Goal: Feedback & Contribution: Contribute content

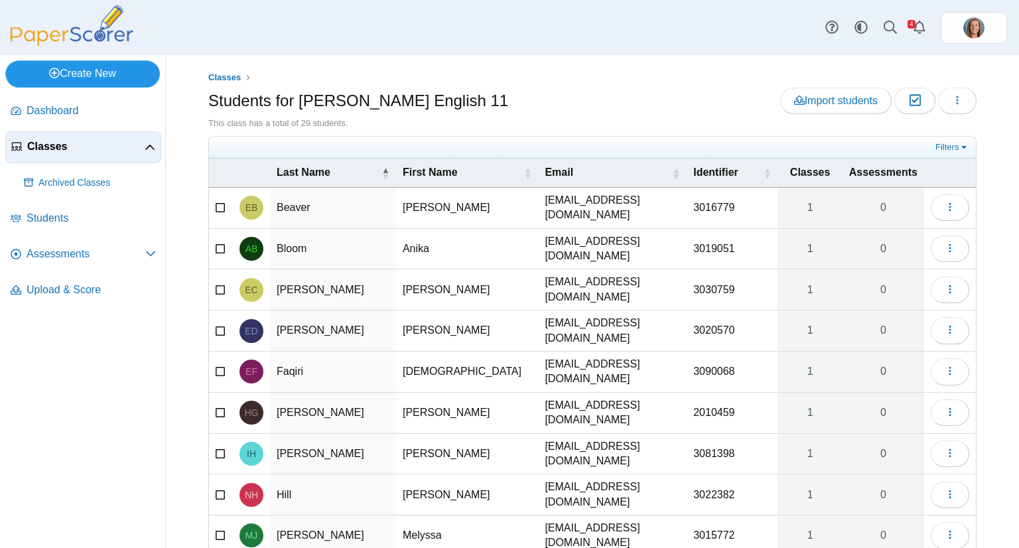
click at [92, 68] on link "Create New" at bounding box center [82, 73] width 155 height 27
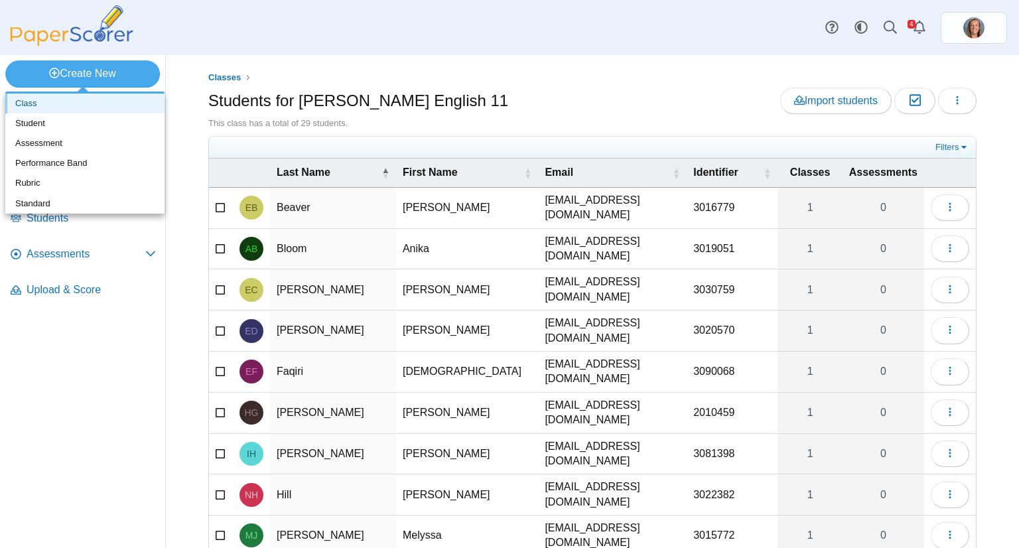
click at [64, 102] on link "Class" at bounding box center [84, 104] width 159 height 20
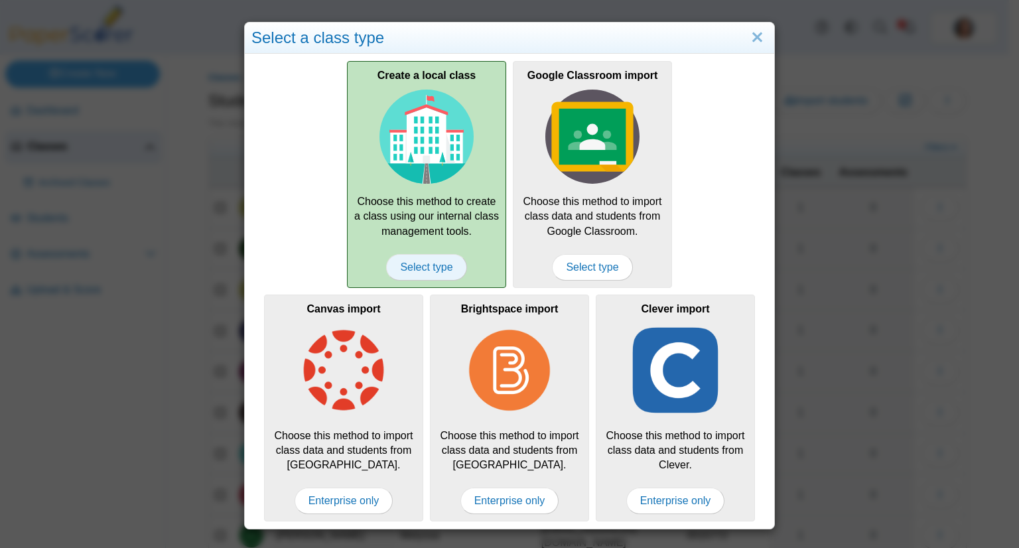
click at [426, 273] on span "Select type" at bounding box center [426, 267] width 80 height 27
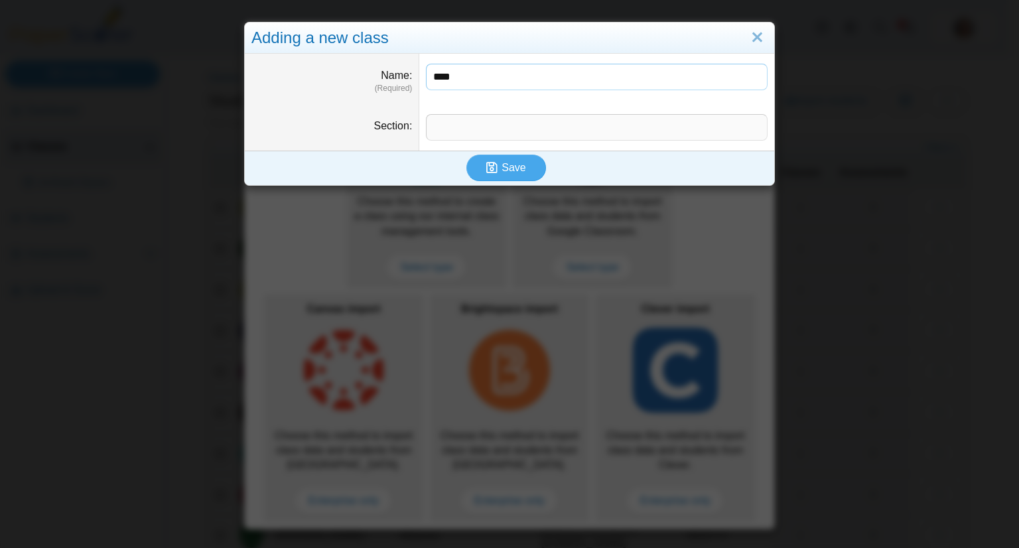
type input "**********"
click at [475, 126] on input "Section" at bounding box center [597, 127] width 342 height 27
type input "********"
click at [502, 162] on span "Save" at bounding box center [514, 167] width 24 height 11
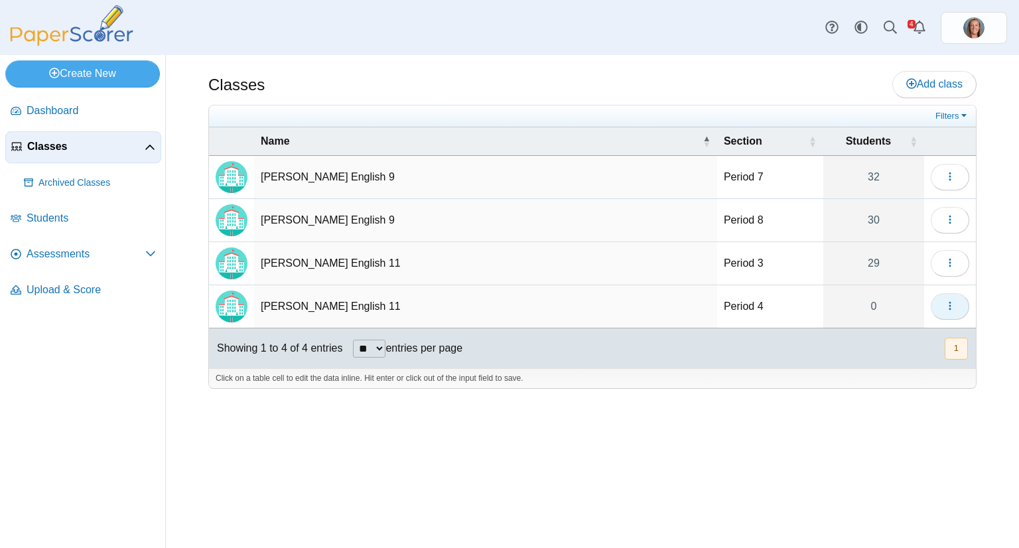
click at [938, 303] on button "button" at bounding box center [950, 306] width 38 height 27
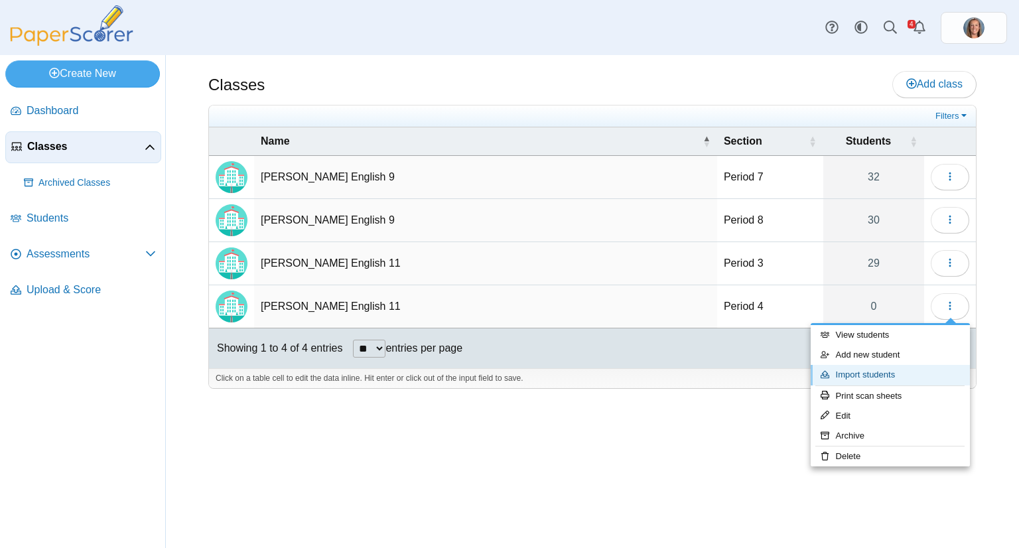
click at [874, 375] on link "Import students" at bounding box center [890, 375] width 159 height 20
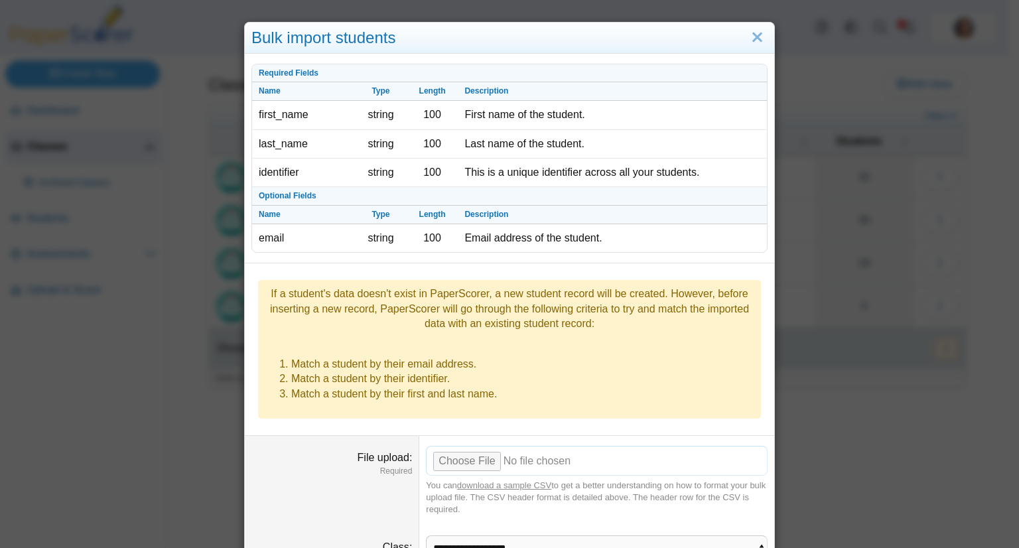
click at [480, 446] on input "File upload" at bounding box center [597, 460] width 342 height 29
type input "**********"
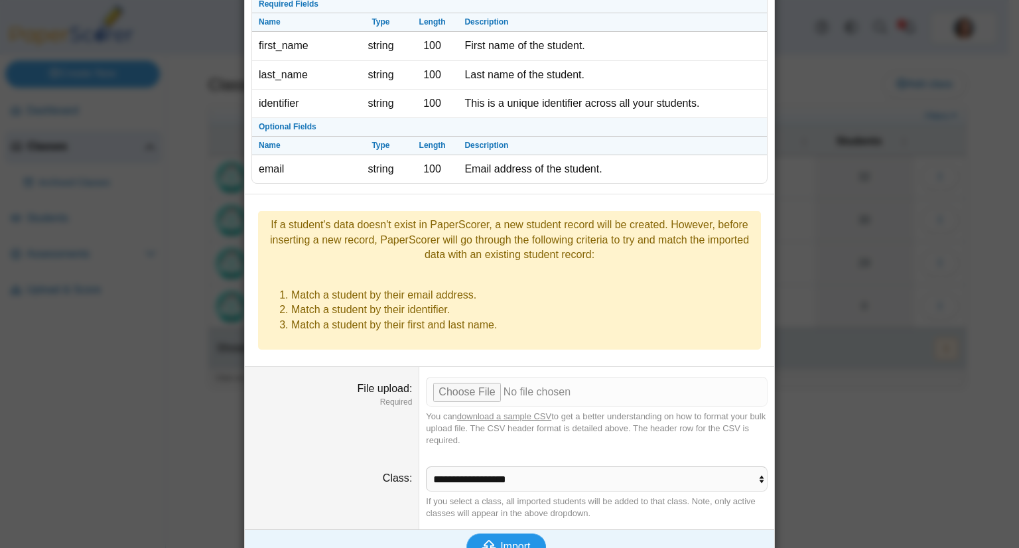
click at [529, 533] on button "Import" at bounding box center [506, 546] width 80 height 27
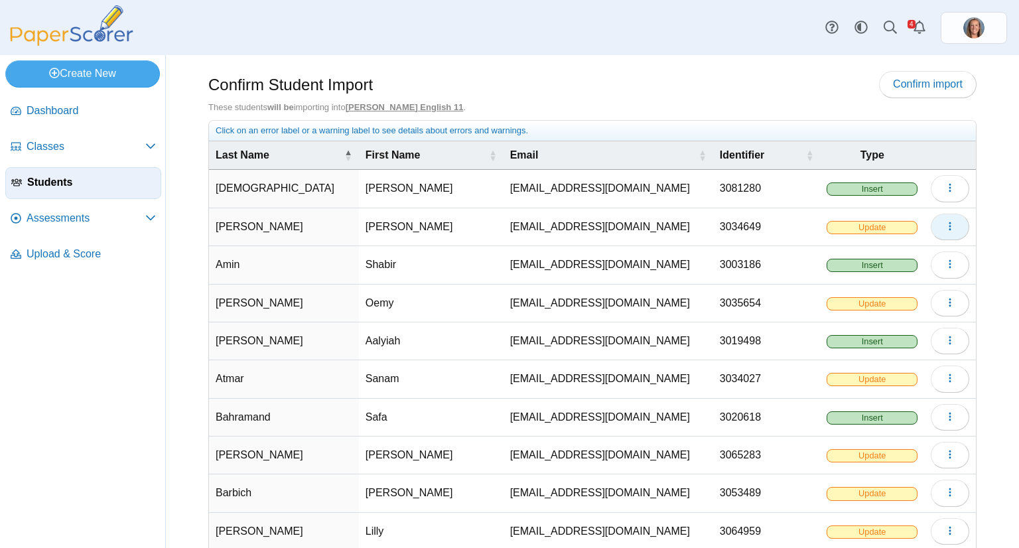
click at [945, 231] on span "button" at bounding box center [950, 226] width 11 height 11
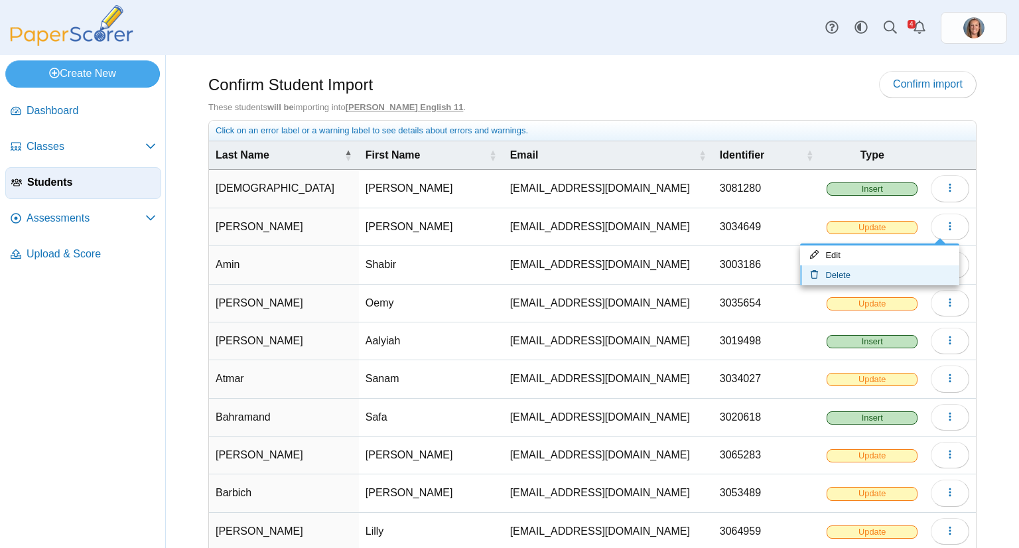
click at [900, 278] on link "Delete" at bounding box center [879, 275] width 159 height 20
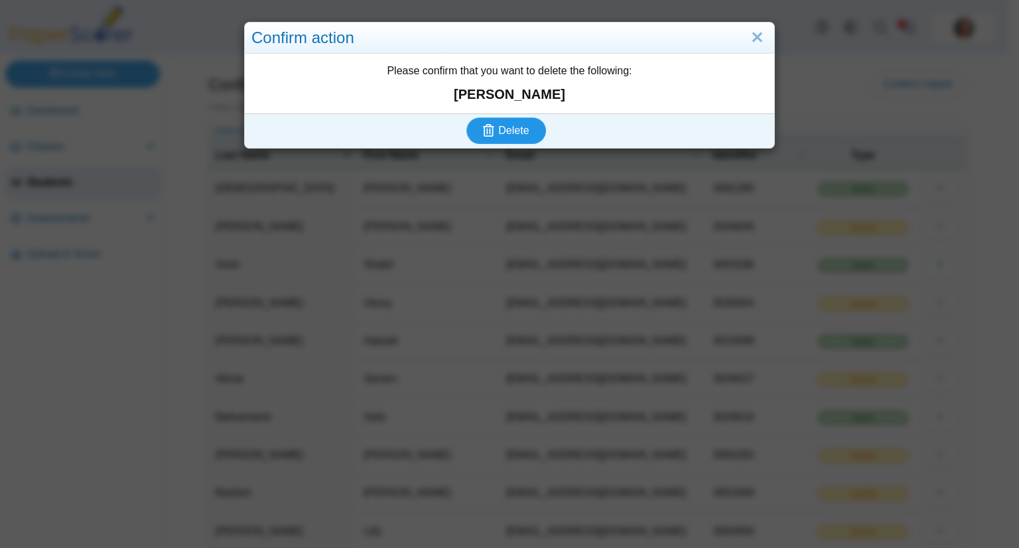
click at [518, 133] on span "Delete" at bounding box center [513, 130] width 31 height 11
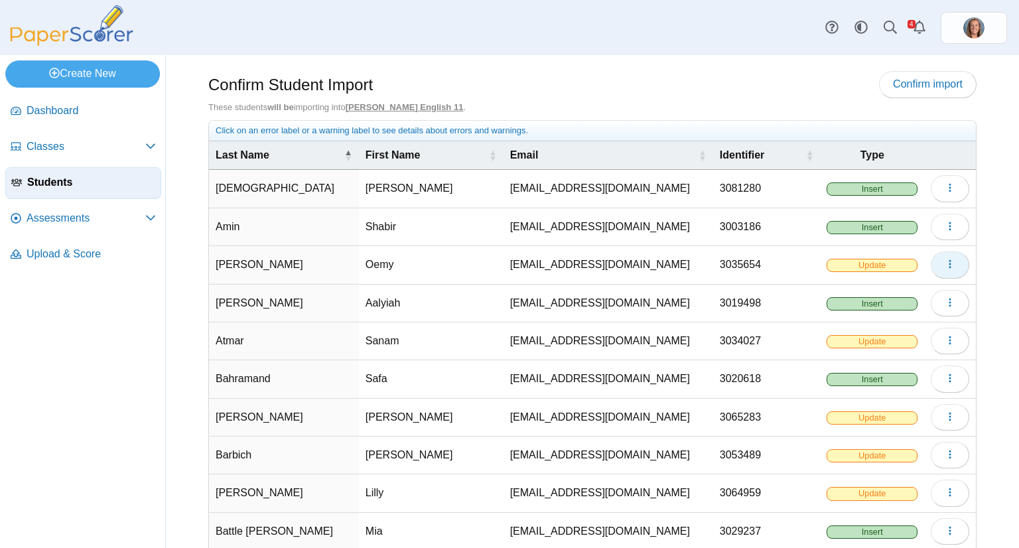
click at [945, 259] on span "button" at bounding box center [950, 264] width 11 height 11
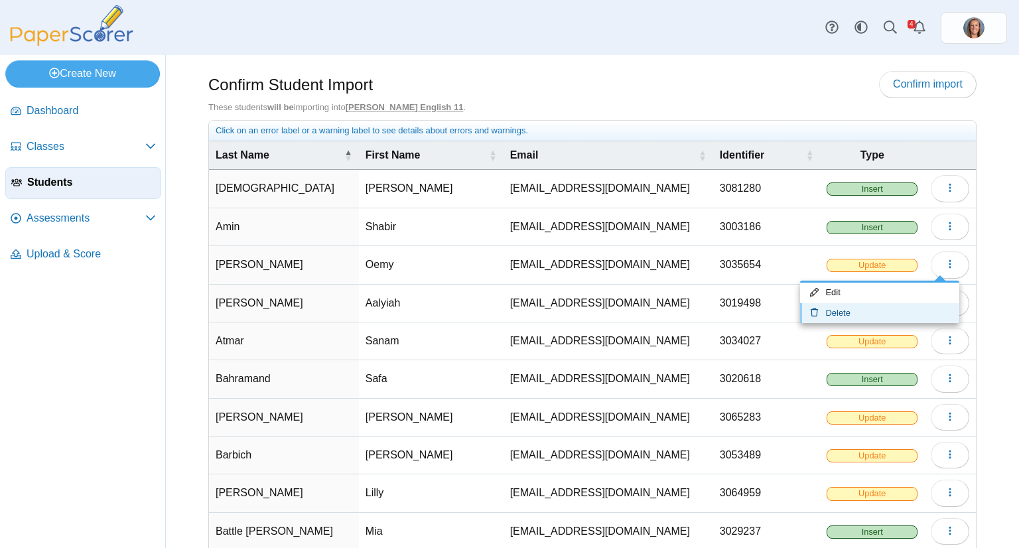
click at [888, 306] on link "Delete" at bounding box center [879, 313] width 159 height 20
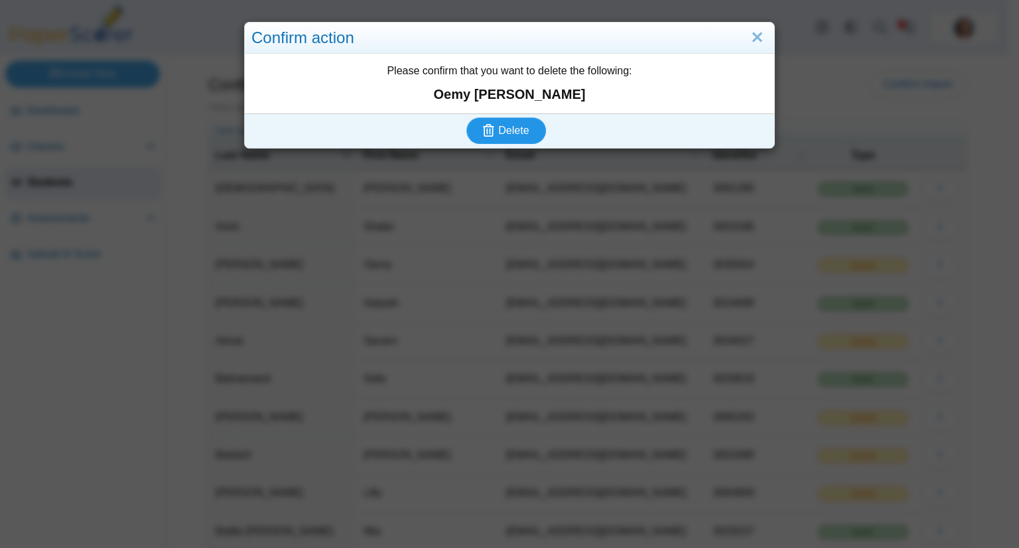
click at [530, 141] on button "Delete" at bounding box center [506, 130] width 80 height 27
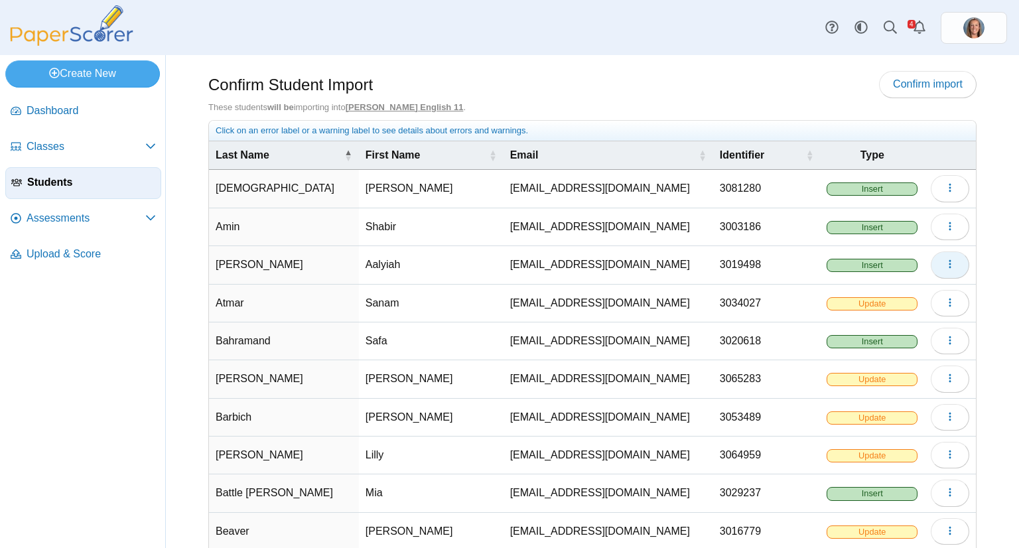
click at [945, 265] on icon "button" at bounding box center [950, 264] width 11 height 11
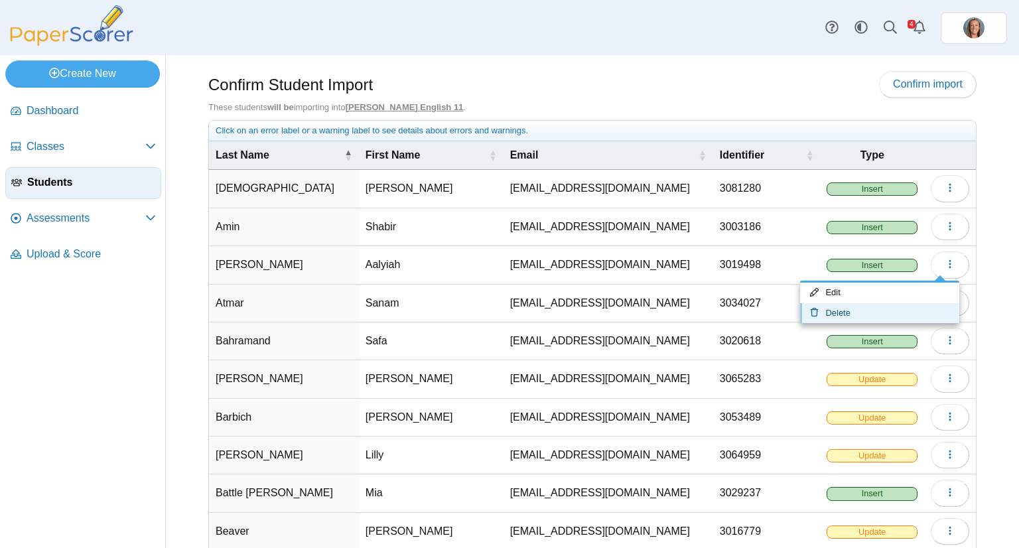
click at [863, 309] on link "Delete" at bounding box center [879, 313] width 159 height 20
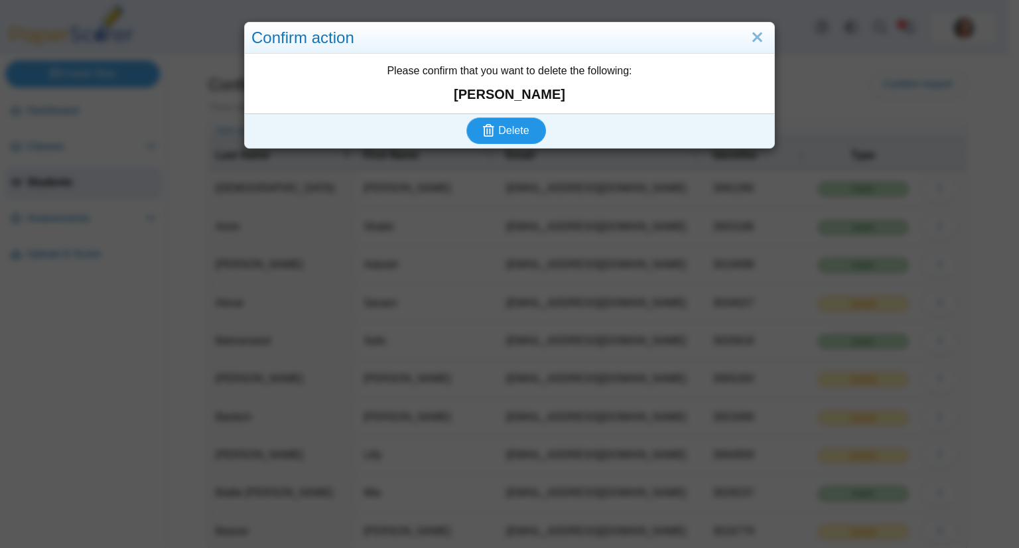
click at [483, 129] on use "submit" at bounding box center [488, 130] width 11 height 13
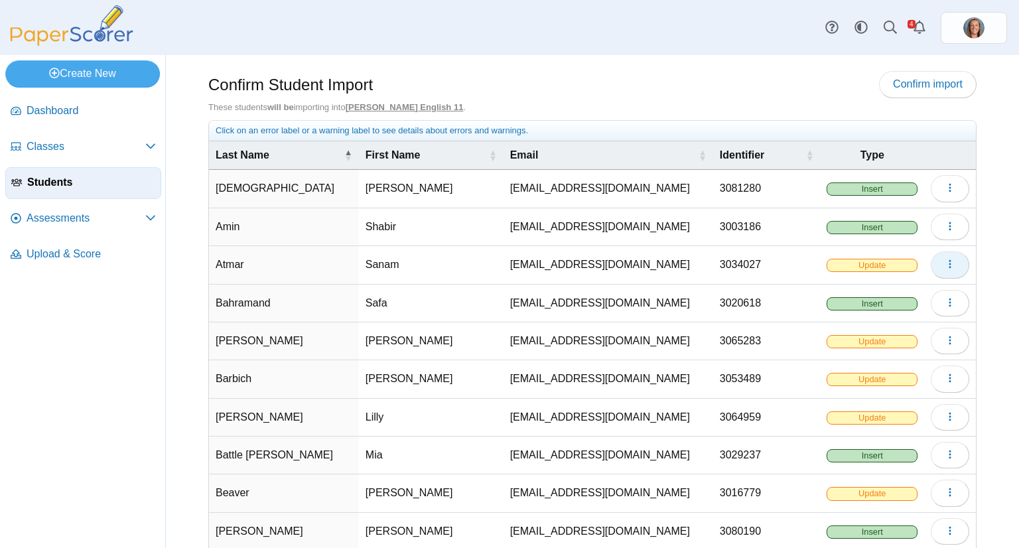
click at [931, 259] on button "button" at bounding box center [950, 264] width 38 height 27
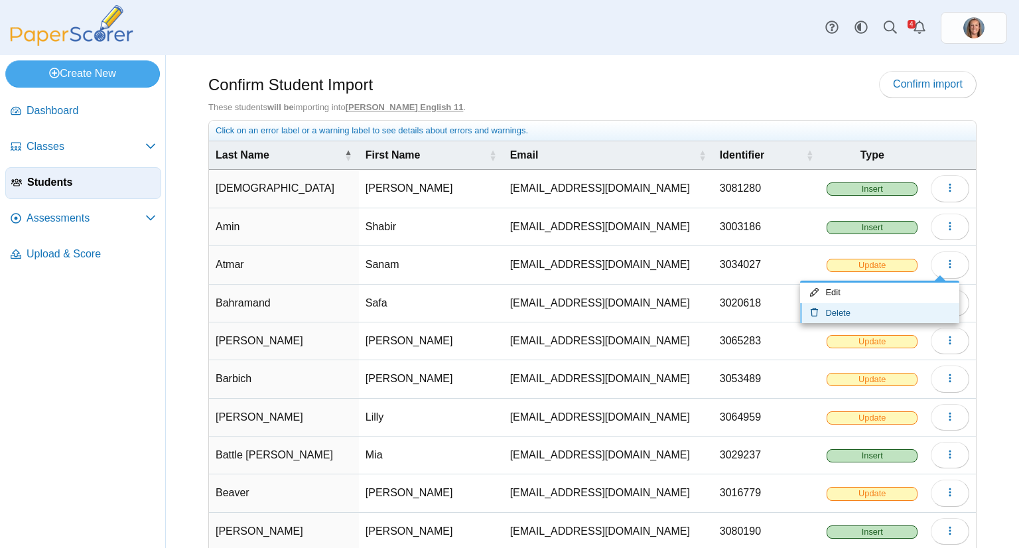
click at [843, 307] on link "Delete" at bounding box center [879, 313] width 159 height 20
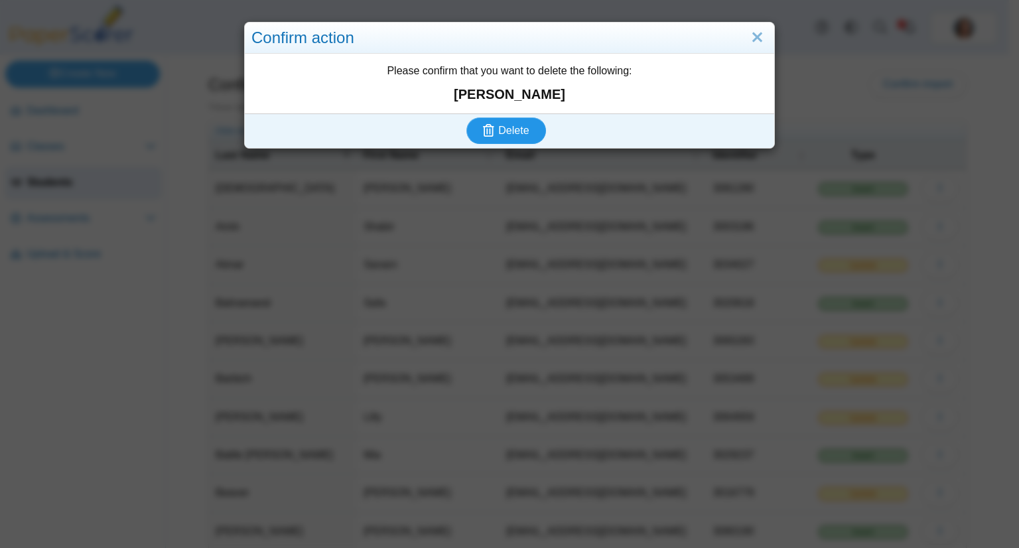
click at [470, 128] on button "Delete" at bounding box center [506, 130] width 80 height 27
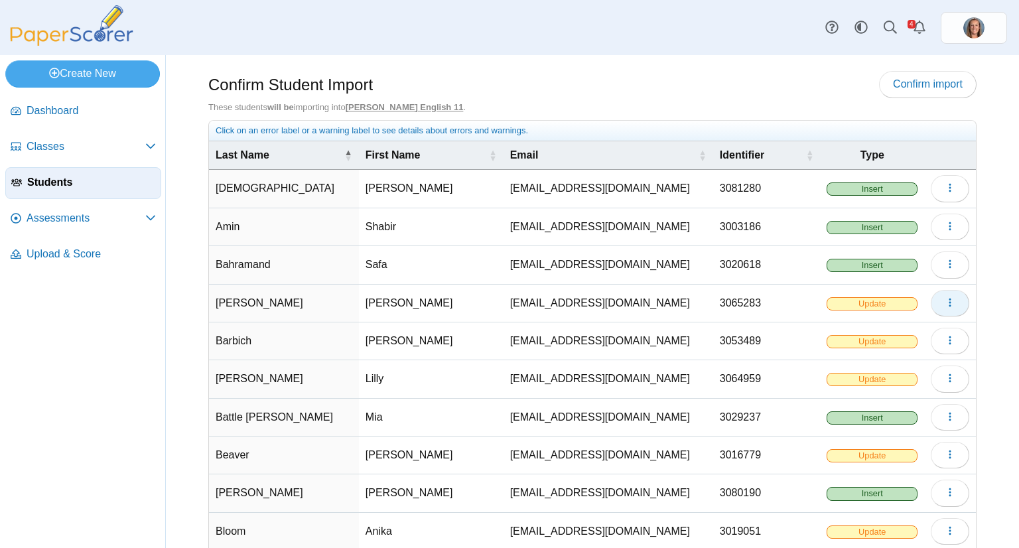
click at [940, 290] on button "button" at bounding box center [950, 303] width 38 height 27
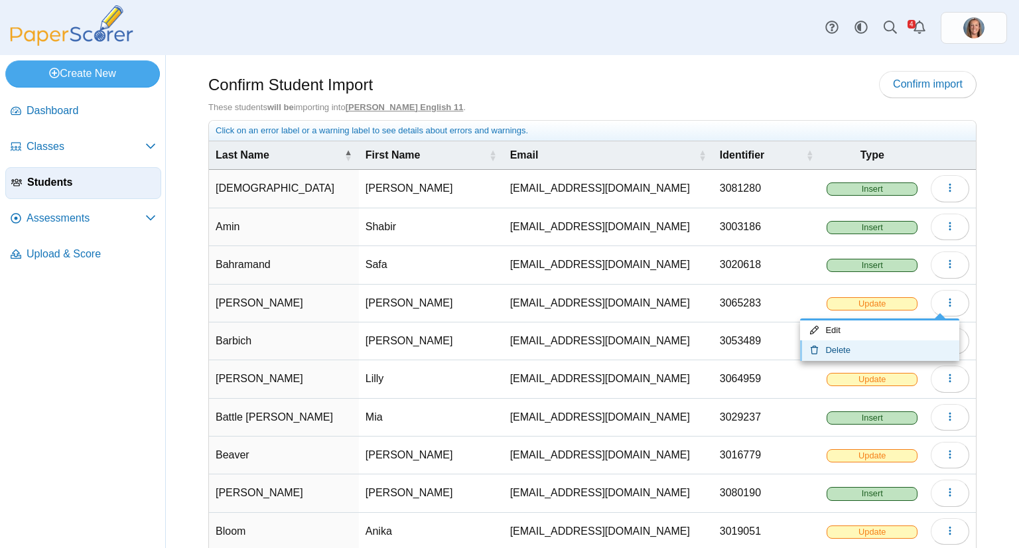
click at [878, 346] on link "Delete" at bounding box center [879, 350] width 159 height 20
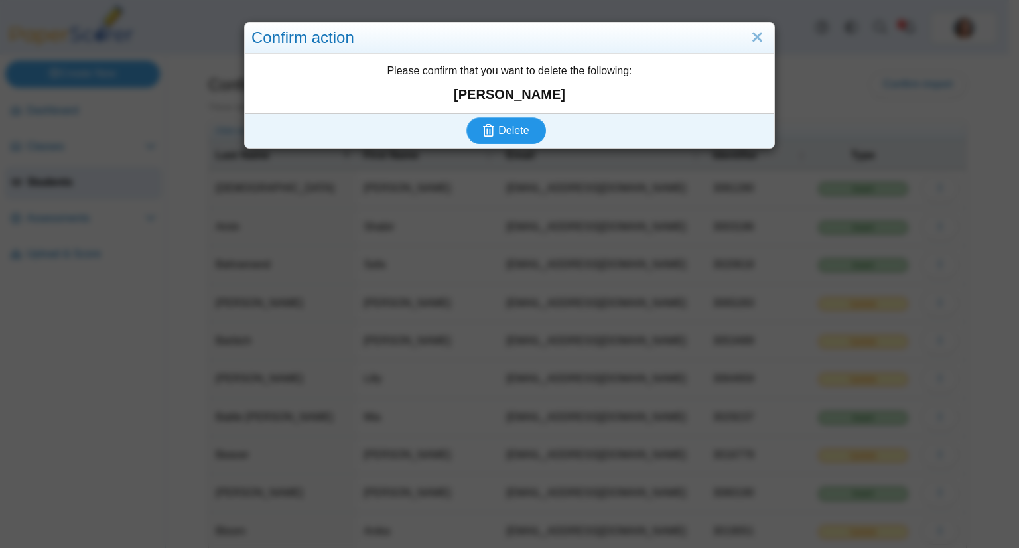
click at [466, 117] on button "Delete" at bounding box center [506, 130] width 80 height 27
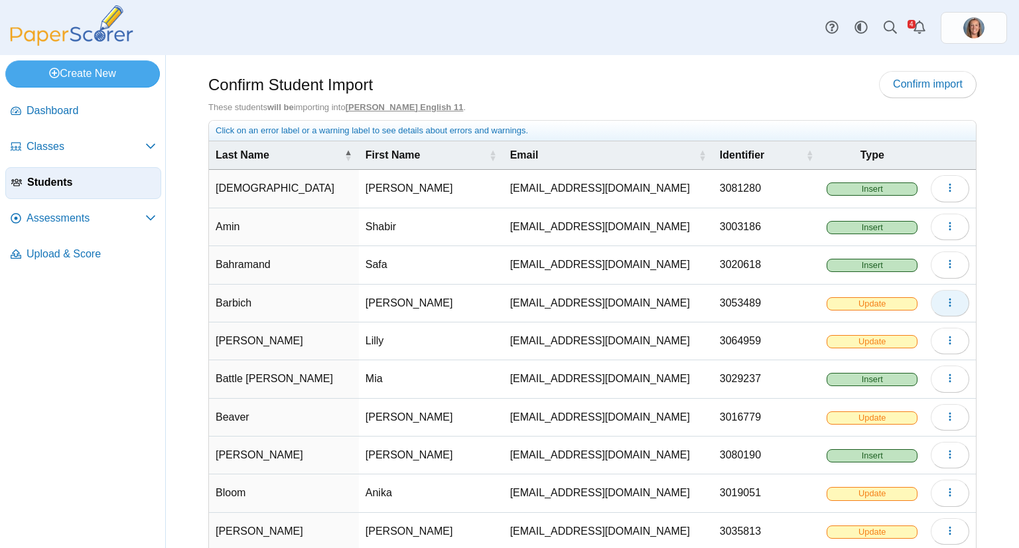
click at [945, 306] on span "button" at bounding box center [950, 302] width 11 height 11
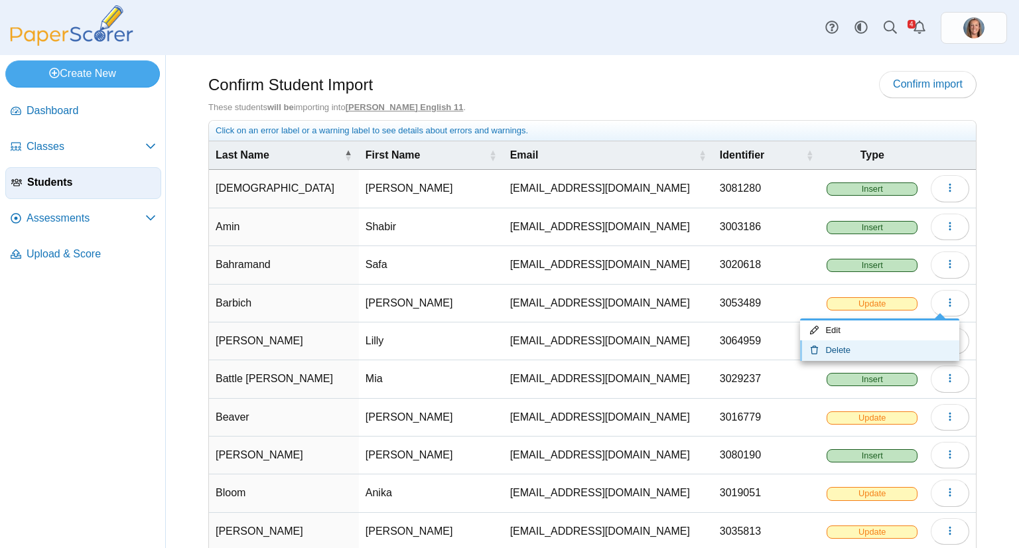
click at [880, 350] on link "Delete" at bounding box center [879, 350] width 159 height 20
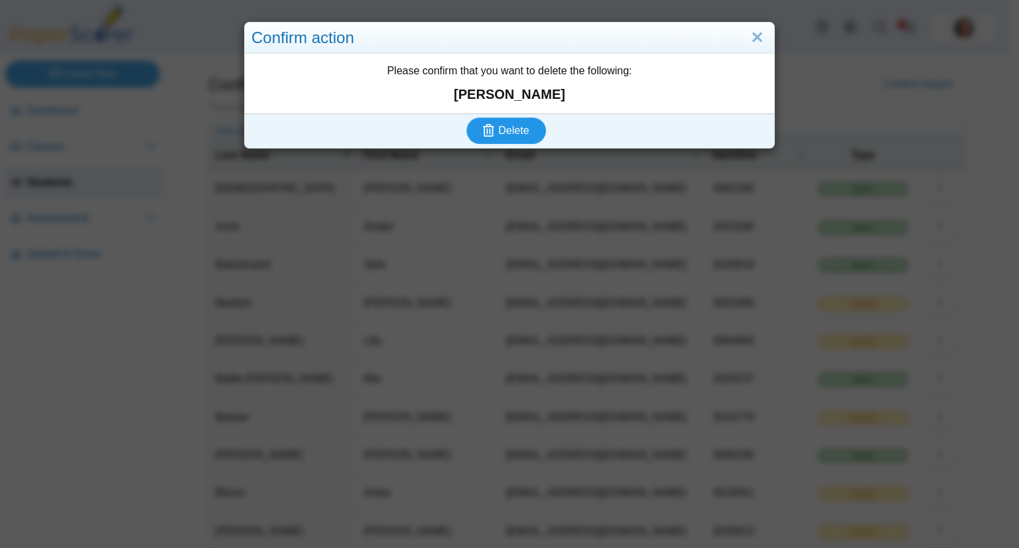
click at [466, 117] on button "Delete" at bounding box center [506, 130] width 80 height 27
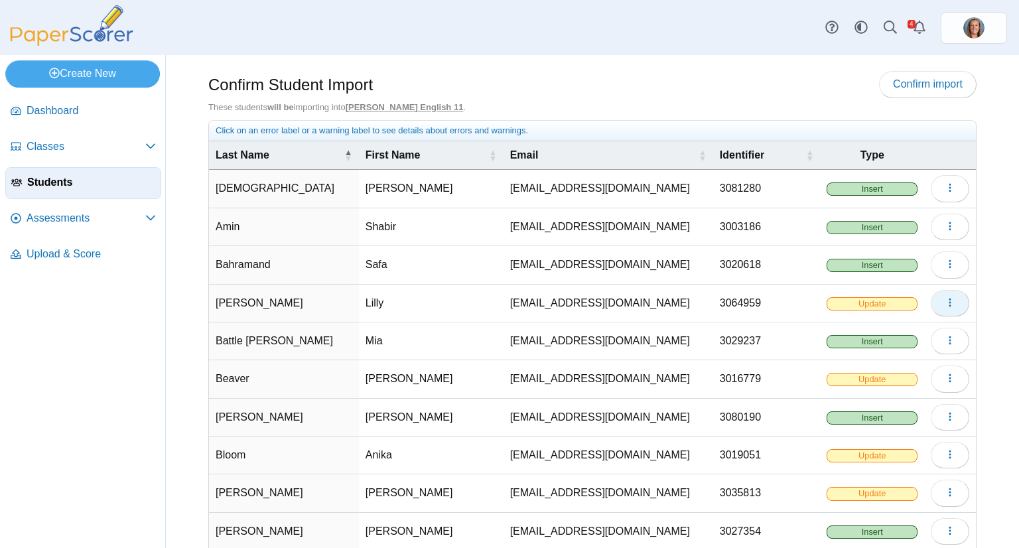
click at [931, 307] on button "button" at bounding box center [950, 303] width 38 height 27
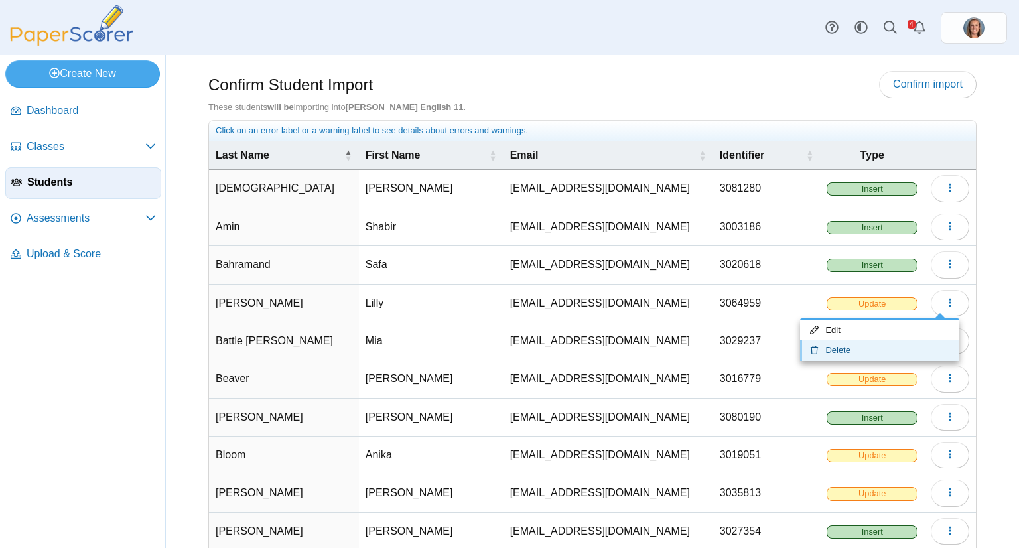
click at [895, 354] on link "Delete" at bounding box center [879, 350] width 159 height 20
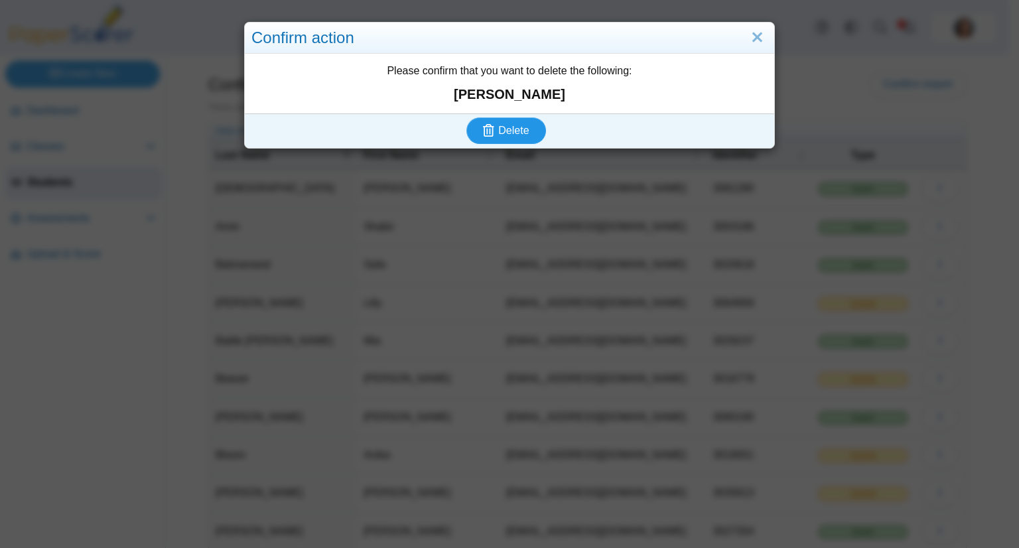
click at [466, 117] on button "Delete" at bounding box center [506, 130] width 80 height 27
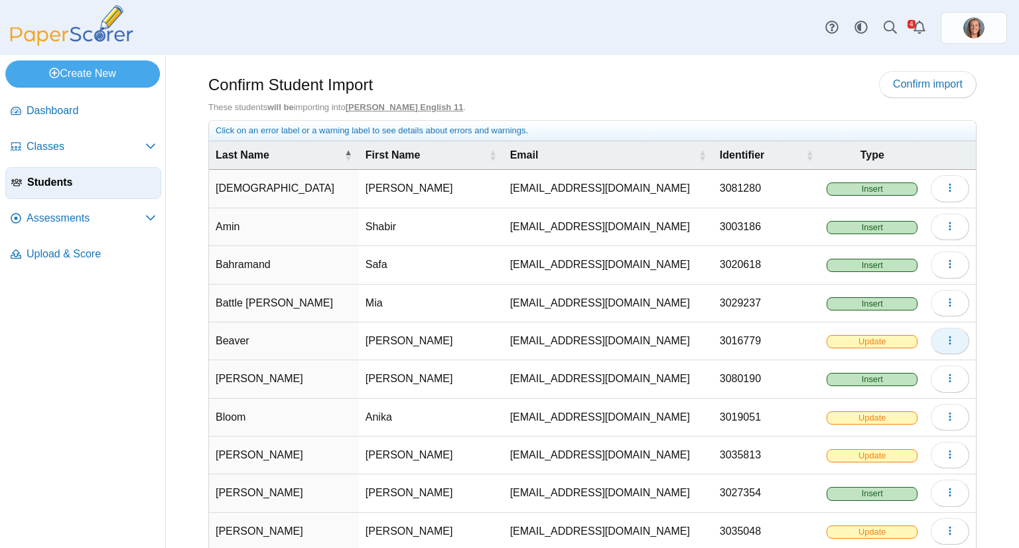
click at [945, 336] on icon "button" at bounding box center [950, 340] width 11 height 11
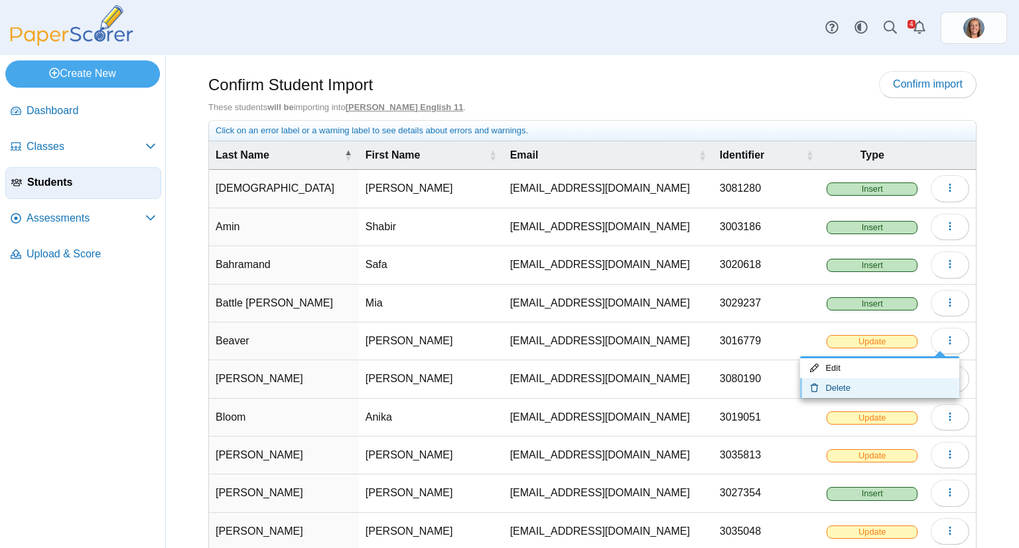
click at [855, 387] on link "Delete" at bounding box center [879, 388] width 159 height 20
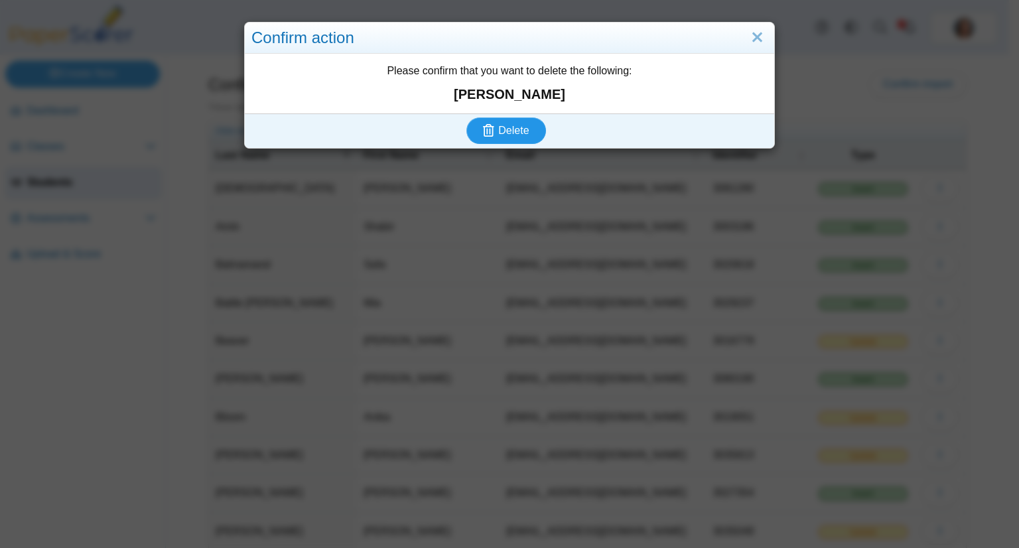
click at [466, 117] on button "Delete" at bounding box center [506, 130] width 80 height 27
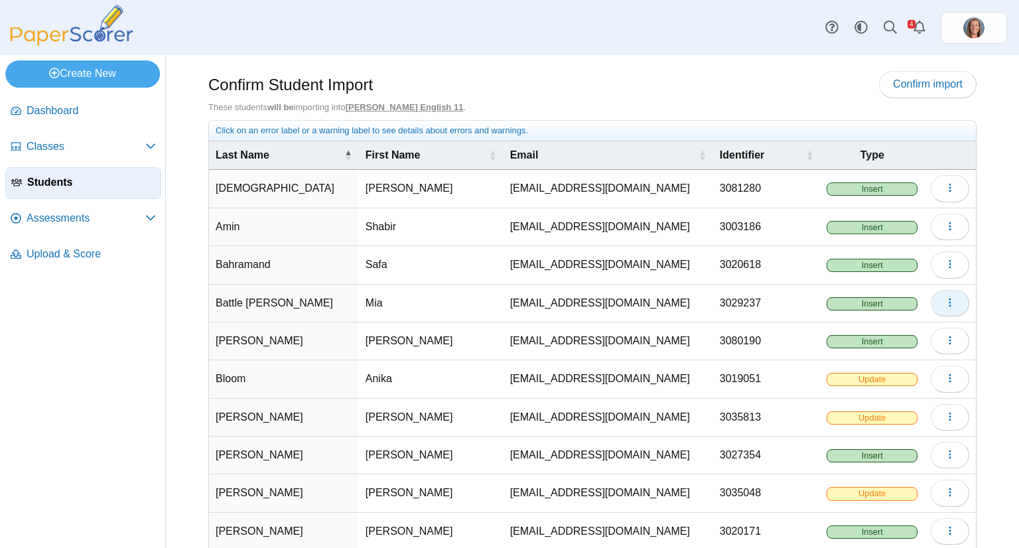
click at [945, 303] on button "button" at bounding box center [950, 303] width 38 height 27
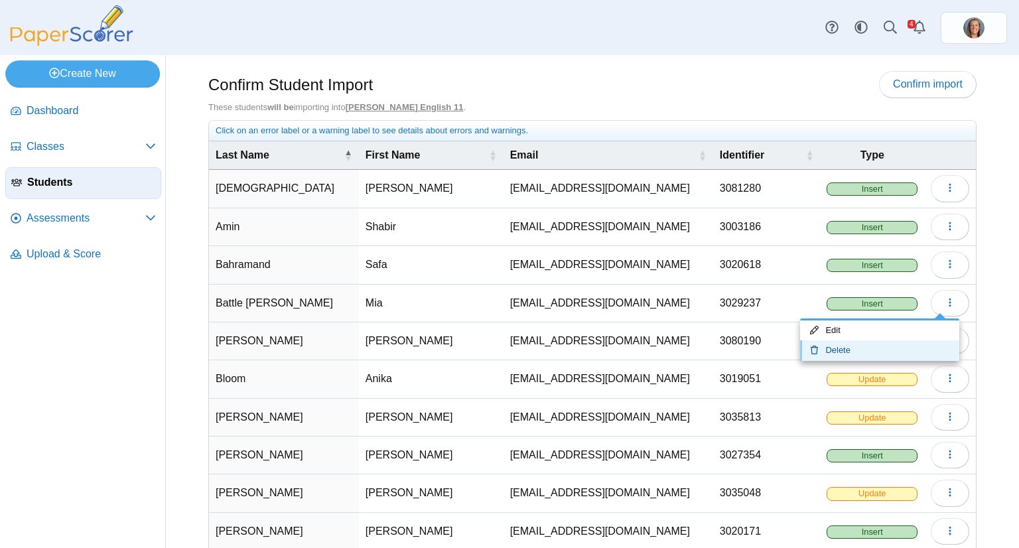
click at [880, 343] on link "Delete" at bounding box center [879, 350] width 159 height 20
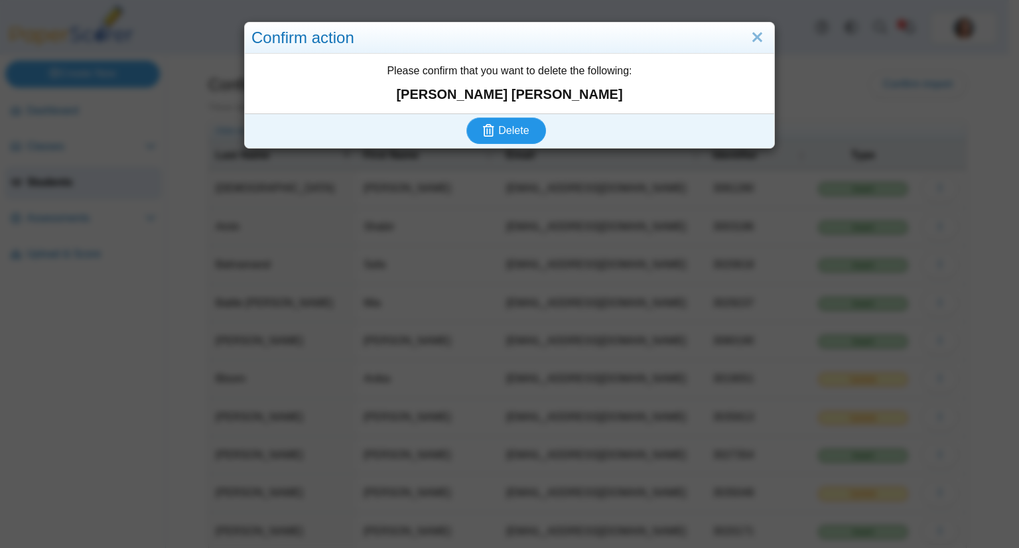
click at [466, 117] on button "Delete" at bounding box center [506, 130] width 80 height 27
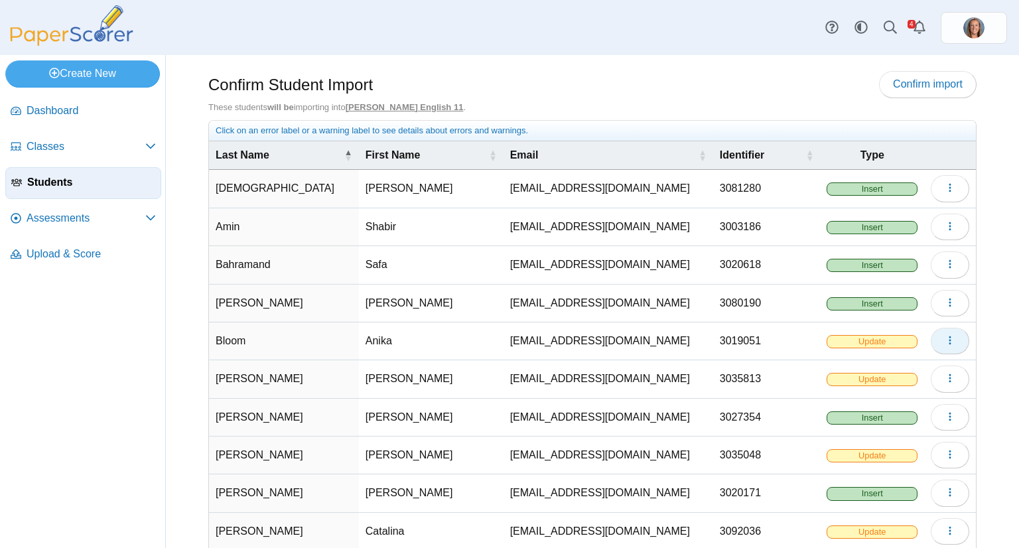
click at [945, 341] on icon "button" at bounding box center [950, 340] width 11 height 11
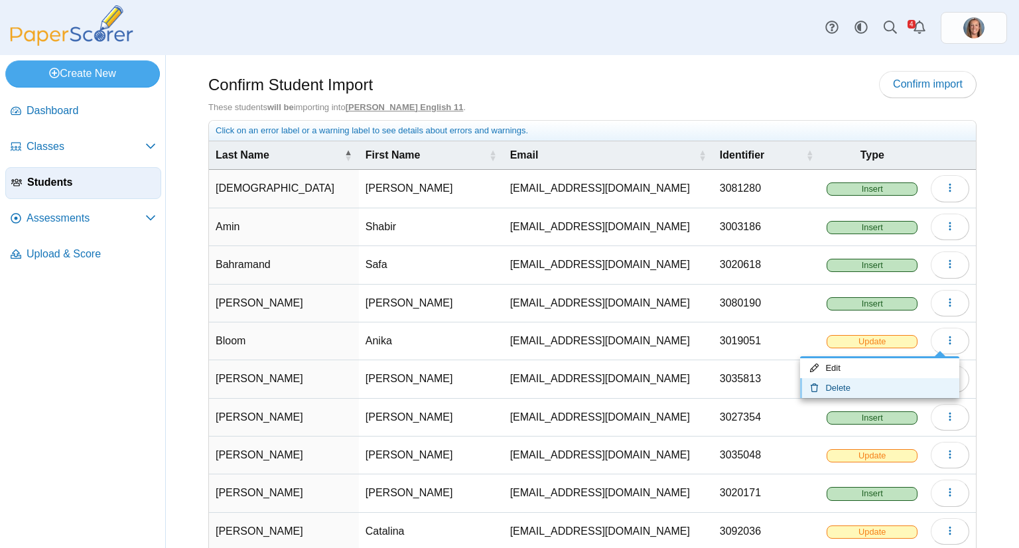
click at [888, 385] on link "Delete" at bounding box center [879, 388] width 159 height 20
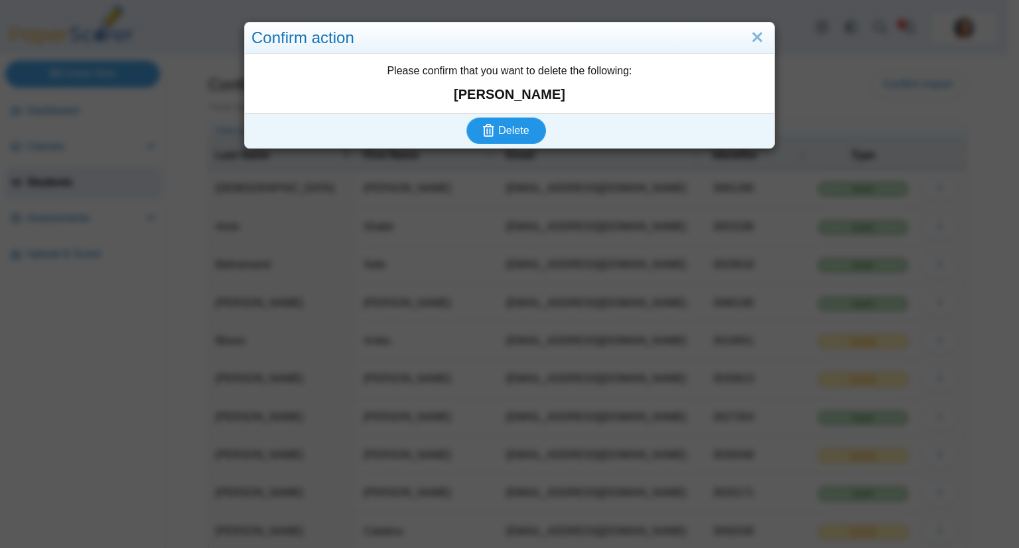
click at [466, 117] on button "Delete" at bounding box center [506, 130] width 80 height 27
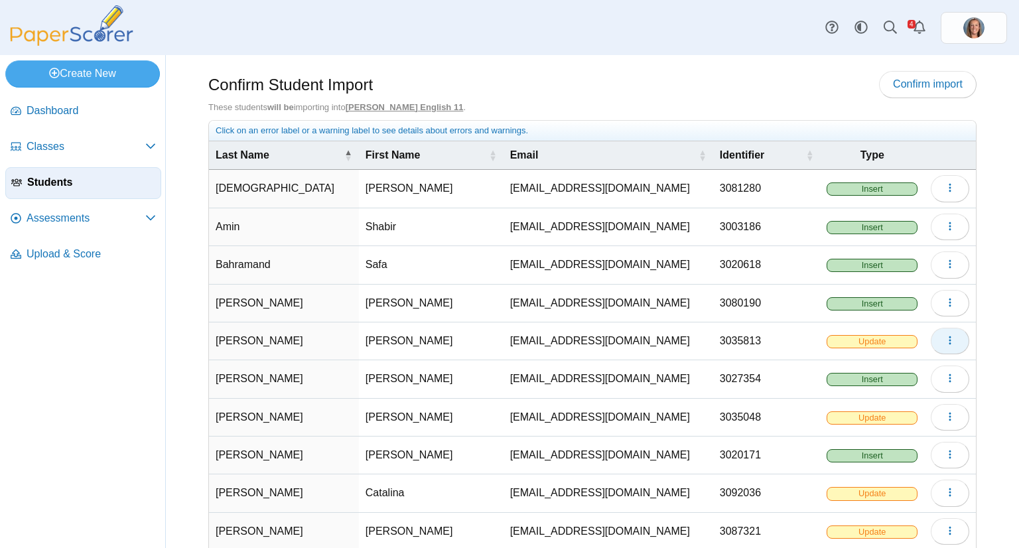
click at [931, 340] on button "button" at bounding box center [950, 341] width 38 height 27
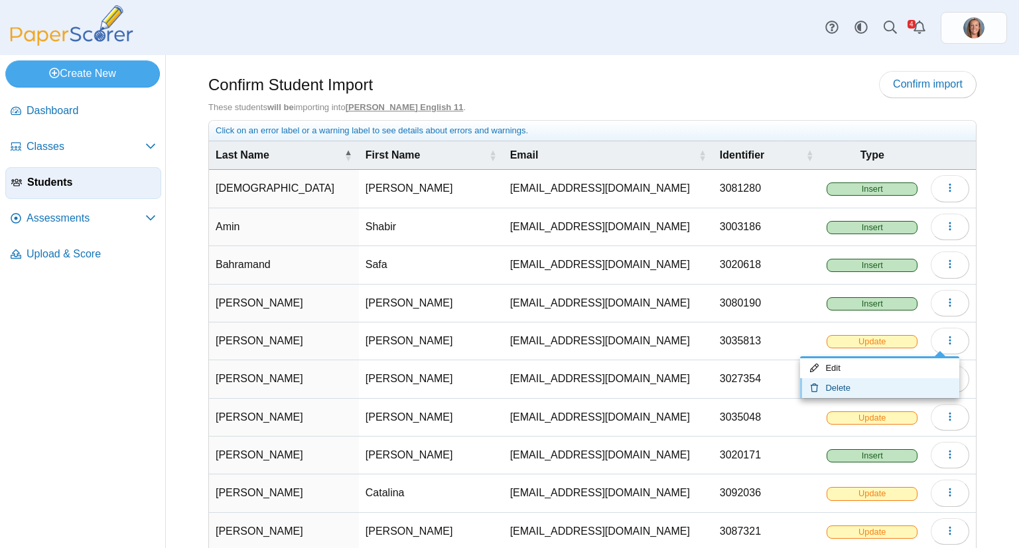
click at [869, 383] on link "Delete" at bounding box center [879, 388] width 159 height 20
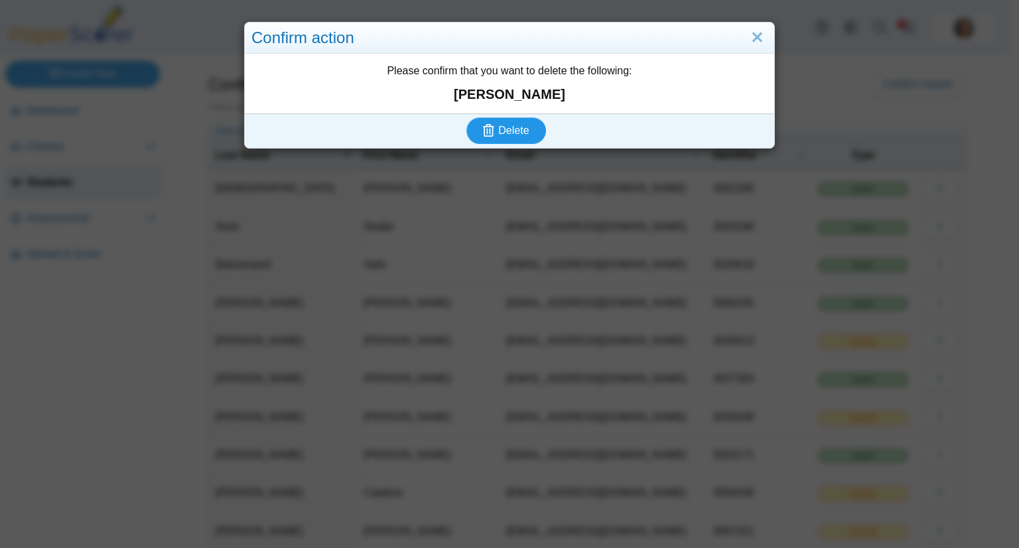
click at [466, 117] on button "Delete" at bounding box center [506, 130] width 80 height 27
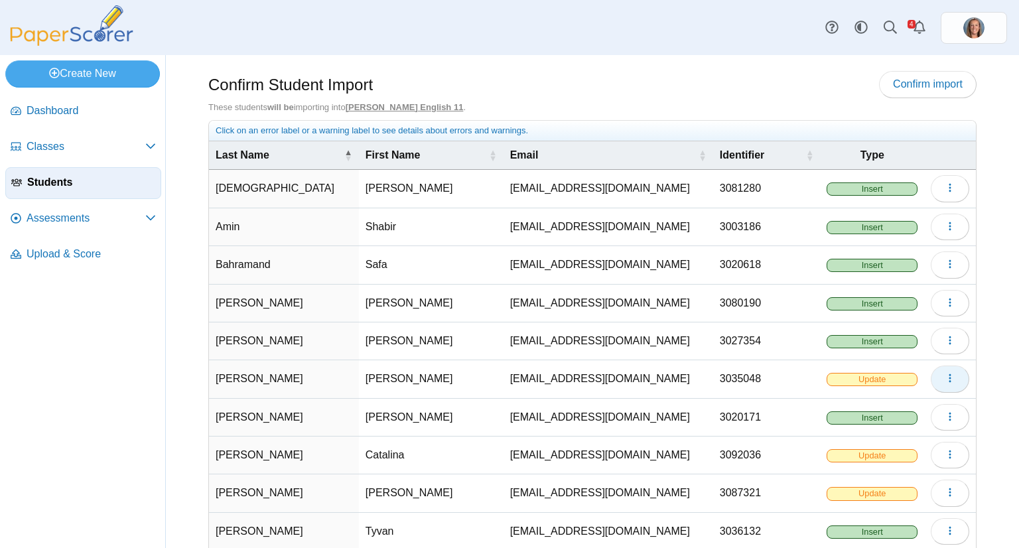
click at [936, 366] on button "button" at bounding box center [950, 379] width 38 height 27
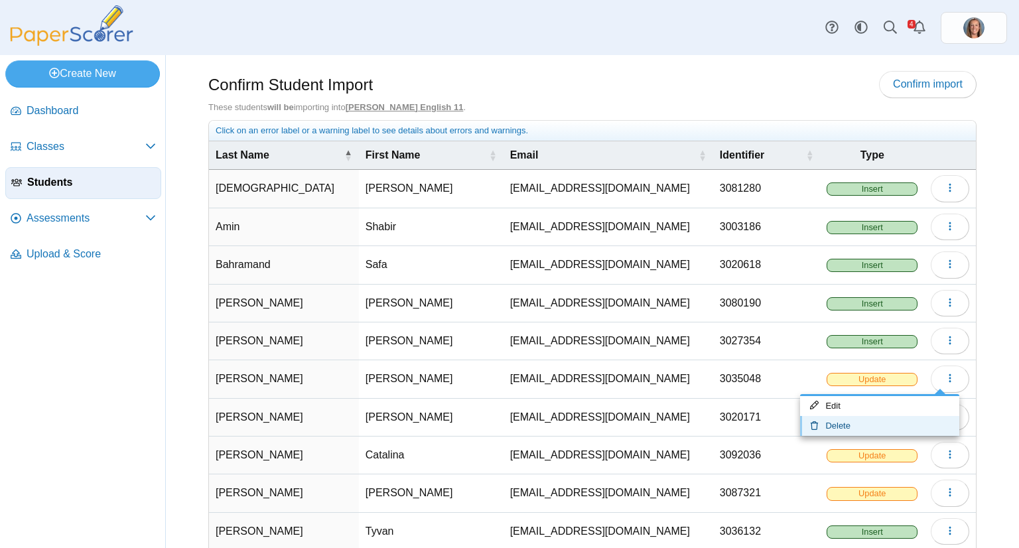
click at [875, 416] on link "Delete" at bounding box center [879, 426] width 159 height 20
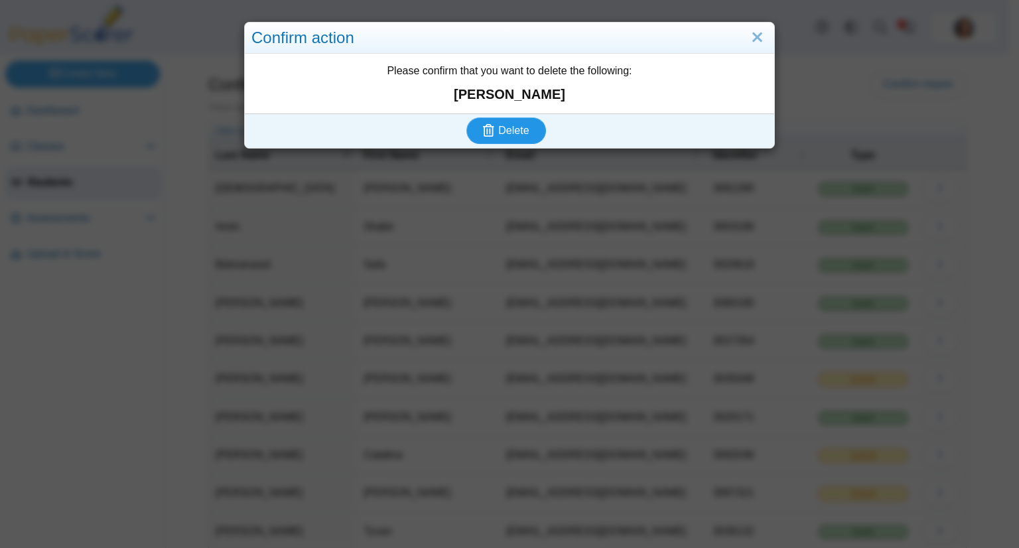
click at [466, 117] on button "Delete" at bounding box center [506, 130] width 80 height 27
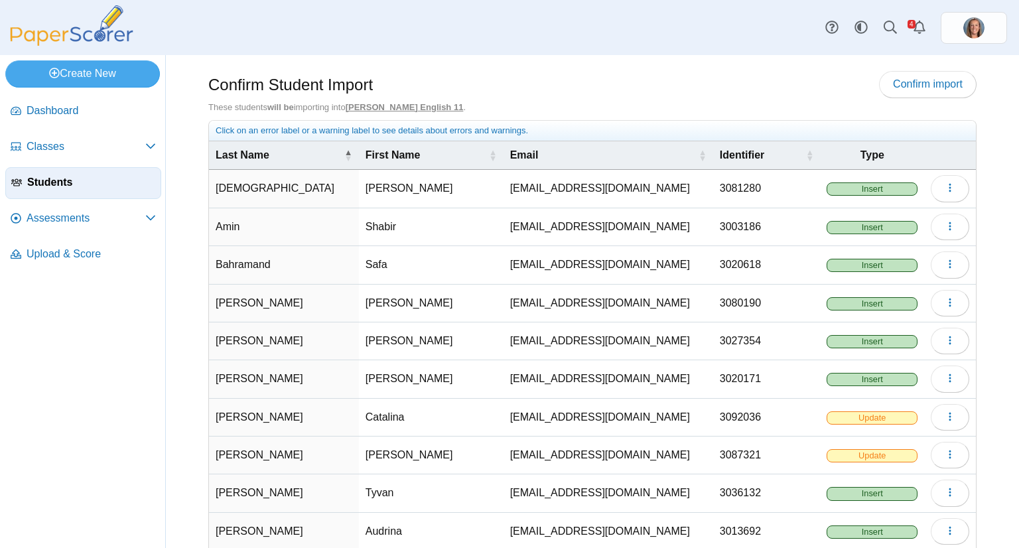
scroll to position [70, 0]
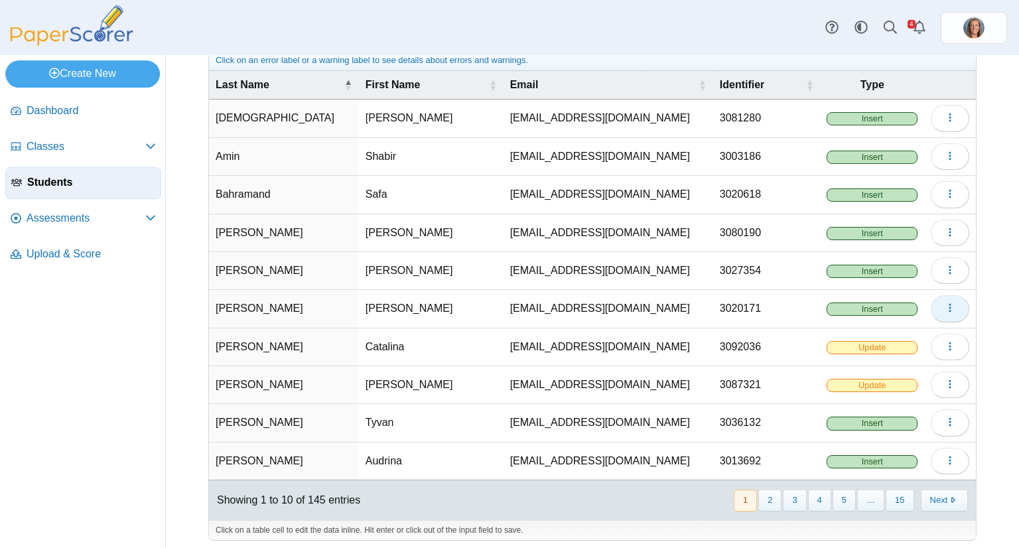
click at [932, 310] on button "button" at bounding box center [950, 308] width 38 height 27
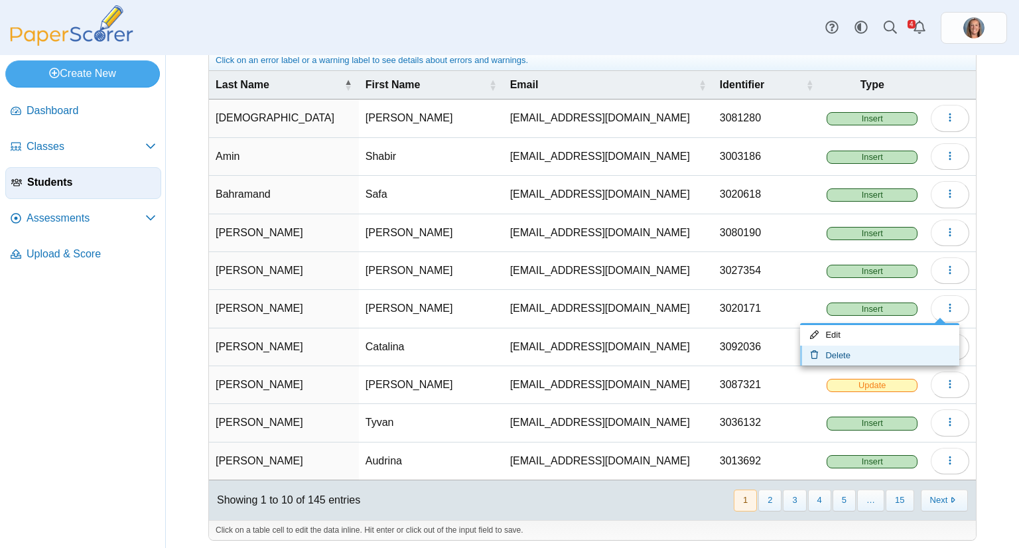
click at [891, 351] on link "Delete" at bounding box center [879, 356] width 159 height 20
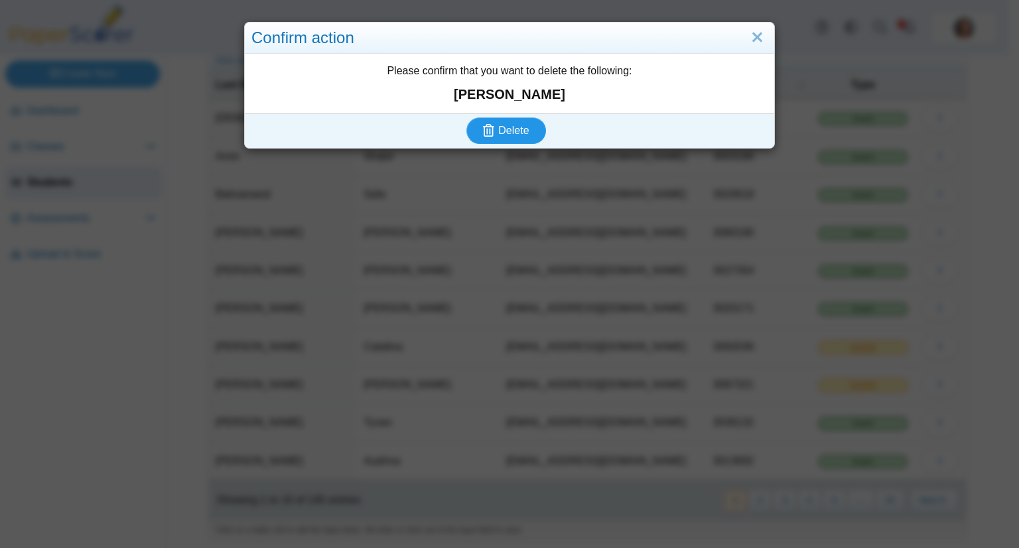
click at [466, 117] on button "Delete" at bounding box center [506, 130] width 80 height 27
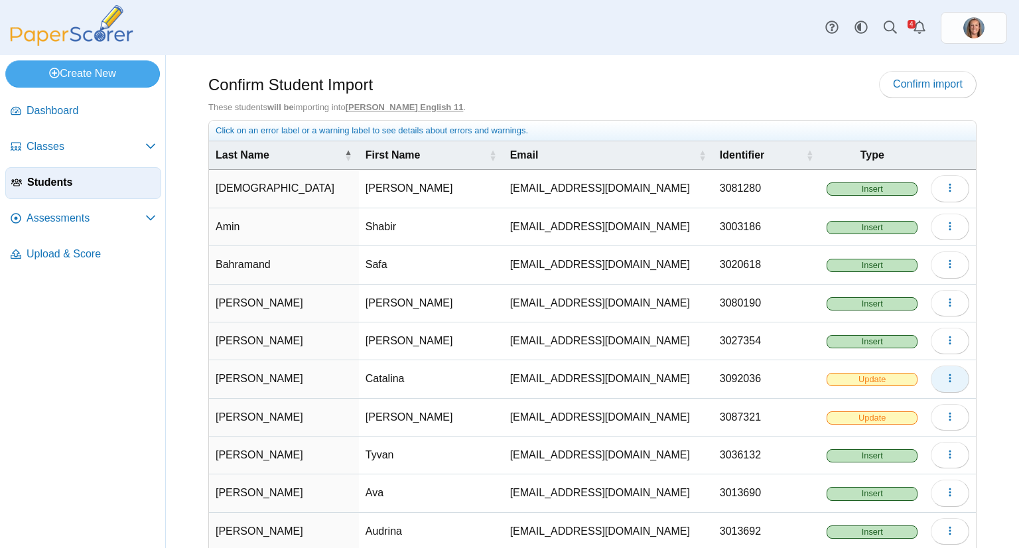
click at [934, 370] on button "button" at bounding box center [950, 379] width 38 height 27
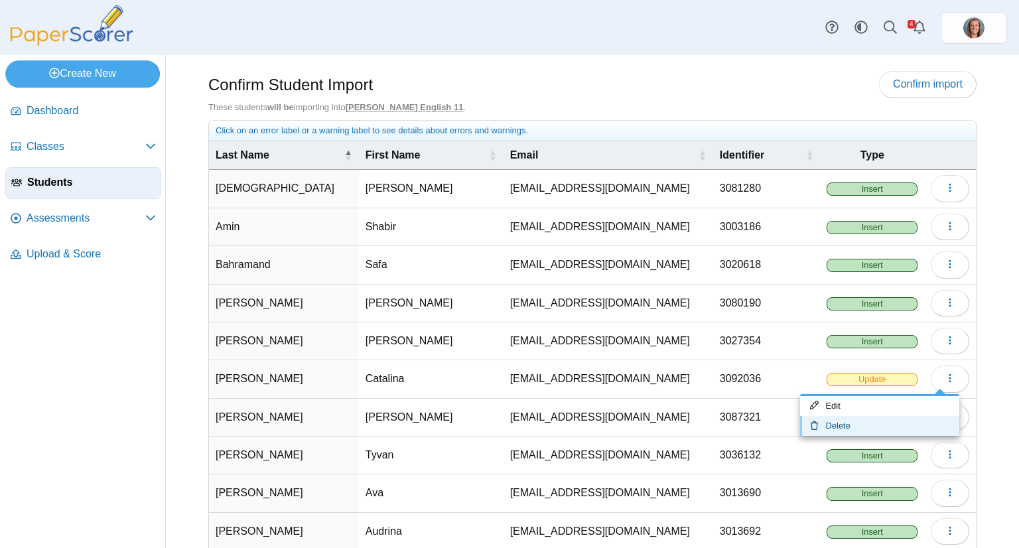
click at [892, 417] on link "Delete" at bounding box center [879, 426] width 159 height 20
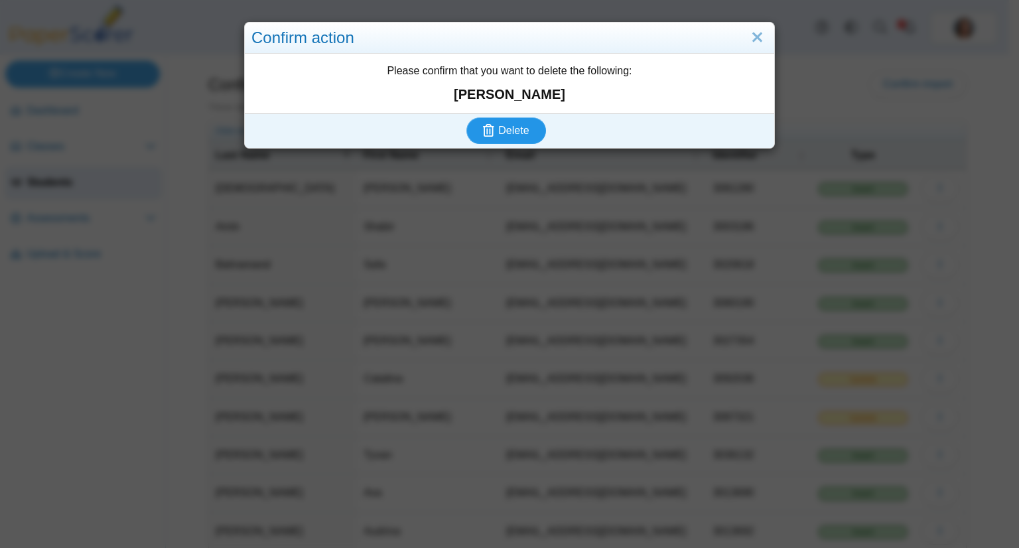
click at [466, 117] on button "Delete" at bounding box center [506, 130] width 80 height 27
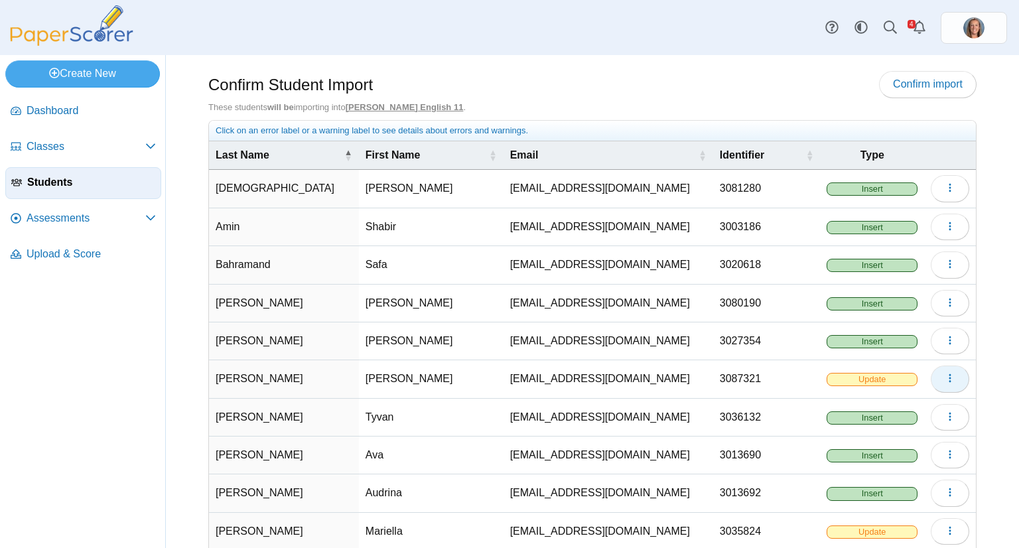
click at [934, 372] on button "button" at bounding box center [950, 379] width 38 height 27
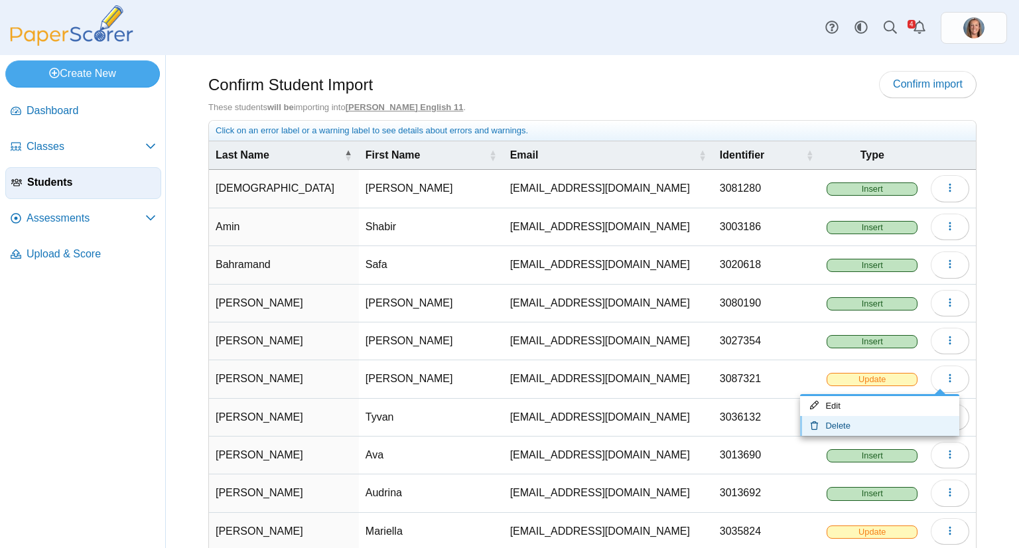
click at [892, 420] on link "Delete" at bounding box center [879, 426] width 159 height 20
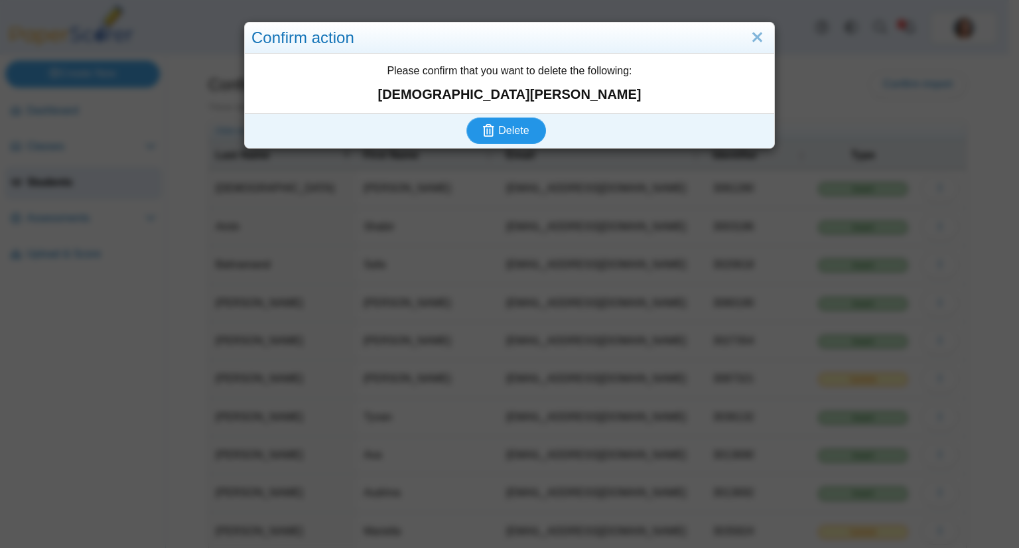
click at [466, 117] on button "Delete" at bounding box center [506, 130] width 80 height 27
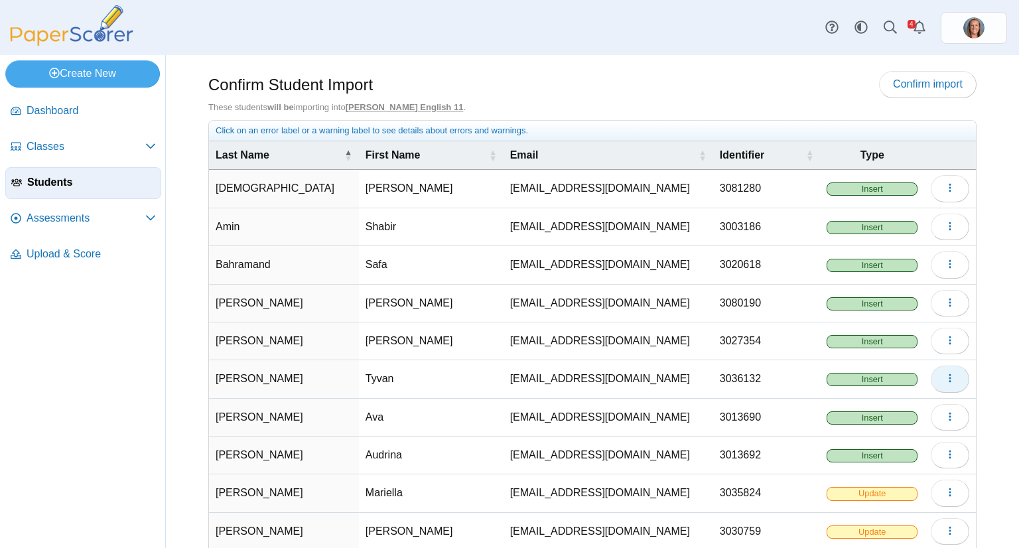
click at [931, 373] on button "button" at bounding box center [950, 379] width 38 height 27
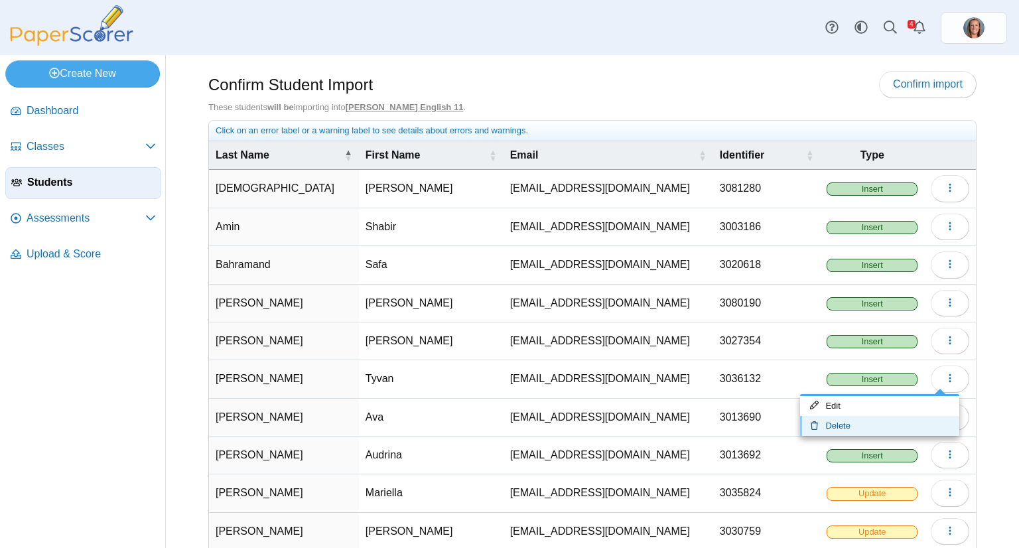
click at [893, 417] on link "Delete" at bounding box center [879, 426] width 159 height 20
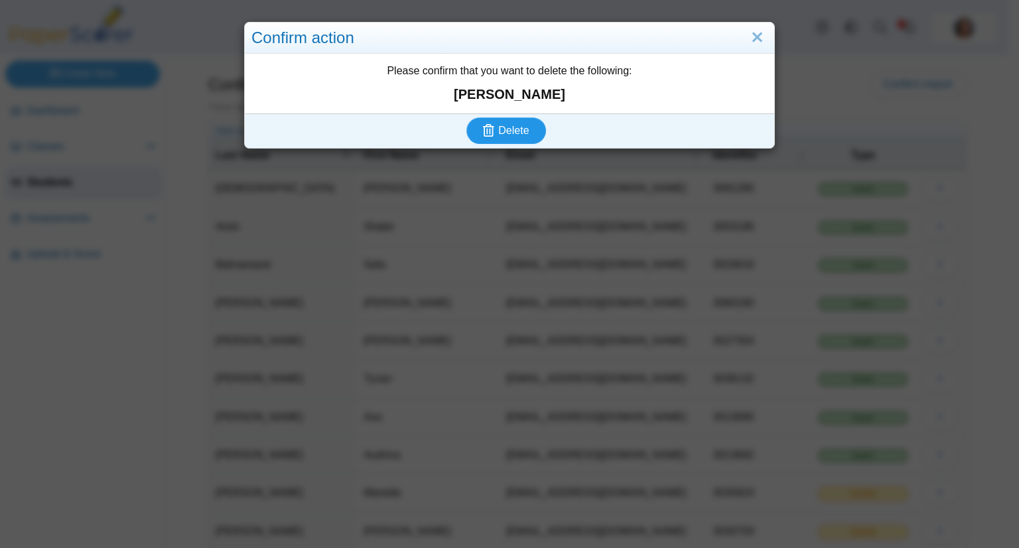
click at [466, 117] on button "Delete" at bounding box center [506, 130] width 80 height 27
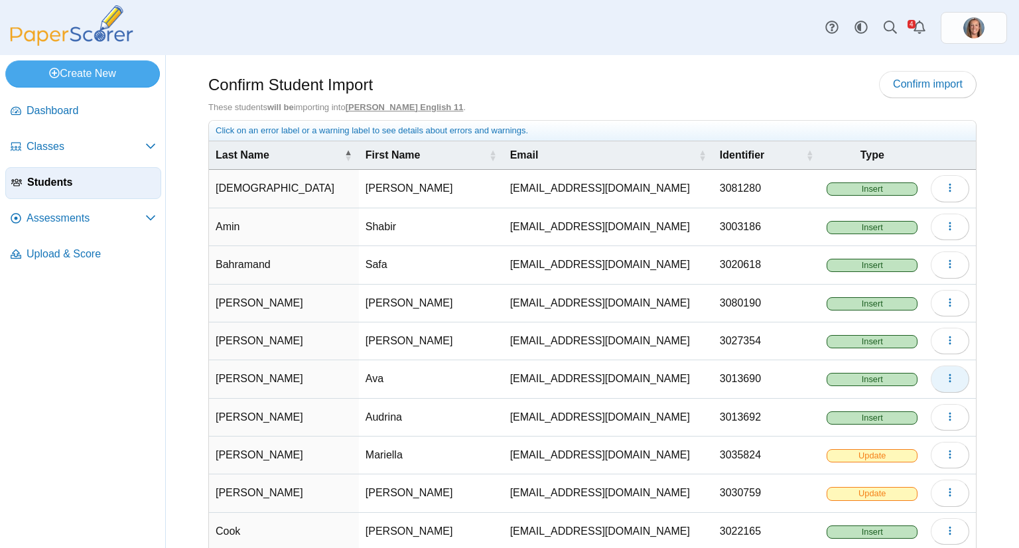
click at [945, 376] on icon "button" at bounding box center [950, 378] width 11 height 11
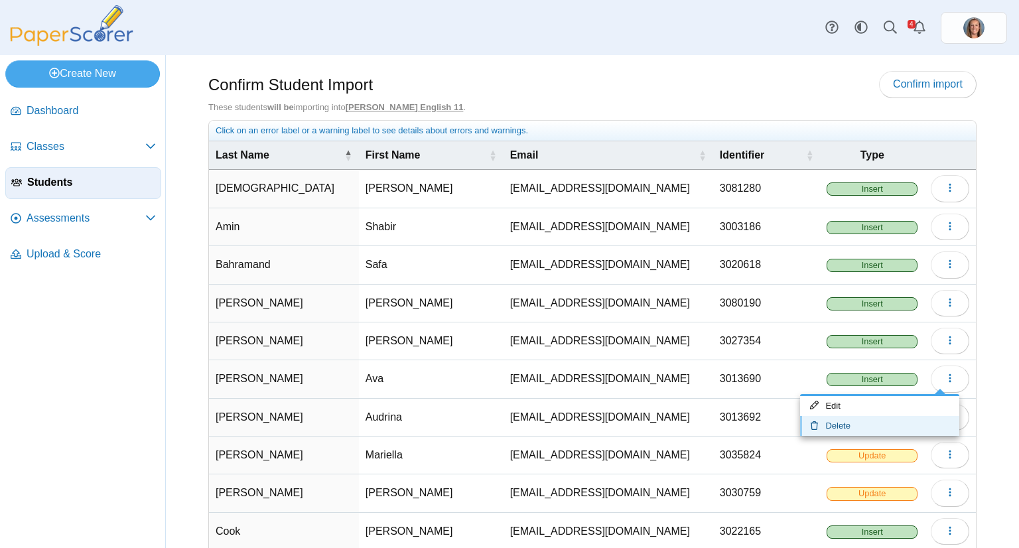
click at [902, 417] on link "Delete" at bounding box center [879, 426] width 159 height 20
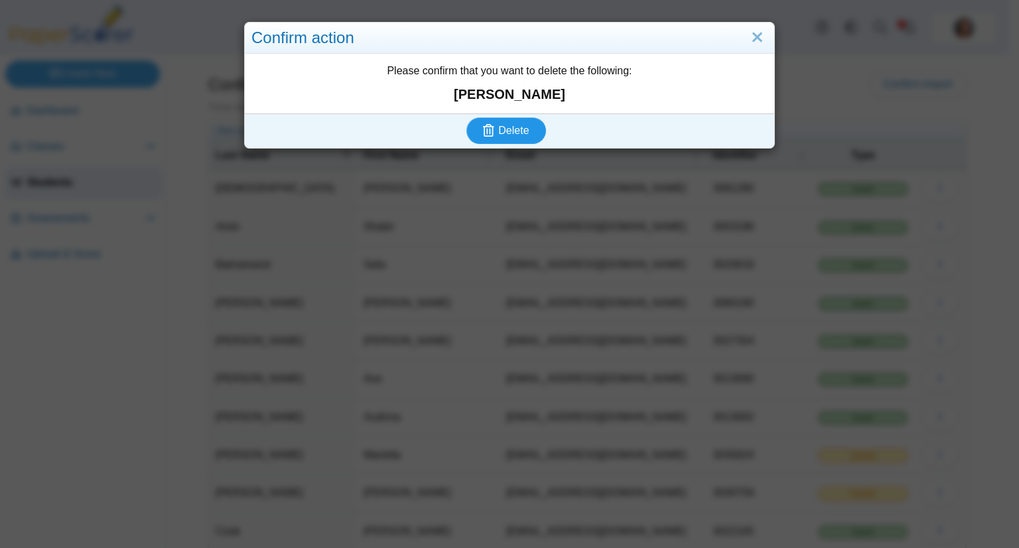
click at [466, 117] on button "Delete" at bounding box center [506, 130] width 80 height 27
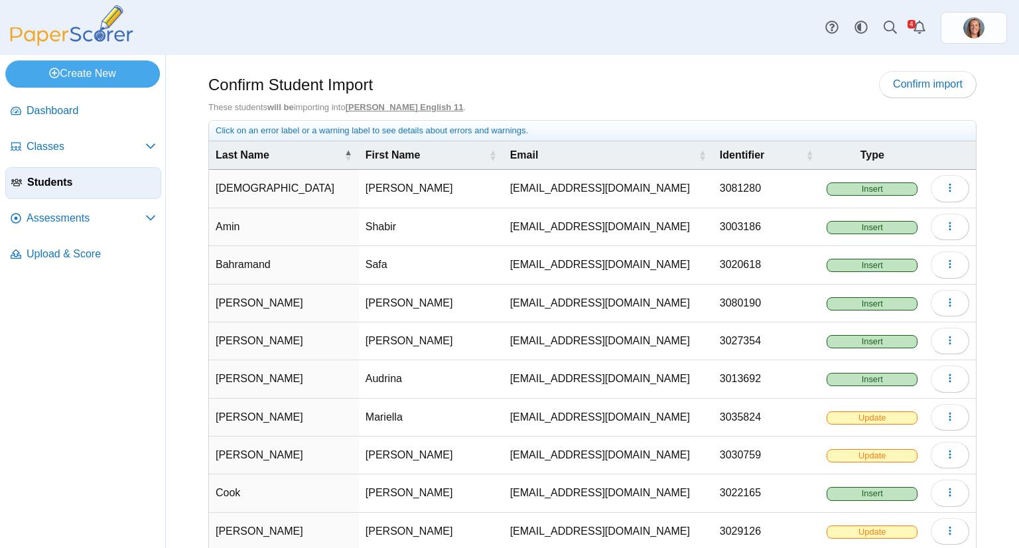
scroll to position [70, 0]
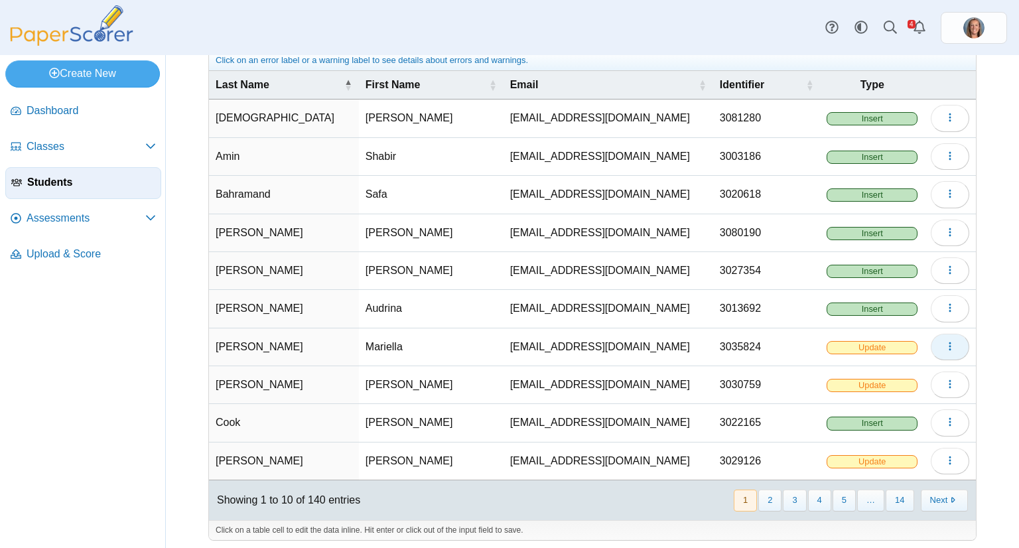
click at [945, 343] on icon "button" at bounding box center [950, 346] width 11 height 11
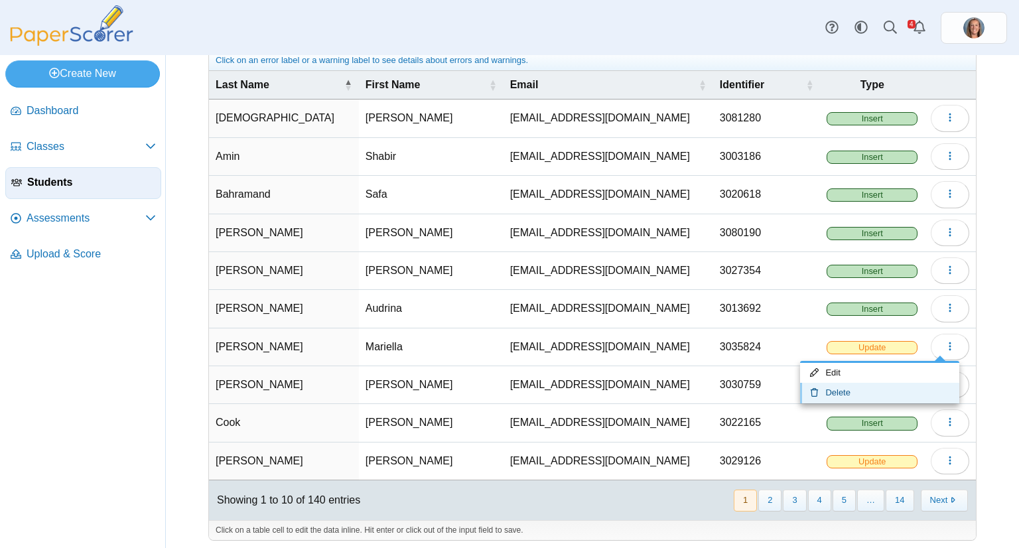
click at [884, 385] on link "Delete" at bounding box center [879, 393] width 159 height 20
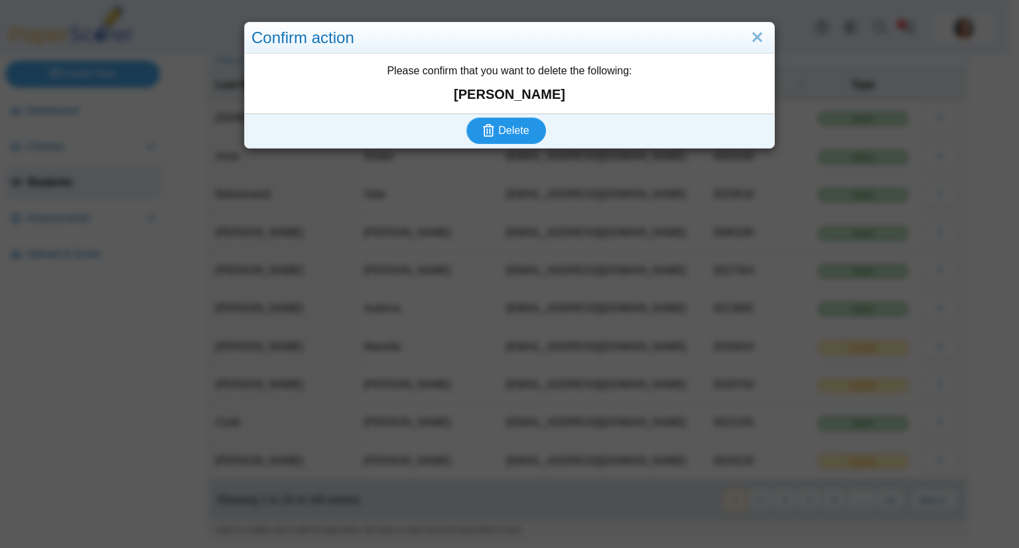
click at [466, 117] on button "Delete" at bounding box center [506, 130] width 80 height 27
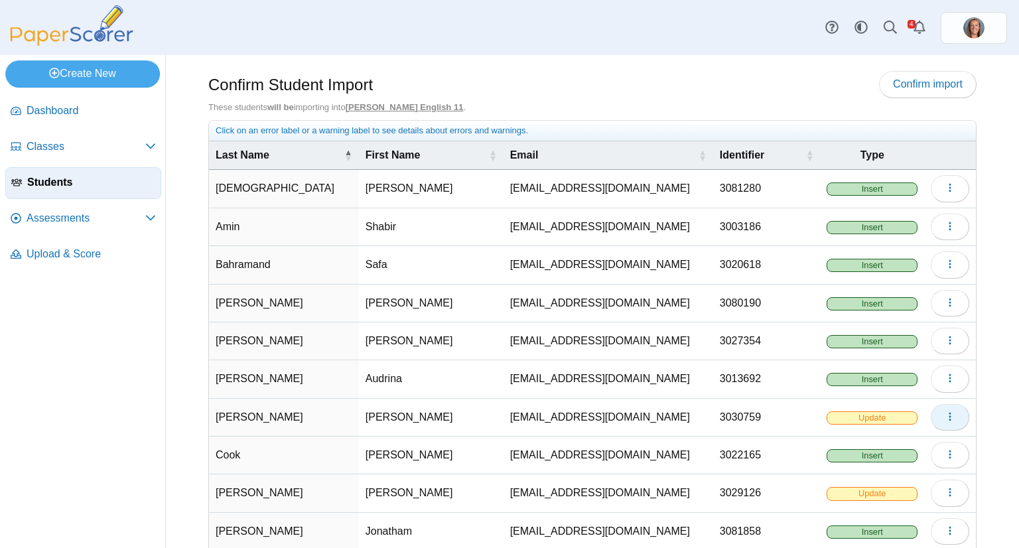
click at [945, 411] on icon "button" at bounding box center [950, 416] width 11 height 11
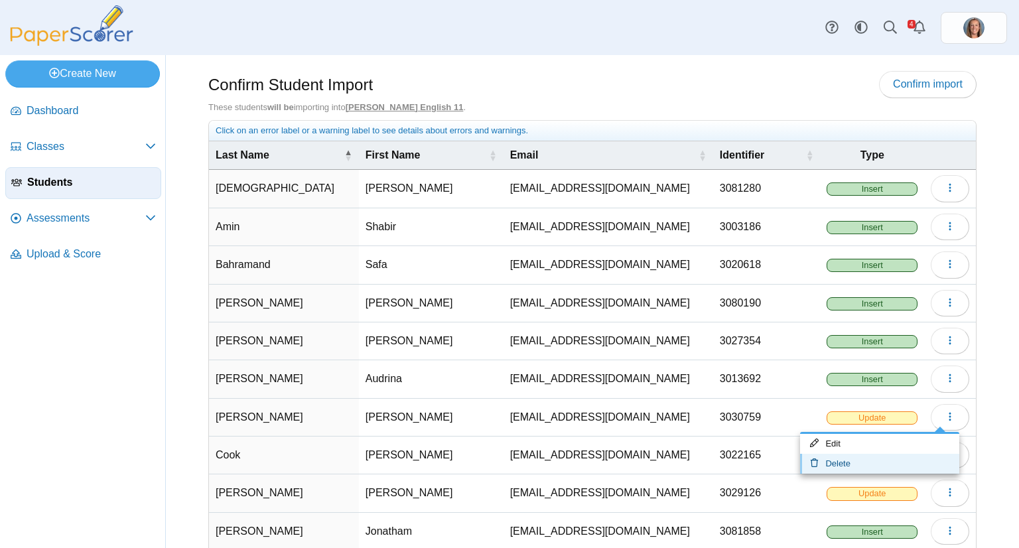
click at [896, 461] on link "Delete" at bounding box center [879, 464] width 159 height 20
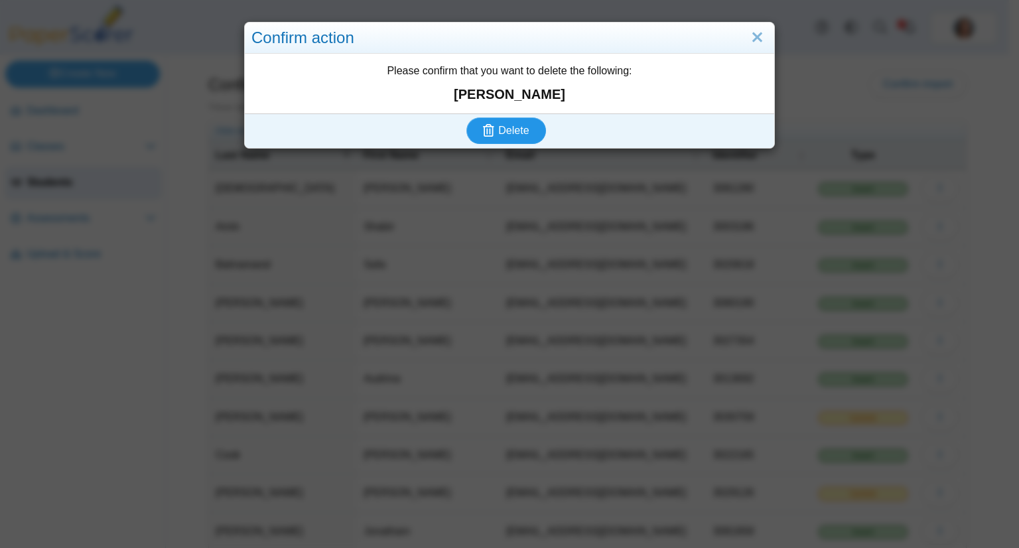
click at [466, 117] on button "Delete" at bounding box center [506, 130] width 80 height 27
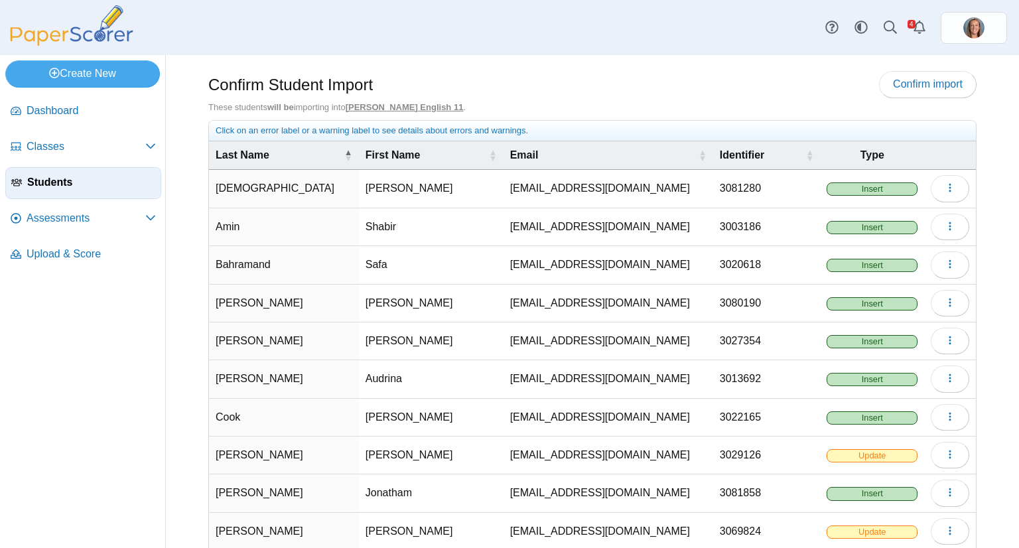
scroll to position [70, 0]
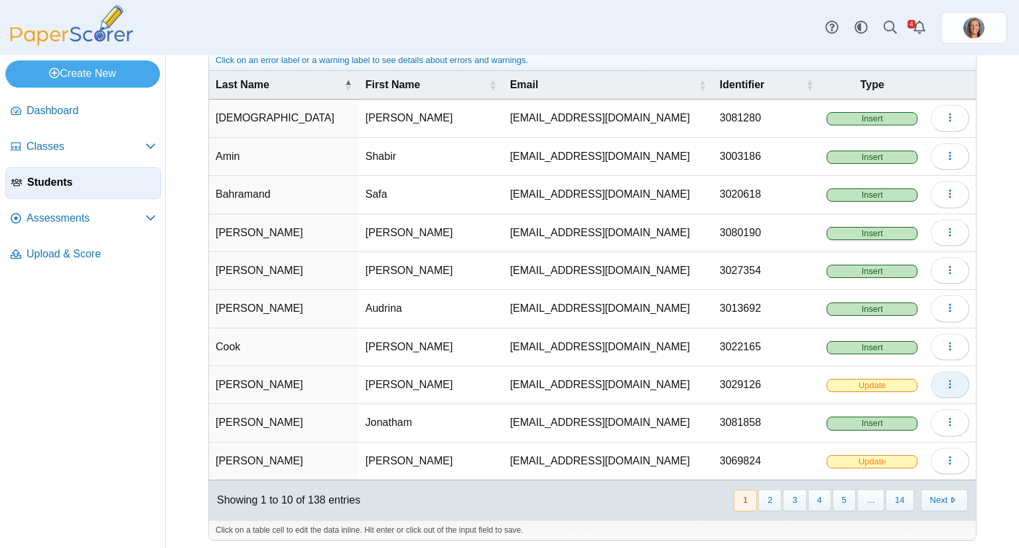
click at [945, 379] on icon "button" at bounding box center [950, 384] width 11 height 11
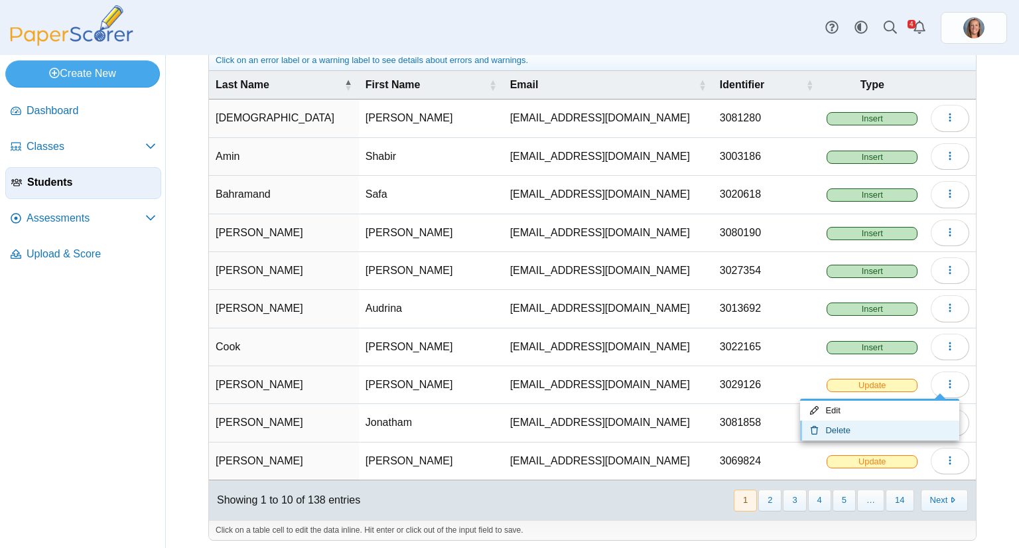
click at [882, 426] on link "Delete" at bounding box center [879, 431] width 159 height 20
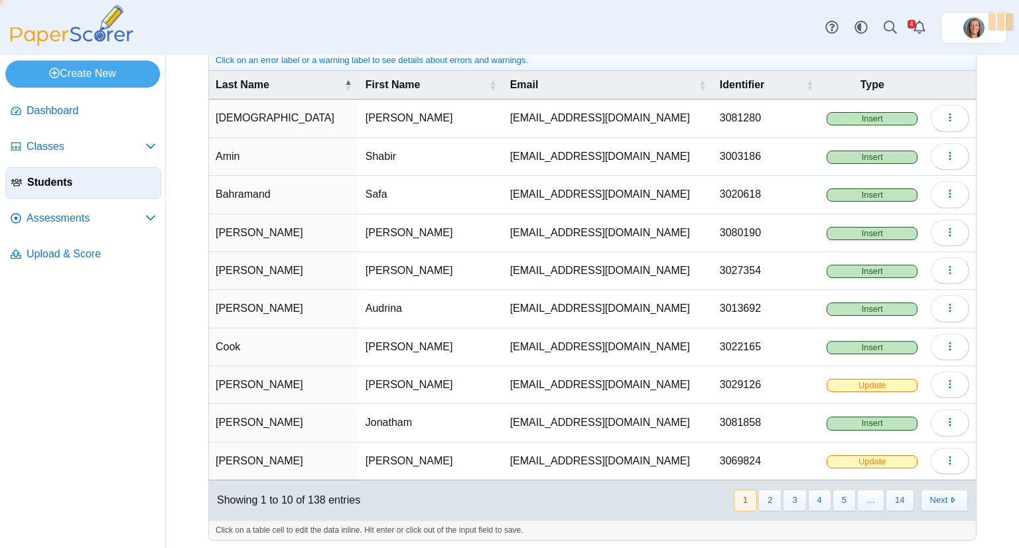
click at [800, 421] on link "Delete" at bounding box center [879, 431] width 159 height 20
click at [934, 375] on button "button" at bounding box center [950, 385] width 38 height 27
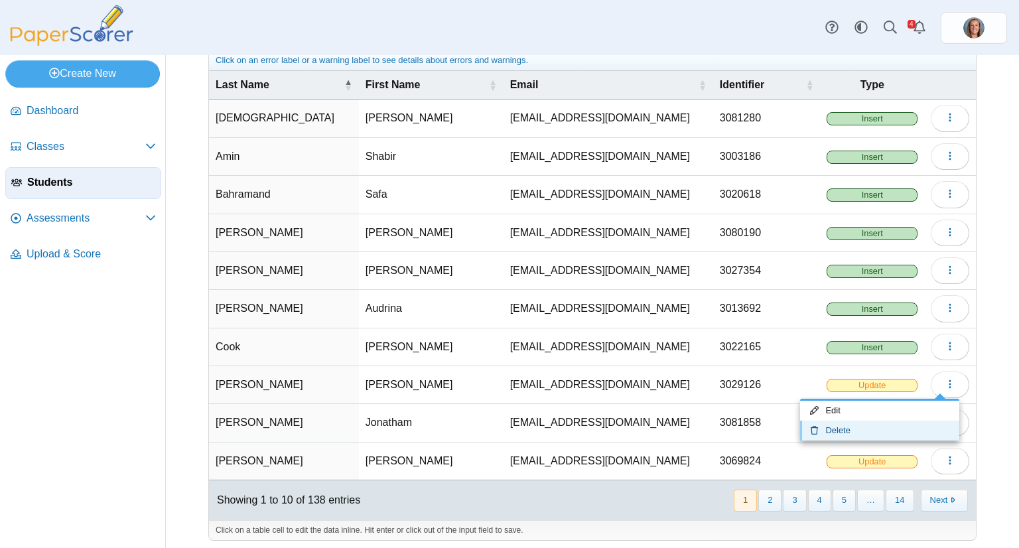
click at [865, 427] on link "Delete" at bounding box center [879, 431] width 159 height 20
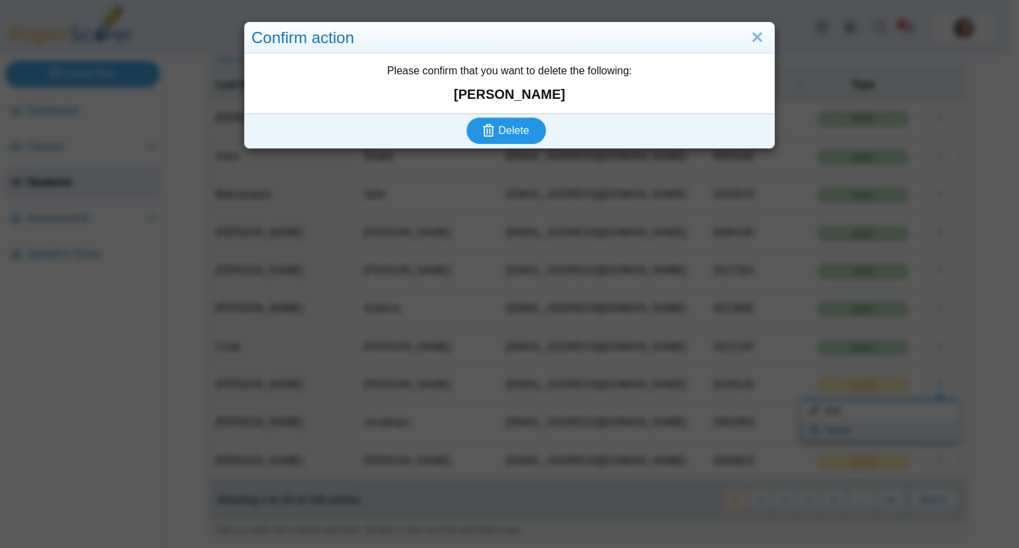
click at [466, 117] on button "Delete" at bounding box center [506, 130] width 80 height 27
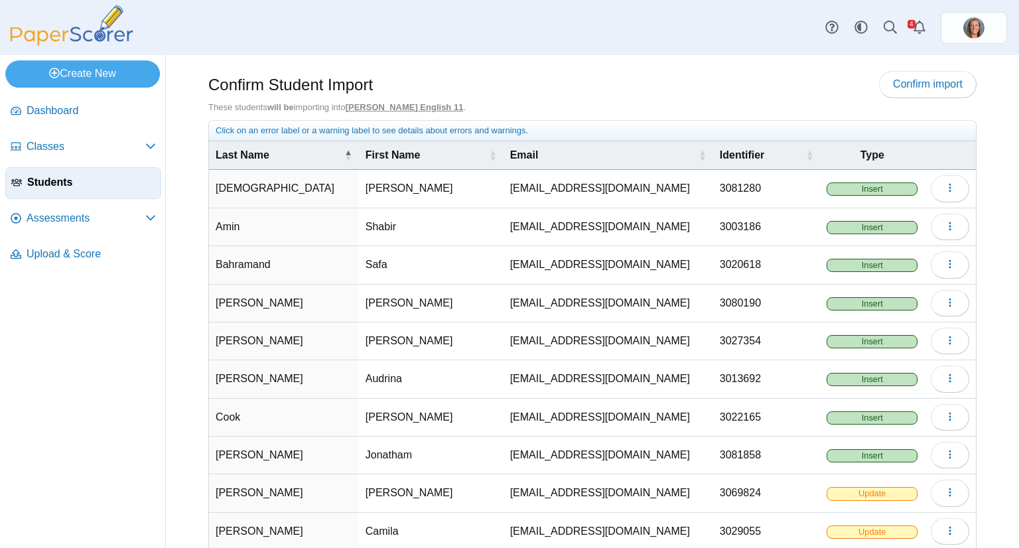
scroll to position [70, 0]
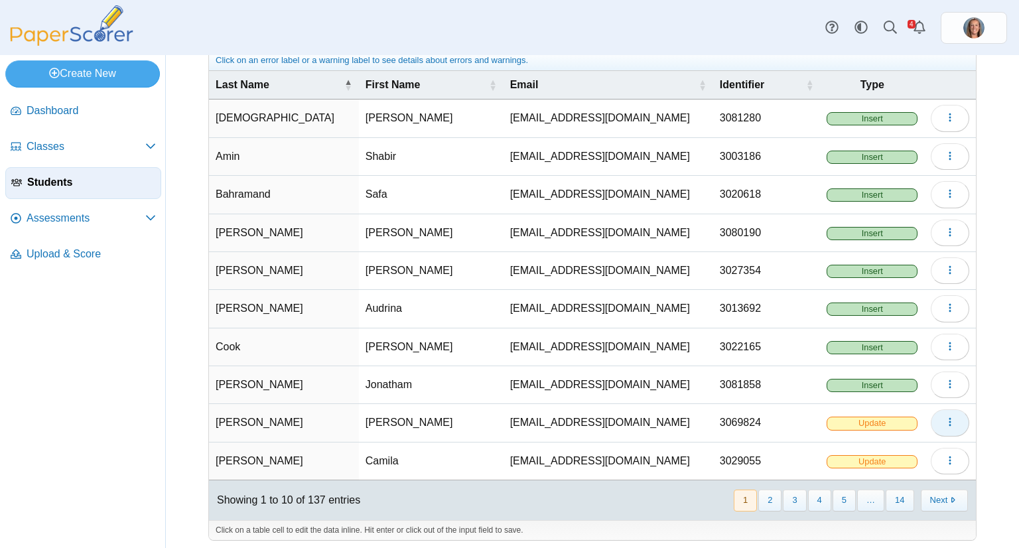
click at [932, 419] on button "button" at bounding box center [950, 422] width 38 height 27
click at [880, 462] on link "Delete" at bounding box center [879, 468] width 159 height 20
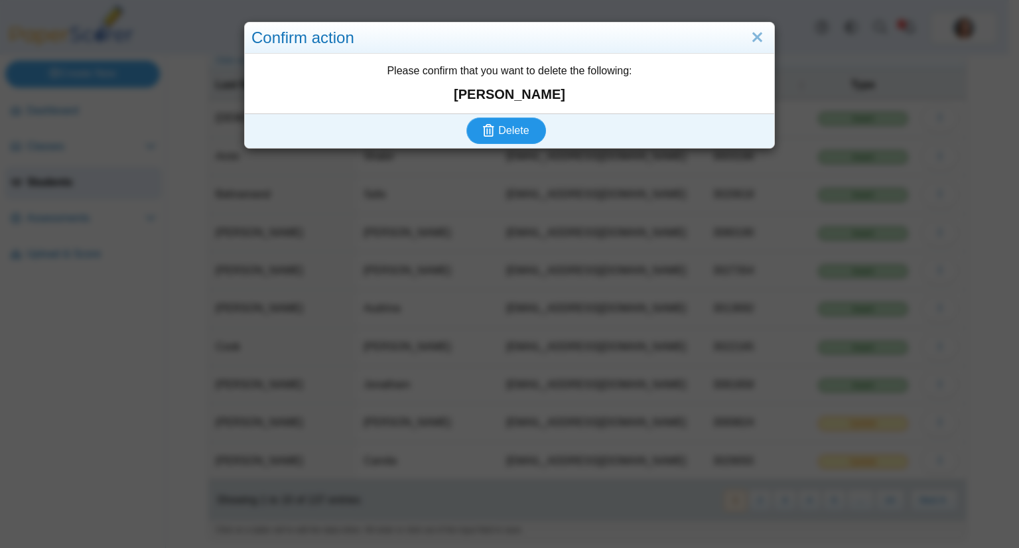
click at [466, 117] on button "Delete" at bounding box center [506, 130] width 80 height 27
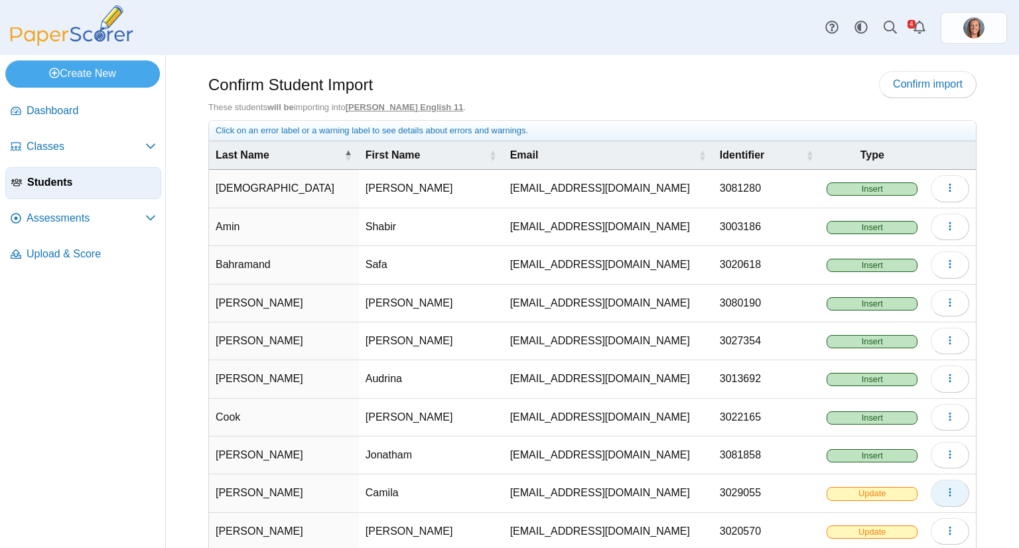
click at [945, 492] on icon "button" at bounding box center [950, 492] width 11 height 11
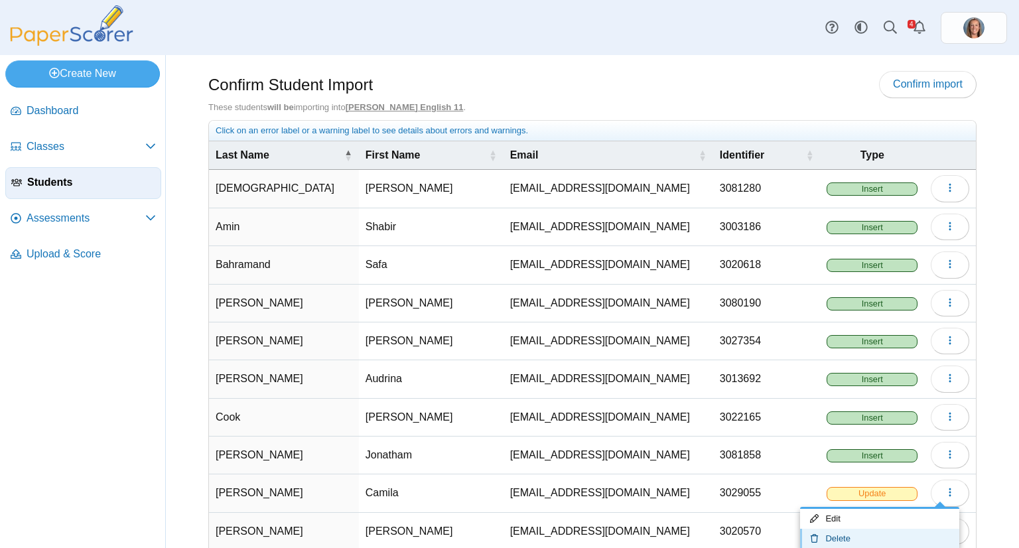
click at [902, 534] on link "Delete" at bounding box center [879, 539] width 159 height 20
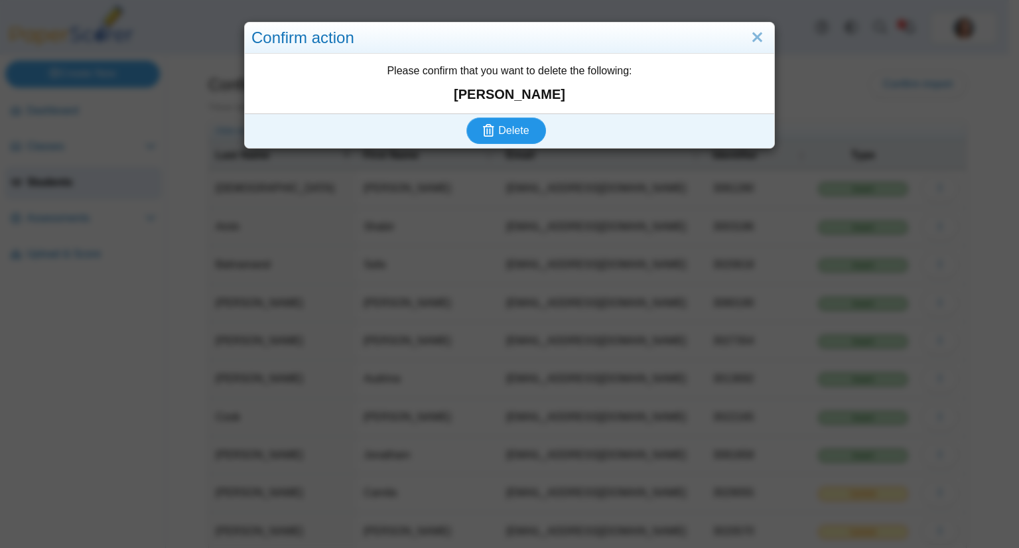
click at [466, 117] on button "Delete" at bounding box center [506, 130] width 80 height 27
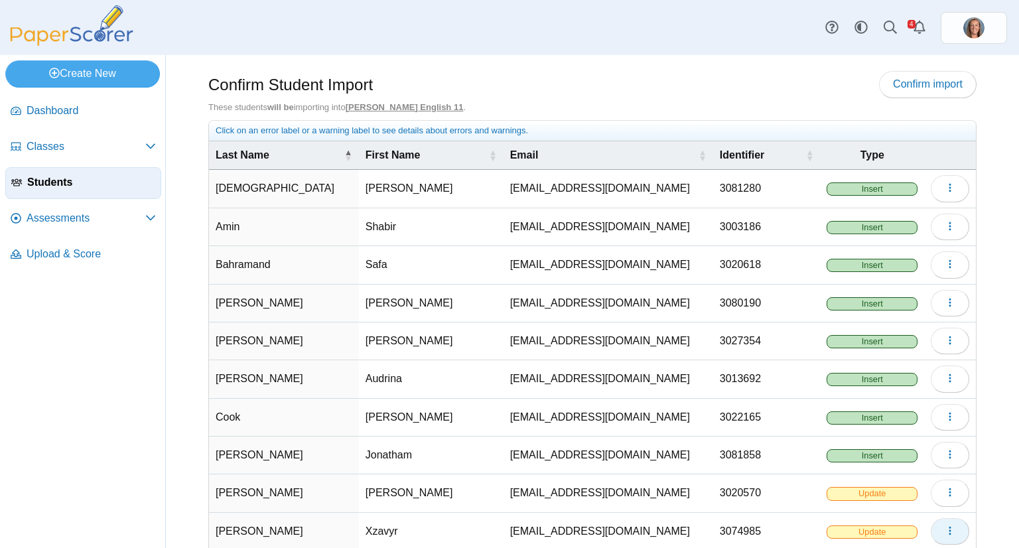
scroll to position [70, 0]
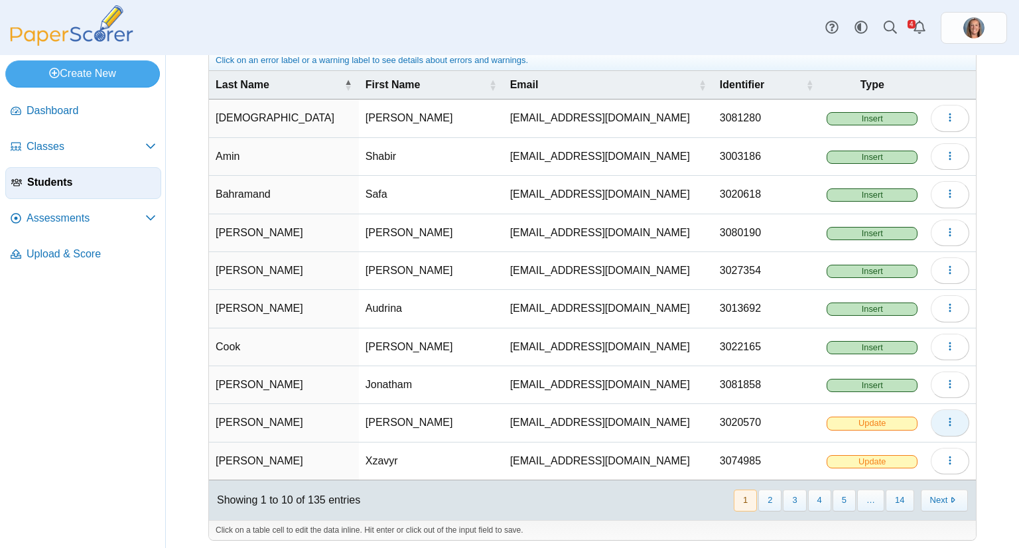
click at [932, 419] on button "button" at bounding box center [950, 422] width 38 height 27
click at [881, 462] on link "Delete" at bounding box center [879, 468] width 159 height 20
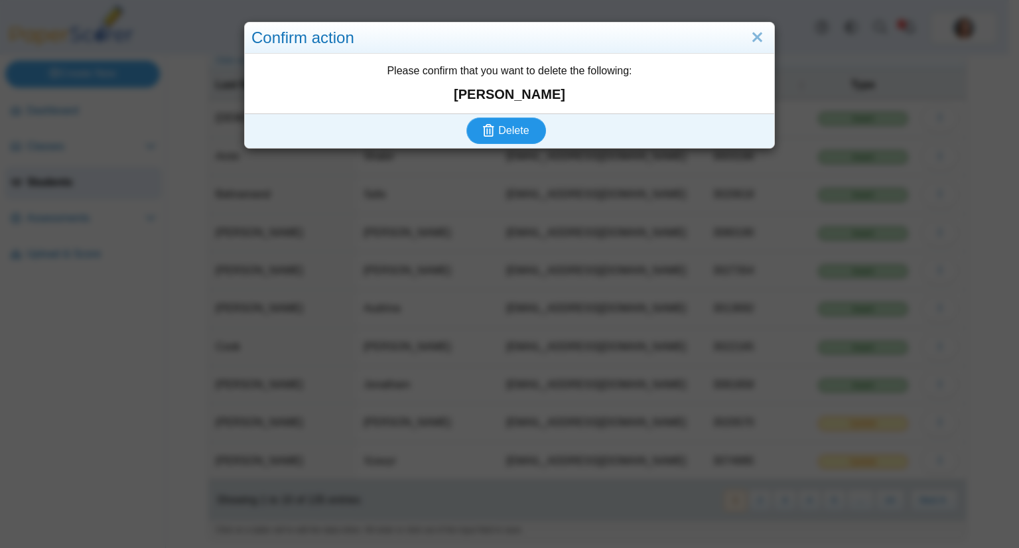
click at [466, 117] on button "Delete" at bounding box center [506, 130] width 80 height 27
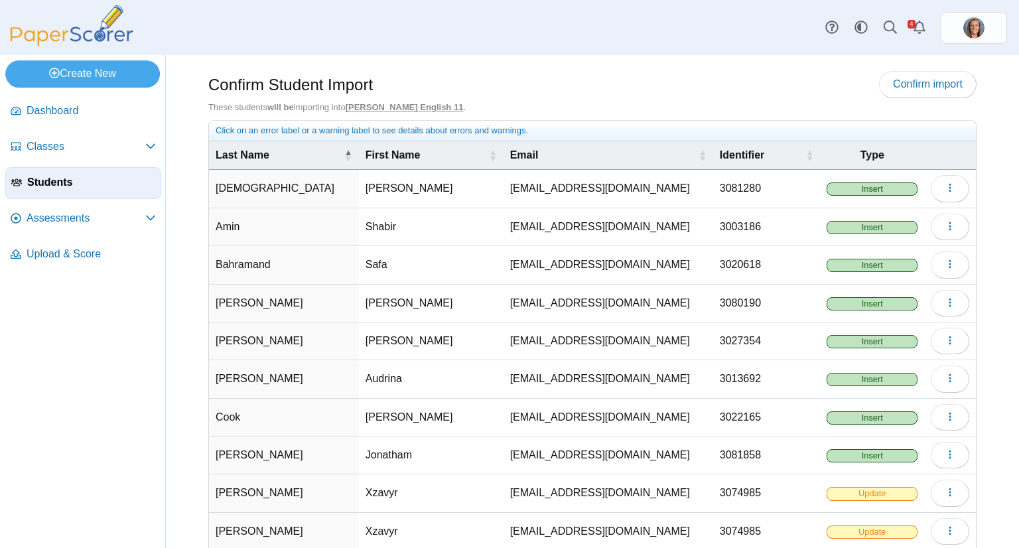
scroll to position [70, 0]
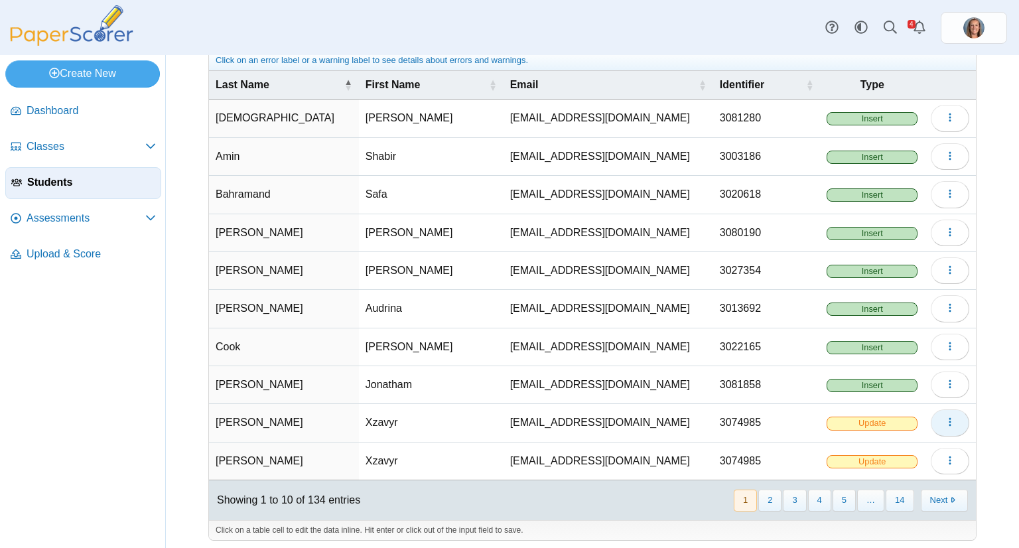
click at [936, 425] on button "button" at bounding box center [950, 422] width 38 height 27
click at [890, 462] on link "Delete" at bounding box center [879, 468] width 159 height 20
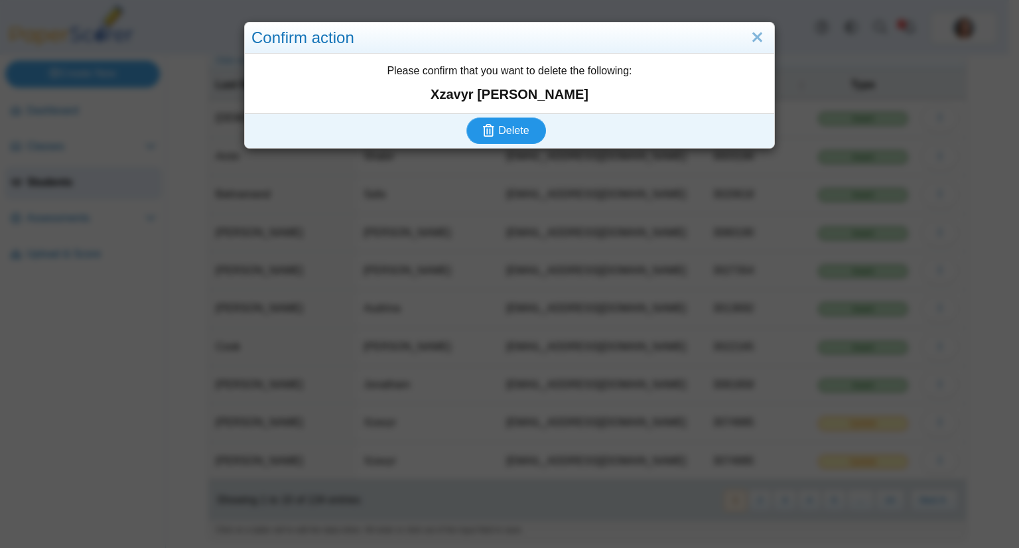
click at [466, 117] on button "Delete" at bounding box center [506, 130] width 80 height 27
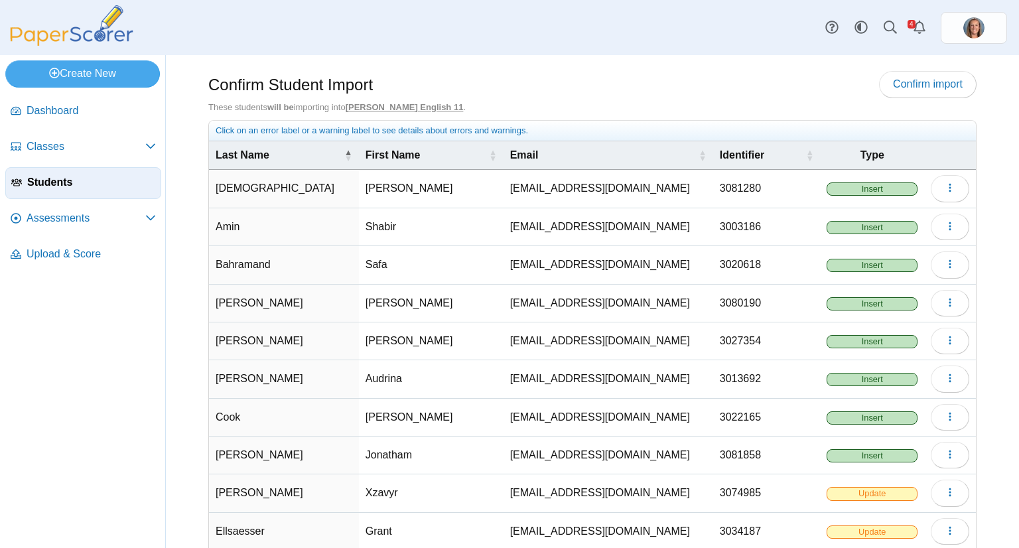
scroll to position [70, 0]
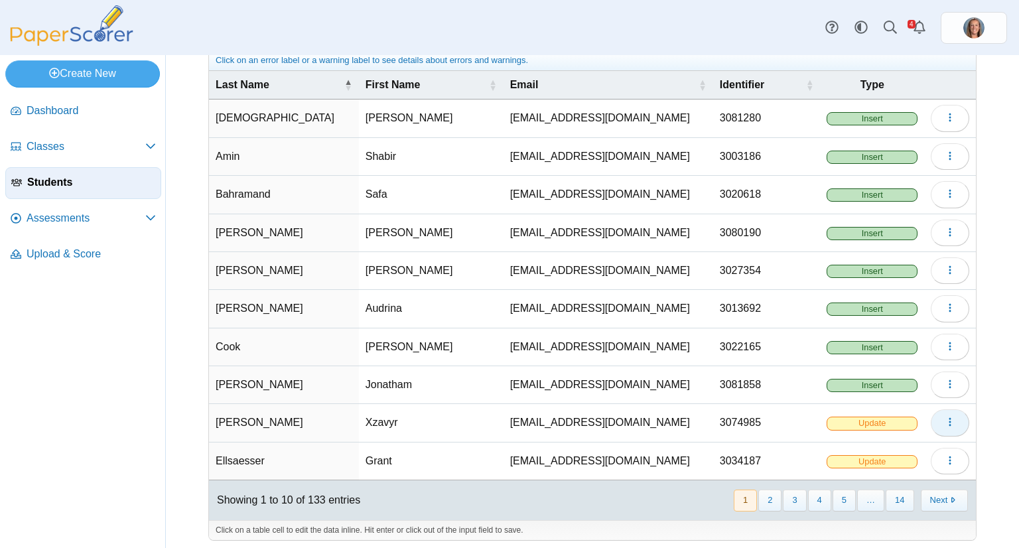
click at [934, 423] on button "button" at bounding box center [950, 422] width 38 height 27
click at [887, 468] on link "Delete" at bounding box center [879, 468] width 159 height 20
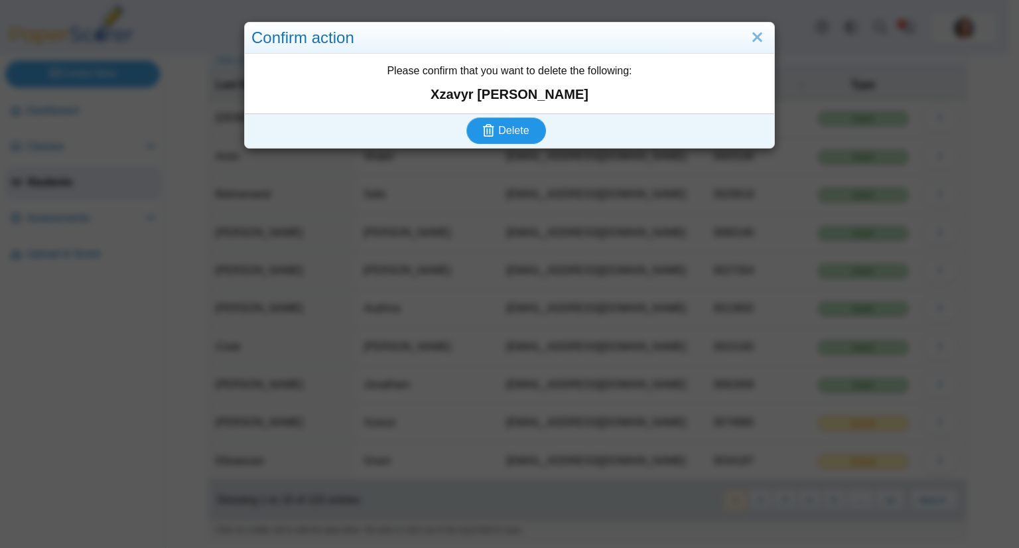
click at [466, 117] on button "Delete" at bounding box center [506, 130] width 80 height 27
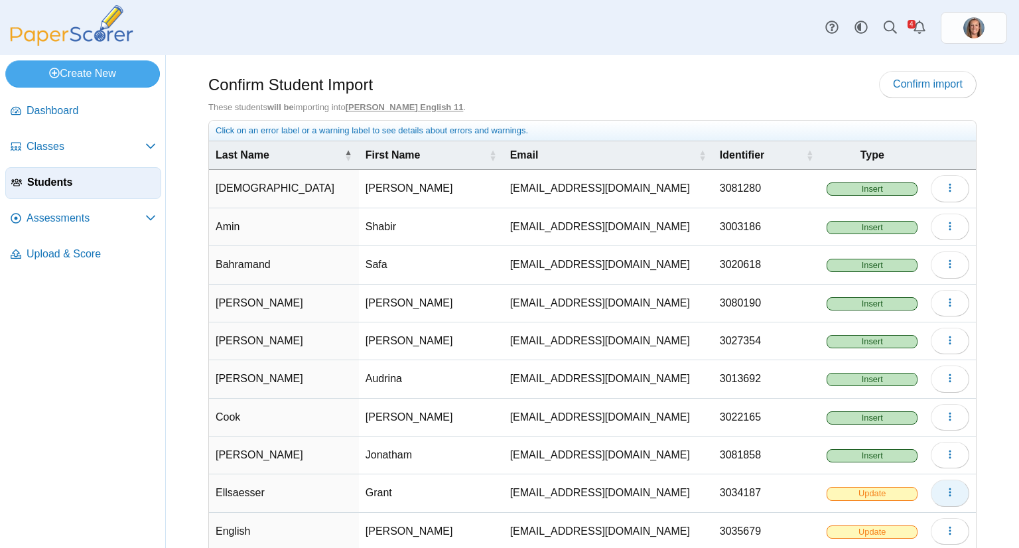
click at [931, 494] on button "button" at bounding box center [950, 493] width 38 height 27
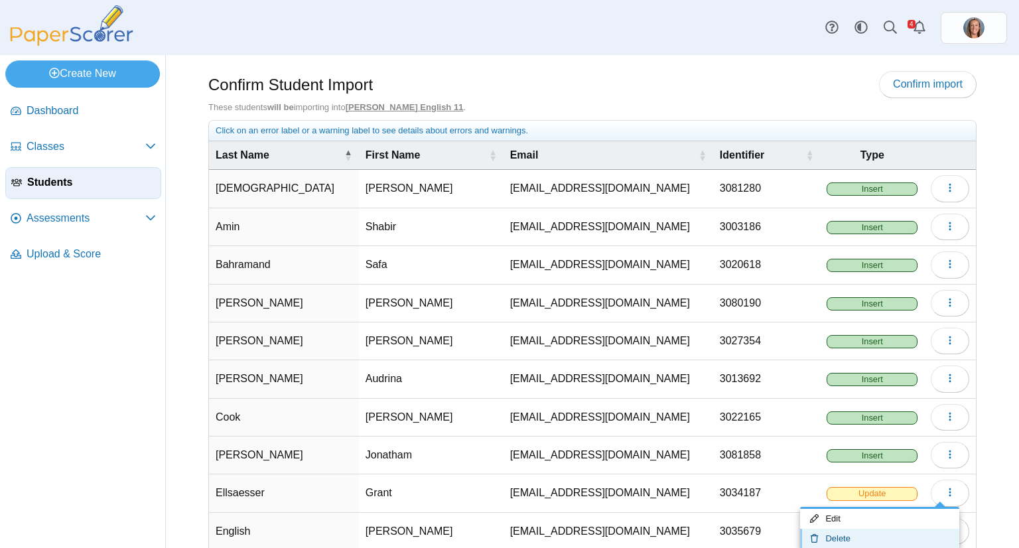
click at [873, 533] on link "Delete" at bounding box center [879, 539] width 159 height 20
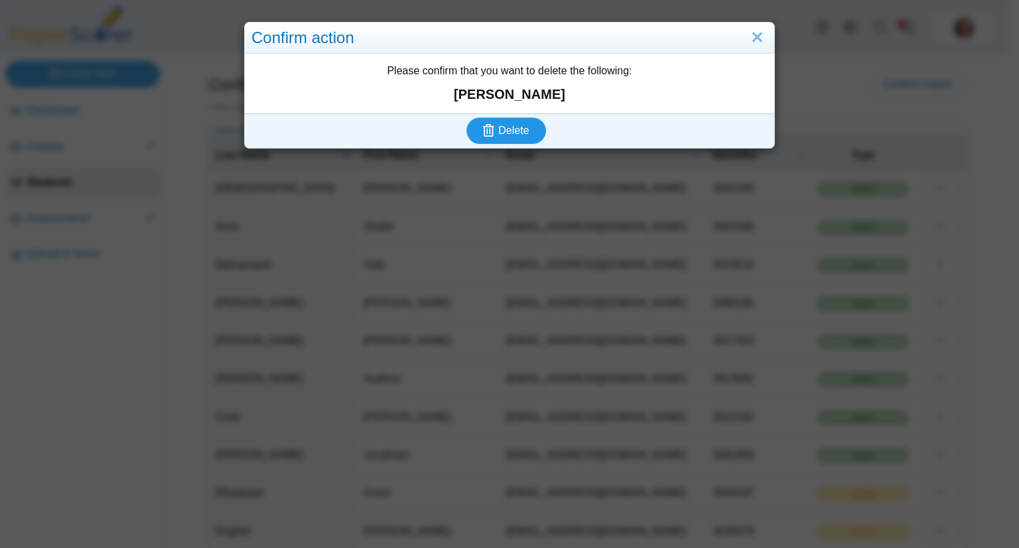
click at [466, 117] on button "Delete" at bounding box center [506, 130] width 80 height 27
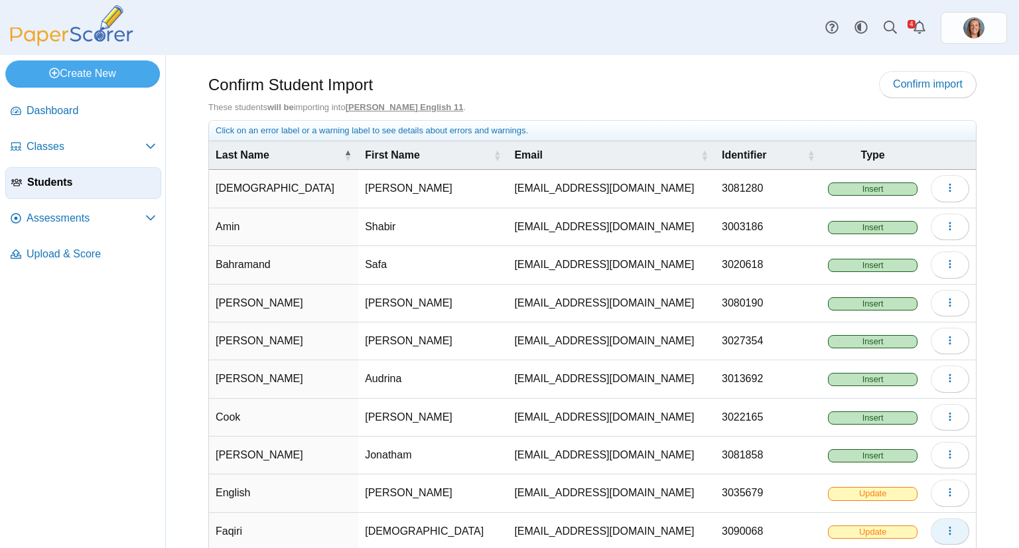
scroll to position [70, 0]
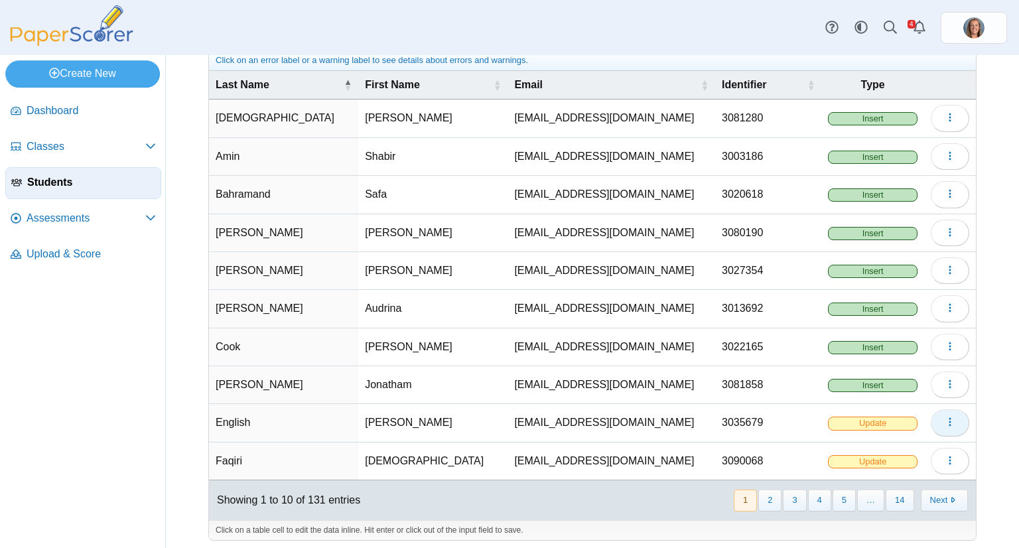
click at [947, 418] on button "button" at bounding box center [950, 422] width 38 height 27
click at [889, 466] on link "Delete" at bounding box center [879, 468] width 159 height 20
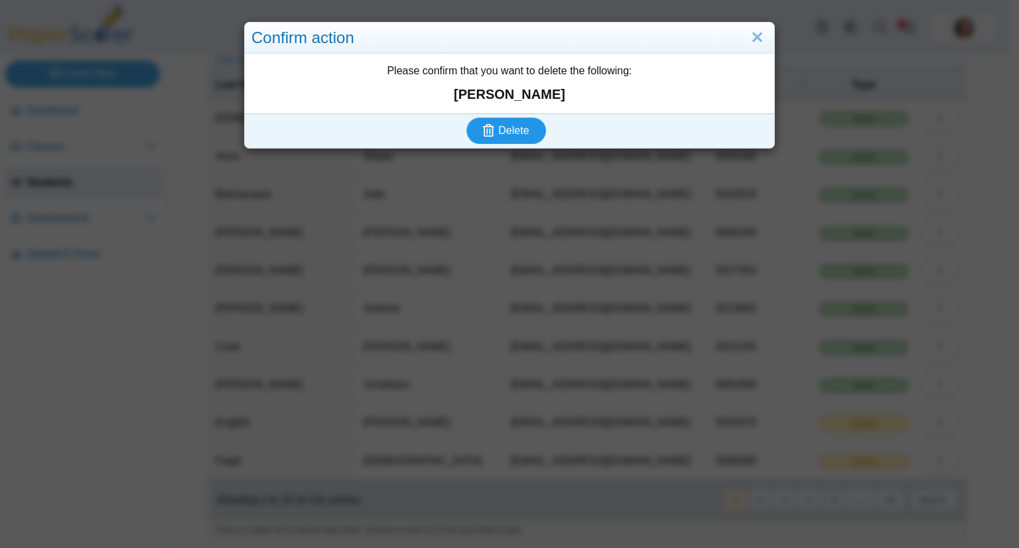
click at [466, 117] on button "Delete" at bounding box center [506, 130] width 80 height 27
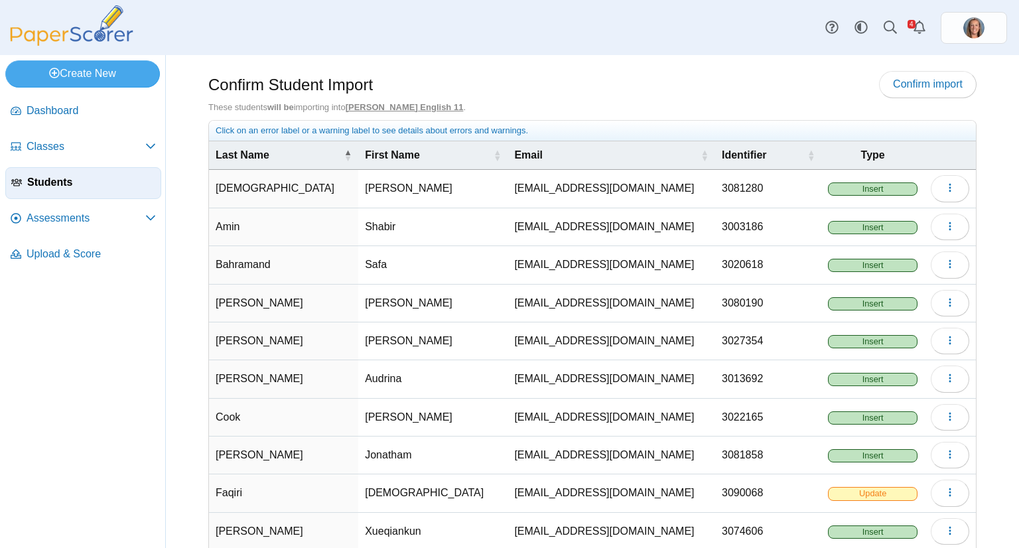
scroll to position [70, 0]
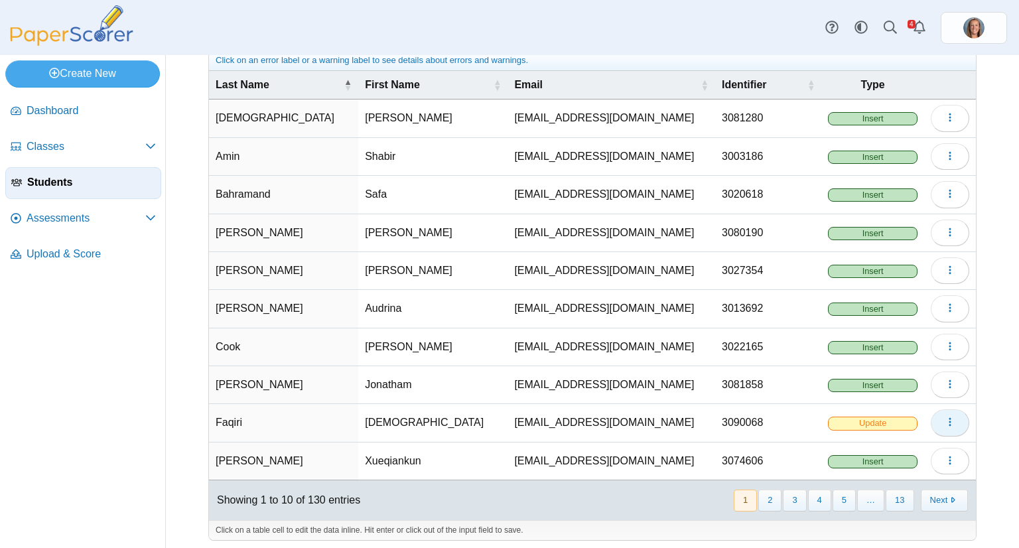
click at [945, 423] on icon "button" at bounding box center [950, 422] width 11 height 11
click at [889, 458] on link "Delete" at bounding box center [879, 468] width 159 height 20
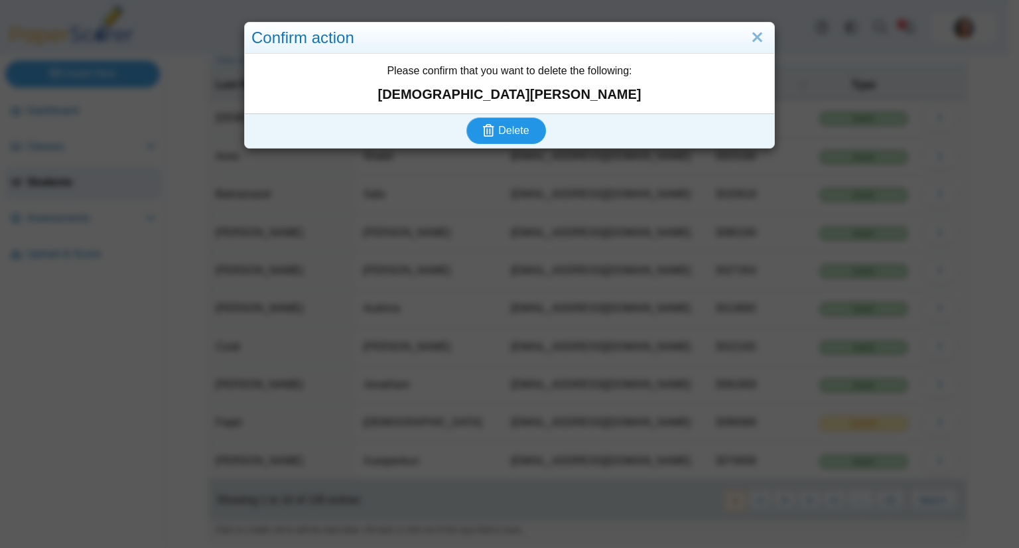
click at [466, 117] on button "Delete" at bounding box center [506, 130] width 80 height 27
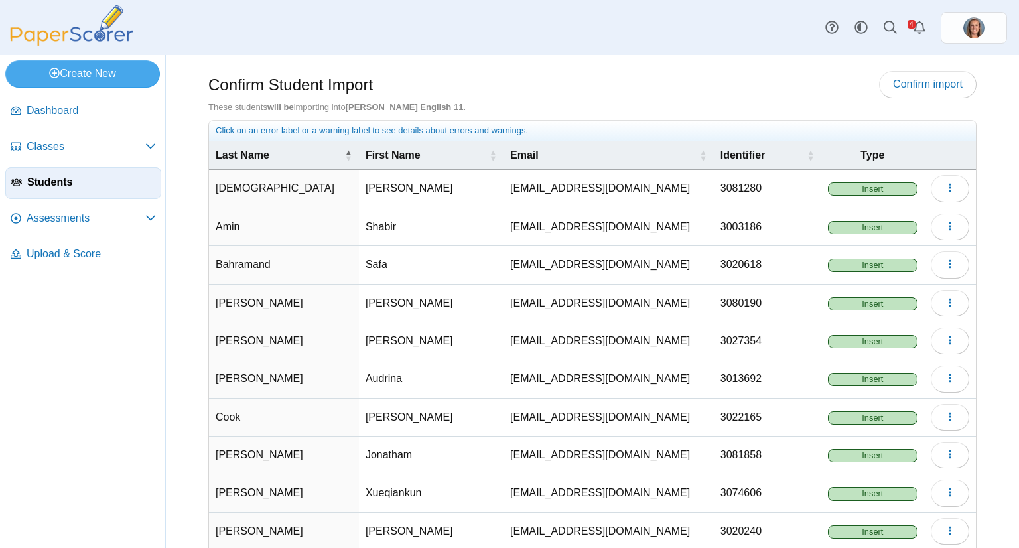
scroll to position [70, 0]
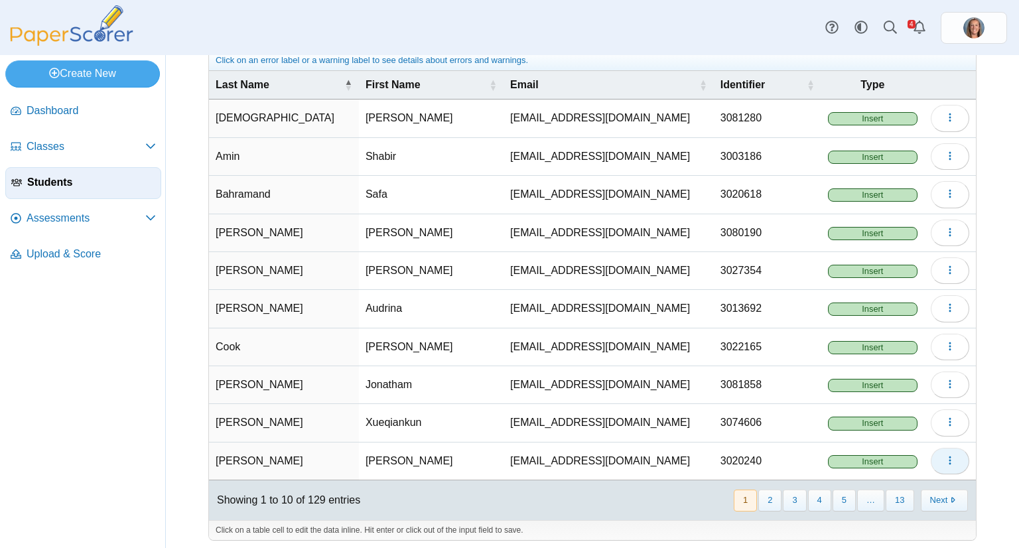
click at [931, 457] on button "button" at bounding box center [950, 461] width 38 height 27
click at [861, 502] on link "Delete" at bounding box center [879, 506] width 159 height 20
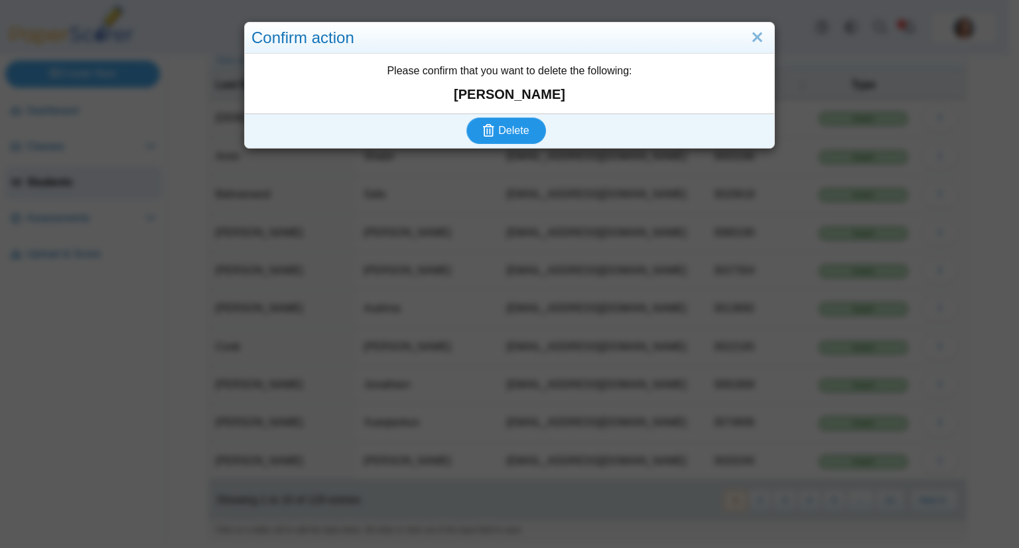
click at [466, 117] on button "Delete" at bounding box center [506, 130] width 80 height 27
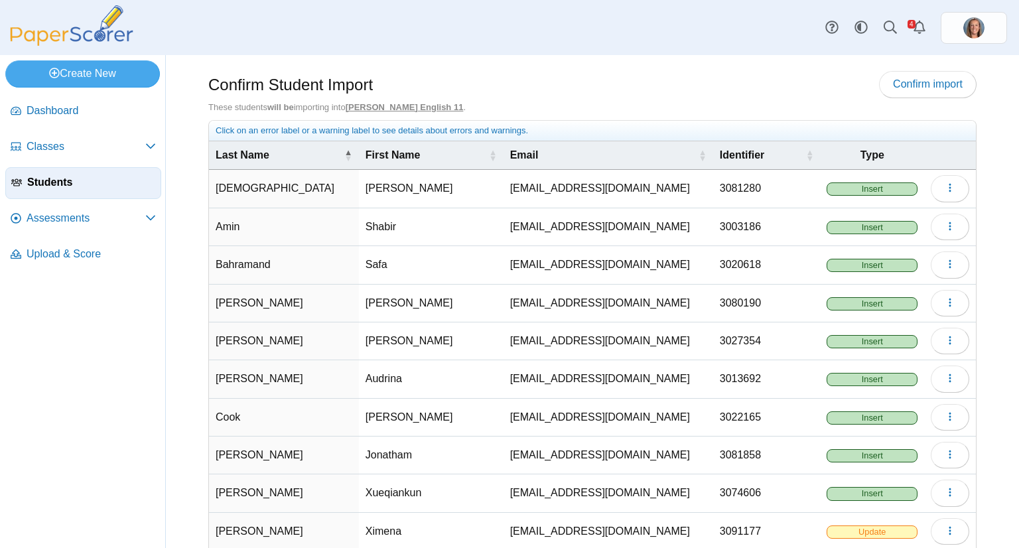
scroll to position [70, 0]
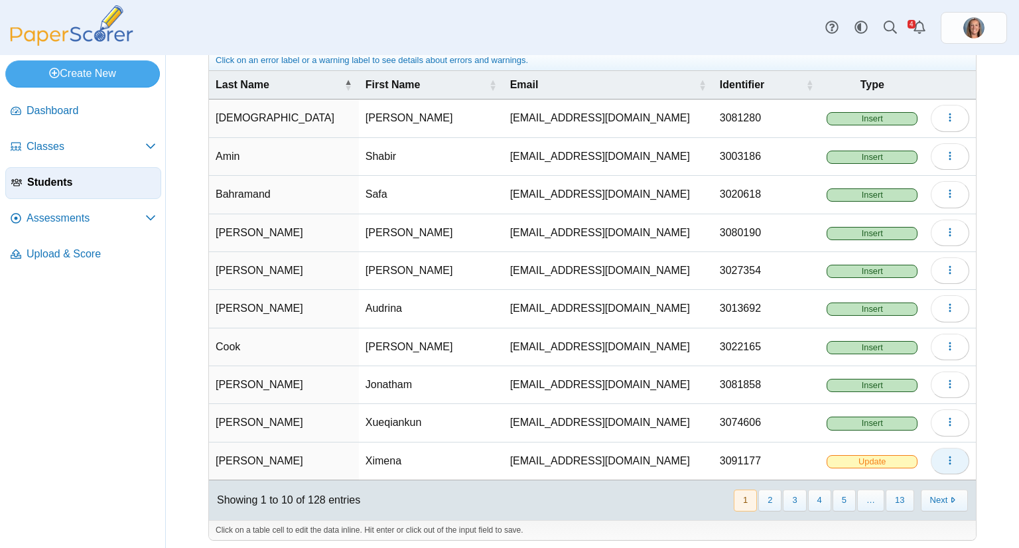
click at [945, 455] on icon "button" at bounding box center [950, 460] width 11 height 11
click at [867, 500] on link "Delete" at bounding box center [879, 506] width 159 height 20
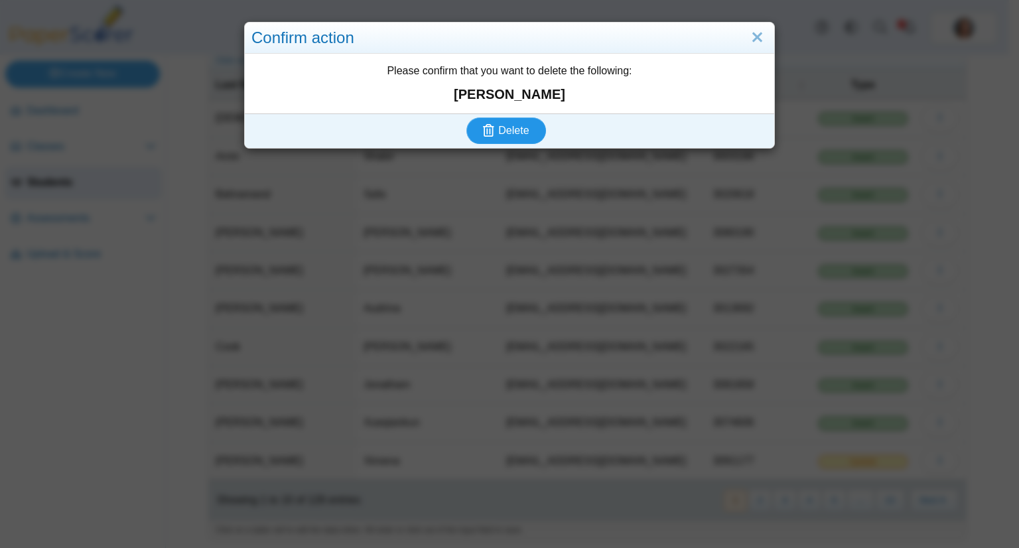
click at [466, 117] on button "Delete" at bounding box center [506, 130] width 80 height 27
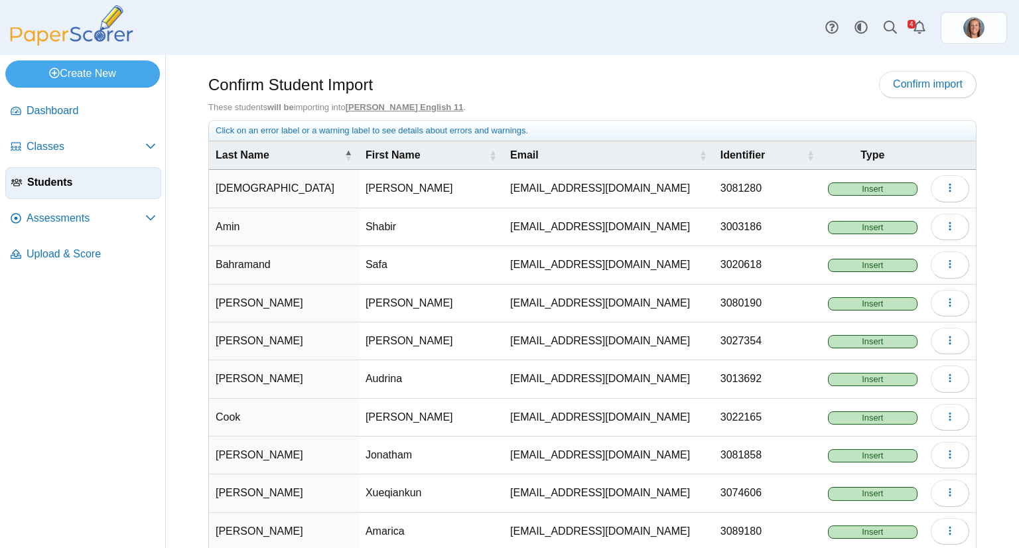
scroll to position [70, 0]
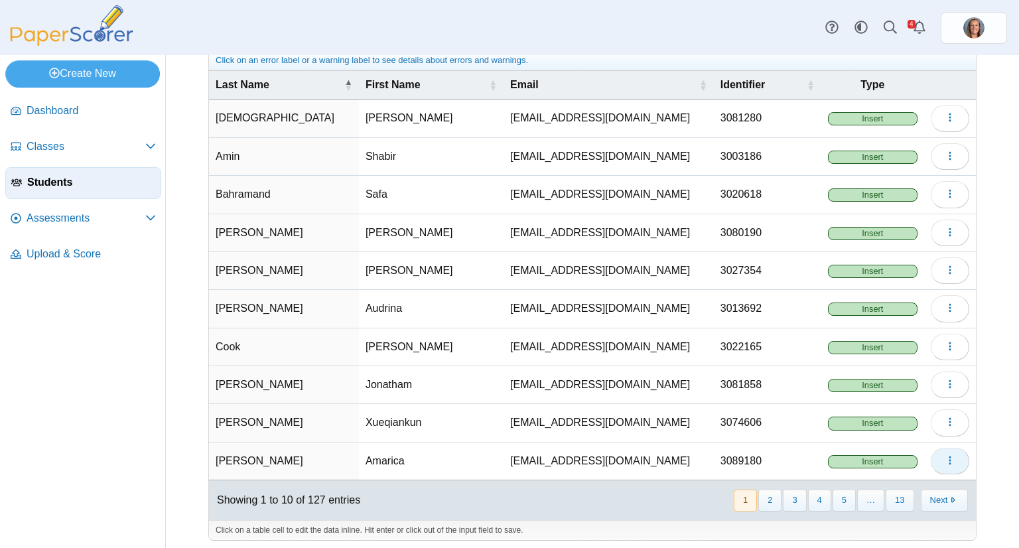
click at [945, 460] on span "button" at bounding box center [950, 460] width 11 height 11
click at [882, 502] on link "Delete" at bounding box center [879, 506] width 159 height 20
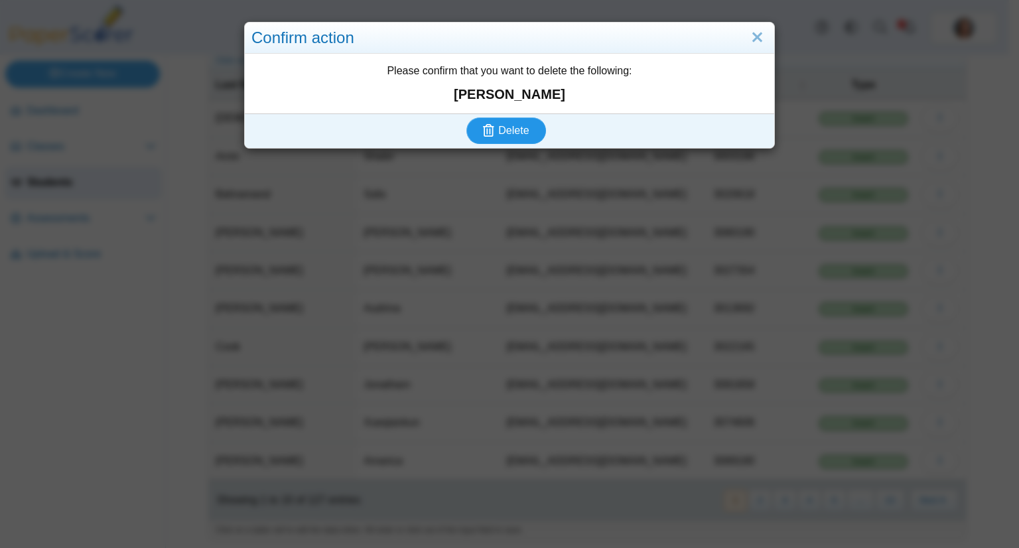
click at [466, 117] on button "Delete" at bounding box center [506, 130] width 80 height 27
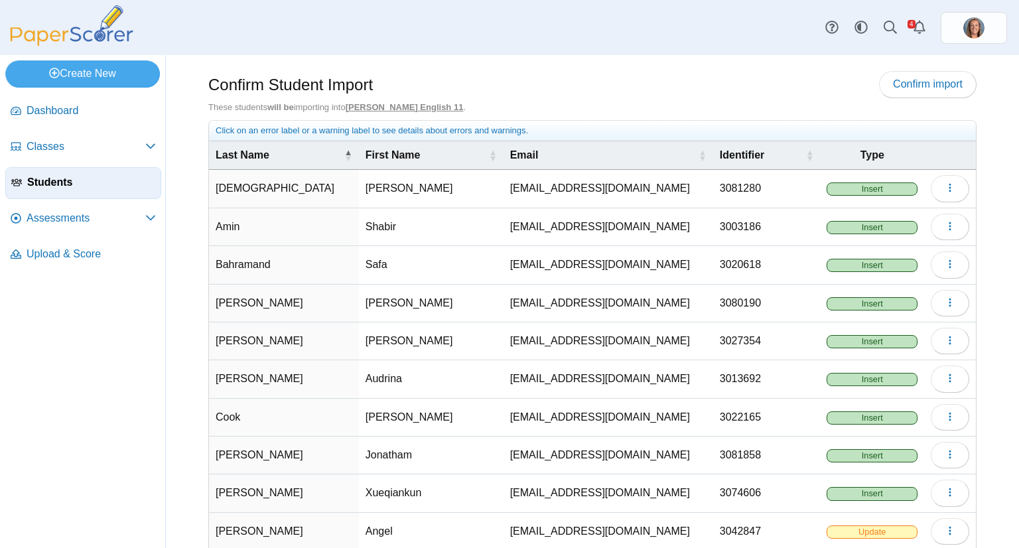
scroll to position [70, 0]
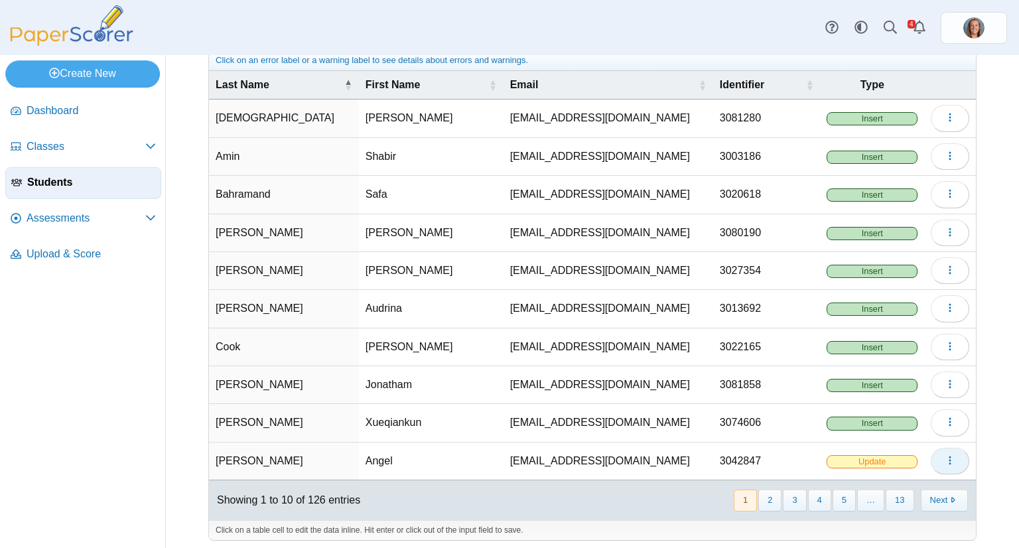
click at [931, 458] on button "button" at bounding box center [950, 461] width 38 height 27
click at [874, 502] on link "Delete" at bounding box center [879, 506] width 159 height 20
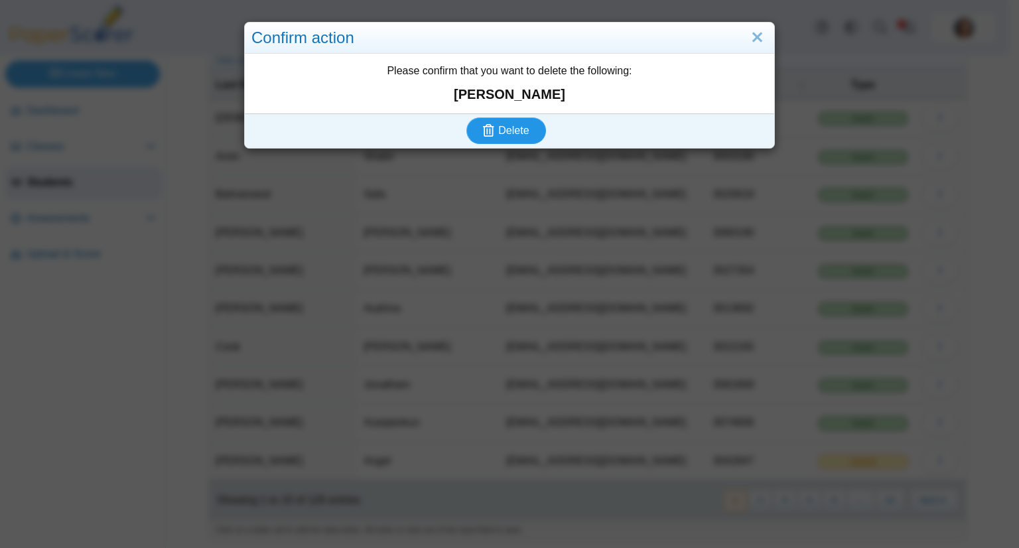
click at [466, 117] on button "Delete" at bounding box center [506, 130] width 80 height 27
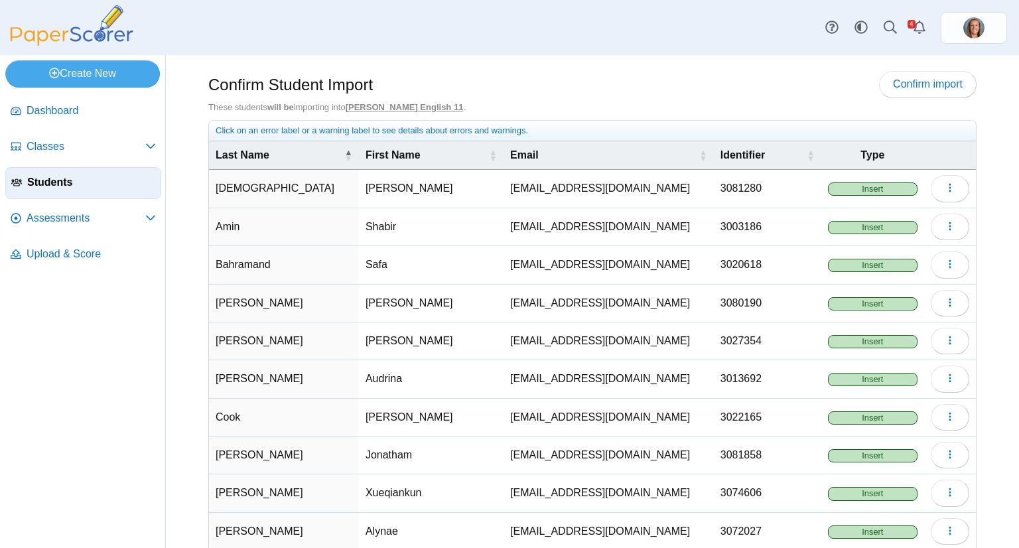
scroll to position [70, 0]
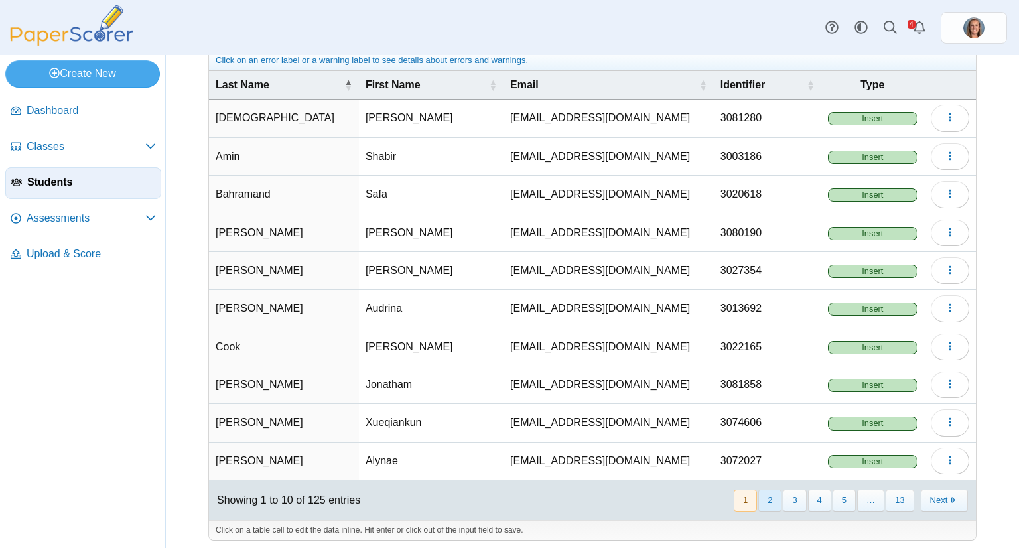
click at [773, 491] on button "2" at bounding box center [769, 501] width 23 height 22
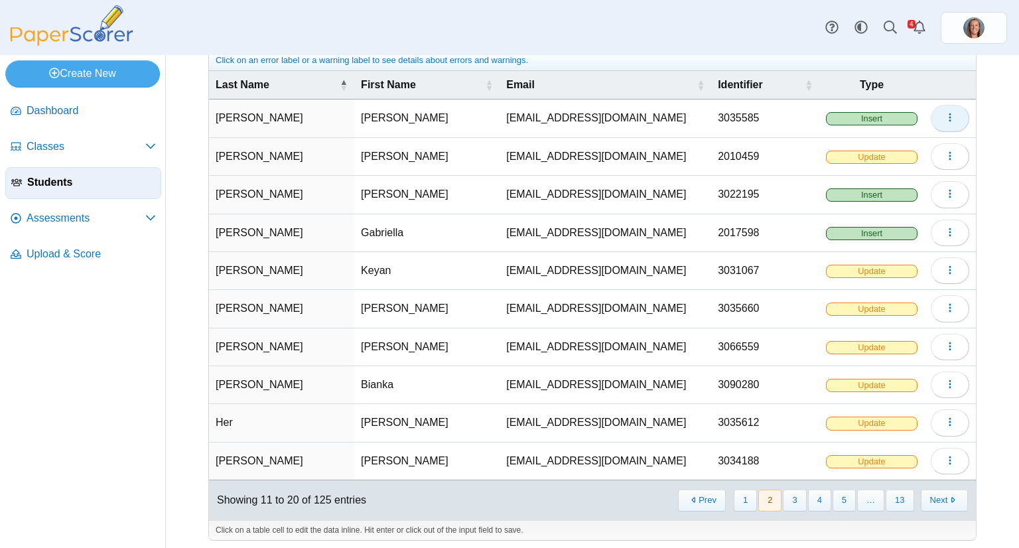
click at [932, 119] on button "button" at bounding box center [950, 118] width 38 height 27
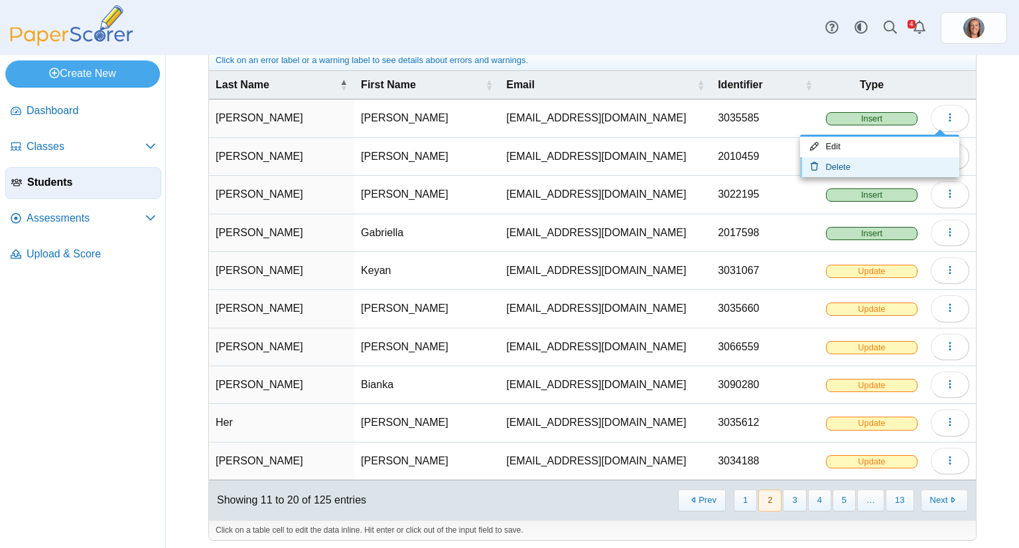
click at [872, 167] on link "Delete" at bounding box center [879, 167] width 159 height 20
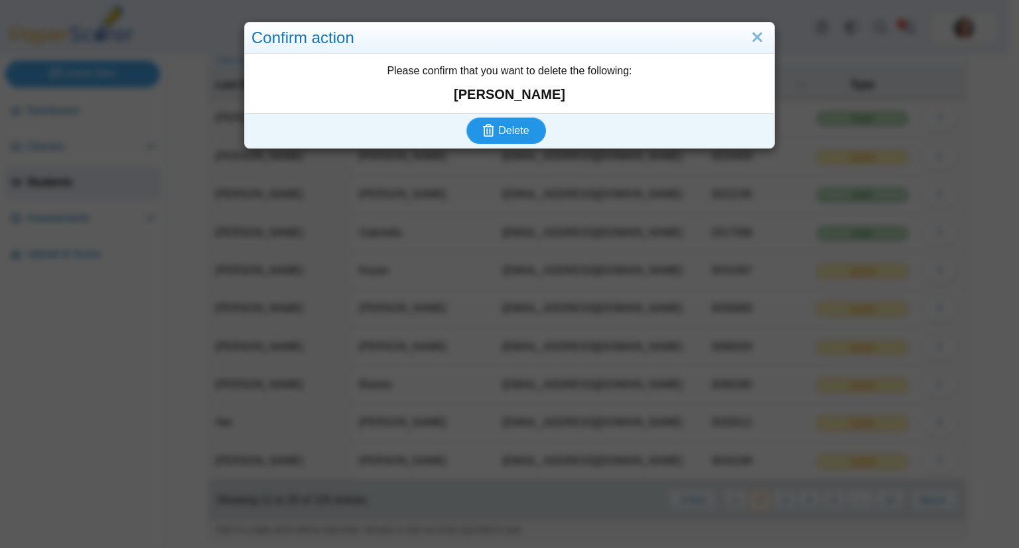
click at [466, 117] on button "Delete" at bounding box center [506, 130] width 80 height 27
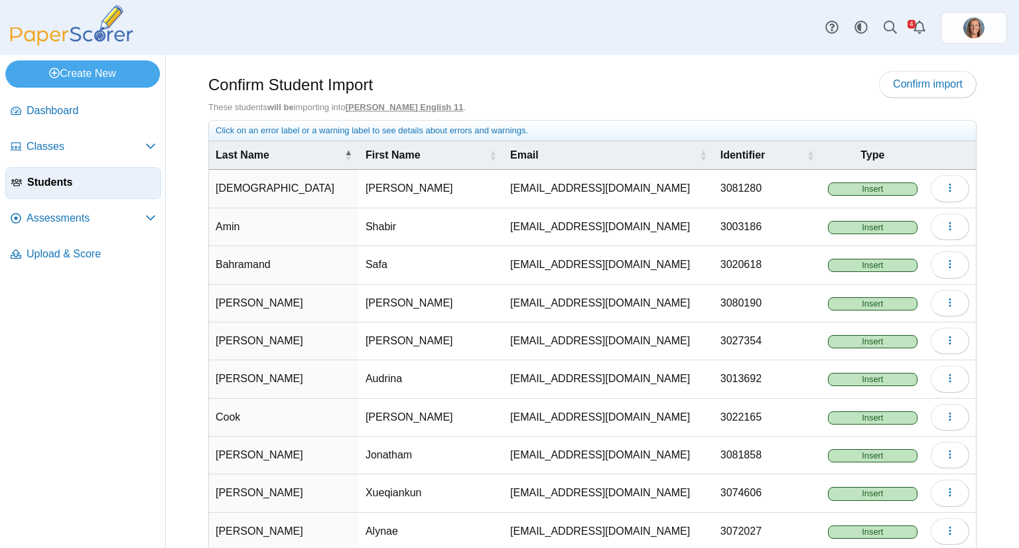
scroll to position [70, 0]
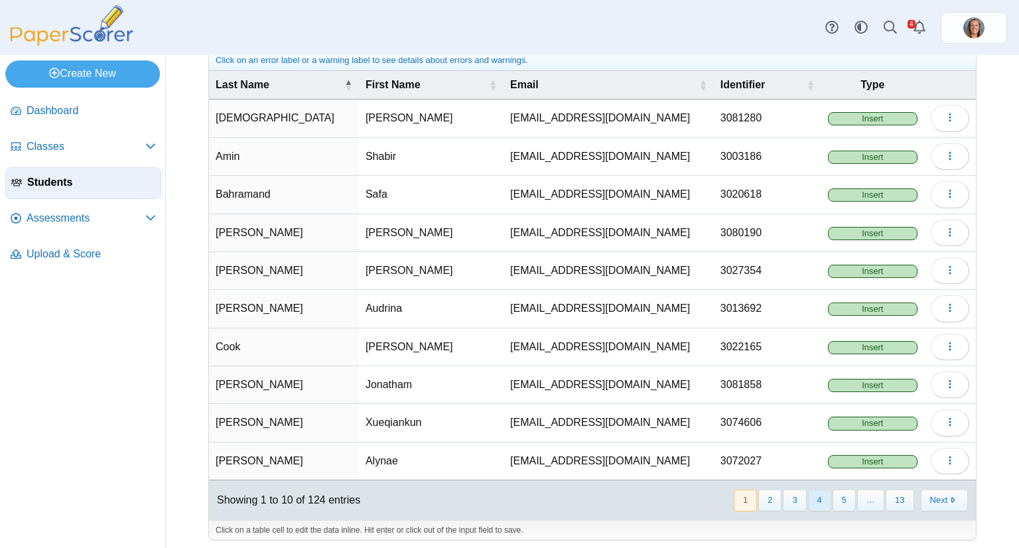
click at [820, 498] on button "4" at bounding box center [819, 501] width 23 height 22
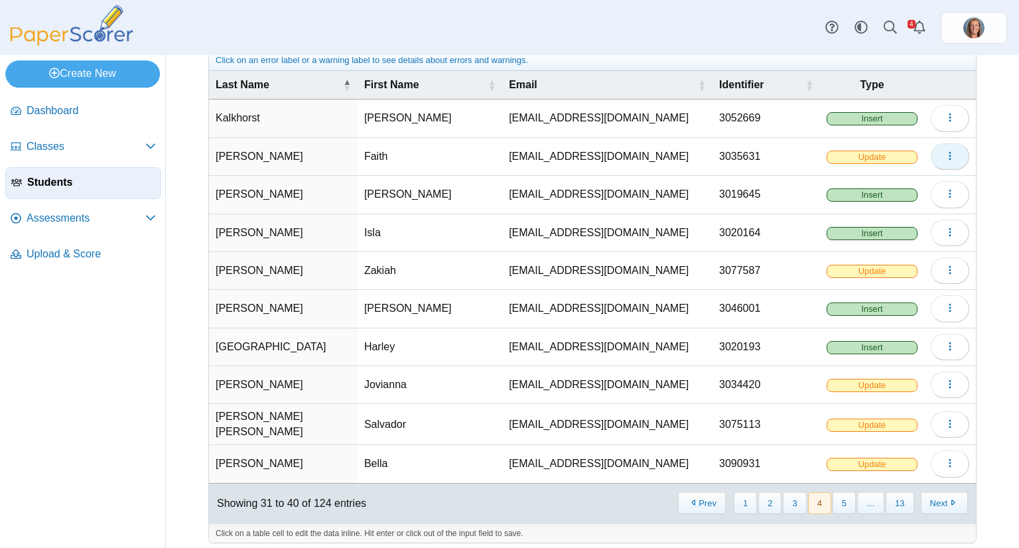
click at [931, 147] on button "button" at bounding box center [950, 156] width 38 height 27
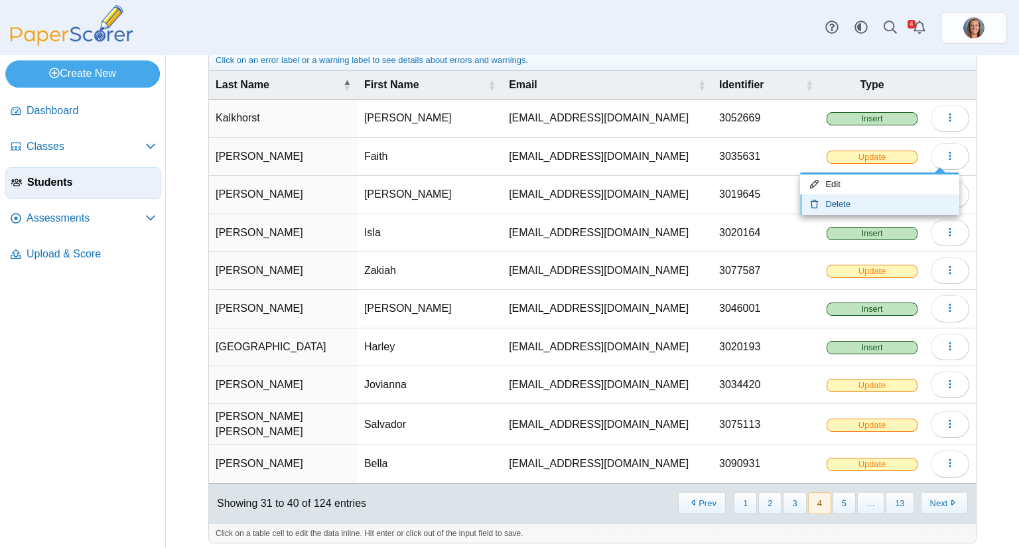
click at [857, 205] on link "Delete" at bounding box center [879, 204] width 159 height 20
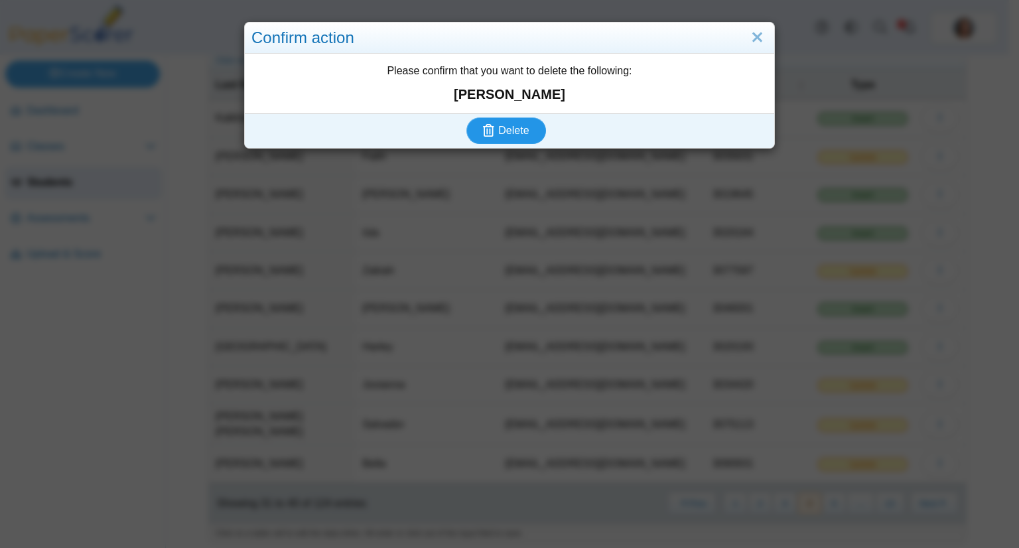
click at [466, 117] on button "Delete" at bounding box center [506, 130] width 80 height 27
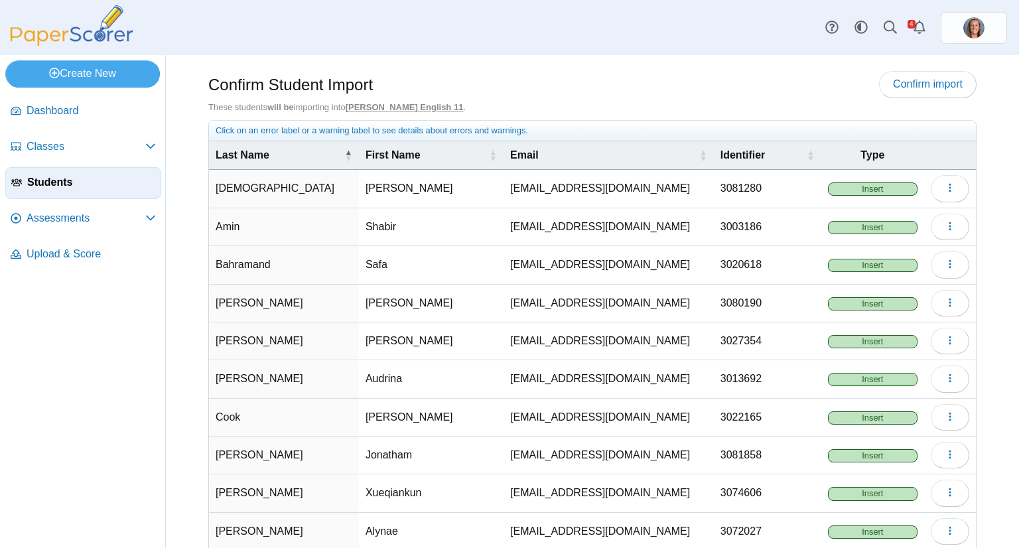
scroll to position [70, 0]
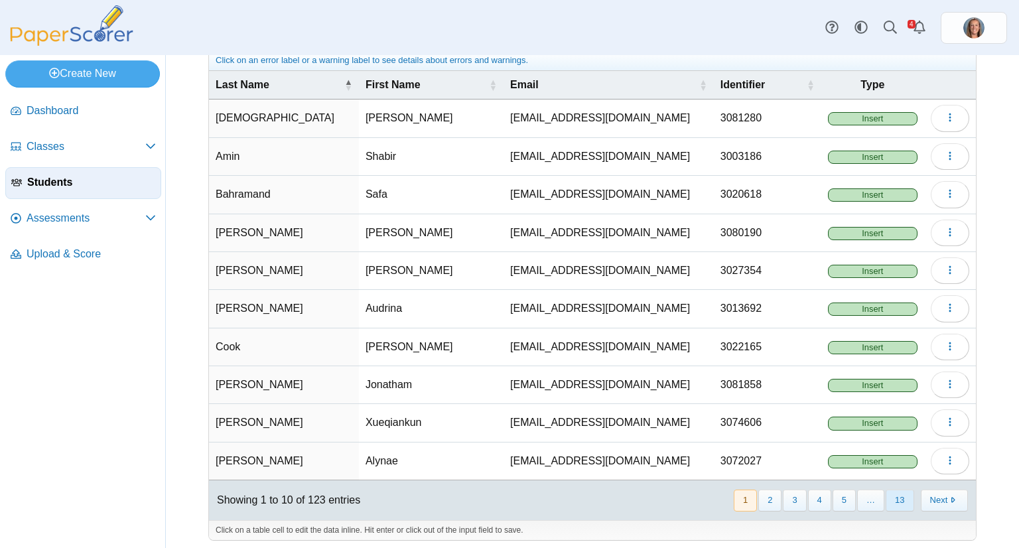
click at [890, 492] on button "13" at bounding box center [900, 501] width 28 height 22
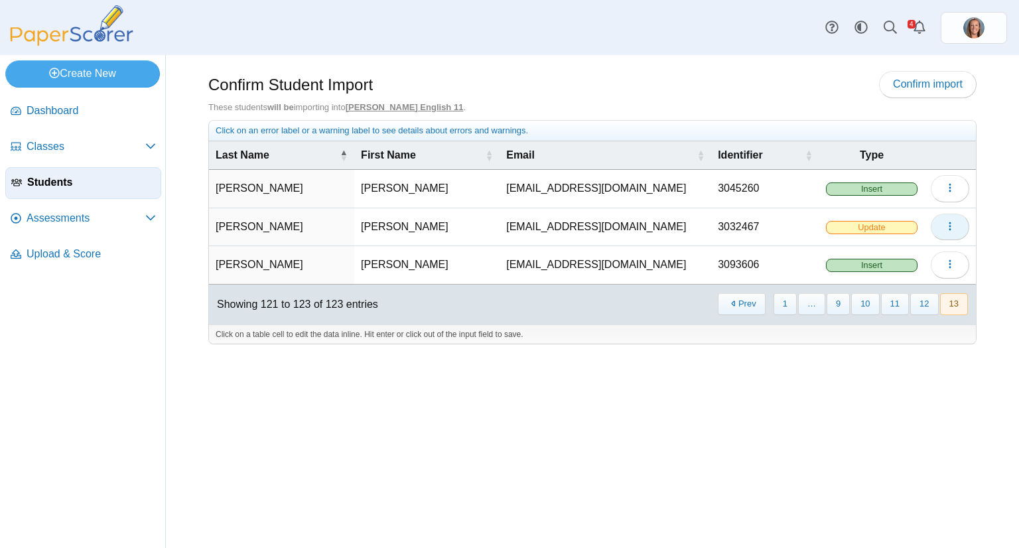
click at [948, 230] on span "button" at bounding box center [950, 226] width 11 height 11
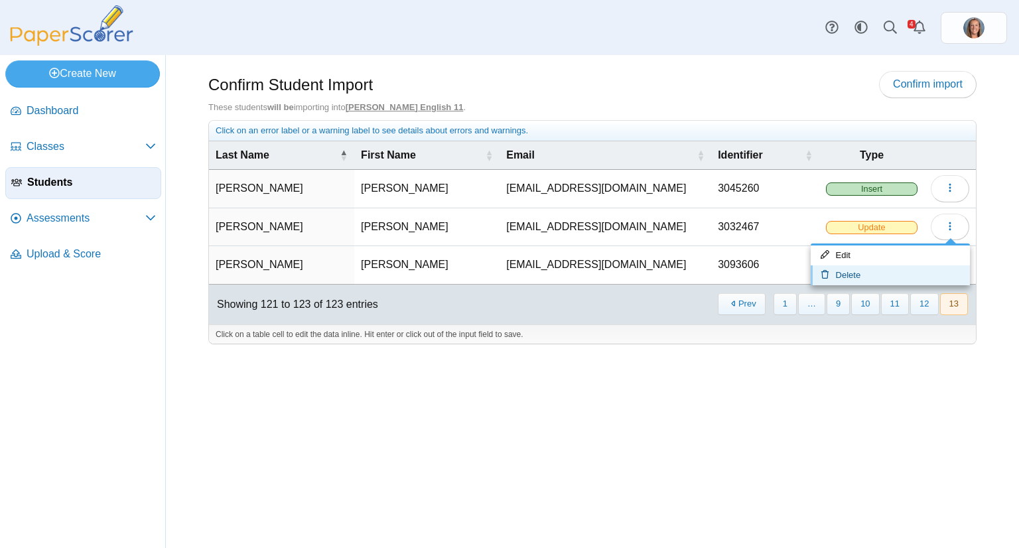
click at [902, 273] on link "Delete" at bounding box center [890, 275] width 159 height 20
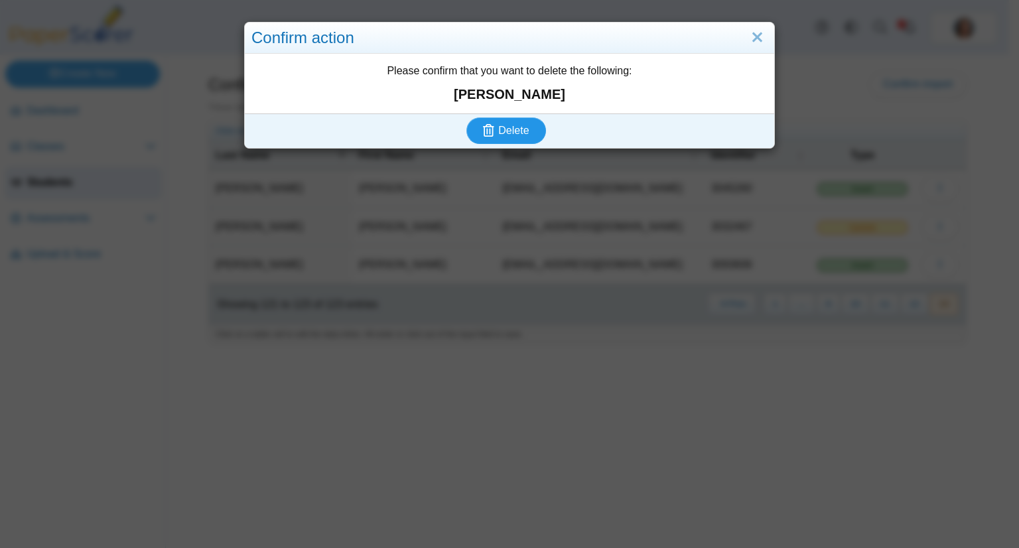
click at [466, 117] on button "Delete" at bounding box center [506, 130] width 80 height 27
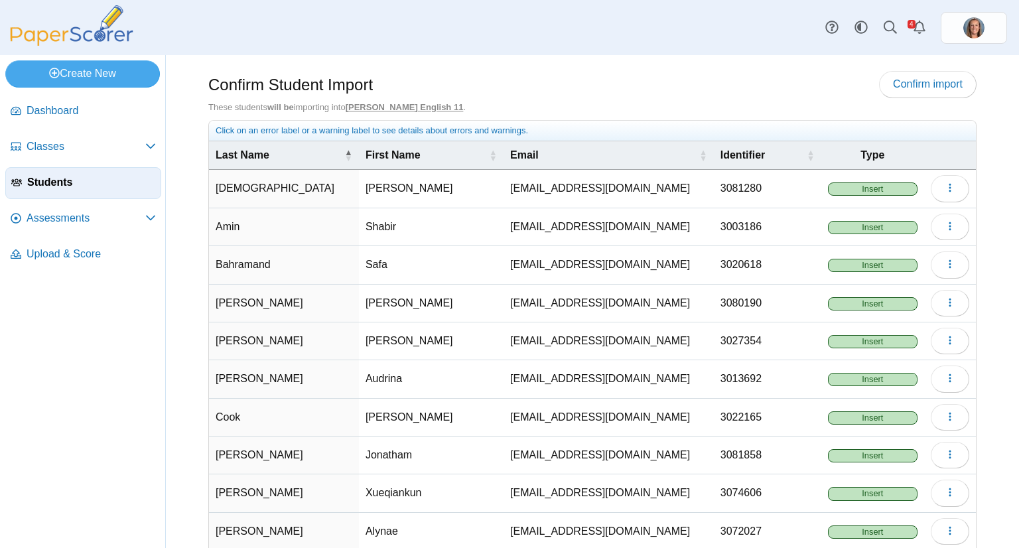
scroll to position [70, 0]
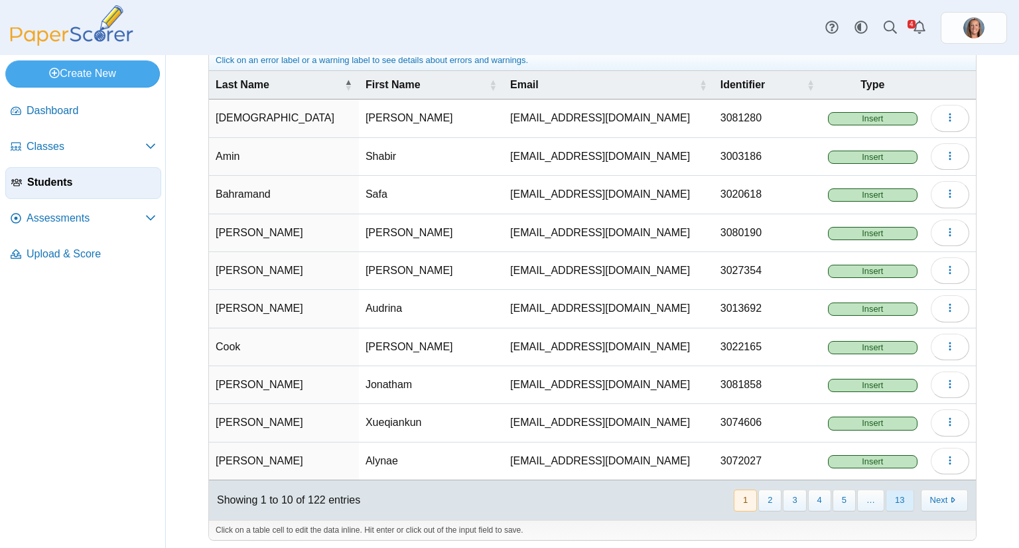
click at [899, 496] on button "13" at bounding box center [900, 501] width 28 height 22
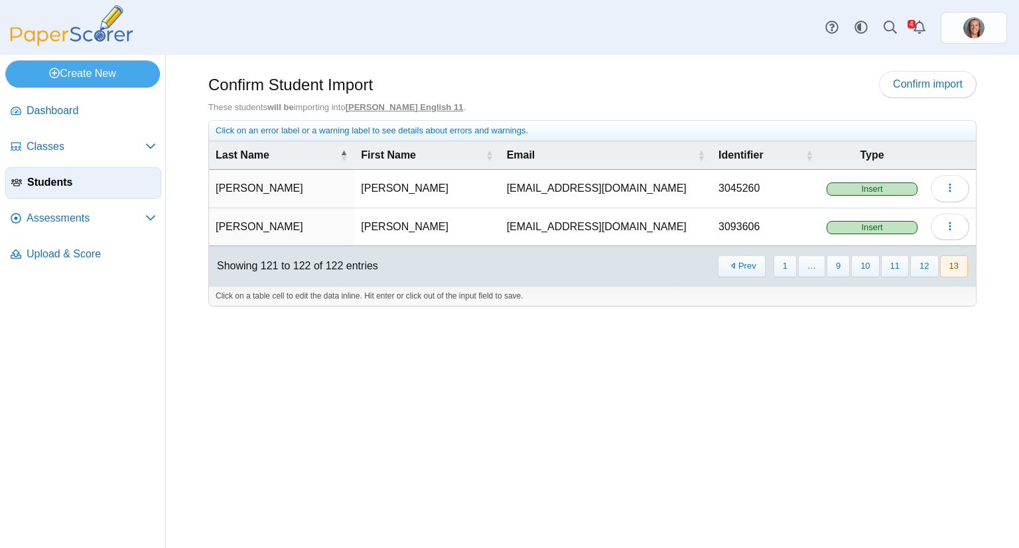
click at [882, 188] on span "Insert" at bounding box center [872, 188] width 91 height 13
click at [946, 184] on icon "button" at bounding box center [950, 187] width 11 height 11
click at [876, 231] on link "Delete" at bounding box center [890, 238] width 159 height 20
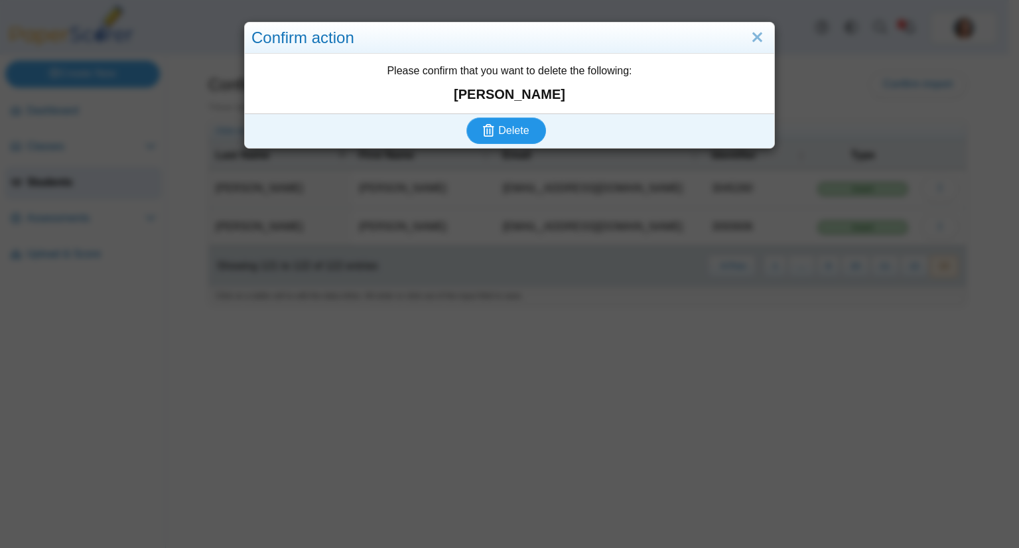
click at [466, 117] on button "Delete" at bounding box center [506, 130] width 80 height 27
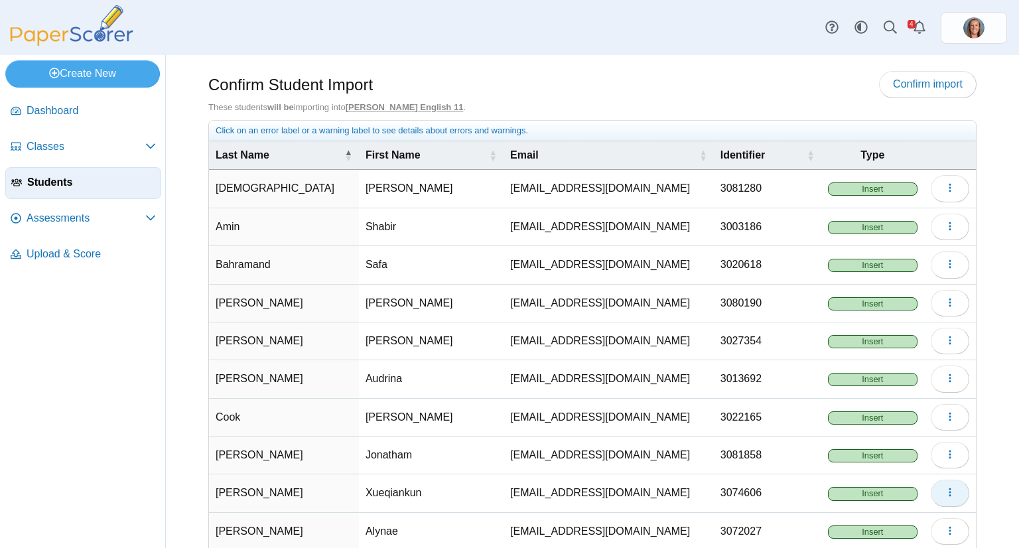
scroll to position [70, 0]
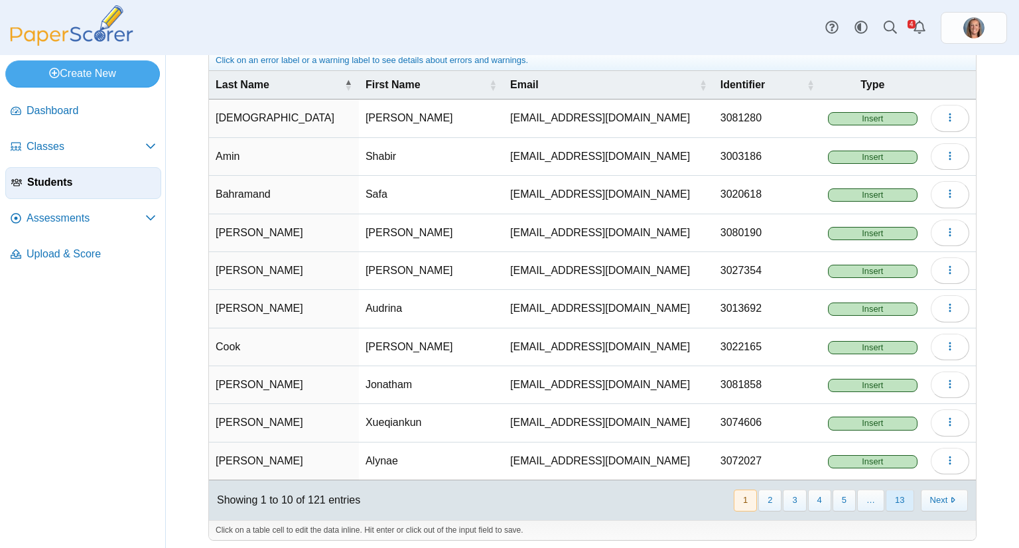
click at [892, 498] on button "13" at bounding box center [900, 501] width 28 height 22
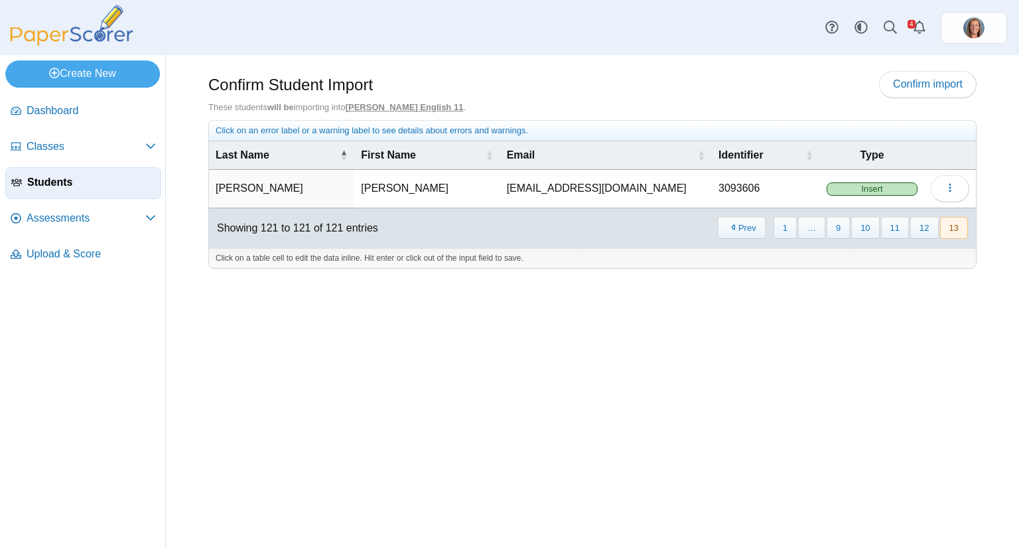
scroll to position [0, 0]
click at [947, 182] on icon "button" at bounding box center [950, 187] width 11 height 11
click at [908, 234] on link "Delete" at bounding box center [890, 238] width 159 height 20
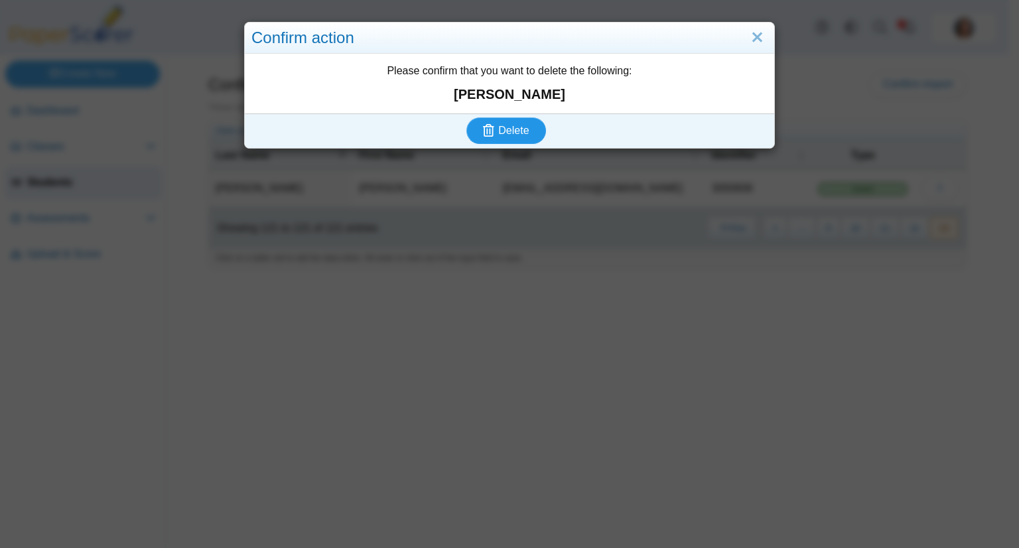
click at [466, 117] on button "Delete" at bounding box center [506, 130] width 80 height 27
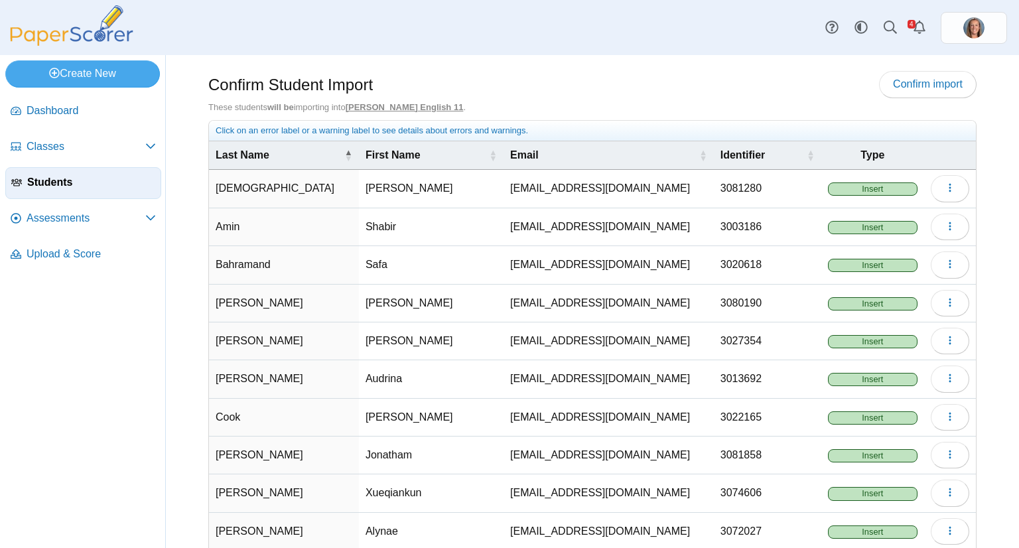
scroll to position [70, 0]
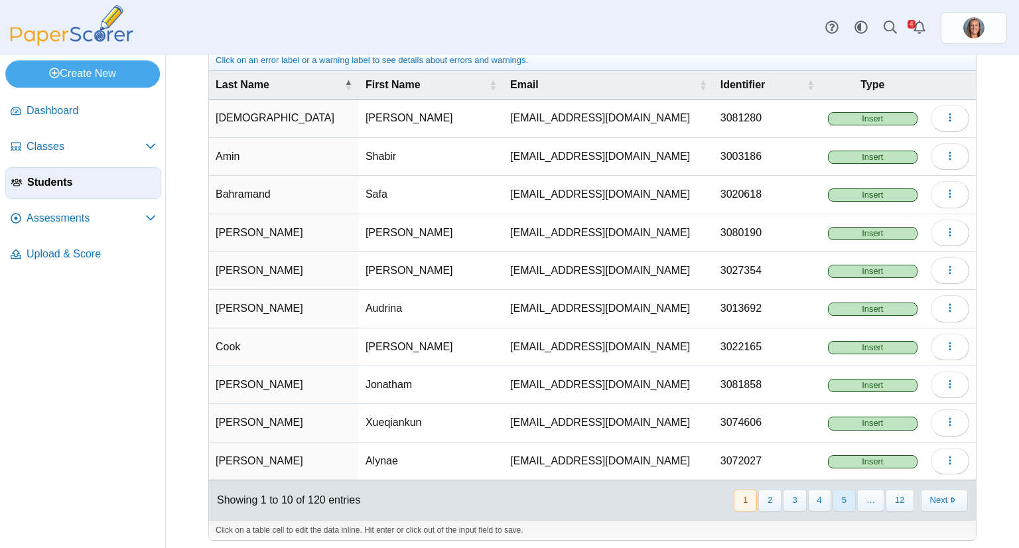
click at [833, 490] on button "5" at bounding box center [844, 501] width 23 height 22
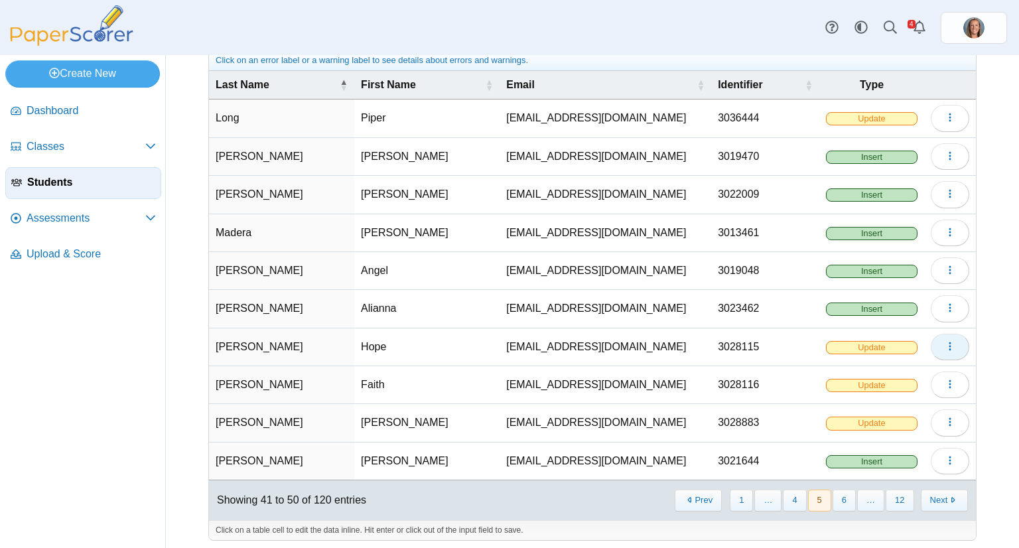
click at [934, 344] on button "button" at bounding box center [950, 347] width 38 height 27
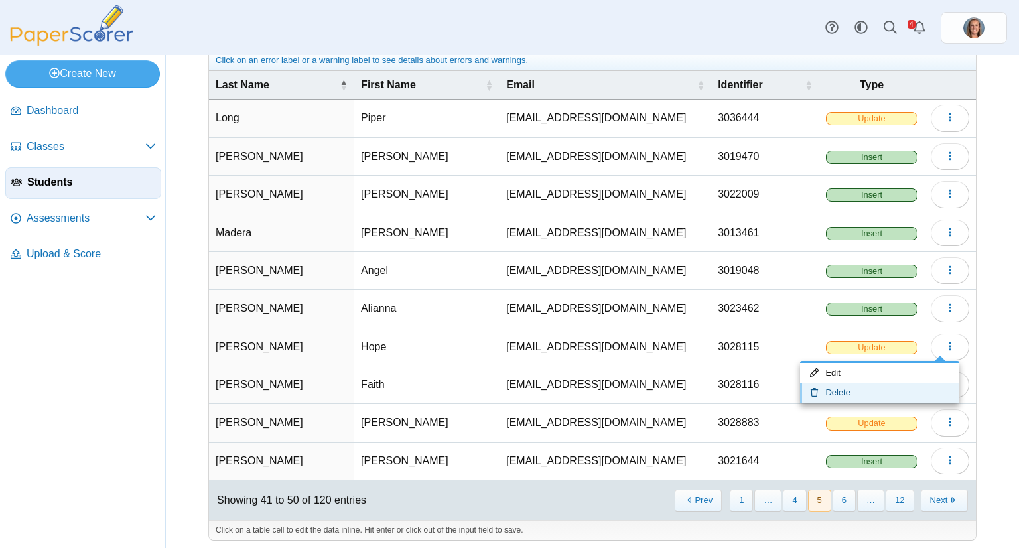
click at [881, 388] on link "Delete" at bounding box center [879, 393] width 159 height 20
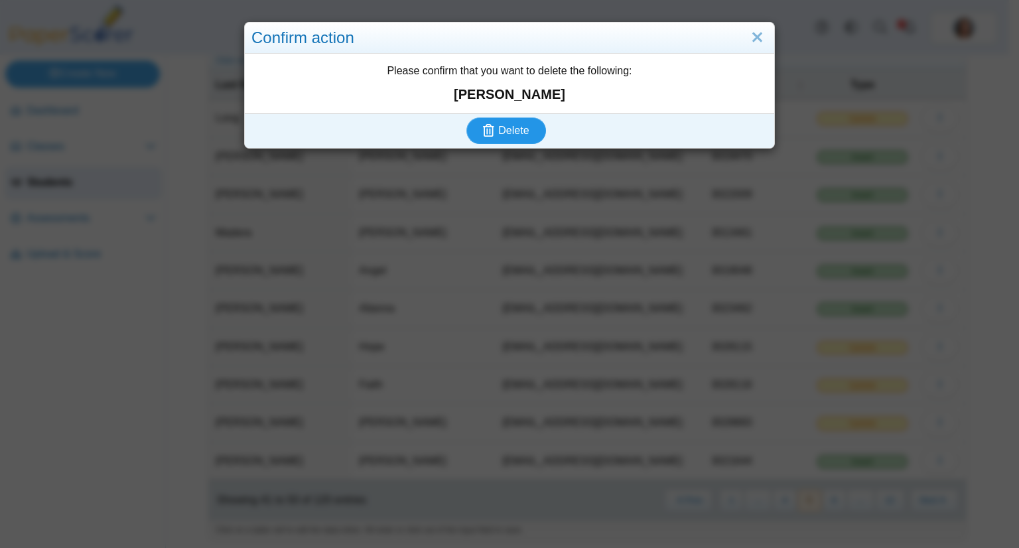
click at [466, 117] on button "Delete" at bounding box center [506, 130] width 80 height 27
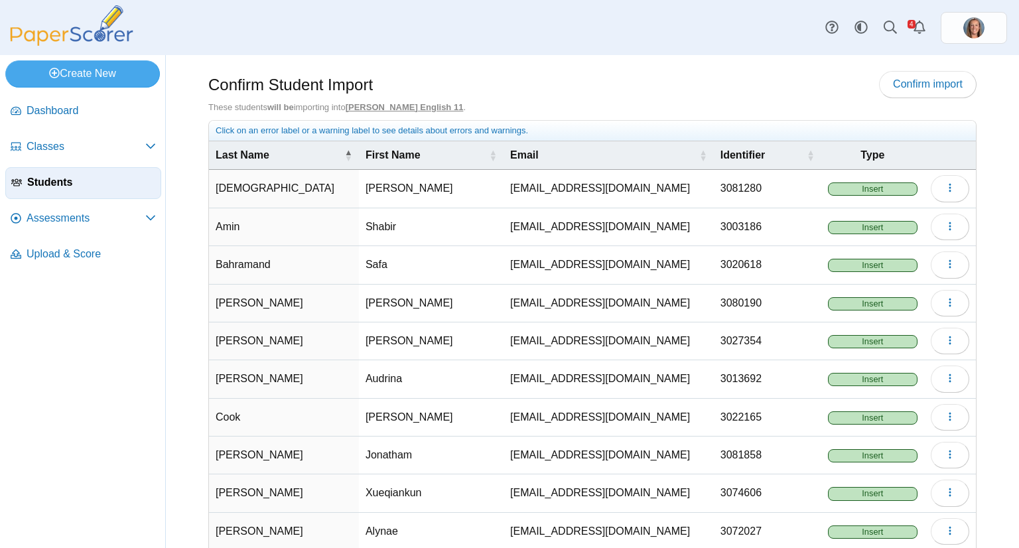
scroll to position [70, 0]
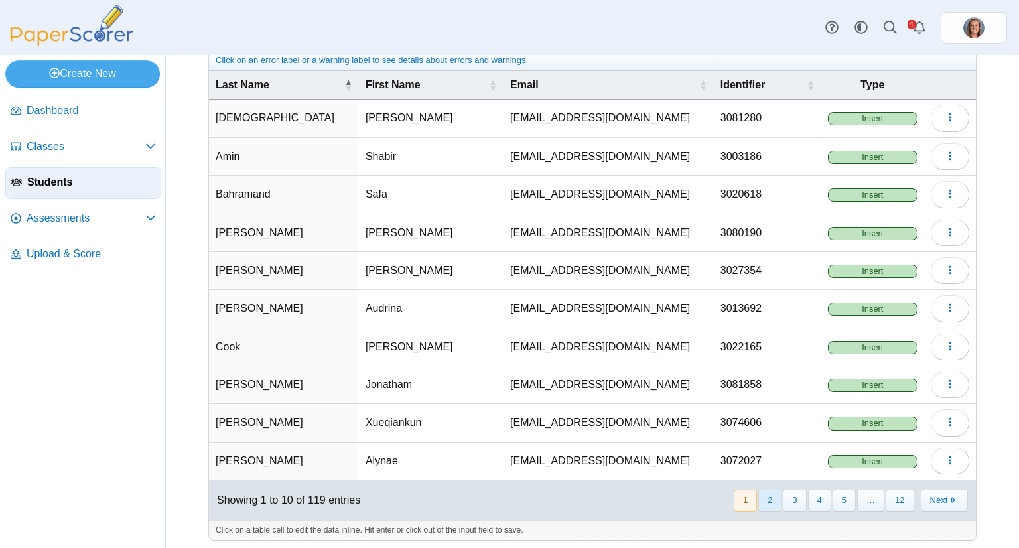
click at [767, 490] on button "2" at bounding box center [769, 501] width 23 height 22
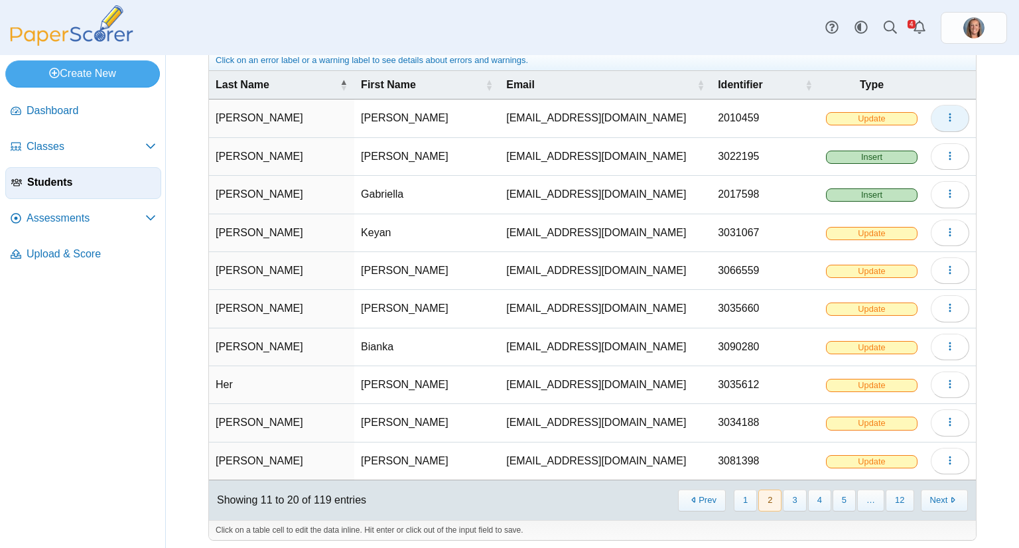
click at [945, 112] on span "button" at bounding box center [950, 117] width 11 height 11
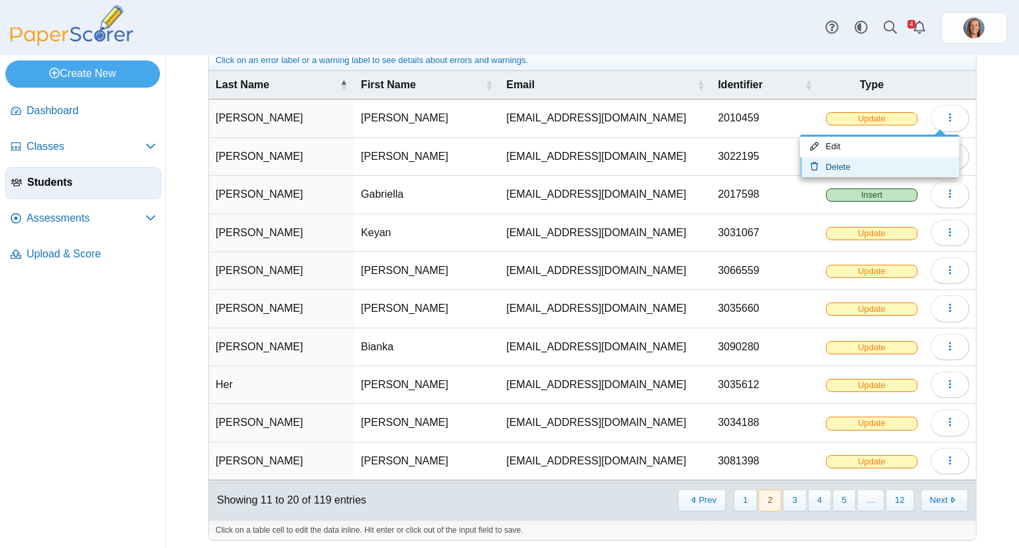
click at [894, 158] on link "Delete" at bounding box center [879, 167] width 159 height 20
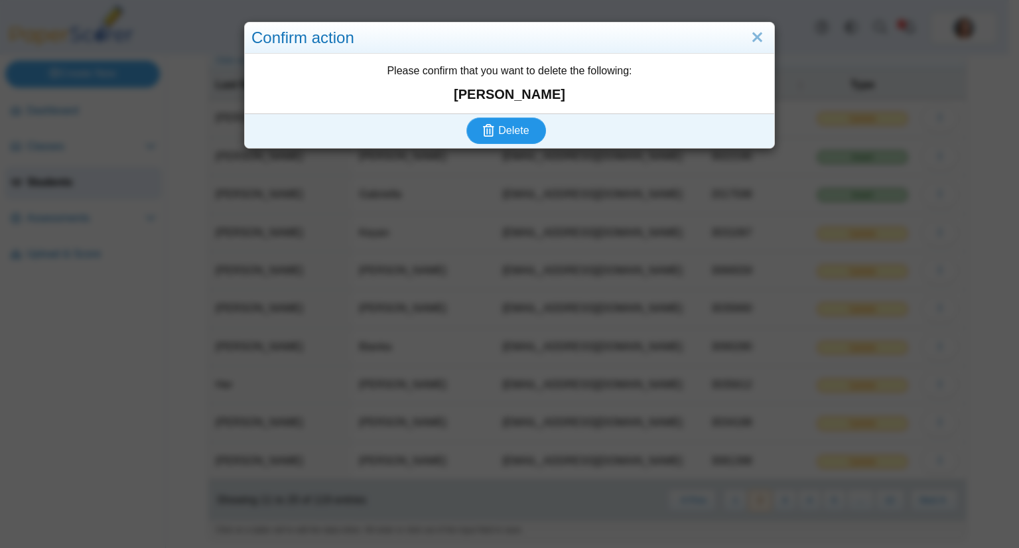
click at [466, 117] on button "Delete" at bounding box center [506, 130] width 80 height 27
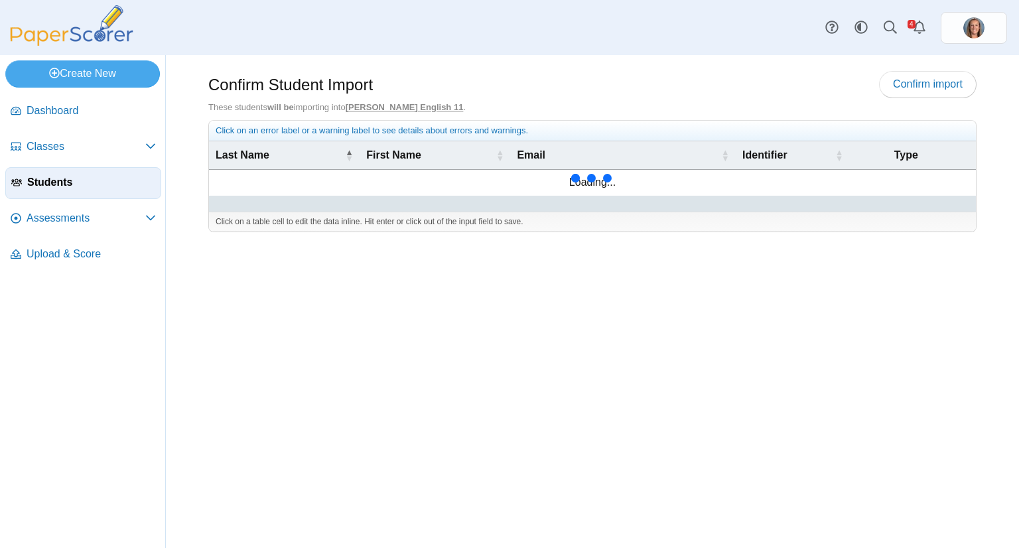
scroll to position [70, 0]
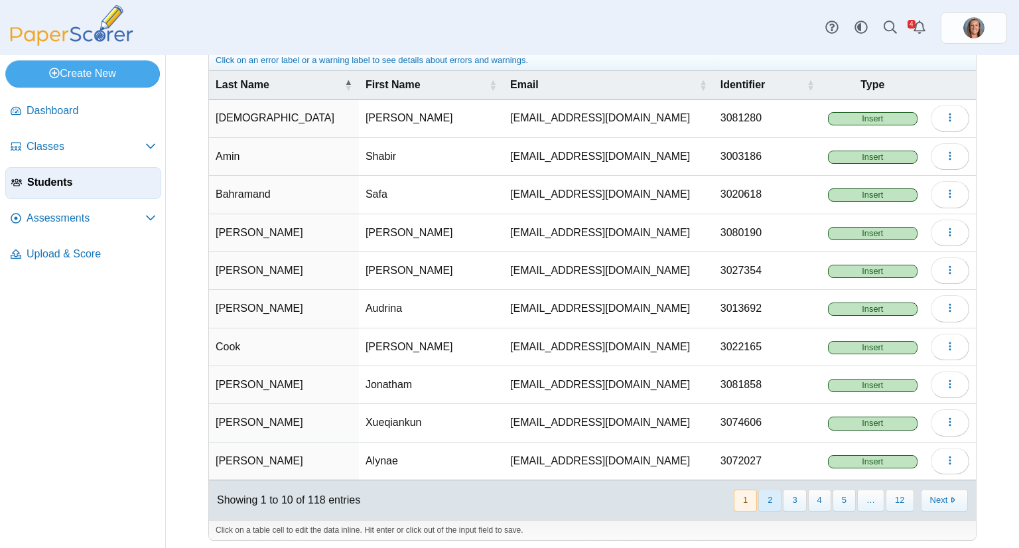
click at [775, 496] on button "2" at bounding box center [769, 501] width 23 height 22
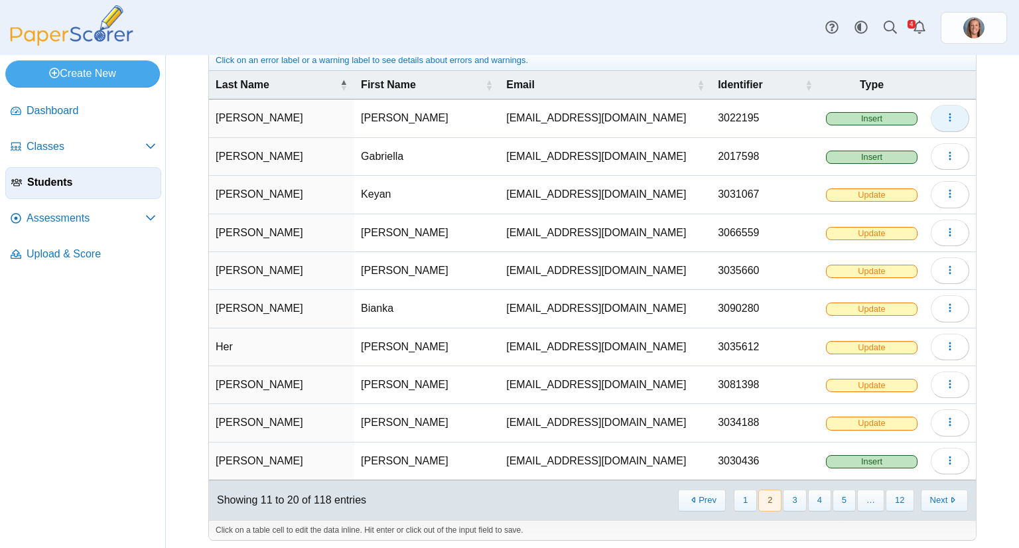
click at [945, 115] on icon "button" at bounding box center [950, 117] width 11 height 11
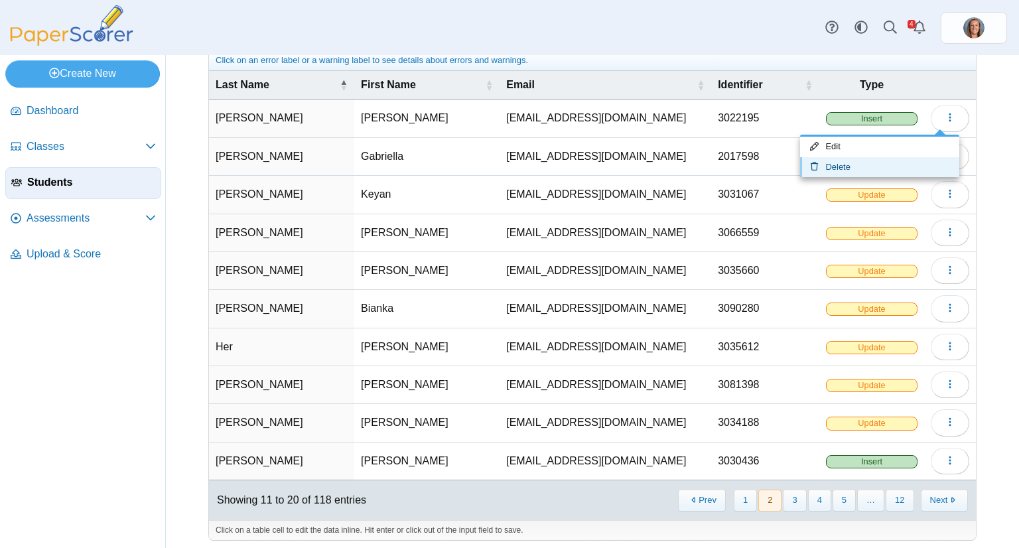
click at [870, 165] on link "Delete" at bounding box center [879, 167] width 159 height 20
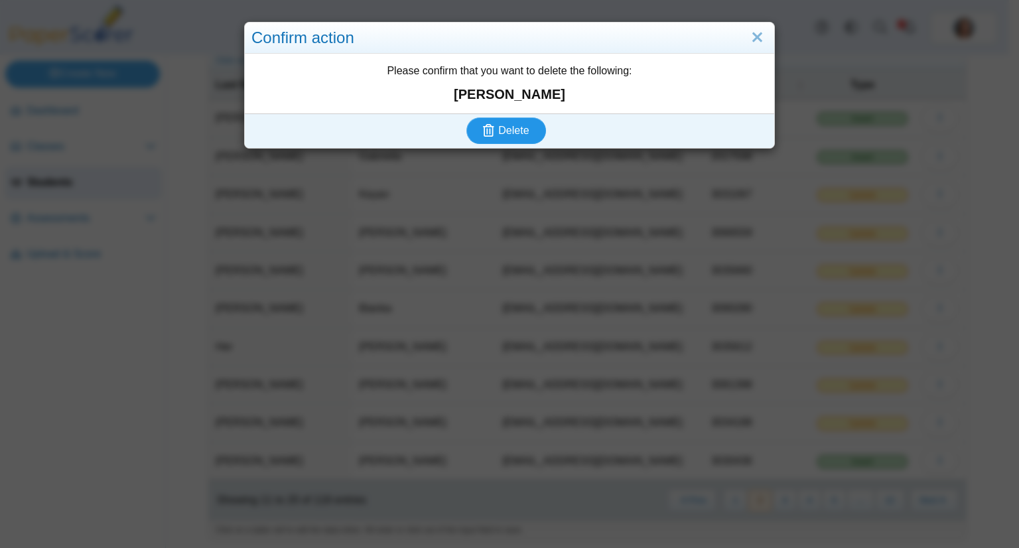
click at [466, 117] on button "Delete" at bounding box center [506, 130] width 80 height 27
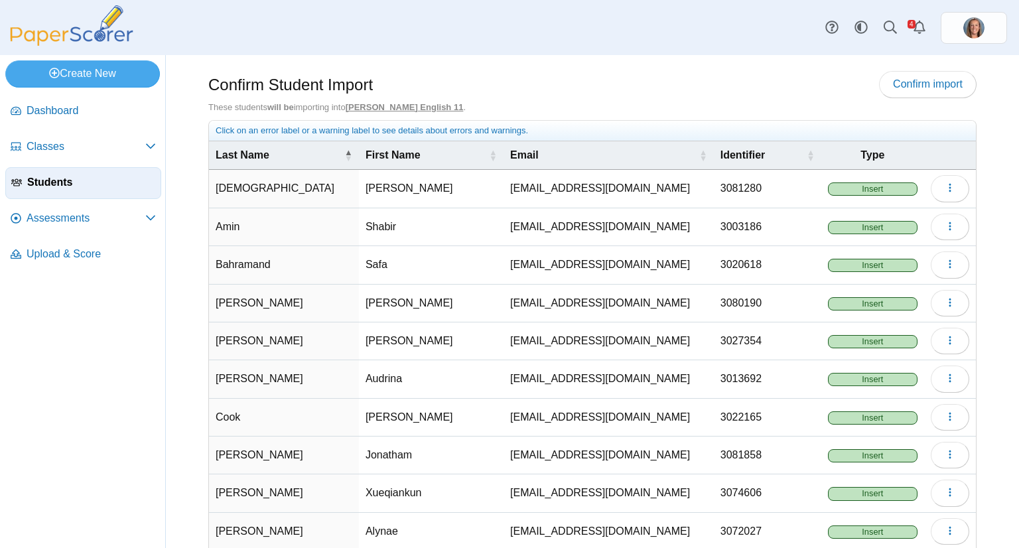
scroll to position [70, 0]
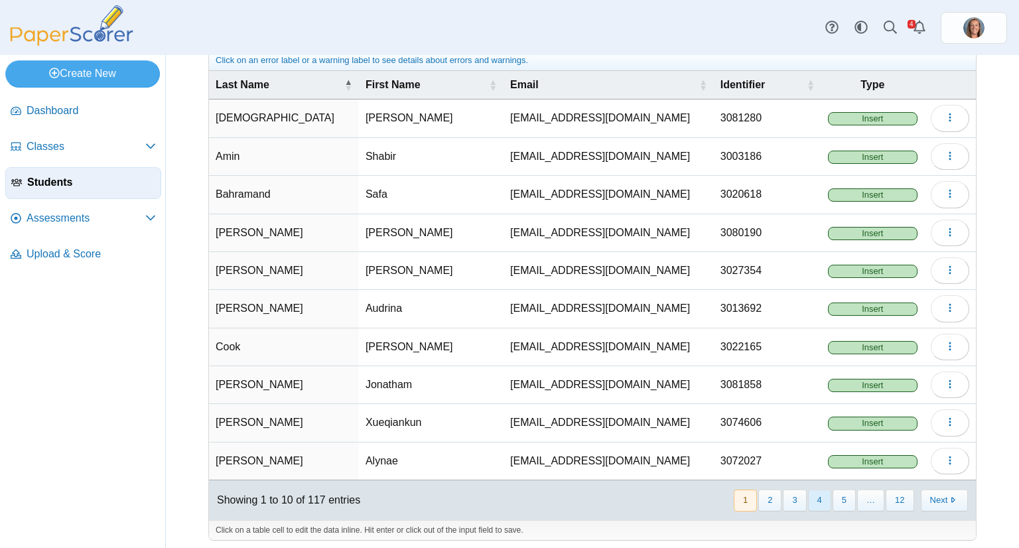
click at [811, 496] on button "4" at bounding box center [819, 501] width 23 height 22
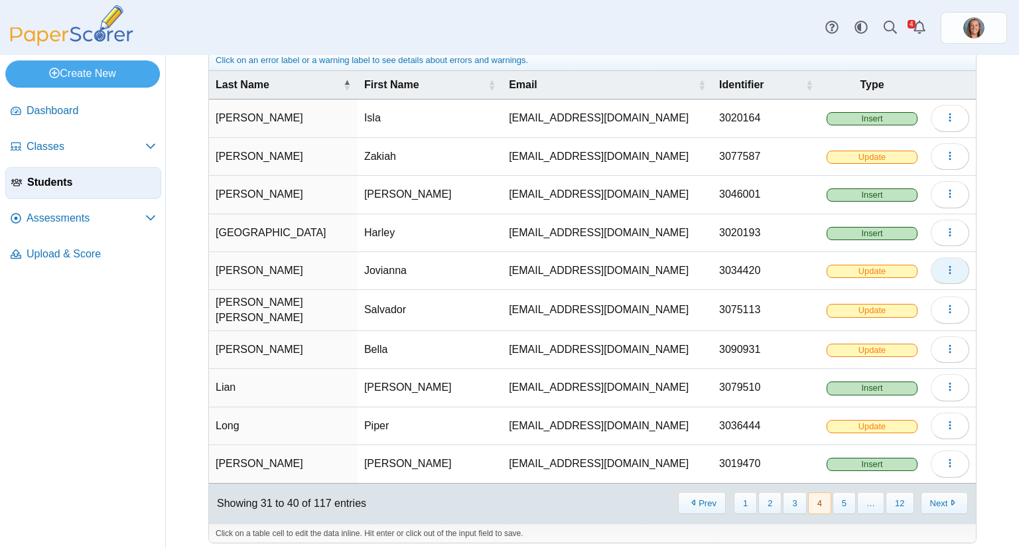
click at [945, 273] on span "button" at bounding box center [950, 270] width 11 height 11
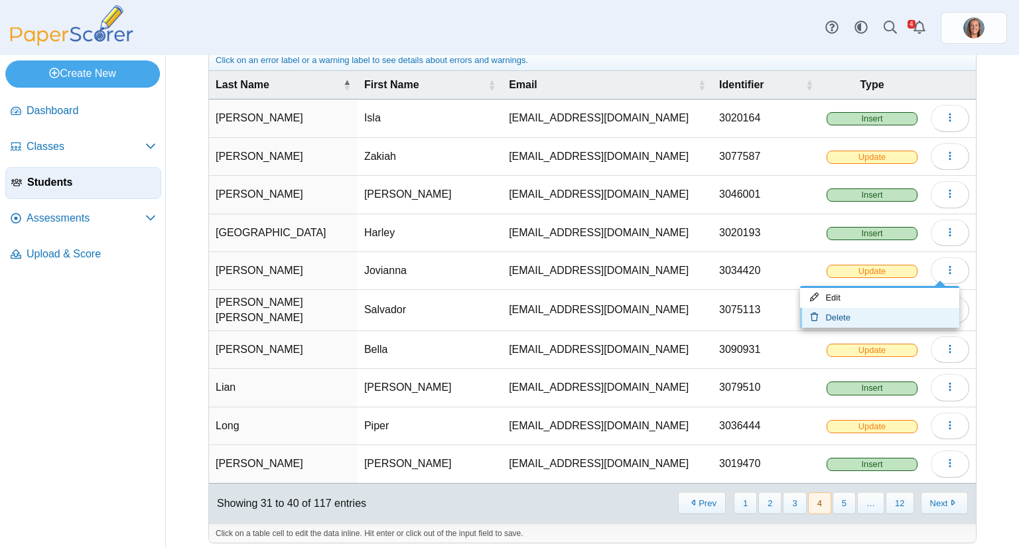
click at [907, 312] on link "Delete" at bounding box center [879, 318] width 159 height 20
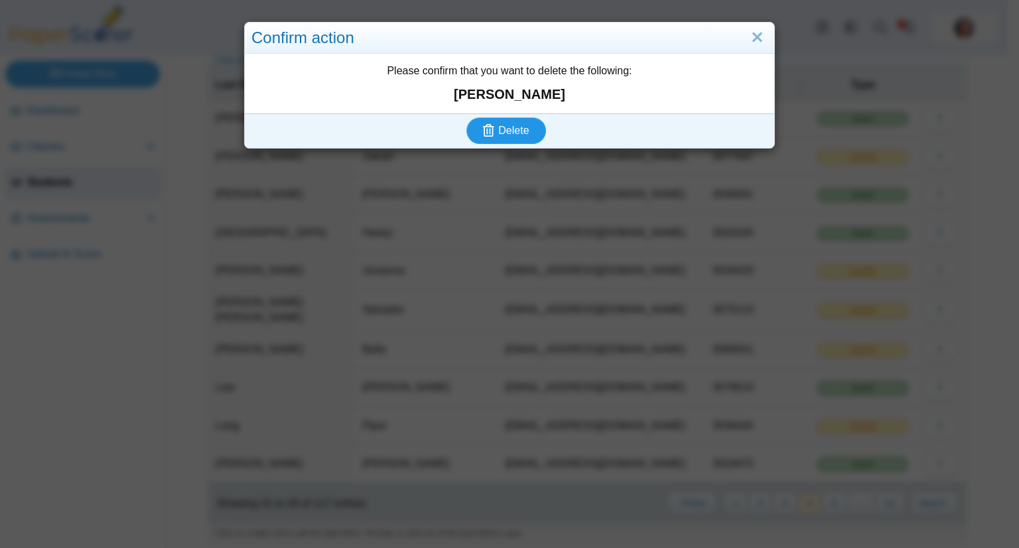
click at [466, 117] on button "Delete" at bounding box center [506, 130] width 80 height 27
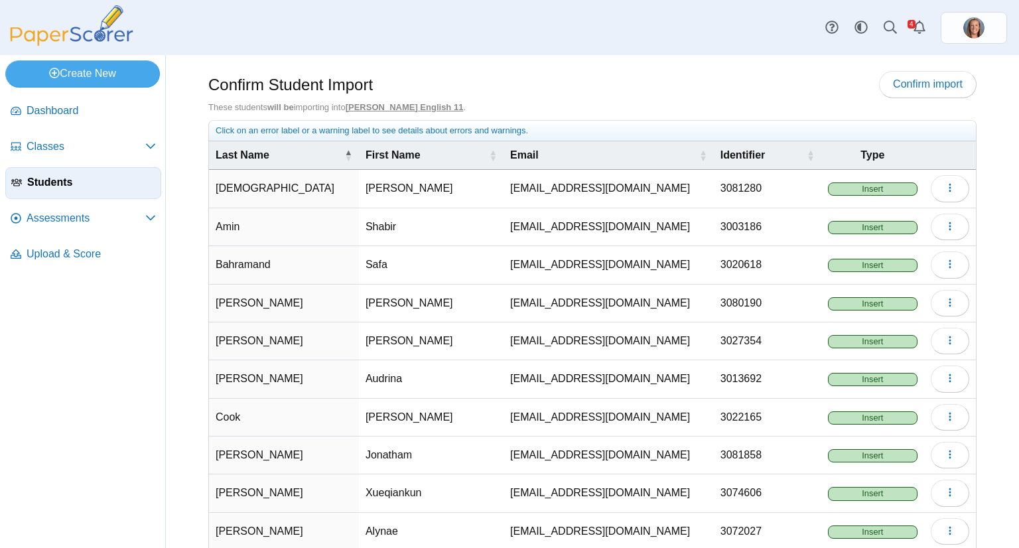
scroll to position [70, 0]
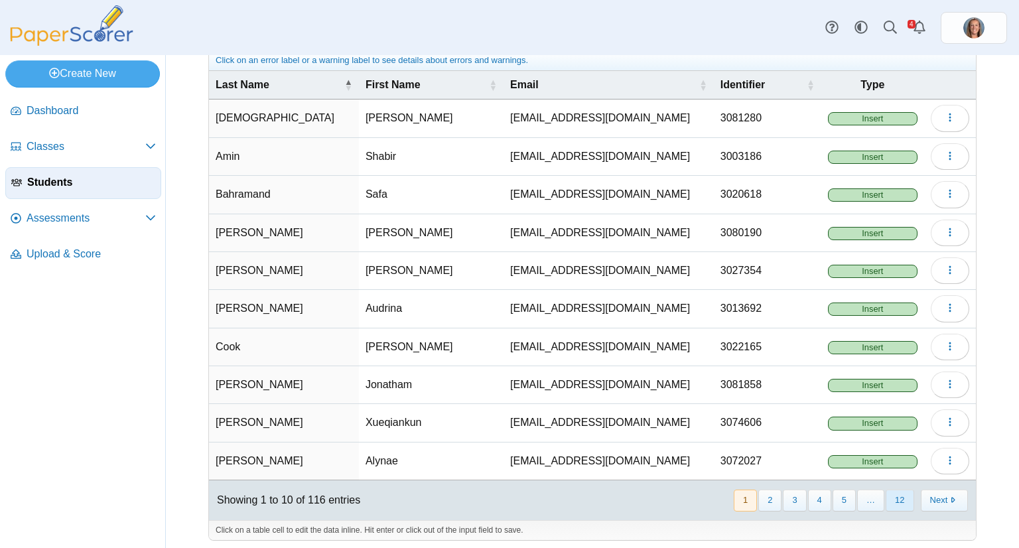
click at [886, 496] on button "12" at bounding box center [900, 501] width 28 height 22
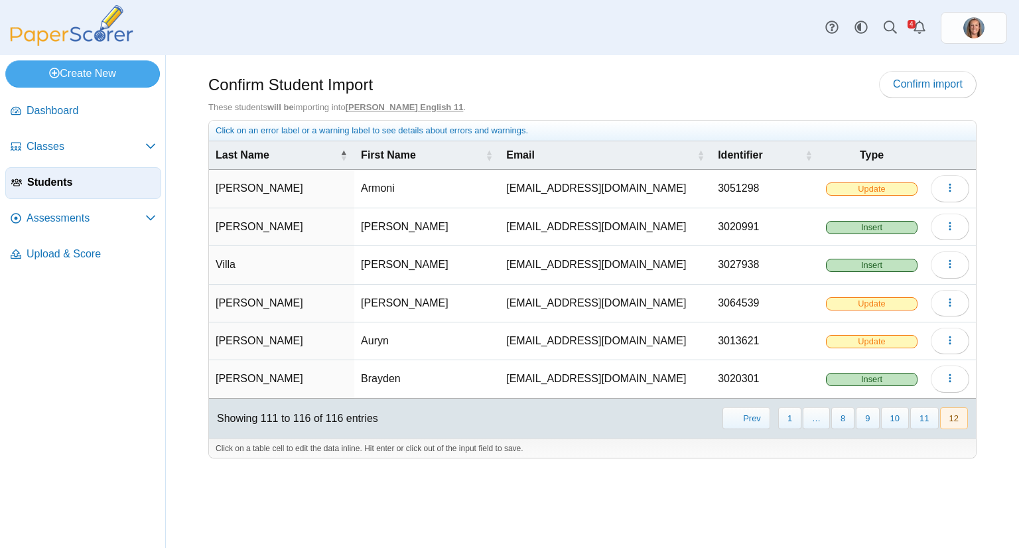
scroll to position [0, 0]
click at [953, 189] on icon "button" at bounding box center [950, 187] width 11 height 11
click at [905, 236] on link "Delete" at bounding box center [890, 238] width 159 height 20
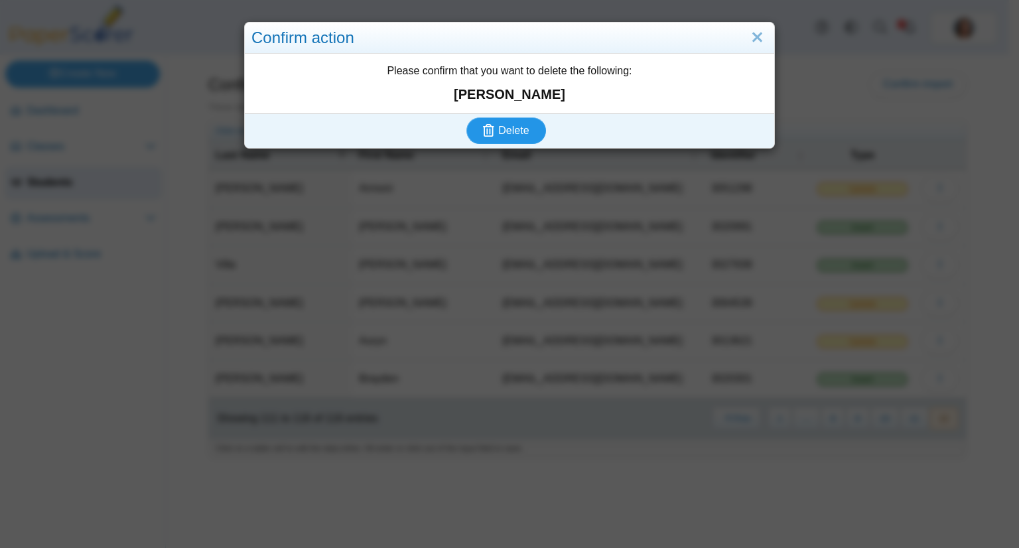
click at [466, 117] on button "Delete" at bounding box center [506, 130] width 80 height 27
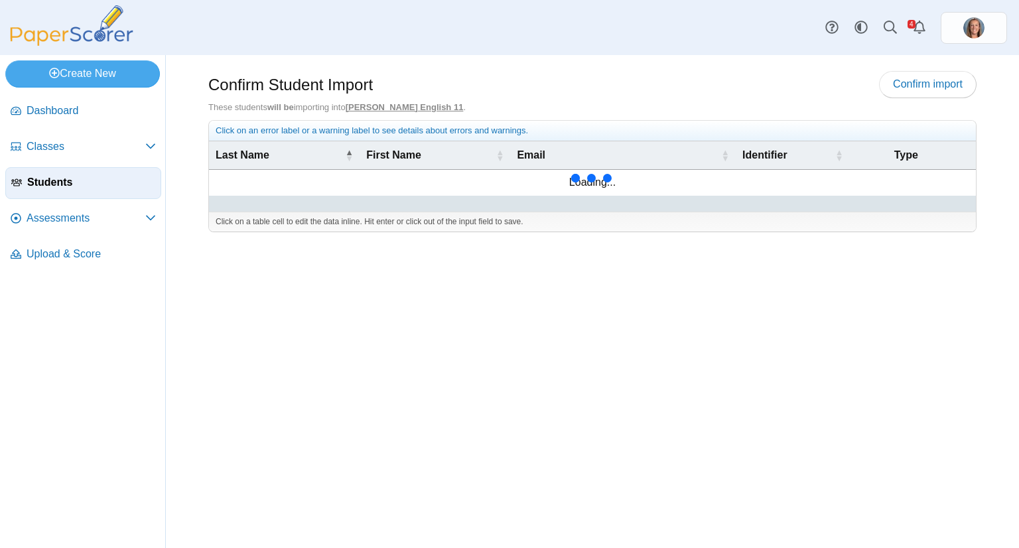
scroll to position [70, 0]
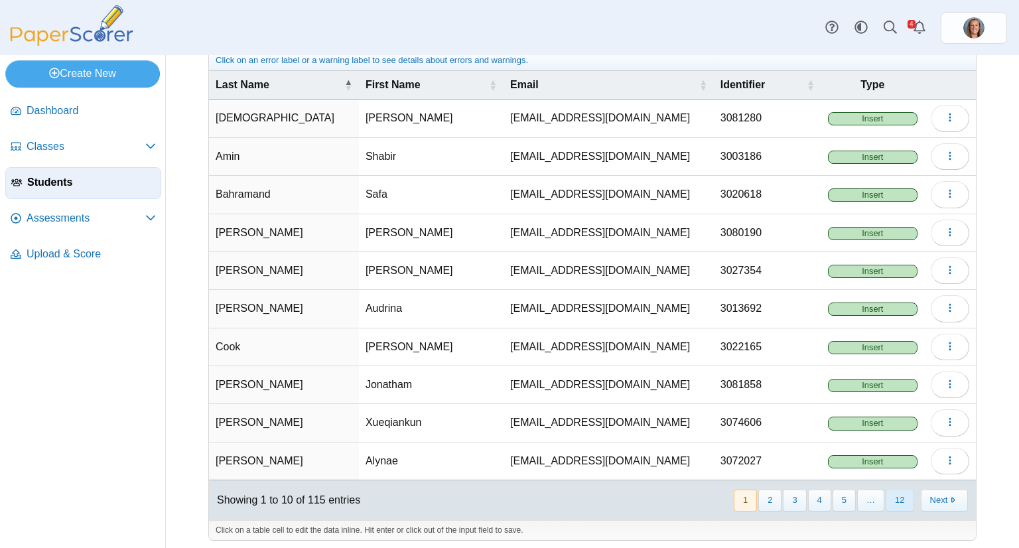
click at [886, 493] on button "12" at bounding box center [900, 501] width 28 height 22
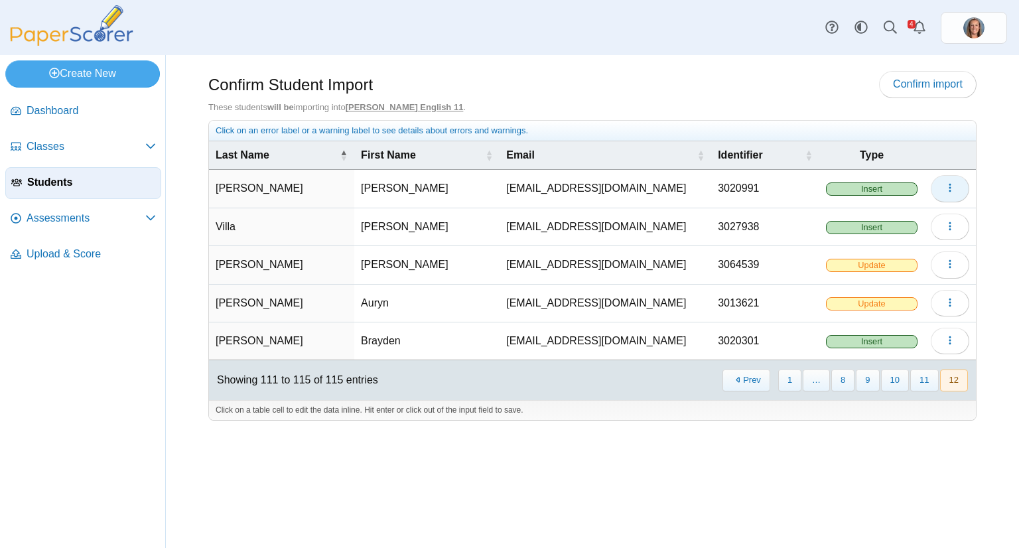
click at [939, 185] on button "button" at bounding box center [950, 188] width 38 height 27
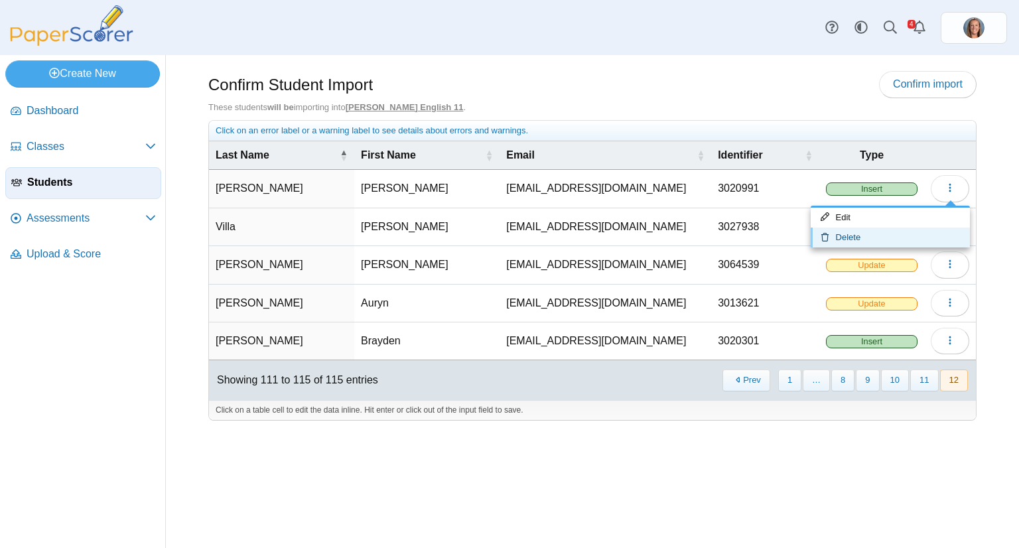
click at [877, 228] on link "Delete" at bounding box center [890, 238] width 159 height 20
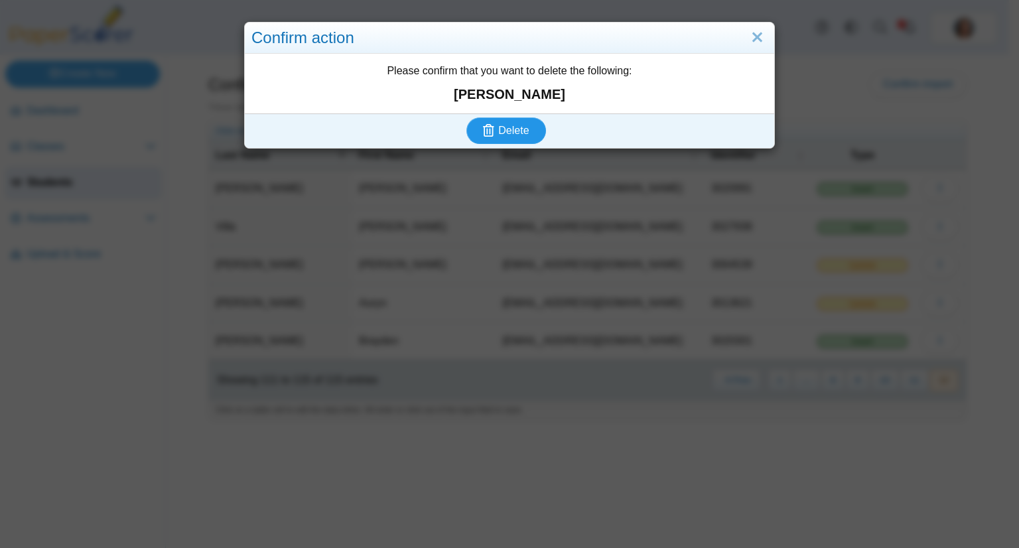
click at [466, 117] on button "Delete" at bounding box center [506, 130] width 80 height 27
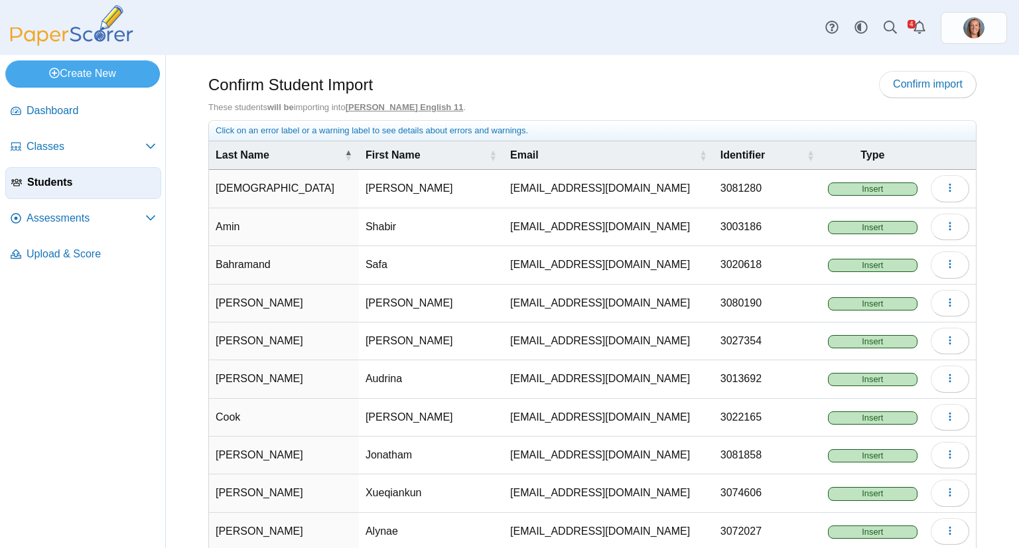
scroll to position [70, 0]
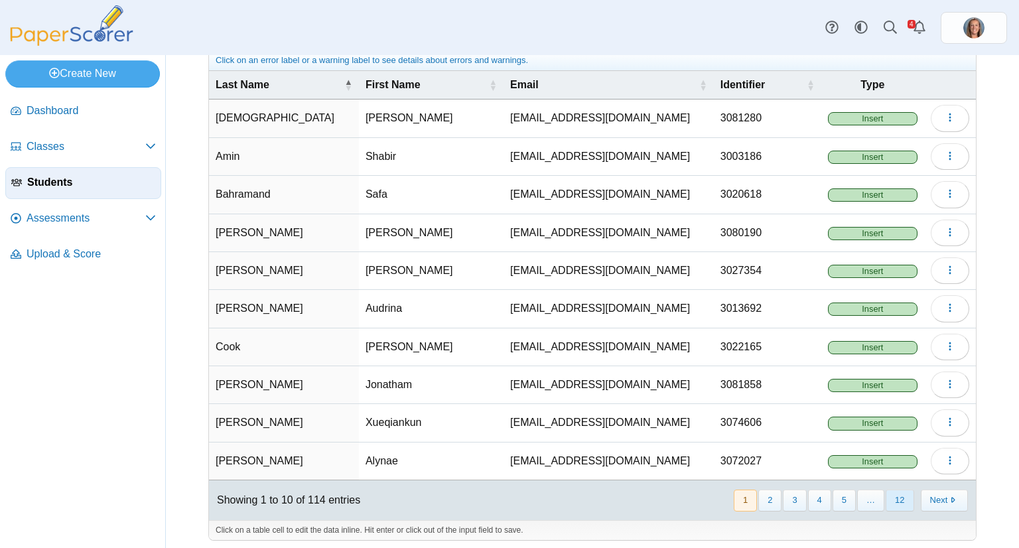
click at [890, 492] on button "12" at bounding box center [900, 501] width 28 height 22
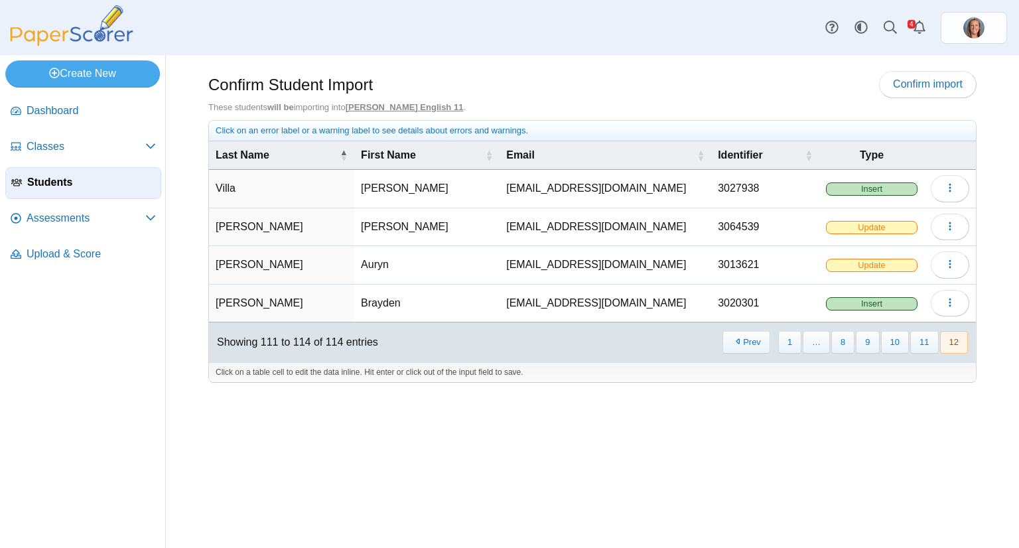
scroll to position [0, 0]
click at [950, 266] on use "button" at bounding box center [950, 264] width 2 height 9
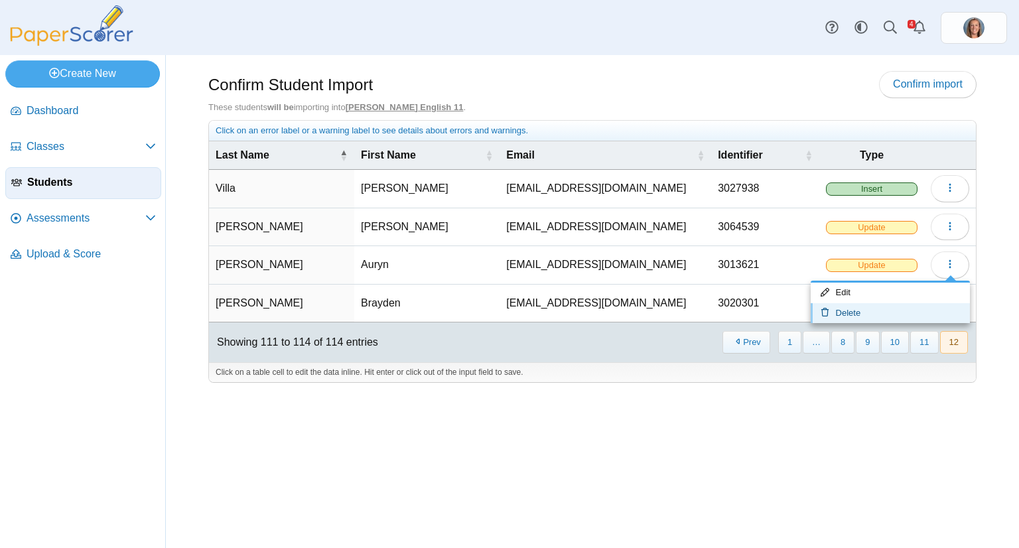
click at [874, 316] on link "Delete" at bounding box center [890, 313] width 159 height 20
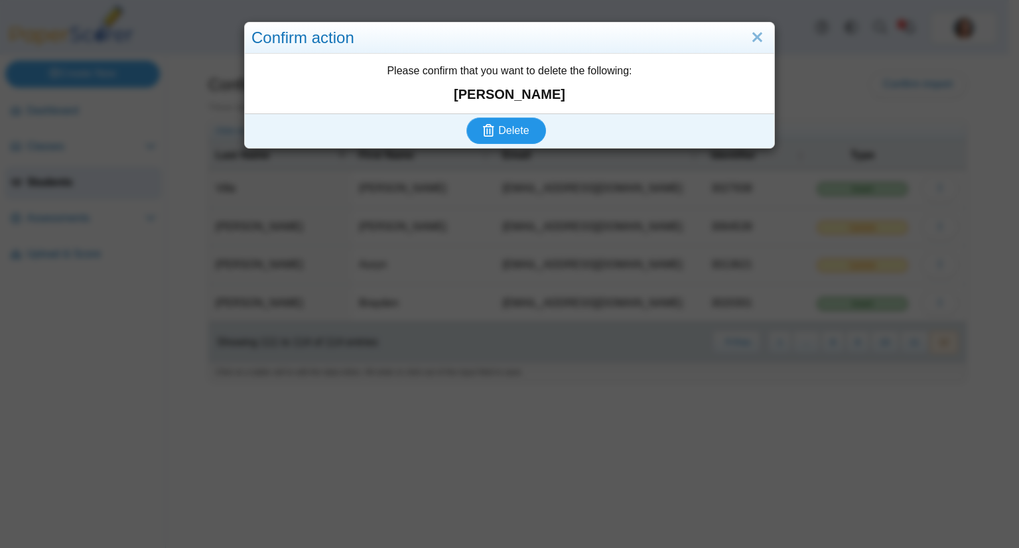
click at [466, 117] on button "Delete" at bounding box center [506, 130] width 80 height 27
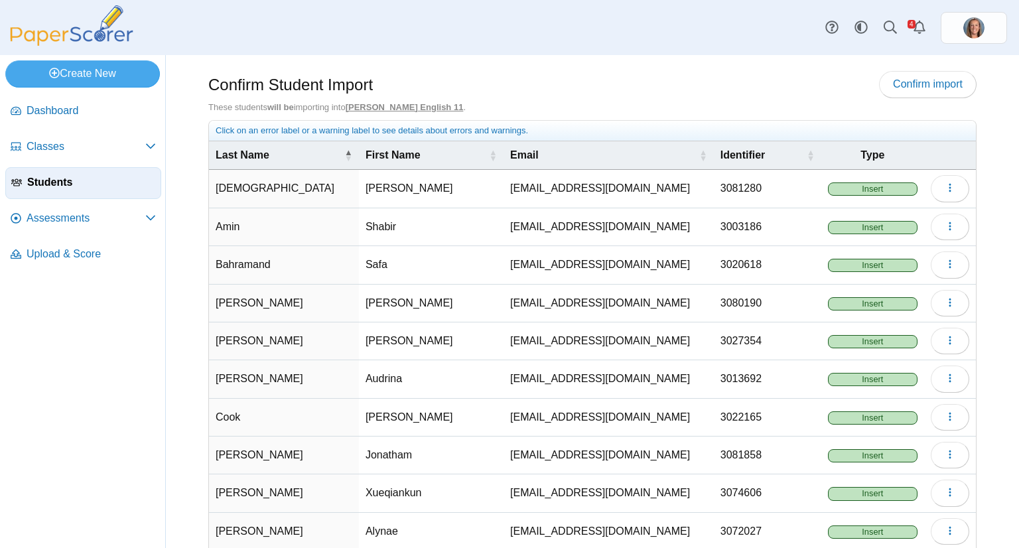
scroll to position [70, 0]
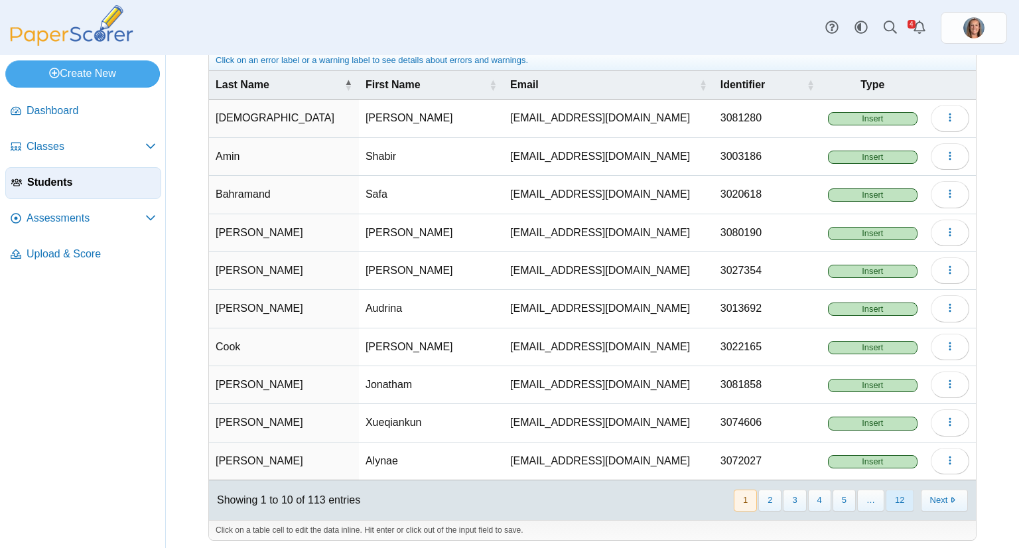
click at [890, 493] on button "12" at bounding box center [900, 501] width 28 height 22
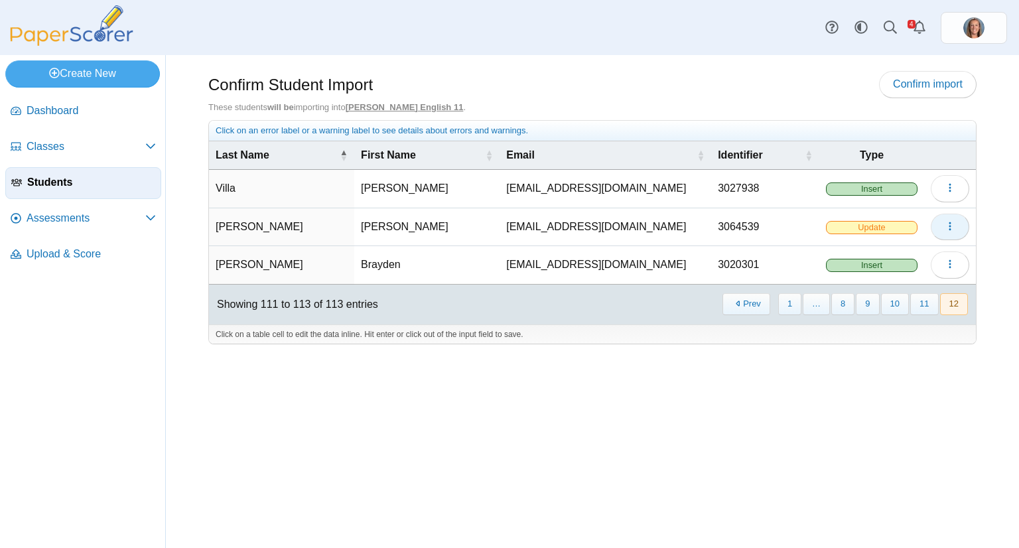
click at [941, 218] on button "button" at bounding box center [950, 227] width 38 height 27
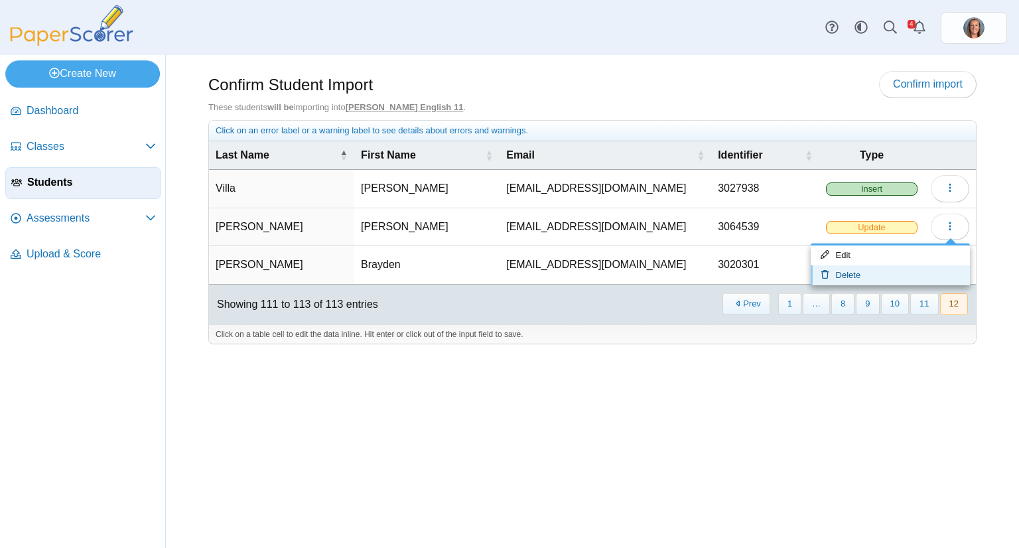
click at [892, 267] on link "Delete" at bounding box center [890, 275] width 159 height 20
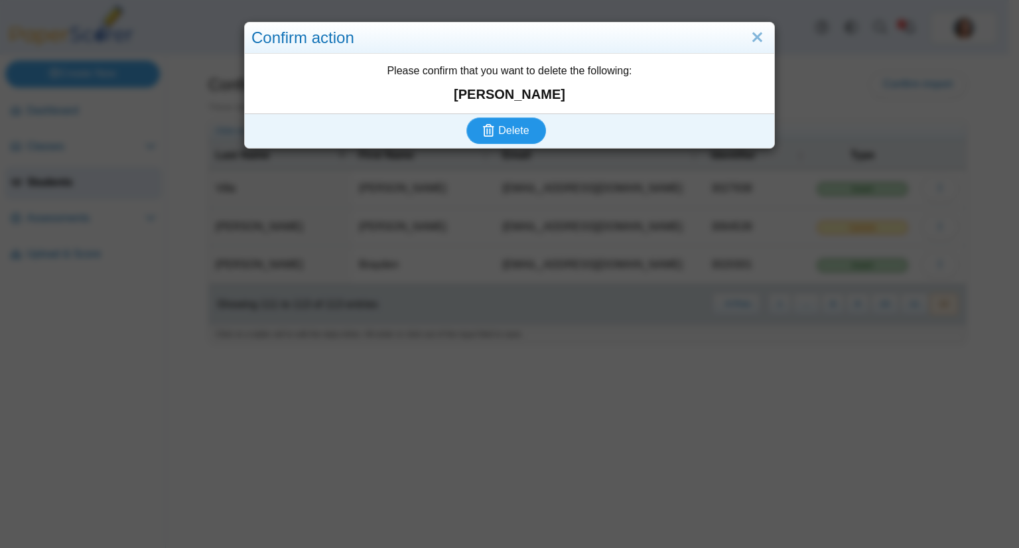
click at [466, 117] on button "Delete" at bounding box center [506, 130] width 80 height 27
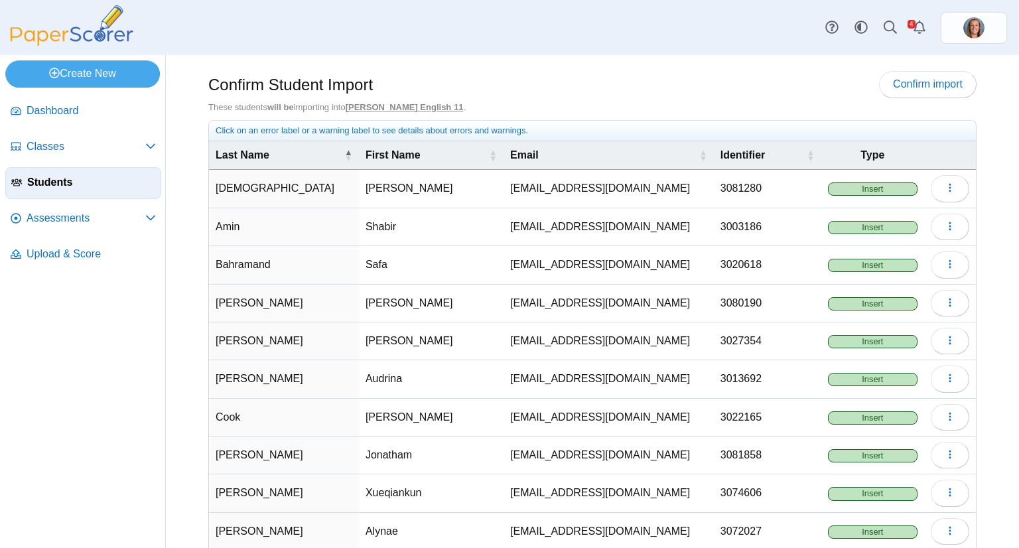
scroll to position [70, 0]
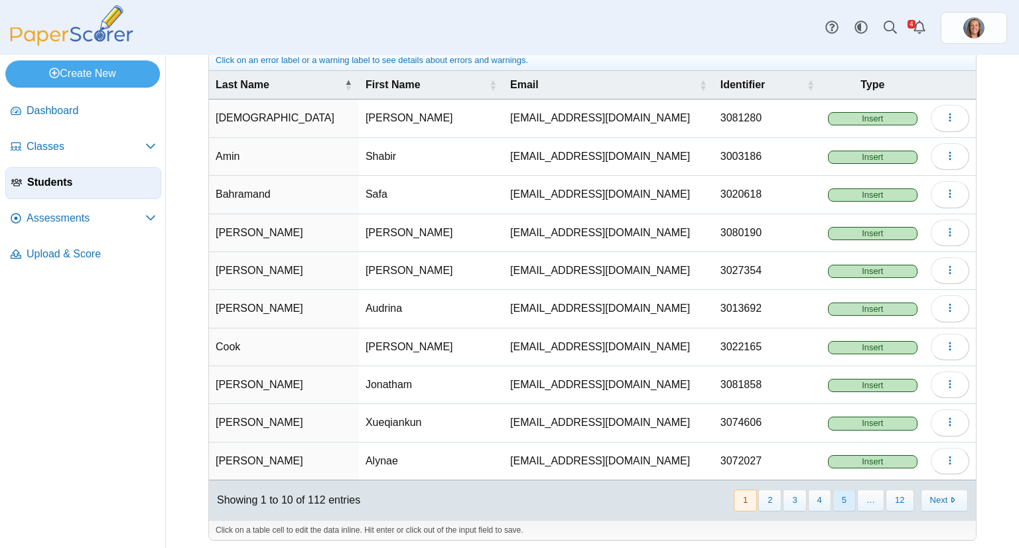
click at [833, 495] on button "5" at bounding box center [844, 501] width 23 height 22
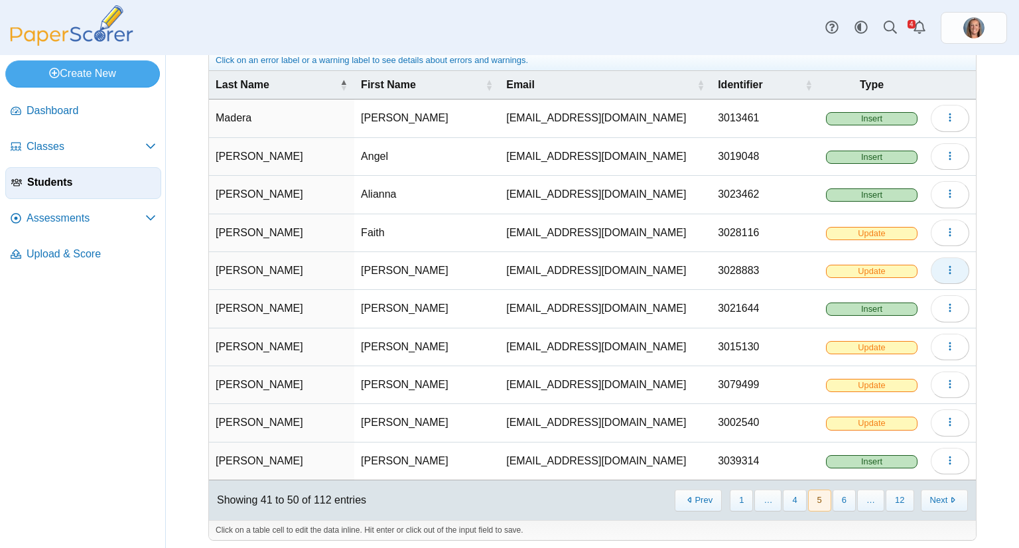
click at [934, 267] on button "button" at bounding box center [950, 270] width 38 height 27
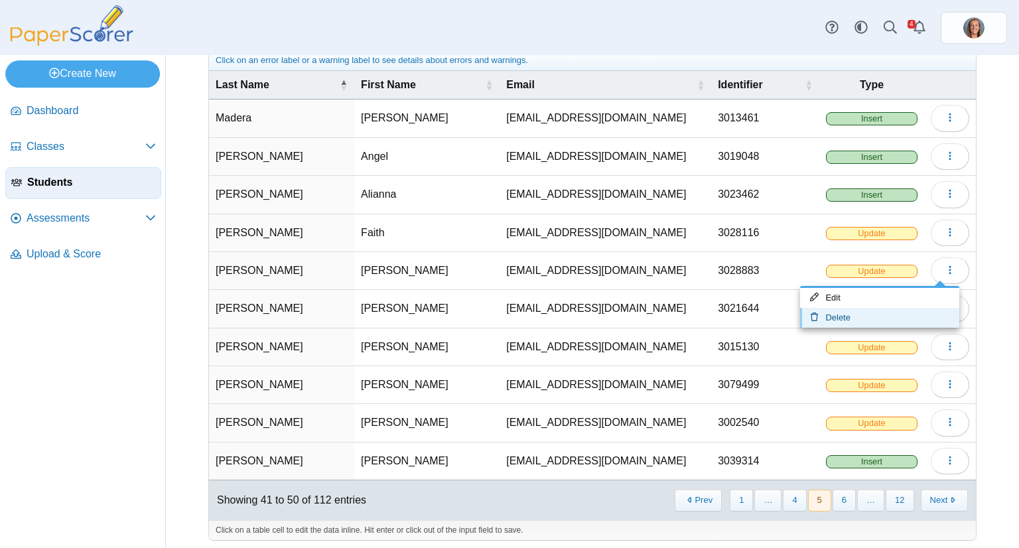
click at [878, 308] on link "Delete" at bounding box center [879, 318] width 159 height 20
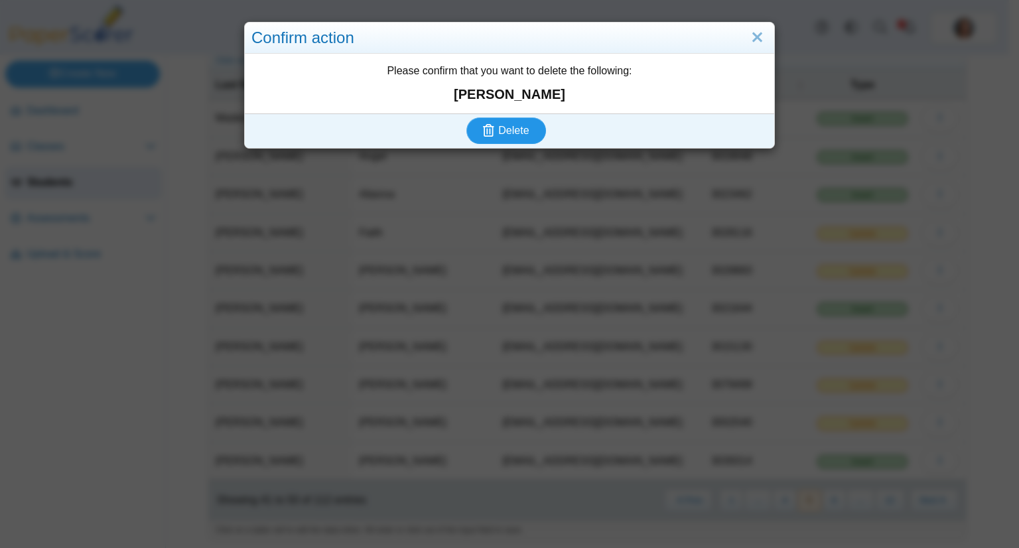
click at [466, 117] on button "Delete" at bounding box center [506, 130] width 80 height 27
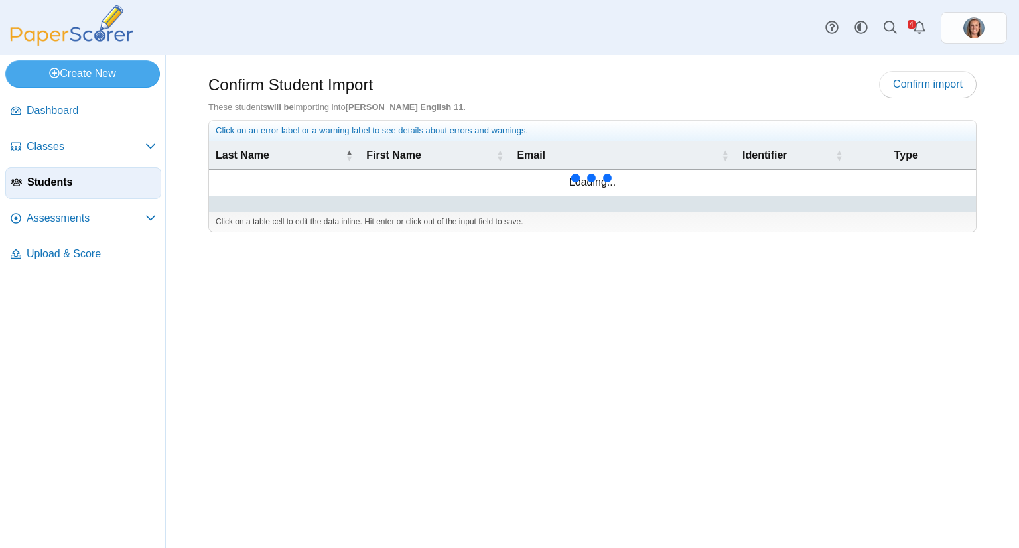
scroll to position [70, 0]
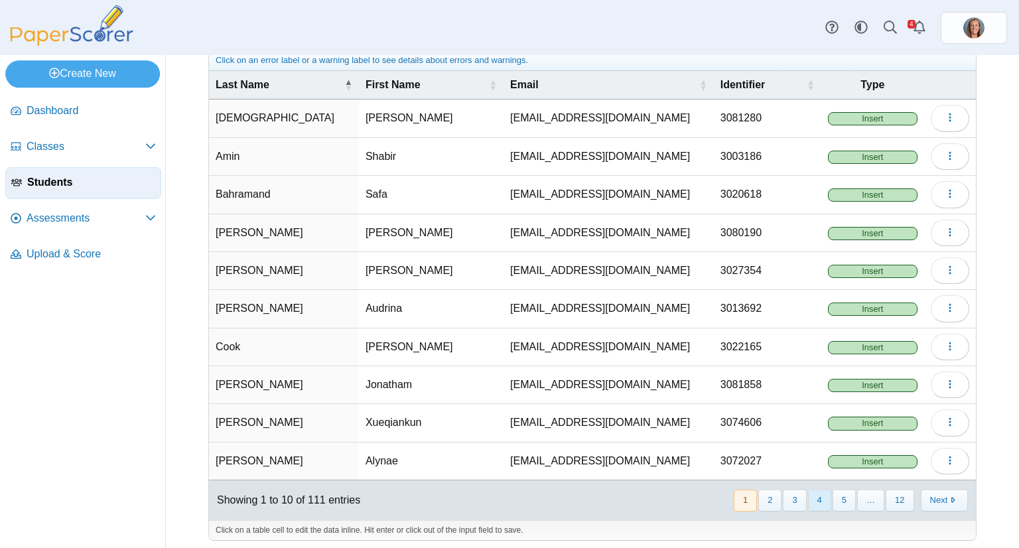
click at [817, 490] on button "4" at bounding box center [819, 501] width 23 height 22
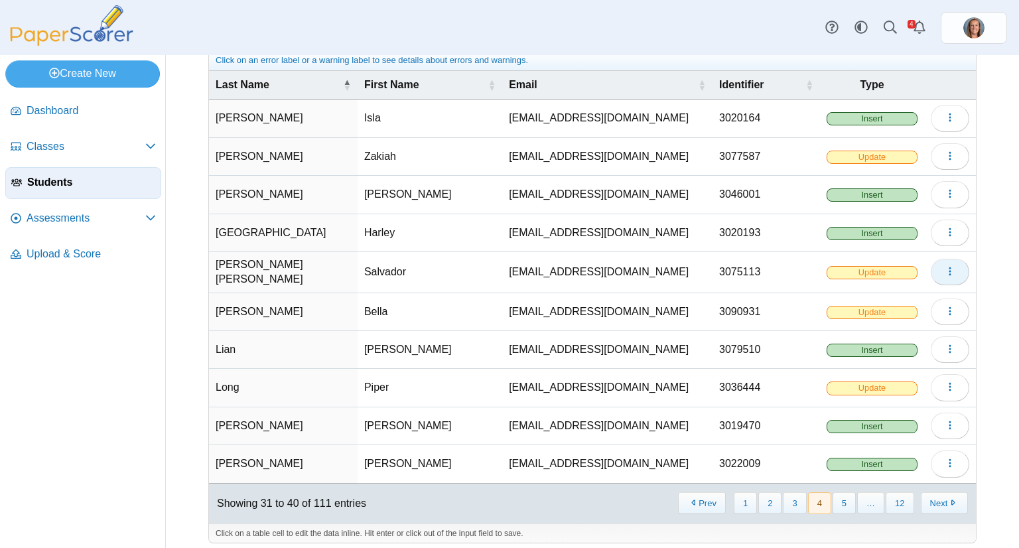
click at [945, 266] on icon "button" at bounding box center [950, 271] width 11 height 11
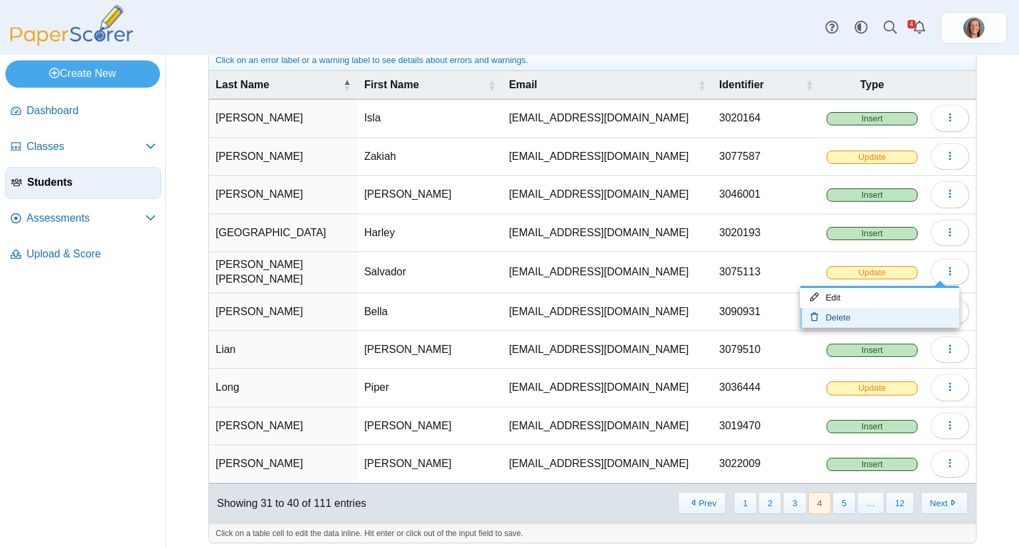
click at [890, 313] on link "Delete" at bounding box center [879, 318] width 159 height 20
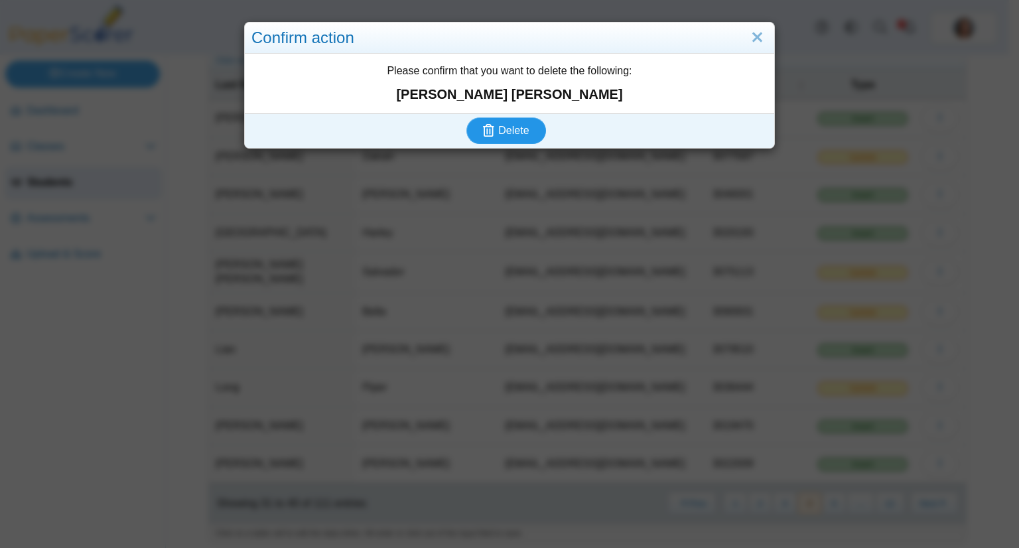
click at [466, 117] on button "Delete" at bounding box center [506, 130] width 80 height 27
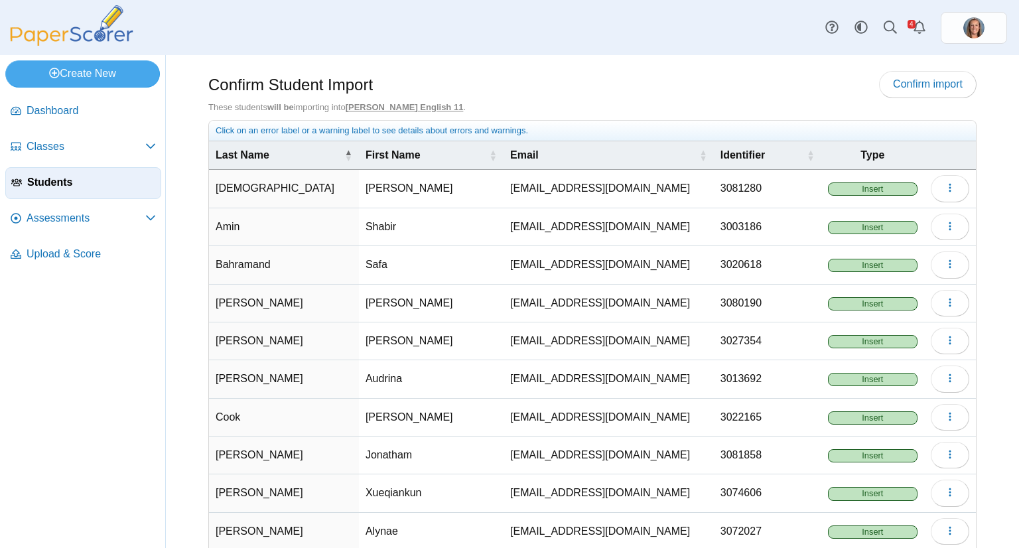
scroll to position [70, 0]
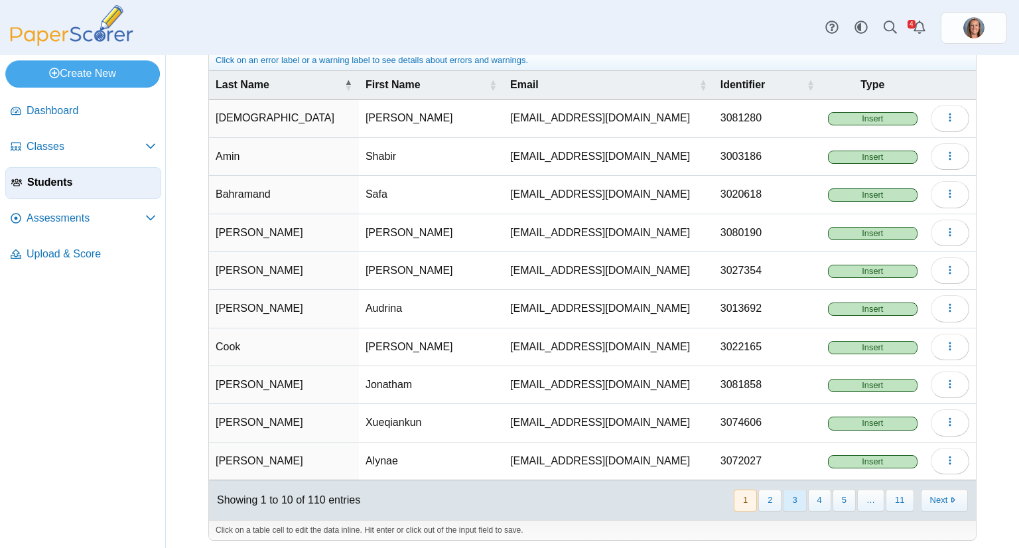
click at [792, 492] on button "3" at bounding box center [794, 501] width 23 height 22
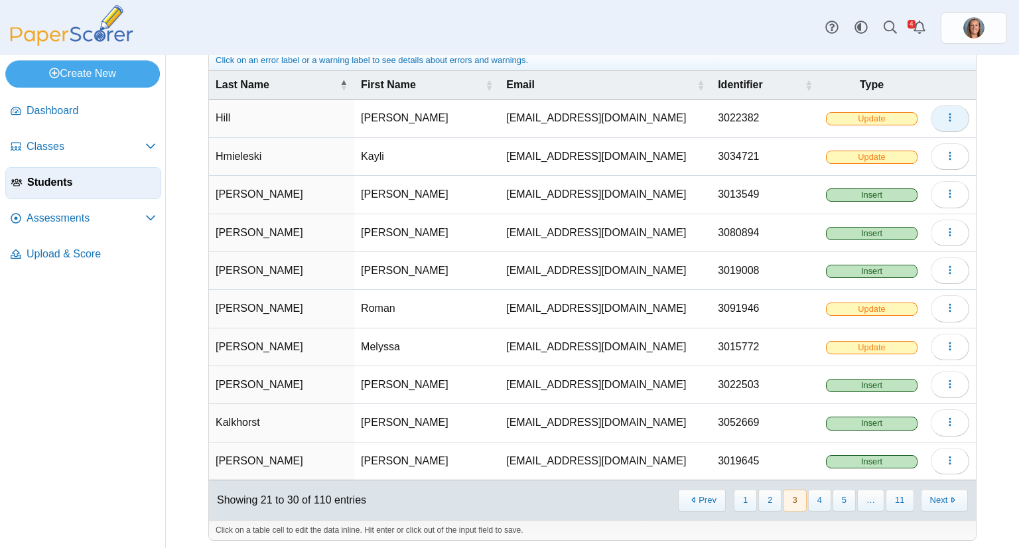
click at [945, 117] on icon "button" at bounding box center [950, 117] width 11 height 11
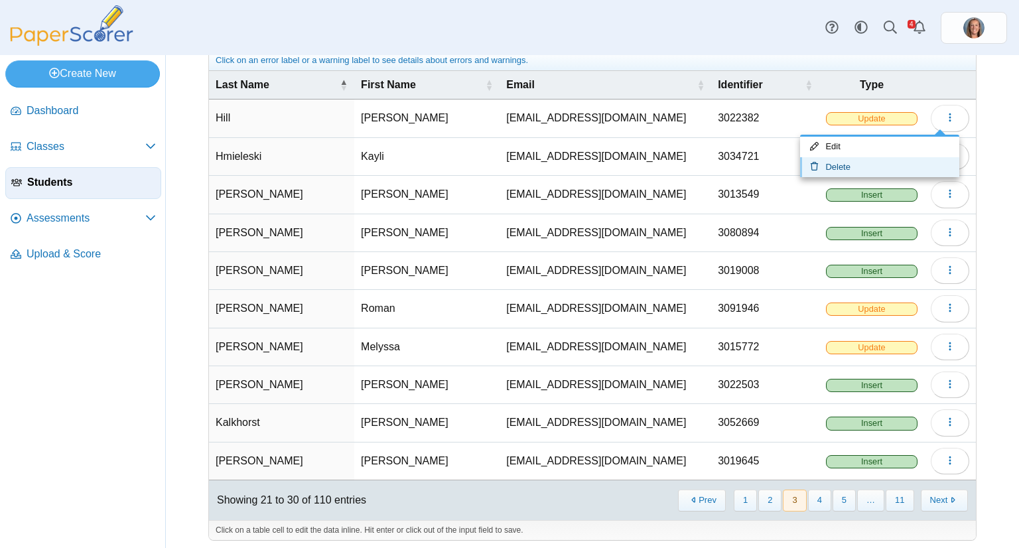
click at [887, 168] on link "Delete" at bounding box center [879, 167] width 159 height 20
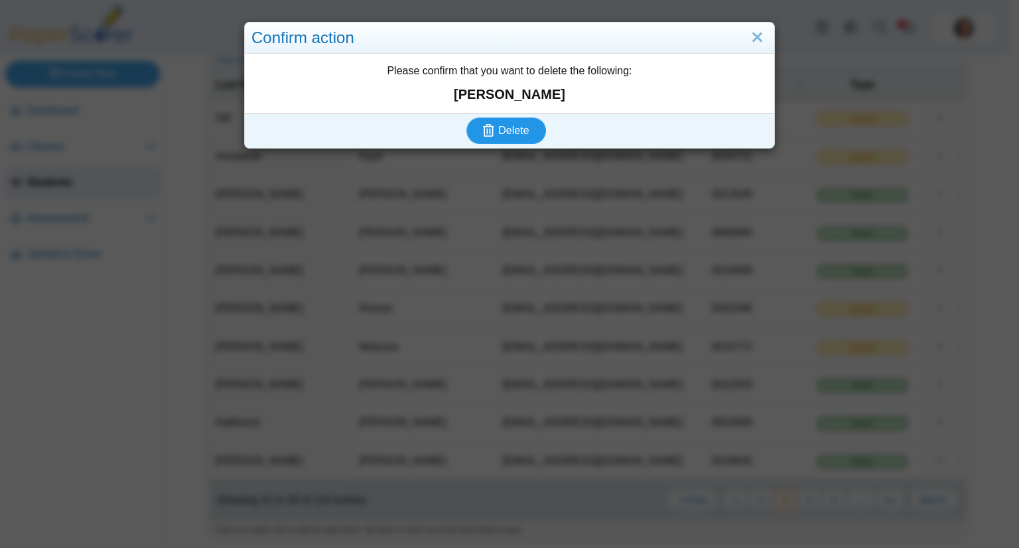
click at [466, 117] on button "Delete" at bounding box center [506, 130] width 80 height 27
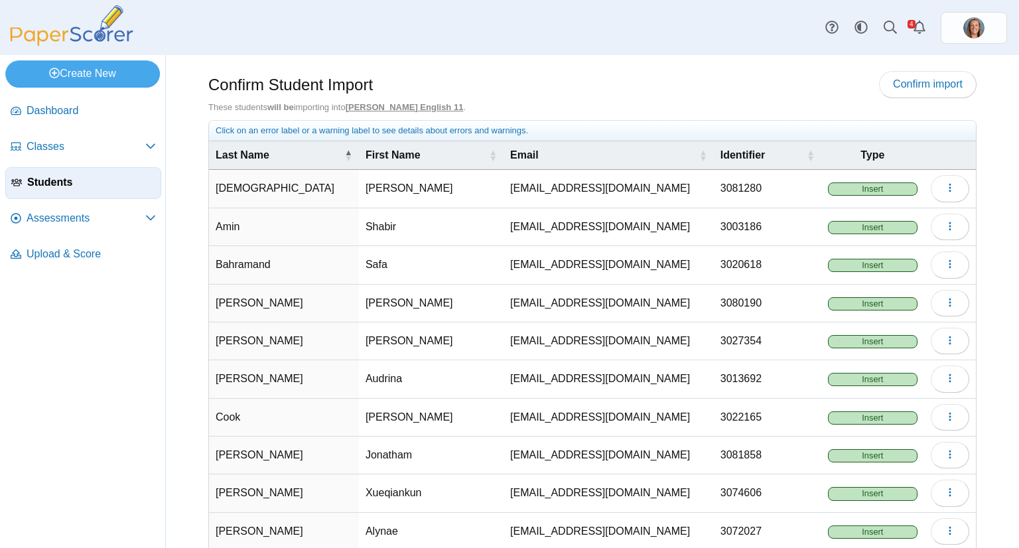
scroll to position [70, 0]
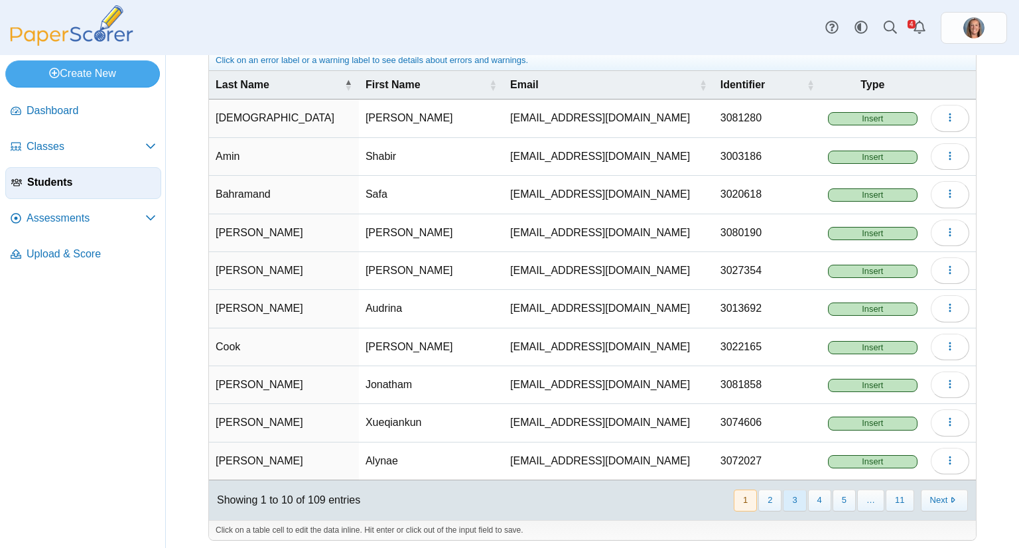
click at [784, 494] on button "3" at bounding box center [794, 501] width 23 height 22
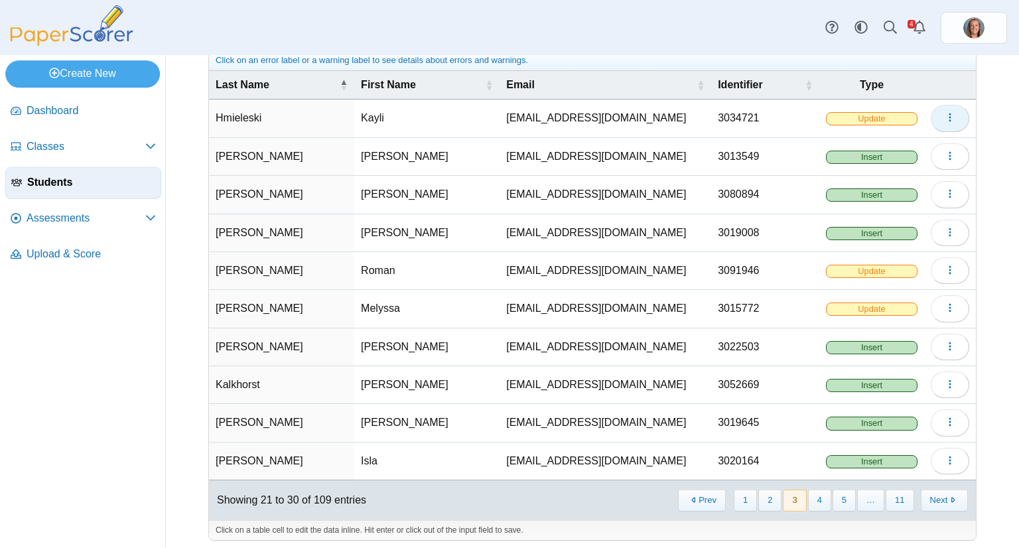
click at [949, 116] on use "button" at bounding box center [950, 117] width 2 height 9
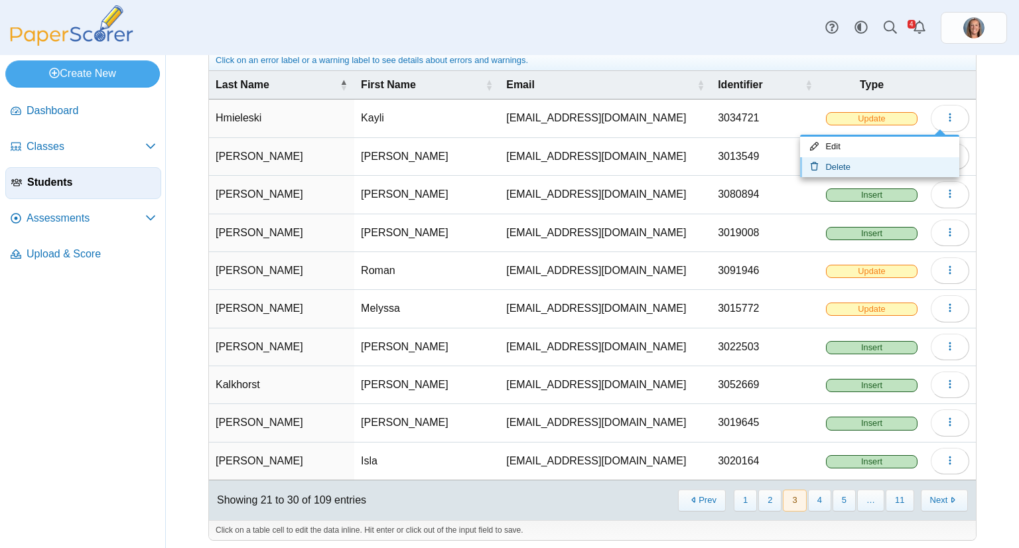
click at [857, 169] on link "Delete" at bounding box center [879, 167] width 159 height 20
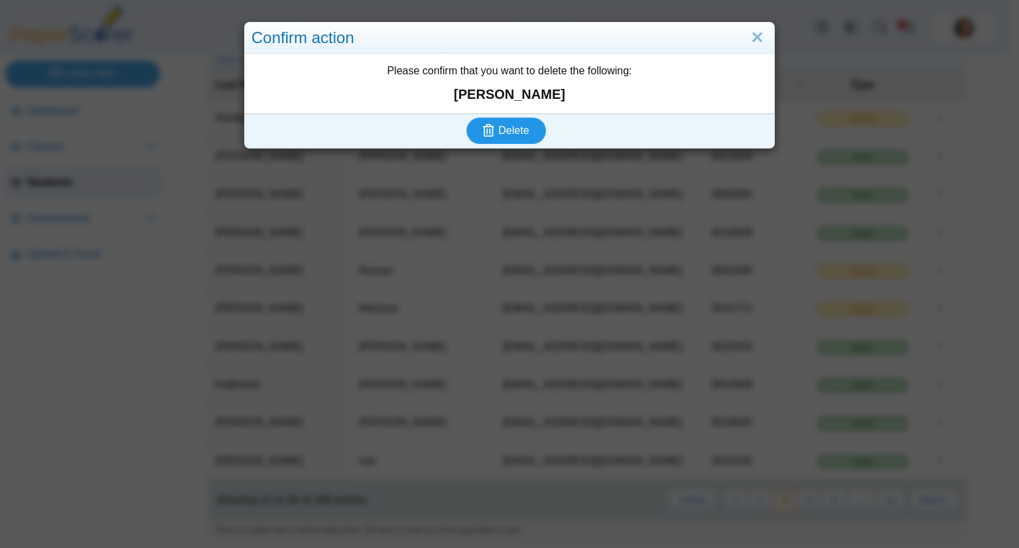
click at [466, 117] on button "Delete" at bounding box center [506, 130] width 80 height 27
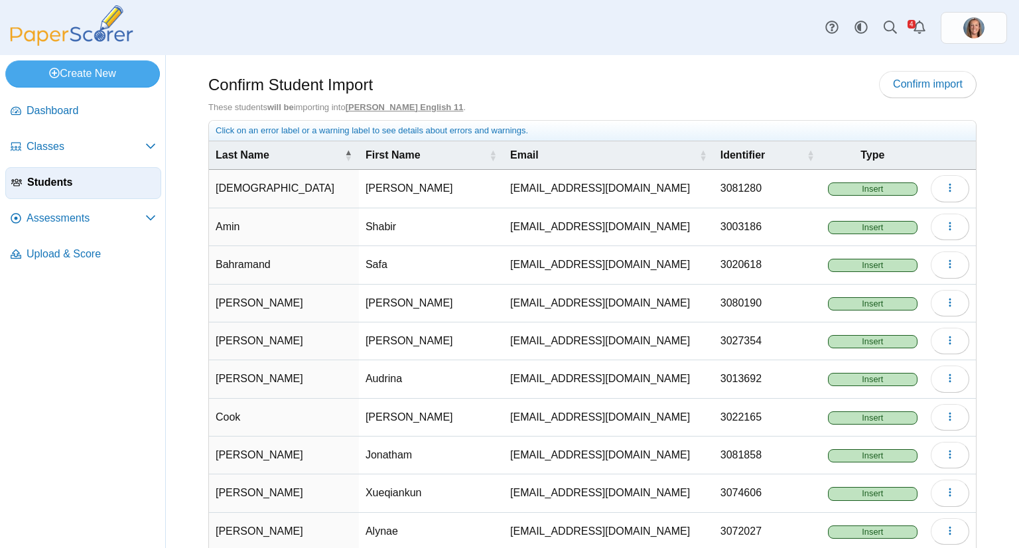
scroll to position [70, 0]
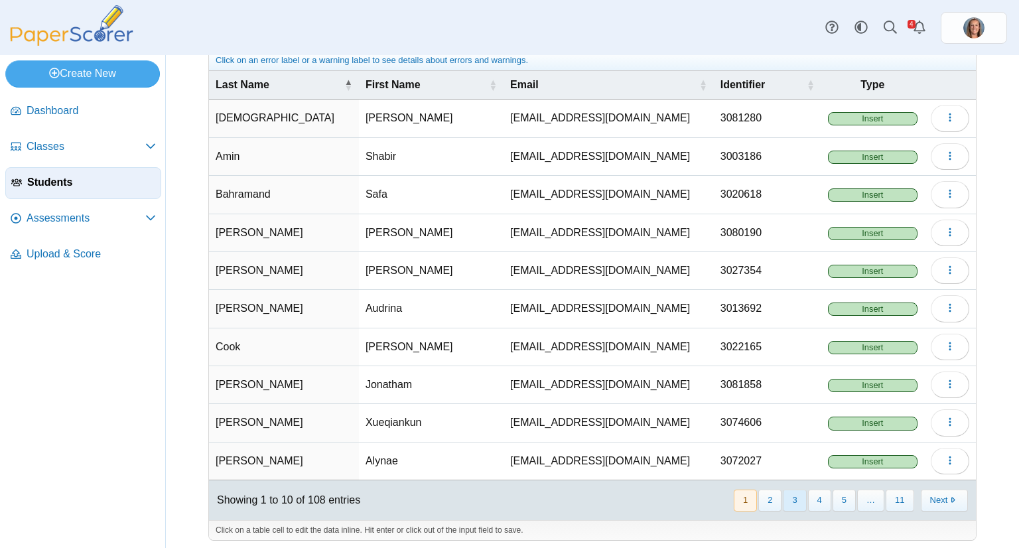
click at [783, 498] on button "3" at bounding box center [794, 501] width 23 height 22
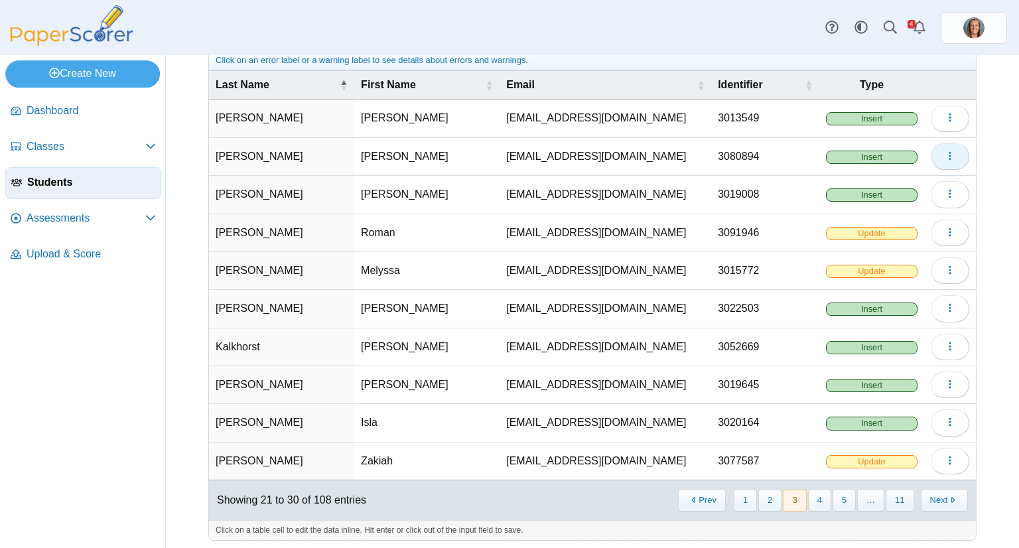
click at [938, 146] on button "button" at bounding box center [950, 156] width 38 height 27
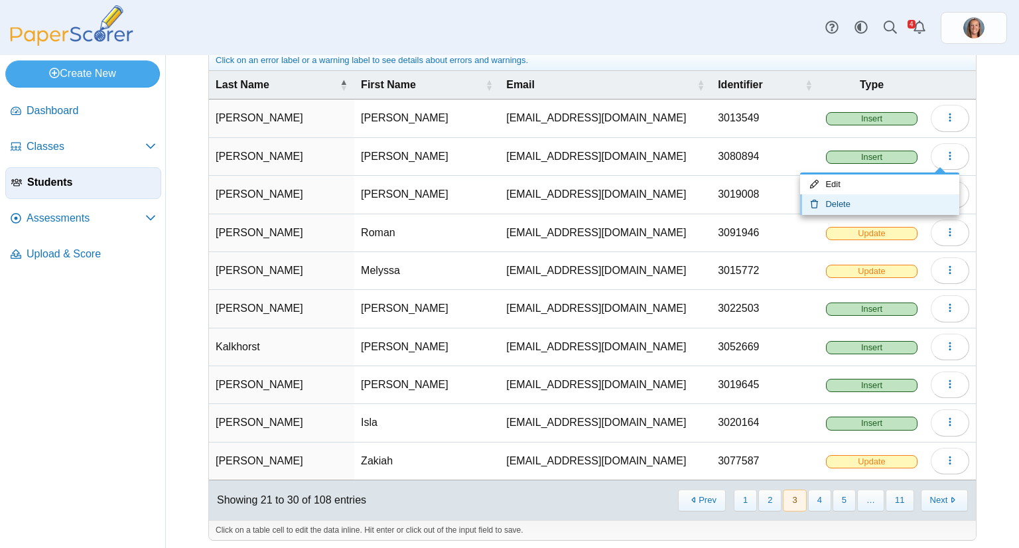
click at [900, 199] on link "Delete" at bounding box center [879, 204] width 159 height 20
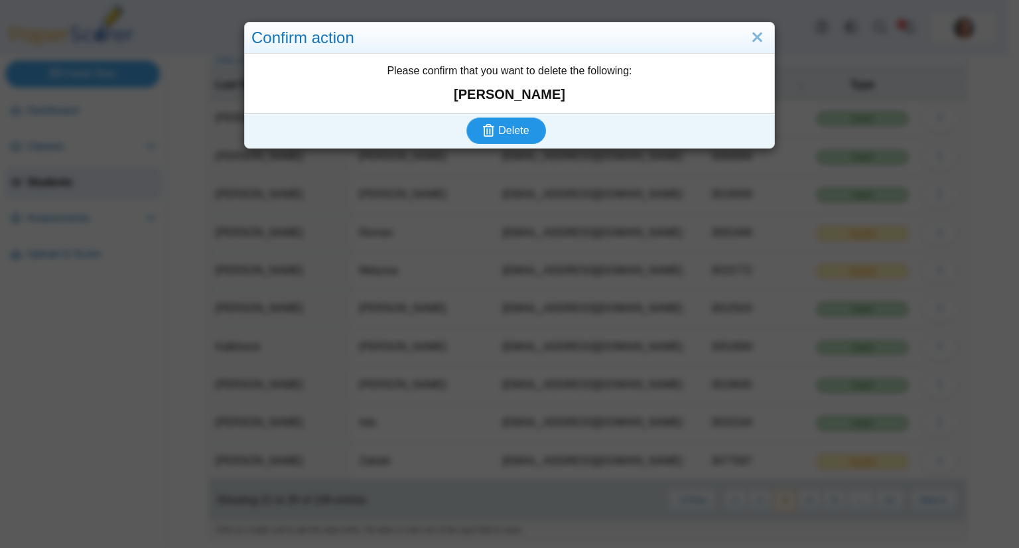
click at [466, 117] on button "Delete" at bounding box center [506, 130] width 80 height 27
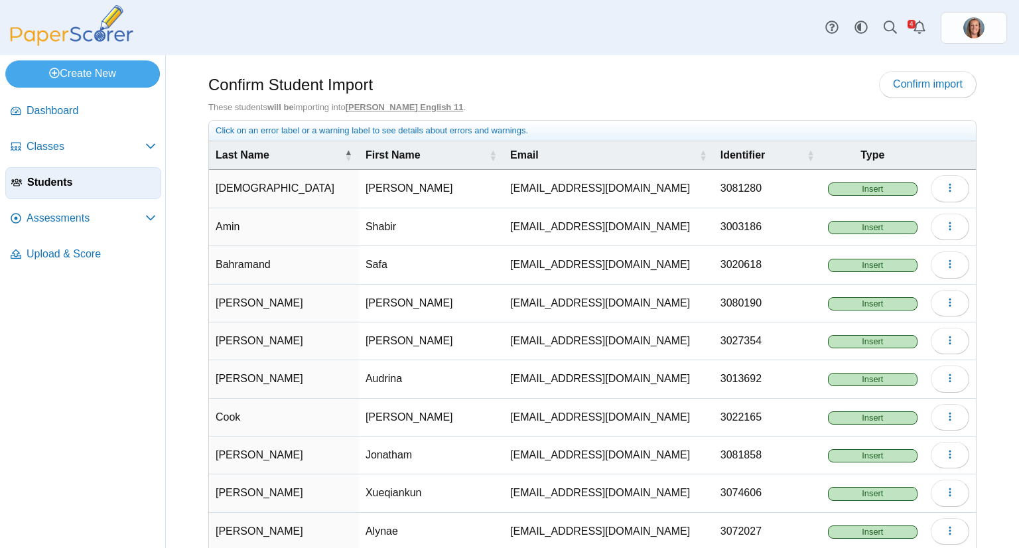
scroll to position [70, 0]
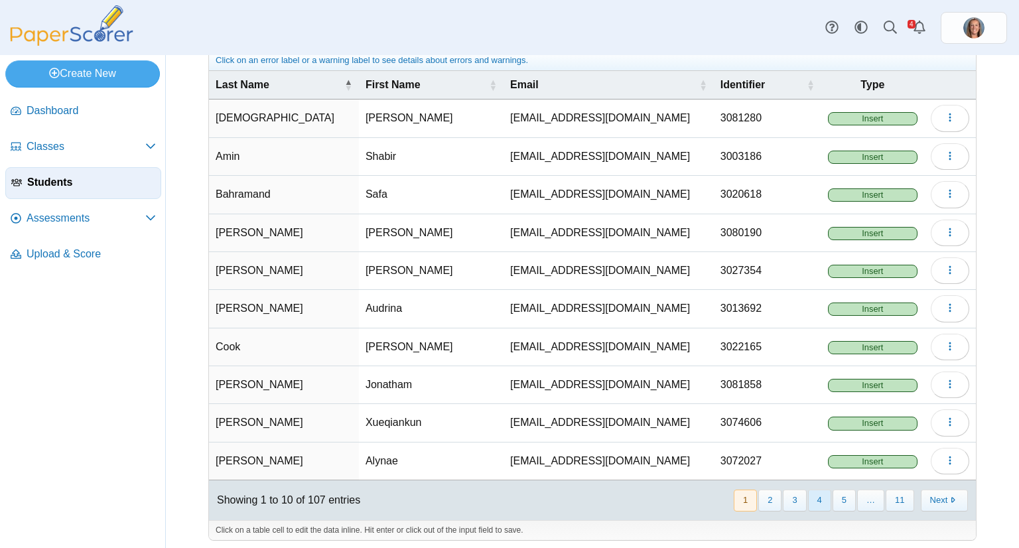
click at [813, 500] on button "4" at bounding box center [819, 501] width 23 height 22
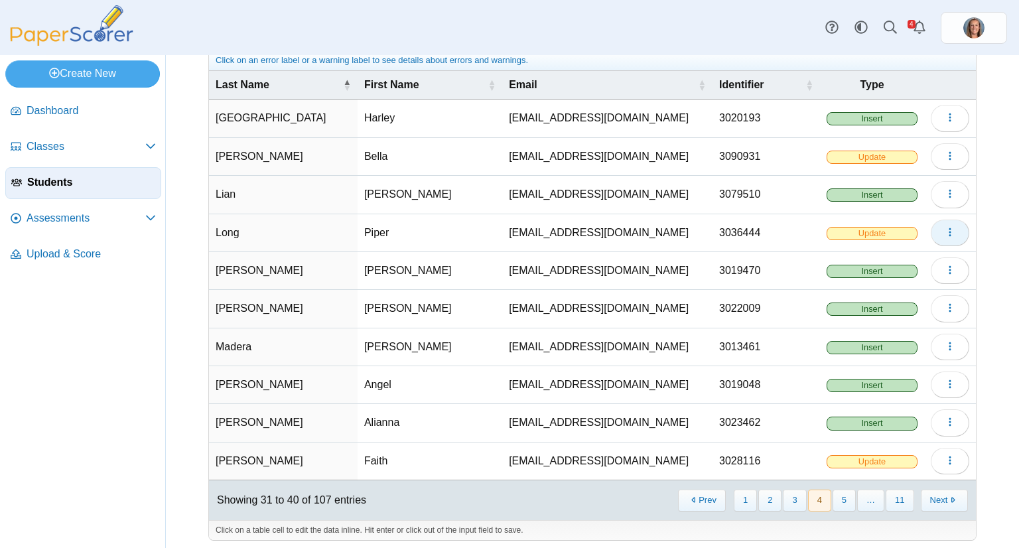
click at [945, 233] on icon "button" at bounding box center [950, 232] width 11 height 11
click at [898, 279] on link "Delete" at bounding box center [879, 280] width 159 height 20
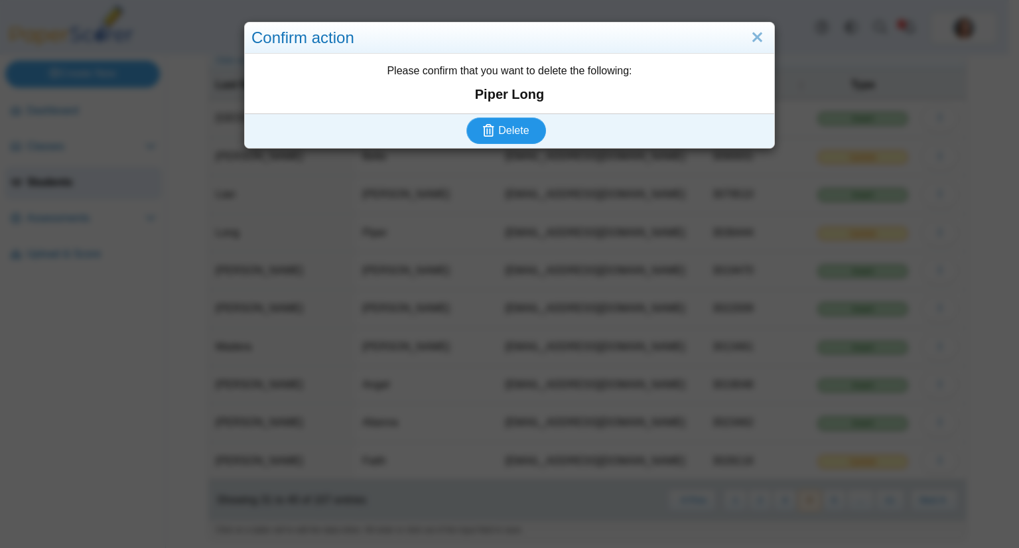
click at [466, 117] on button "Delete" at bounding box center [506, 130] width 80 height 27
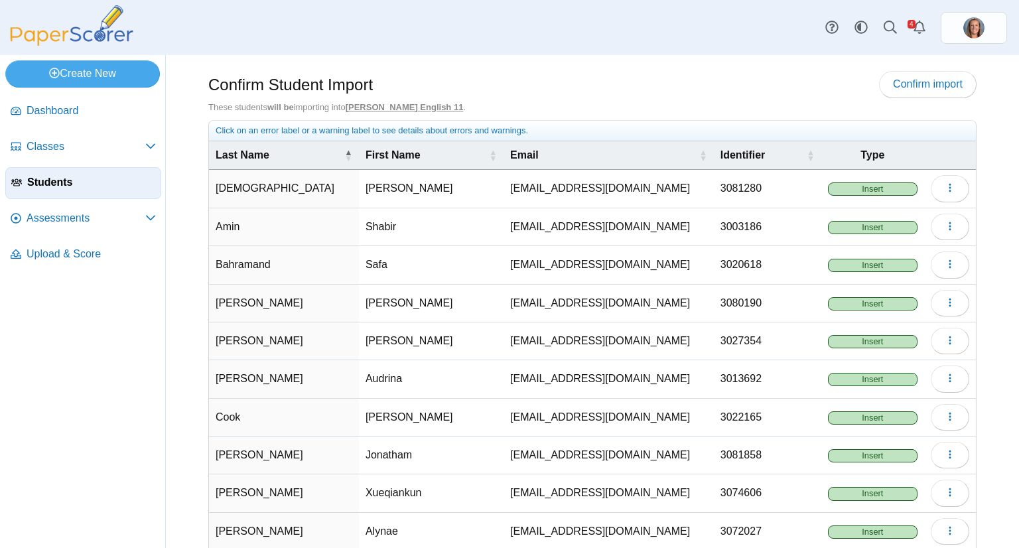
scroll to position [70, 0]
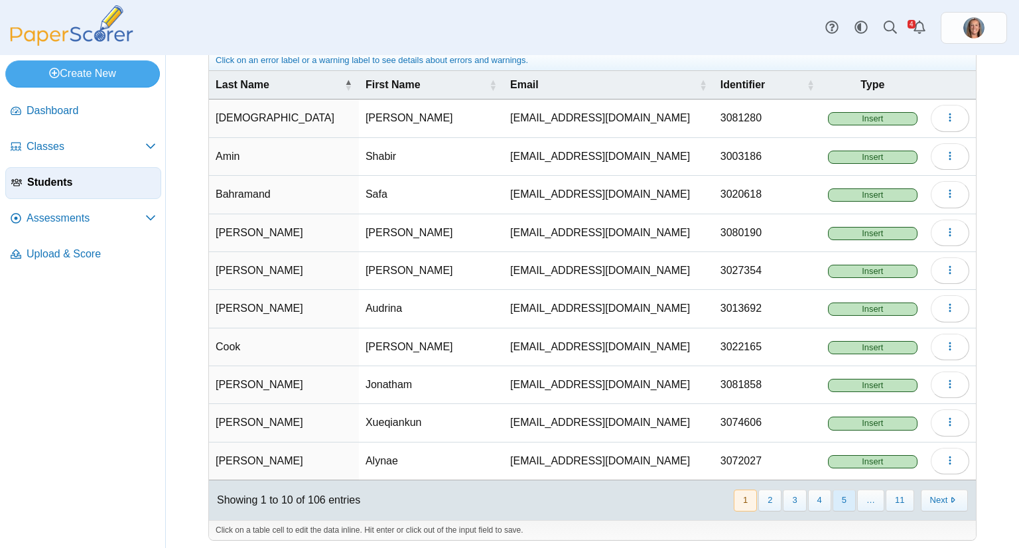
click at [845, 490] on button "5" at bounding box center [844, 501] width 23 height 22
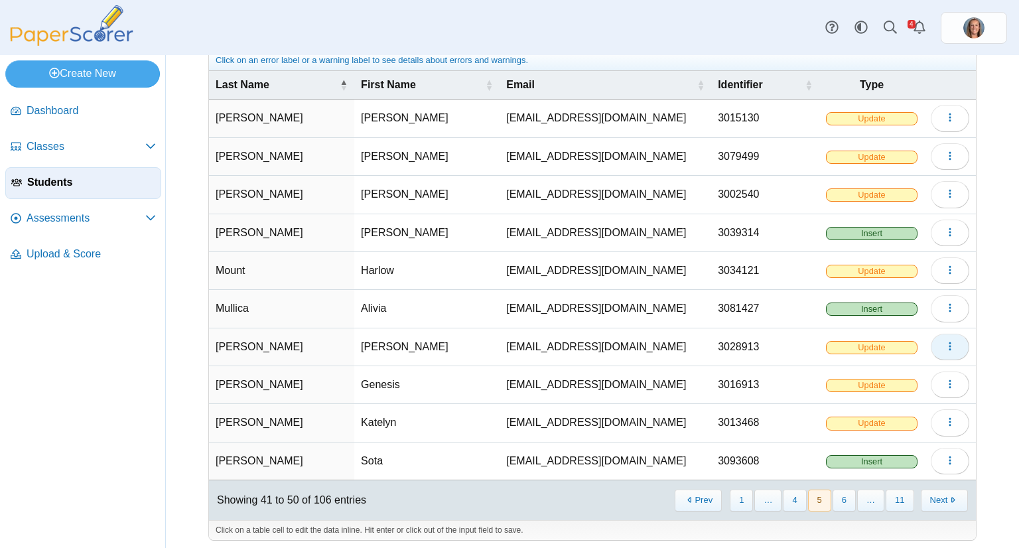
click at [945, 346] on icon "button" at bounding box center [950, 346] width 11 height 11
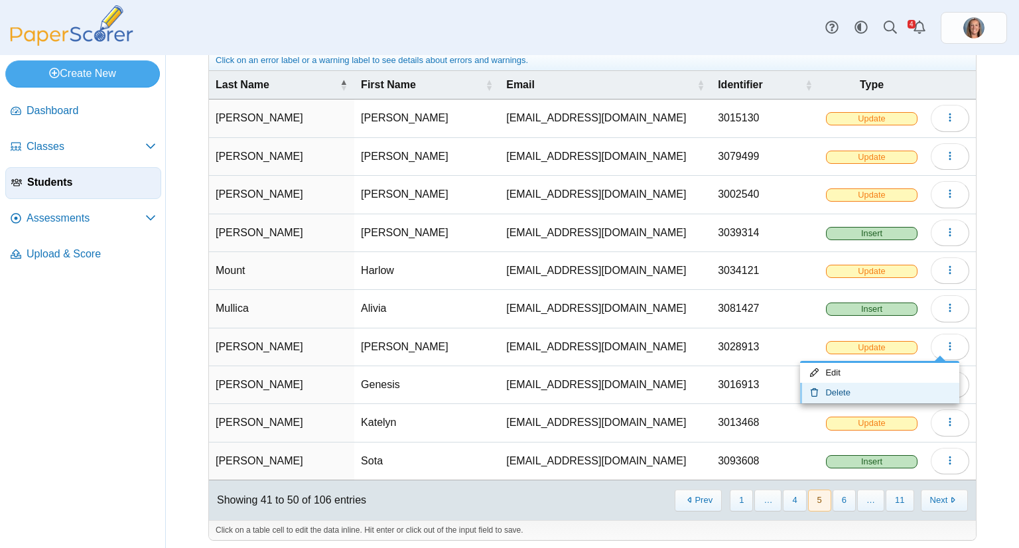
click at [898, 384] on link "Delete" at bounding box center [879, 393] width 159 height 20
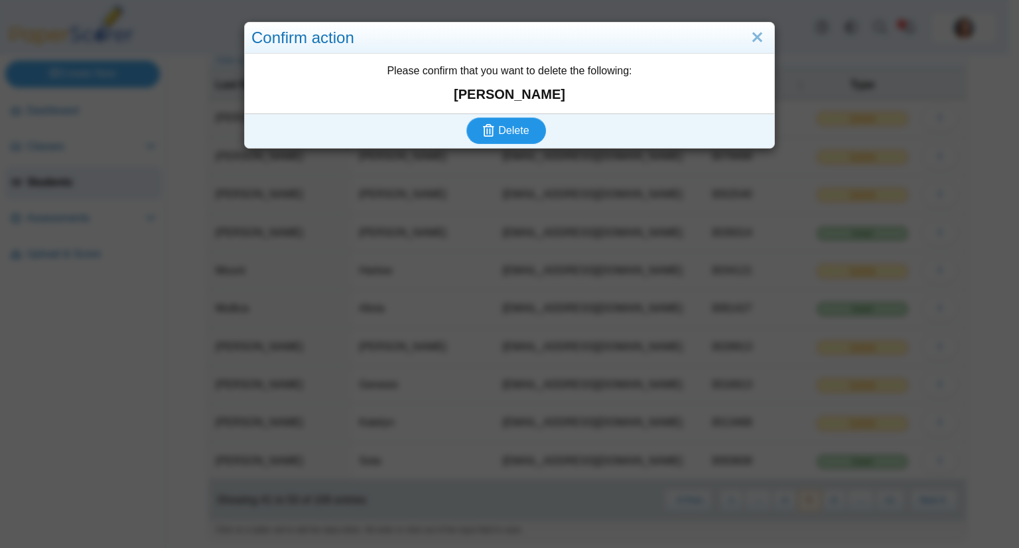
click at [466, 117] on button "Delete" at bounding box center [506, 130] width 80 height 27
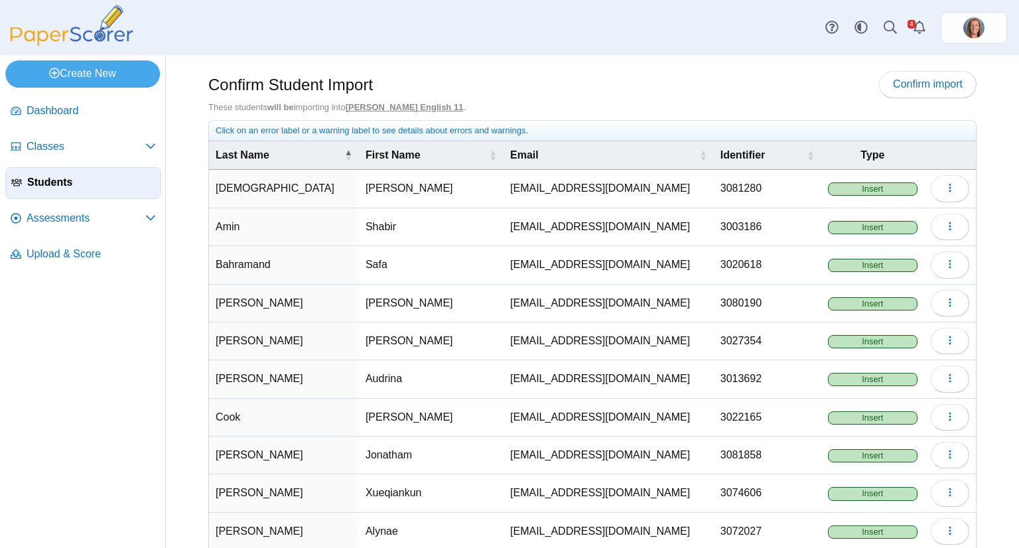
scroll to position [70, 0]
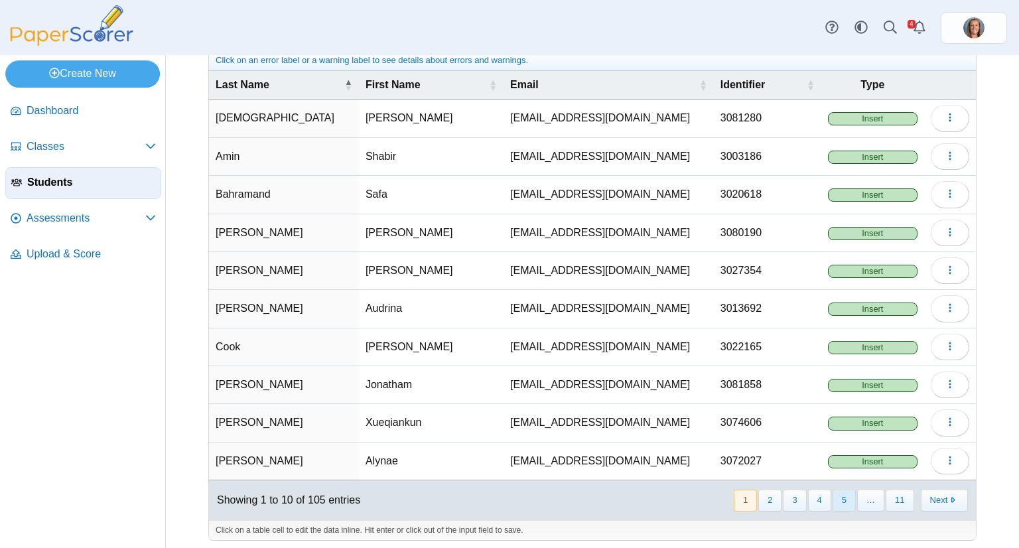
click at [837, 492] on button "5" at bounding box center [844, 501] width 23 height 22
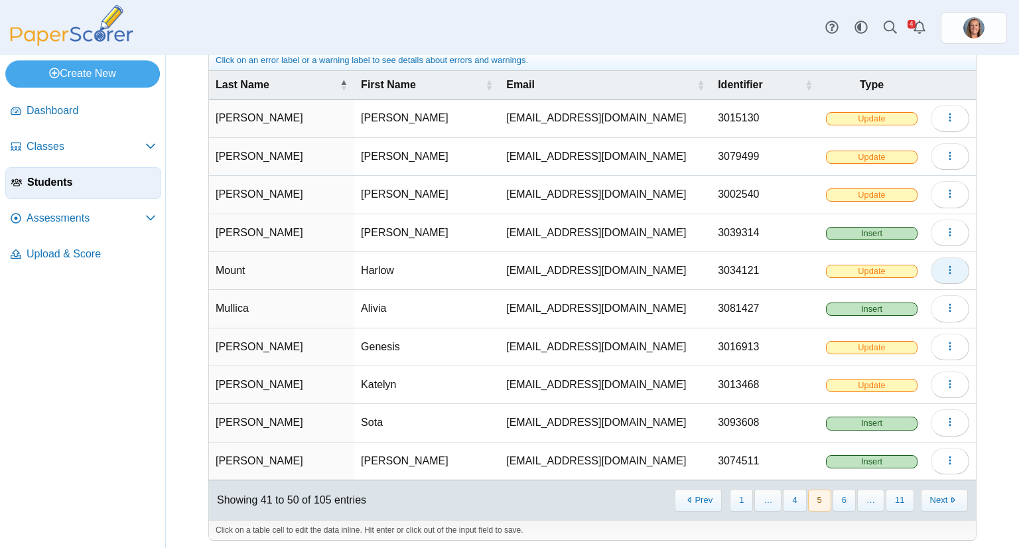
click at [932, 269] on button "button" at bounding box center [950, 270] width 38 height 27
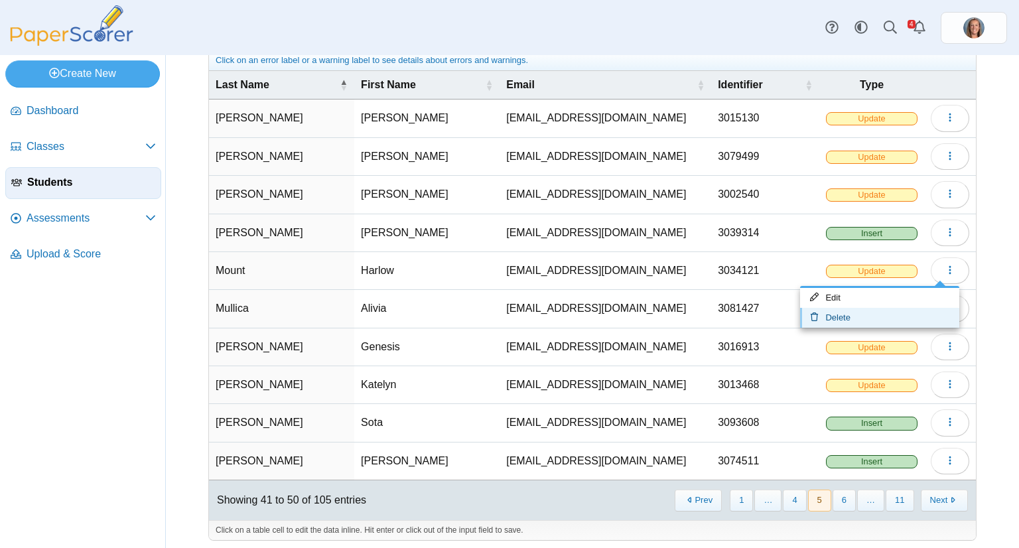
click at [886, 311] on link "Delete" at bounding box center [879, 318] width 159 height 20
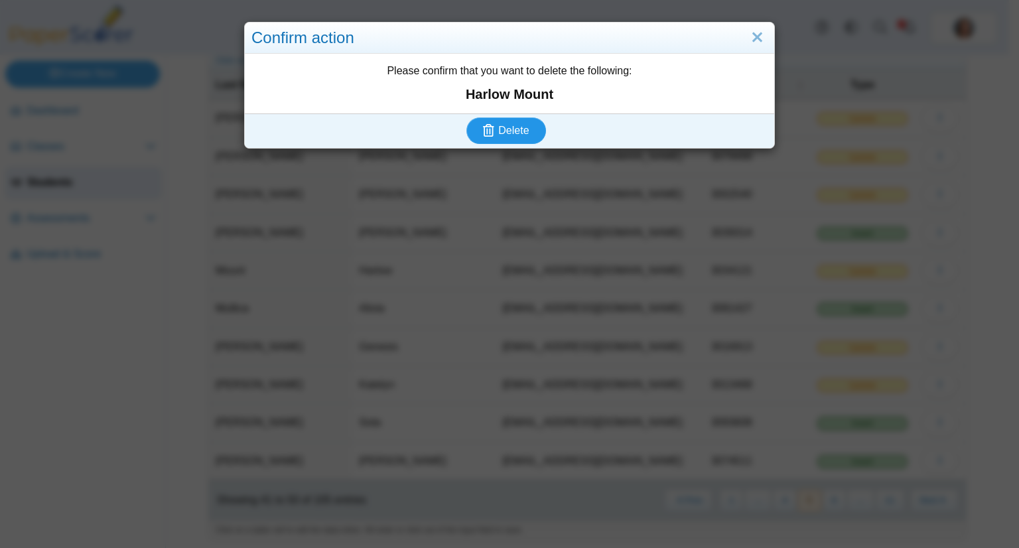
click at [466, 117] on button "Delete" at bounding box center [506, 130] width 80 height 27
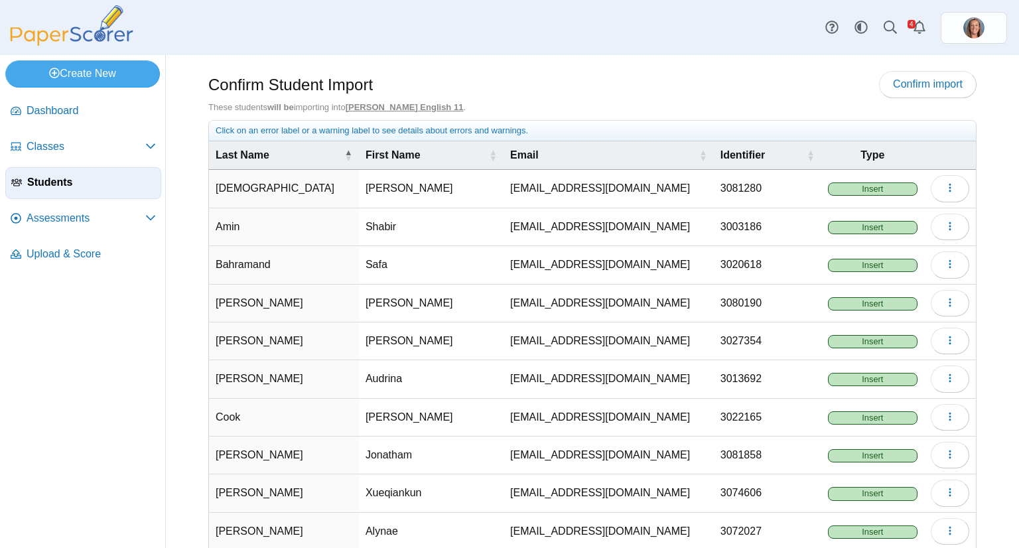
scroll to position [70, 0]
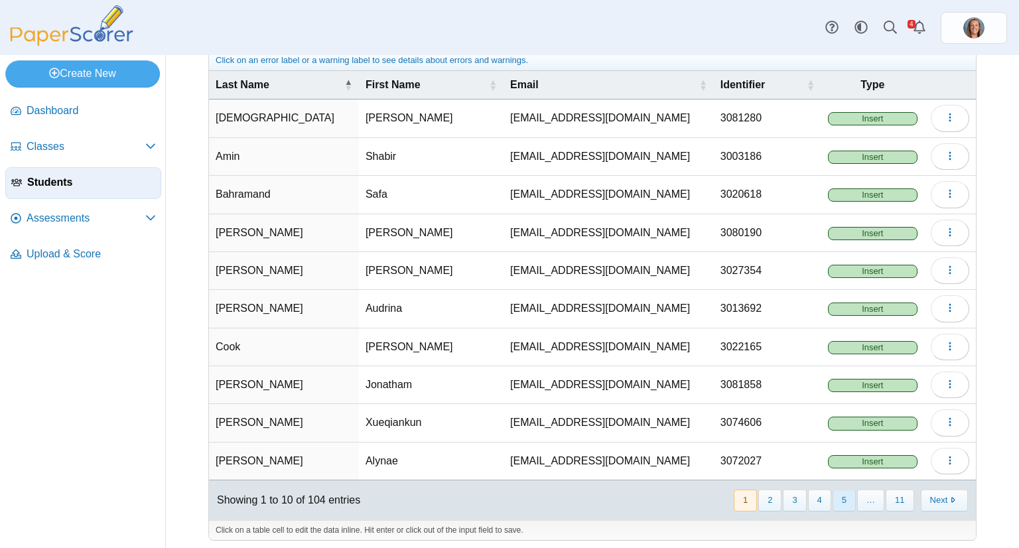
click at [840, 490] on button "5" at bounding box center [844, 501] width 23 height 22
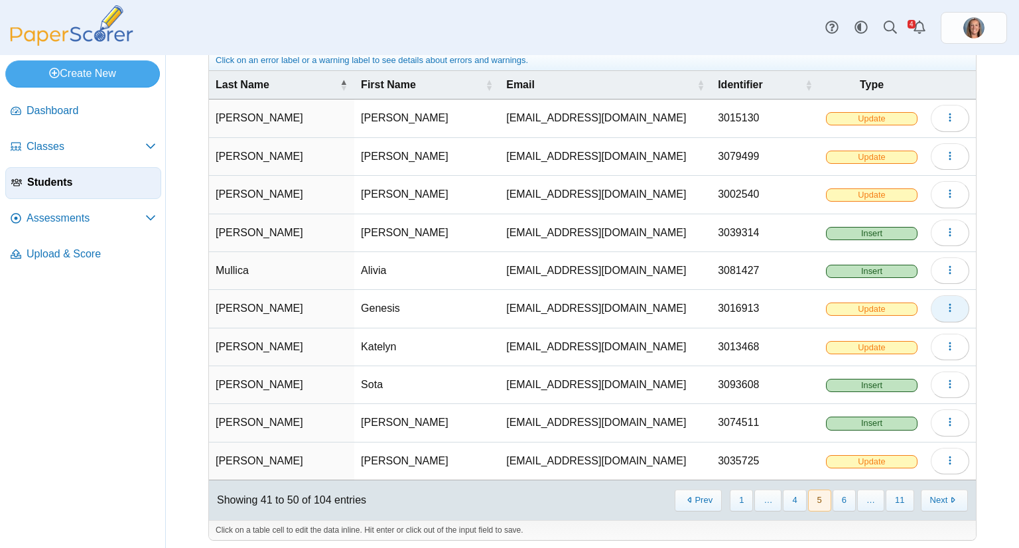
click at [945, 304] on icon "button" at bounding box center [950, 308] width 11 height 11
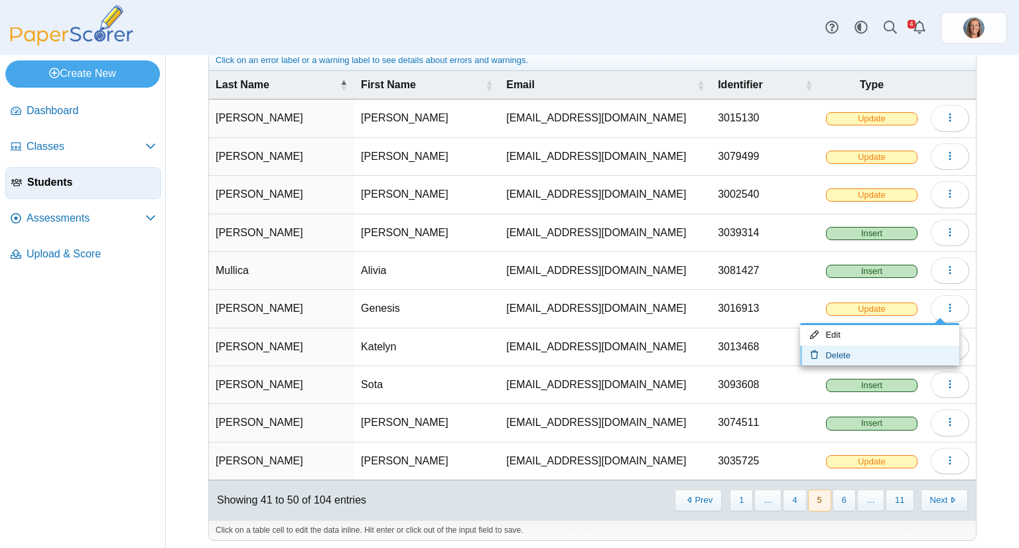
click at [892, 348] on link "Delete" at bounding box center [879, 356] width 159 height 20
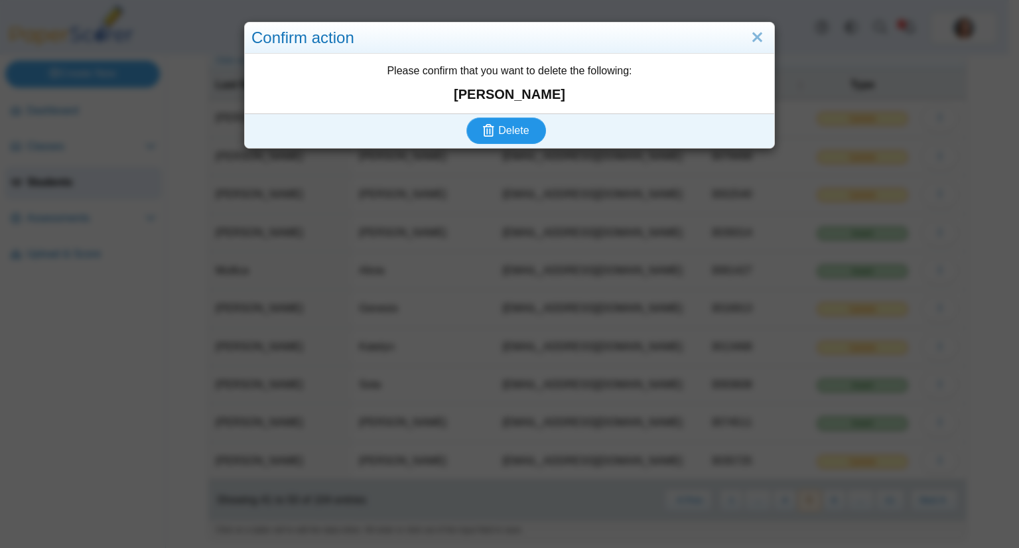
click at [466, 117] on button "Delete" at bounding box center [506, 130] width 80 height 27
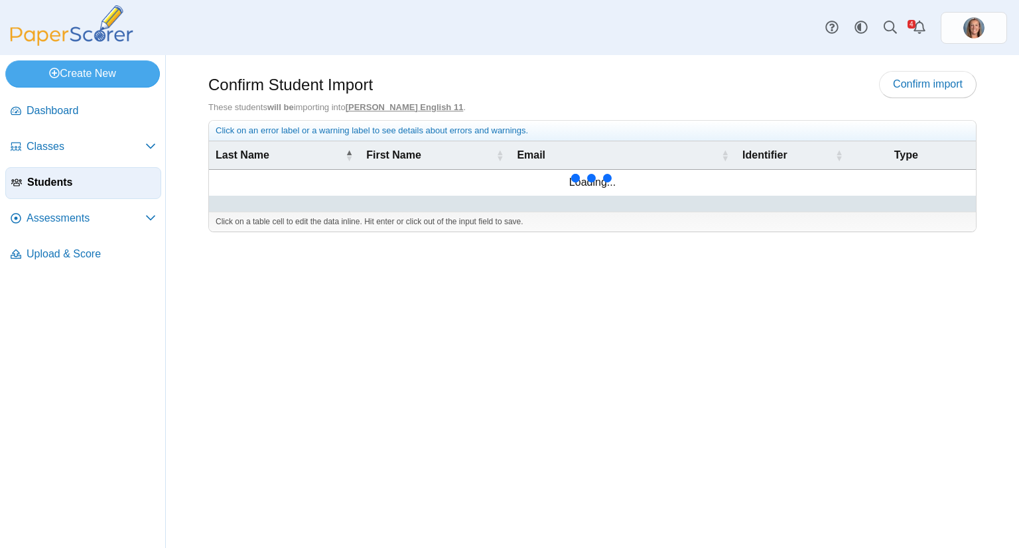
scroll to position [70, 0]
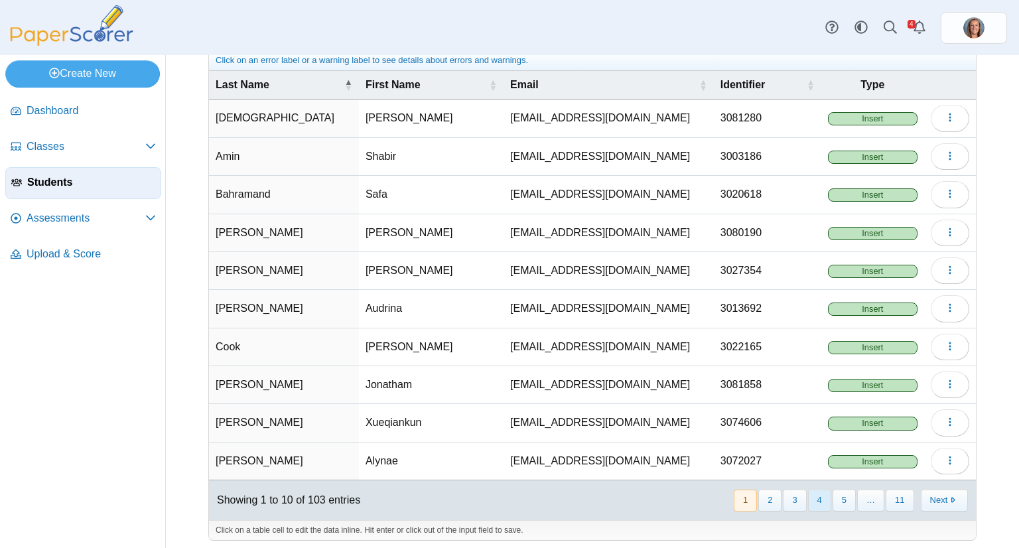
click at [817, 494] on button "4" at bounding box center [819, 501] width 23 height 22
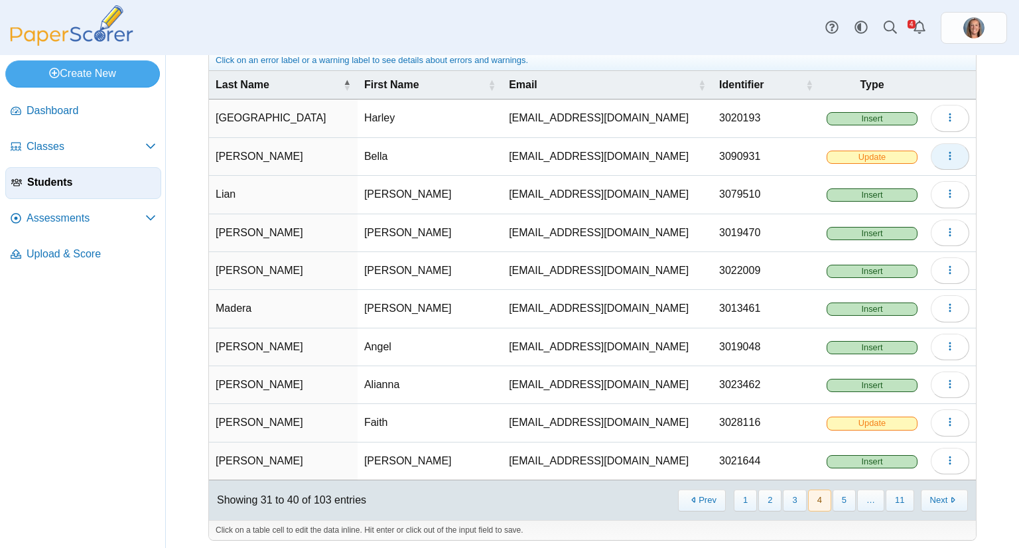
click at [934, 154] on button "button" at bounding box center [950, 156] width 38 height 27
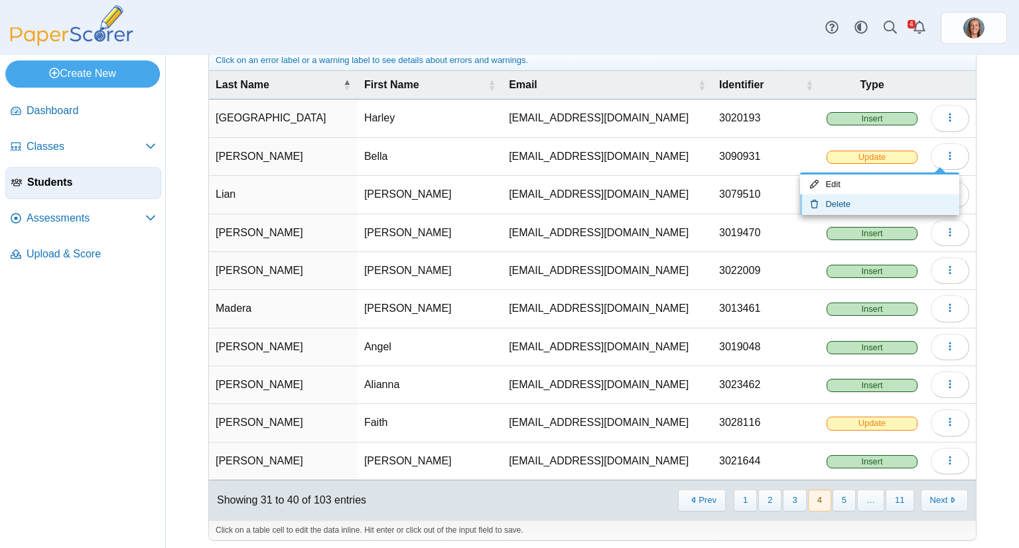
click at [901, 196] on link "Delete" at bounding box center [879, 204] width 159 height 20
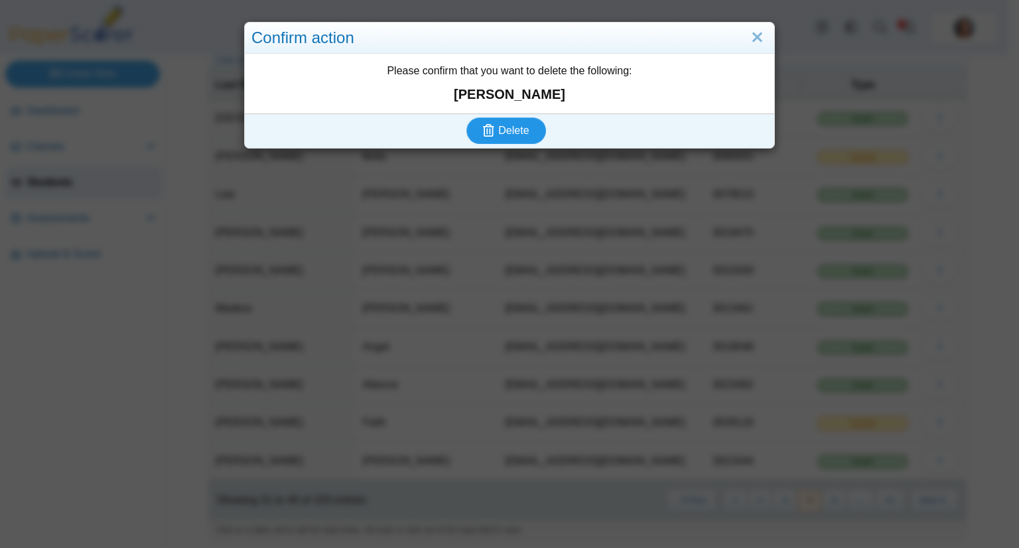
click at [466, 117] on button "Delete" at bounding box center [506, 130] width 80 height 27
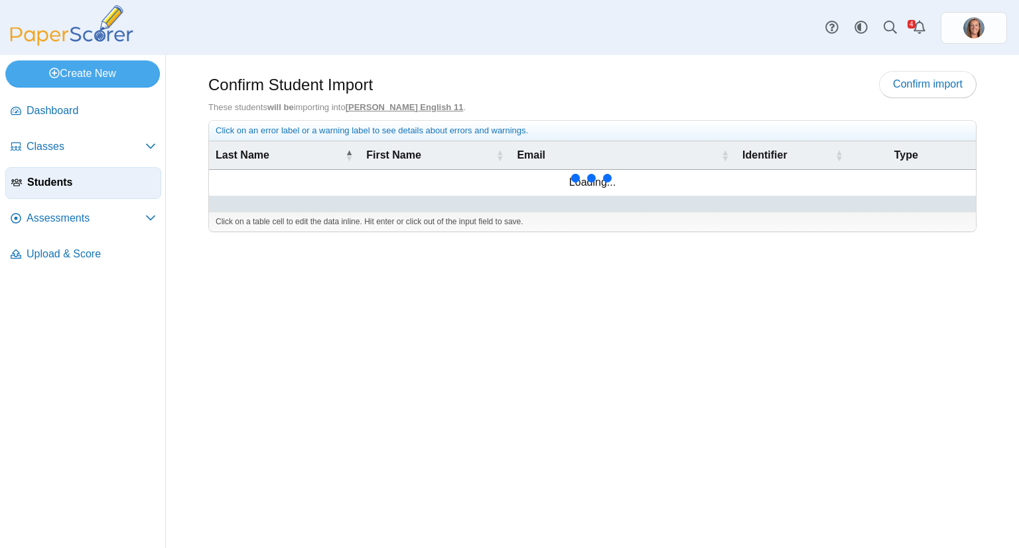
scroll to position [70, 0]
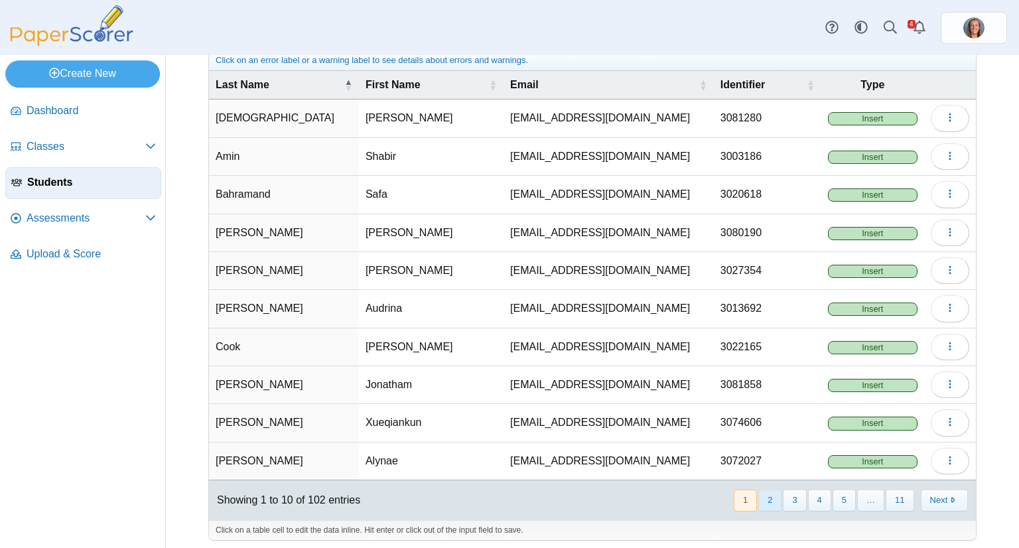
click at [764, 493] on button "2" at bounding box center [769, 501] width 23 height 22
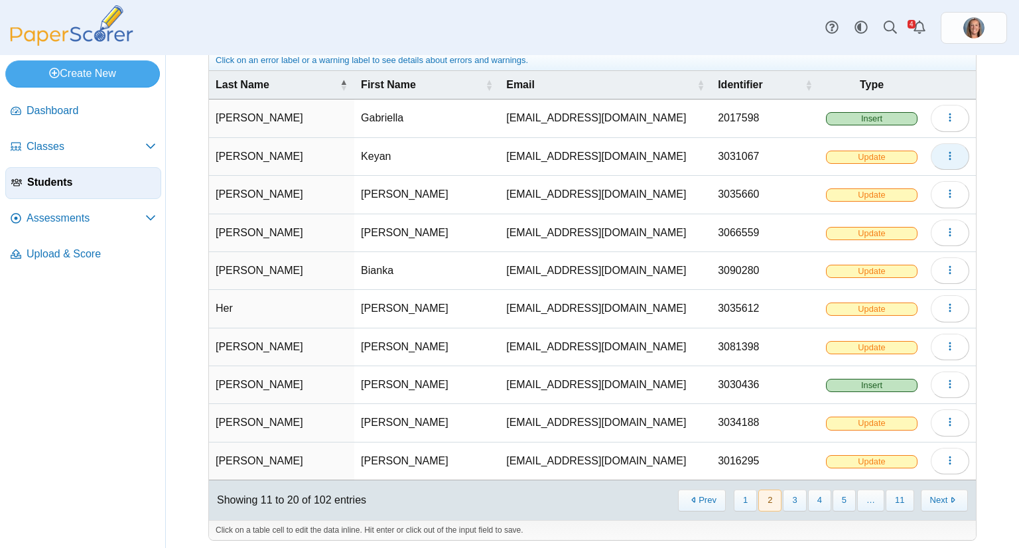
click at [931, 154] on button "button" at bounding box center [950, 156] width 38 height 27
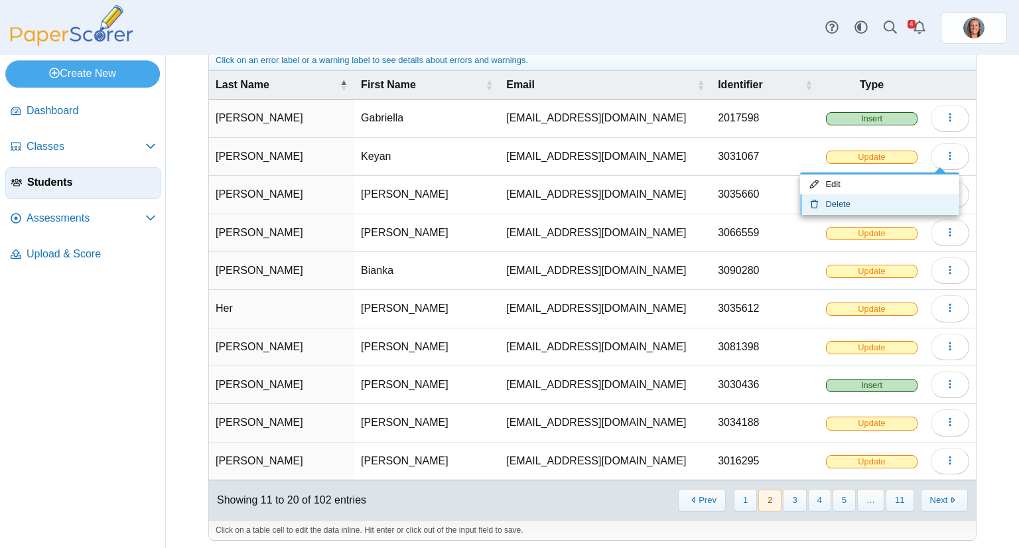
click at [902, 198] on link "Delete" at bounding box center [879, 204] width 159 height 20
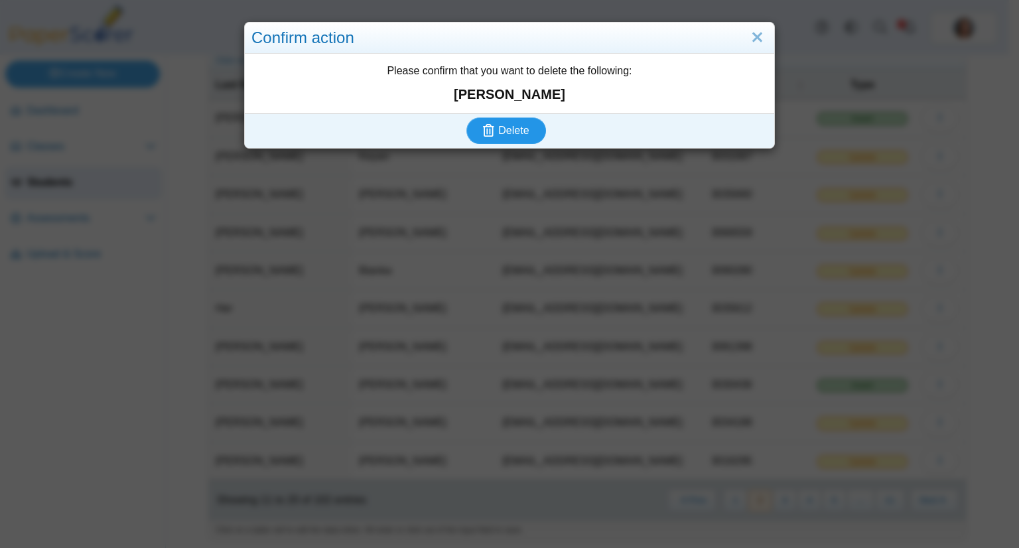
click at [466, 117] on button "Delete" at bounding box center [506, 130] width 80 height 27
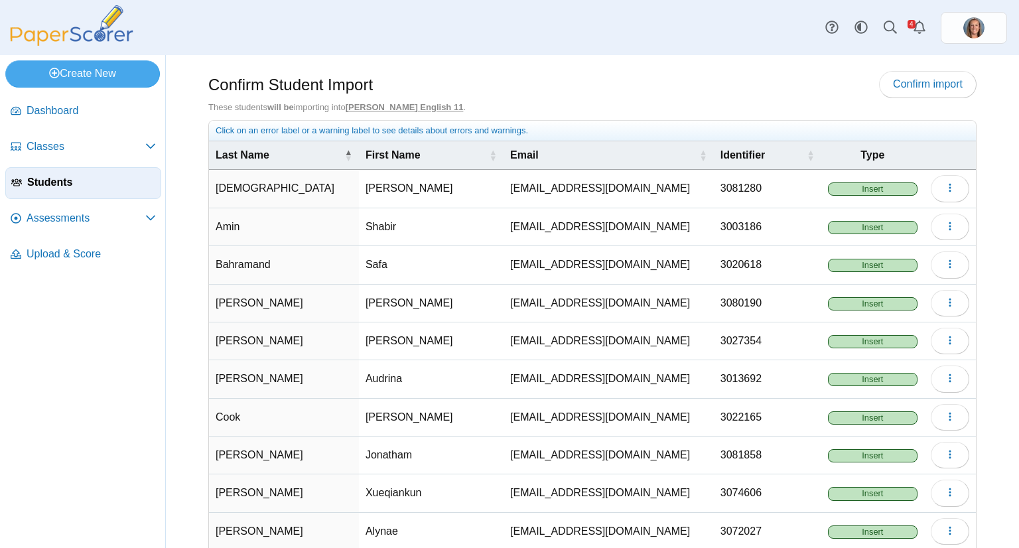
scroll to position [70, 0]
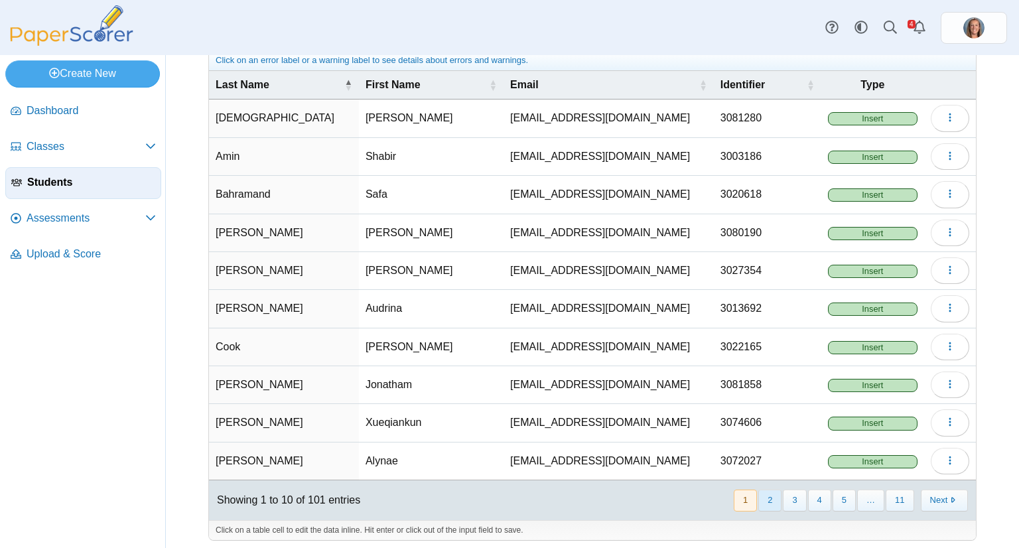
click at [760, 494] on button "2" at bounding box center [769, 501] width 23 height 22
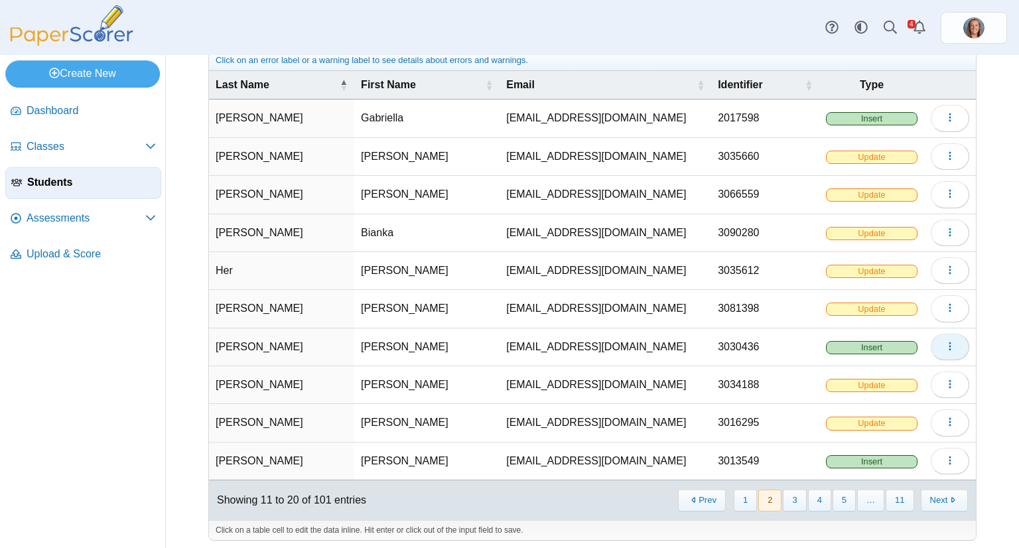
click at [945, 341] on icon "button" at bounding box center [950, 346] width 11 height 11
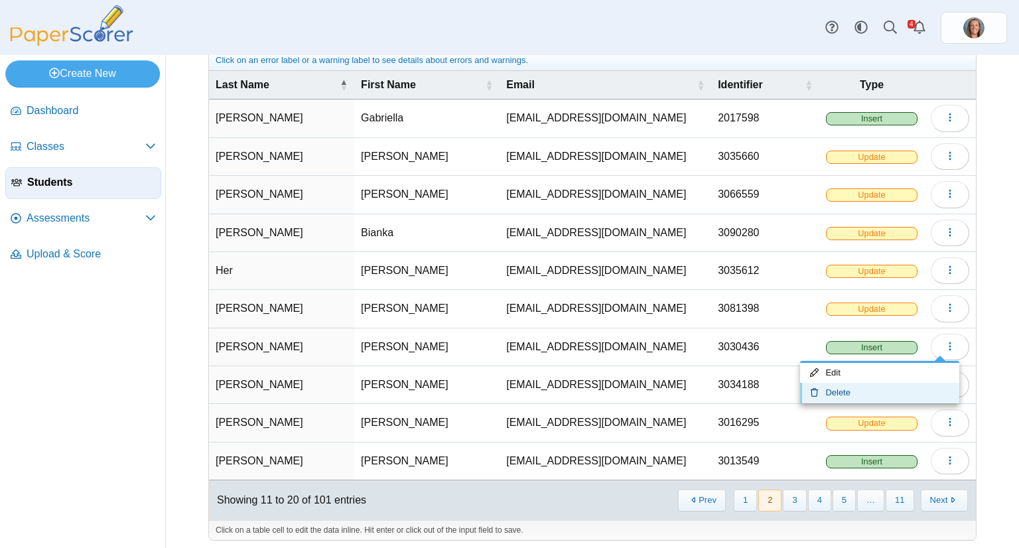
click at [902, 386] on link "Delete" at bounding box center [879, 393] width 159 height 20
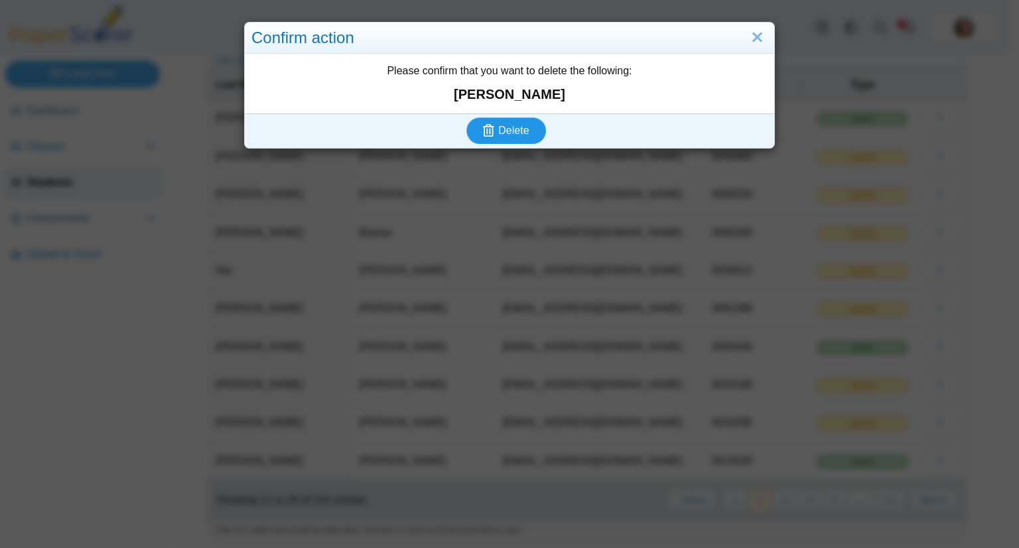
click at [466, 117] on button "Delete" at bounding box center [506, 130] width 80 height 27
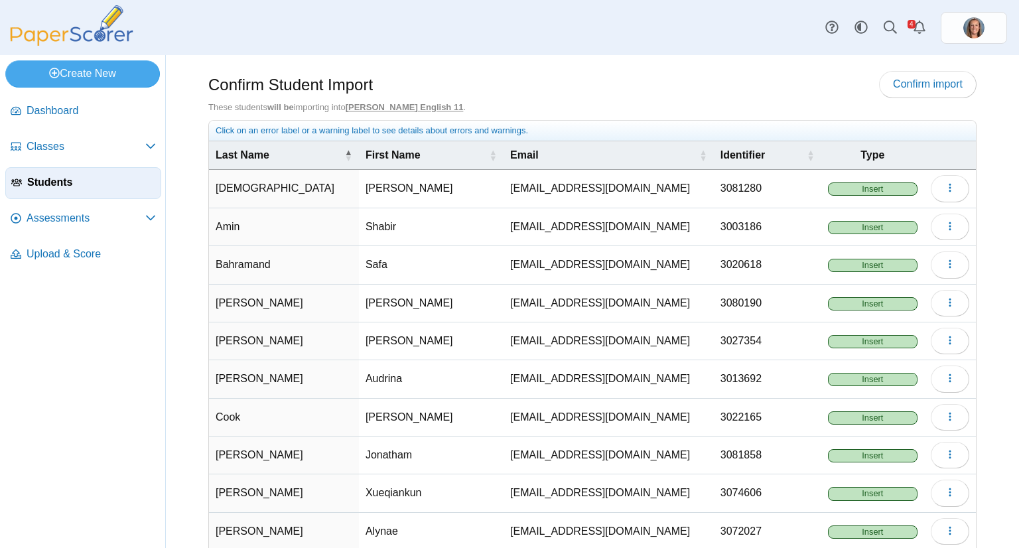
scroll to position [70, 0]
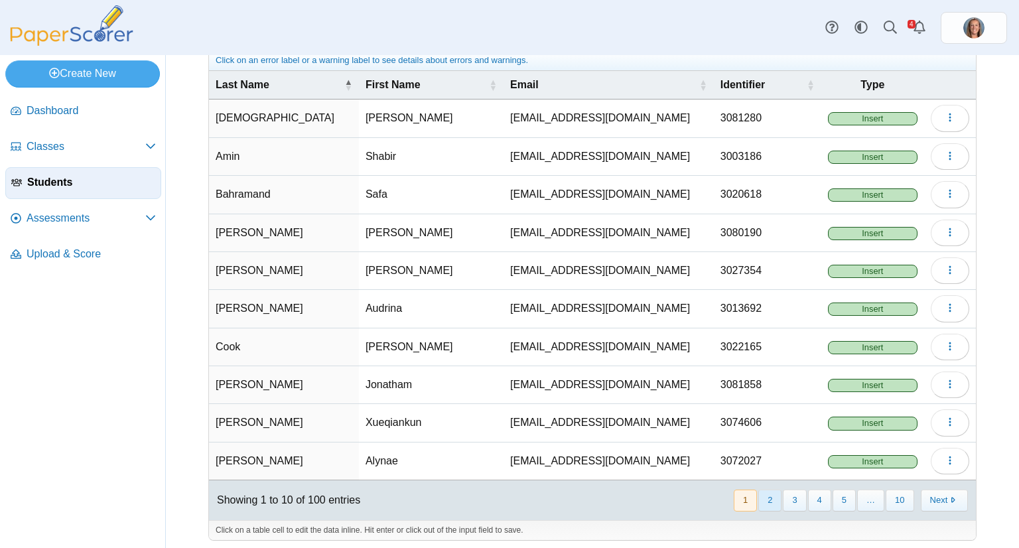
click at [765, 497] on button "2" at bounding box center [769, 501] width 23 height 22
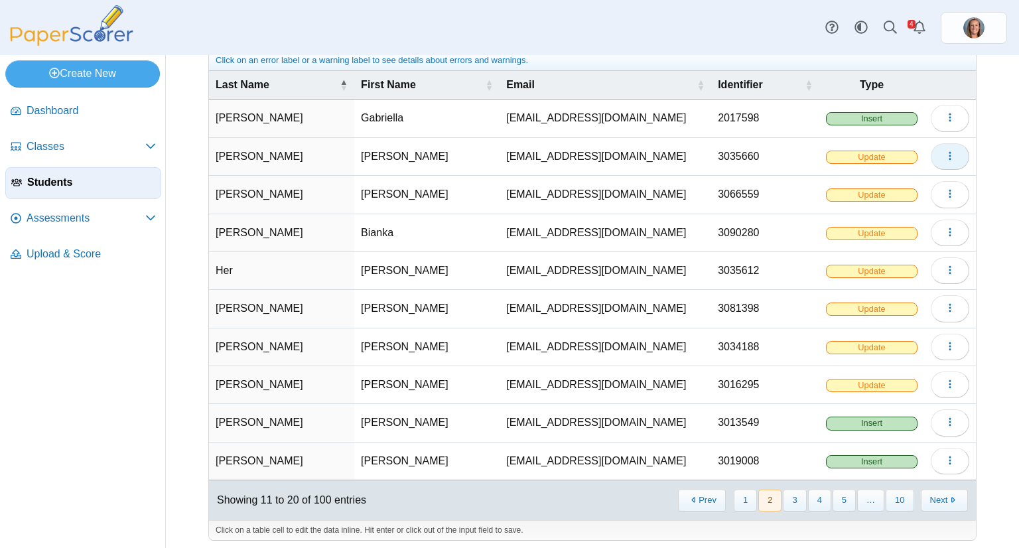
click at [945, 156] on icon "button" at bounding box center [950, 156] width 11 height 11
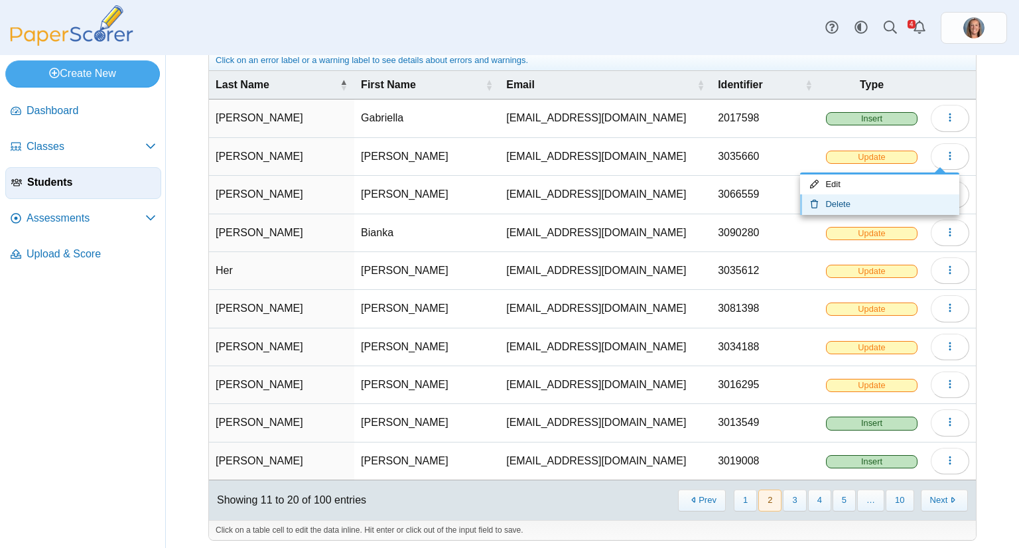
click at [870, 197] on link "Delete" at bounding box center [879, 204] width 159 height 20
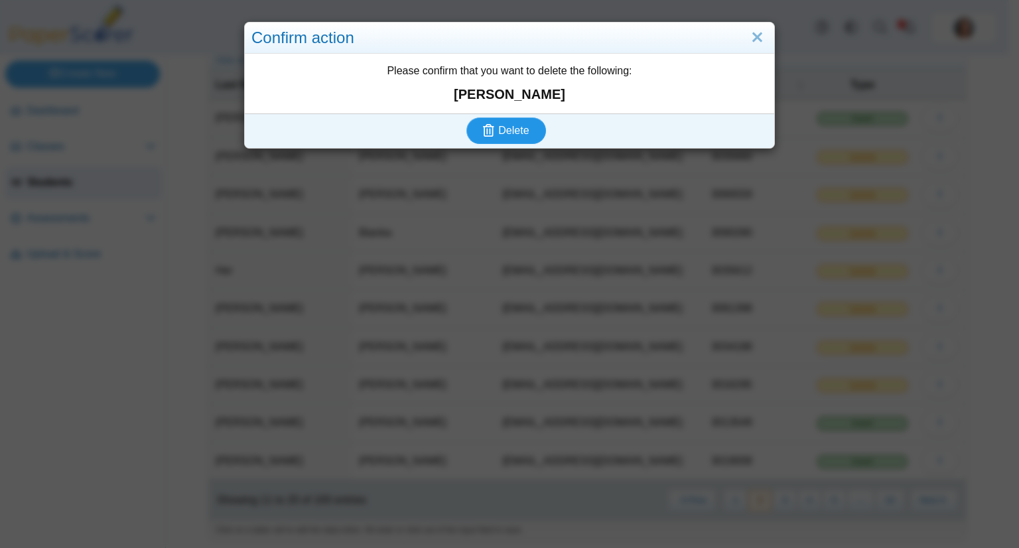
click at [466, 117] on button "Delete" at bounding box center [506, 130] width 80 height 27
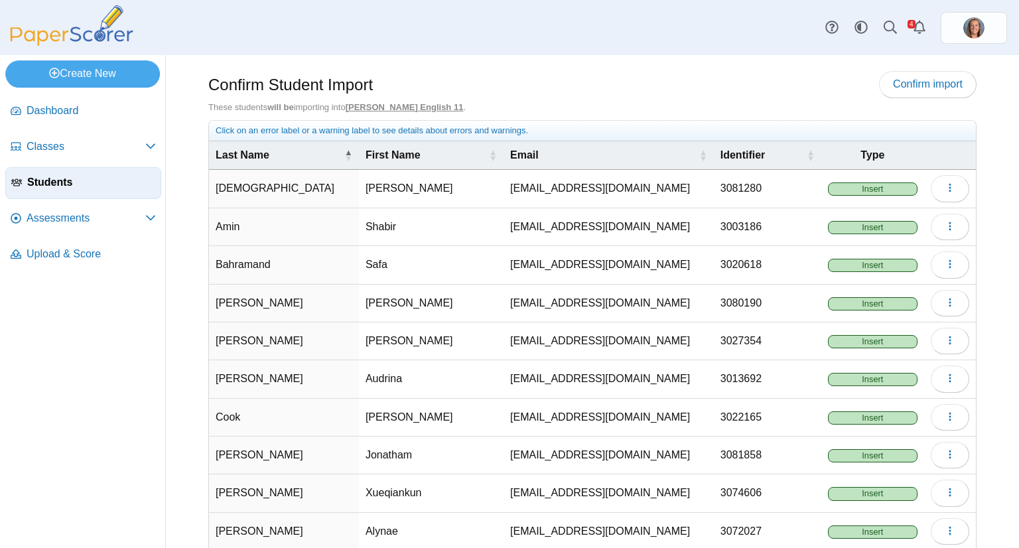
scroll to position [70, 0]
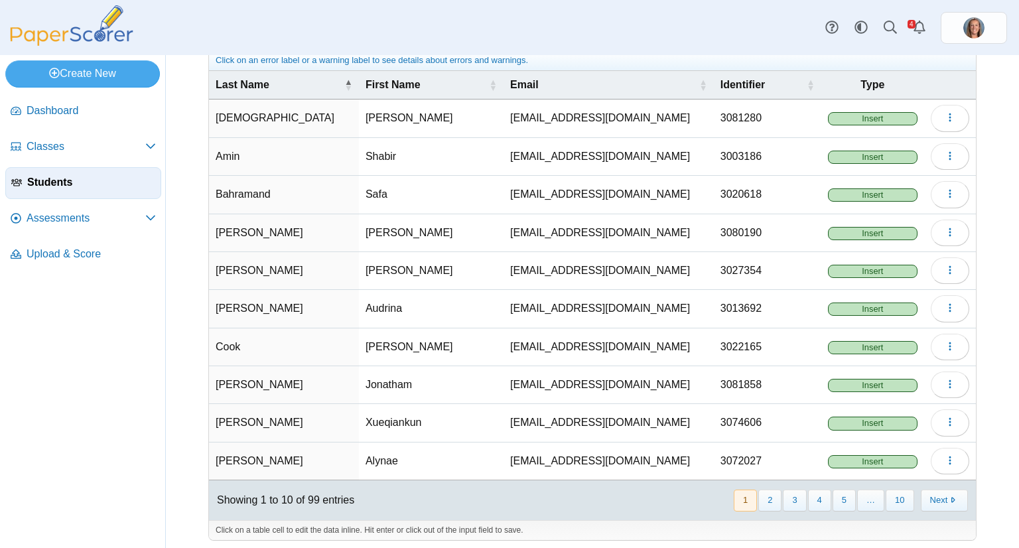
drag, startPoint x: 770, startPoint y: 500, endPoint x: 781, endPoint y: 478, distance: 24.6
click at [770, 500] on button "2" at bounding box center [769, 501] width 23 height 22
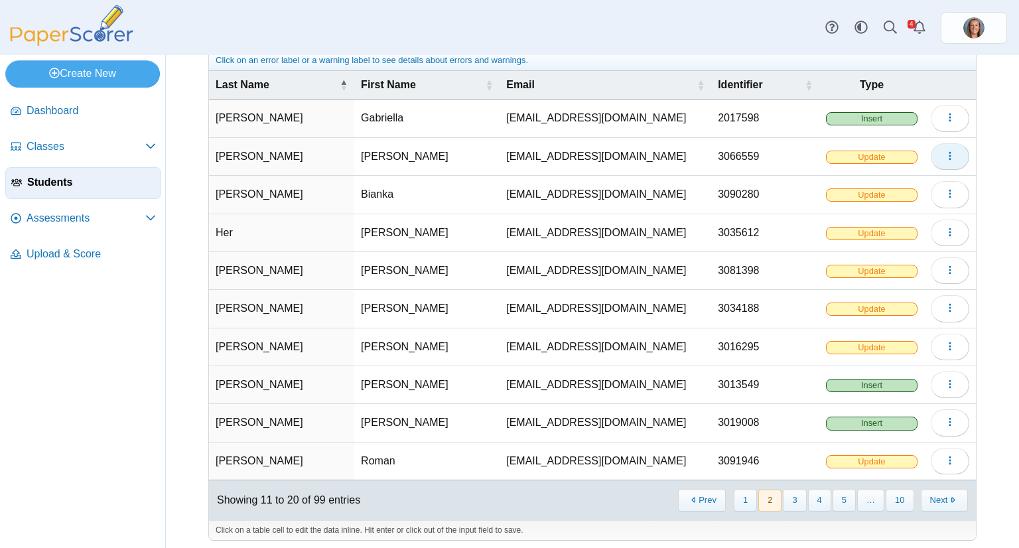
click at [945, 155] on icon "button" at bounding box center [950, 156] width 11 height 11
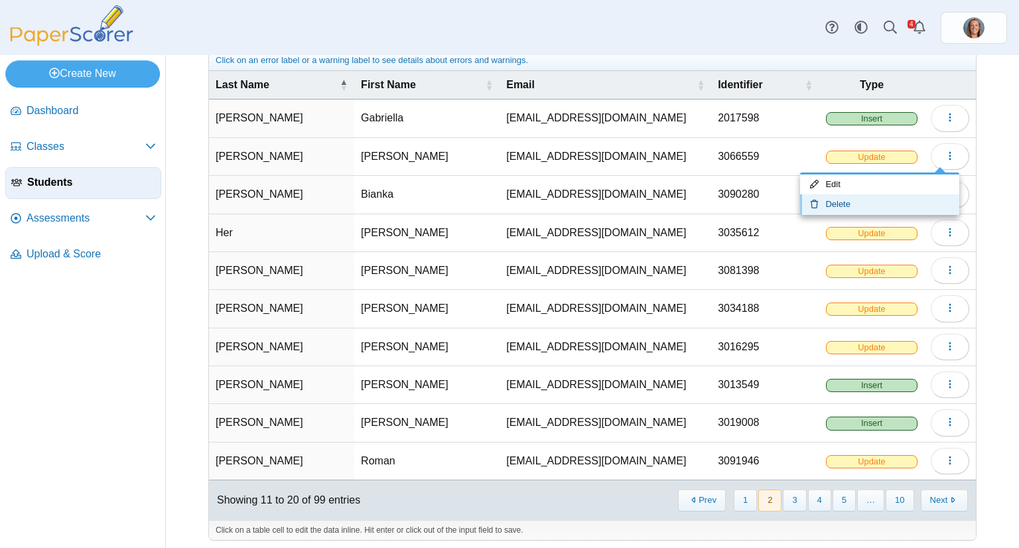
click at [886, 198] on link "Delete" at bounding box center [879, 204] width 159 height 20
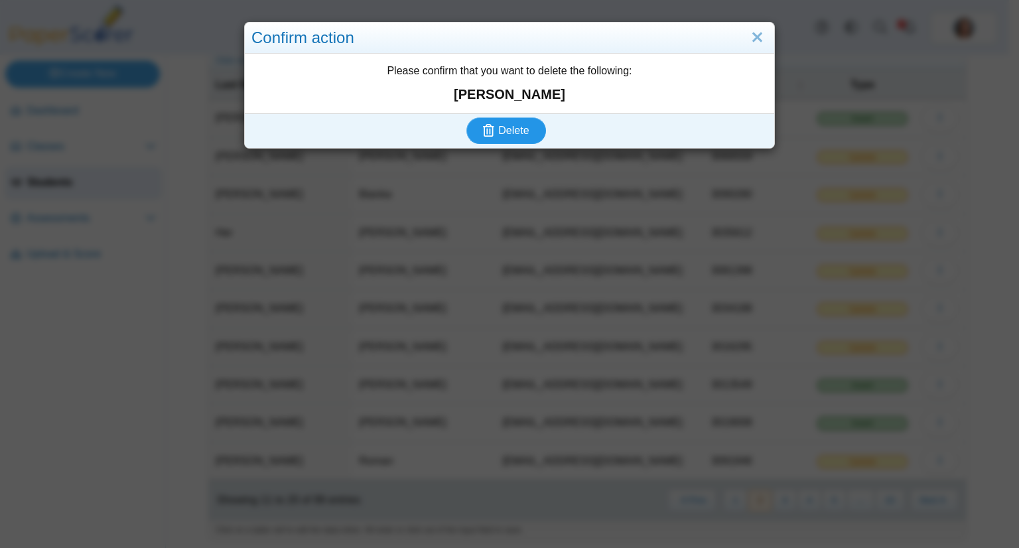
click at [466, 117] on button "Delete" at bounding box center [506, 130] width 80 height 27
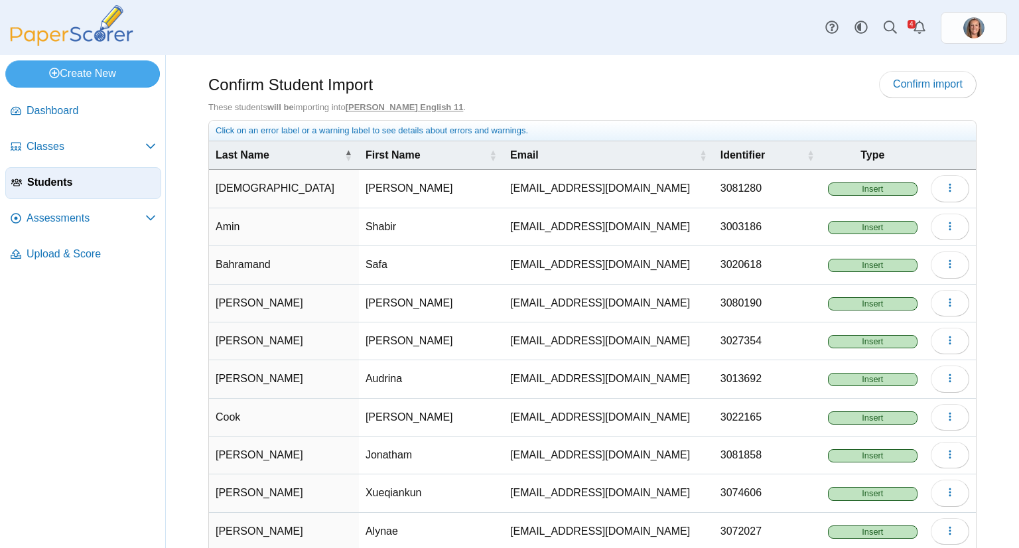
scroll to position [70, 0]
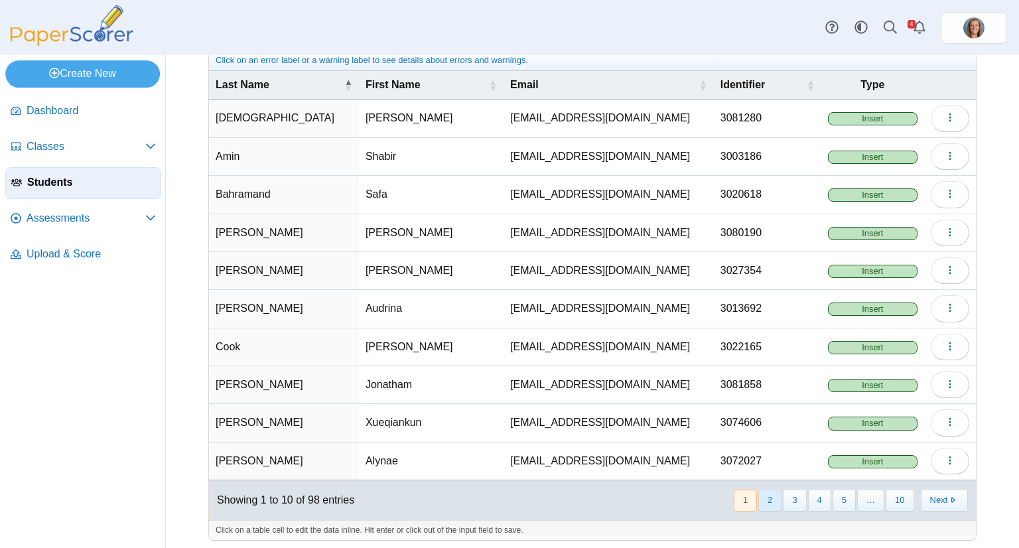
click at [767, 498] on button "2" at bounding box center [769, 501] width 23 height 22
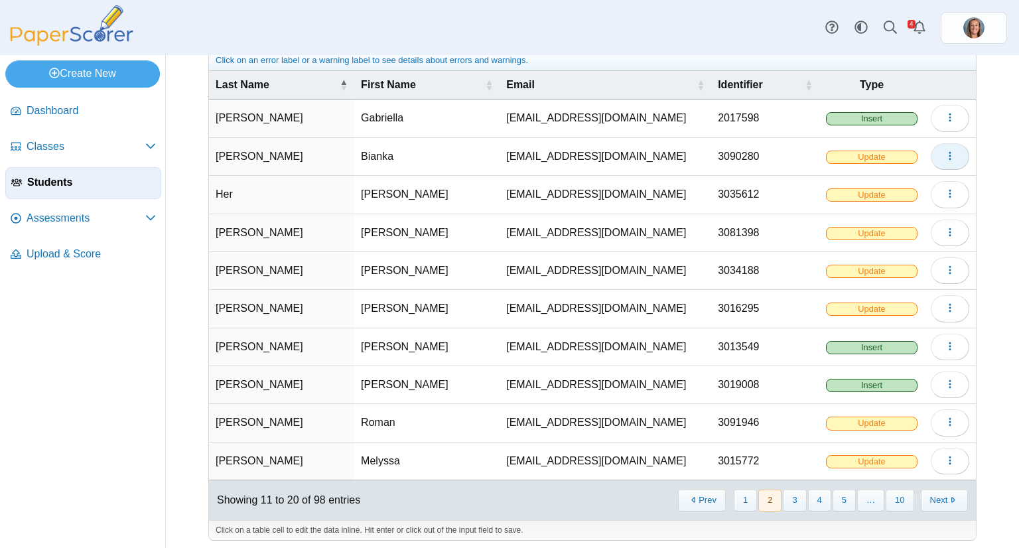
click at [933, 155] on button "button" at bounding box center [950, 156] width 38 height 27
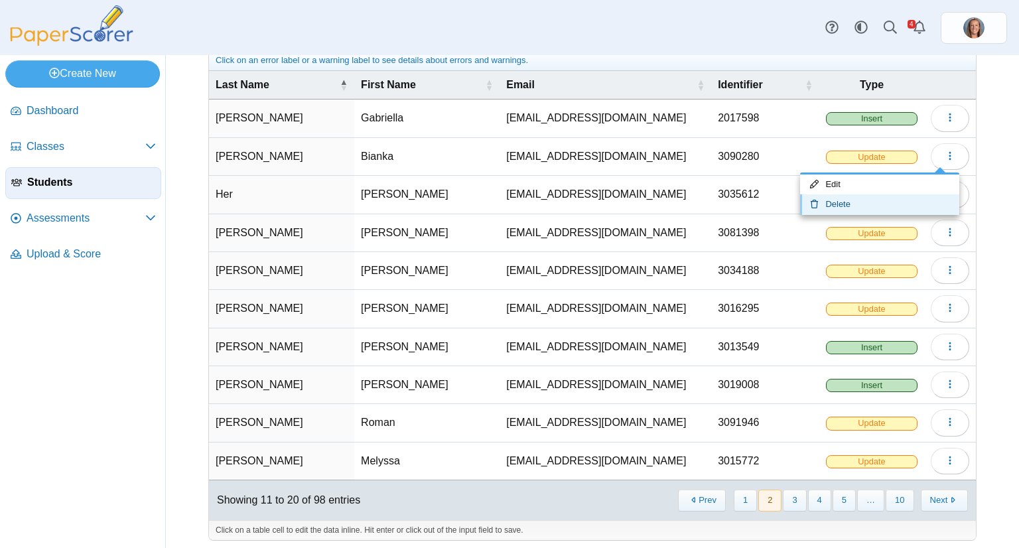
click at [878, 200] on link "Delete" at bounding box center [879, 204] width 159 height 20
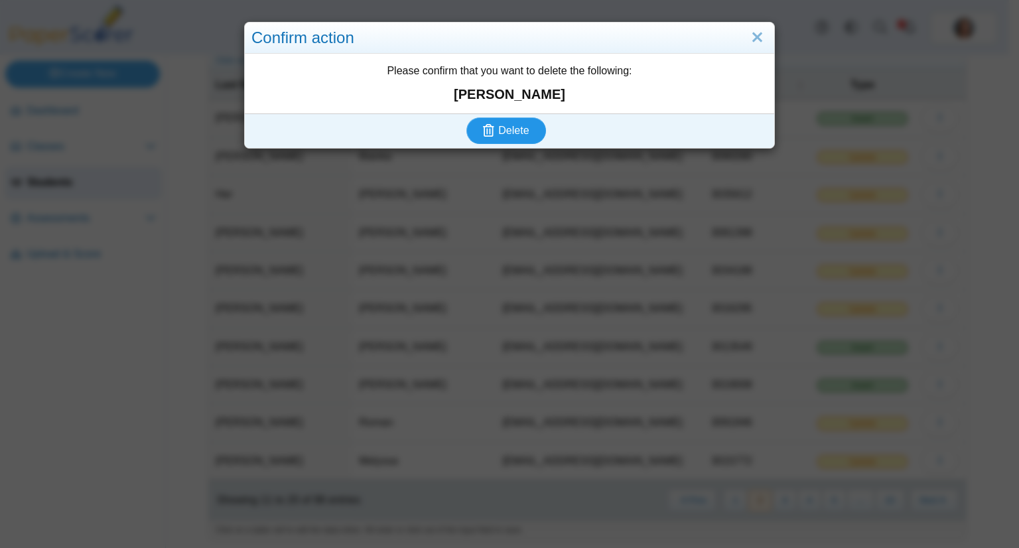
click at [466, 117] on button "Delete" at bounding box center [506, 130] width 80 height 27
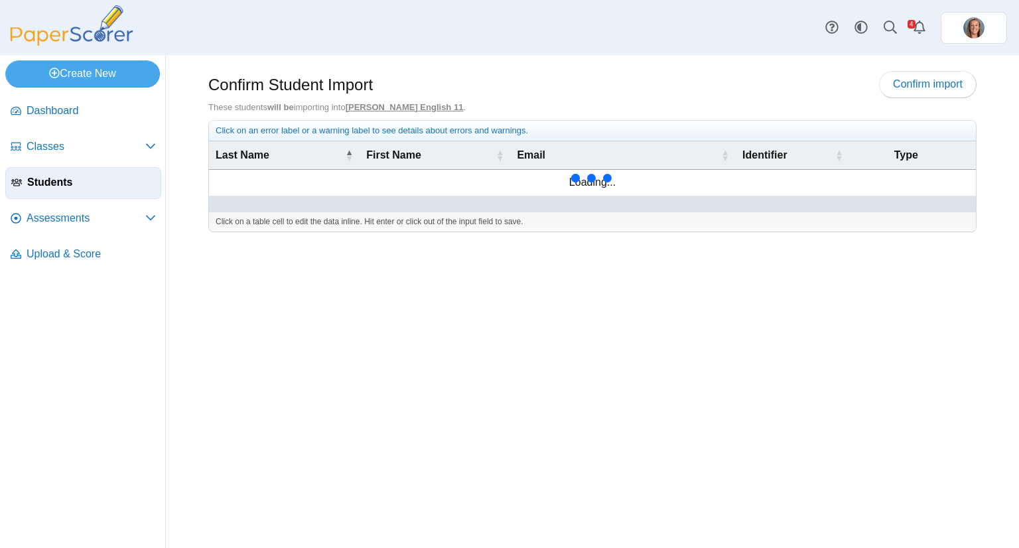
scroll to position [70, 0]
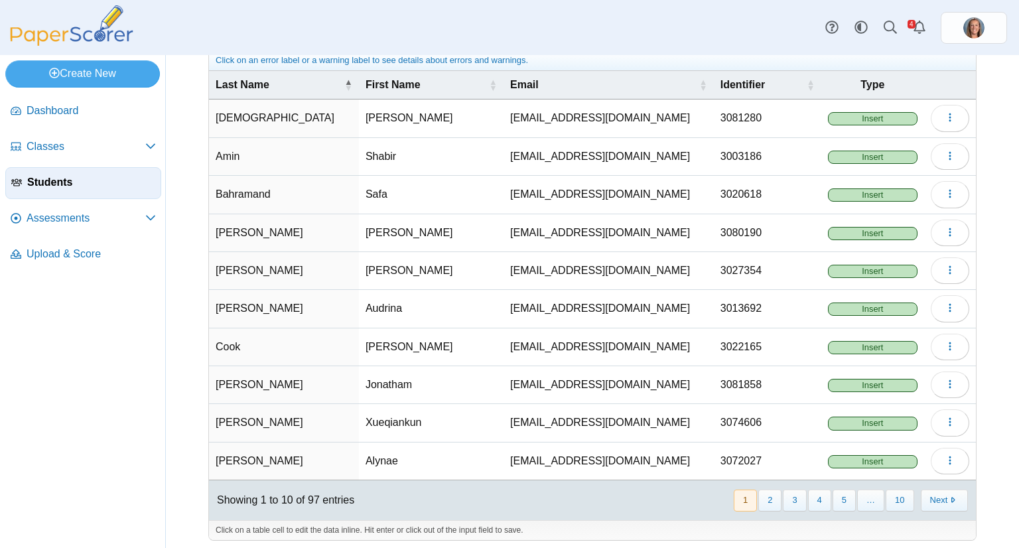
click at [808, 496] on button "4" at bounding box center [819, 501] width 23 height 22
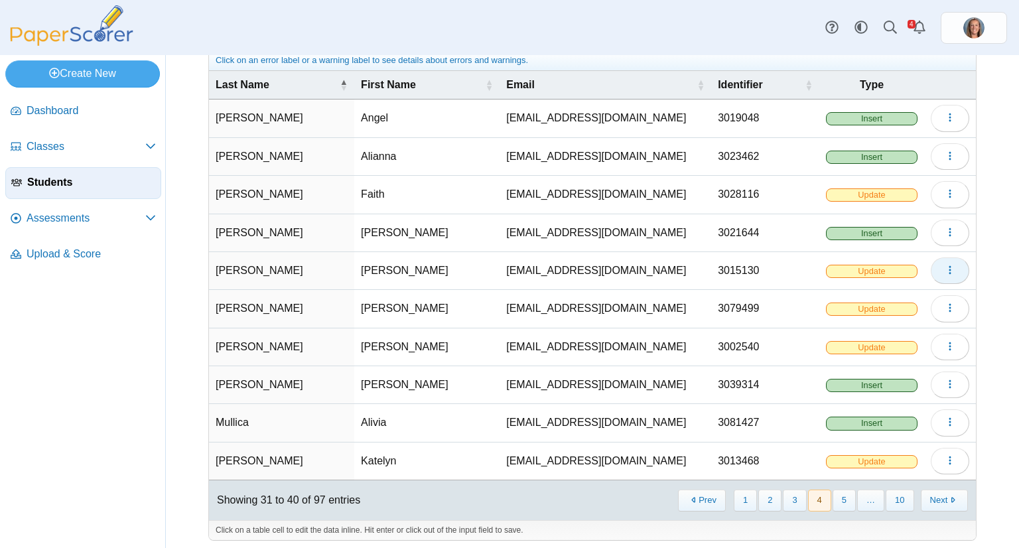
click at [940, 275] on button "button" at bounding box center [950, 270] width 38 height 27
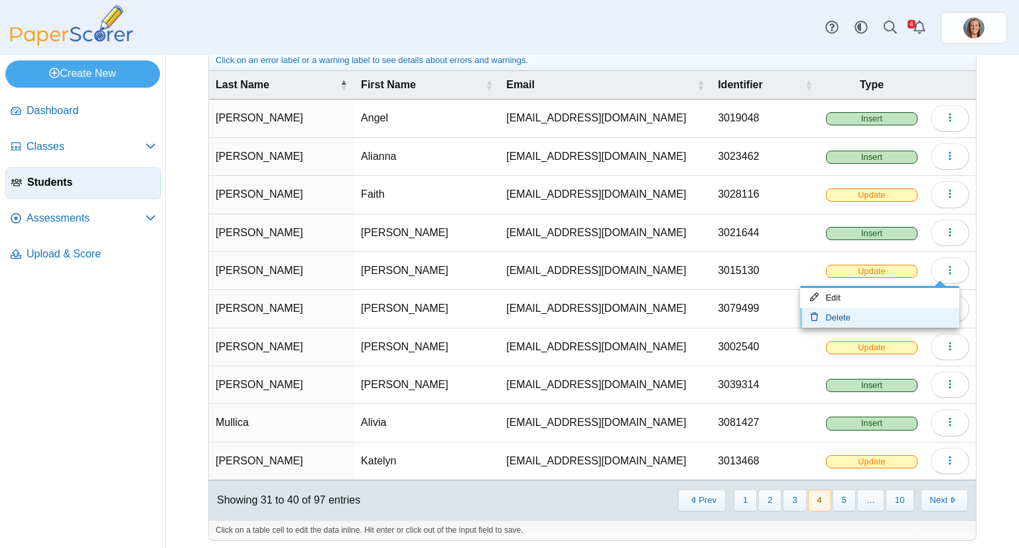
click at [902, 314] on link "Delete" at bounding box center [879, 318] width 159 height 20
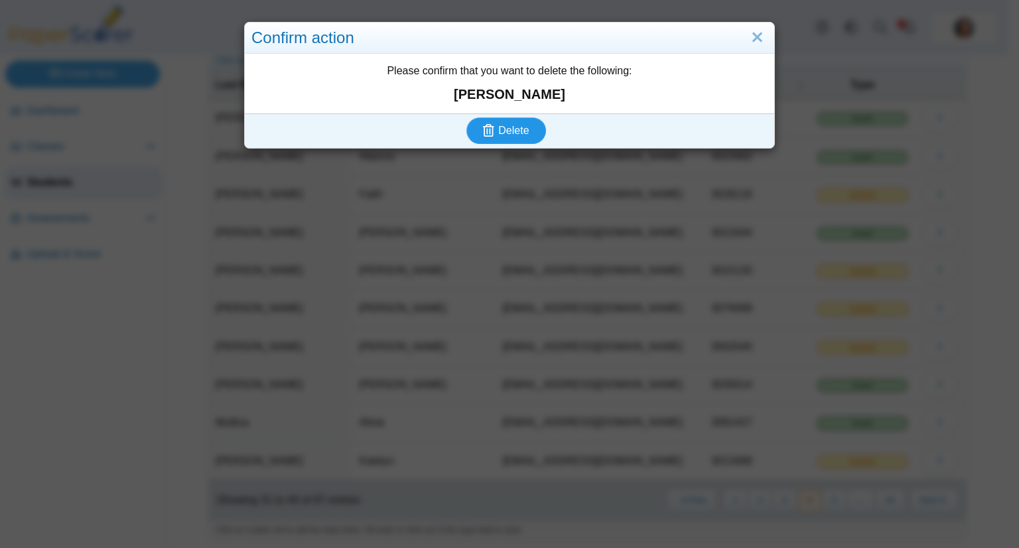
click at [466, 117] on button "Delete" at bounding box center [506, 130] width 80 height 27
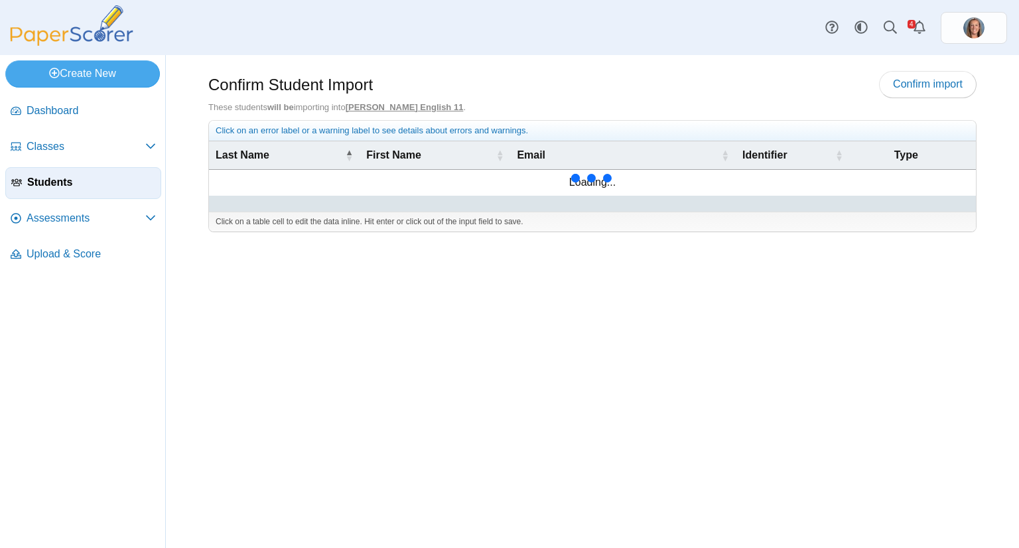
scroll to position [70, 0]
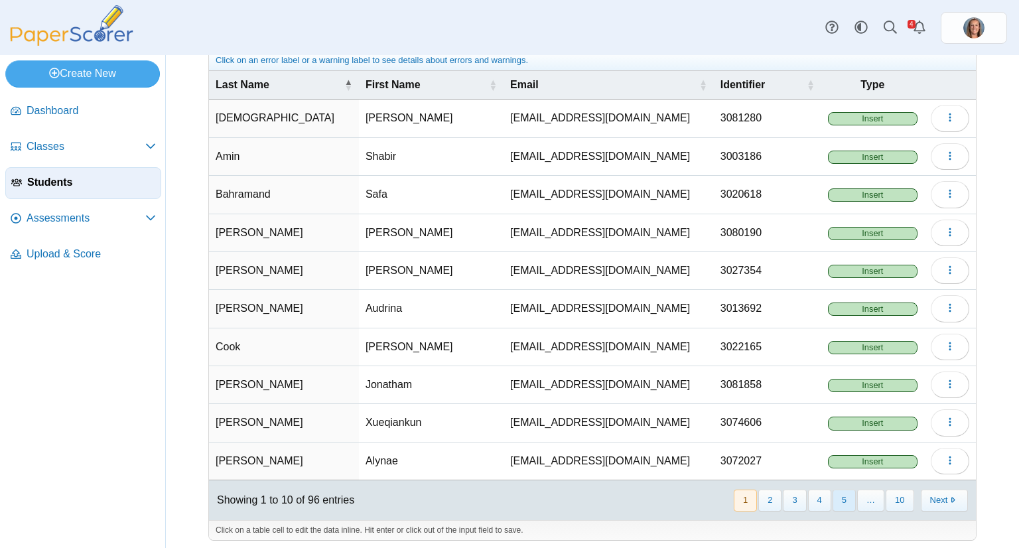
click at [842, 500] on button "5" at bounding box center [844, 501] width 23 height 22
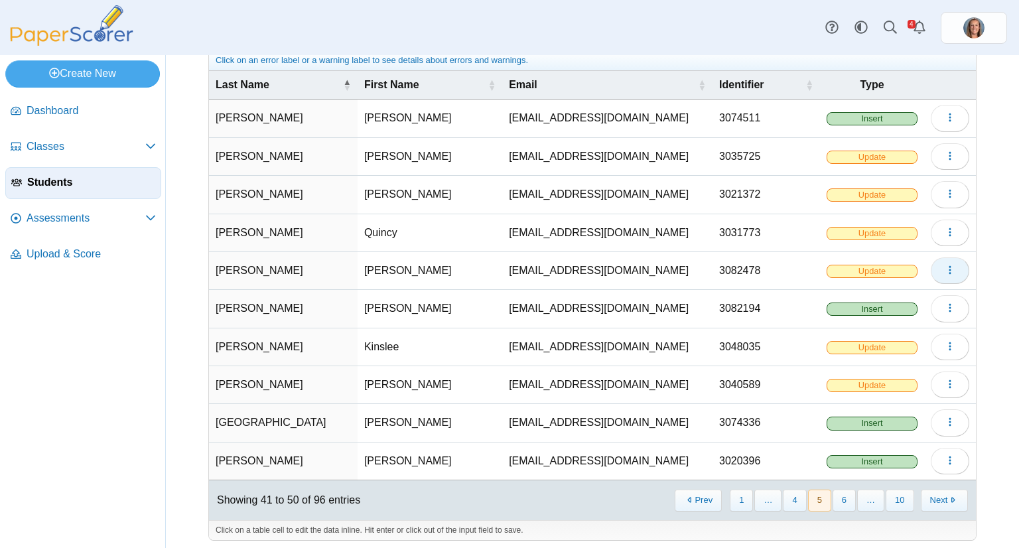
click at [945, 259] on button "button" at bounding box center [950, 270] width 38 height 27
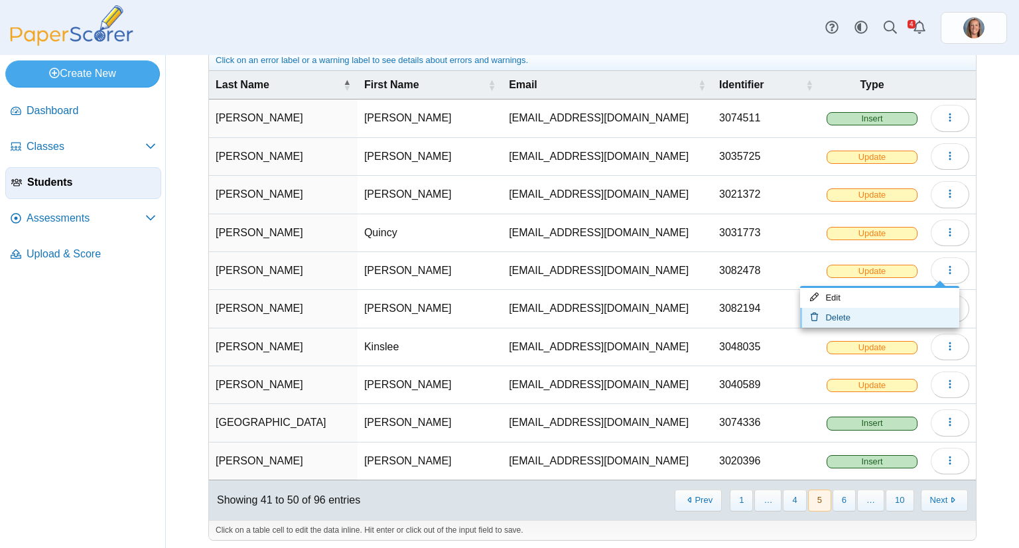
click at [899, 316] on link "Delete" at bounding box center [879, 318] width 159 height 20
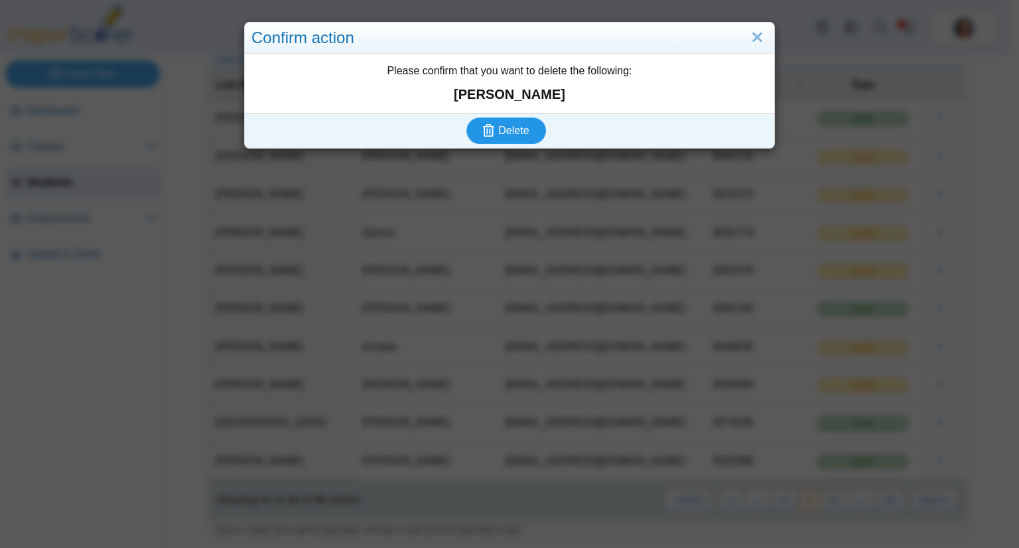
click at [466, 117] on button "Delete" at bounding box center [506, 130] width 80 height 27
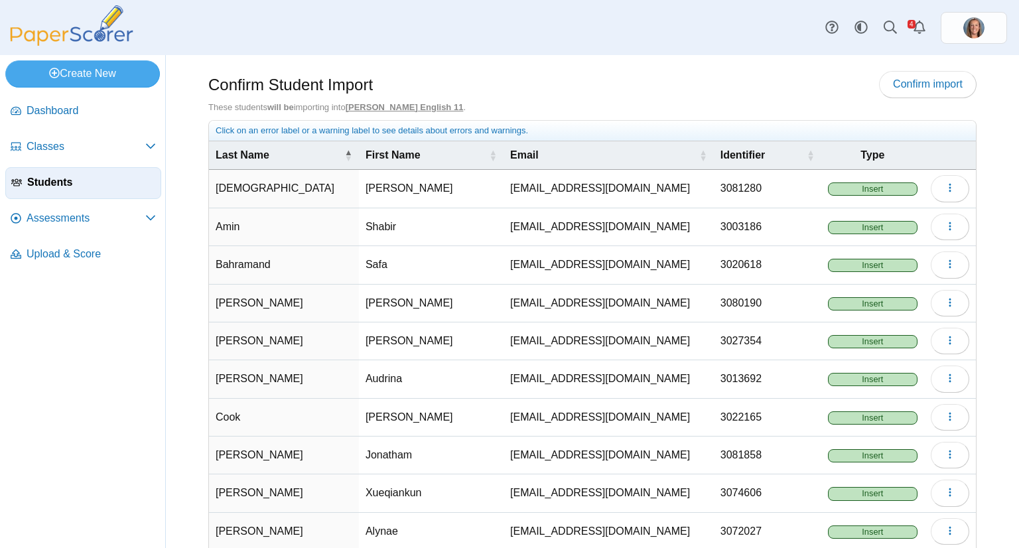
scroll to position [70, 0]
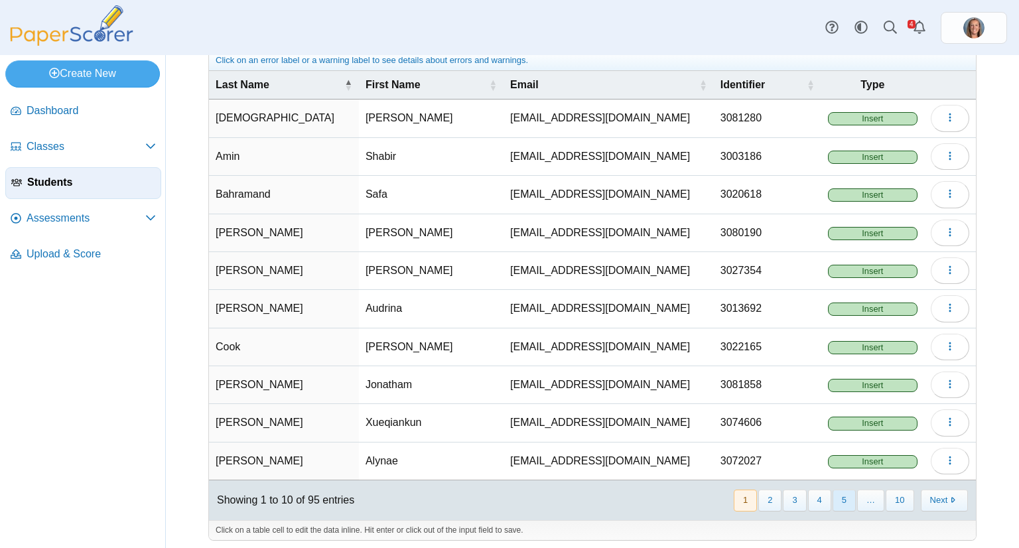
click at [841, 498] on button "5" at bounding box center [844, 501] width 23 height 22
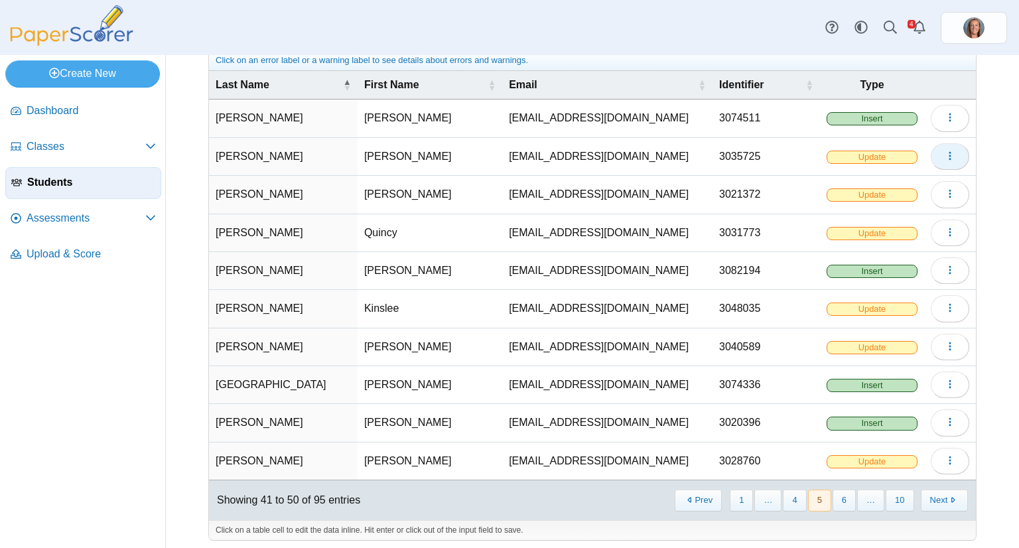
click at [945, 157] on icon "button" at bounding box center [950, 156] width 11 height 11
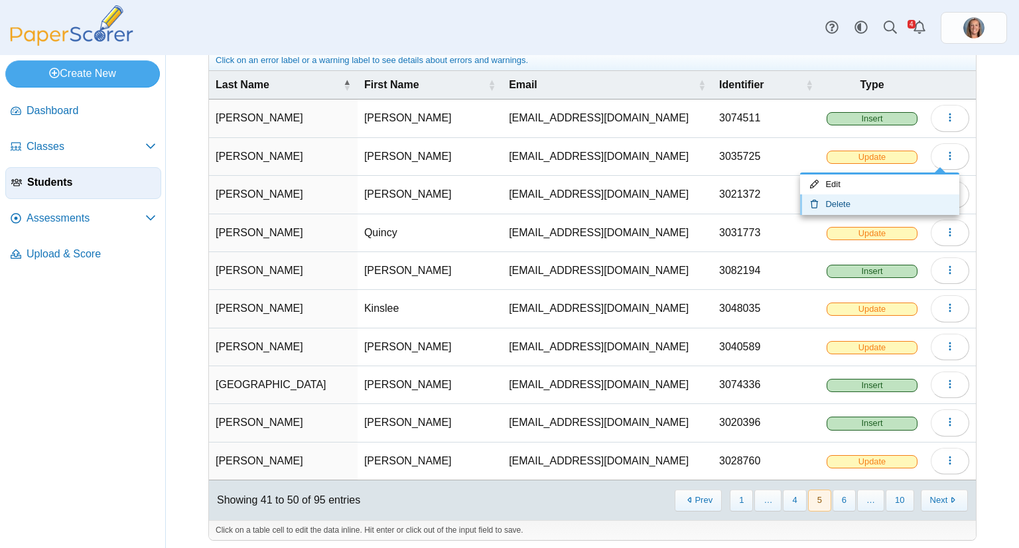
click at [886, 196] on link "Delete" at bounding box center [879, 204] width 159 height 20
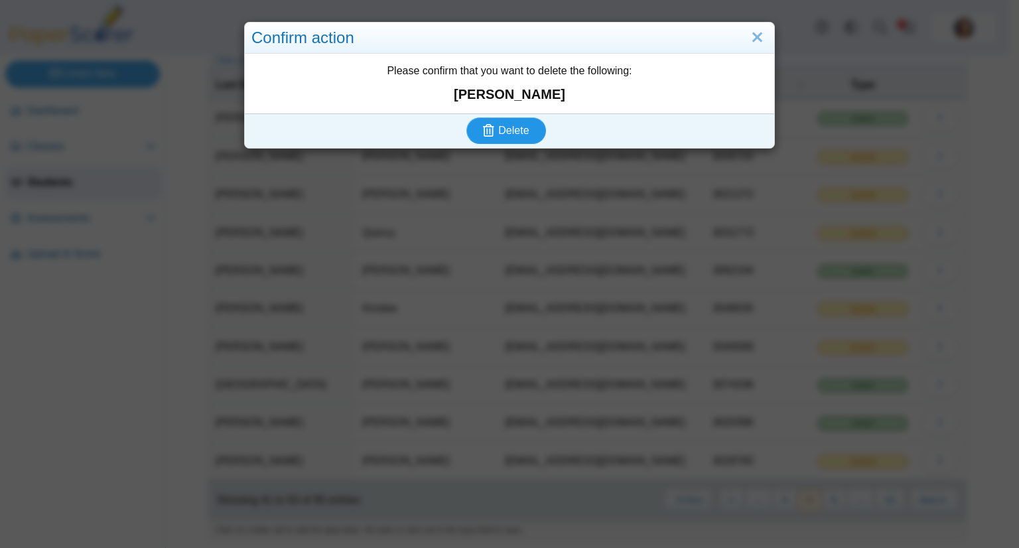
click at [466, 117] on button "Delete" at bounding box center [506, 130] width 80 height 27
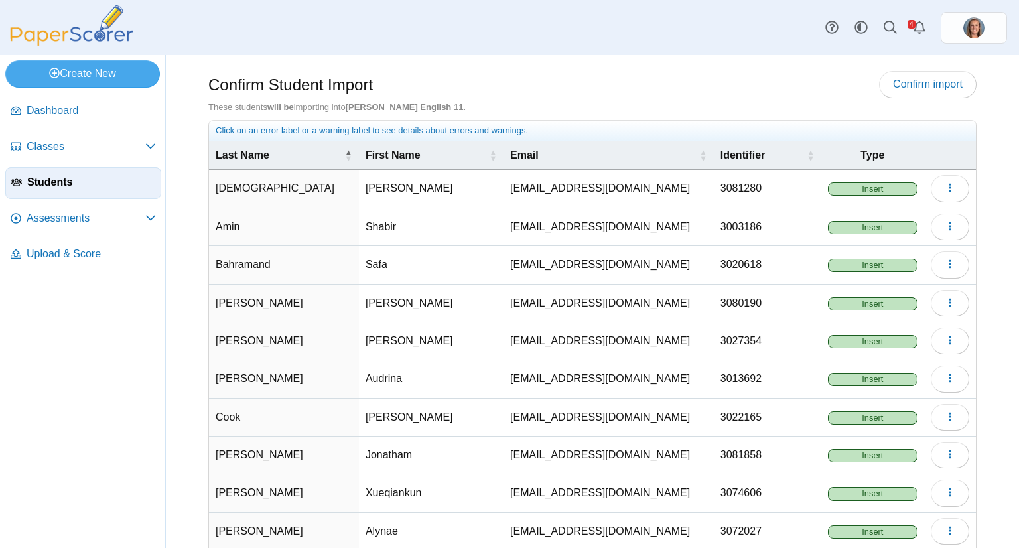
scroll to position [70, 0]
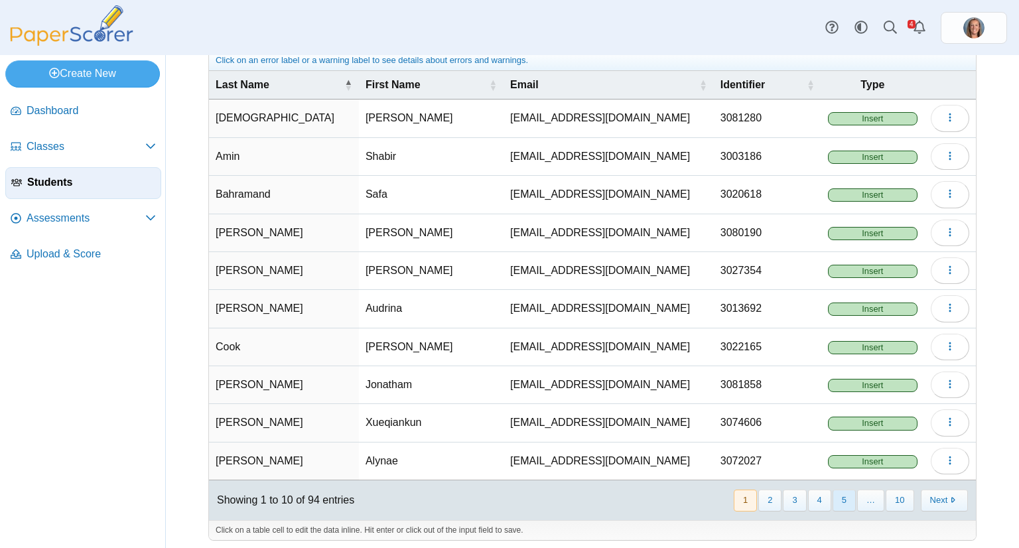
click at [833, 494] on button "5" at bounding box center [844, 501] width 23 height 22
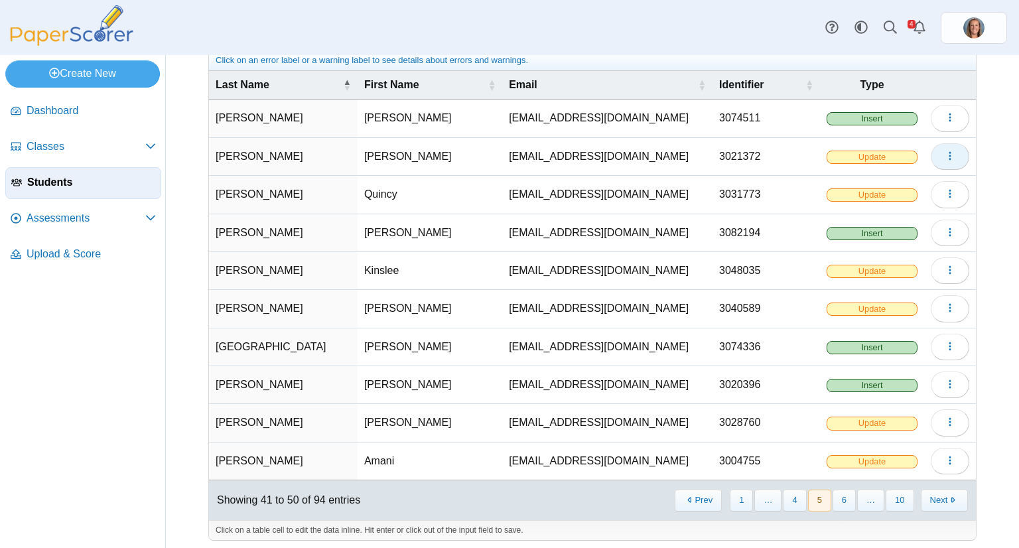
click at [945, 151] on icon "button" at bounding box center [950, 156] width 11 height 11
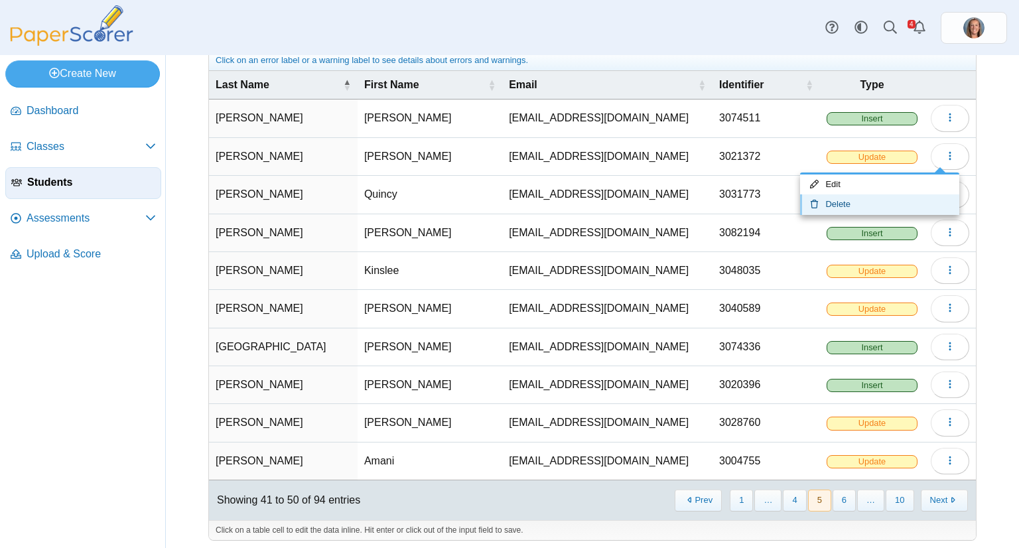
click at [874, 200] on link "Delete" at bounding box center [879, 204] width 159 height 20
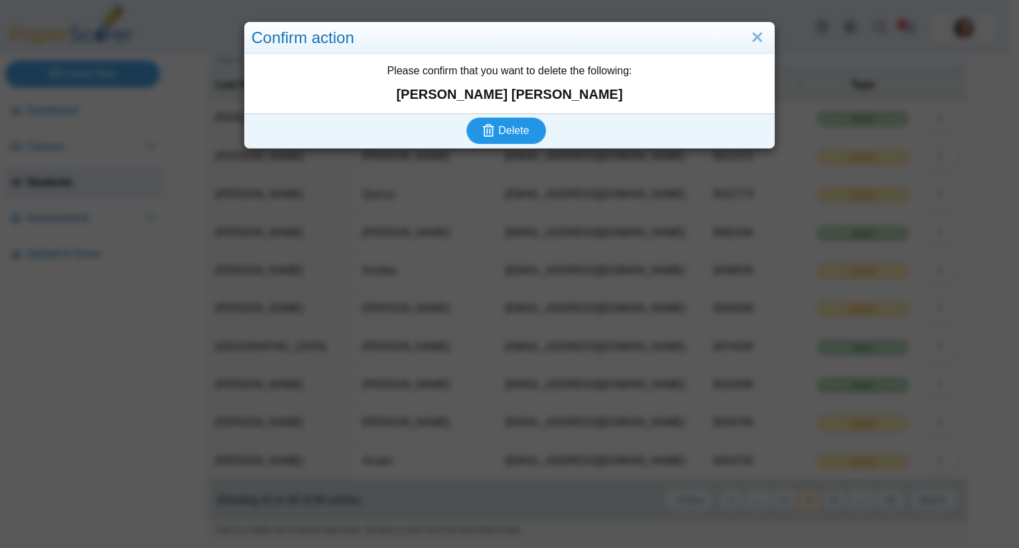
click at [466, 117] on button "Delete" at bounding box center [506, 130] width 80 height 27
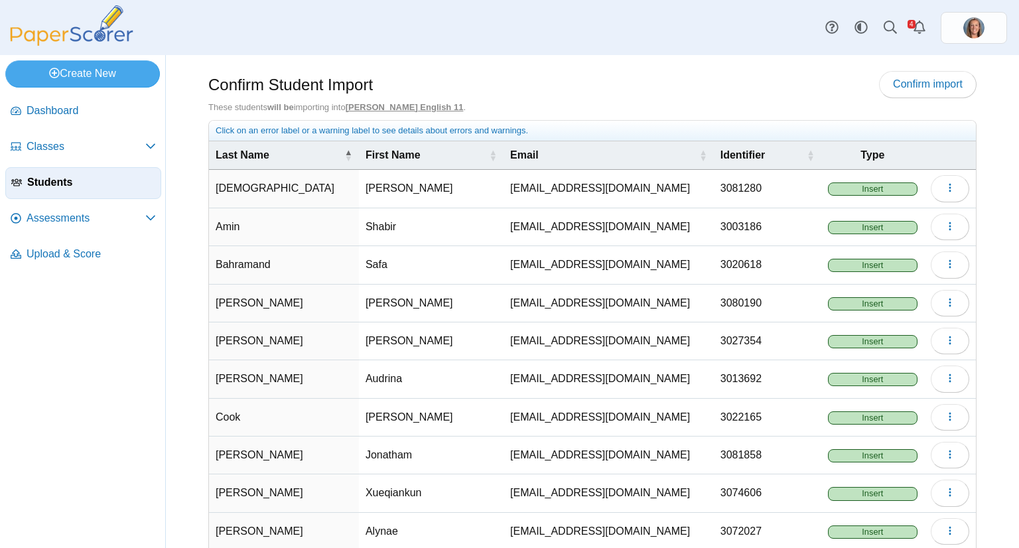
scroll to position [70, 0]
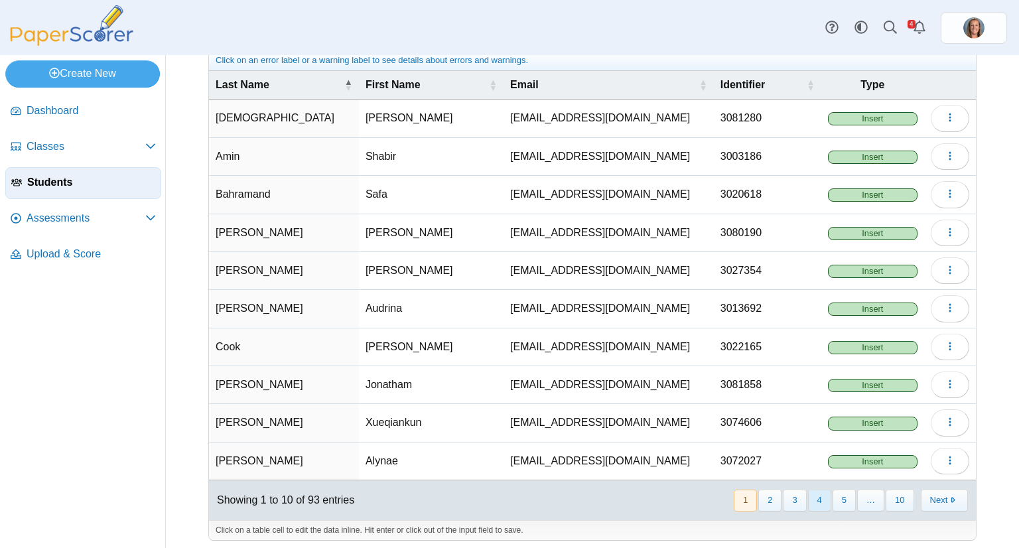
click at [818, 494] on button "4" at bounding box center [819, 501] width 23 height 22
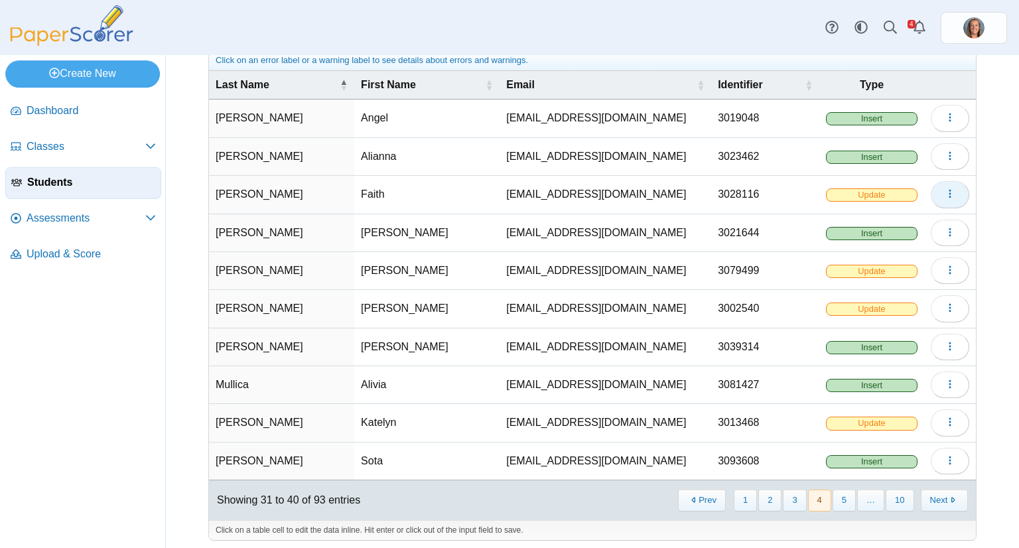
click at [945, 191] on icon "button" at bounding box center [950, 193] width 11 height 11
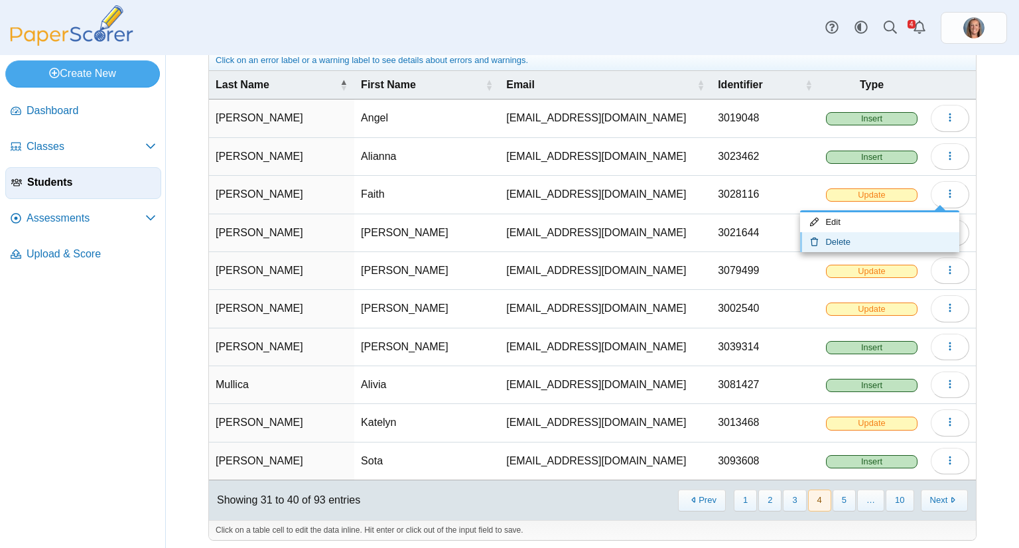
click at [897, 236] on link "Delete" at bounding box center [879, 242] width 159 height 20
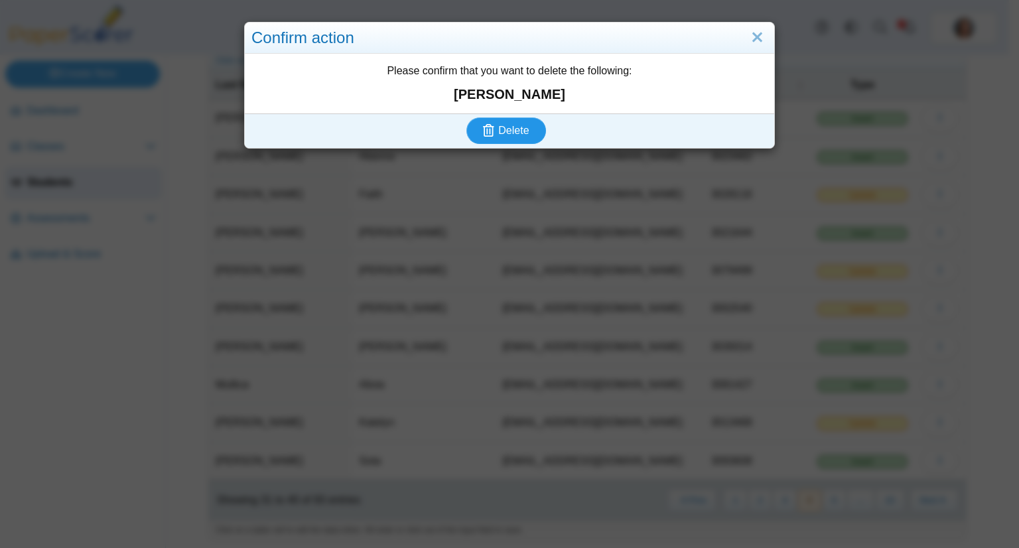
click at [466, 117] on button "Delete" at bounding box center [506, 130] width 80 height 27
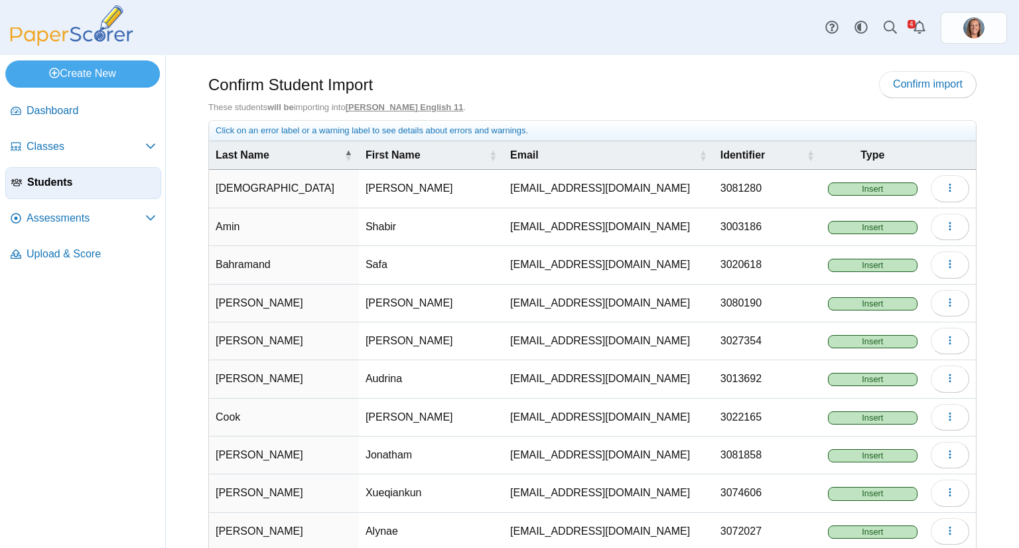
scroll to position [70, 0]
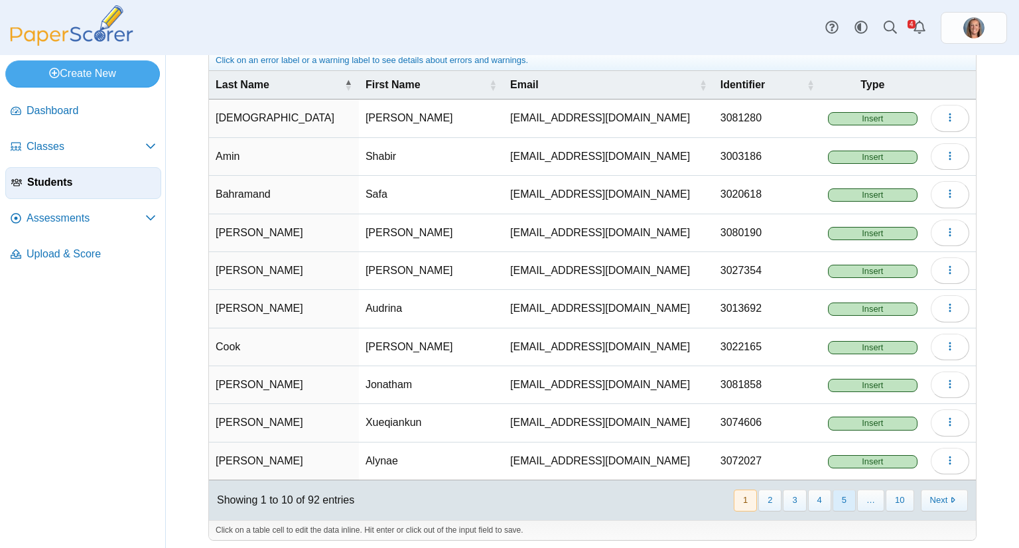
click at [836, 498] on button "5" at bounding box center [844, 501] width 23 height 22
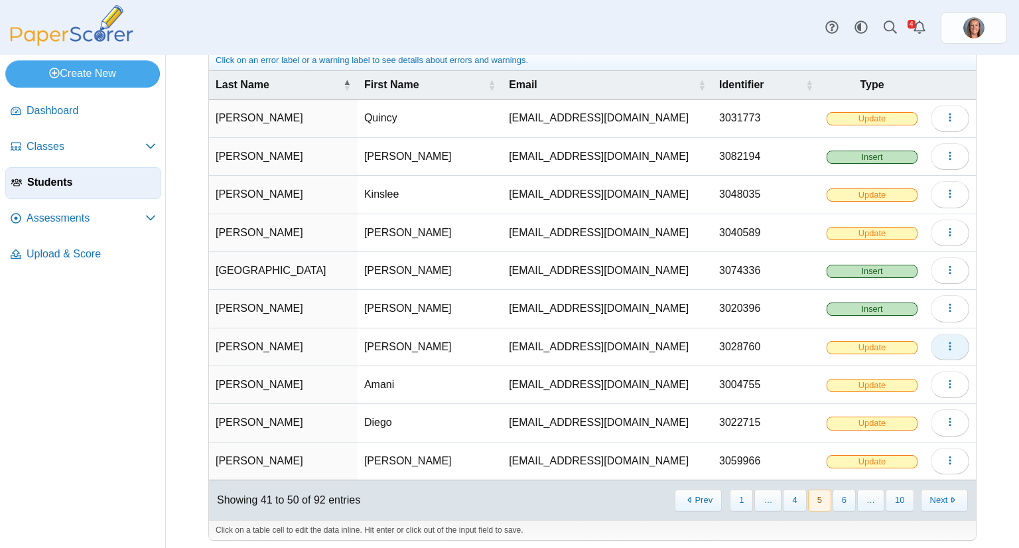
click at [936, 351] on button "button" at bounding box center [950, 347] width 38 height 27
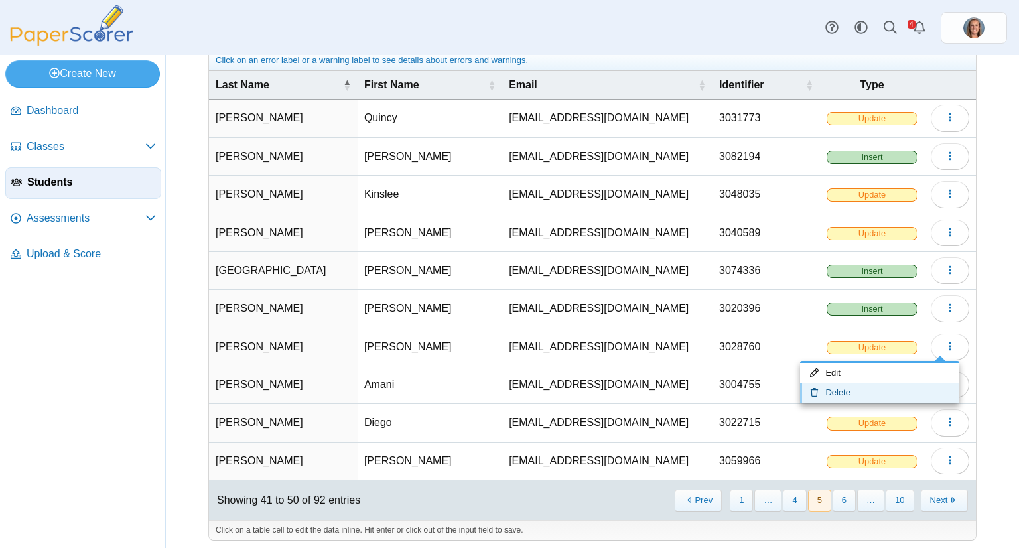
click at [875, 391] on link "Delete" at bounding box center [879, 393] width 159 height 20
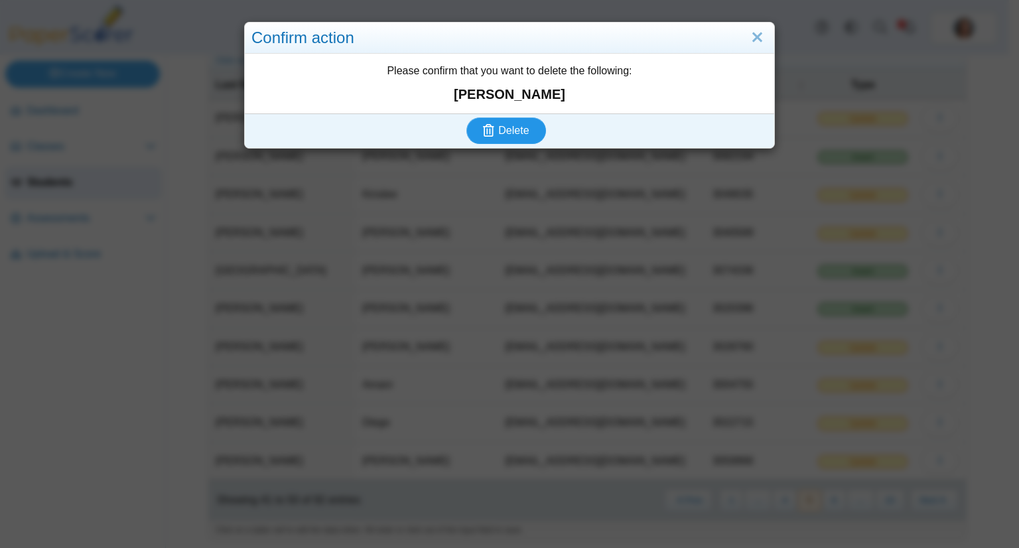
click at [466, 117] on button "Delete" at bounding box center [506, 130] width 80 height 27
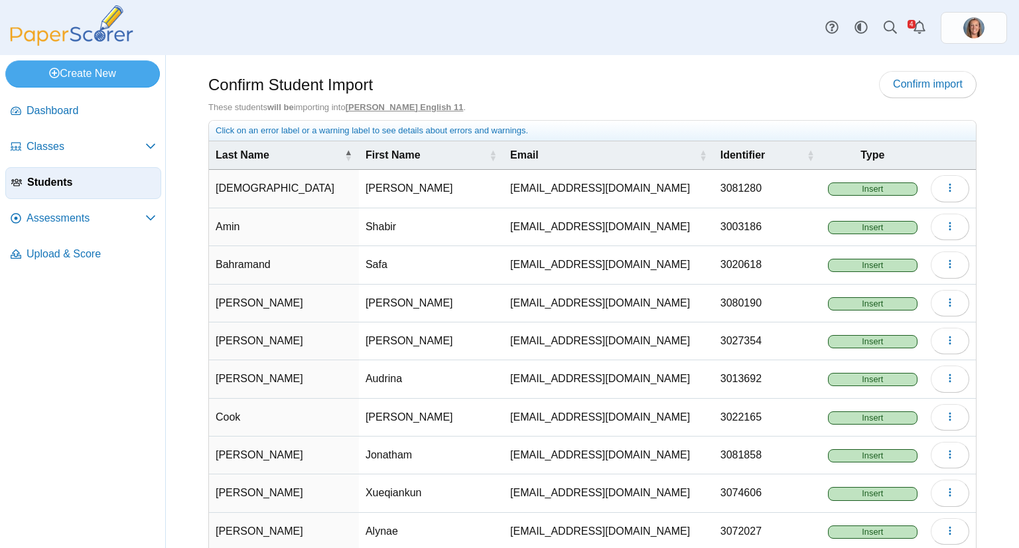
scroll to position [70, 0]
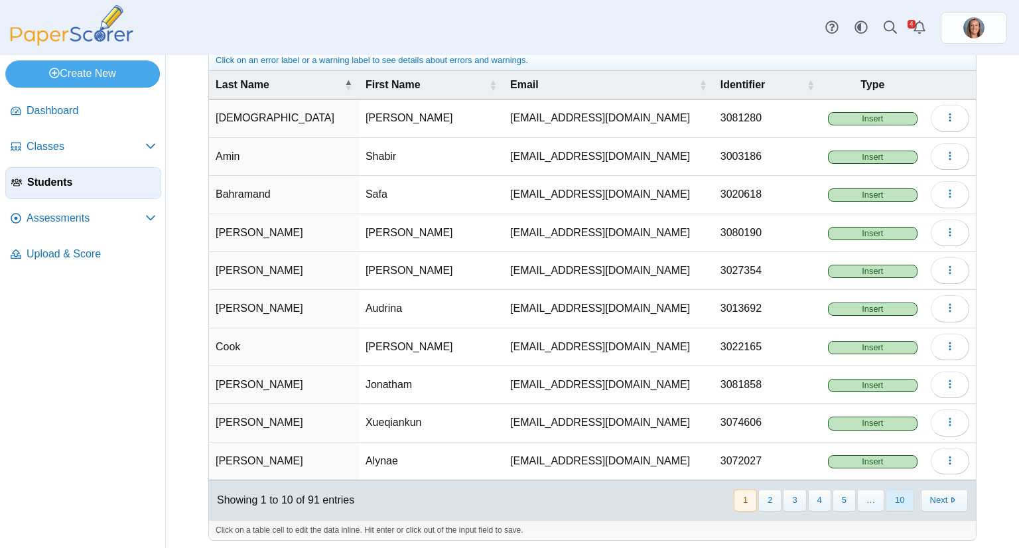
click at [886, 497] on button "10" at bounding box center [900, 501] width 28 height 22
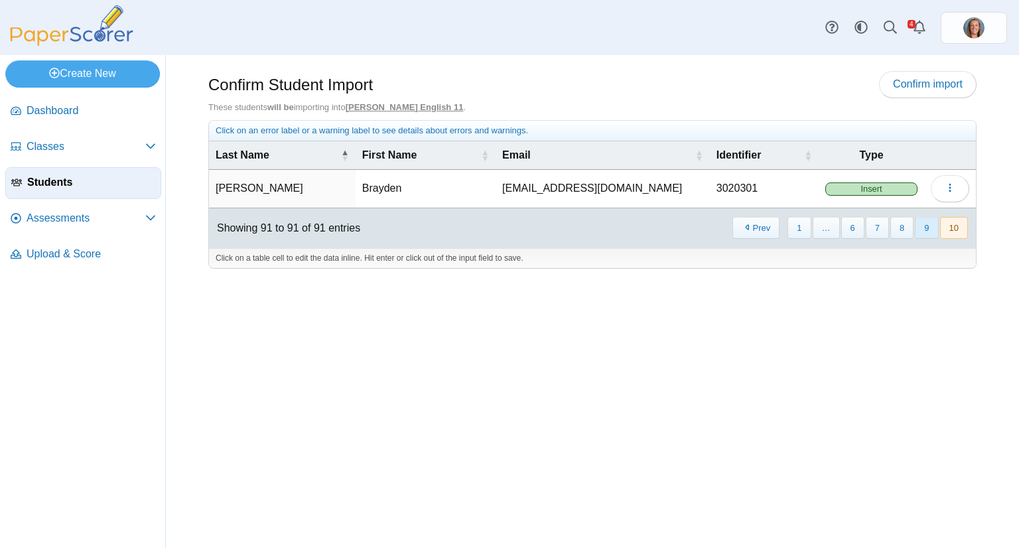
click at [925, 226] on button "9" at bounding box center [926, 228] width 23 height 22
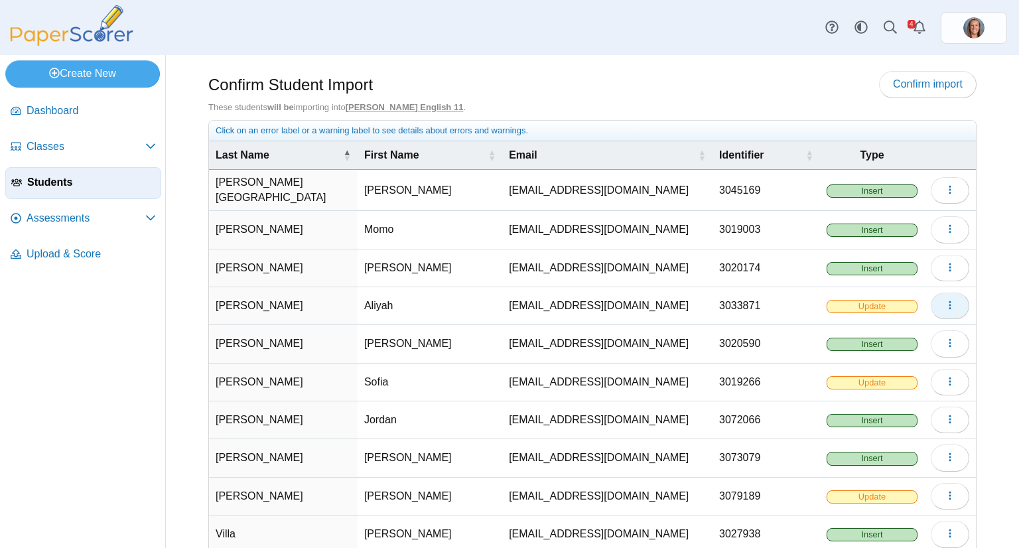
scroll to position [70, 0]
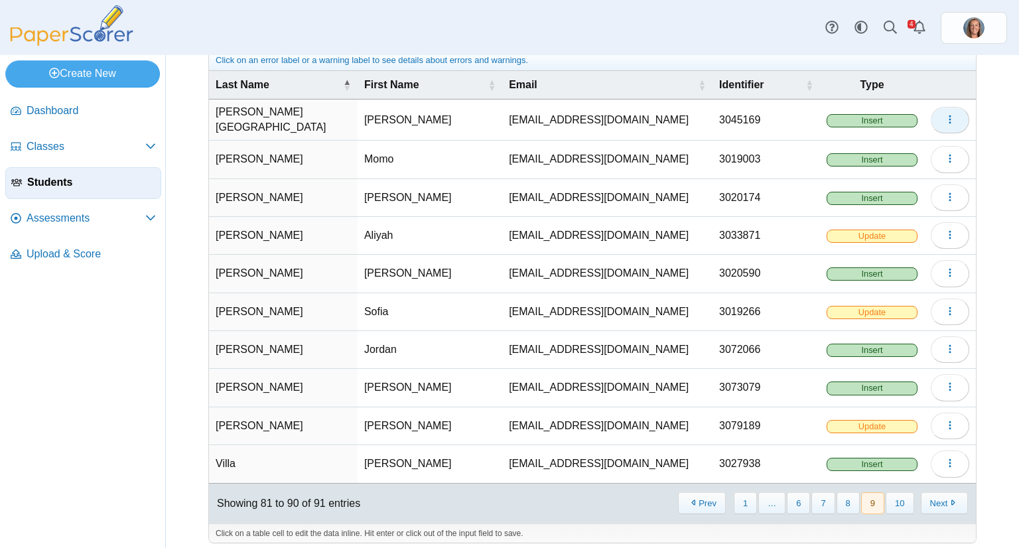
click at [945, 117] on icon "button" at bounding box center [950, 119] width 11 height 11
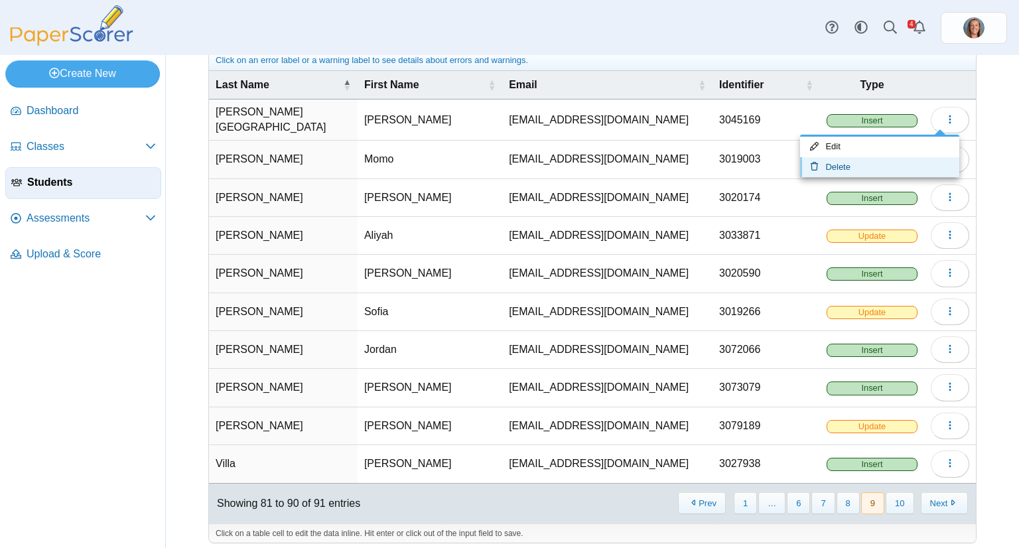
click at [870, 169] on link "Delete" at bounding box center [879, 167] width 159 height 20
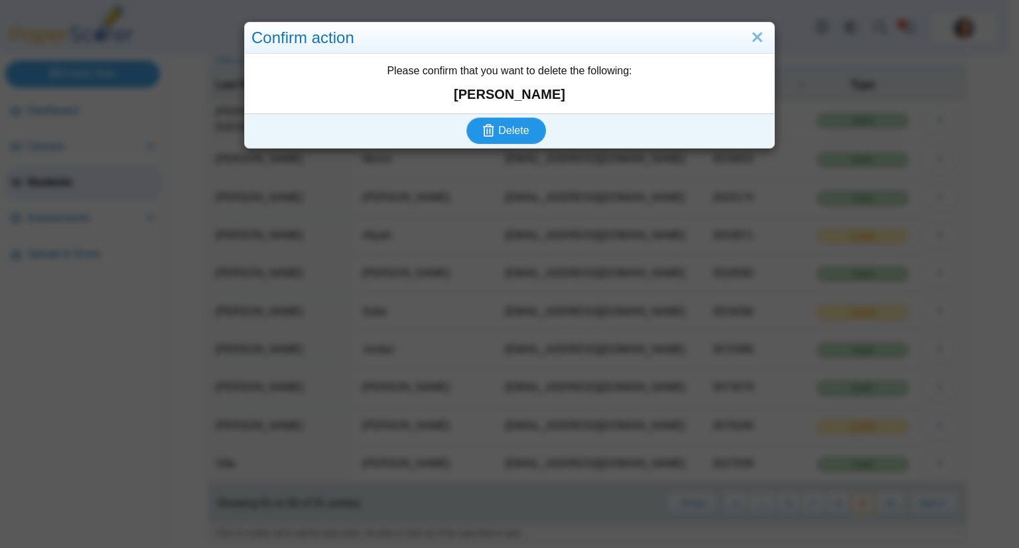
click at [466, 117] on button "Delete" at bounding box center [506, 130] width 80 height 27
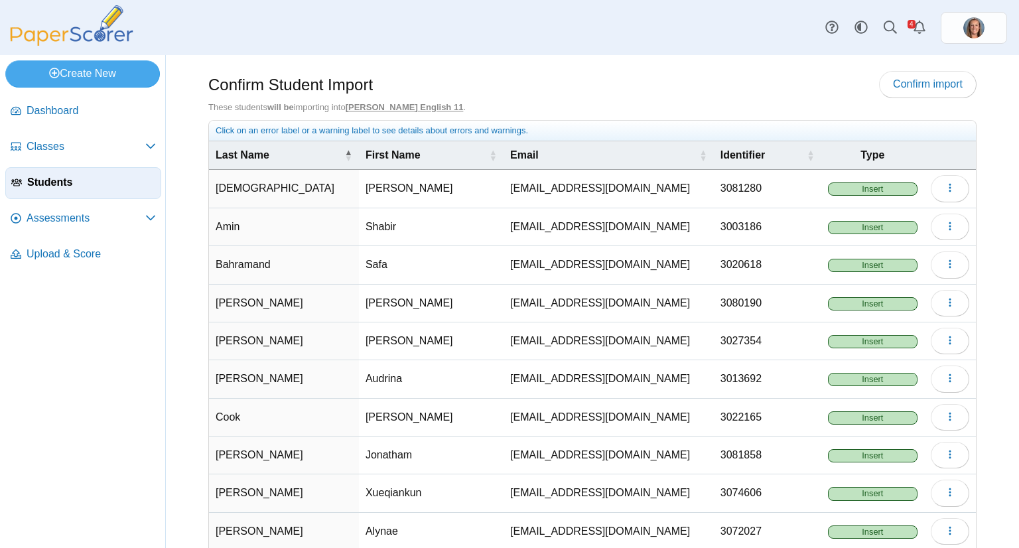
scroll to position [70, 0]
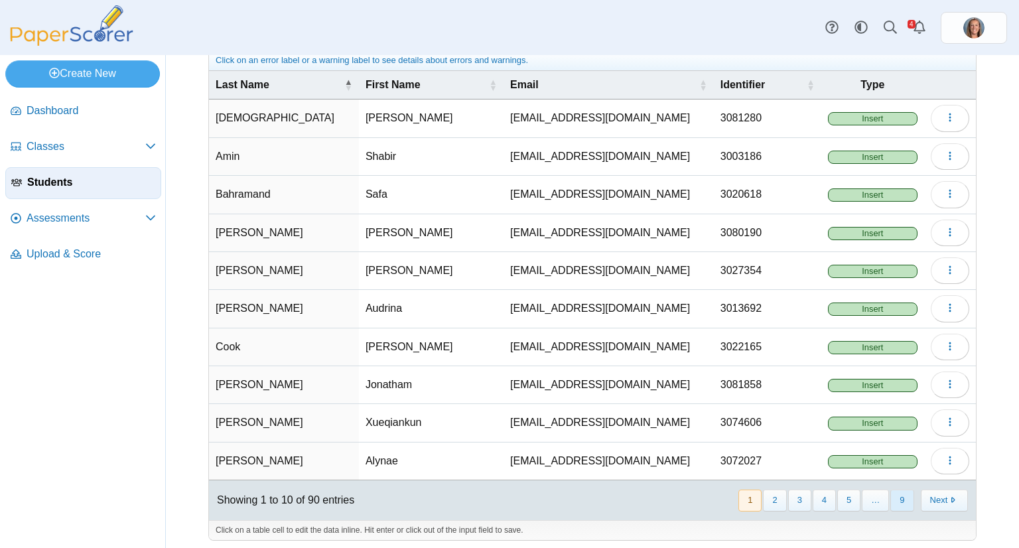
click at [890, 491] on button "9" at bounding box center [901, 501] width 23 height 22
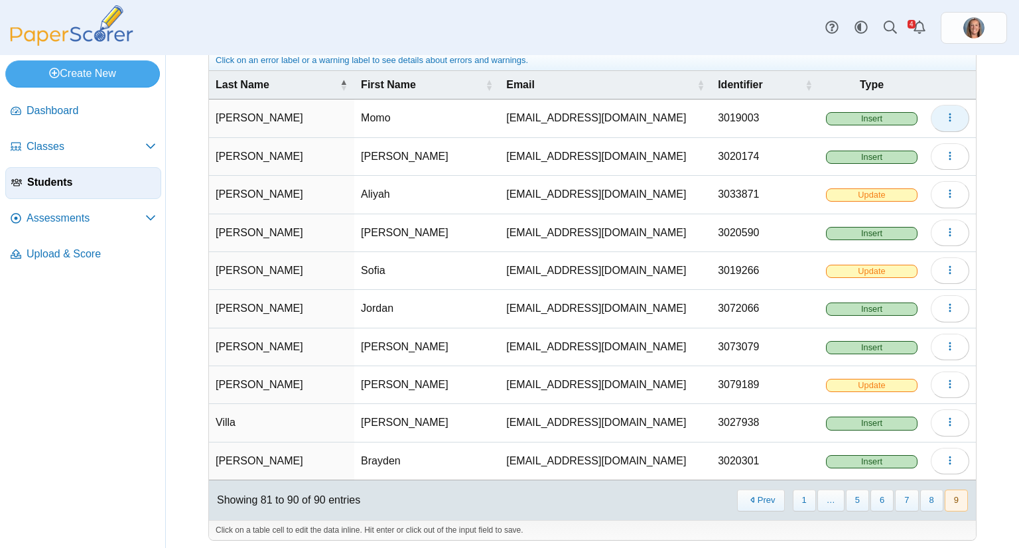
click at [931, 119] on button "button" at bounding box center [950, 118] width 38 height 27
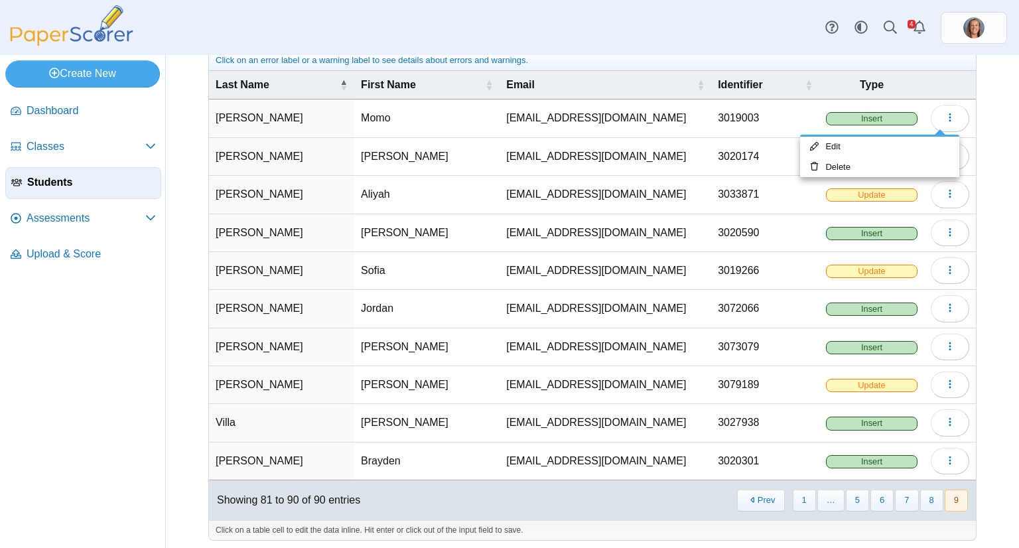
click at [971, 95] on div "Confirm Student Import Confirm import These students will be importing into [GE…" at bounding box center [592, 231] width 853 height 493
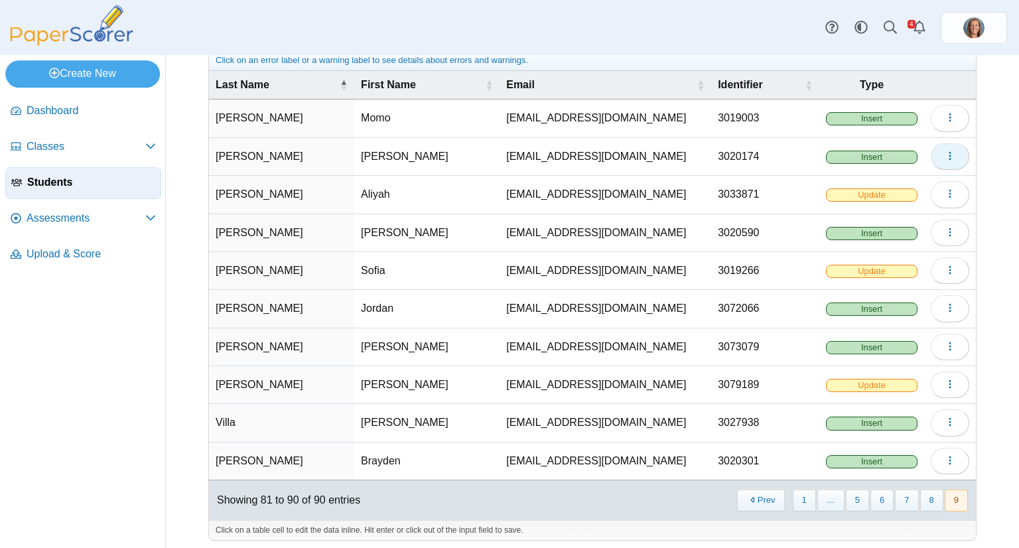
click at [945, 159] on icon "button" at bounding box center [950, 156] width 11 height 11
click at [1001, 153] on div "Confirm Student Import Confirm import These students will be importing into [GE…" at bounding box center [592, 231] width 853 height 493
click at [932, 155] on button "button" at bounding box center [950, 156] width 38 height 27
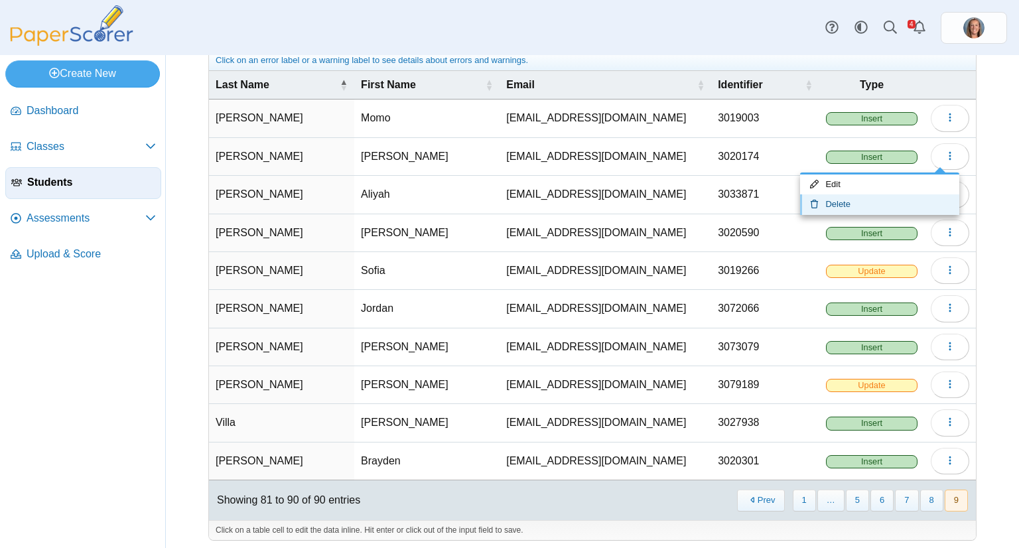
click at [870, 205] on link "Delete" at bounding box center [879, 204] width 159 height 20
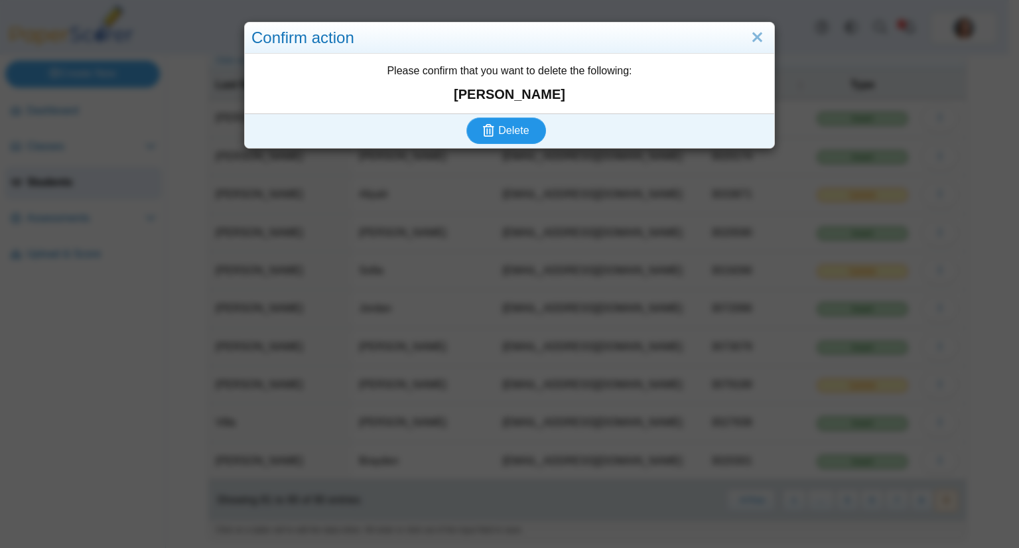
click at [466, 117] on button "Delete" at bounding box center [506, 130] width 80 height 27
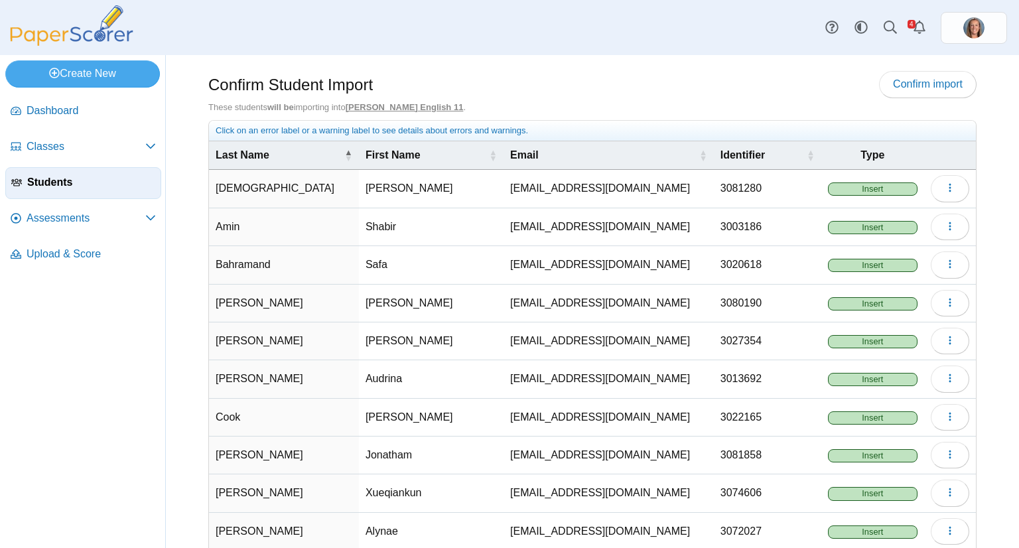
scroll to position [70, 0]
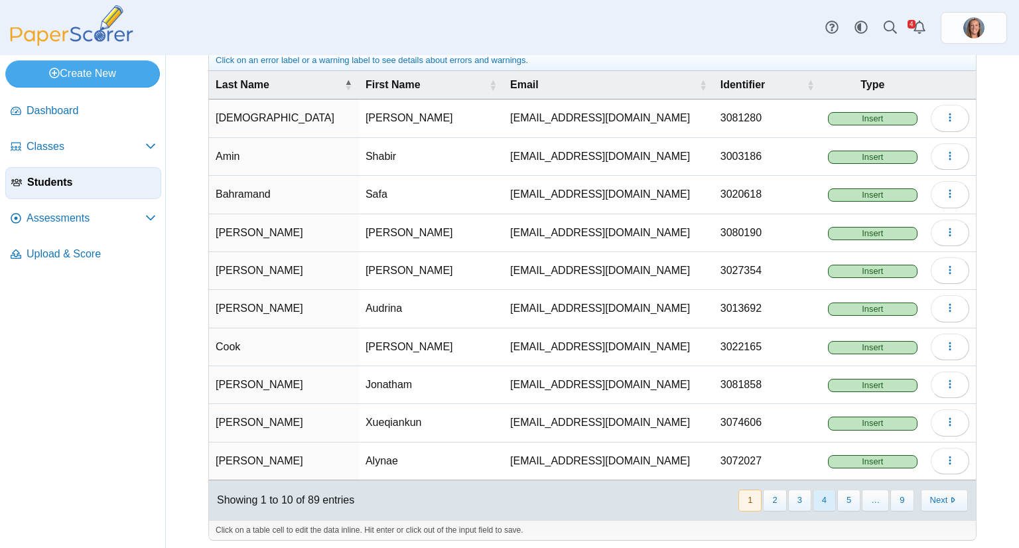
click at [819, 500] on button "4" at bounding box center [824, 501] width 23 height 22
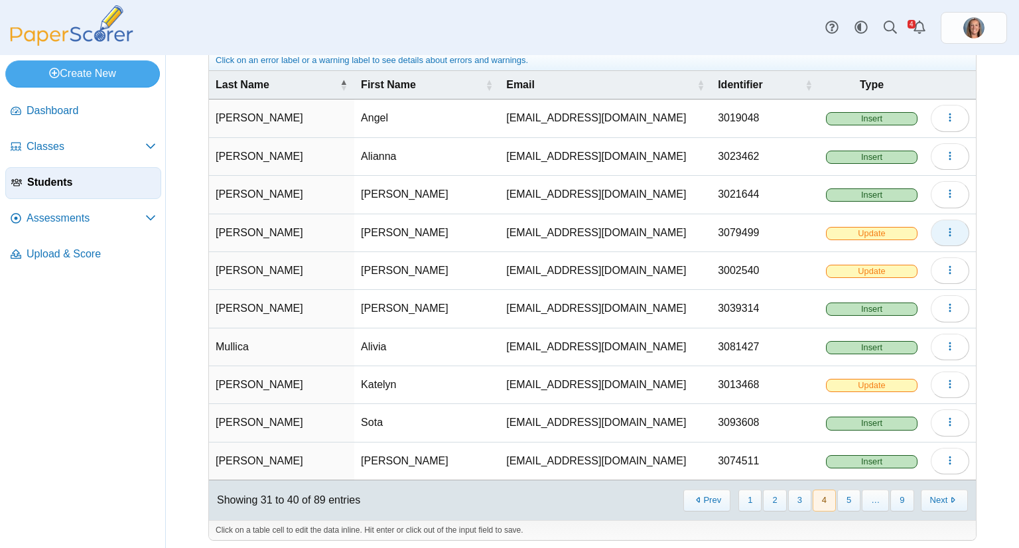
click at [945, 227] on icon "button" at bounding box center [950, 232] width 11 height 11
click at [871, 278] on link "Delete" at bounding box center [879, 280] width 159 height 20
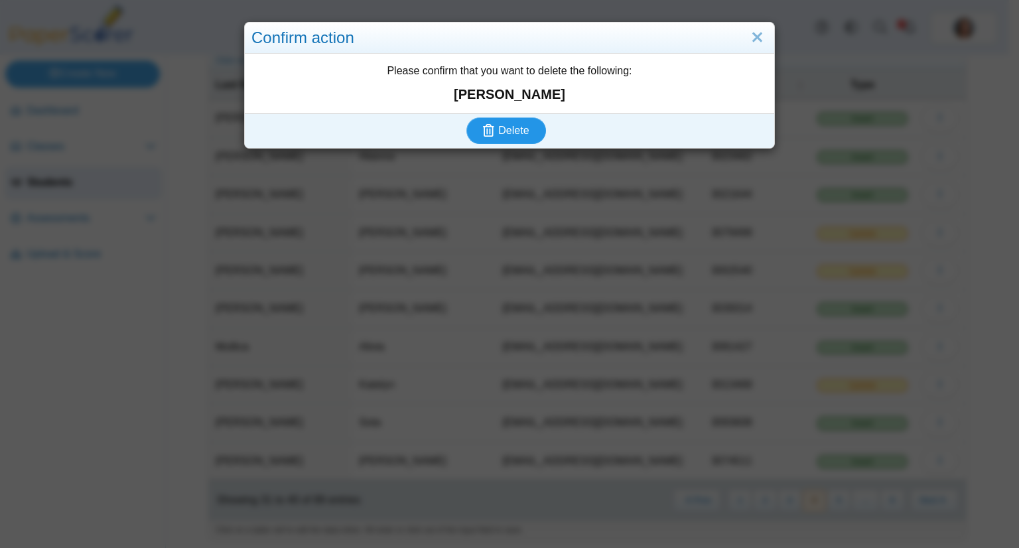
click at [466, 117] on button "Delete" at bounding box center [506, 130] width 80 height 27
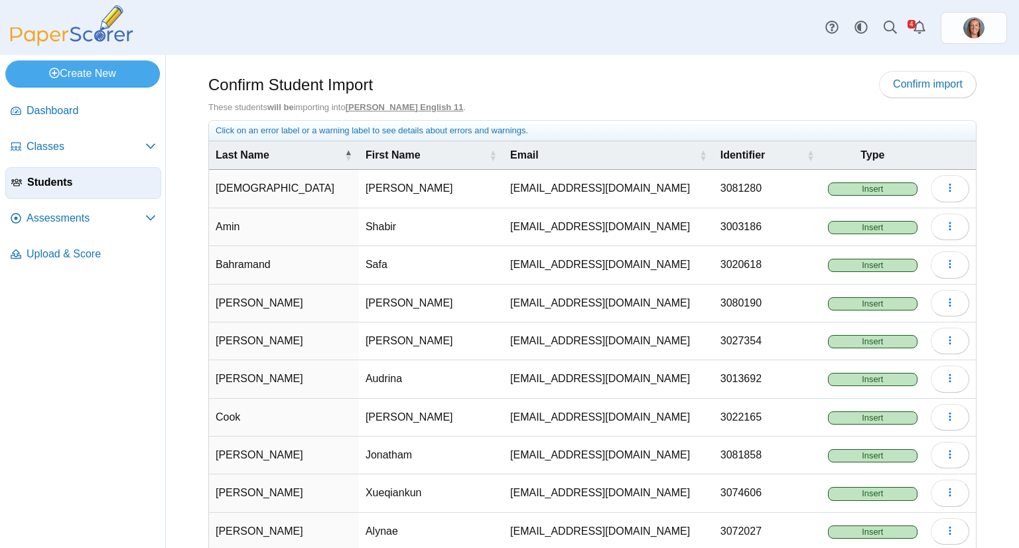
scroll to position [70, 0]
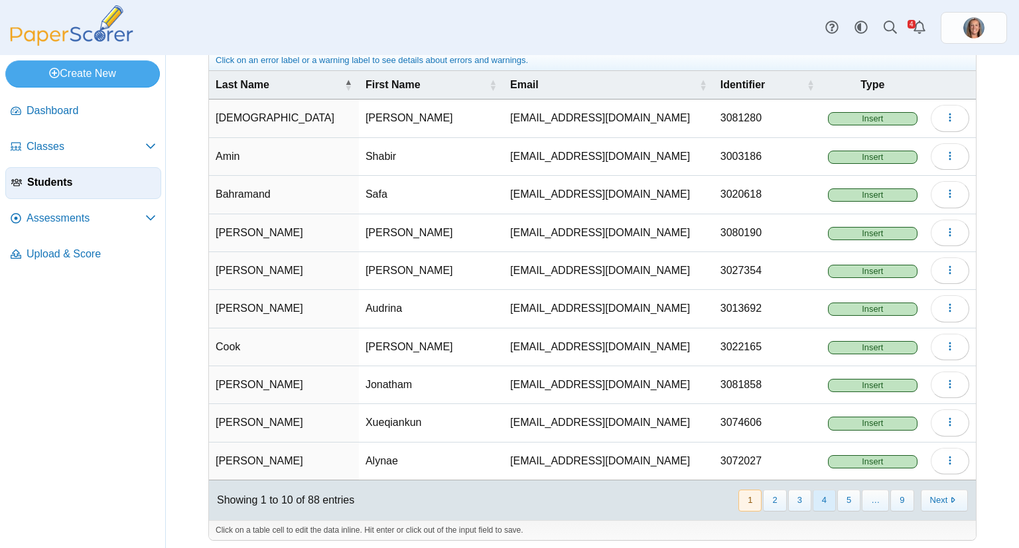
click at [820, 502] on button "4" at bounding box center [824, 501] width 23 height 22
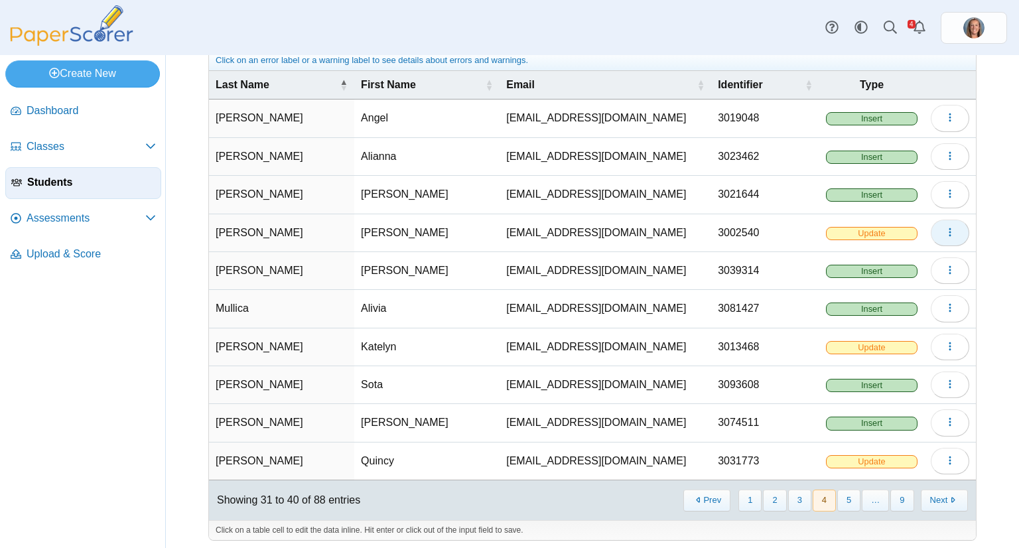
click at [945, 230] on icon "button" at bounding box center [950, 232] width 11 height 11
click at [879, 276] on link "Delete" at bounding box center [879, 280] width 159 height 20
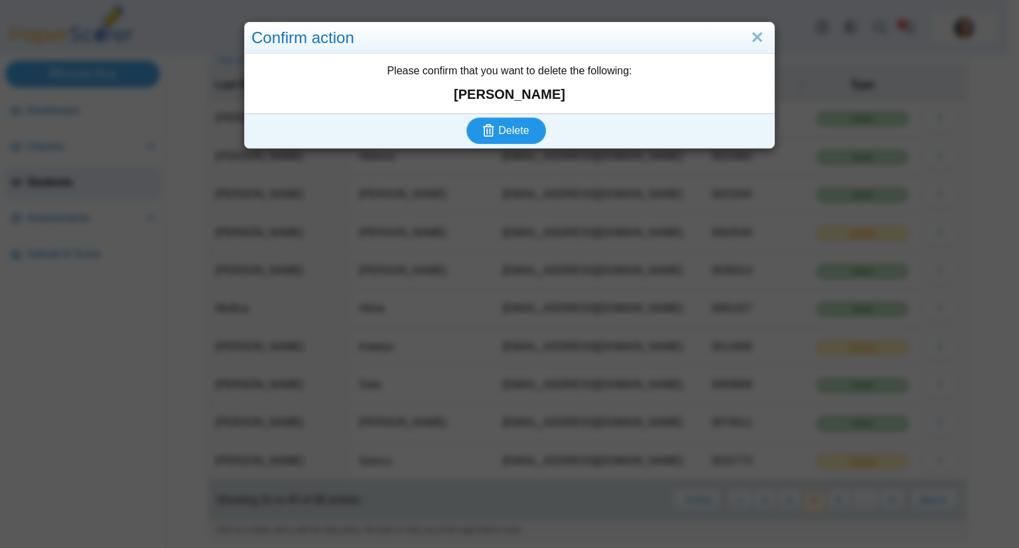
click at [466, 117] on button "Delete" at bounding box center [506, 130] width 80 height 27
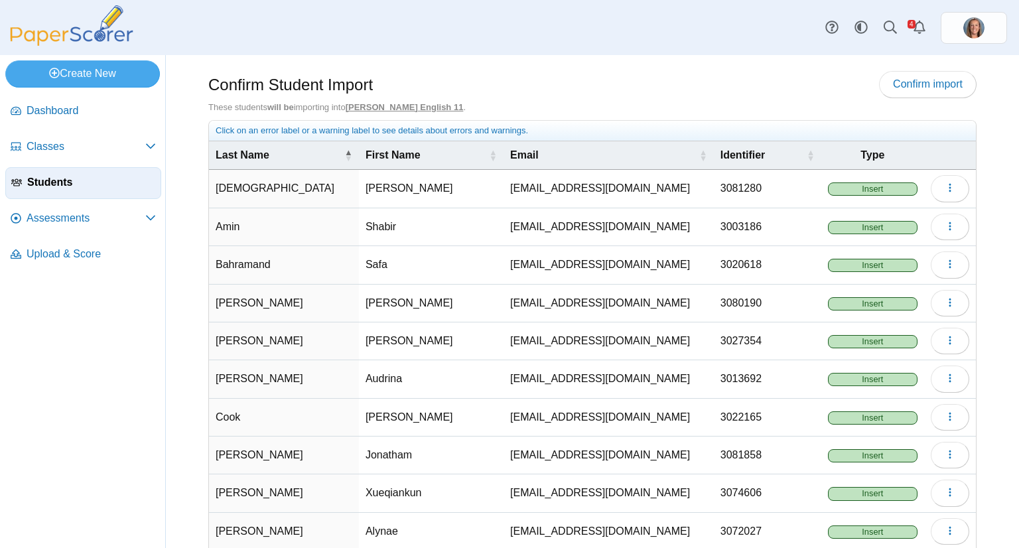
scroll to position [70, 0]
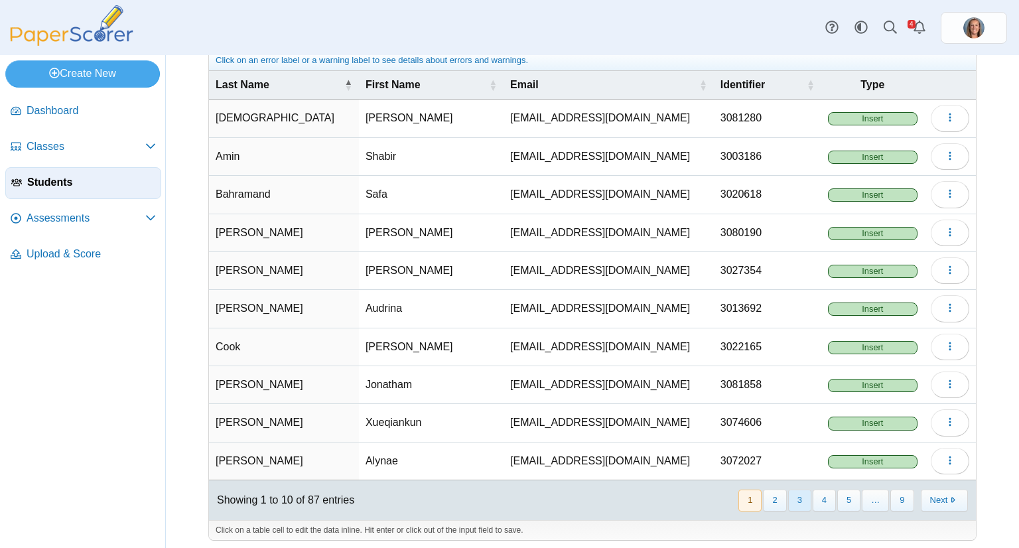
click at [796, 498] on button "3" at bounding box center [799, 501] width 23 height 22
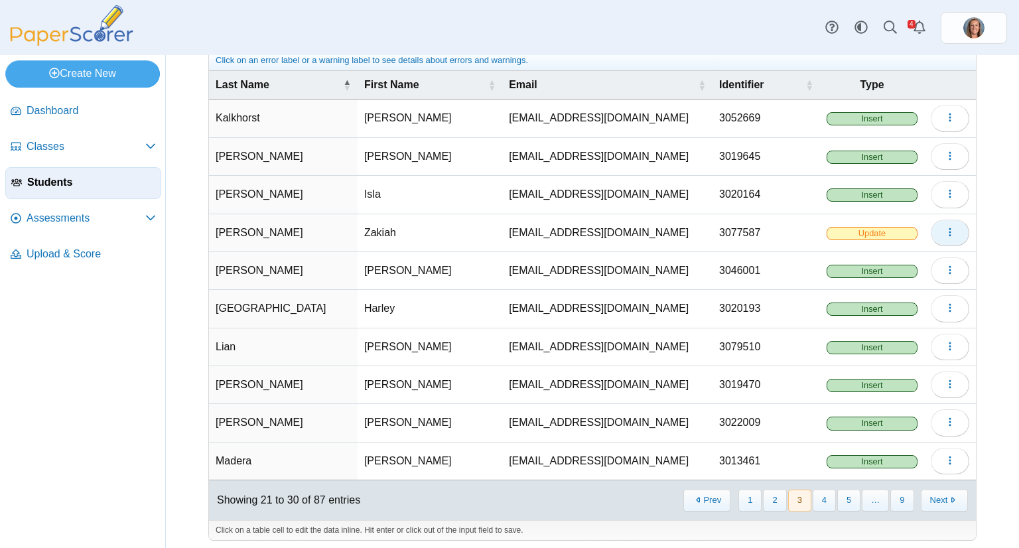
click at [931, 226] on button "button" at bounding box center [950, 233] width 38 height 27
click at [876, 277] on link "Delete" at bounding box center [879, 280] width 159 height 20
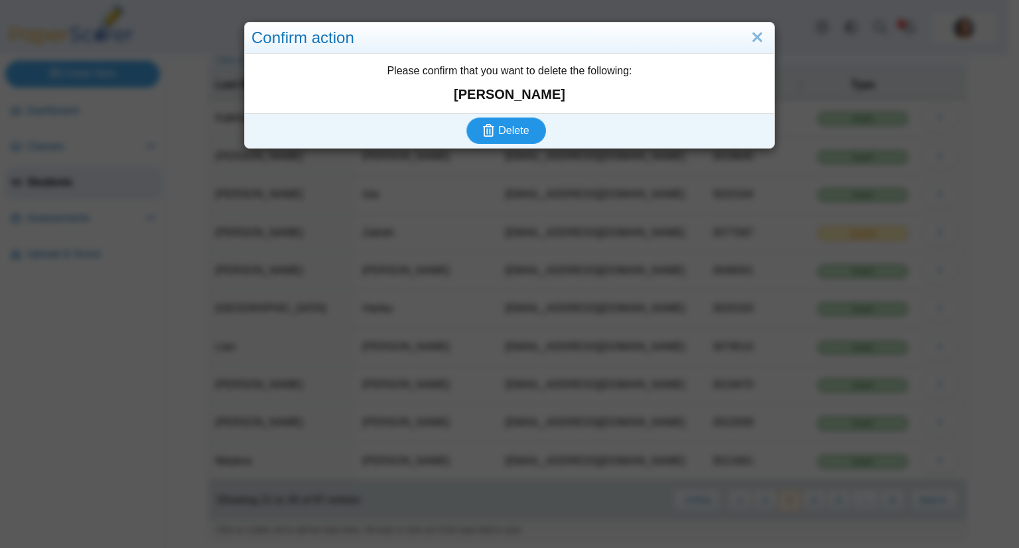
click at [466, 117] on button "Delete" at bounding box center [506, 130] width 80 height 27
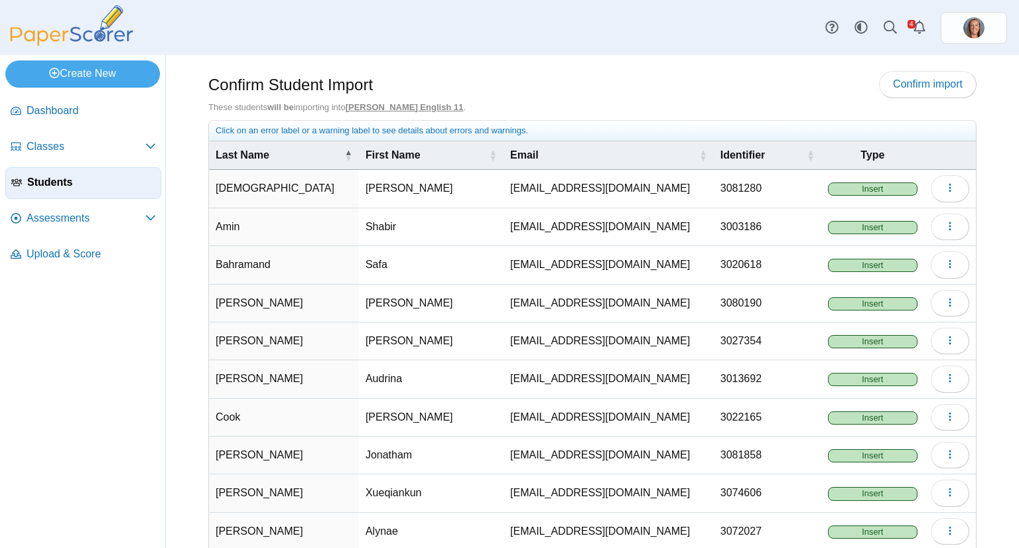
scroll to position [70, 0]
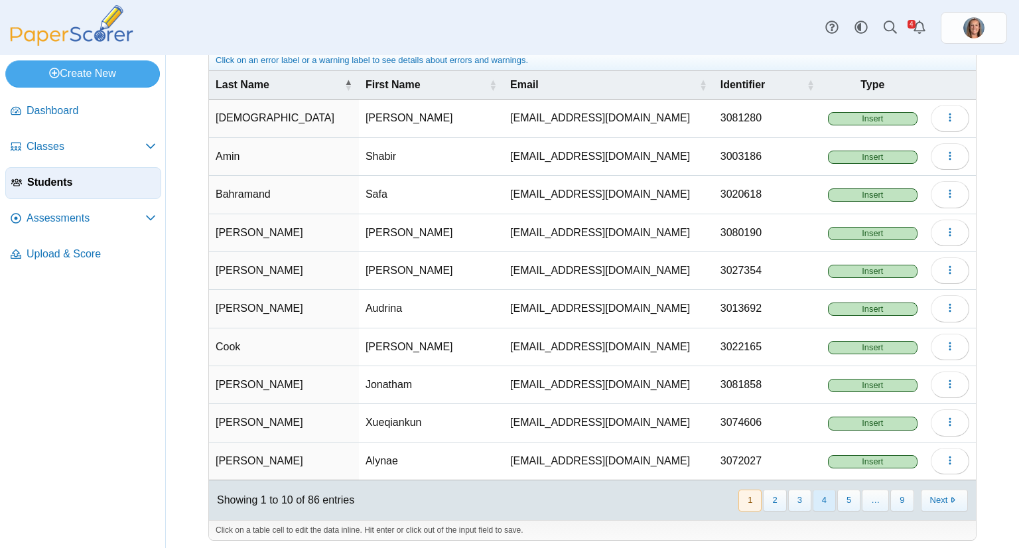
click at [821, 490] on button "4" at bounding box center [824, 501] width 23 height 22
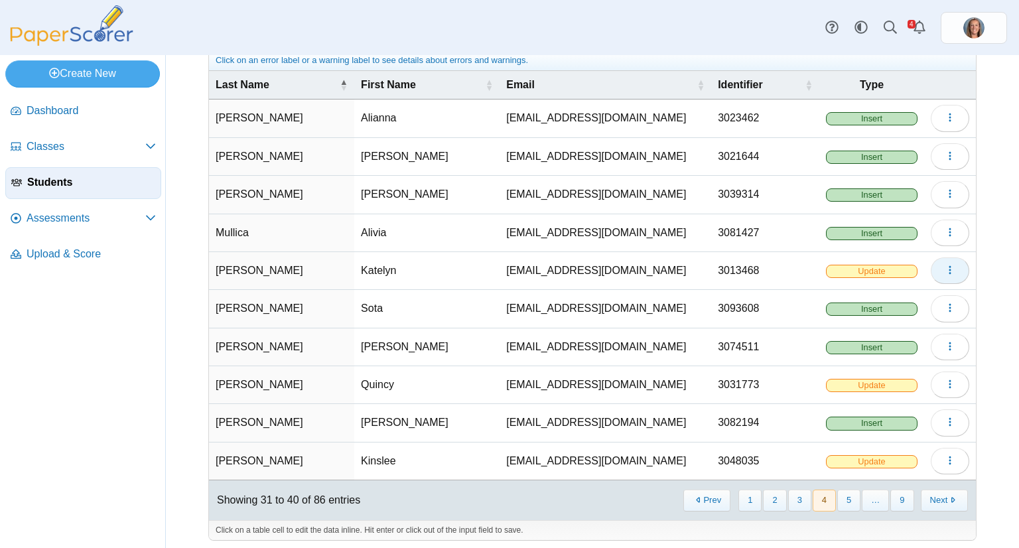
click at [945, 266] on icon "button" at bounding box center [950, 270] width 11 height 11
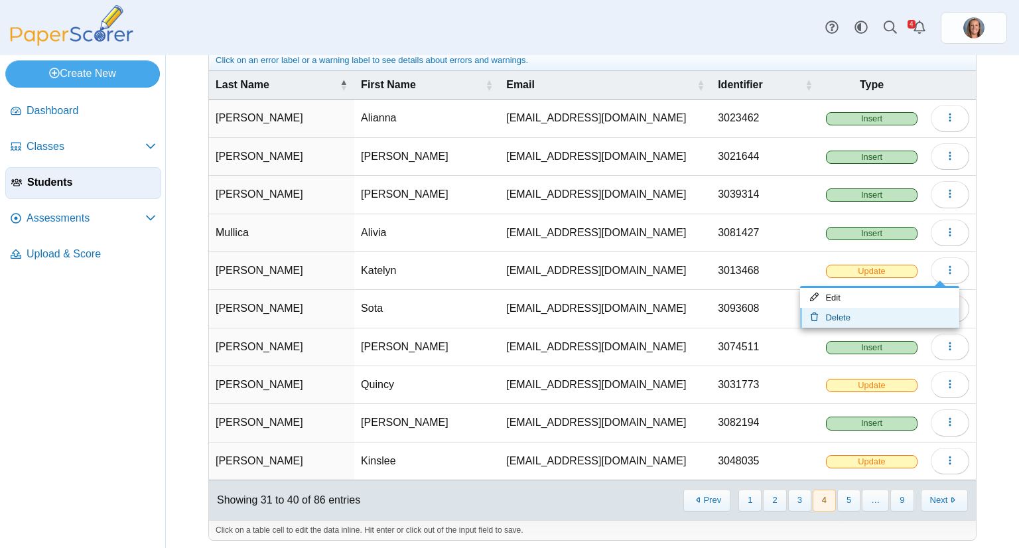
click at [859, 309] on link "Delete" at bounding box center [879, 318] width 159 height 20
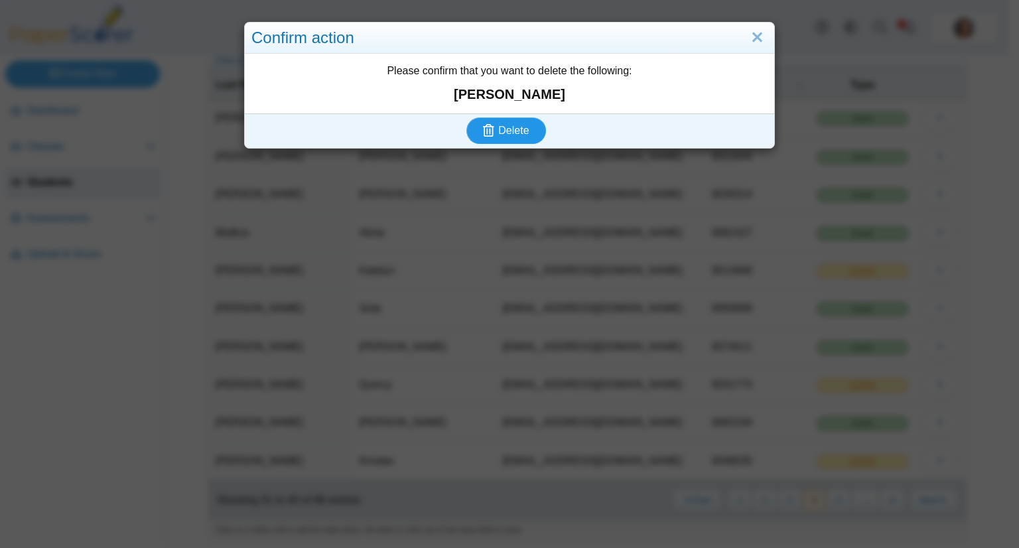
click at [466, 117] on button "Delete" at bounding box center [506, 130] width 80 height 27
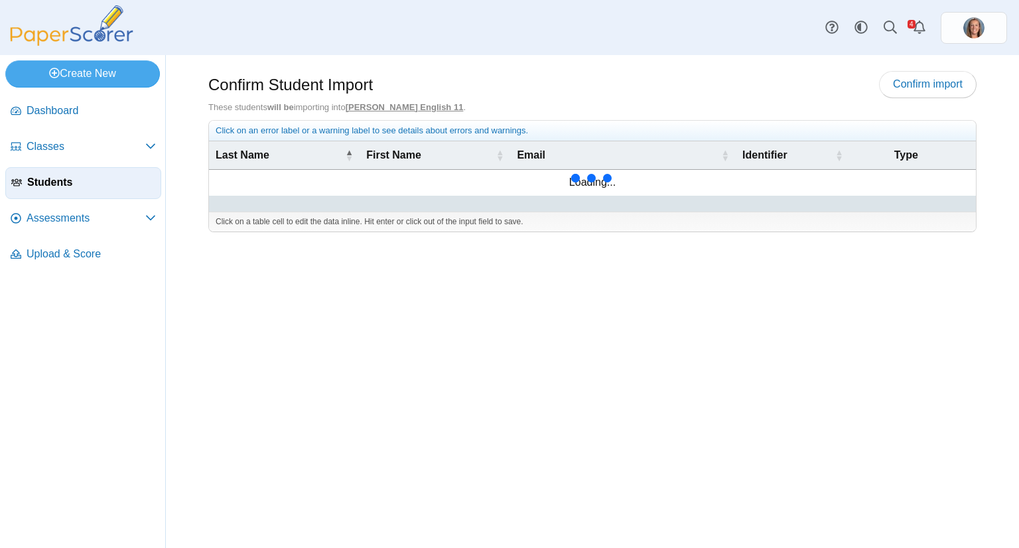
scroll to position [70, 0]
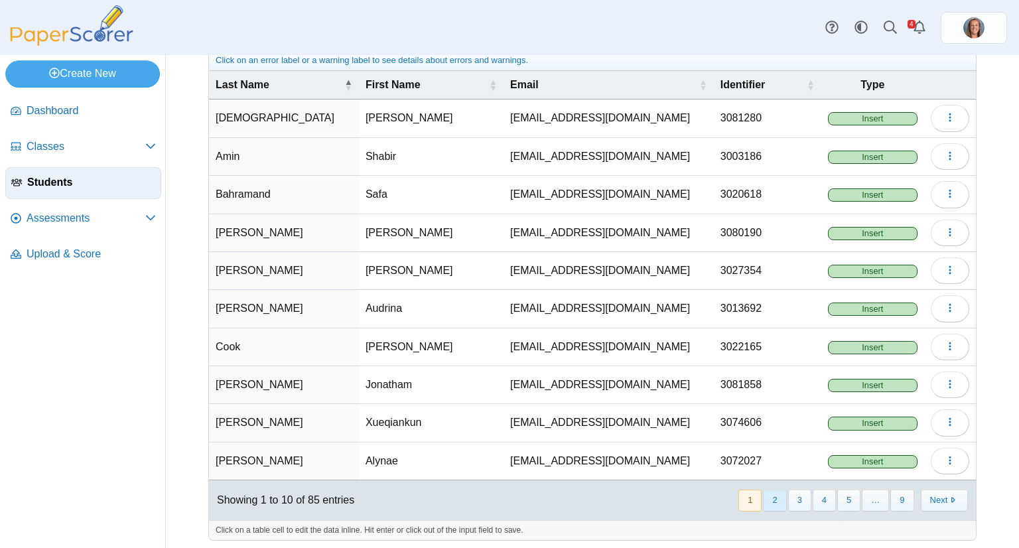
click at [770, 490] on button "2" at bounding box center [774, 501] width 23 height 22
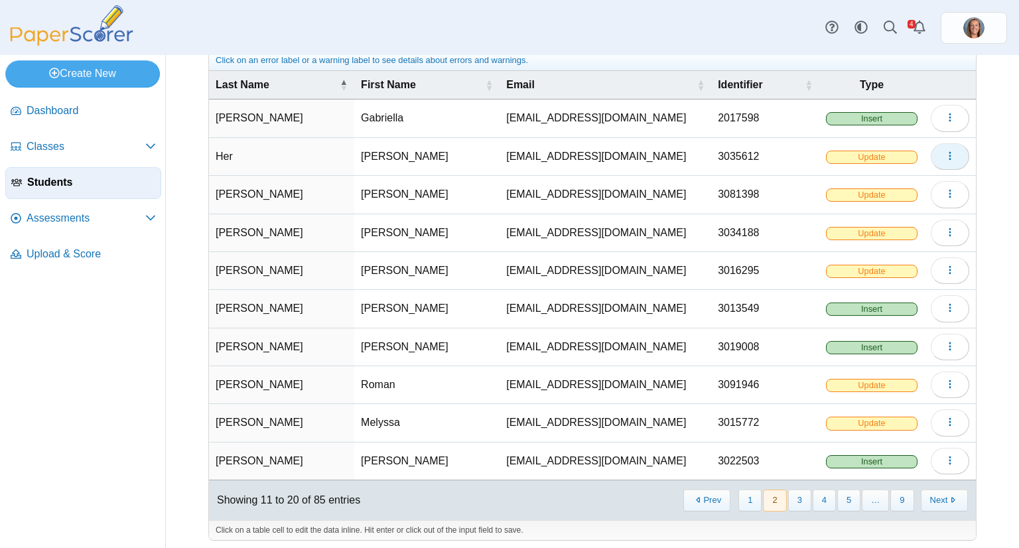
click at [945, 151] on icon "button" at bounding box center [950, 156] width 11 height 11
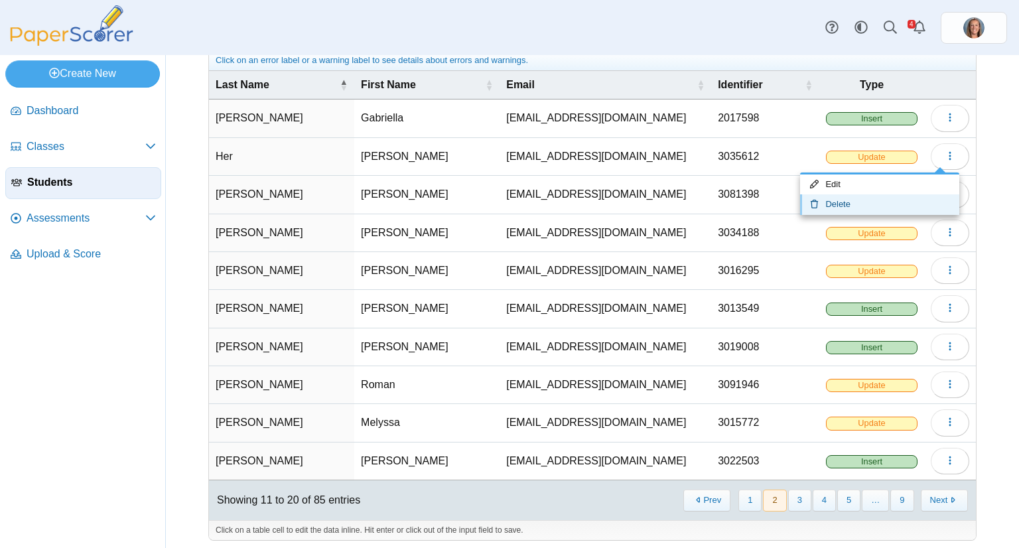
click at [900, 196] on link "Delete" at bounding box center [879, 204] width 159 height 20
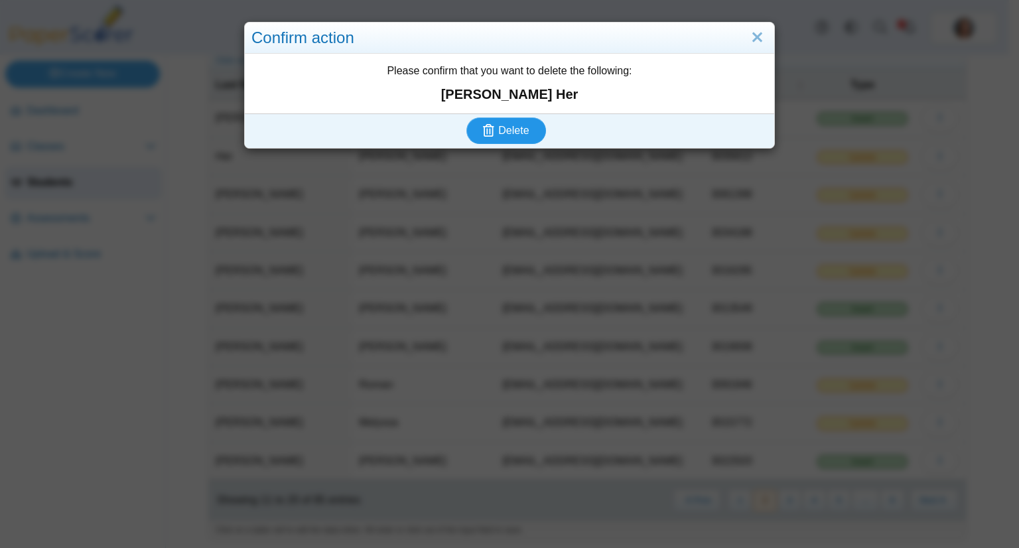
click at [466, 117] on button "Delete" at bounding box center [506, 130] width 80 height 27
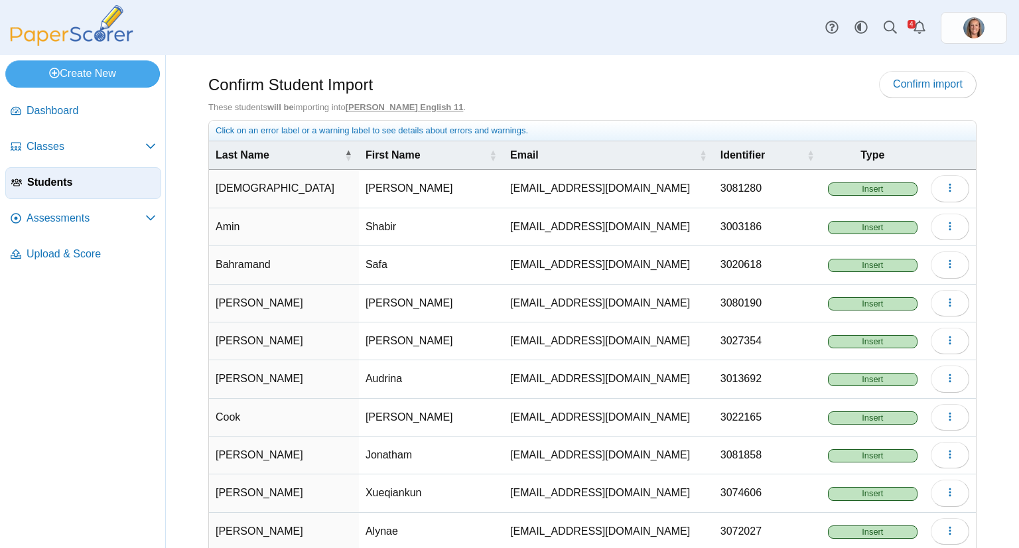
scroll to position [70, 0]
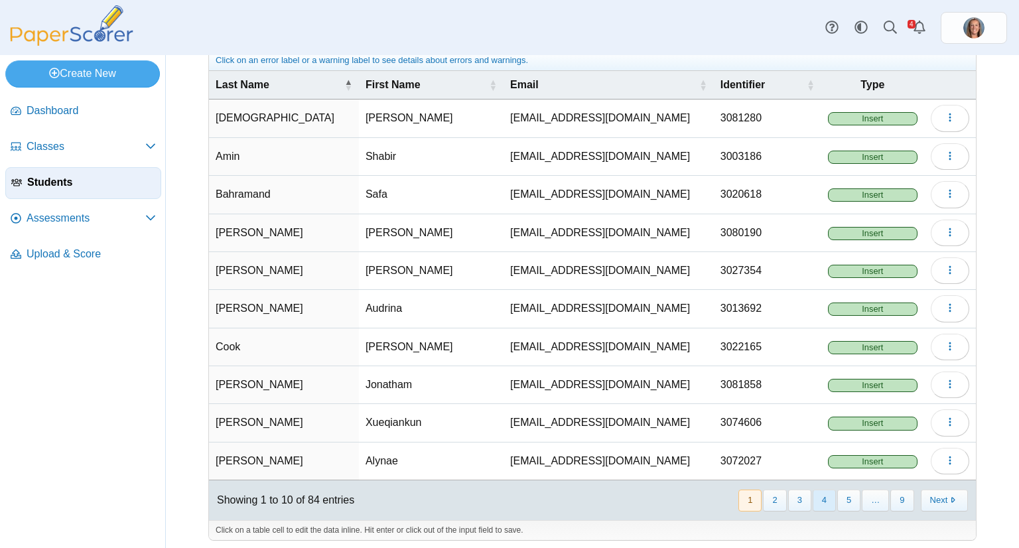
click at [817, 490] on button "4" at bounding box center [824, 501] width 23 height 22
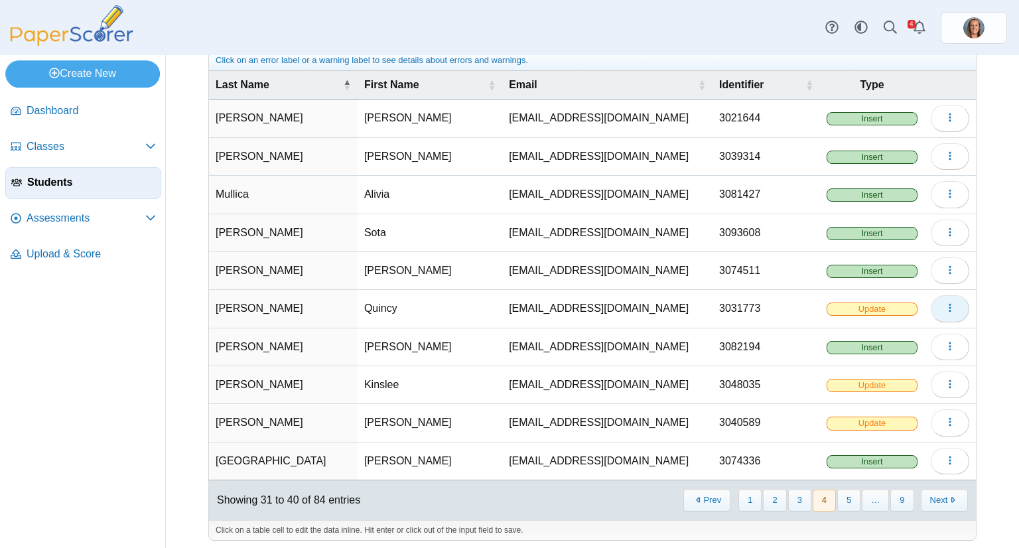
click at [948, 305] on button "button" at bounding box center [950, 308] width 38 height 27
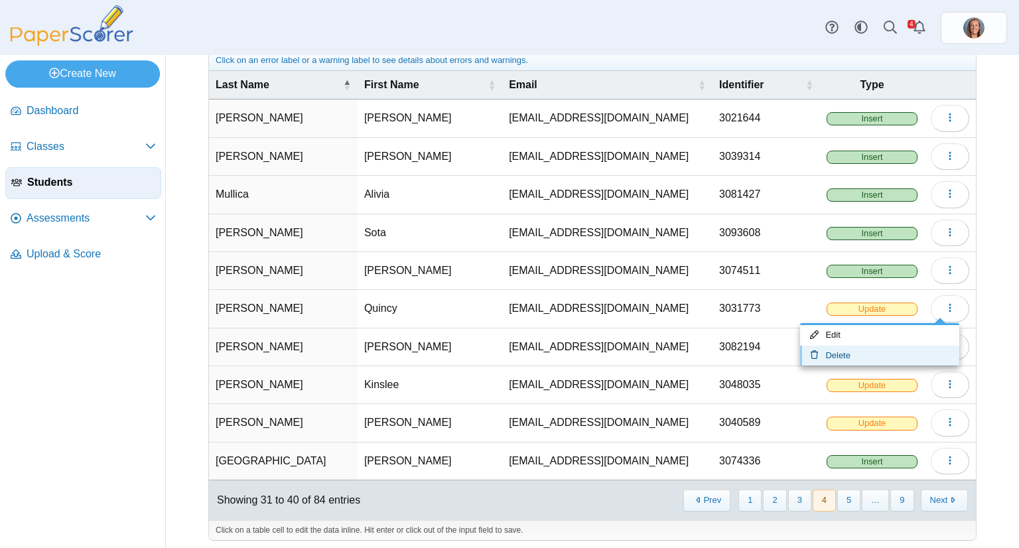
click at [880, 352] on link "Delete" at bounding box center [879, 356] width 159 height 20
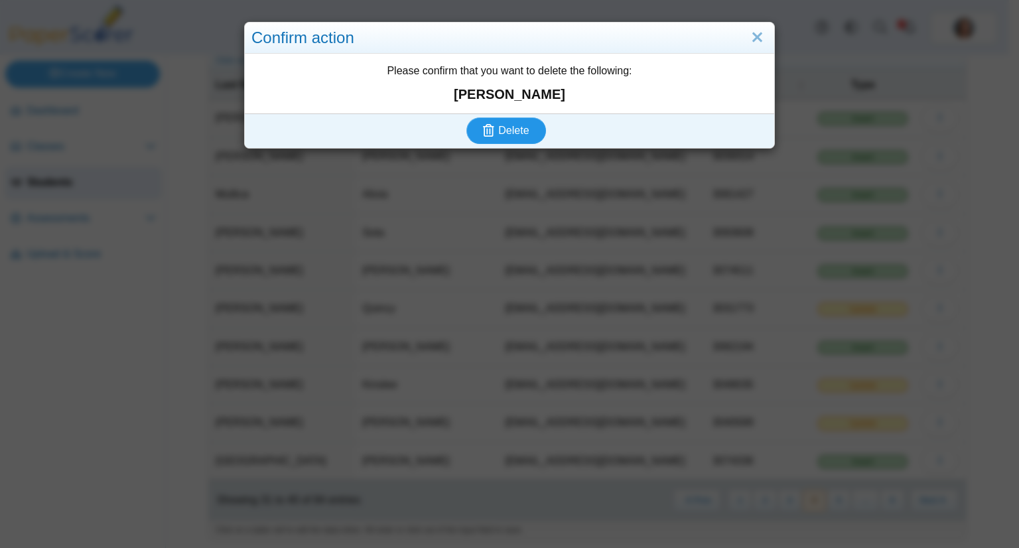
click at [466, 117] on button "Delete" at bounding box center [506, 130] width 80 height 27
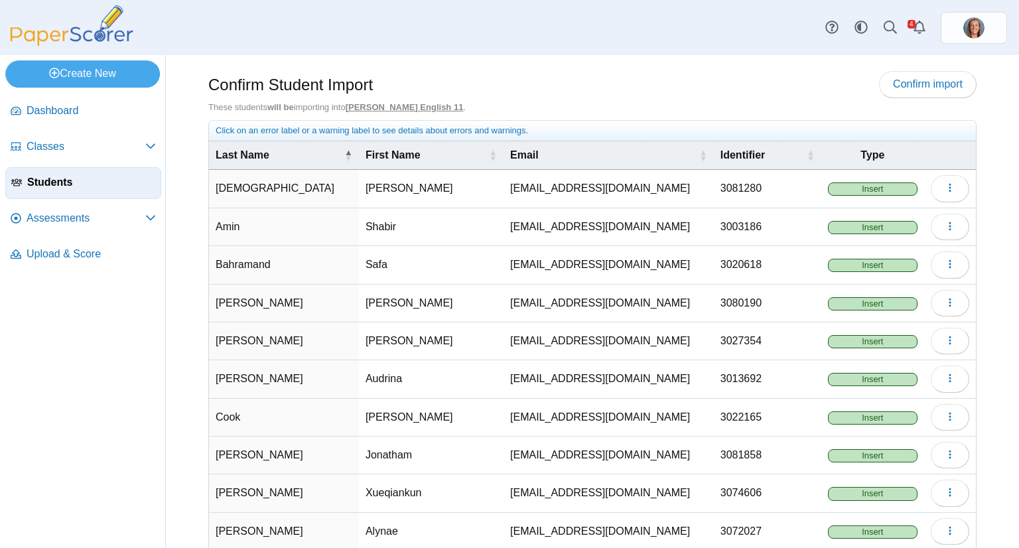
scroll to position [70, 0]
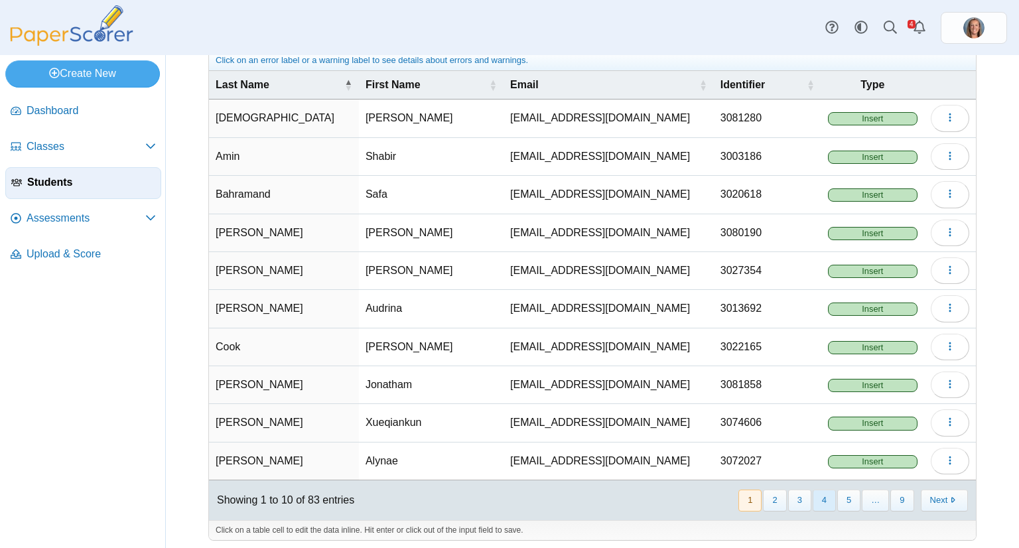
click at [813, 493] on button "4" at bounding box center [824, 501] width 23 height 22
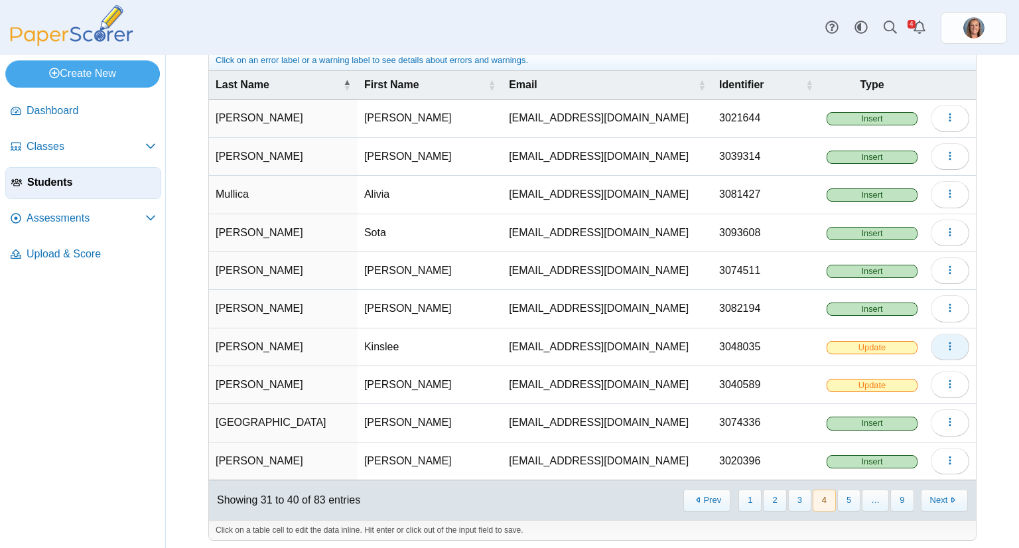
click at [945, 344] on icon "button" at bounding box center [950, 346] width 11 height 11
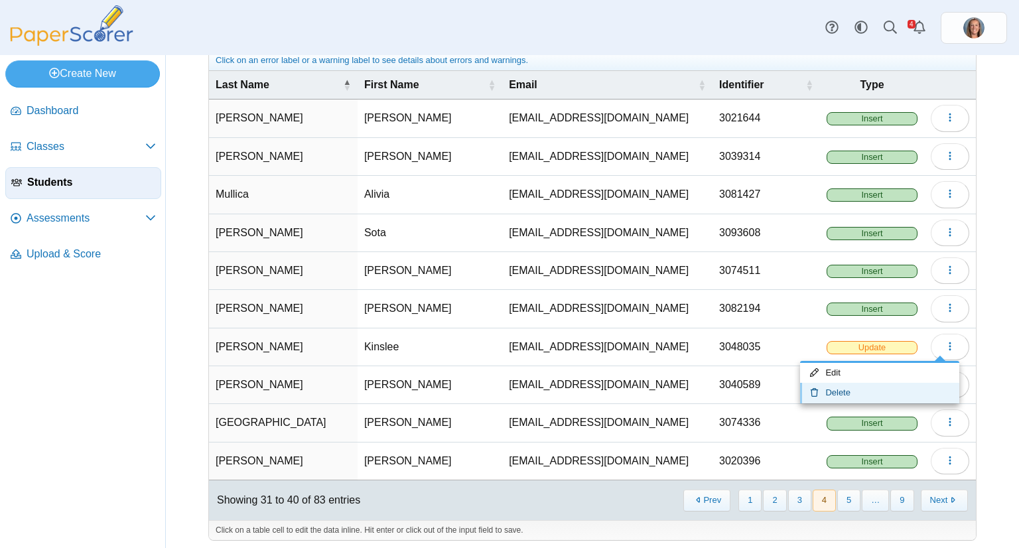
click at [840, 390] on link "Delete" at bounding box center [879, 393] width 159 height 20
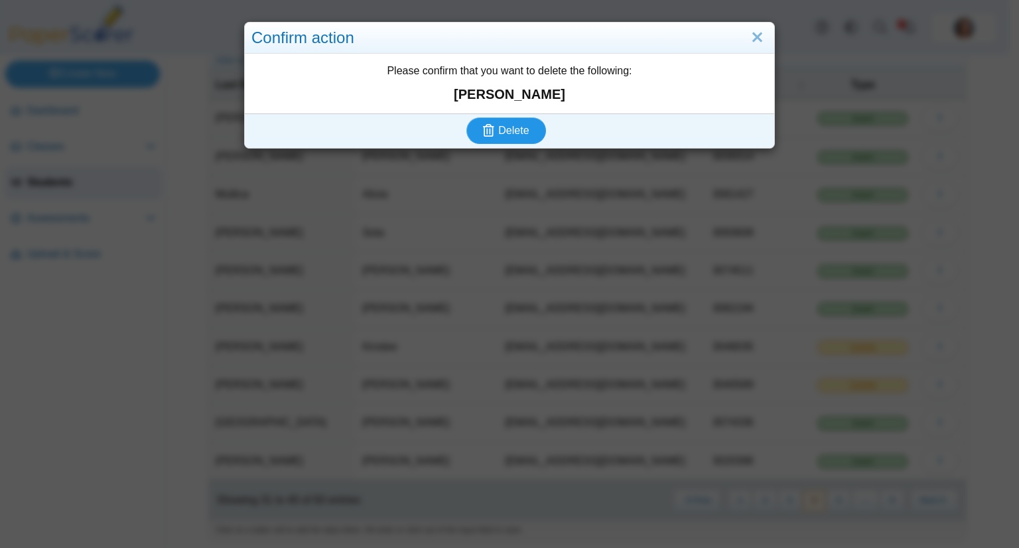
click at [466, 117] on button "Delete" at bounding box center [506, 130] width 80 height 27
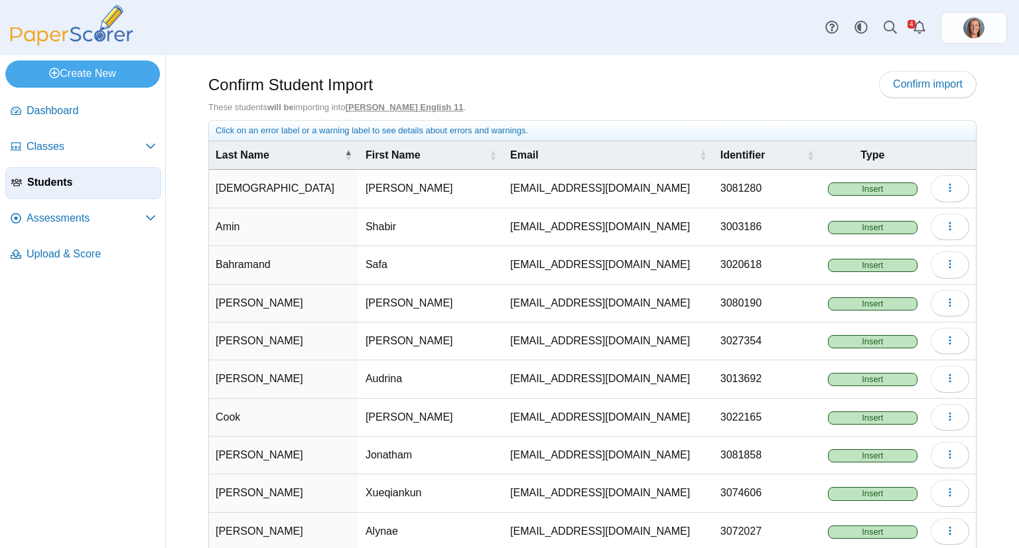
scroll to position [70, 0]
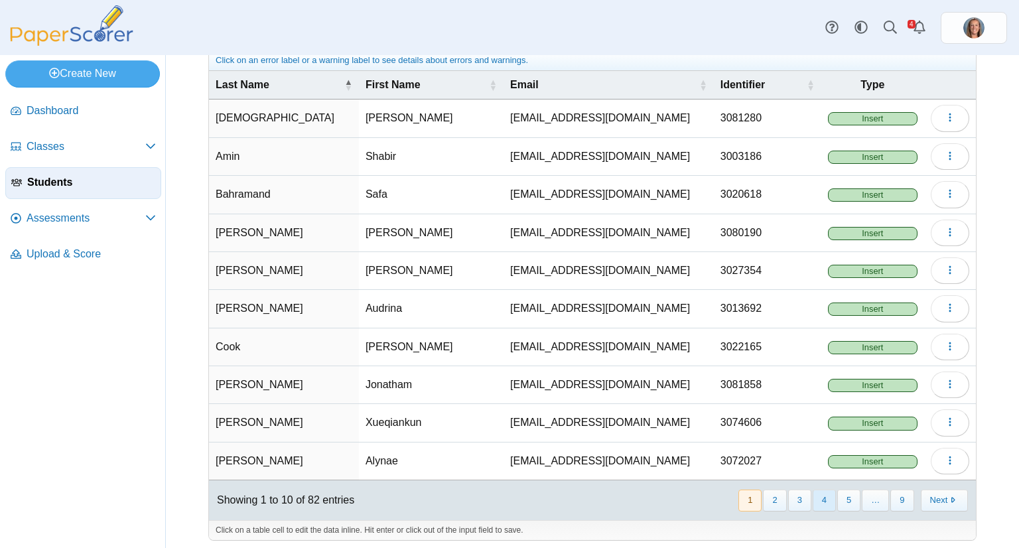
click at [817, 495] on button "4" at bounding box center [824, 501] width 23 height 22
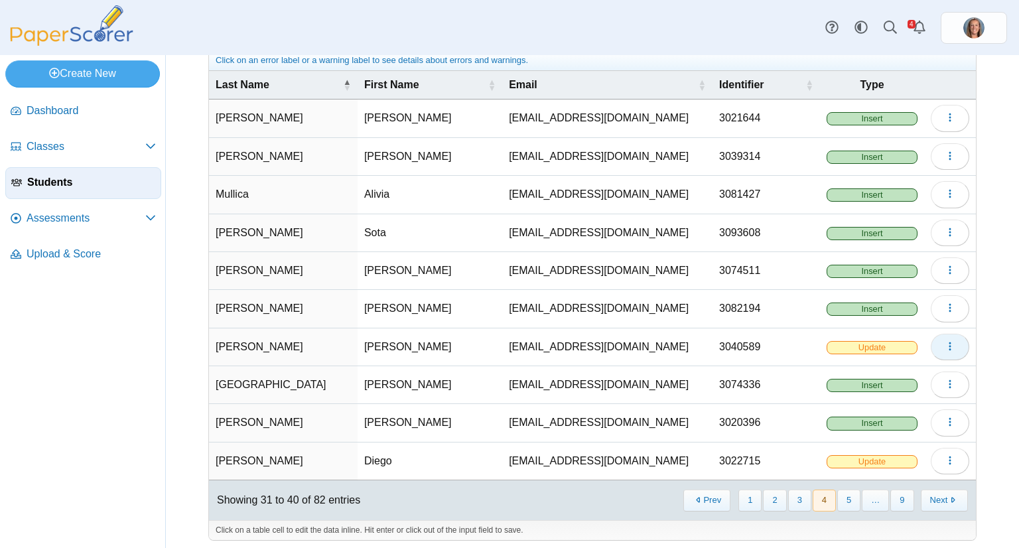
click at [931, 348] on button "button" at bounding box center [950, 347] width 38 height 27
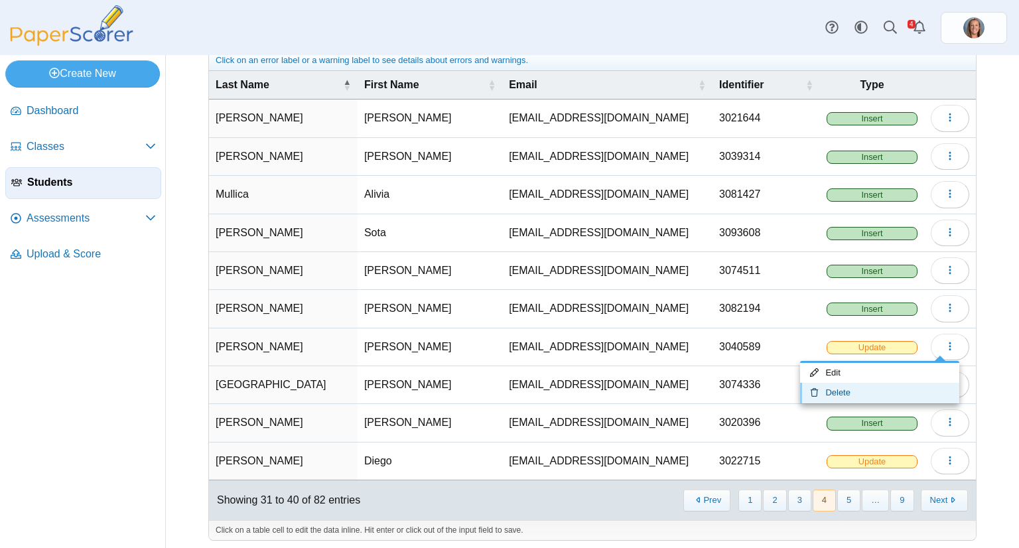
click at [885, 387] on link "Delete" at bounding box center [879, 393] width 159 height 20
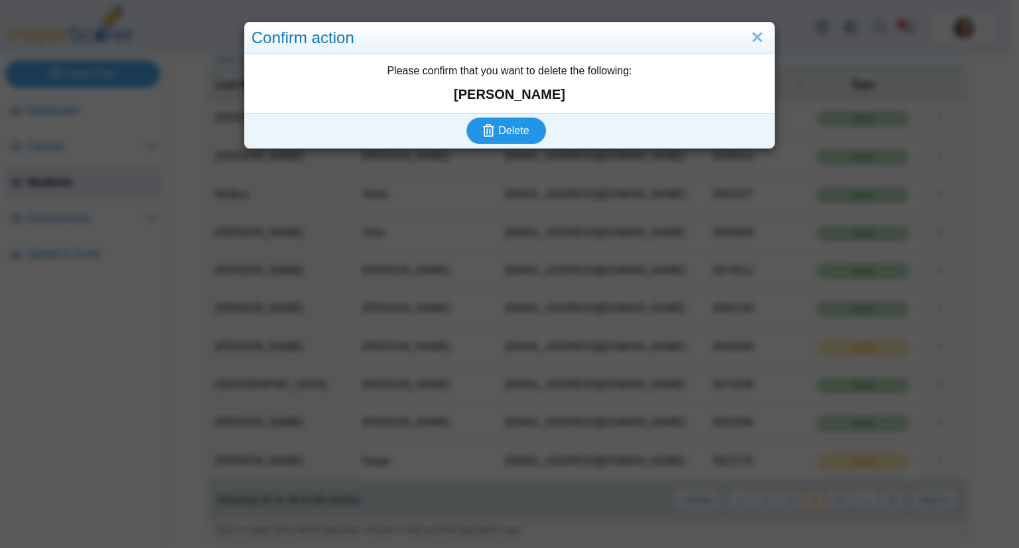
click at [466, 117] on button "Delete" at bounding box center [506, 130] width 80 height 27
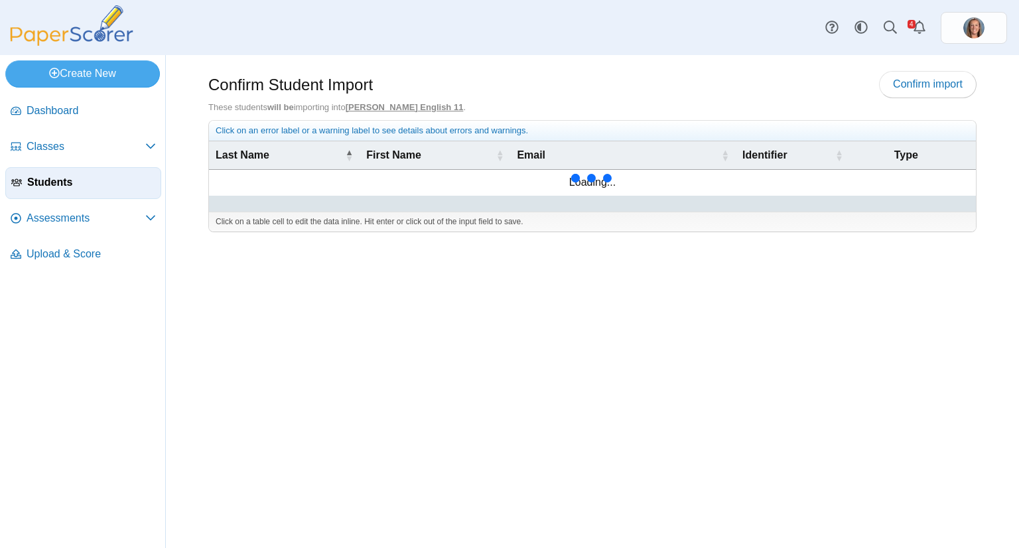
scroll to position [70, 0]
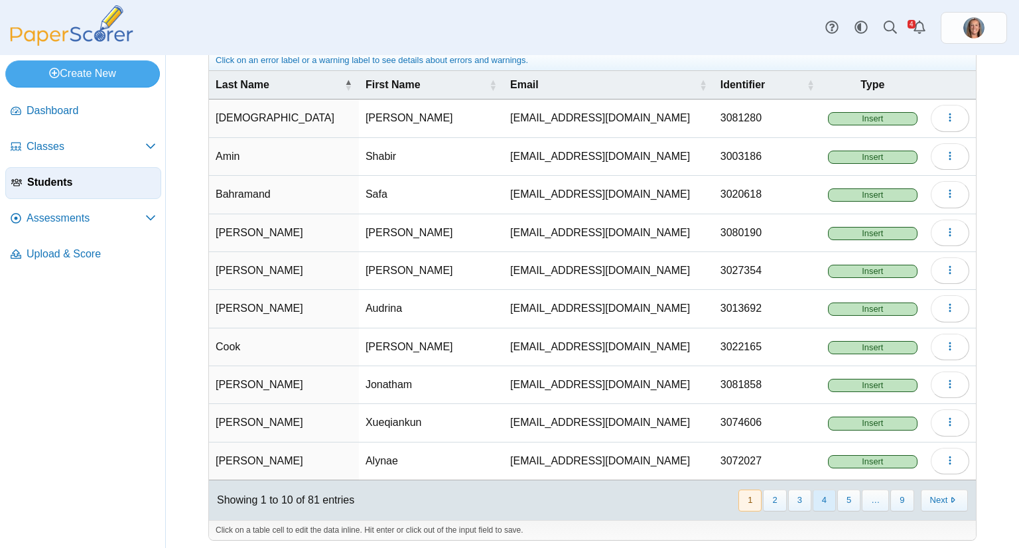
click at [821, 496] on button "4" at bounding box center [824, 501] width 23 height 22
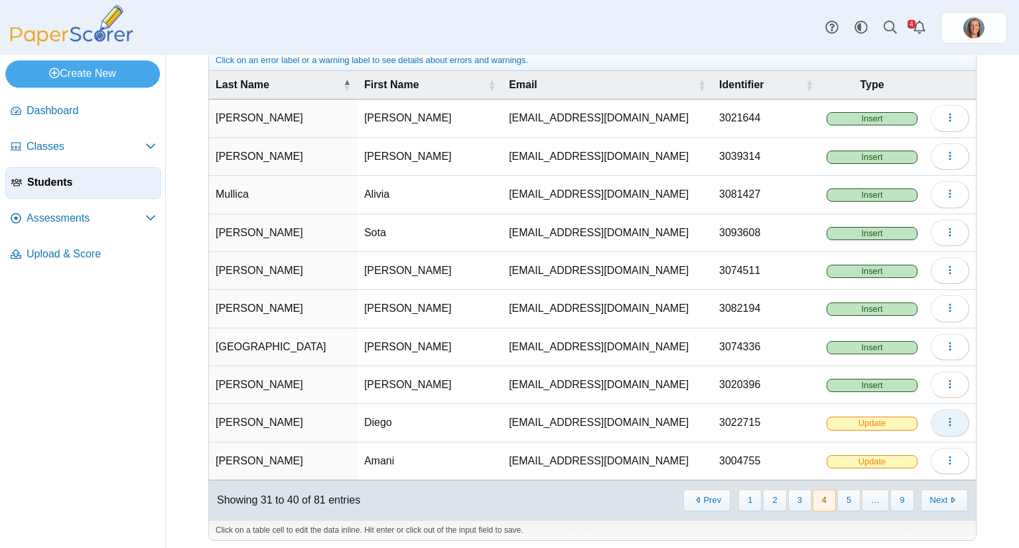
click at [932, 417] on button "button" at bounding box center [950, 422] width 38 height 27
click at [891, 464] on link "Delete" at bounding box center [879, 468] width 159 height 20
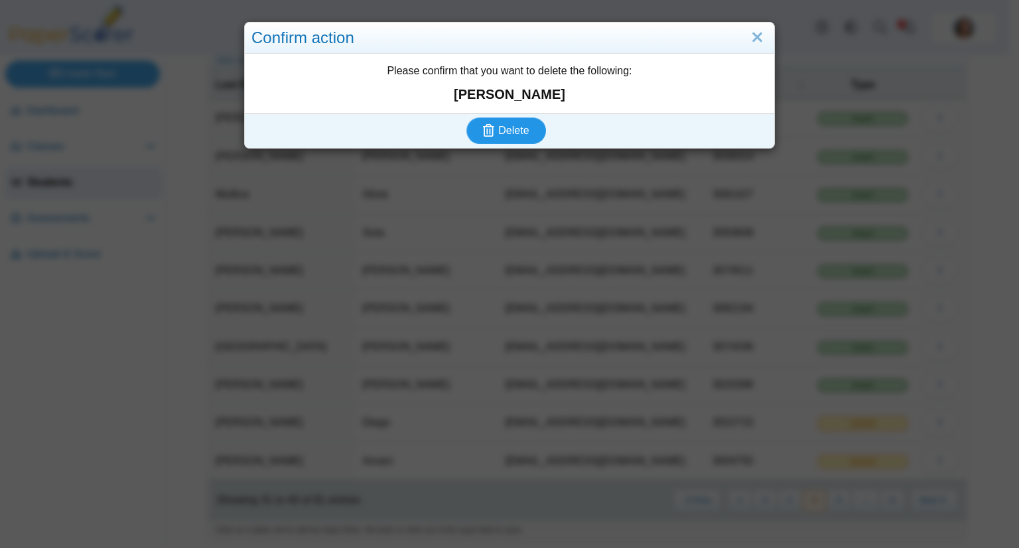
click at [466, 117] on button "Delete" at bounding box center [506, 130] width 80 height 27
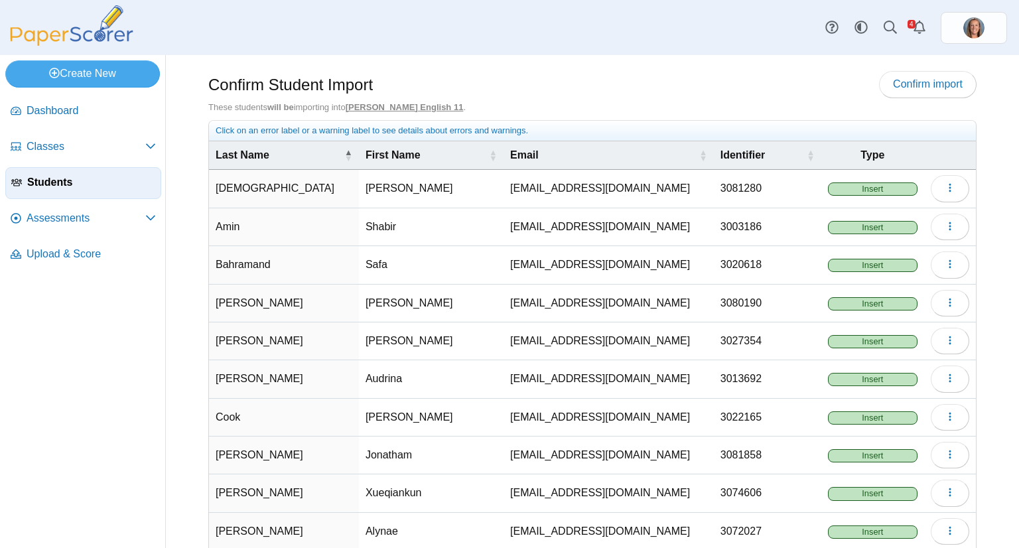
scroll to position [70, 0]
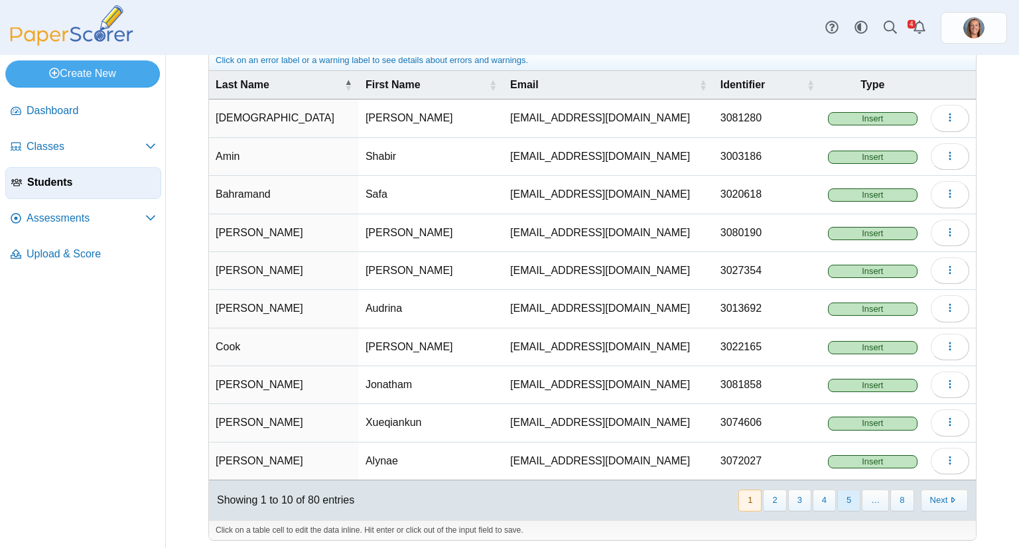
click at [843, 490] on button "5" at bounding box center [848, 501] width 23 height 22
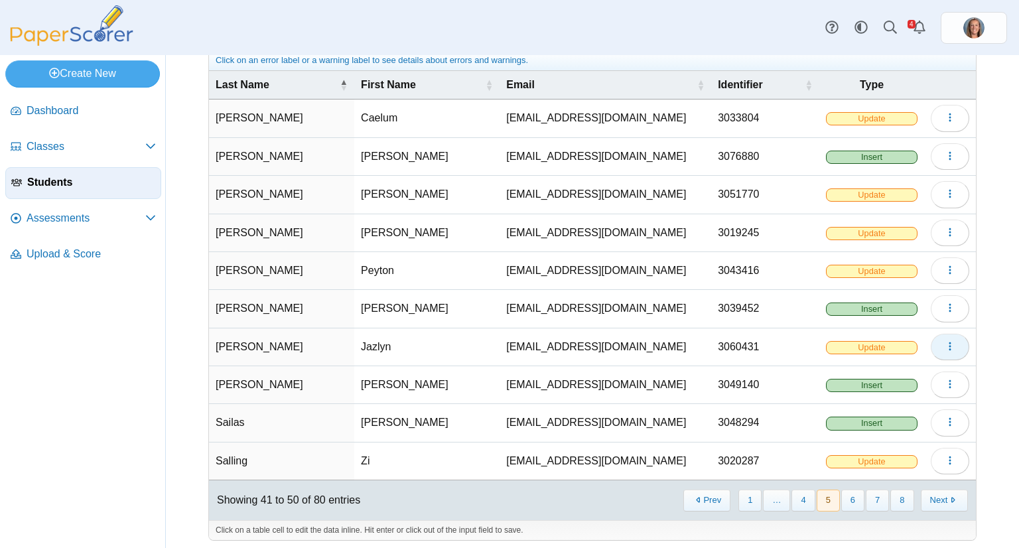
click at [937, 350] on button "button" at bounding box center [950, 347] width 38 height 27
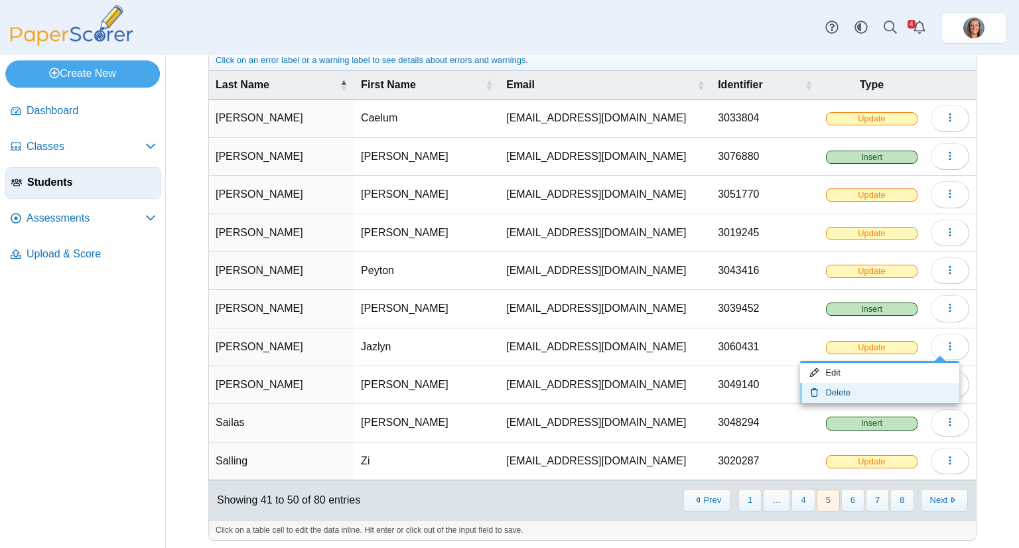
click at [891, 385] on link "Delete" at bounding box center [879, 393] width 159 height 20
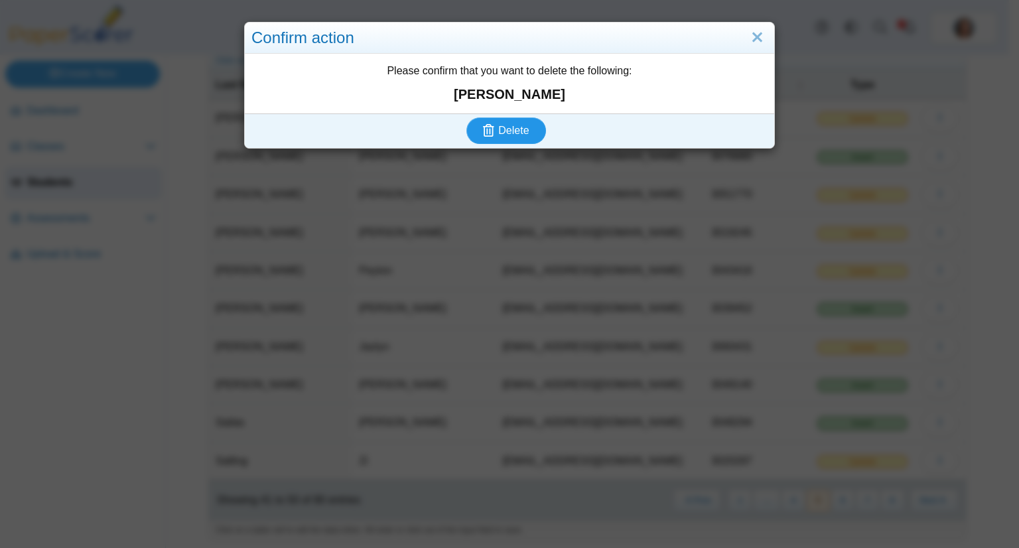
click at [466, 117] on button "Delete" at bounding box center [506, 130] width 80 height 27
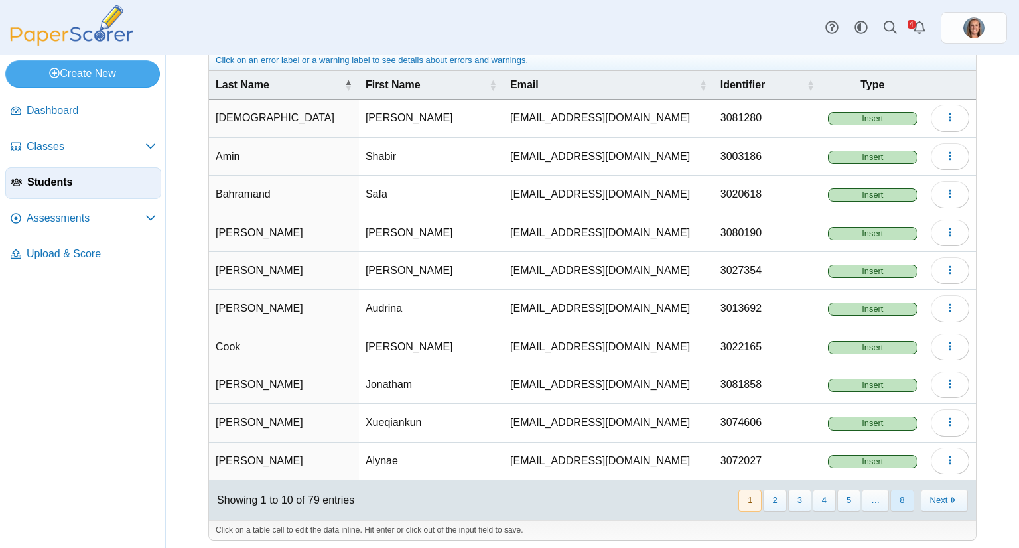
click at [890, 490] on button "8" at bounding box center [901, 501] width 23 height 22
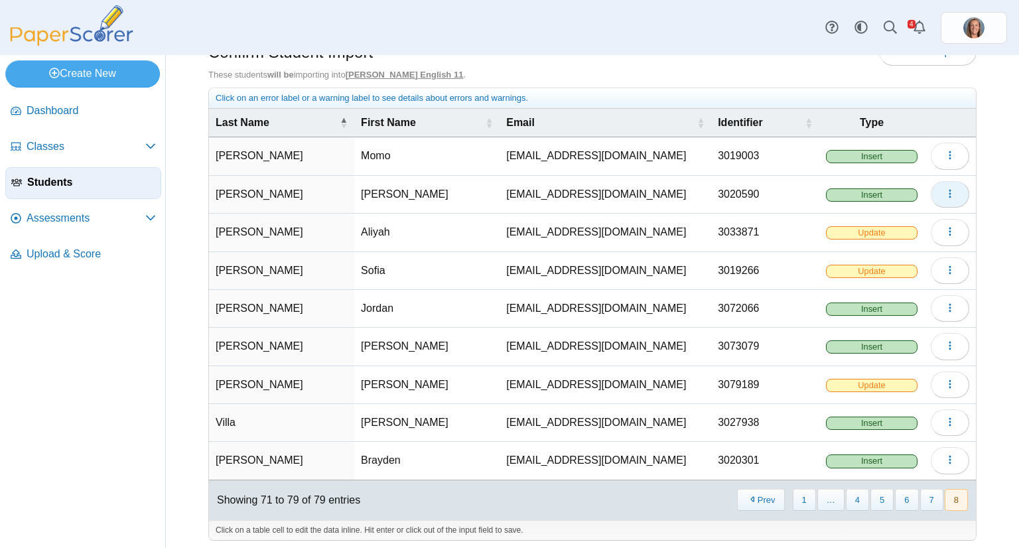
click at [945, 194] on icon "button" at bounding box center [950, 193] width 11 height 11
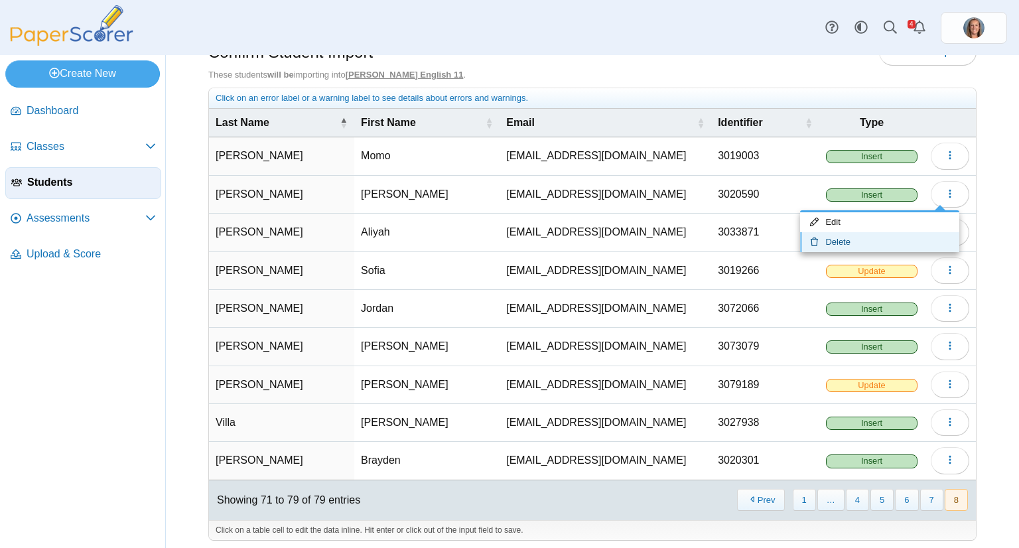
click at [868, 234] on link "Delete" at bounding box center [879, 242] width 159 height 20
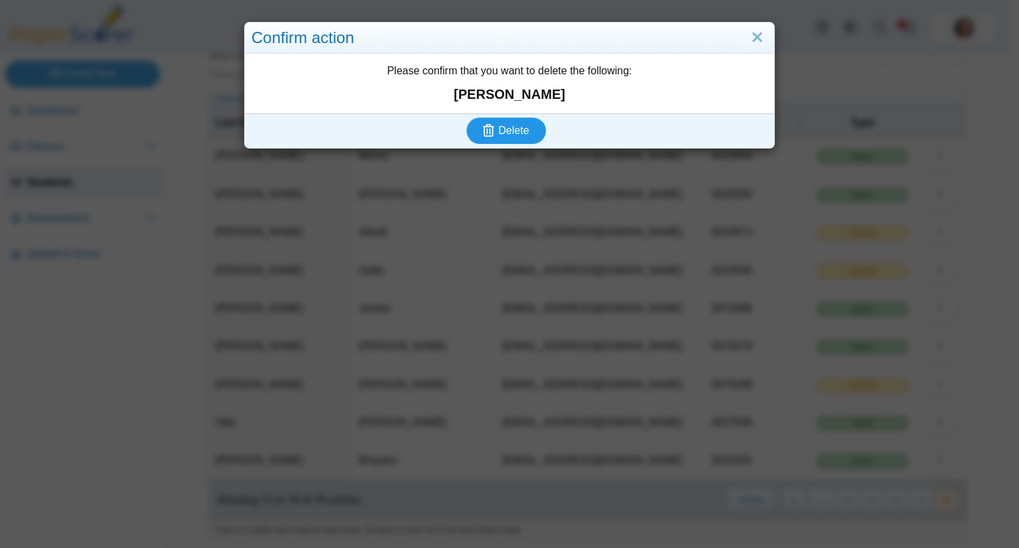
click at [466, 117] on button "Delete" at bounding box center [506, 130] width 80 height 27
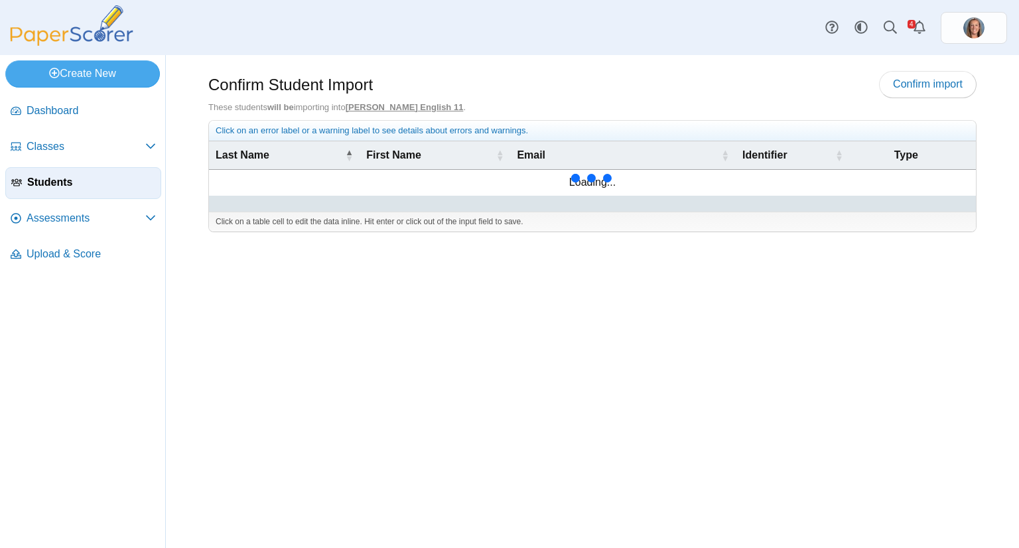
scroll to position [70, 0]
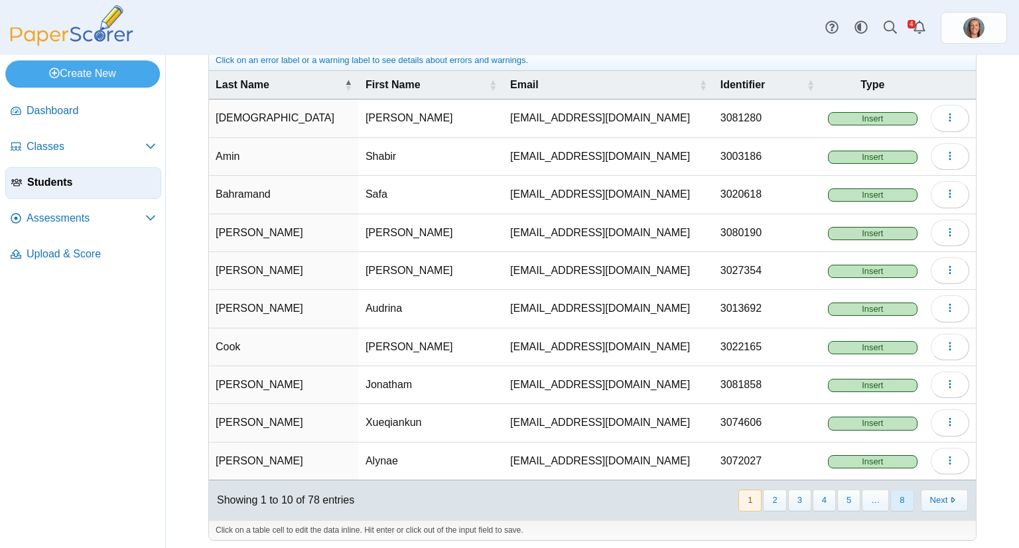
click at [895, 494] on button "8" at bounding box center [901, 501] width 23 height 22
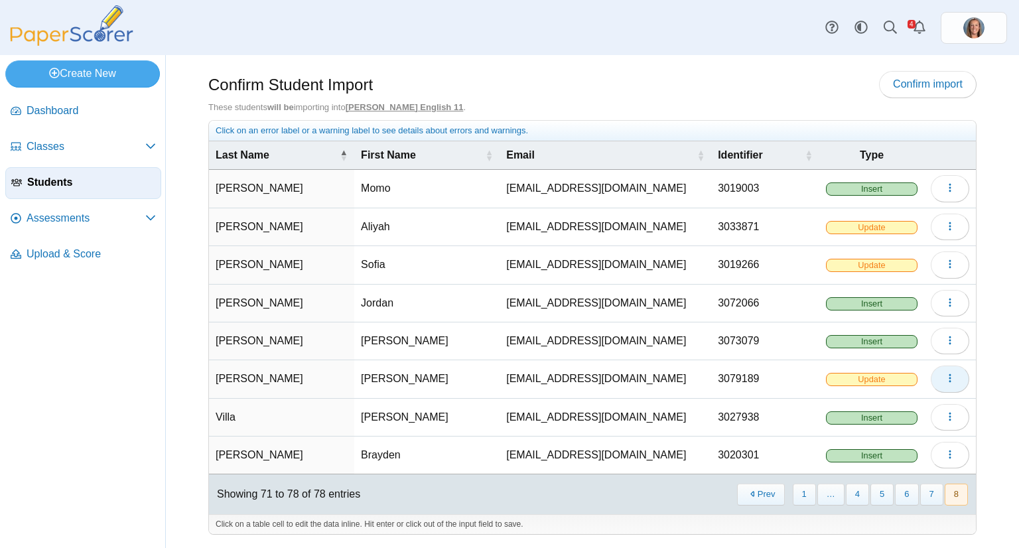
click at [945, 380] on icon "button" at bounding box center [950, 378] width 11 height 11
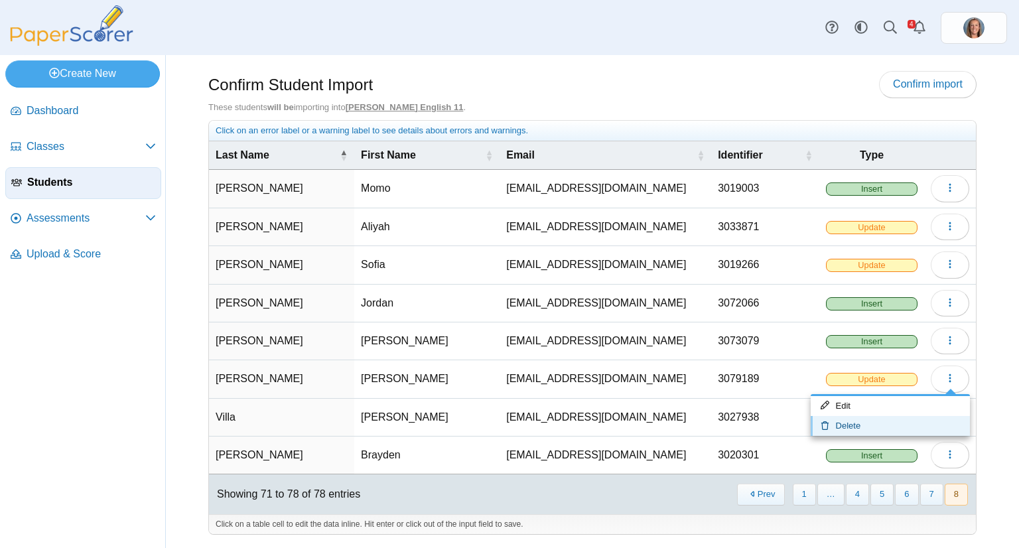
click at [875, 420] on link "Delete" at bounding box center [890, 426] width 159 height 20
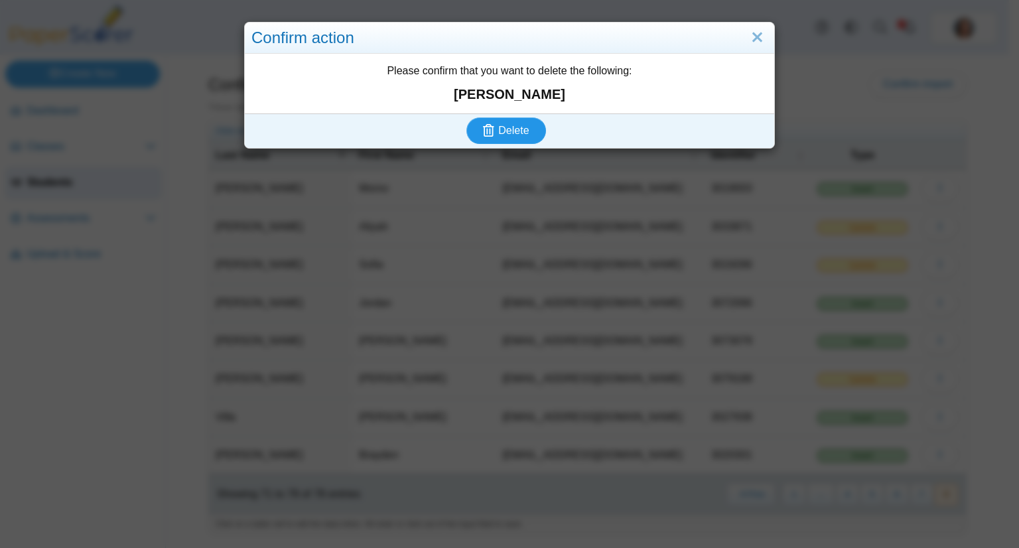
click at [466, 117] on button "Delete" at bounding box center [506, 130] width 80 height 27
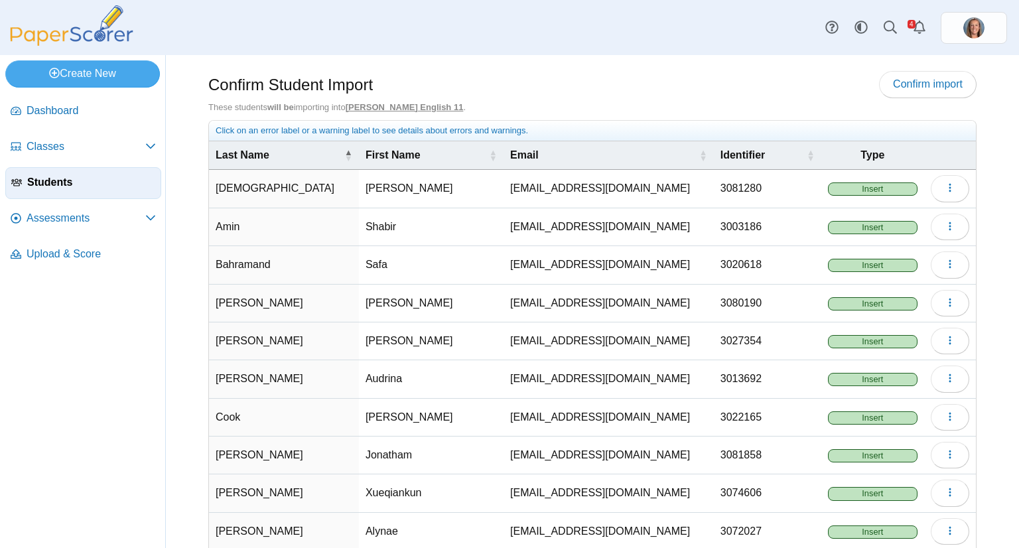
scroll to position [70, 0]
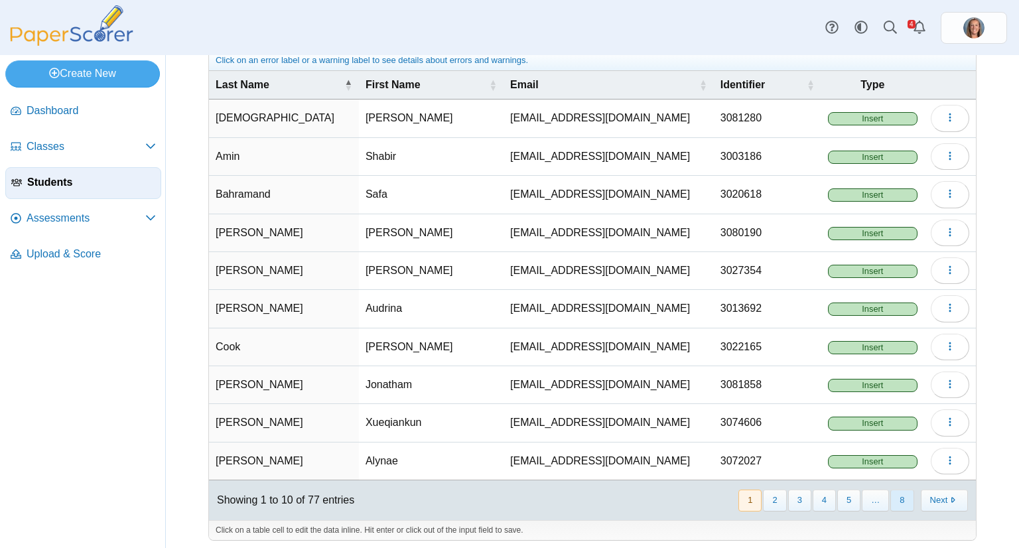
click at [890, 490] on button "8" at bounding box center [901, 501] width 23 height 22
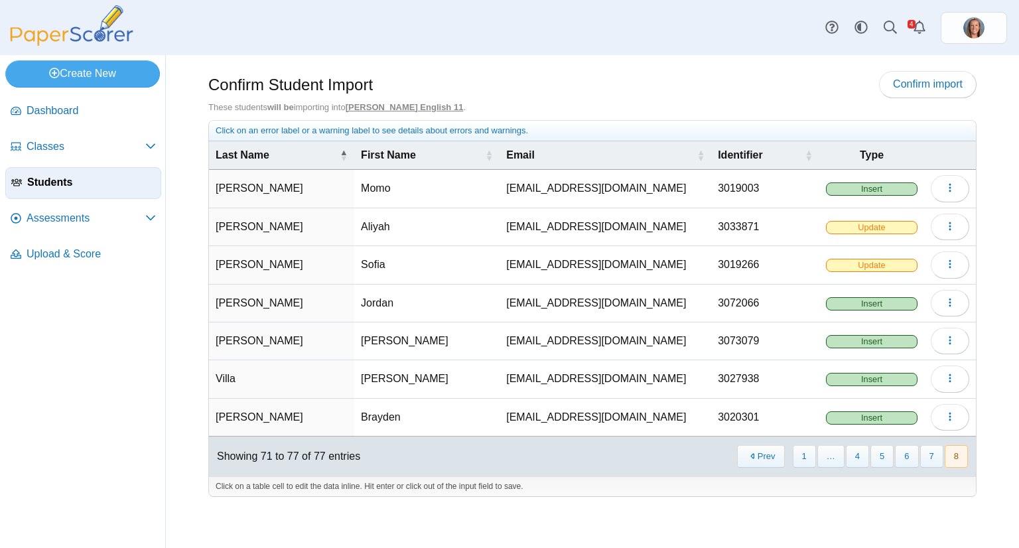
scroll to position [0, 0]
click at [946, 298] on icon "button" at bounding box center [950, 302] width 11 height 11
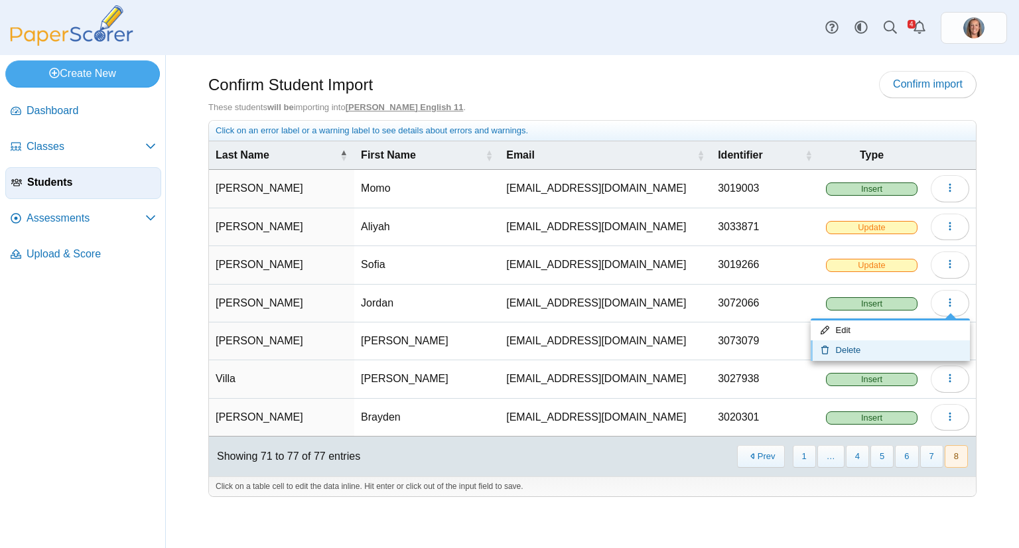
click at [857, 346] on link "Delete" at bounding box center [890, 350] width 159 height 20
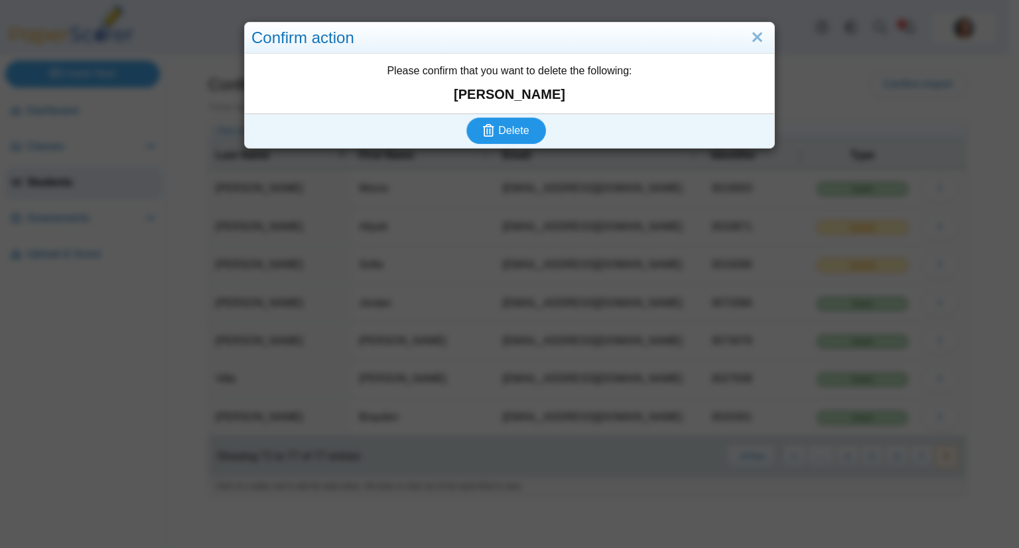
click at [466, 117] on button "Delete" at bounding box center [506, 130] width 80 height 27
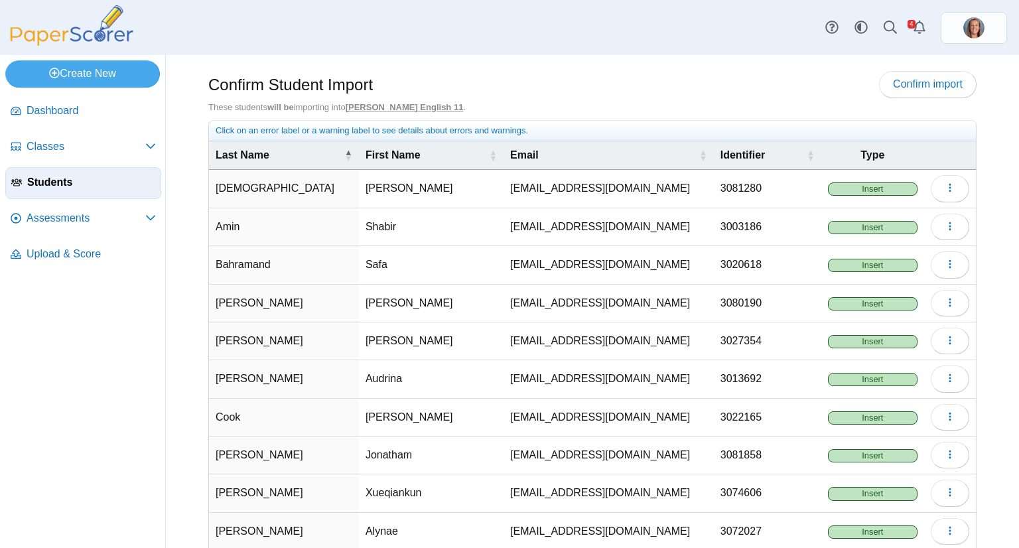
scroll to position [70, 0]
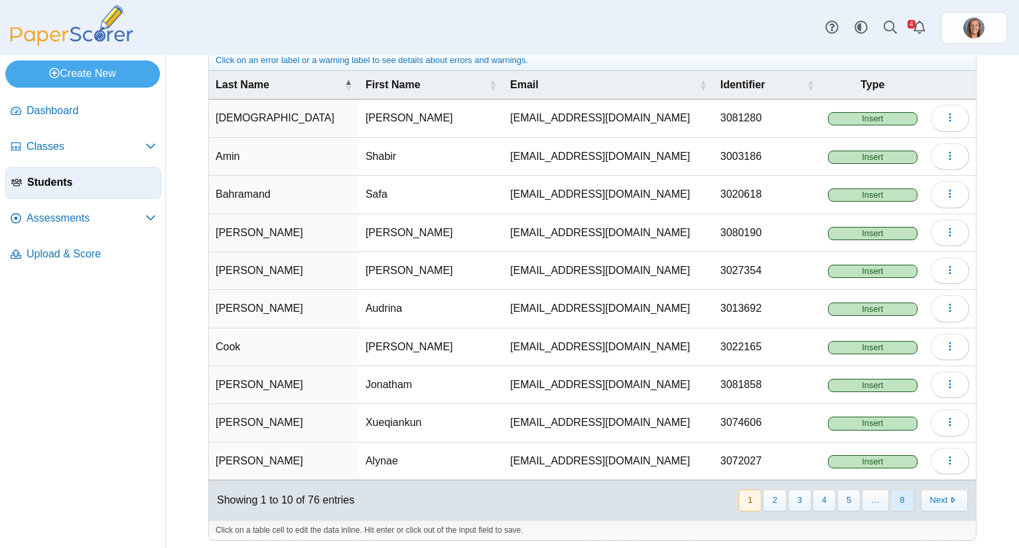
click at [890, 491] on button "8" at bounding box center [901, 501] width 23 height 22
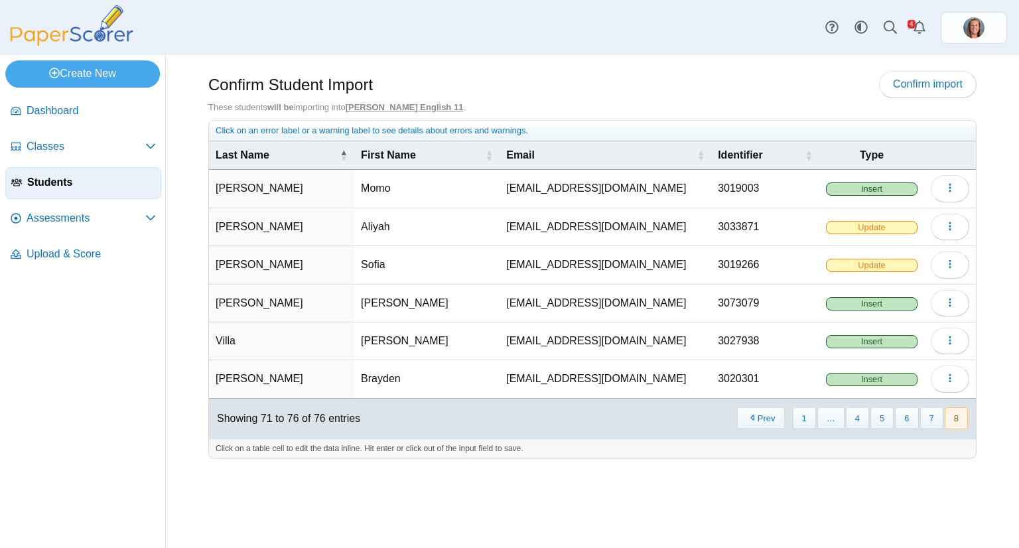
scroll to position [0, 0]
click at [953, 221] on span "button" at bounding box center [950, 226] width 11 height 11
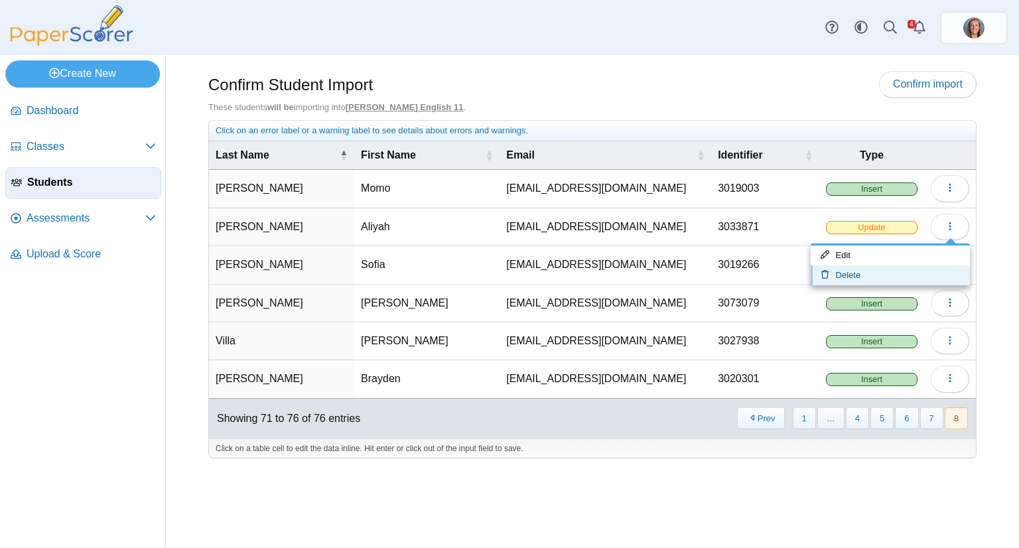
click at [873, 272] on link "Delete" at bounding box center [890, 275] width 159 height 20
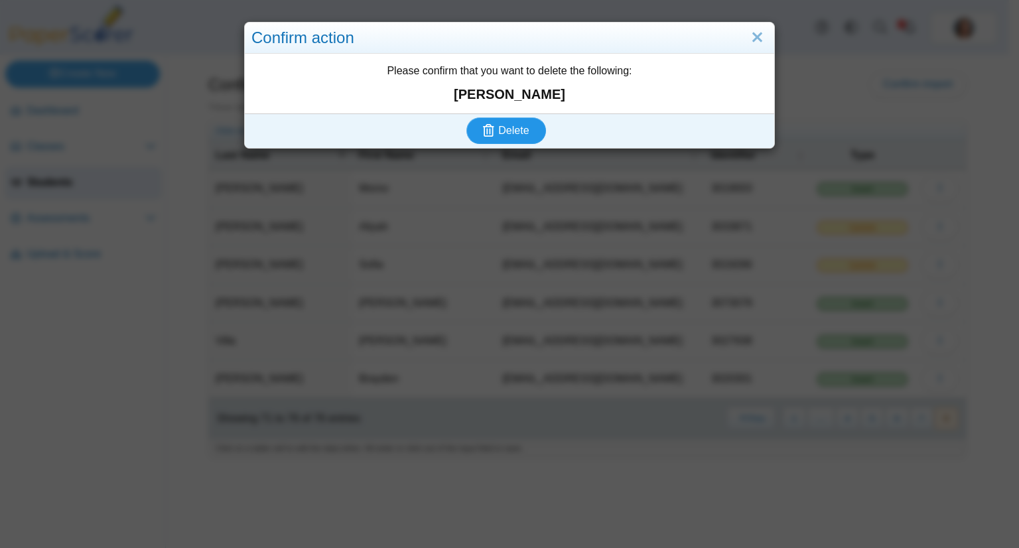
click at [466, 117] on button "Delete" at bounding box center [506, 130] width 80 height 27
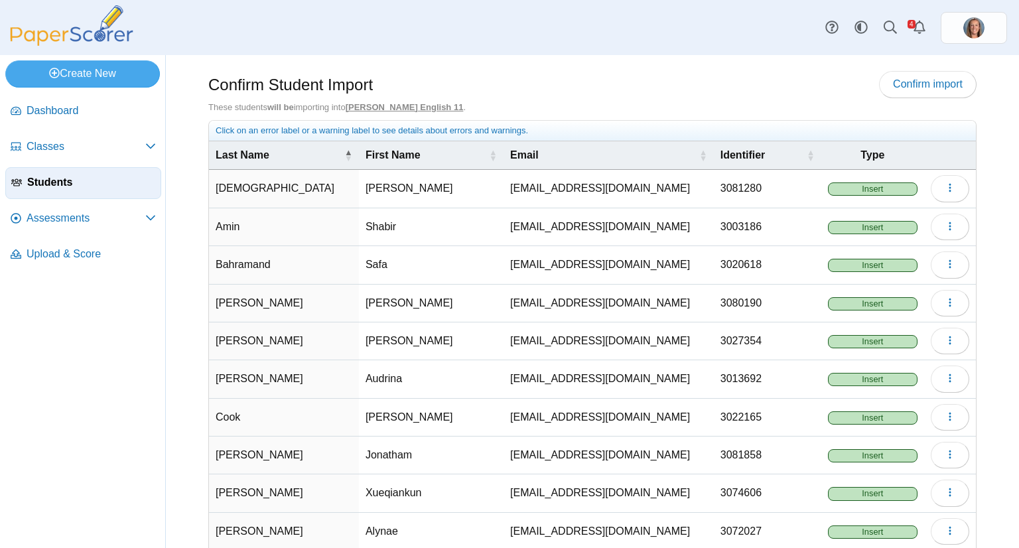
scroll to position [70, 0]
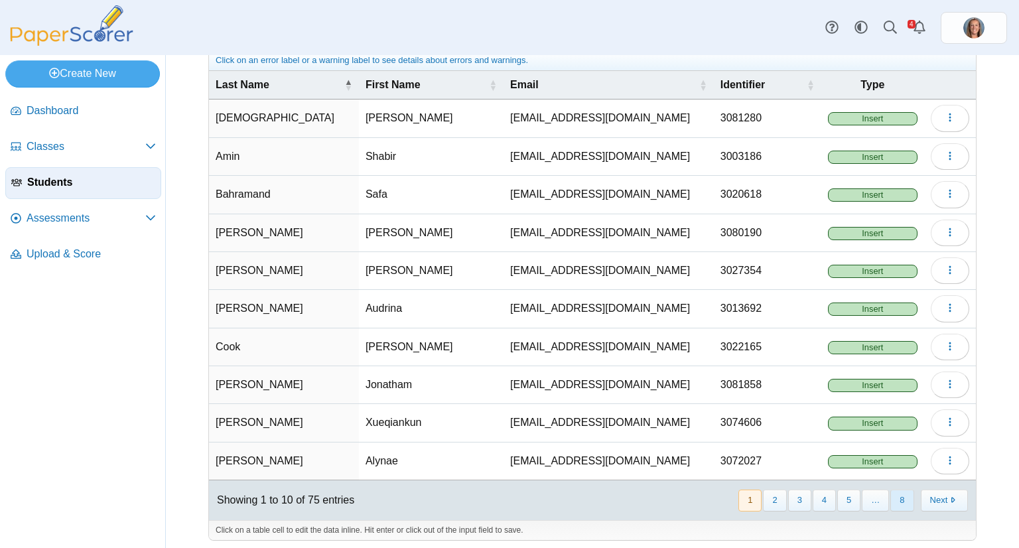
click at [896, 500] on button "8" at bounding box center [901, 501] width 23 height 22
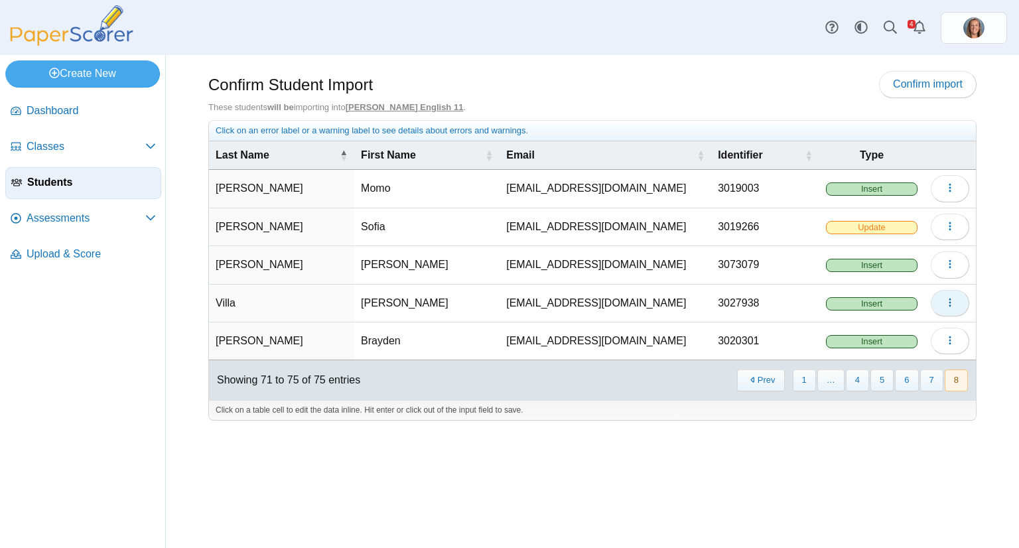
scroll to position [0, 0]
click at [940, 224] on button "button" at bounding box center [950, 227] width 38 height 27
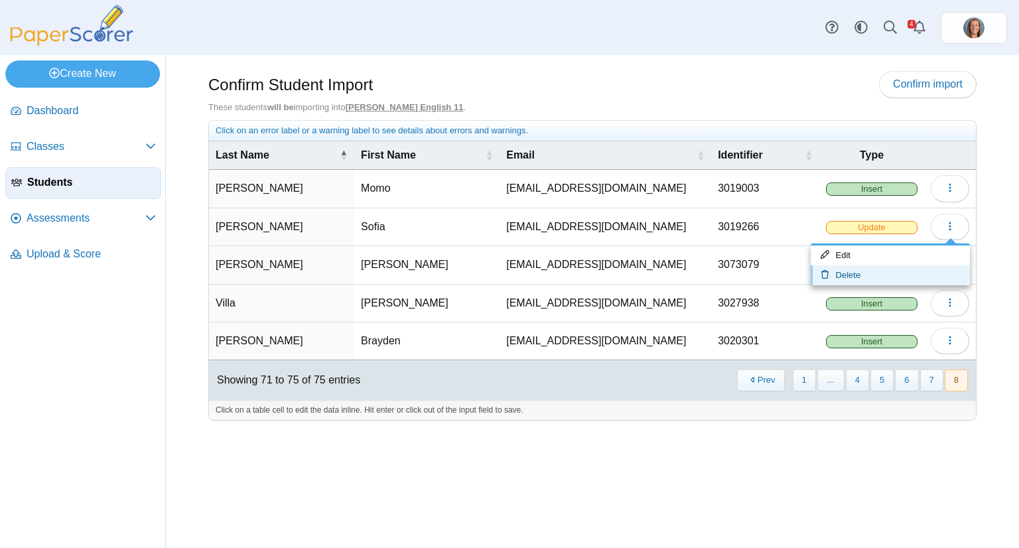
click at [898, 277] on link "Delete" at bounding box center [890, 275] width 159 height 20
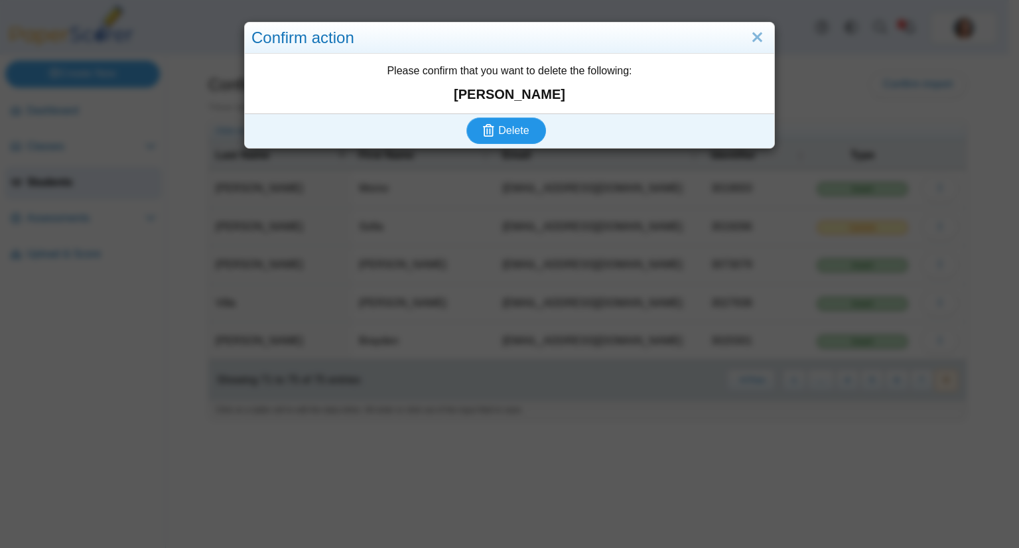
click at [466, 117] on button "Delete" at bounding box center [506, 130] width 80 height 27
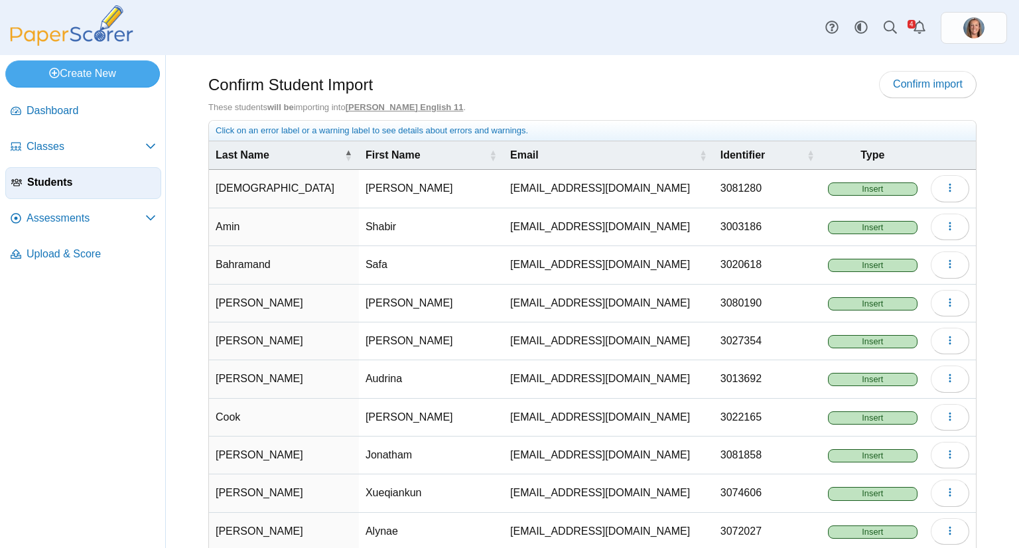
scroll to position [70, 0]
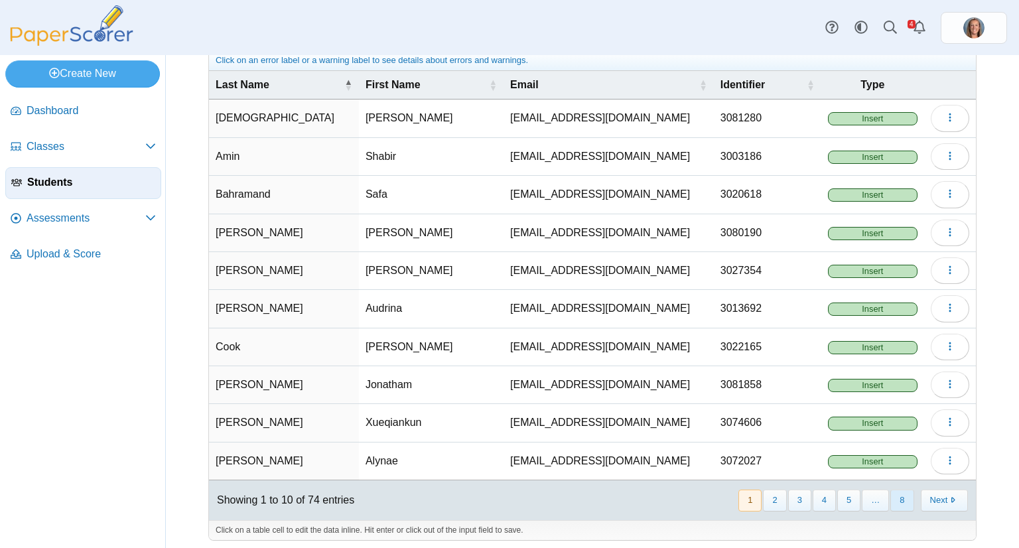
click at [893, 498] on button "8" at bounding box center [901, 501] width 23 height 22
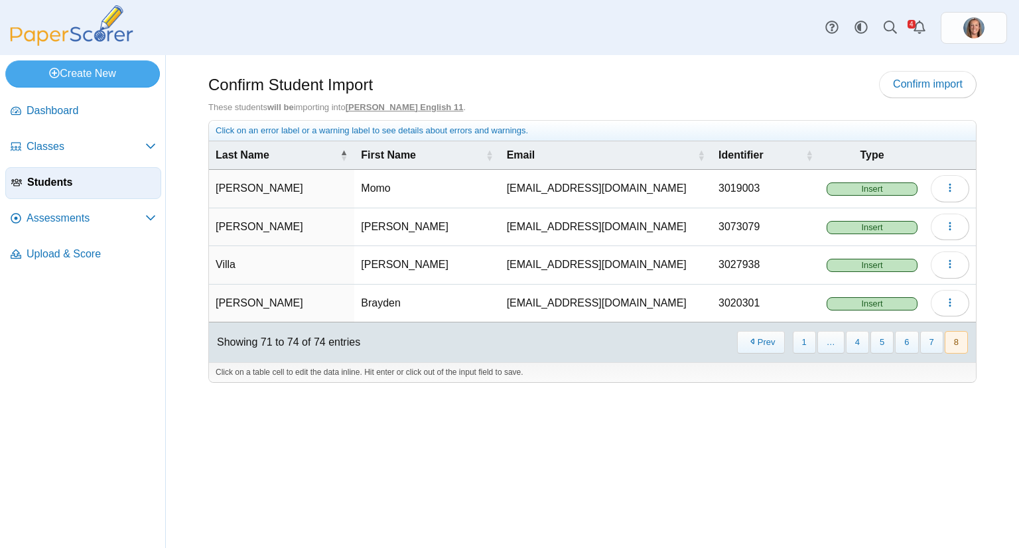
scroll to position [0, 0]
click at [927, 335] on button "7" at bounding box center [931, 342] width 23 height 22
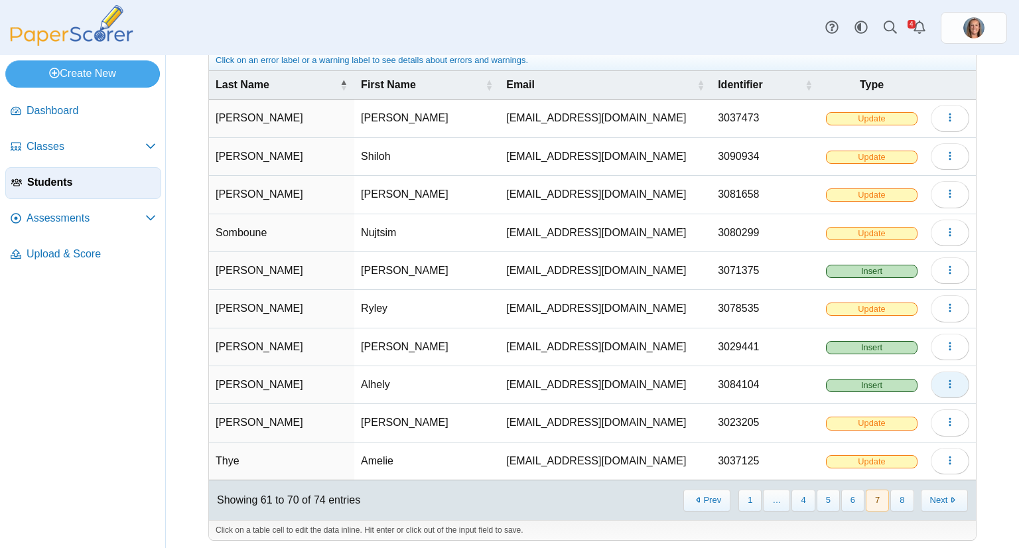
click at [947, 381] on button "button" at bounding box center [950, 385] width 38 height 27
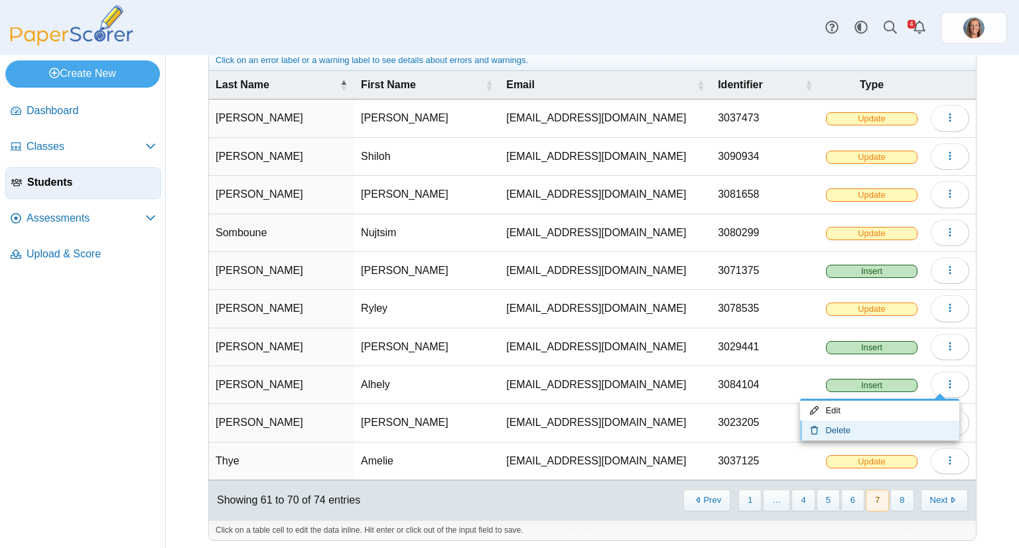
click at [886, 423] on link "Delete" at bounding box center [879, 431] width 159 height 20
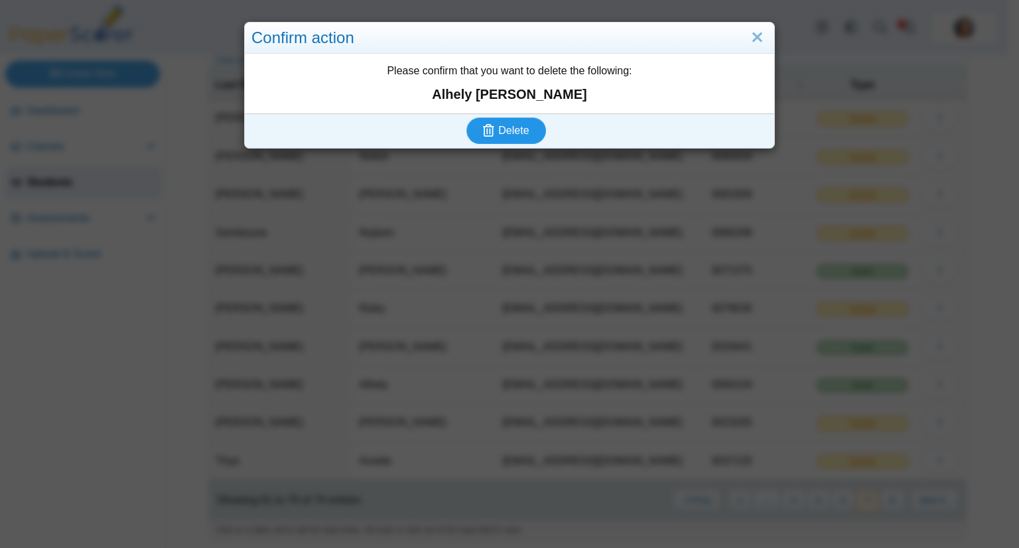
click at [466, 117] on button "Delete" at bounding box center [506, 130] width 80 height 27
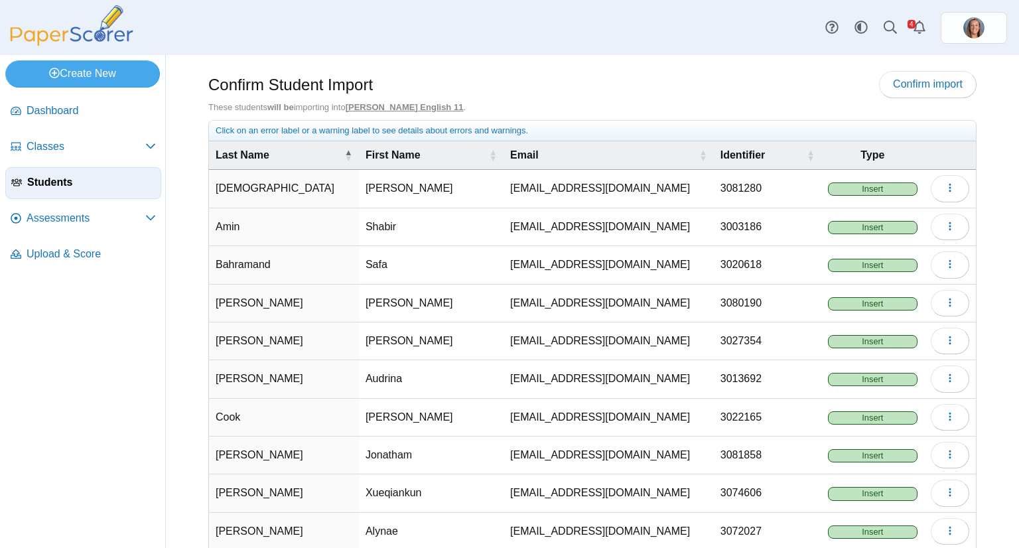
scroll to position [70, 0]
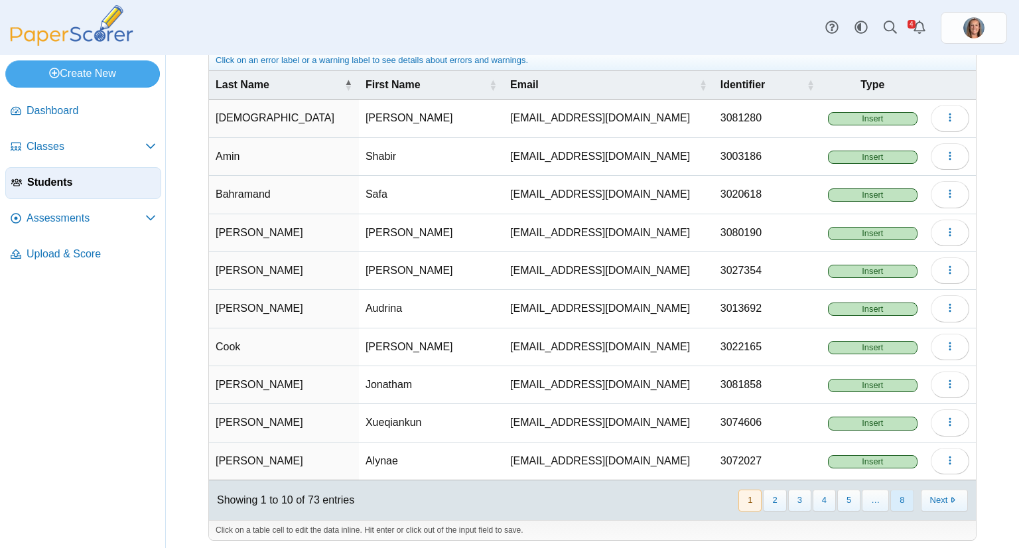
click at [890, 493] on button "8" at bounding box center [901, 501] width 23 height 22
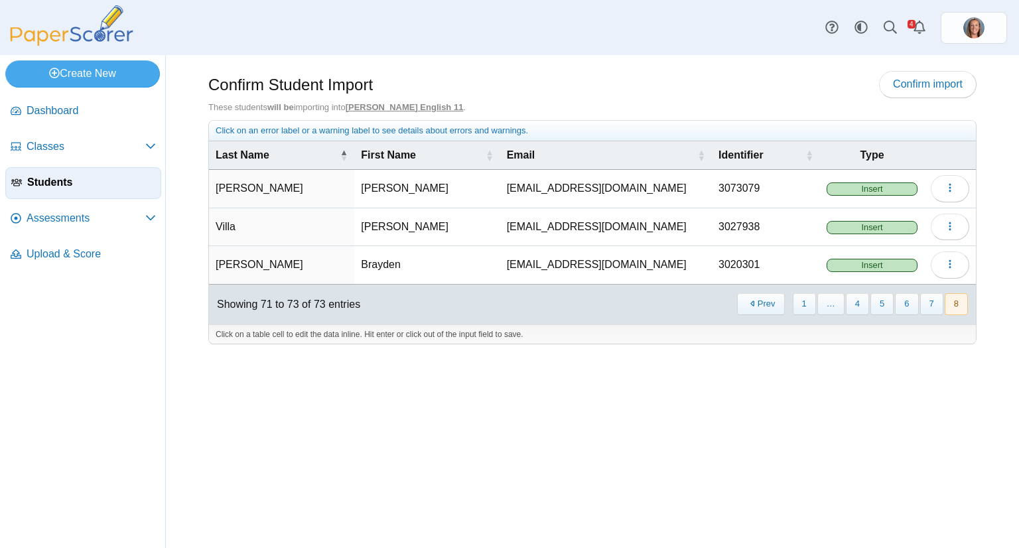
scroll to position [0, 0]
click at [929, 295] on button "7" at bounding box center [931, 304] width 23 height 22
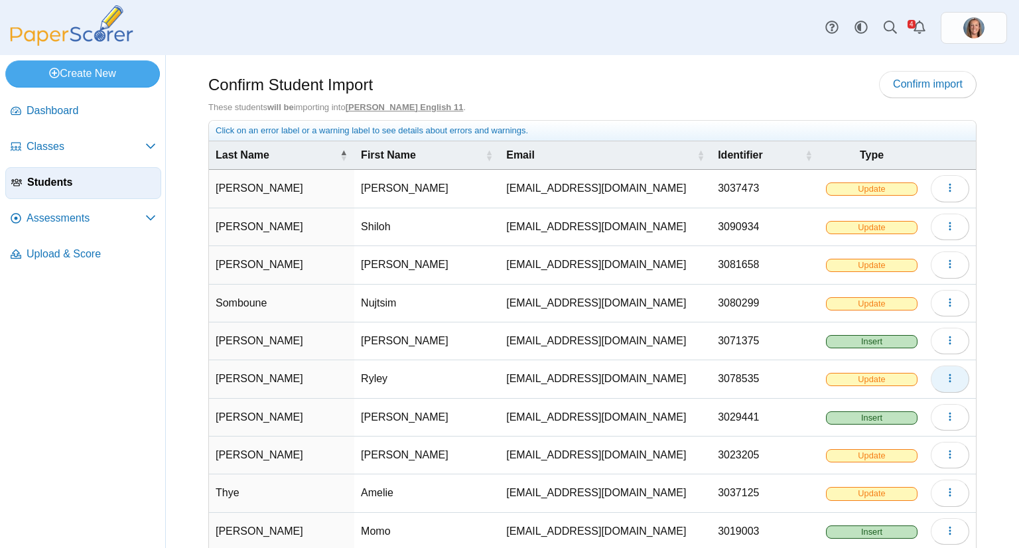
scroll to position [70, 0]
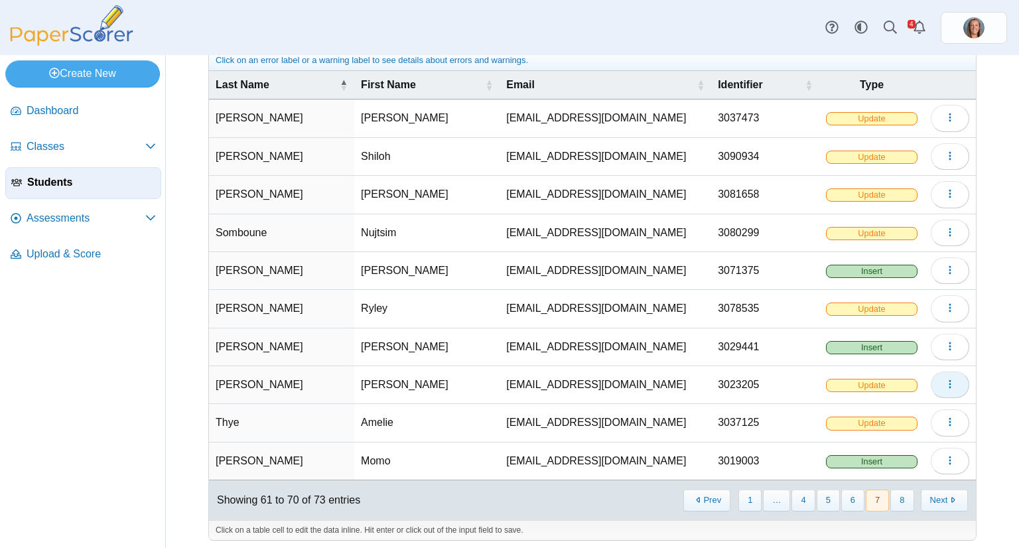
click at [931, 377] on button "button" at bounding box center [950, 385] width 38 height 27
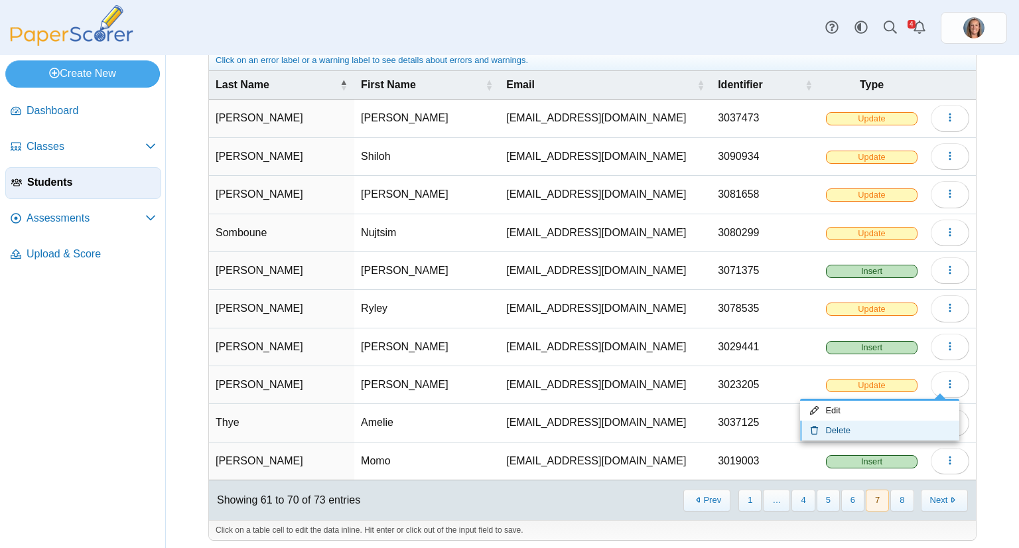
click at [895, 427] on link "Delete" at bounding box center [879, 431] width 159 height 20
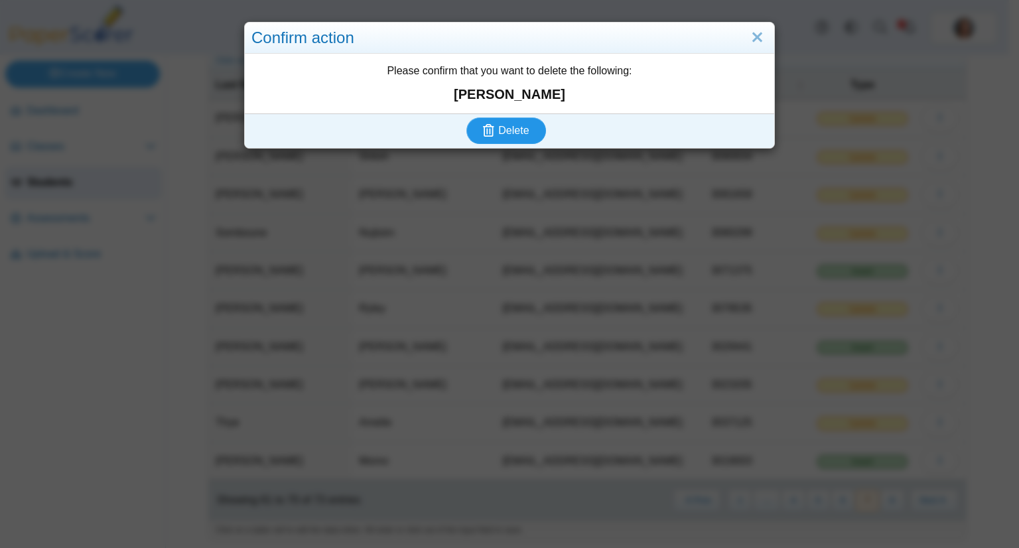
click at [466, 117] on button "Delete" at bounding box center [506, 130] width 80 height 27
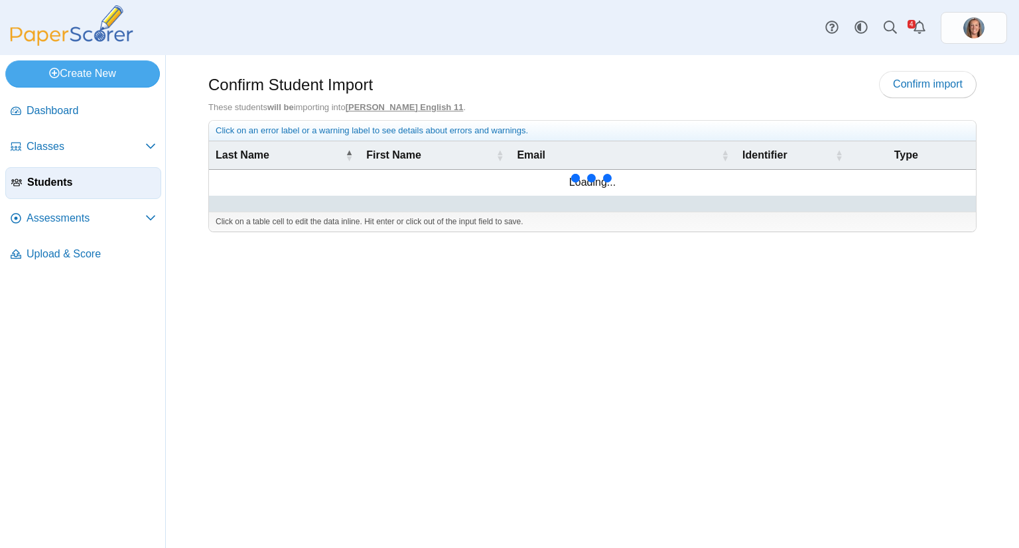
scroll to position [70, 0]
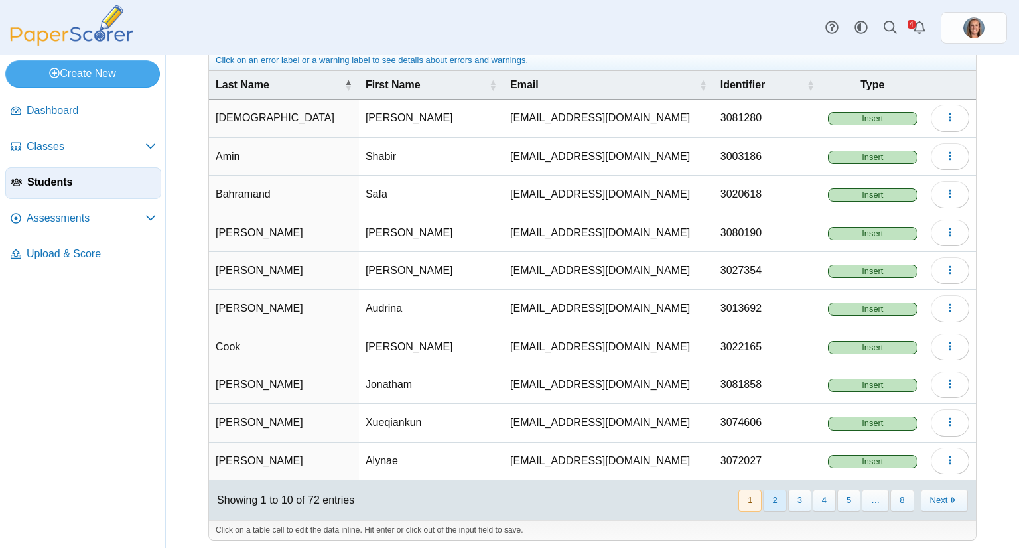
click at [774, 497] on button "2" at bounding box center [774, 501] width 23 height 22
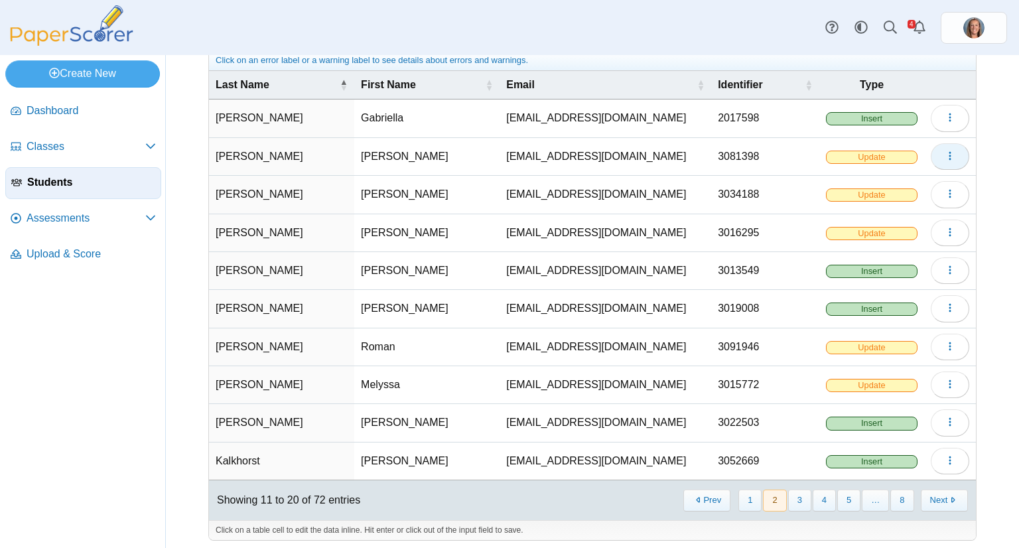
click at [945, 157] on icon "button" at bounding box center [950, 156] width 11 height 11
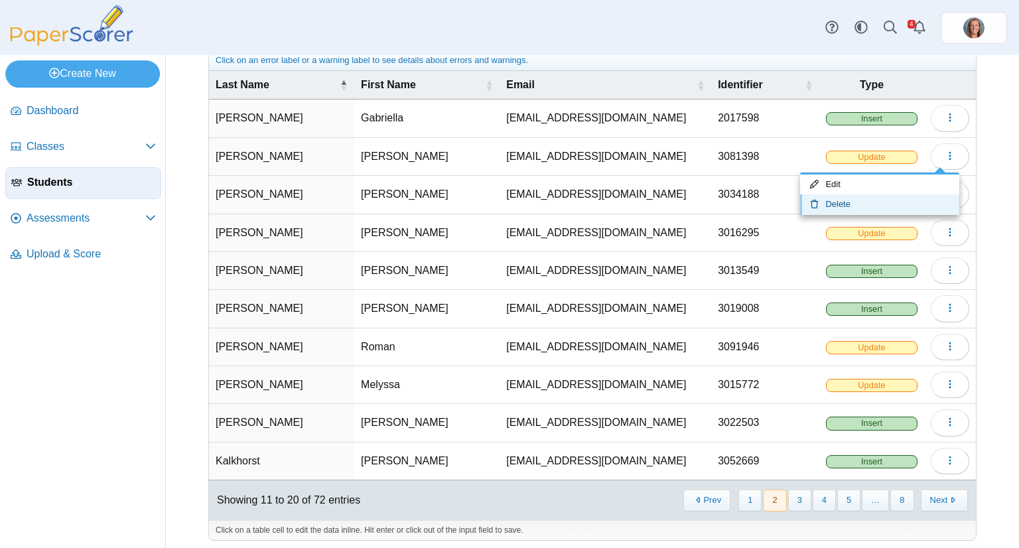
click at [892, 200] on link "Delete" at bounding box center [879, 204] width 159 height 20
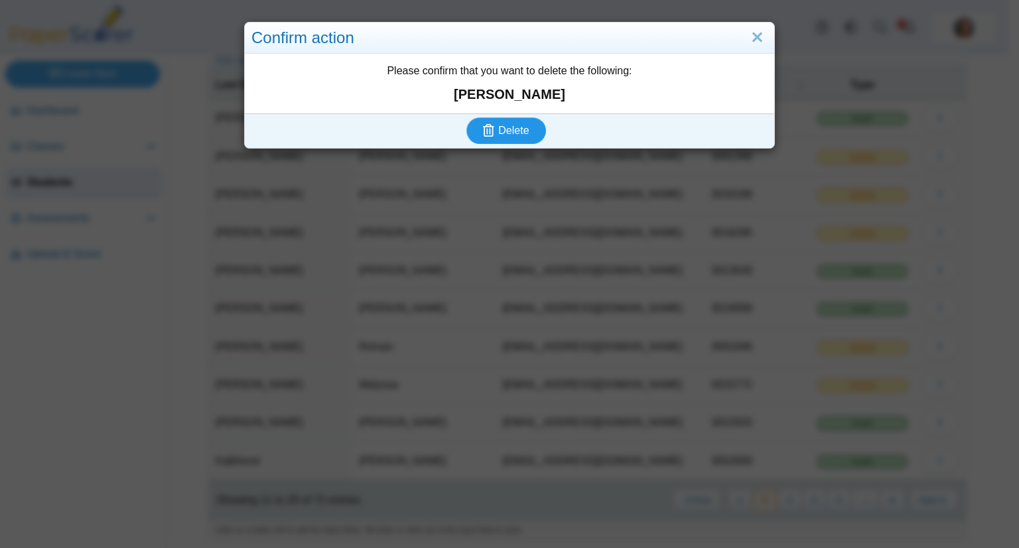
click at [466, 117] on button "Delete" at bounding box center [506, 130] width 80 height 27
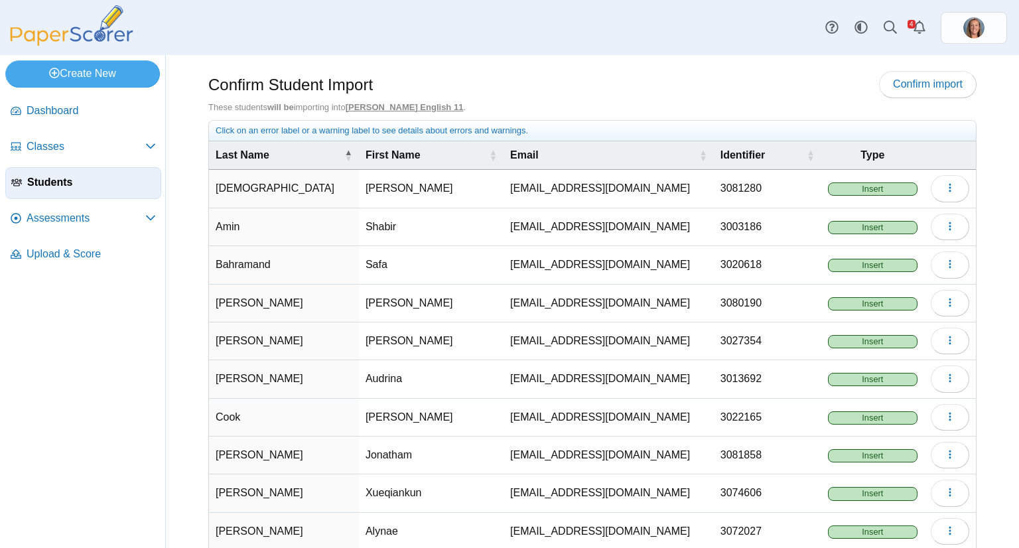
scroll to position [70, 0]
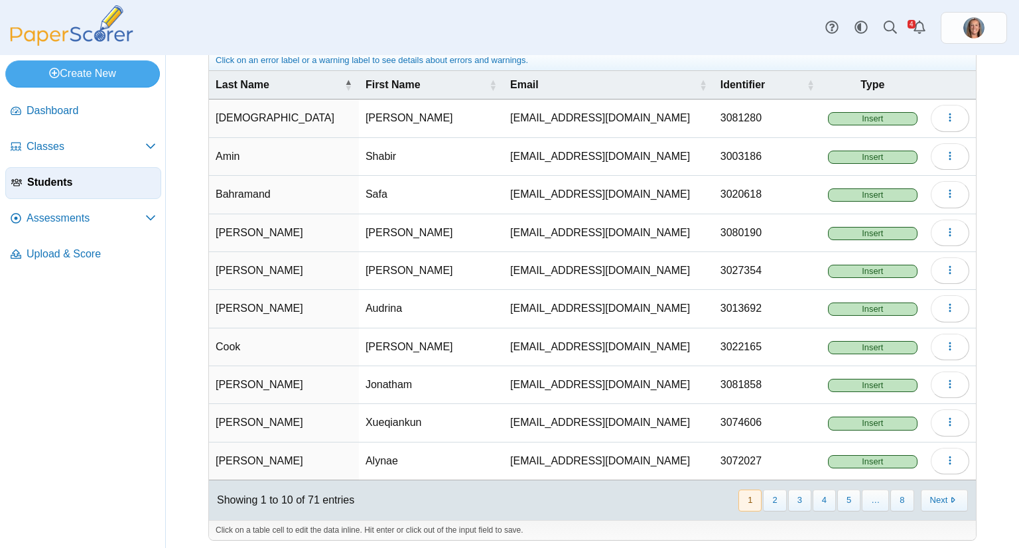
drag, startPoint x: 769, startPoint y: 496, endPoint x: 779, endPoint y: 479, distance: 19.3
click at [769, 495] on button "2" at bounding box center [774, 501] width 23 height 22
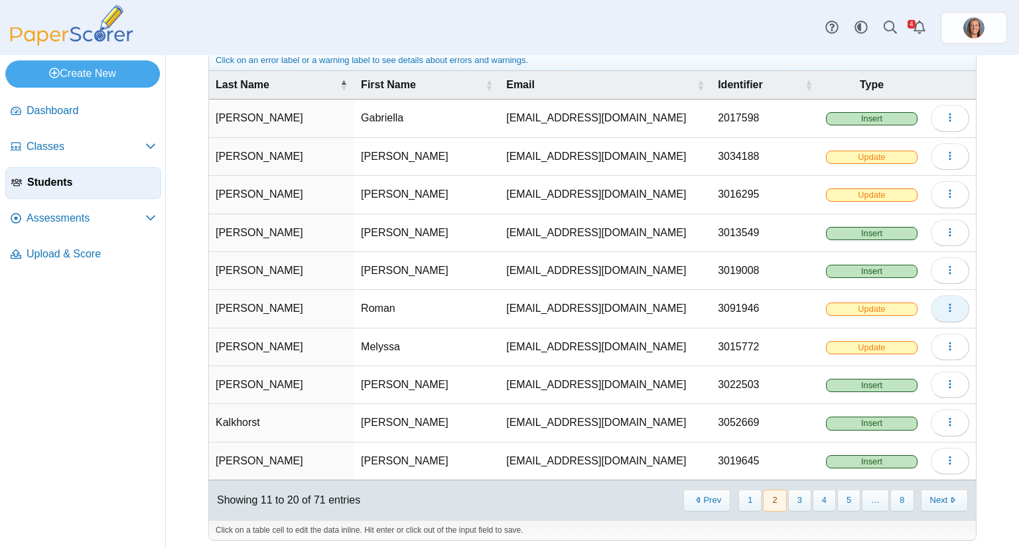
click at [945, 306] on icon "button" at bounding box center [950, 308] width 11 height 11
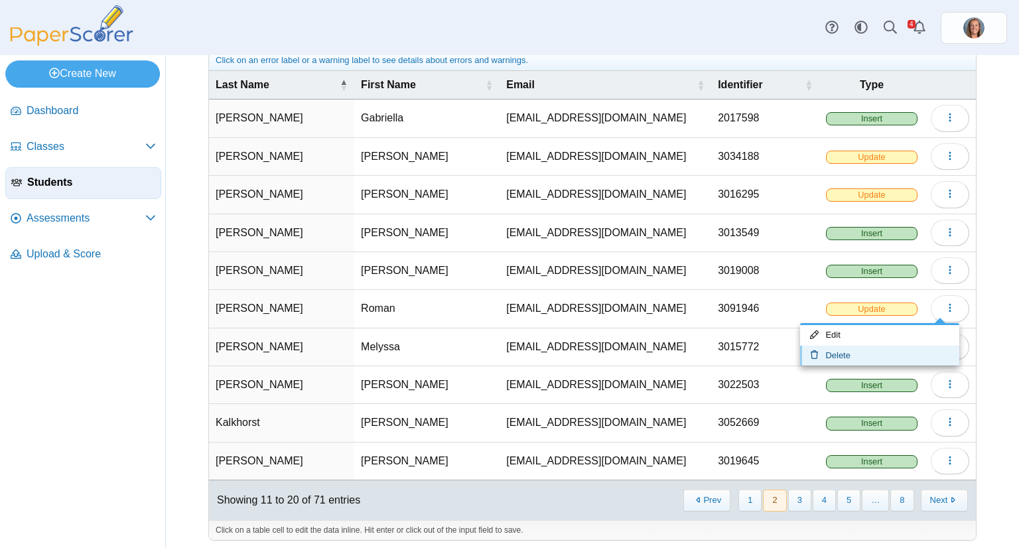
click at [918, 346] on link "Delete" at bounding box center [879, 356] width 159 height 20
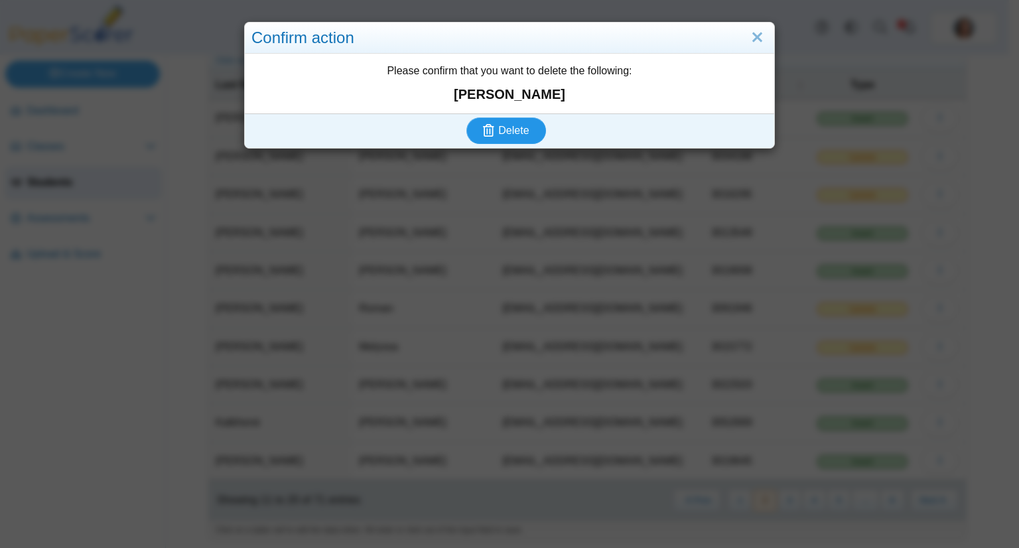
click at [466, 117] on button "Delete" at bounding box center [506, 130] width 80 height 27
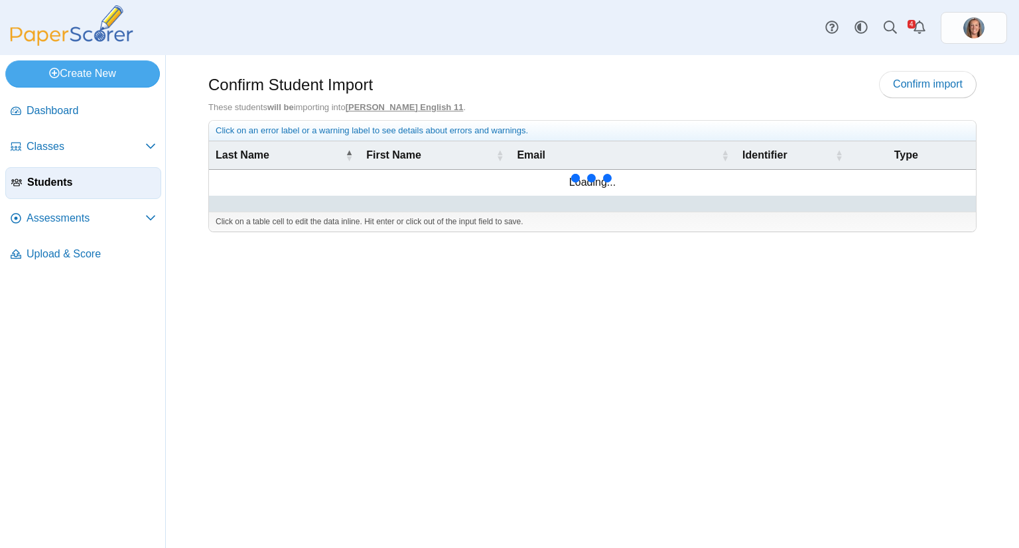
scroll to position [70, 0]
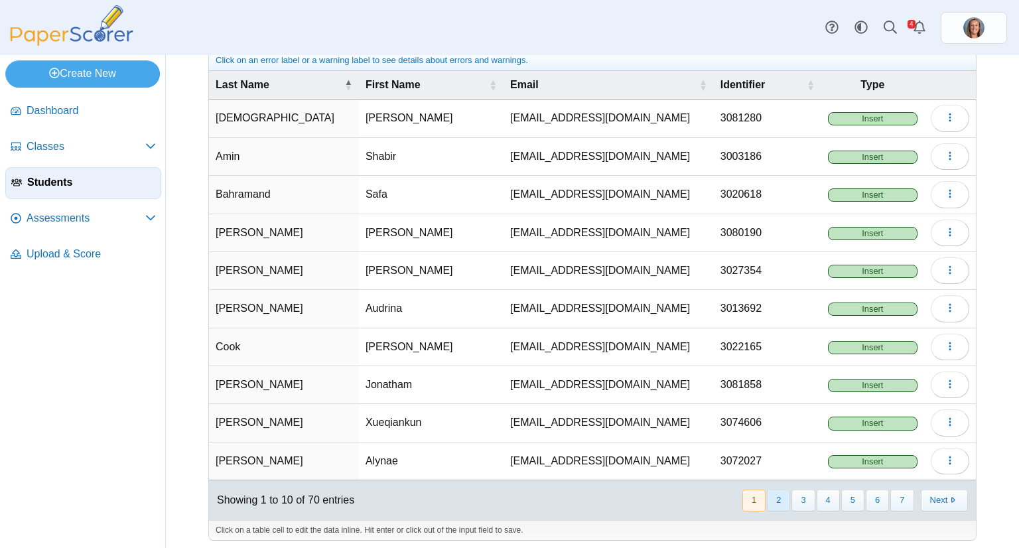
click at [778, 490] on button "2" at bounding box center [778, 501] width 23 height 22
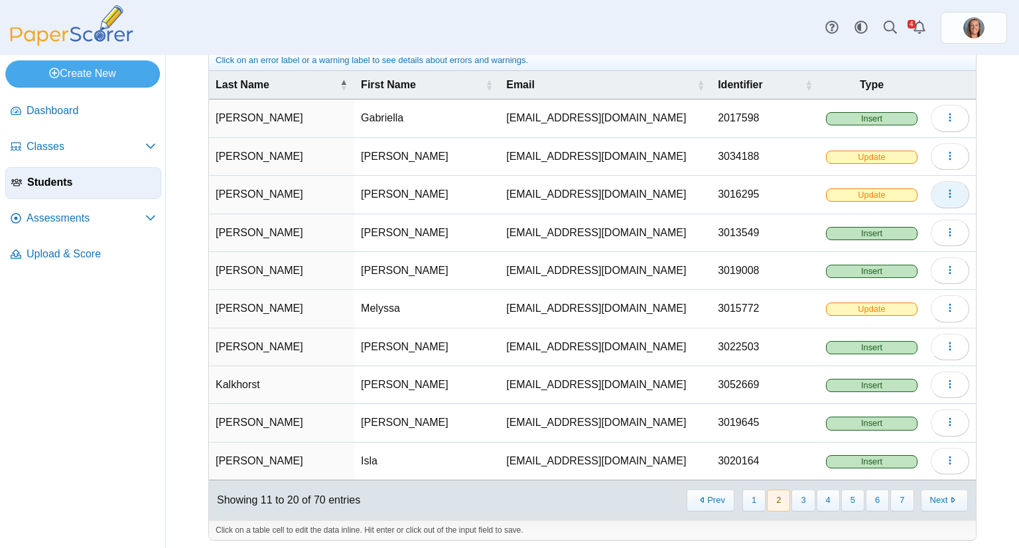
click at [945, 188] on icon "button" at bounding box center [950, 193] width 11 height 11
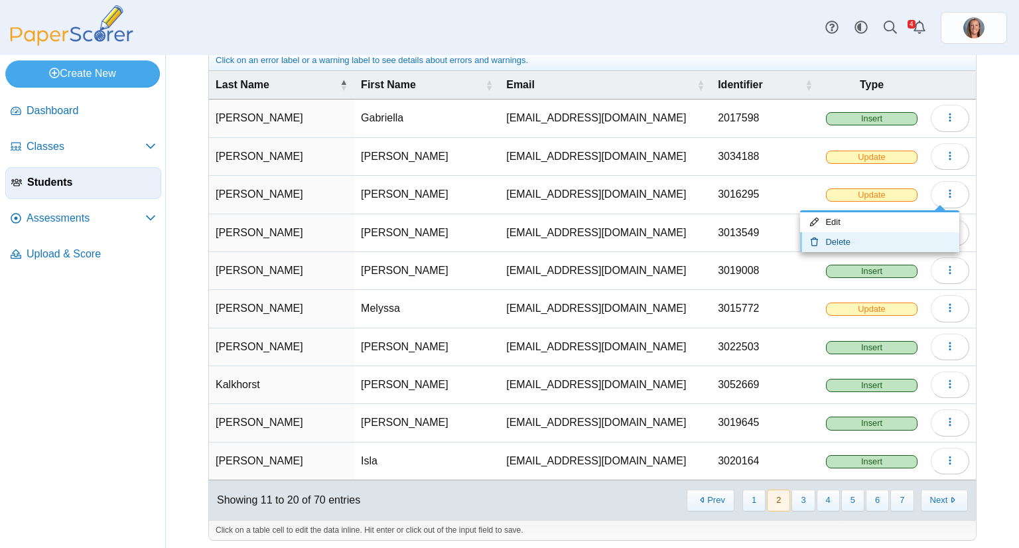
click at [910, 234] on link "Delete" at bounding box center [879, 242] width 159 height 20
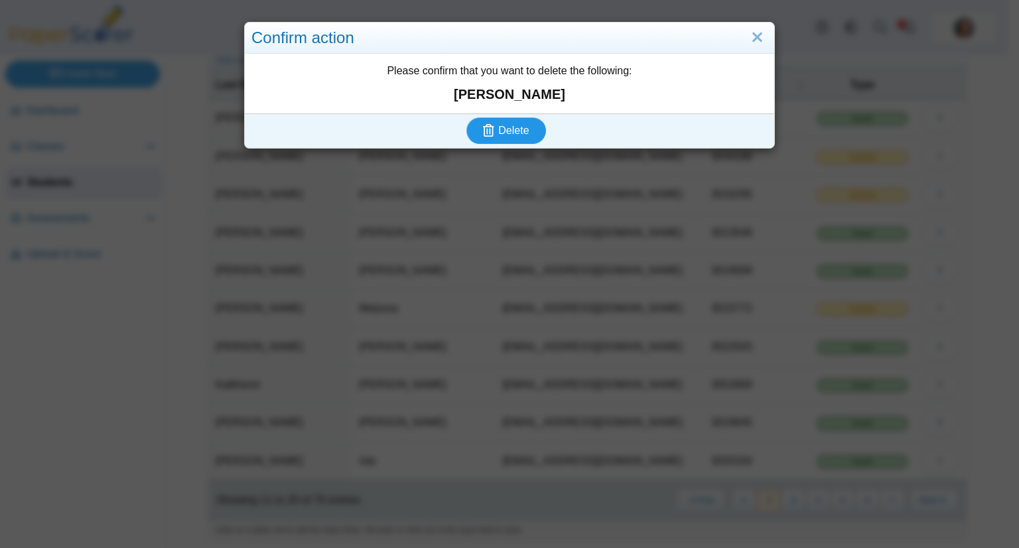
click at [466, 117] on button "Delete" at bounding box center [506, 130] width 80 height 27
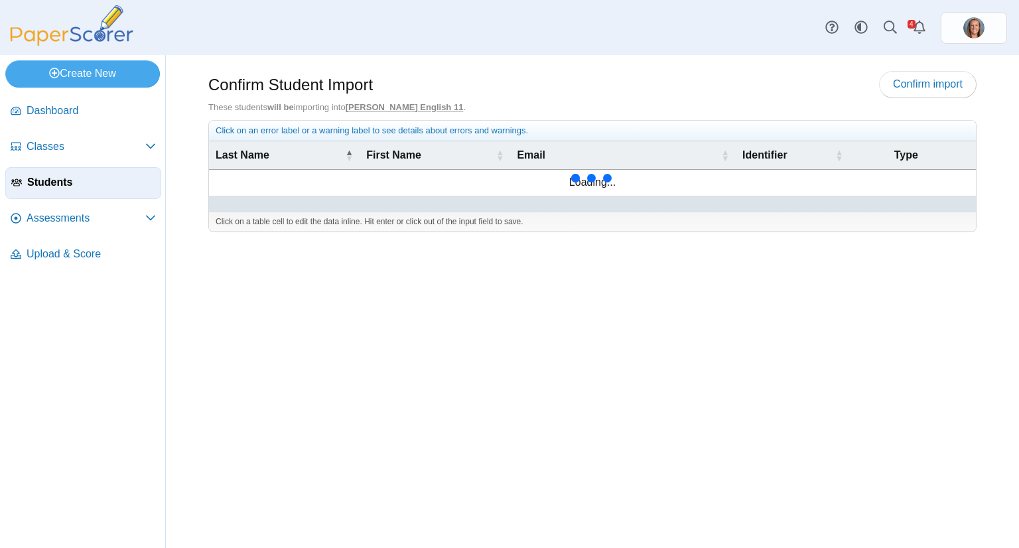
scroll to position [70, 0]
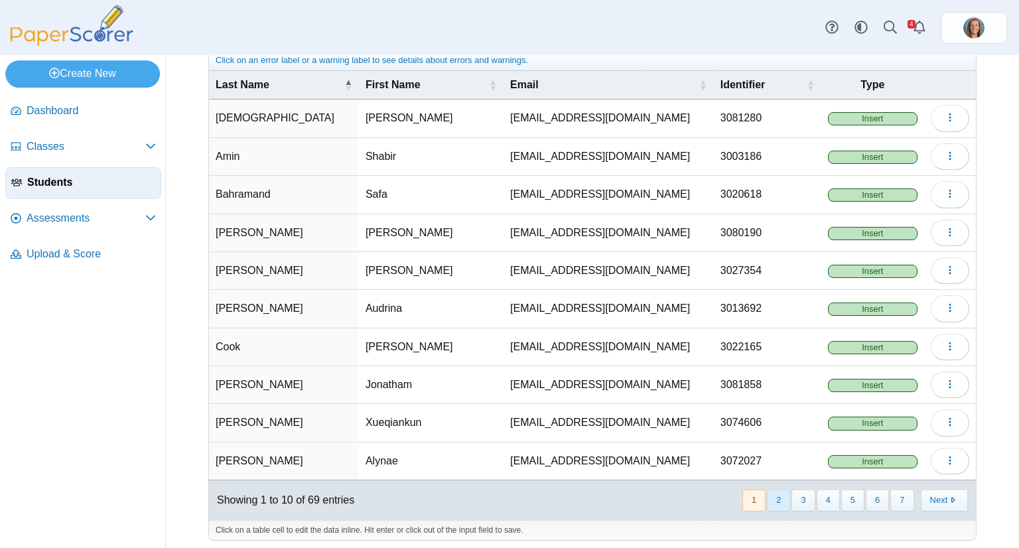
click at [773, 496] on button "2" at bounding box center [778, 501] width 23 height 22
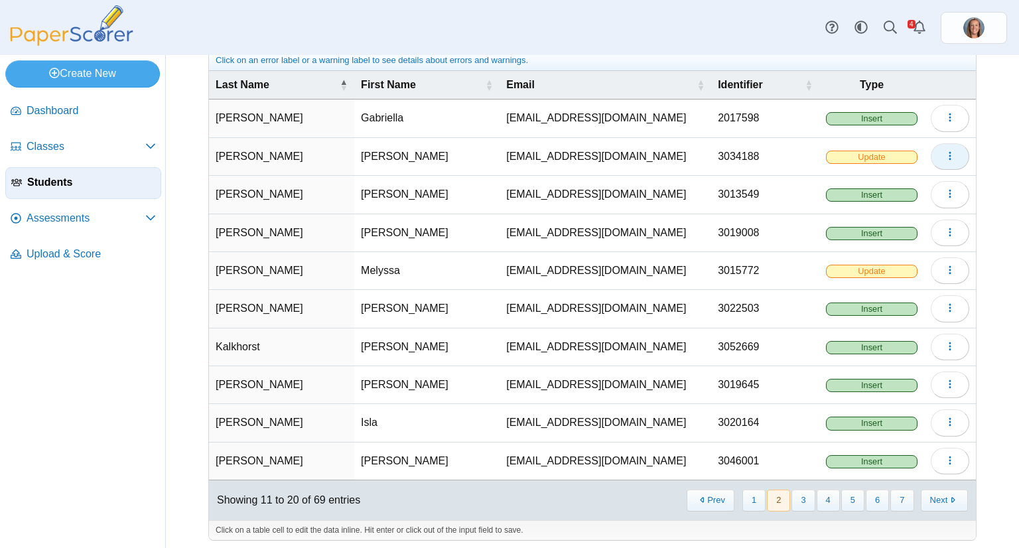
click at [931, 153] on button "button" at bounding box center [950, 156] width 38 height 27
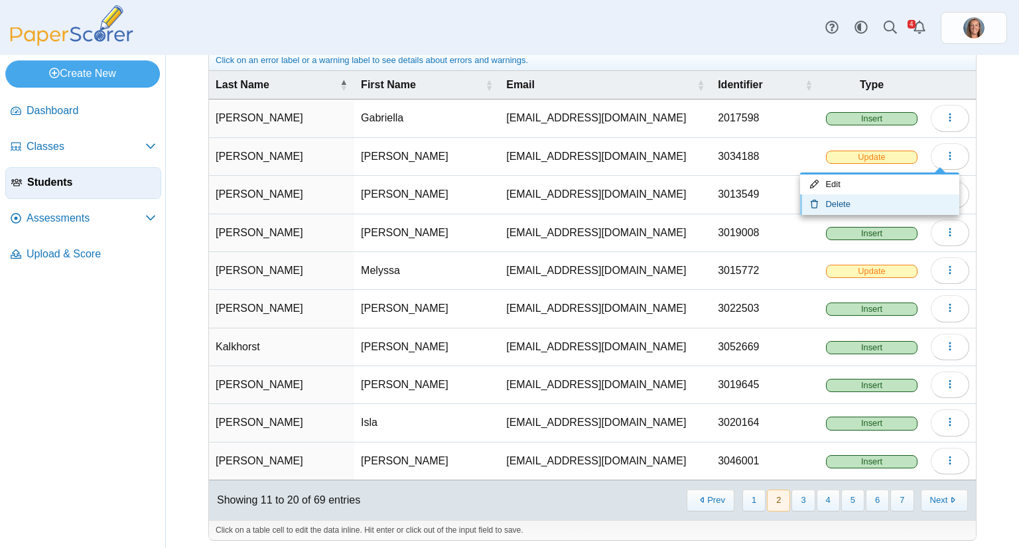
click at [881, 198] on link "Delete" at bounding box center [879, 204] width 159 height 20
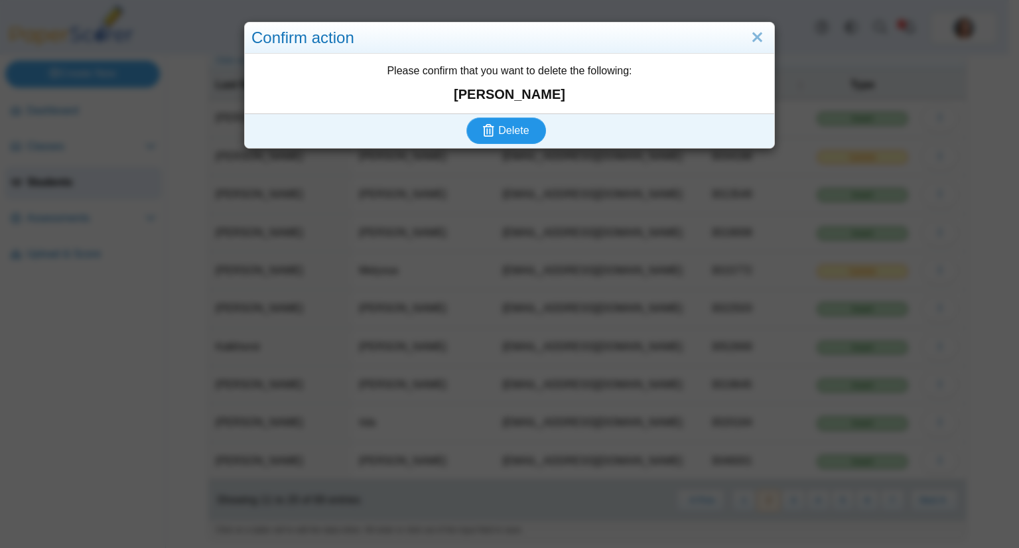
click at [466, 117] on button "Delete" at bounding box center [506, 130] width 80 height 27
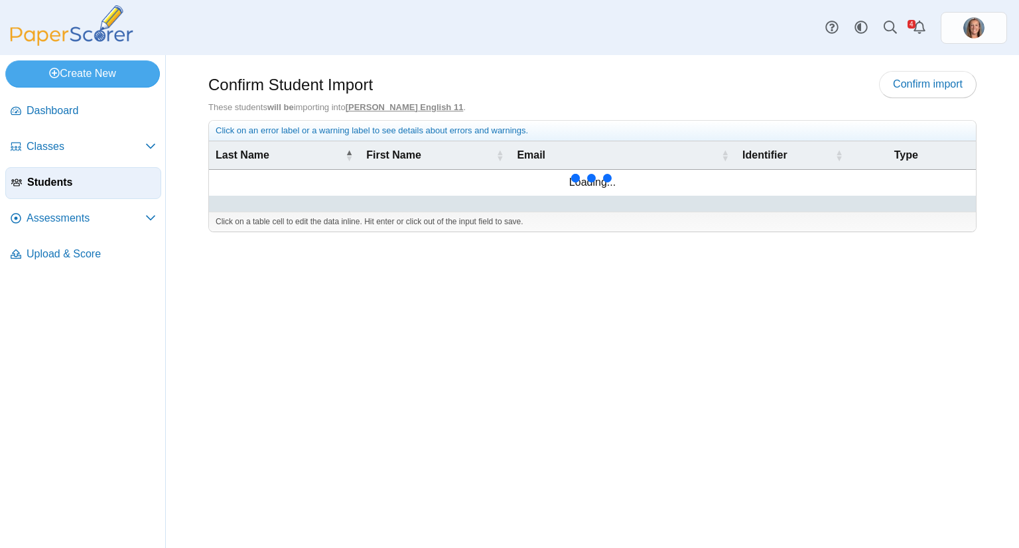
scroll to position [70, 0]
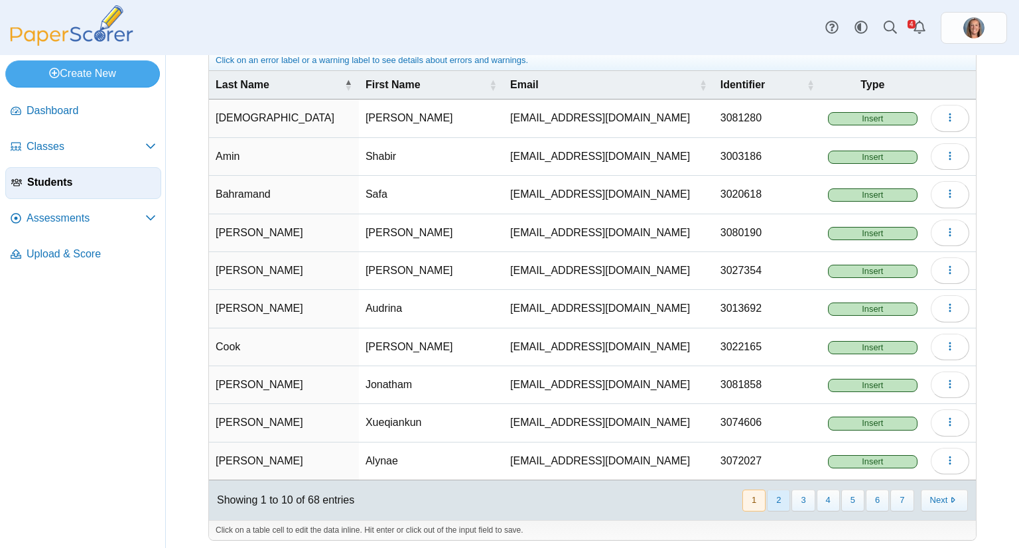
click at [774, 490] on button "2" at bounding box center [778, 501] width 23 height 22
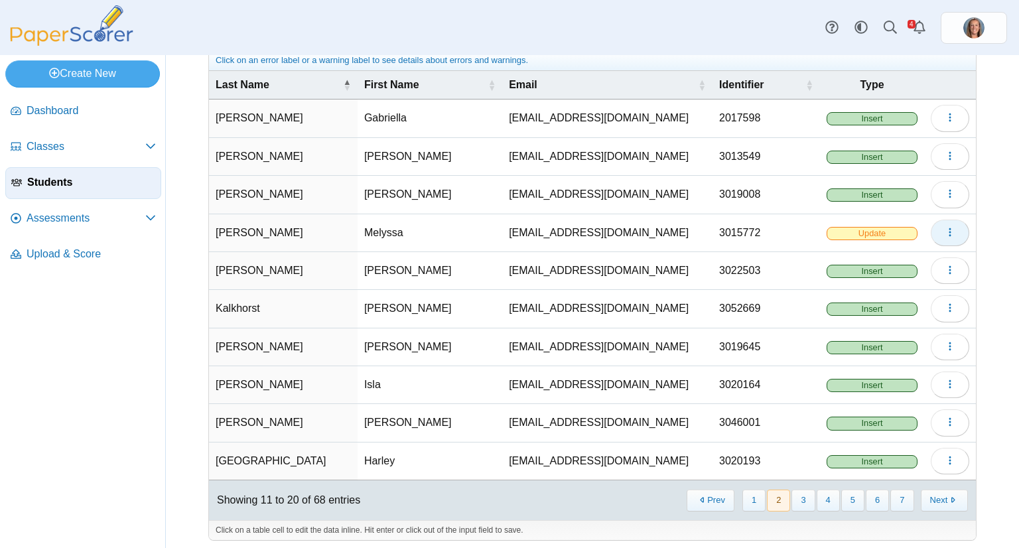
click at [945, 229] on icon "button" at bounding box center [950, 232] width 11 height 11
click at [886, 272] on link "Delete" at bounding box center [879, 280] width 159 height 20
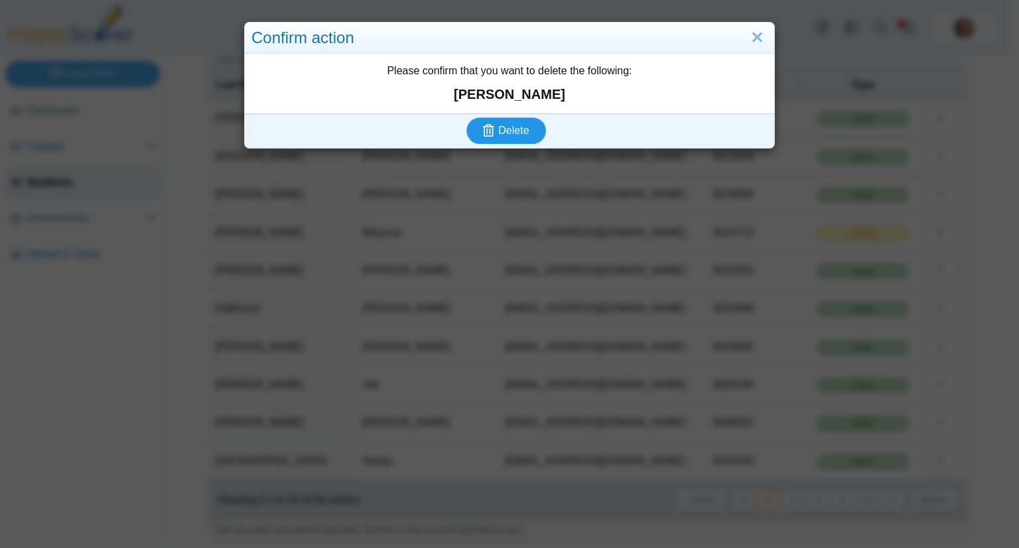
click at [466, 117] on button "Delete" at bounding box center [506, 130] width 80 height 27
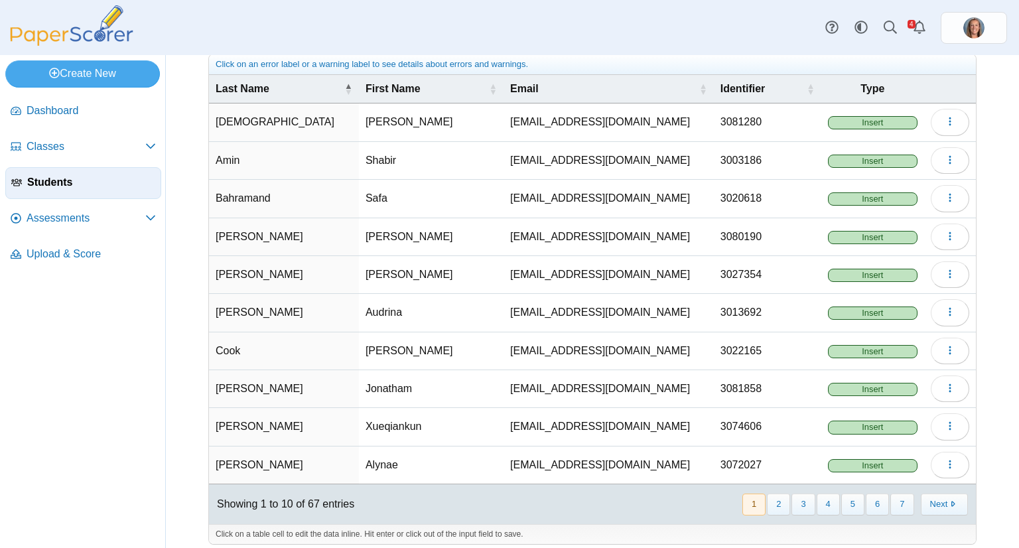
scroll to position [70, 0]
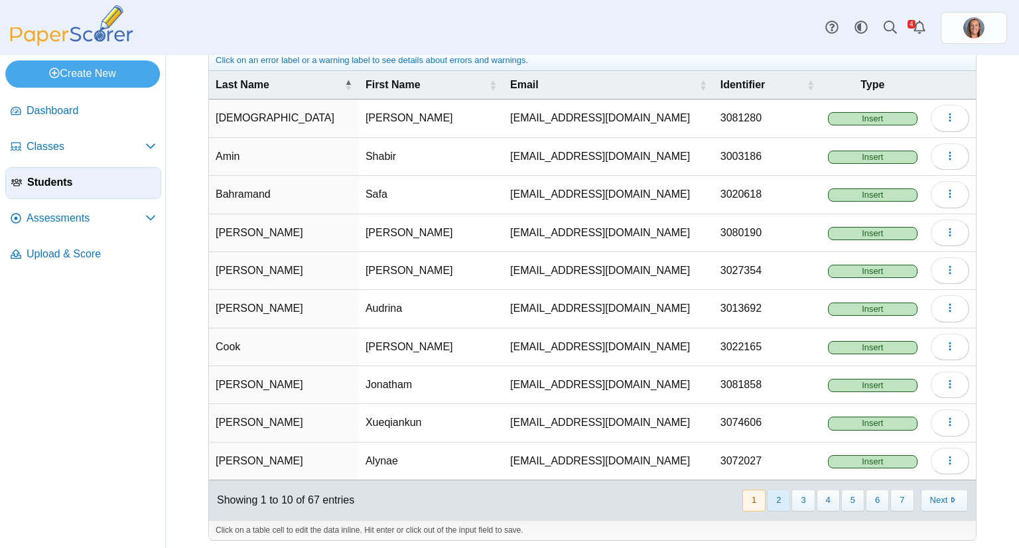
click at [774, 490] on button "2" at bounding box center [778, 501] width 23 height 22
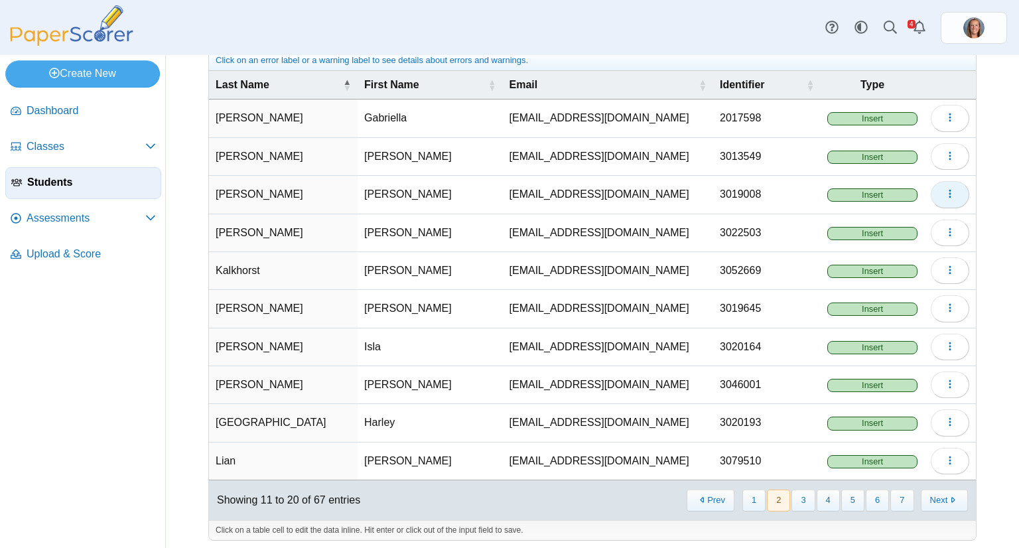
click at [947, 190] on button "button" at bounding box center [950, 194] width 38 height 27
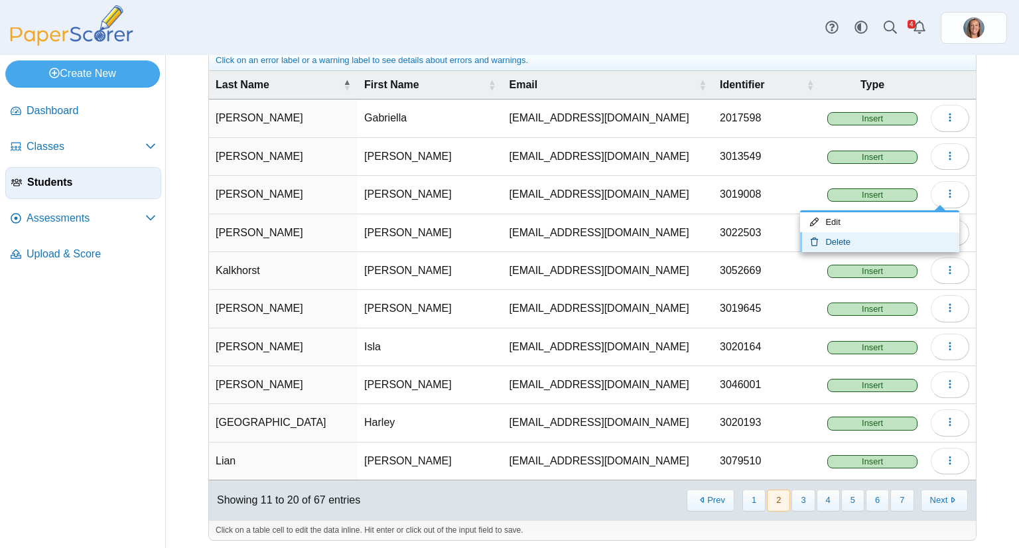
click at [883, 238] on link "Delete" at bounding box center [879, 242] width 159 height 20
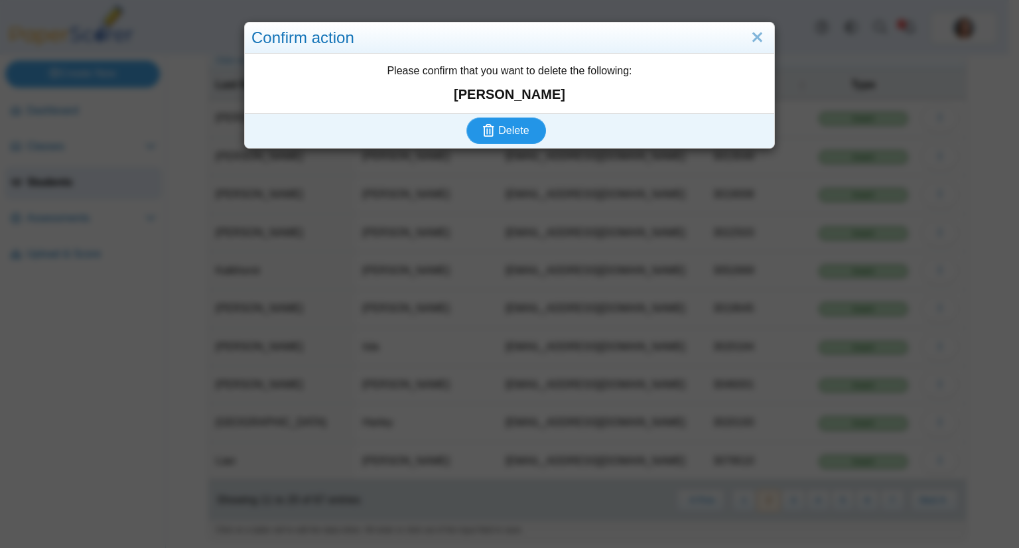
click at [466, 117] on button "Delete" at bounding box center [506, 130] width 80 height 27
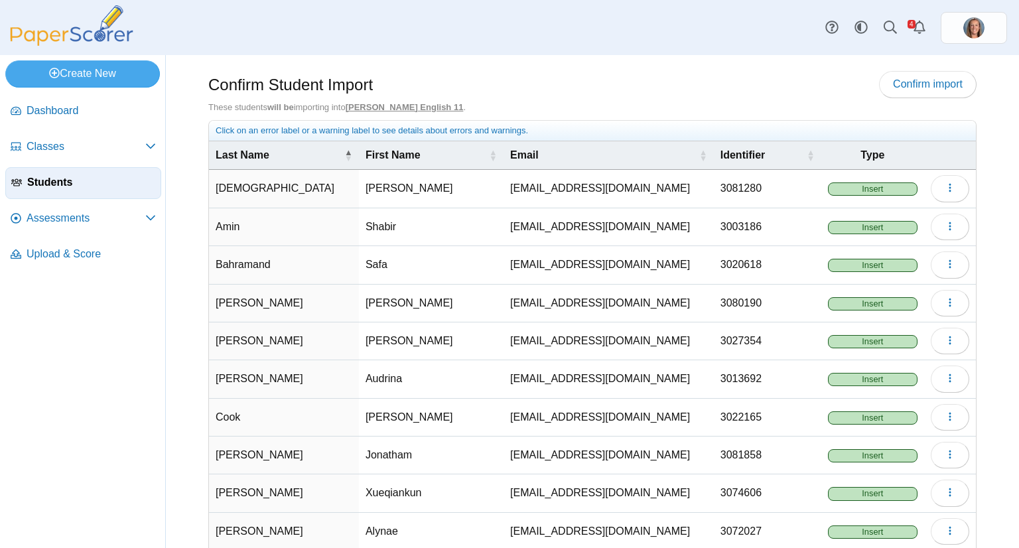
scroll to position [70, 0]
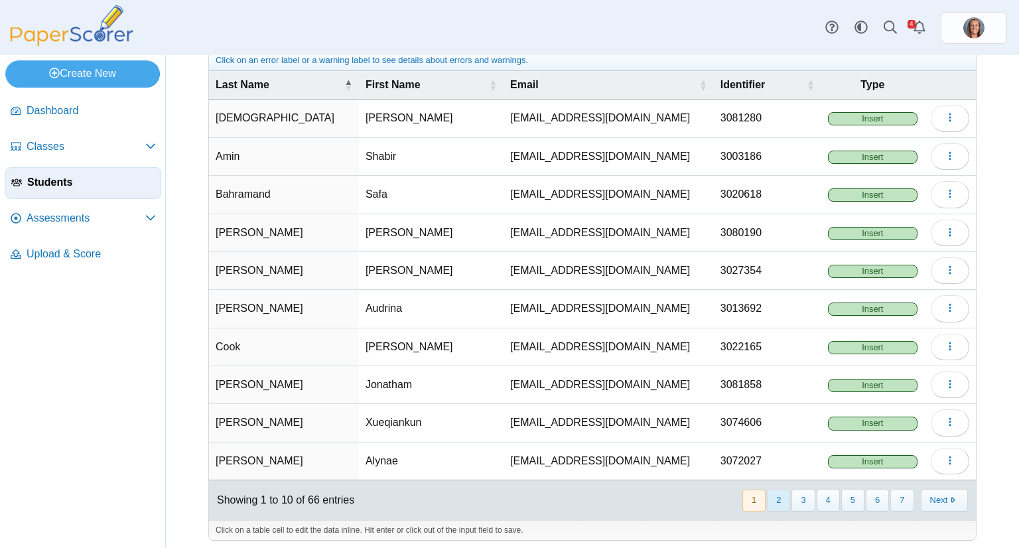
click at [773, 491] on button "2" at bounding box center [778, 501] width 23 height 22
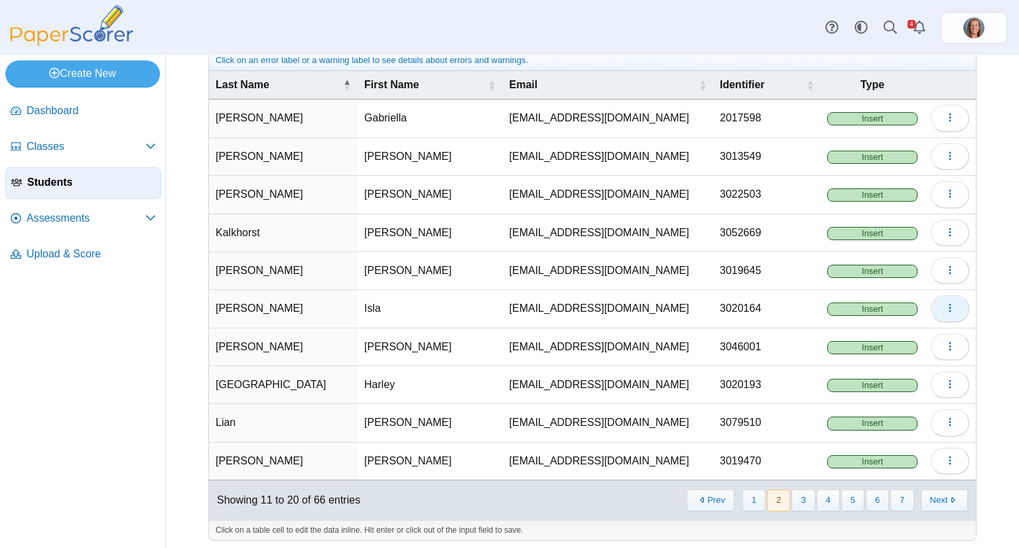
click at [931, 309] on button "button" at bounding box center [950, 308] width 38 height 27
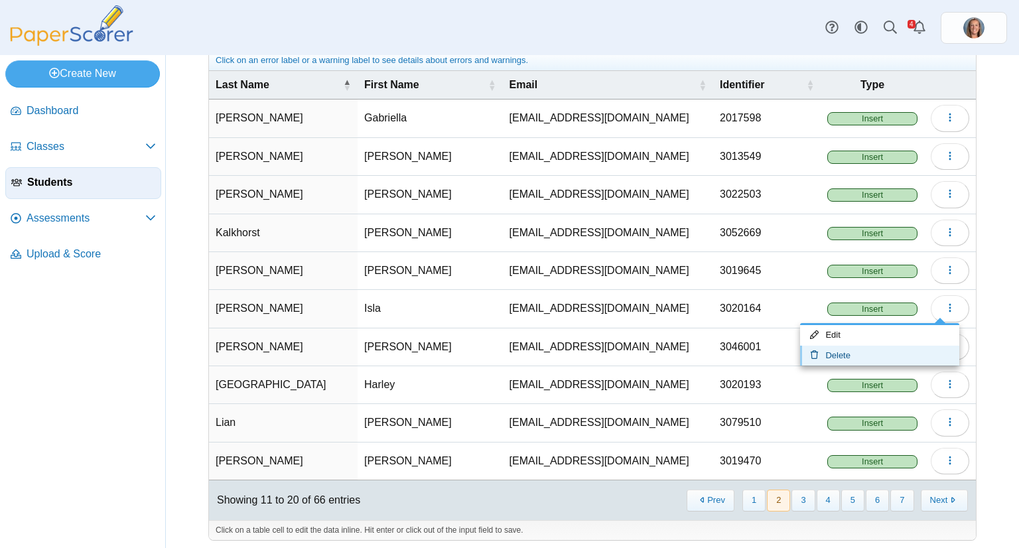
click at [872, 346] on link "Delete" at bounding box center [879, 356] width 159 height 20
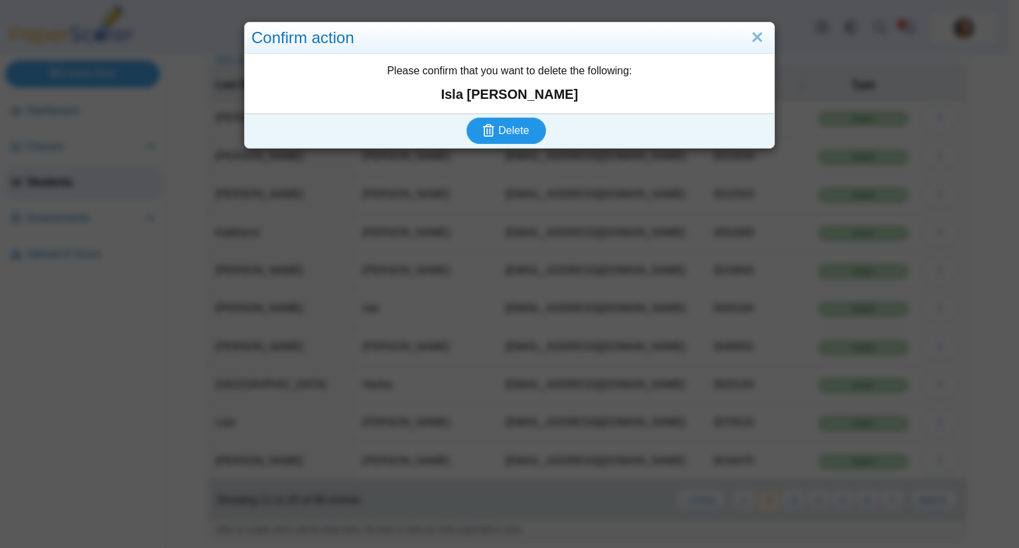
click at [466, 117] on button "Delete" at bounding box center [506, 130] width 80 height 27
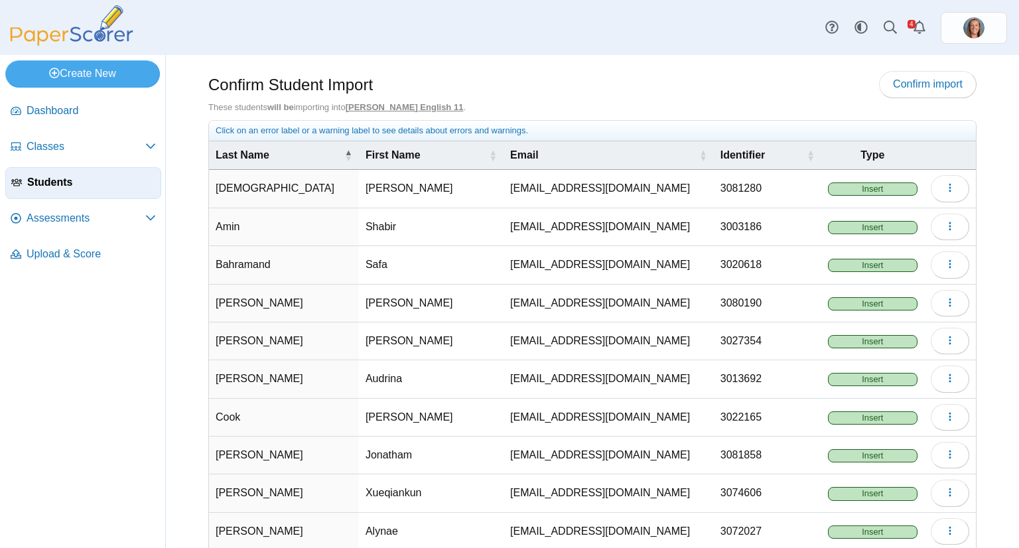
scroll to position [70, 0]
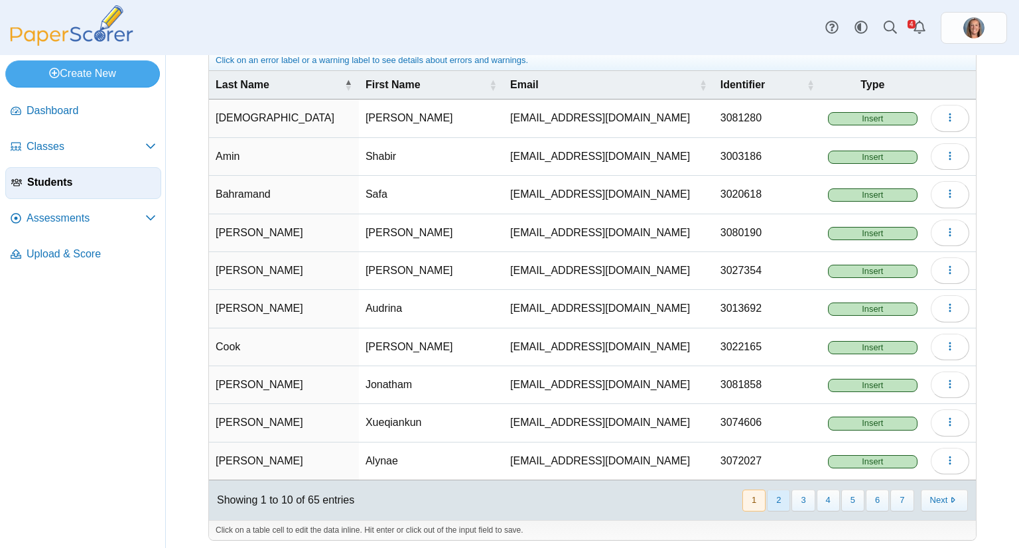
click at [776, 497] on button "2" at bounding box center [778, 501] width 23 height 22
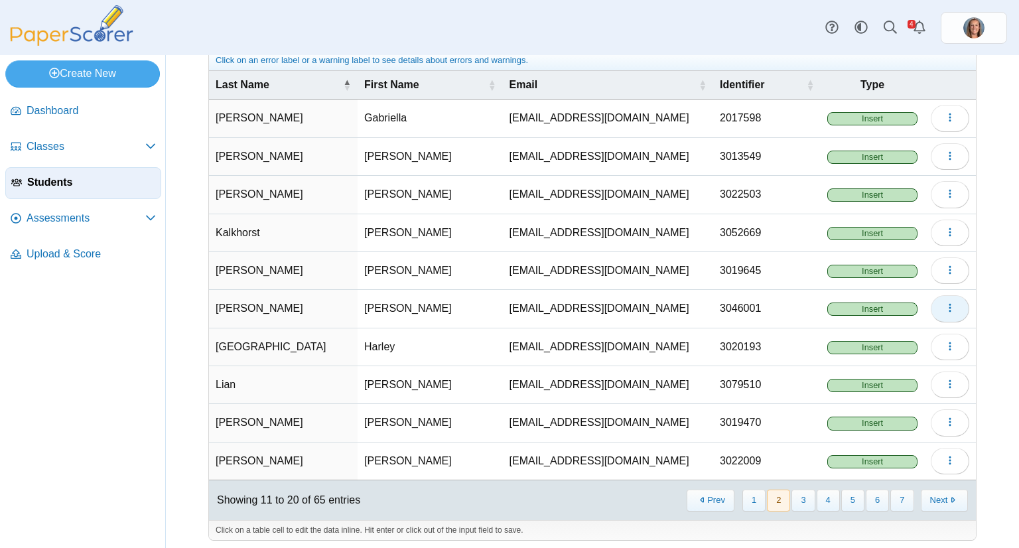
click at [931, 303] on button "button" at bounding box center [950, 308] width 38 height 27
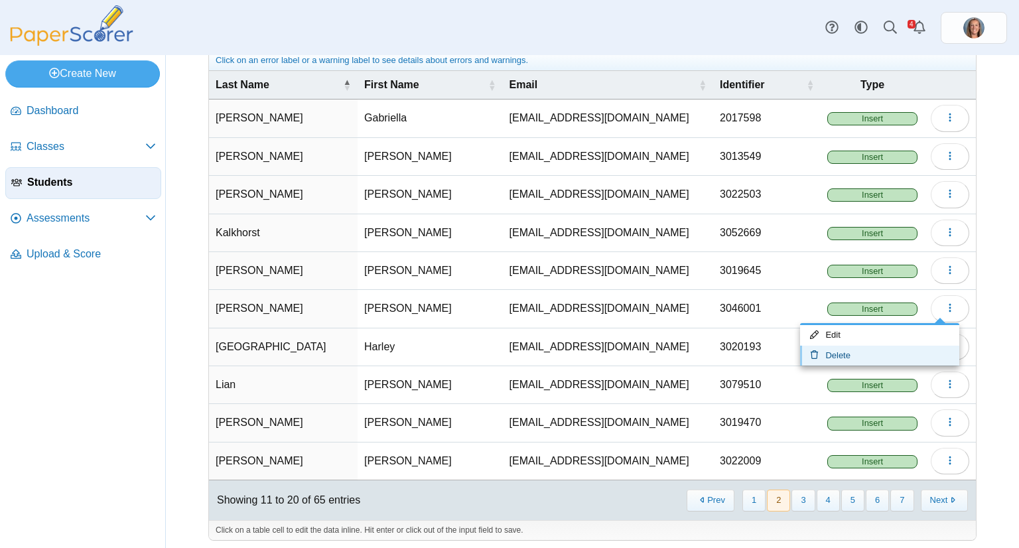
click at [865, 346] on link "Delete" at bounding box center [879, 356] width 159 height 20
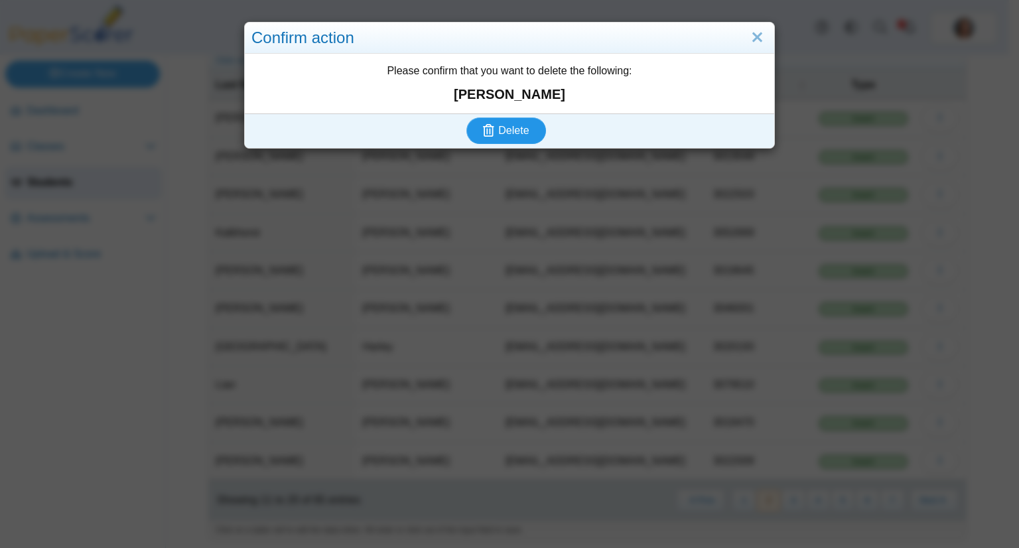
click at [466, 117] on button "Delete" at bounding box center [506, 130] width 80 height 27
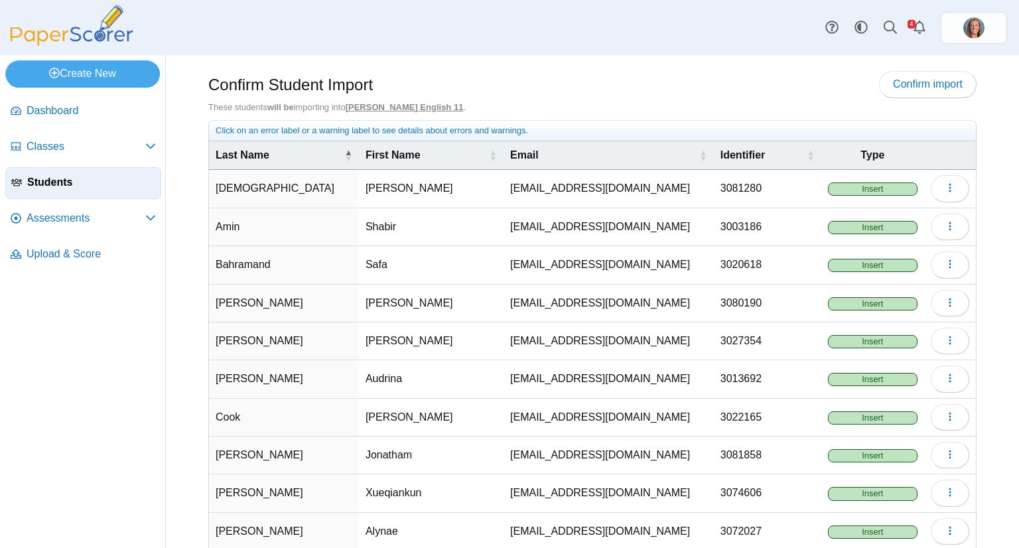
scroll to position [66, 0]
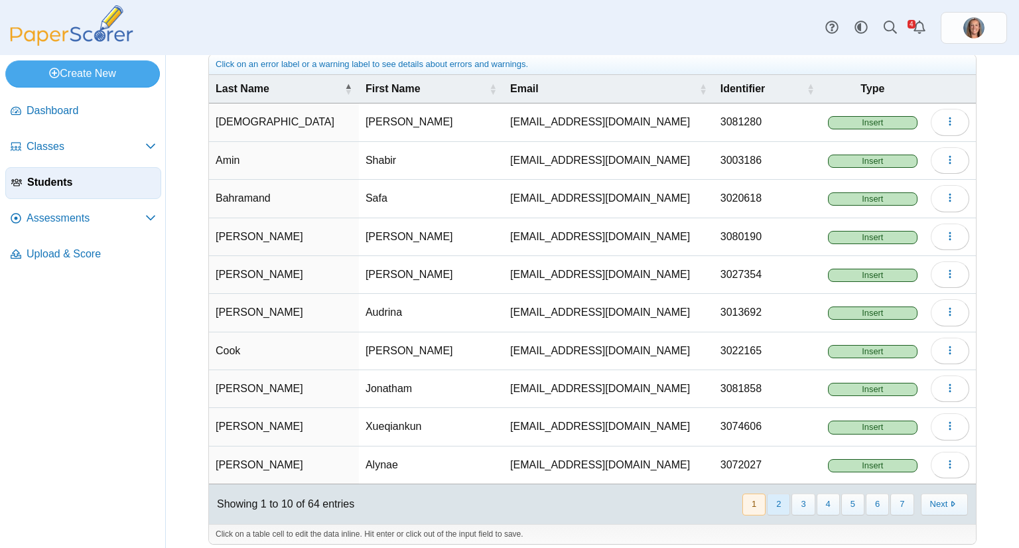
click at [770, 502] on button "2" at bounding box center [778, 505] width 23 height 22
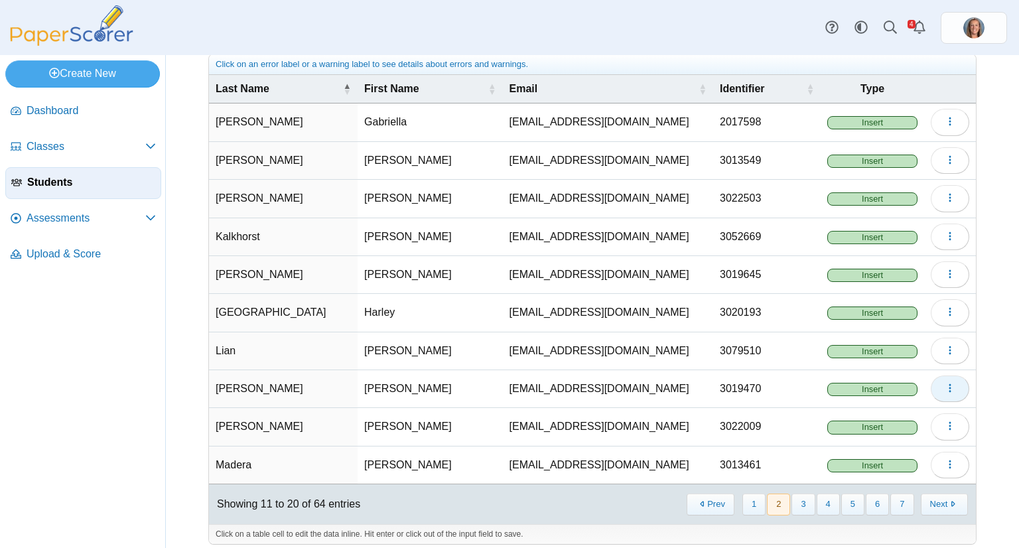
click at [931, 385] on button "button" at bounding box center [950, 389] width 38 height 27
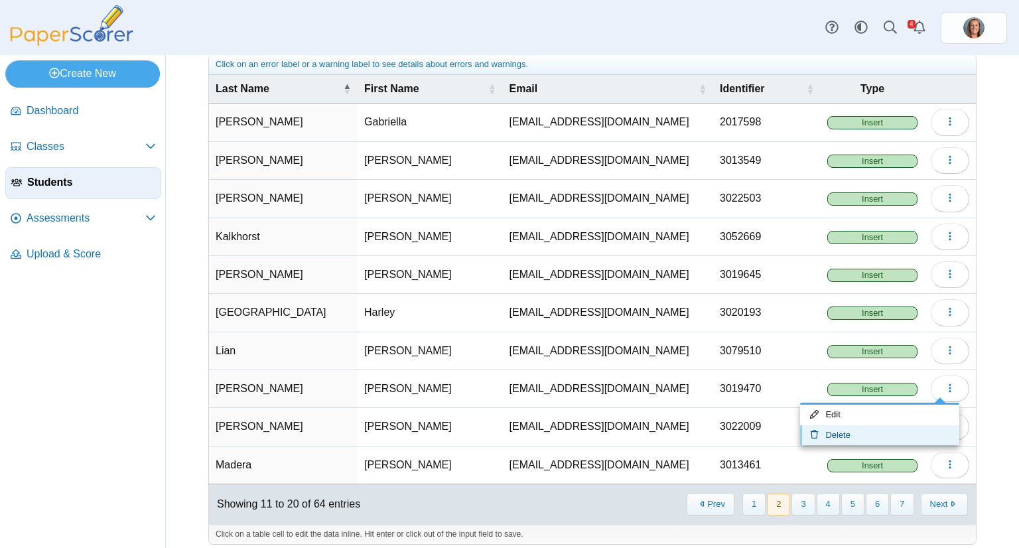
click at [850, 425] on link "Delete" at bounding box center [879, 435] width 159 height 20
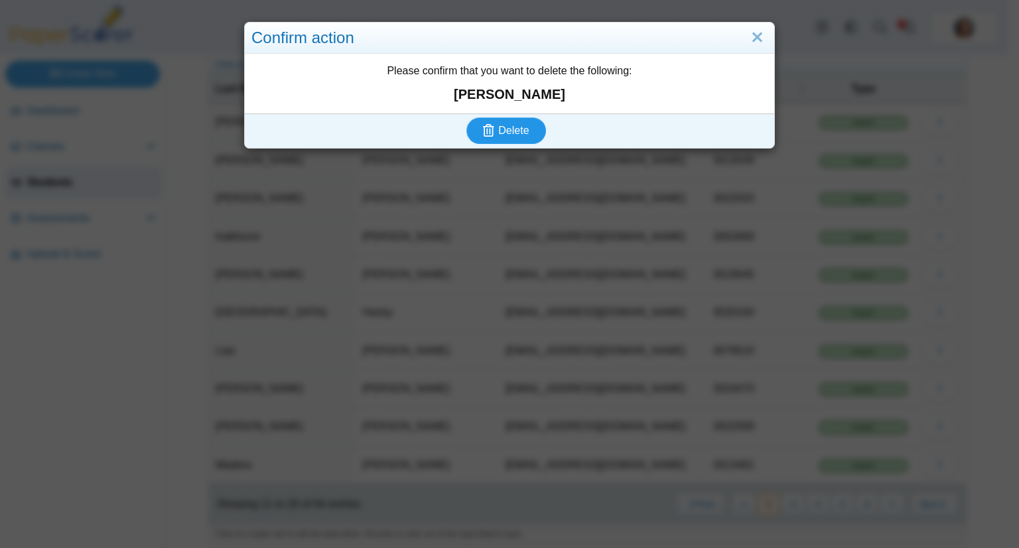
click at [466, 117] on button "Delete" at bounding box center [506, 130] width 80 height 27
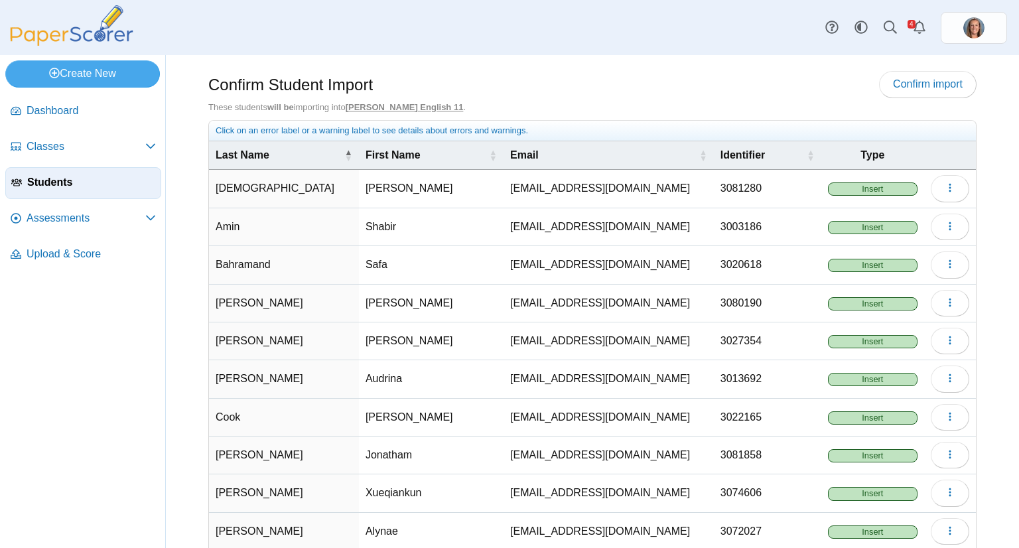
scroll to position [70, 0]
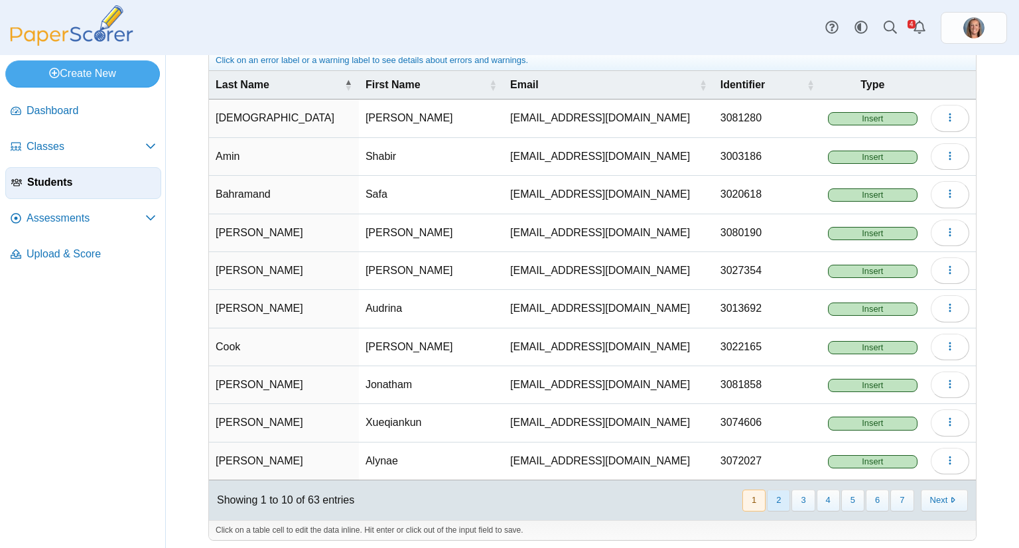
click at [769, 496] on button "2" at bounding box center [778, 501] width 23 height 22
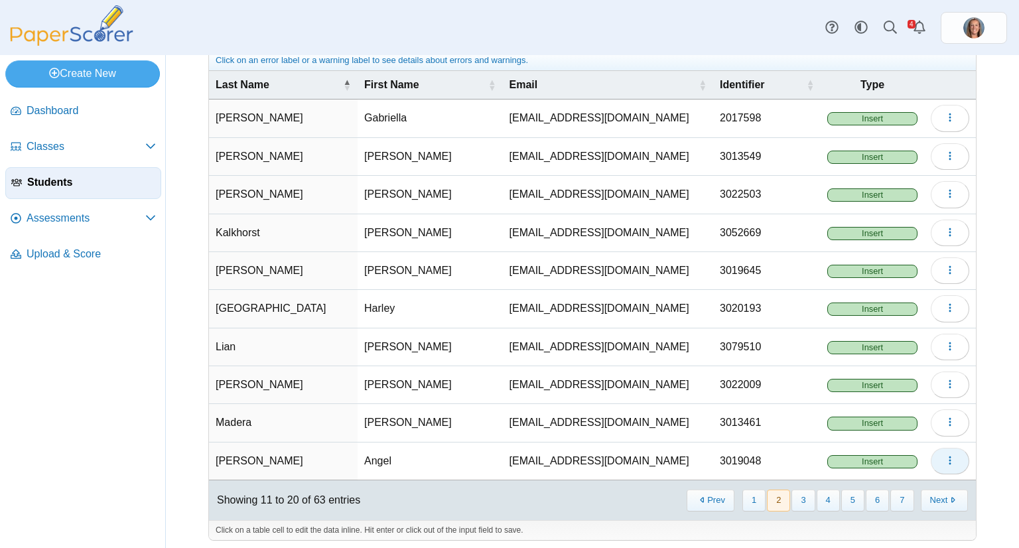
click at [934, 460] on button "button" at bounding box center [950, 461] width 38 height 27
click at [851, 500] on link "Delete" at bounding box center [879, 506] width 159 height 20
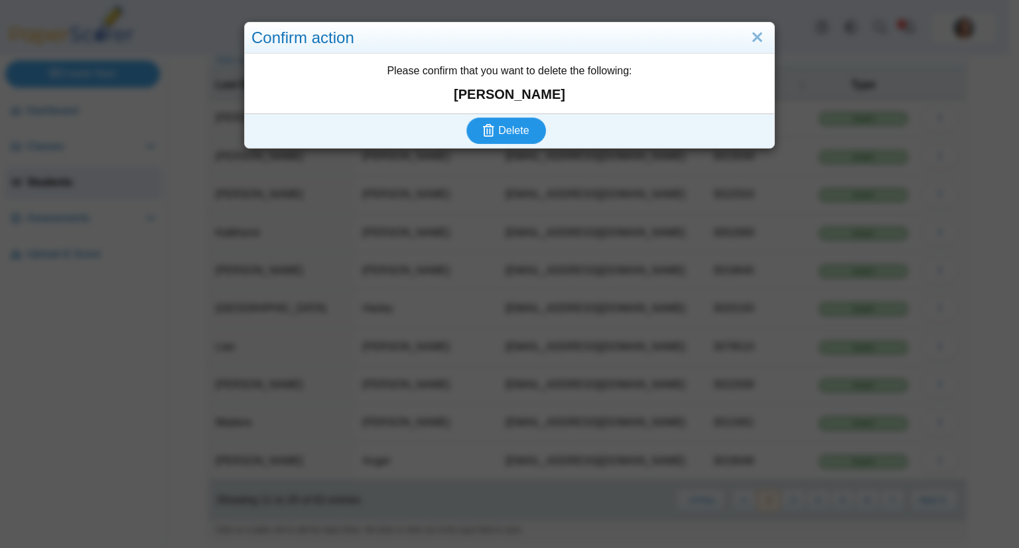
click at [466, 117] on button "Delete" at bounding box center [506, 130] width 80 height 27
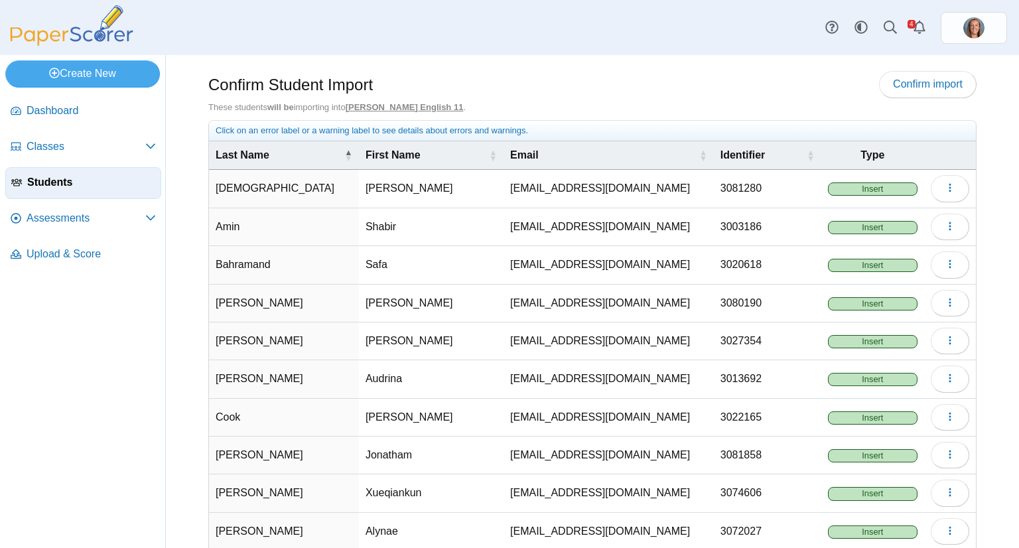
scroll to position [70, 0]
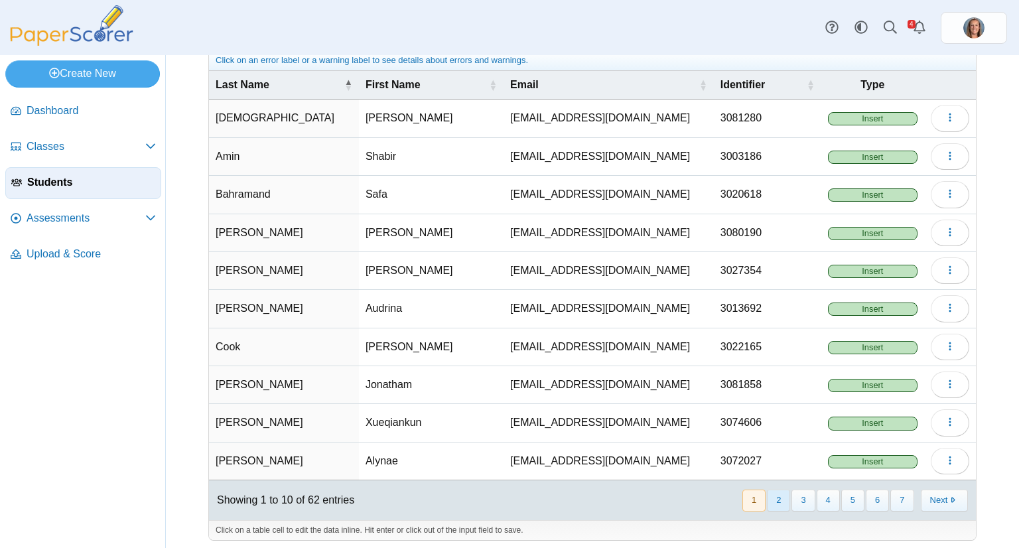
click at [771, 490] on button "2" at bounding box center [778, 501] width 23 height 22
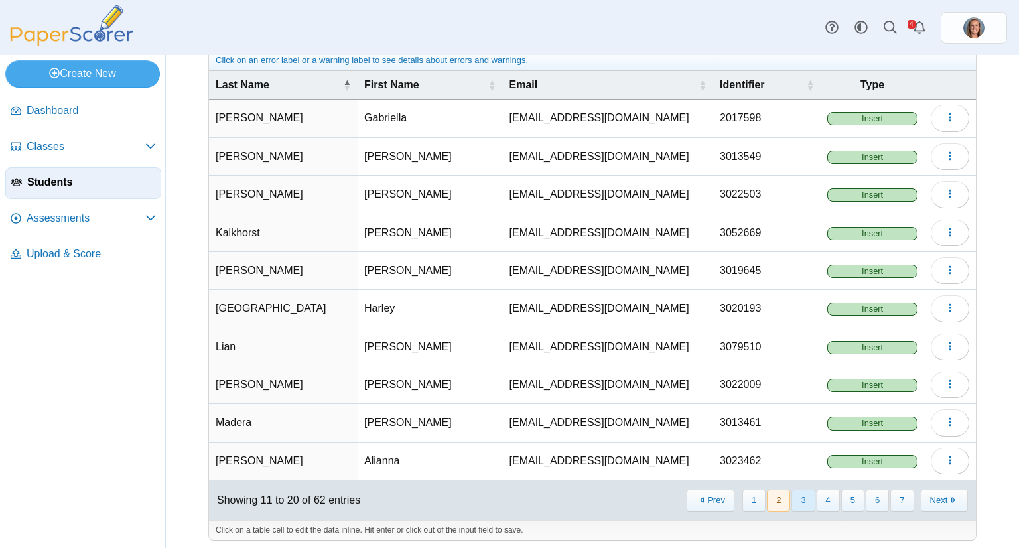
click at [792, 491] on button "3" at bounding box center [803, 501] width 23 height 22
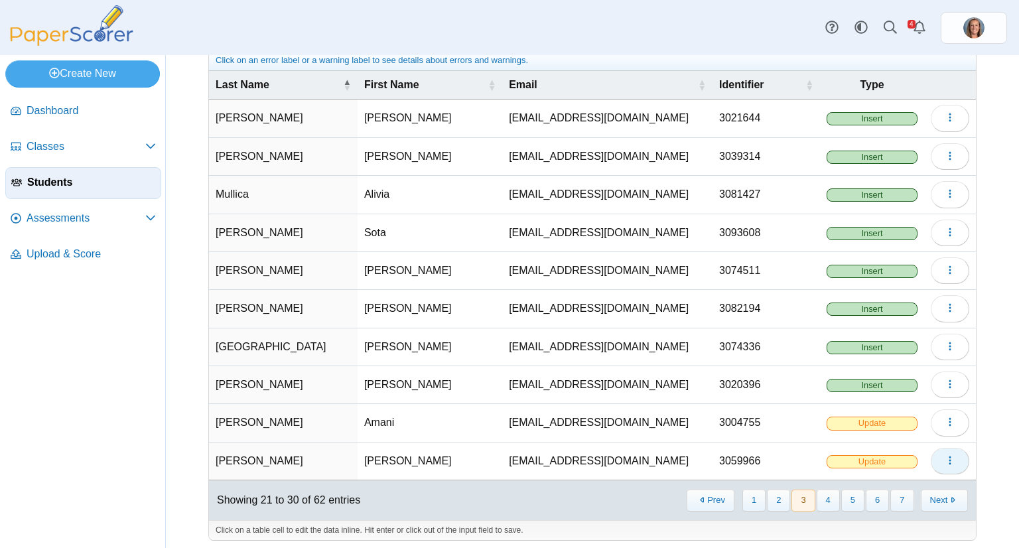
click at [931, 459] on button "button" at bounding box center [950, 461] width 38 height 27
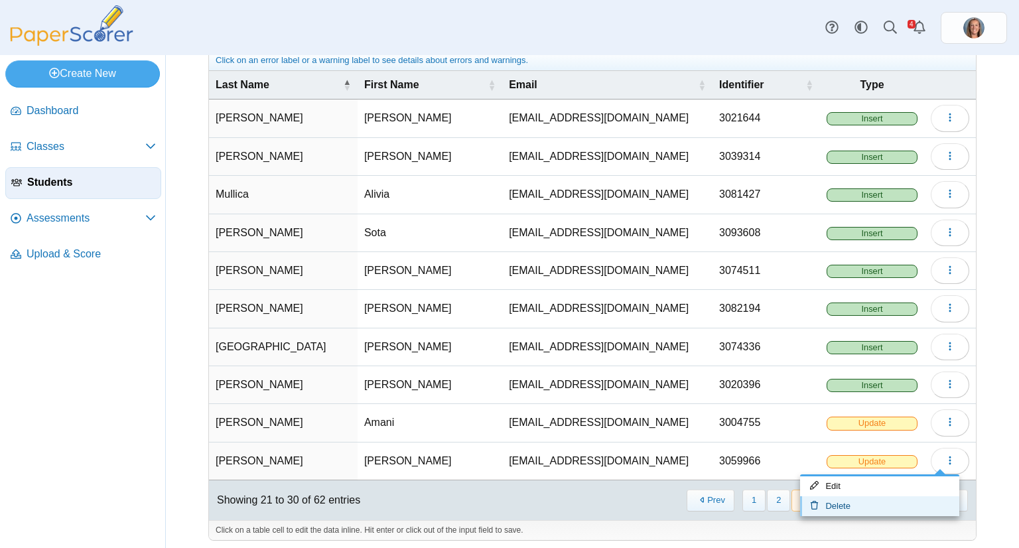
click at [839, 504] on link "Delete" at bounding box center [879, 506] width 159 height 20
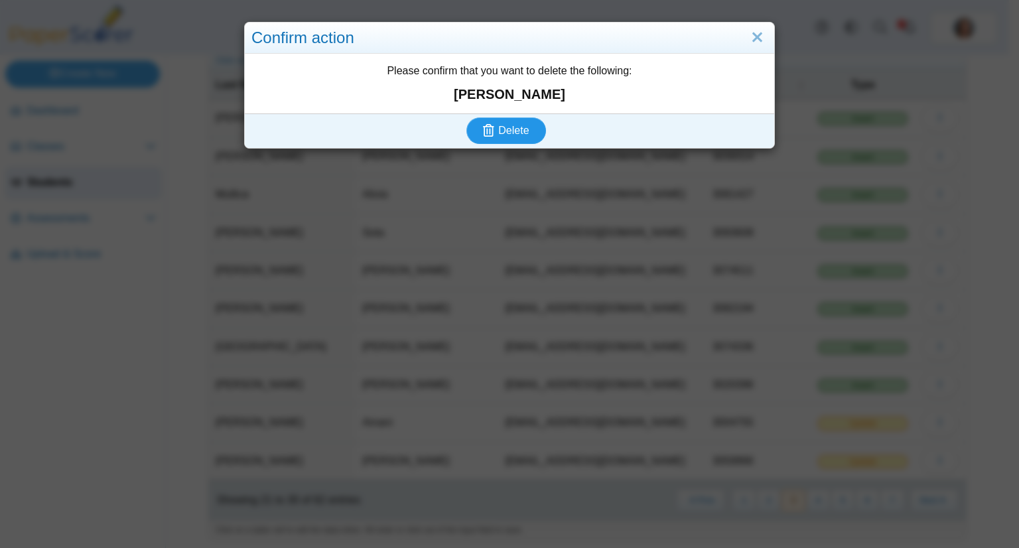
click at [539, 131] on button "Delete" at bounding box center [506, 130] width 80 height 27
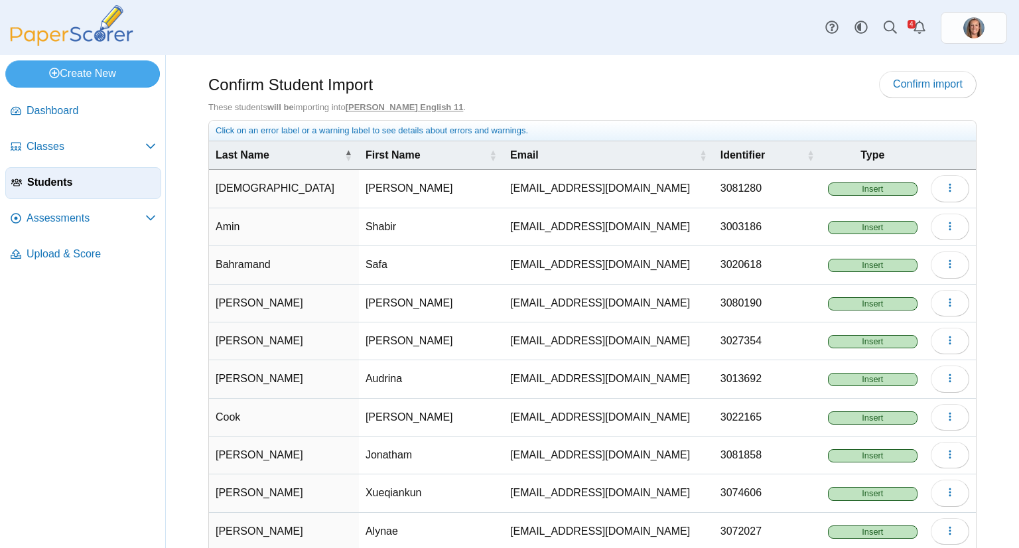
scroll to position [70, 0]
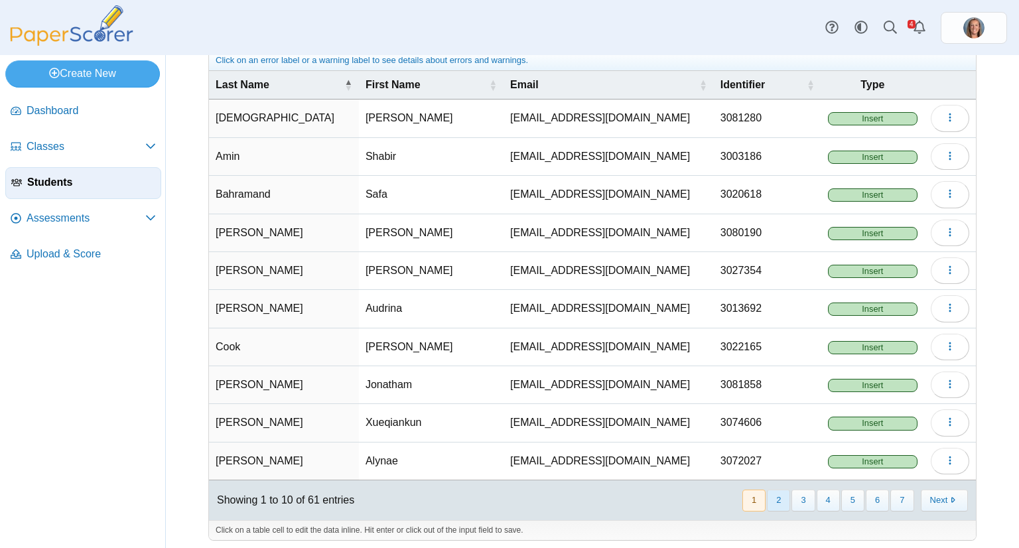
click at [767, 497] on button "2" at bounding box center [778, 501] width 23 height 22
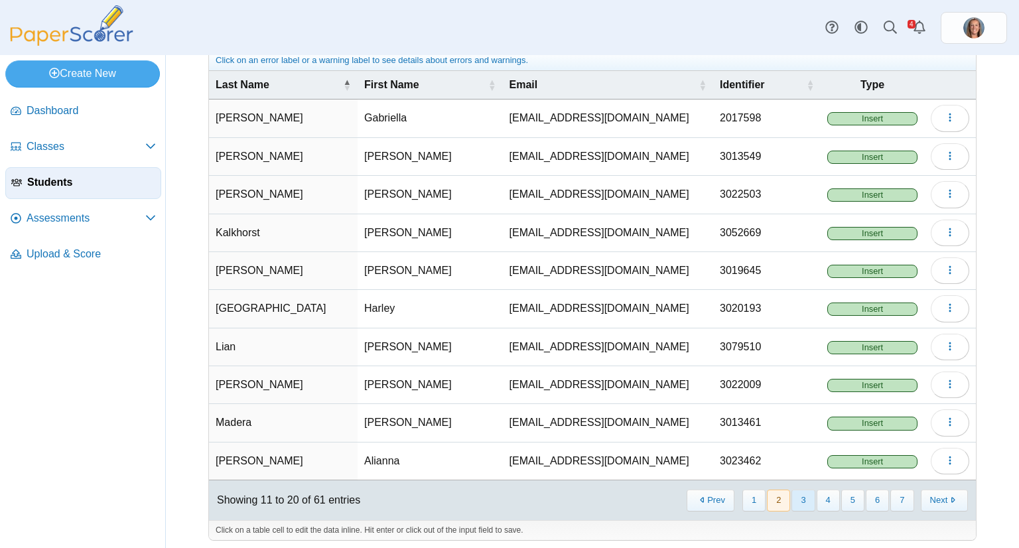
click at [794, 492] on button "3" at bounding box center [803, 501] width 23 height 22
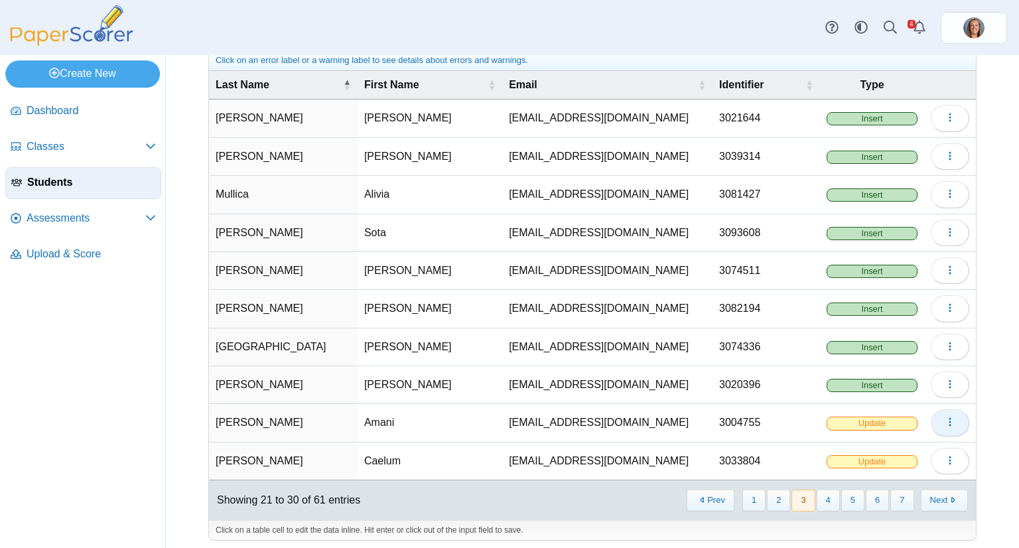
click at [933, 416] on button "button" at bounding box center [950, 422] width 38 height 27
click at [874, 471] on link "Delete" at bounding box center [879, 468] width 159 height 20
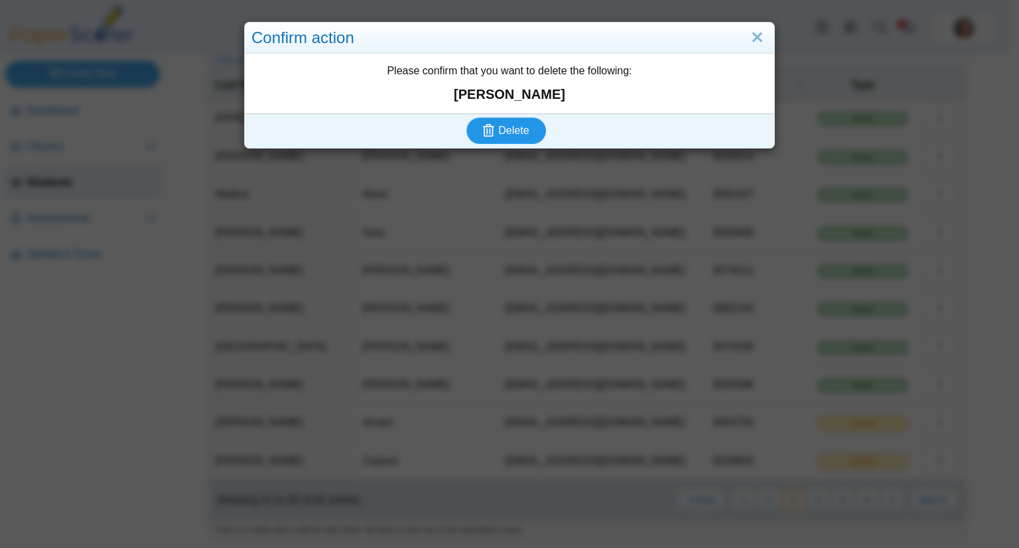
click at [517, 137] on button "Delete" at bounding box center [506, 130] width 80 height 27
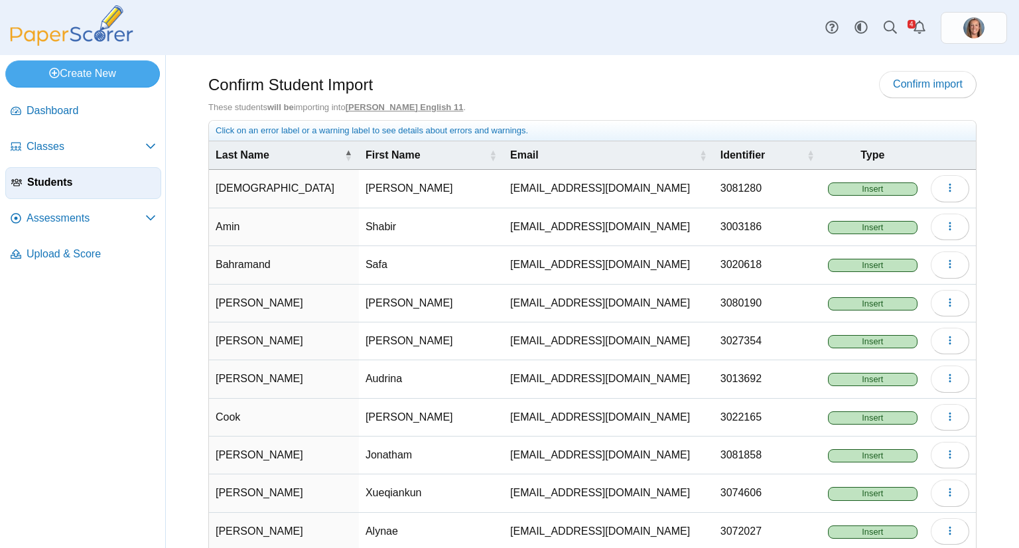
scroll to position [70, 0]
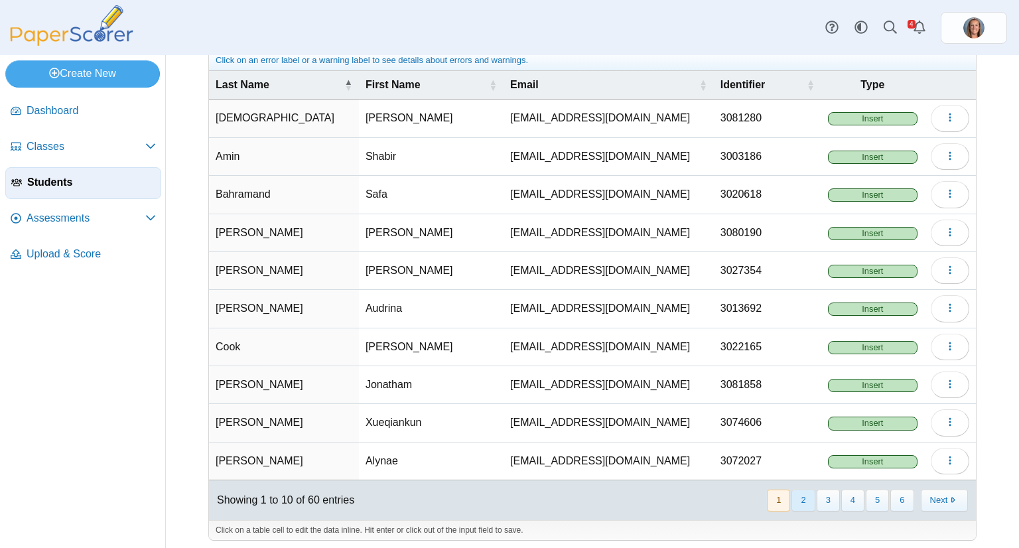
click at [792, 500] on button "2" at bounding box center [803, 501] width 23 height 22
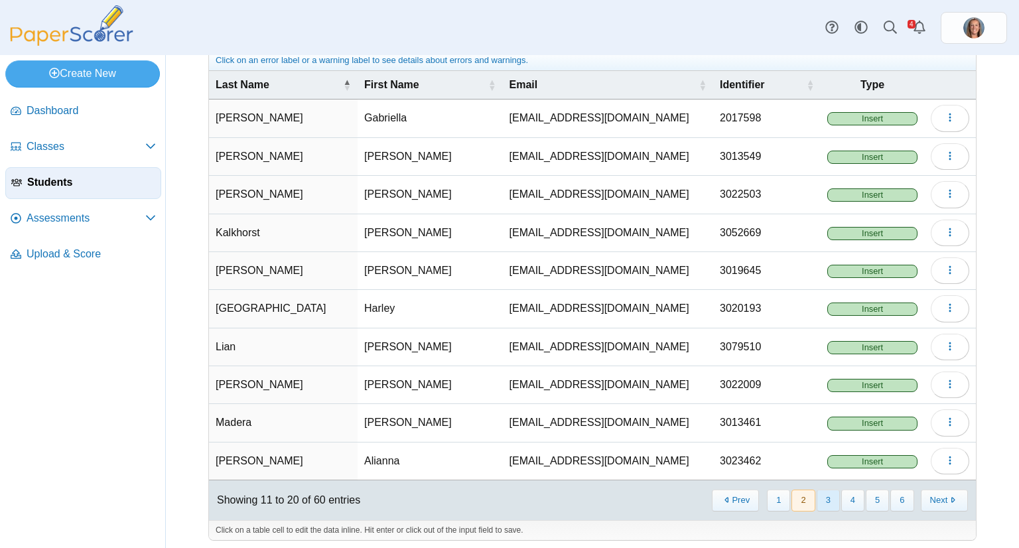
click at [819, 494] on button "3" at bounding box center [828, 501] width 23 height 22
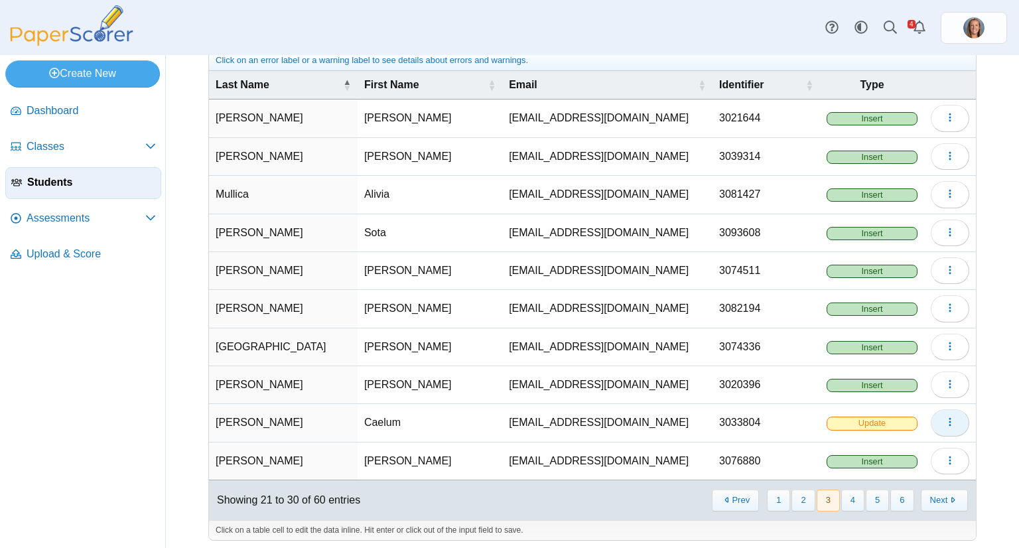
click at [945, 420] on icon "button" at bounding box center [950, 422] width 11 height 11
click at [867, 464] on link "Delete" at bounding box center [879, 468] width 159 height 20
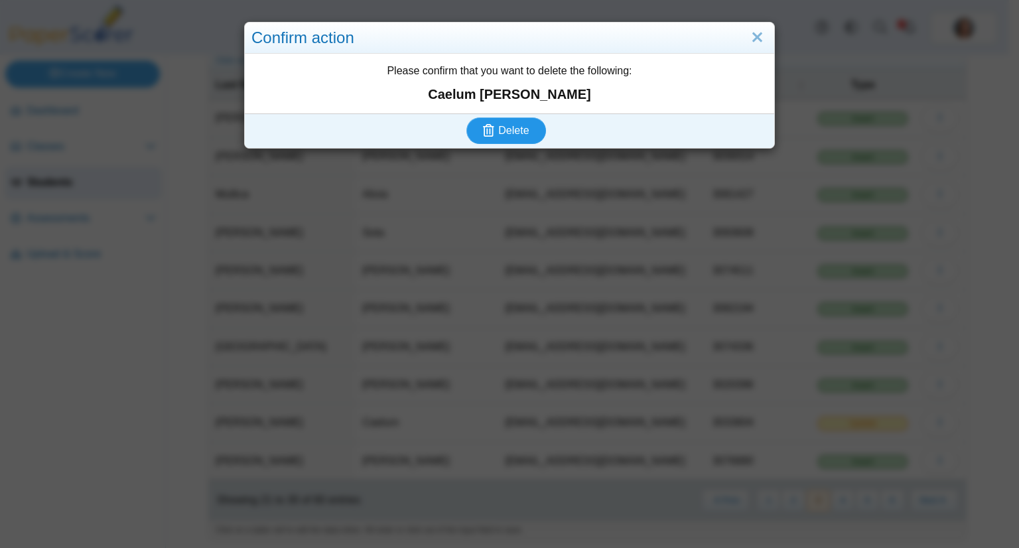
click at [504, 133] on span "Delete" at bounding box center [513, 130] width 31 height 11
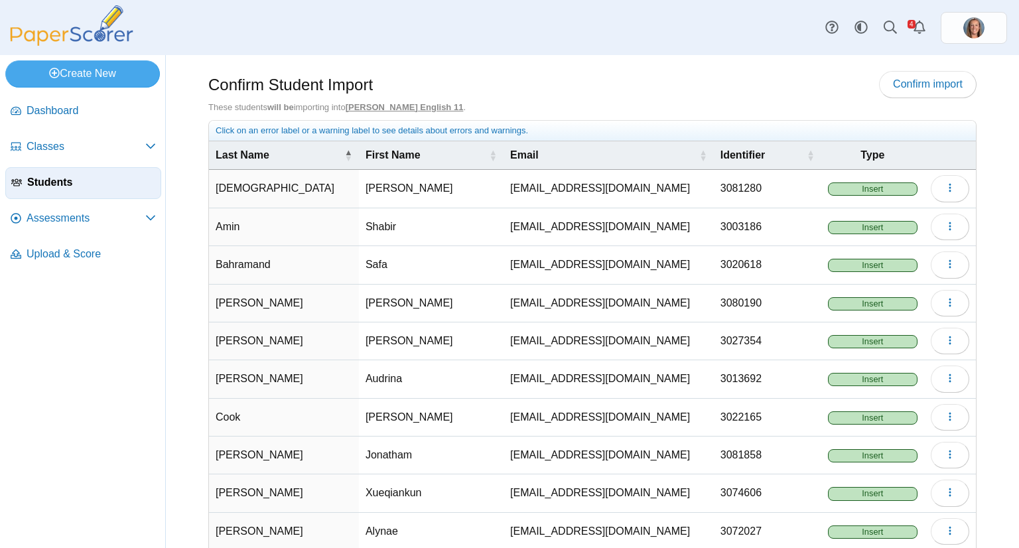
scroll to position [70, 0]
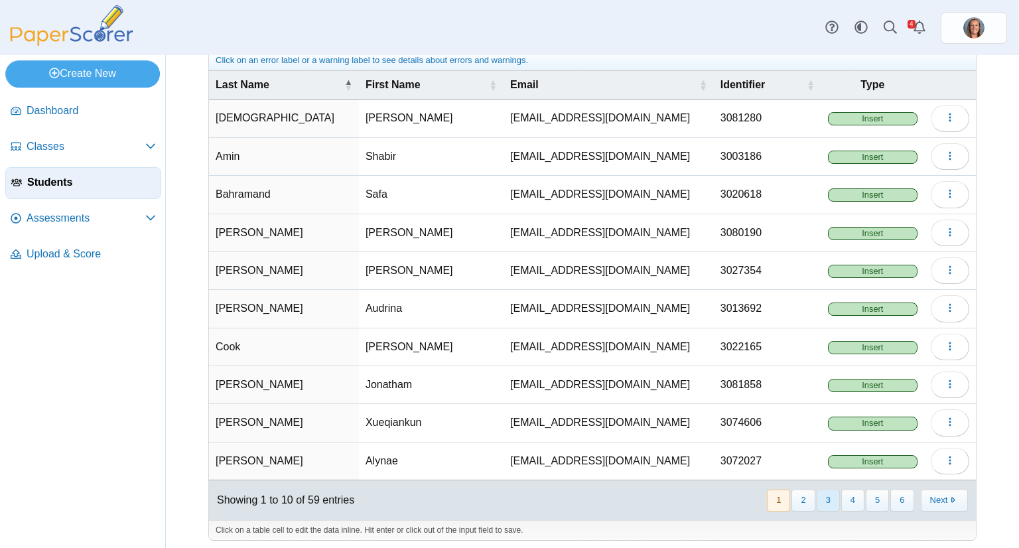
click at [817, 497] on button "3" at bounding box center [828, 501] width 23 height 22
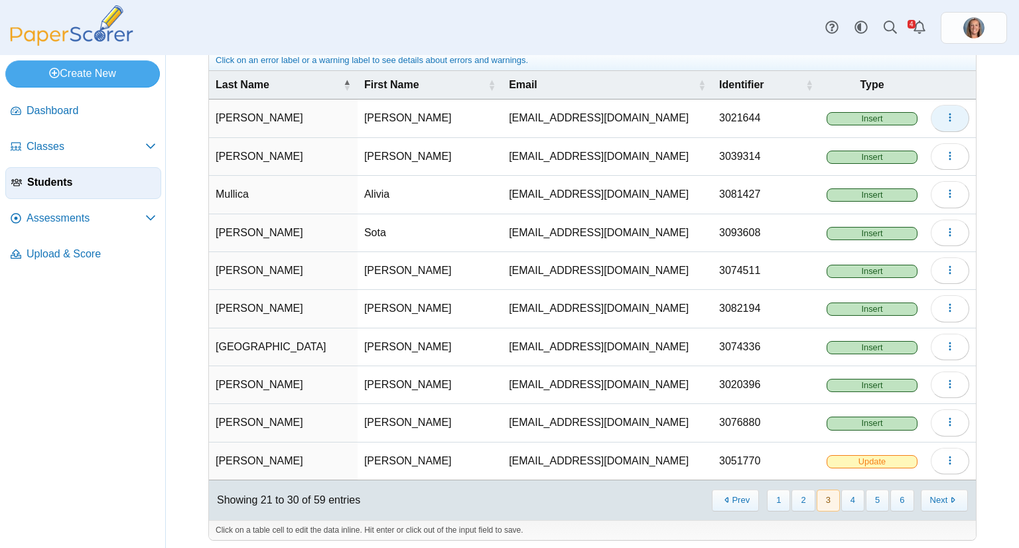
click at [940, 124] on button "button" at bounding box center [950, 118] width 38 height 27
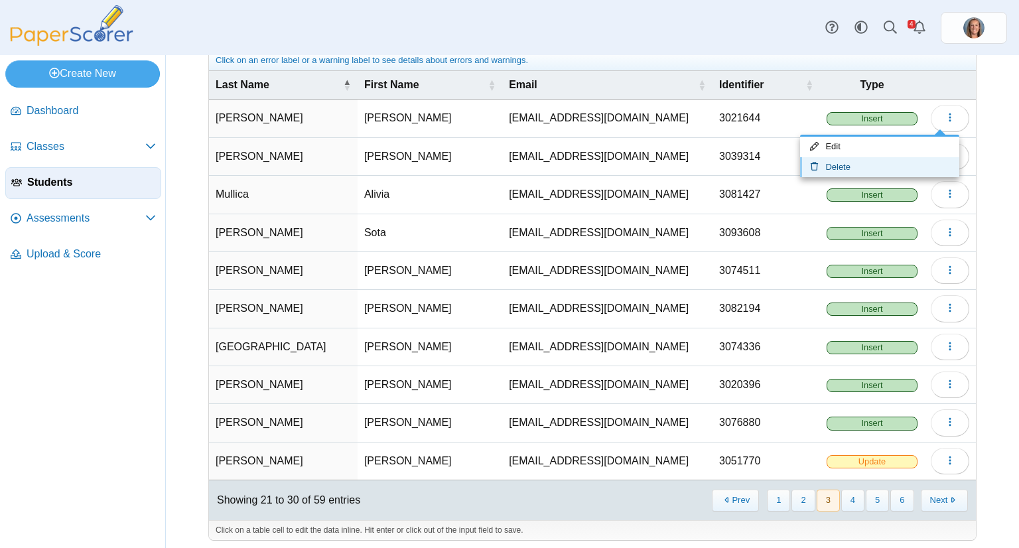
click at [878, 157] on link "Delete" at bounding box center [879, 167] width 159 height 20
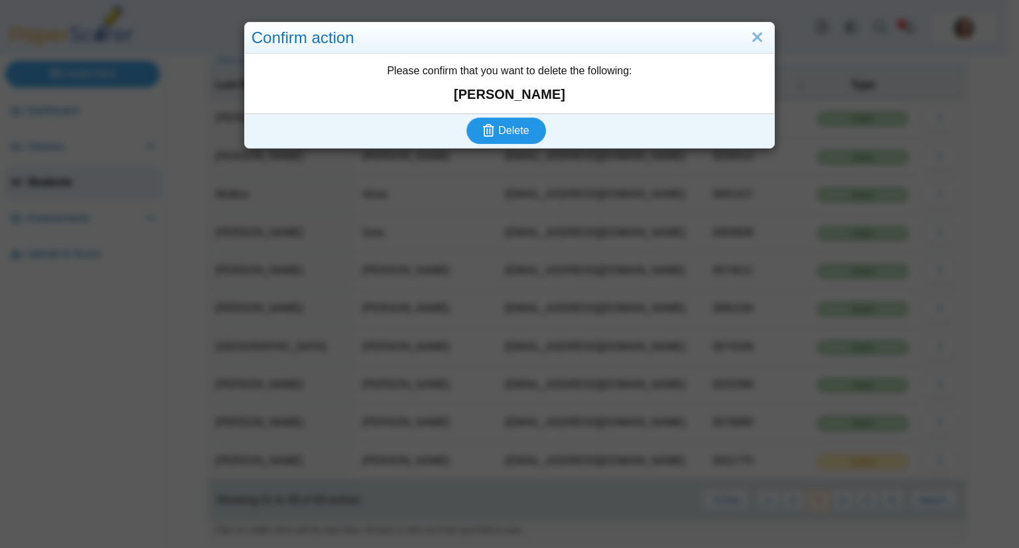
click at [466, 117] on button "Delete" at bounding box center [506, 130] width 80 height 27
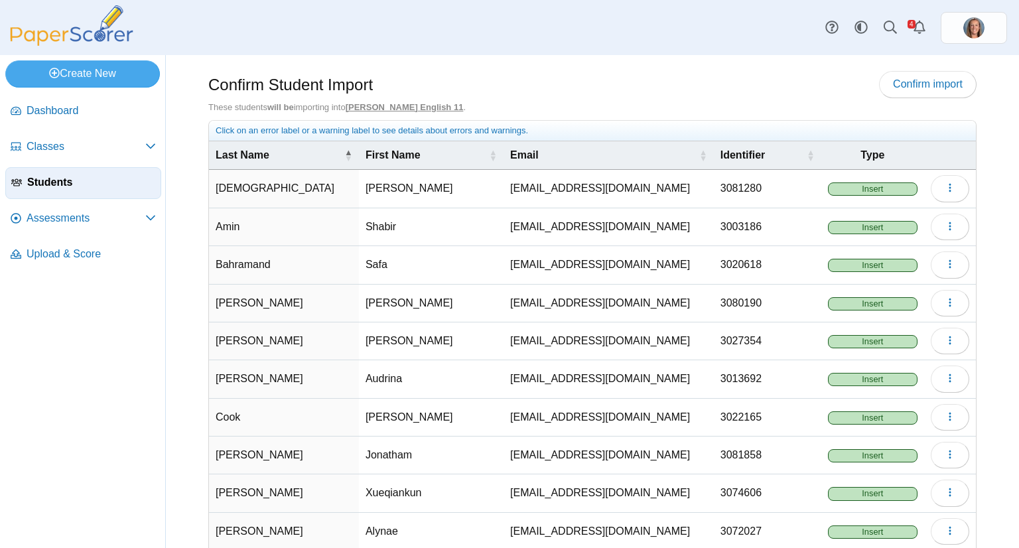
scroll to position [70, 0]
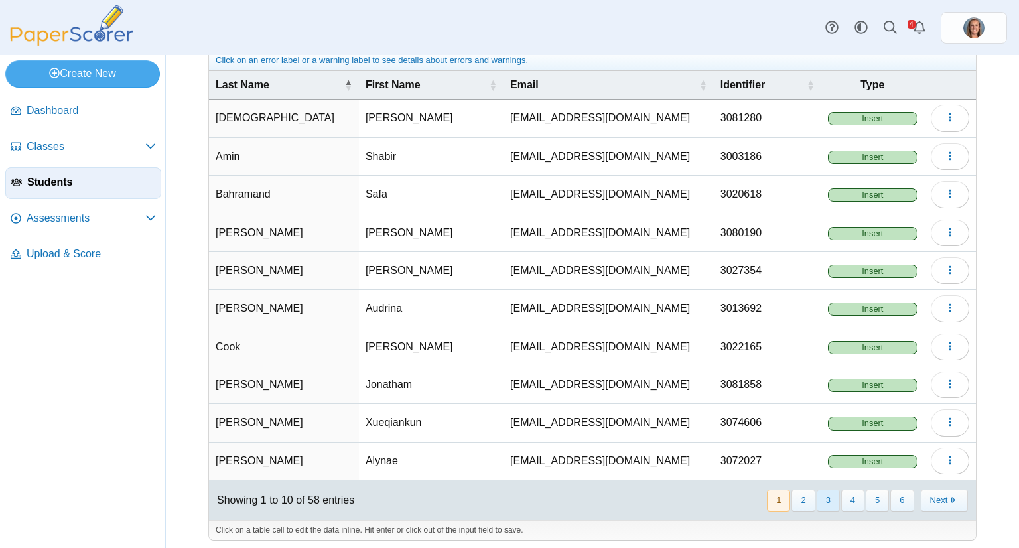
click at [817, 490] on button "3" at bounding box center [828, 501] width 23 height 22
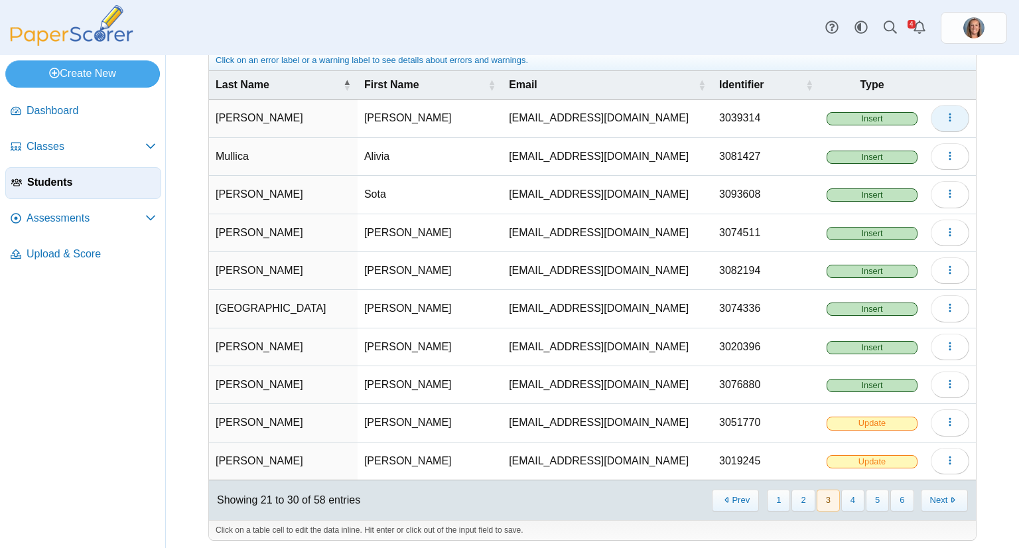
click at [949, 115] on button "button" at bounding box center [950, 118] width 38 height 27
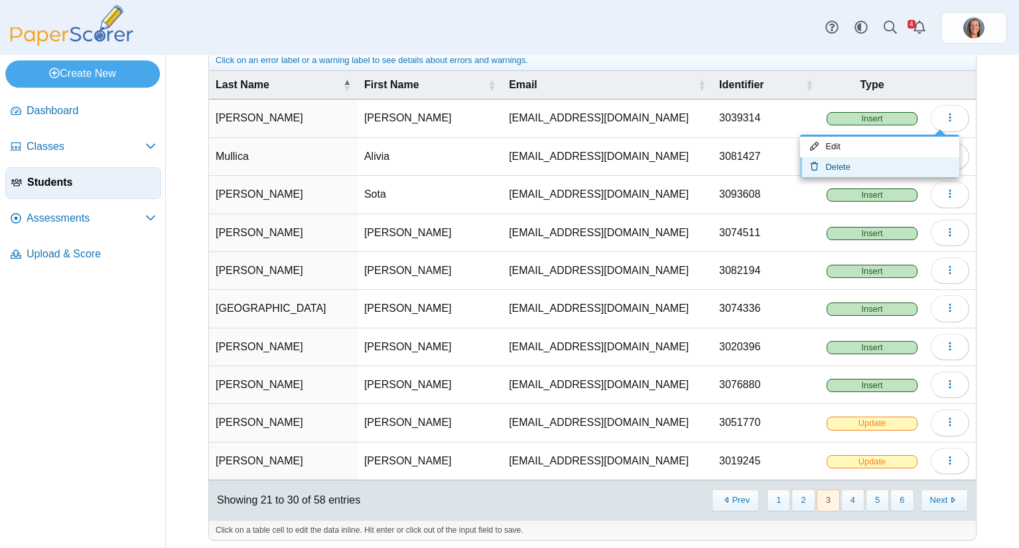
click at [886, 167] on link "Delete" at bounding box center [879, 167] width 159 height 20
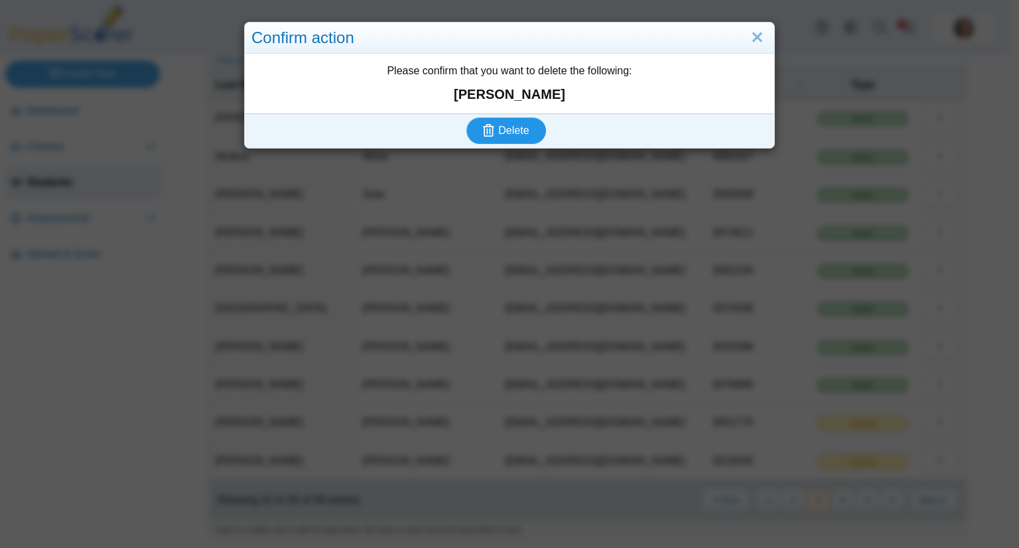
click at [466, 117] on button "Delete" at bounding box center [506, 130] width 80 height 27
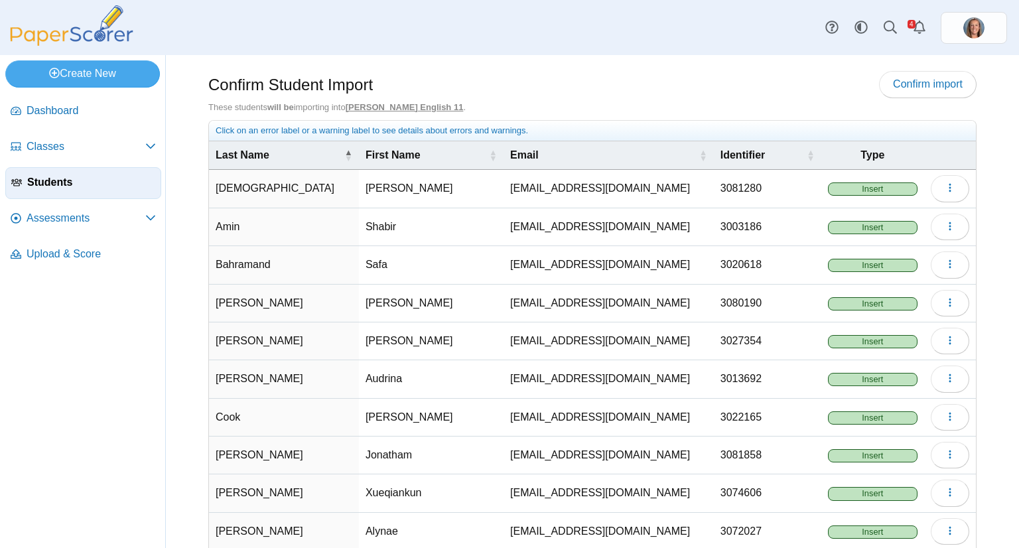
scroll to position [70, 0]
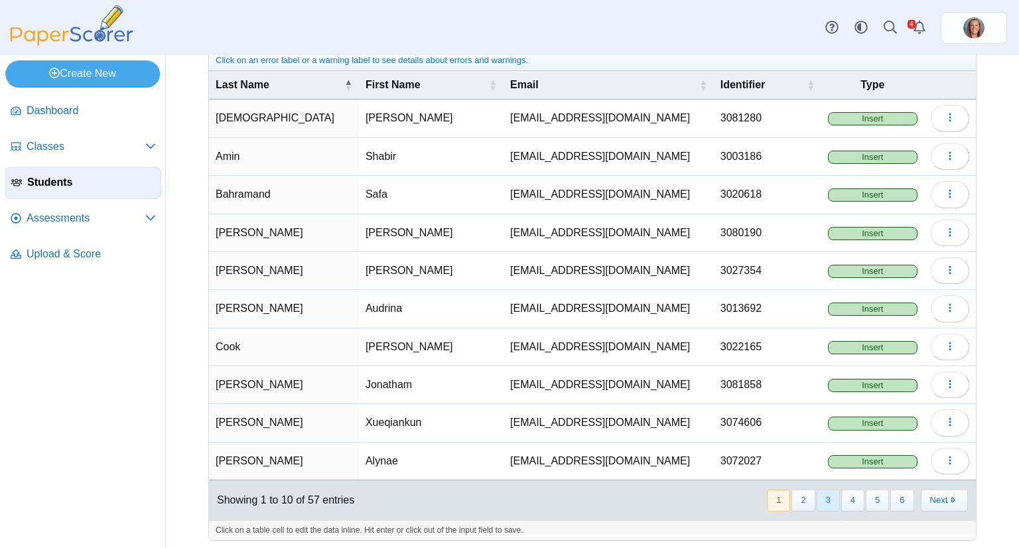
click at [821, 496] on button "3" at bounding box center [828, 501] width 23 height 22
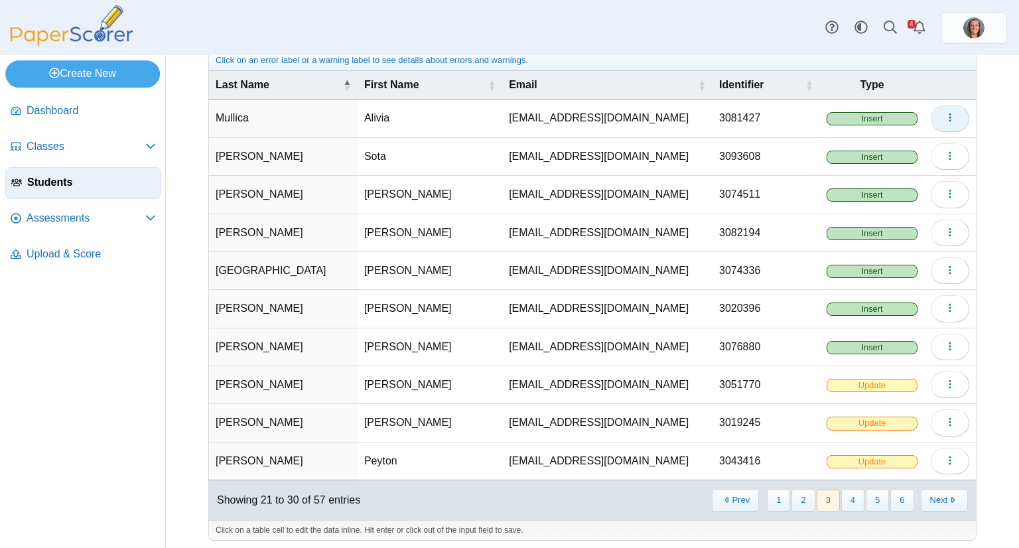
click at [945, 117] on icon "button" at bounding box center [950, 117] width 11 height 11
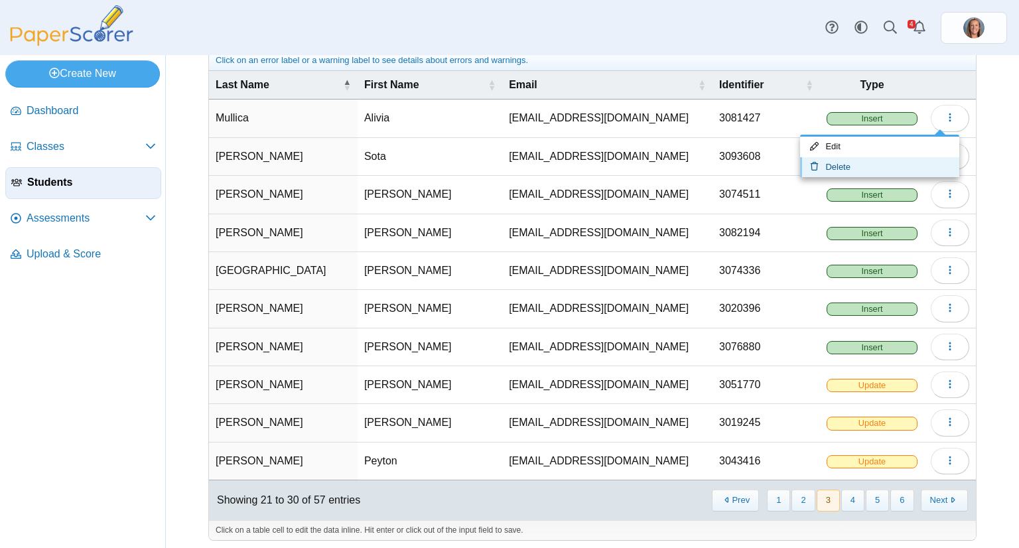
click at [878, 161] on link "Delete" at bounding box center [879, 167] width 159 height 20
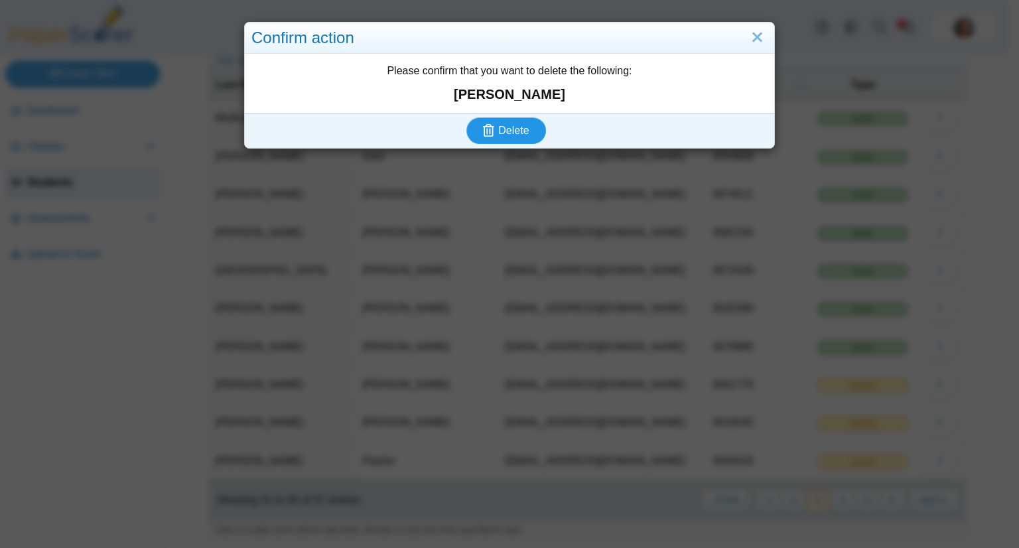
click at [466, 117] on button "Delete" at bounding box center [506, 130] width 80 height 27
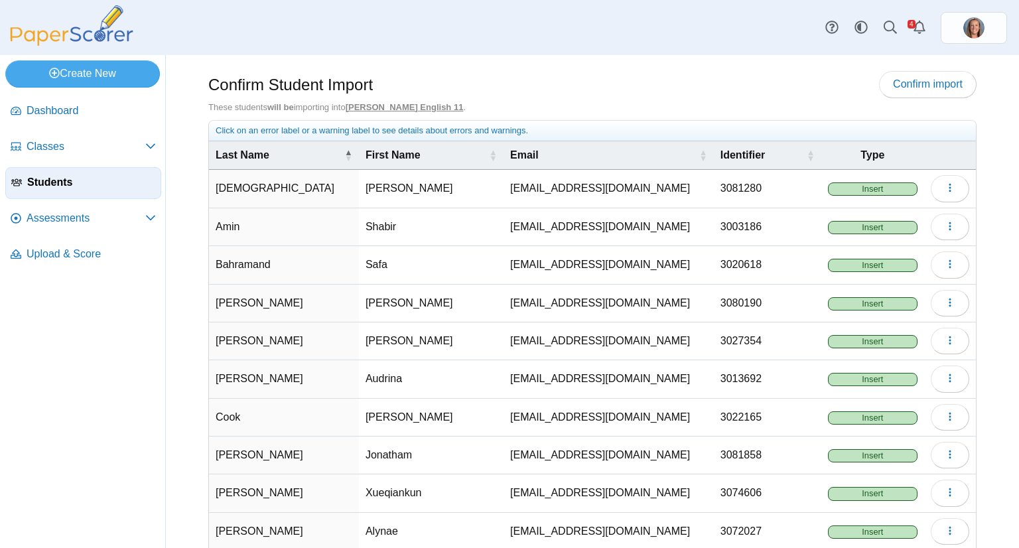
scroll to position [70, 0]
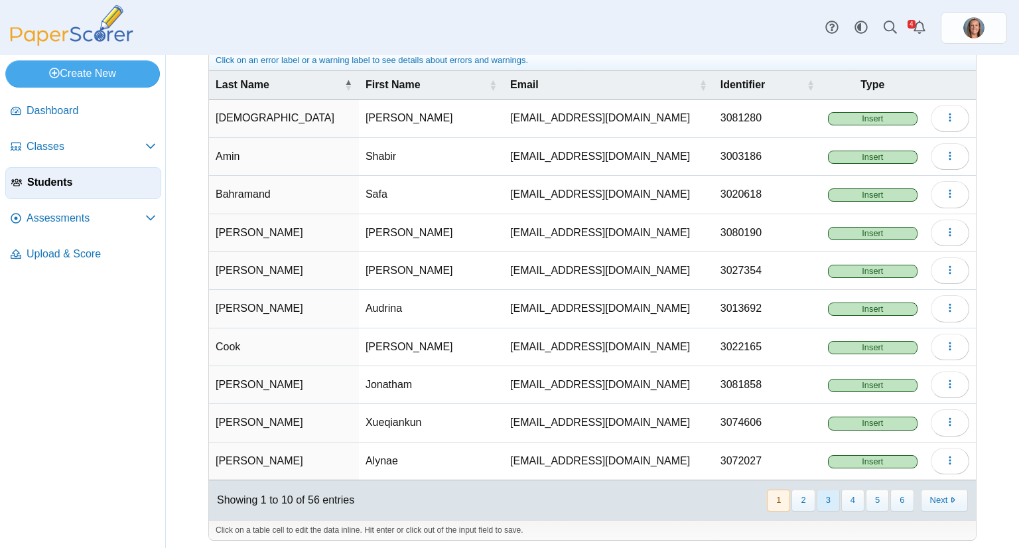
click at [817, 494] on button "3" at bounding box center [828, 501] width 23 height 22
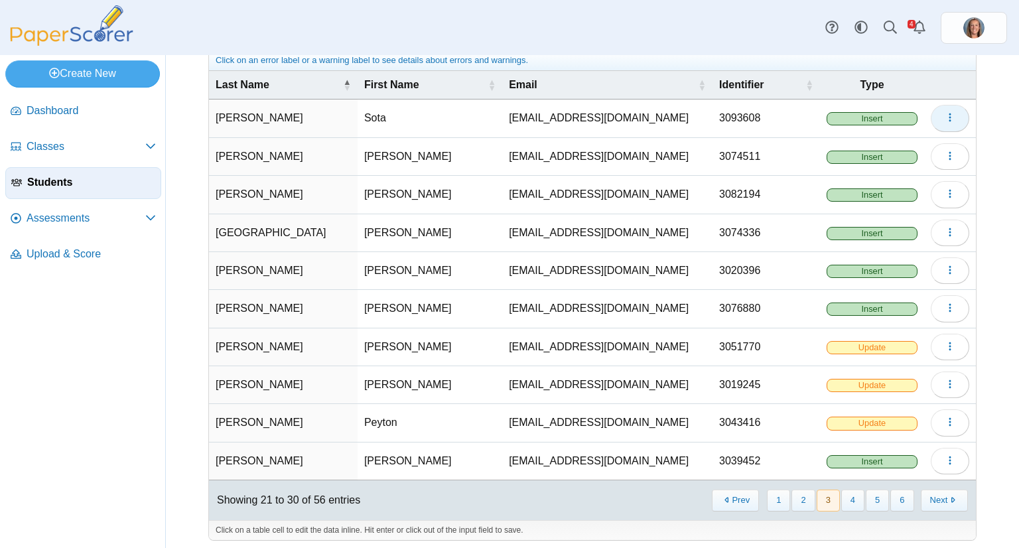
click at [953, 117] on button "button" at bounding box center [950, 118] width 38 height 27
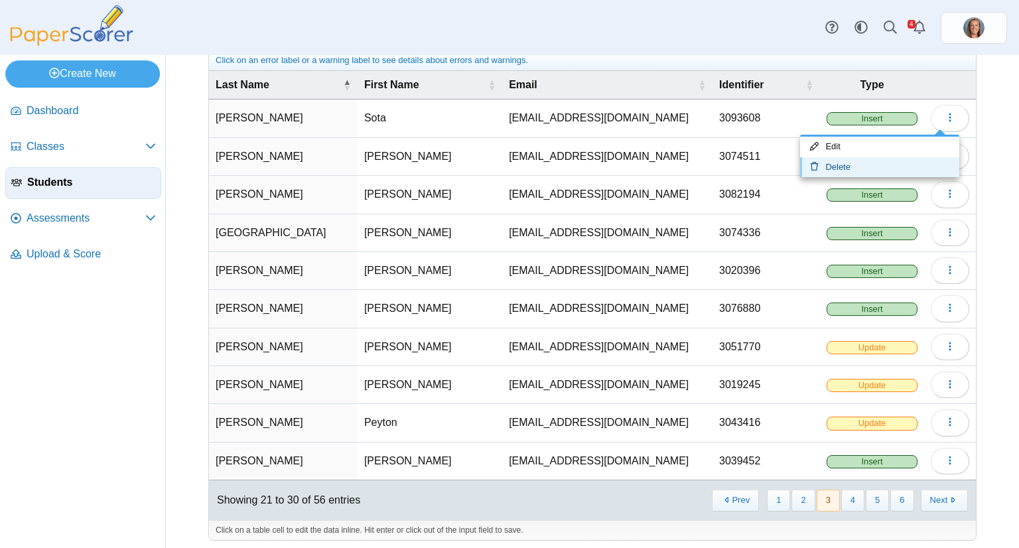
click at [894, 157] on link "Delete" at bounding box center [879, 167] width 159 height 20
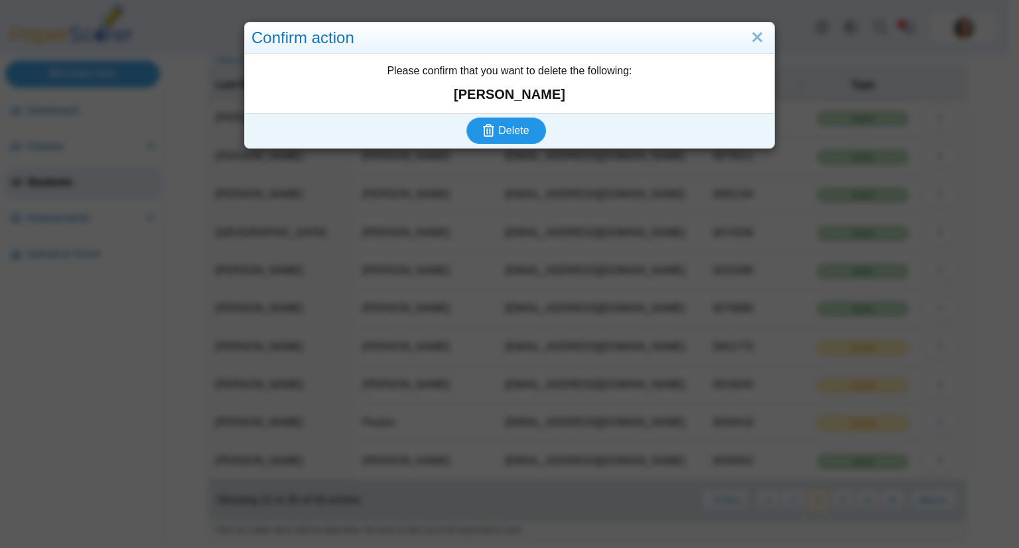
click at [466, 117] on button "Delete" at bounding box center [506, 130] width 80 height 27
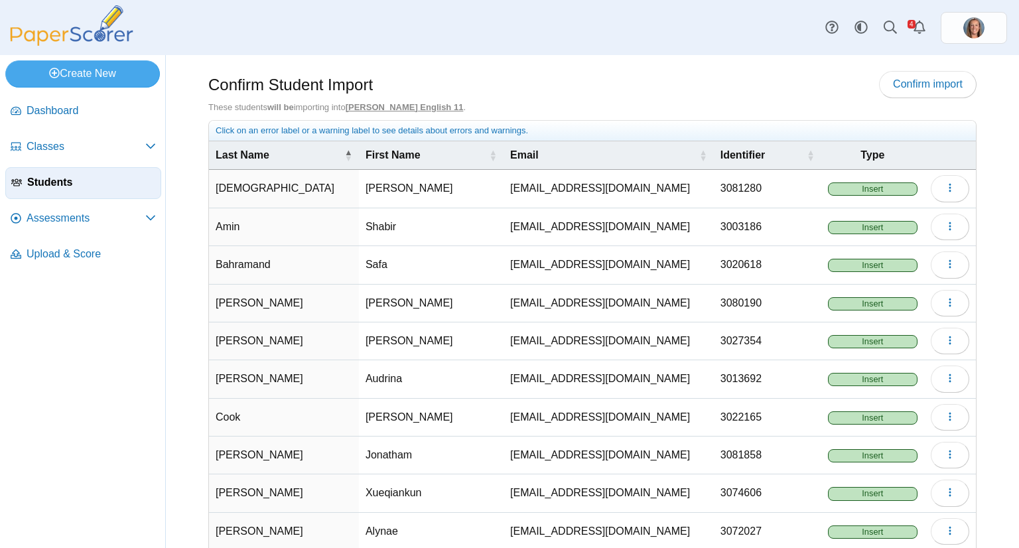
scroll to position [70, 0]
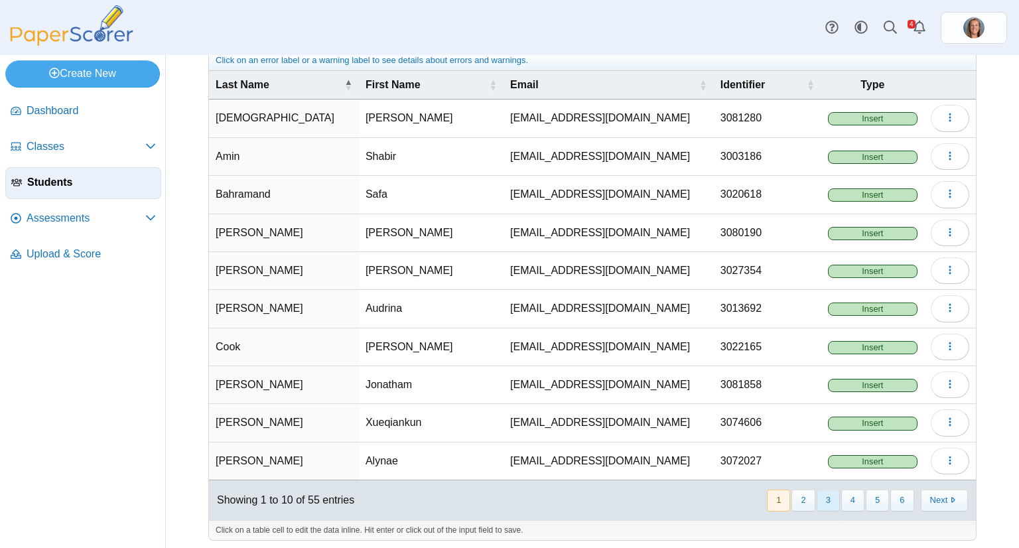
click at [817, 497] on button "3" at bounding box center [828, 501] width 23 height 22
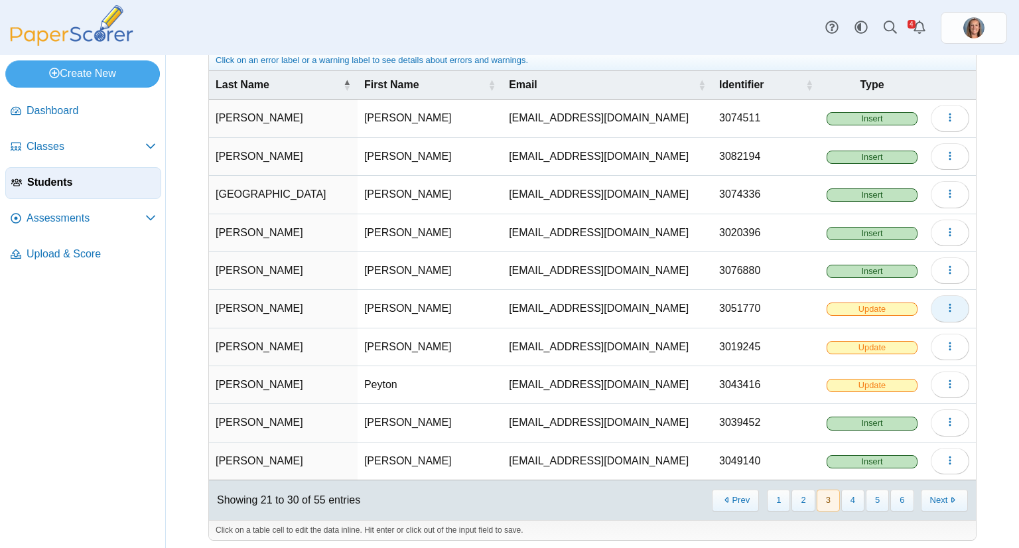
click at [945, 303] on icon "button" at bounding box center [950, 308] width 11 height 11
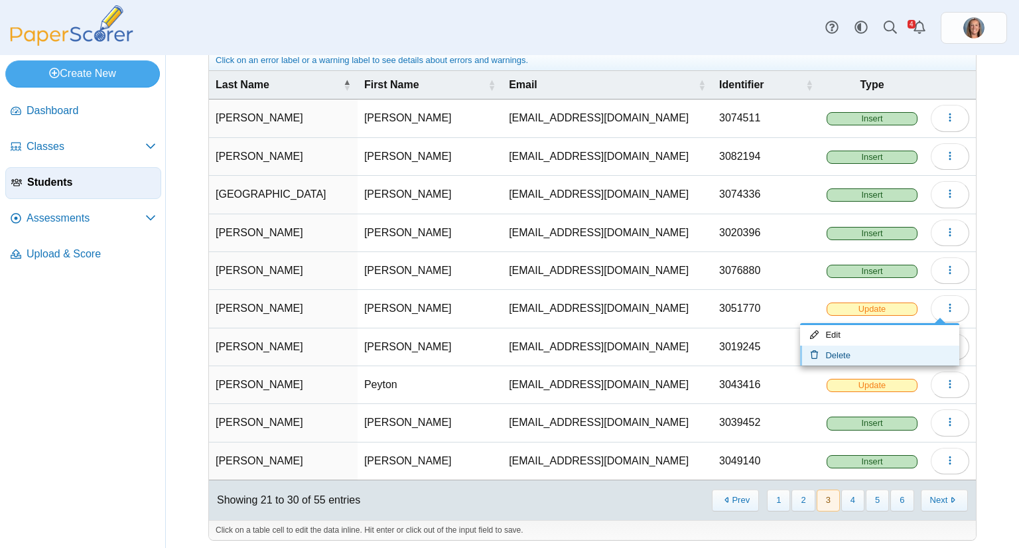
click at [890, 352] on link "Delete" at bounding box center [879, 356] width 159 height 20
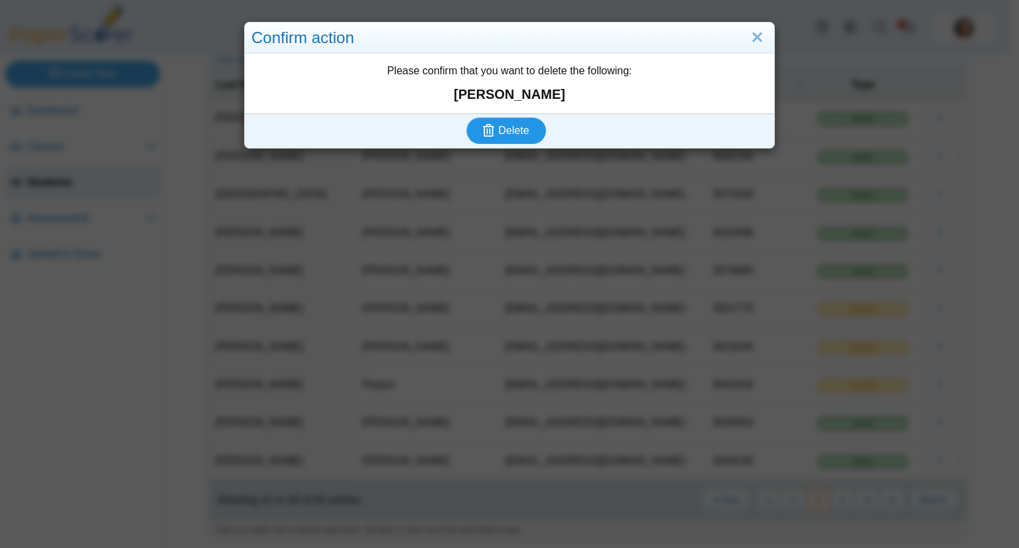
click at [466, 117] on button "Delete" at bounding box center [506, 130] width 80 height 27
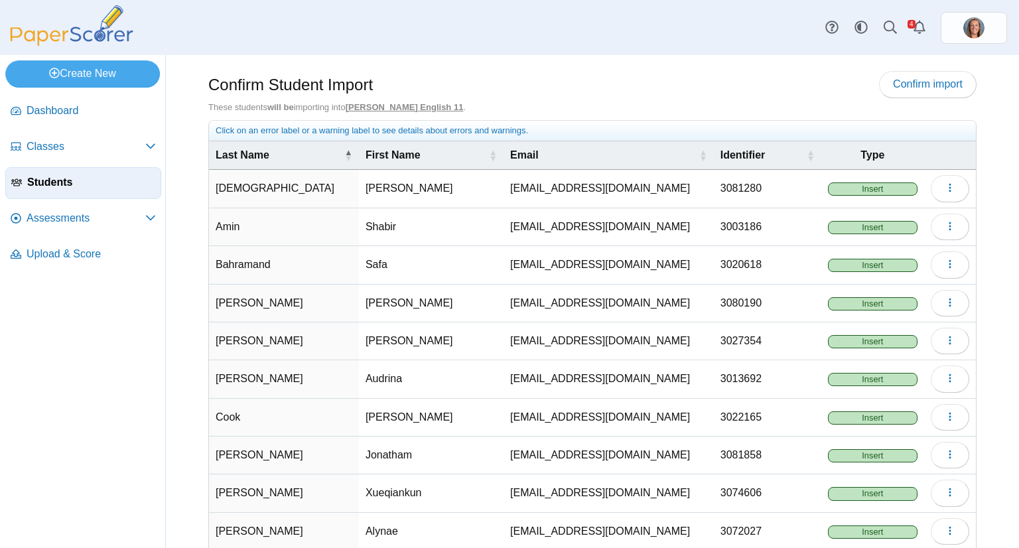
scroll to position [70, 0]
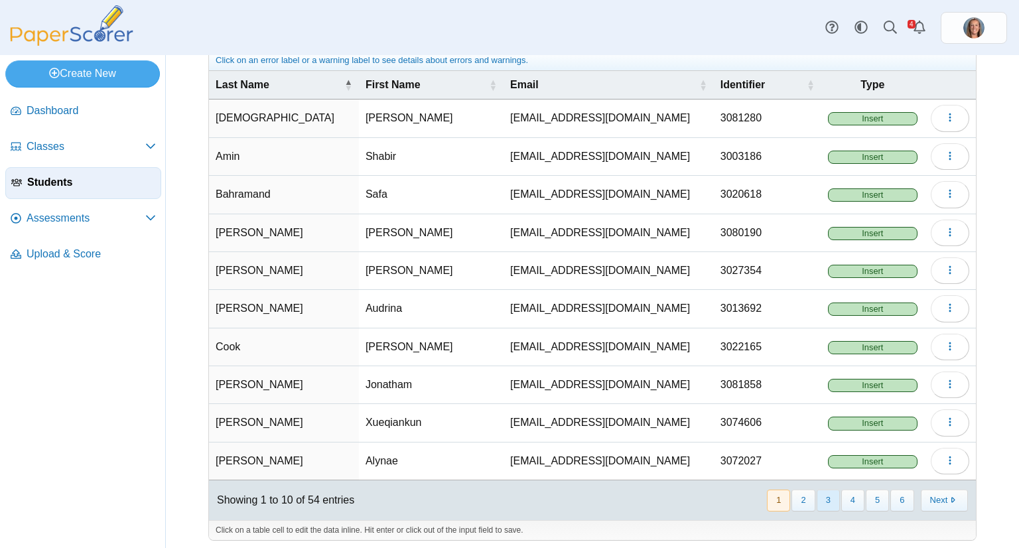
click at [817, 491] on button "3" at bounding box center [828, 501] width 23 height 22
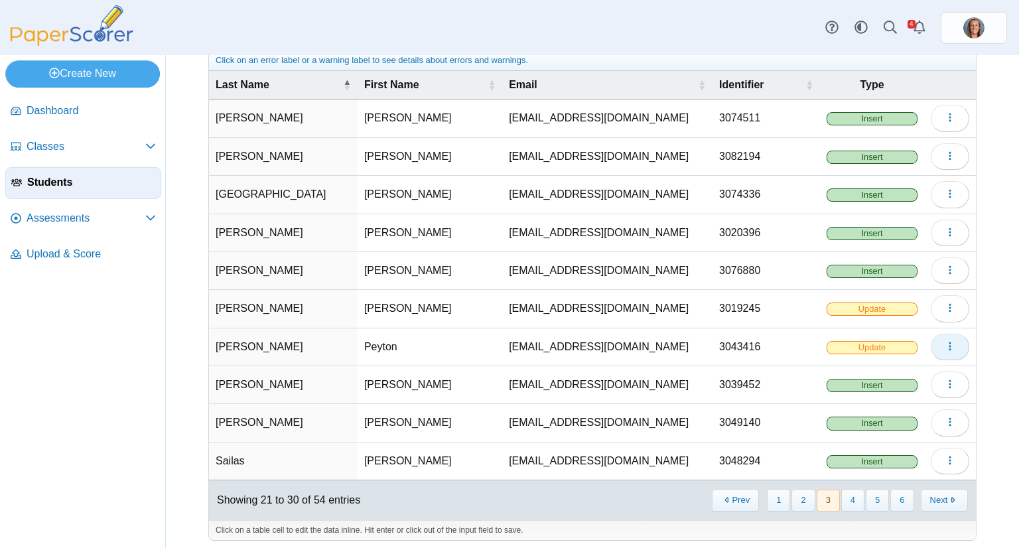
click at [949, 342] on use "button" at bounding box center [950, 346] width 2 height 9
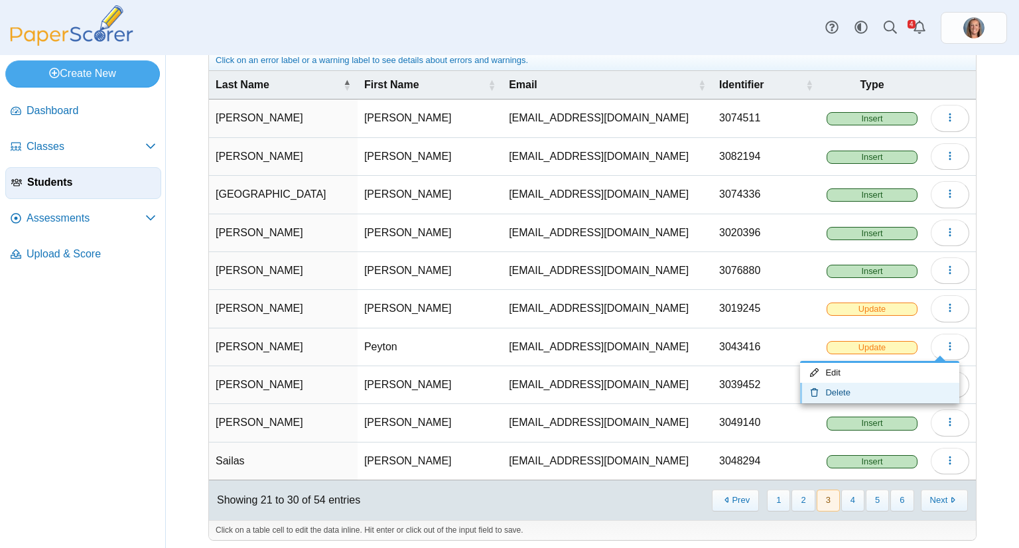
click at [881, 383] on link "Delete" at bounding box center [879, 393] width 159 height 20
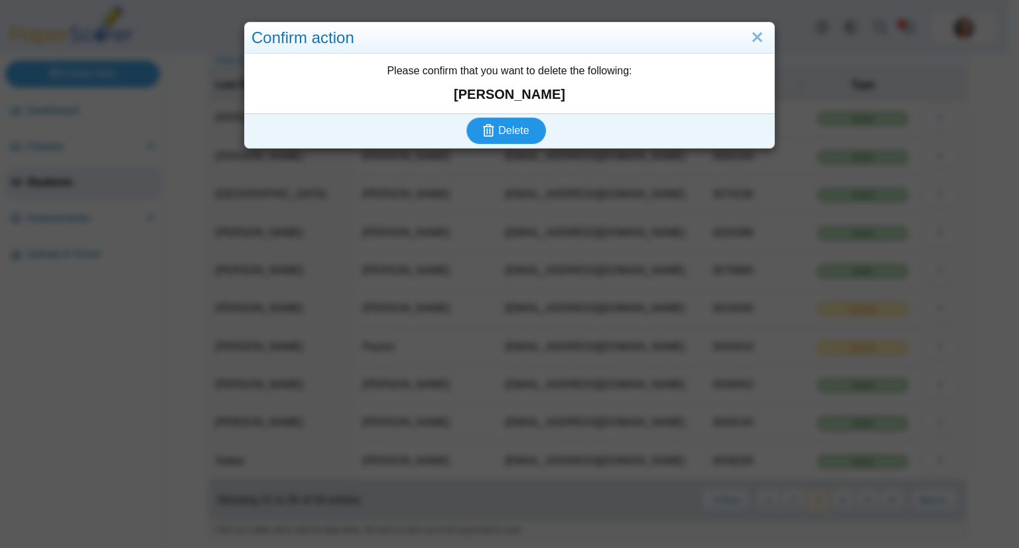
click at [466, 117] on button "Delete" at bounding box center [506, 130] width 80 height 27
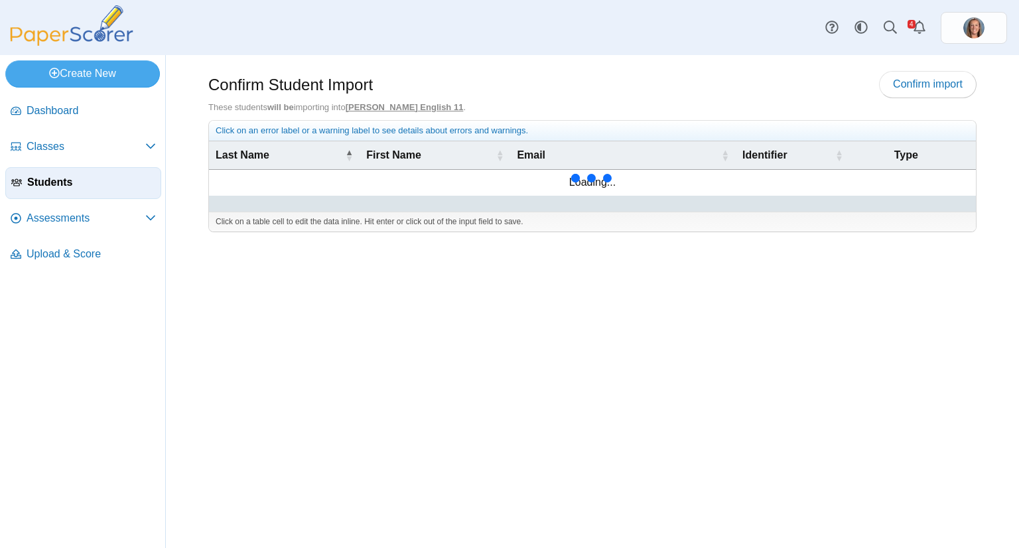
scroll to position [70, 0]
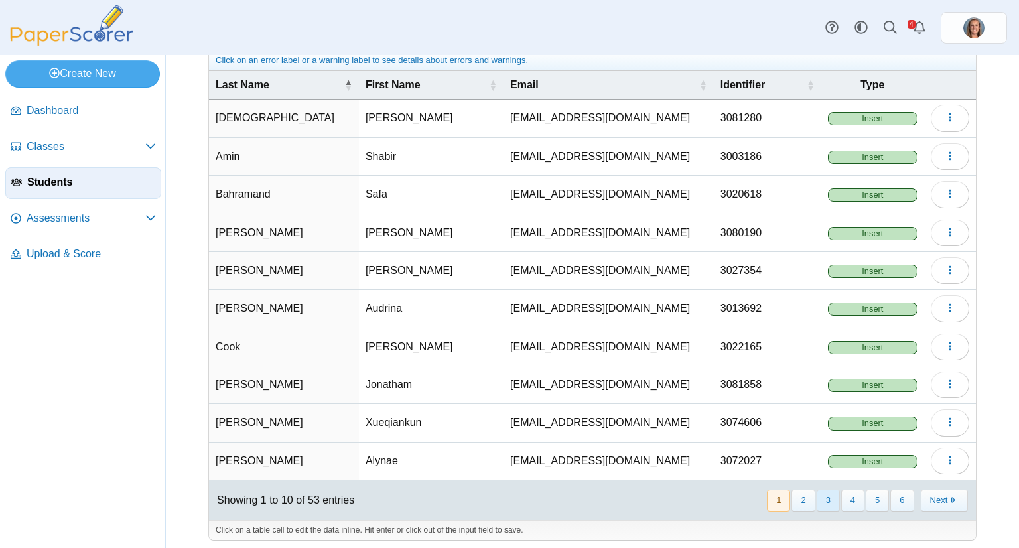
click at [823, 495] on button "3" at bounding box center [828, 501] width 23 height 22
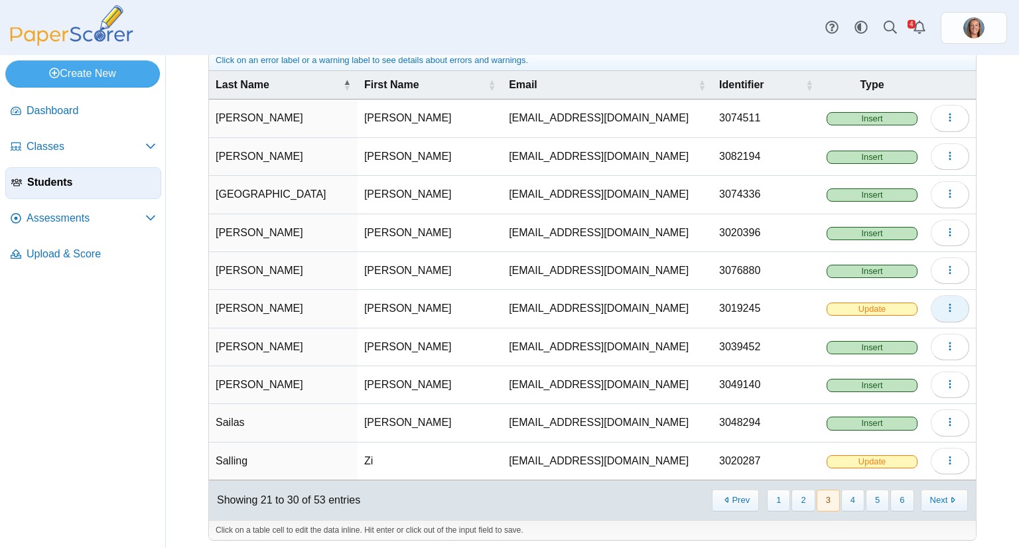
click at [931, 311] on button "button" at bounding box center [950, 308] width 38 height 27
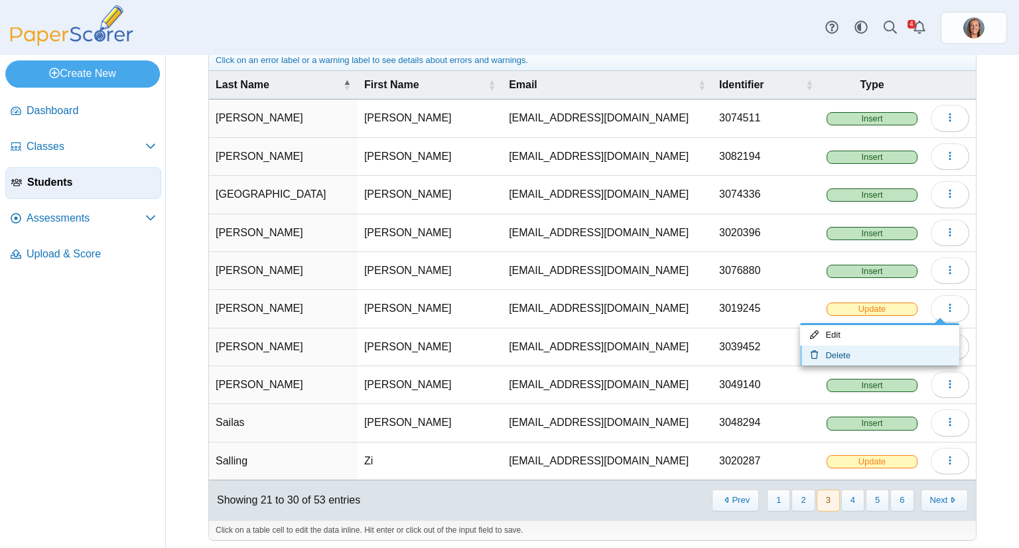
click at [868, 353] on link "Delete" at bounding box center [879, 356] width 159 height 20
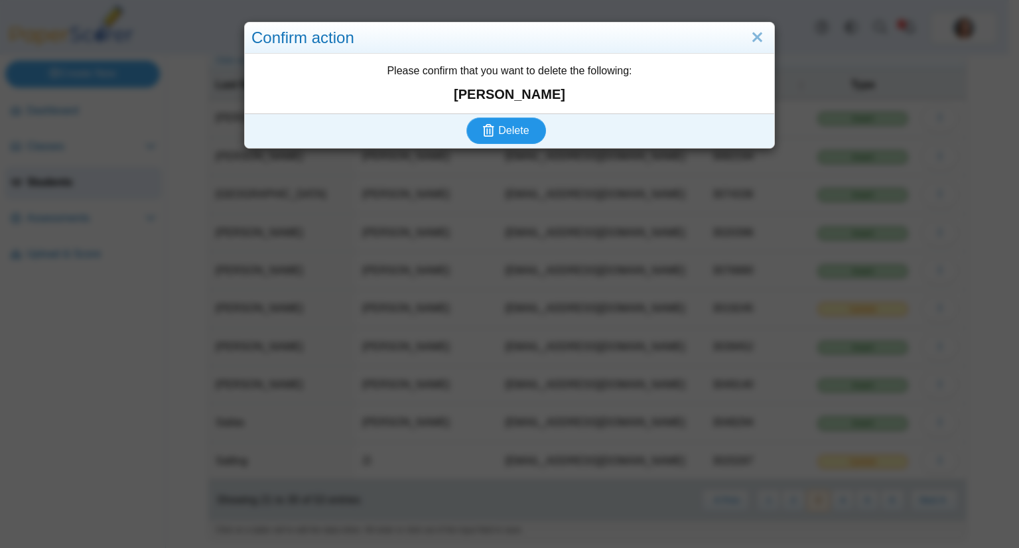
click at [466, 117] on button "Delete" at bounding box center [506, 130] width 80 height 27
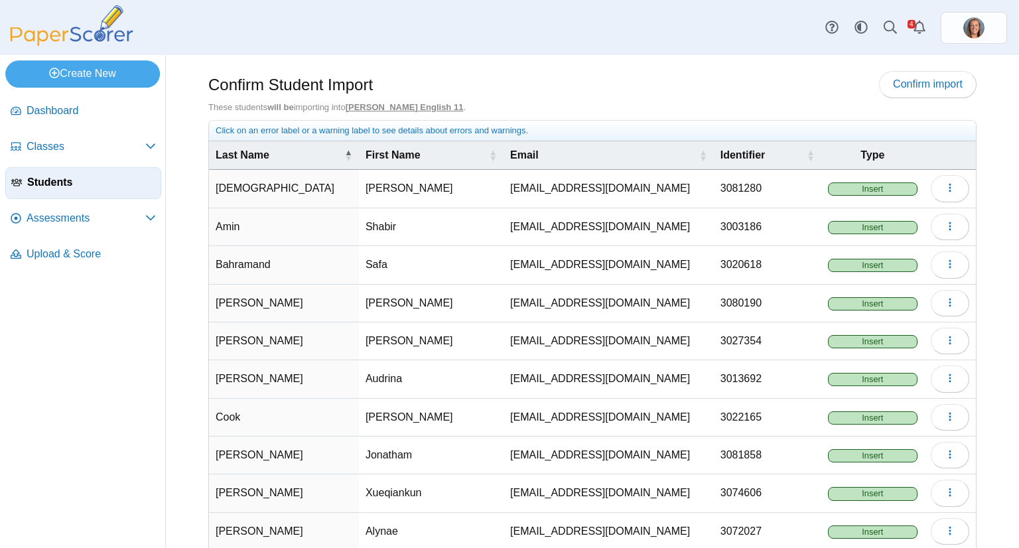
scroll to position [70, 0]
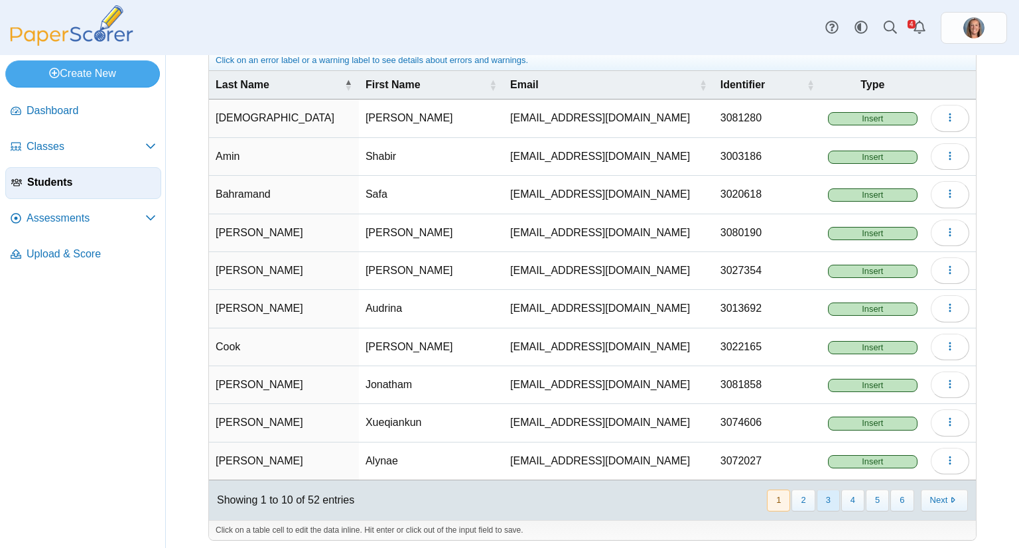
click at [817, 492] on button "3" at bounding box center [828, 501] width 23 height 22
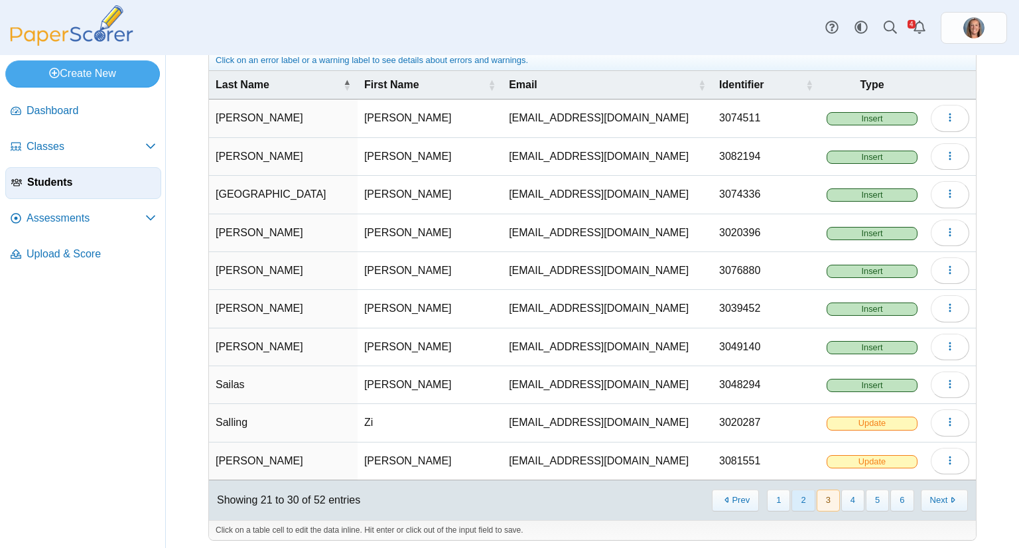
click at [795, 492] on button "2" at bounding box center [803, 501] width 23 height 22
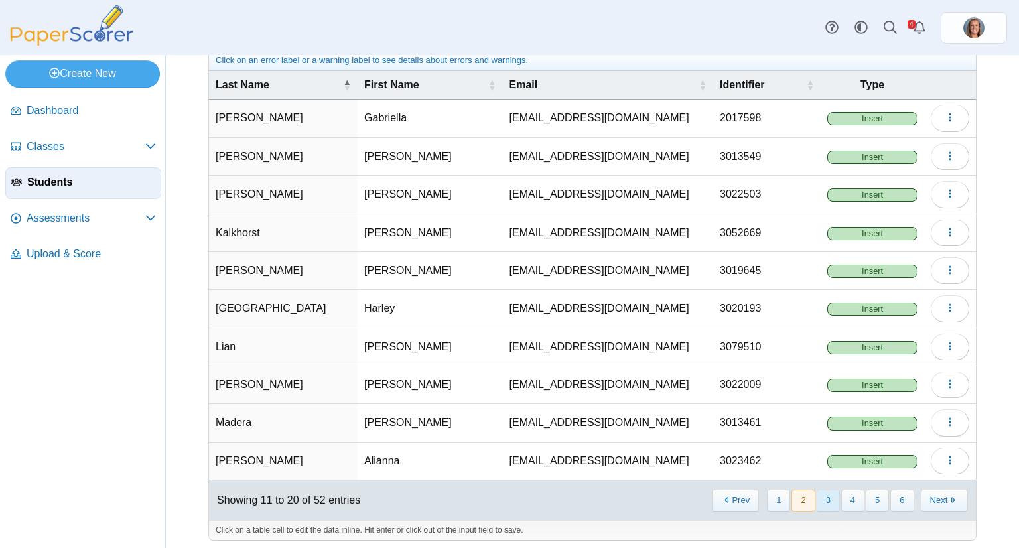
click at [820, 495] on button "3" at bounding box center [828, 501] width 23 height 22
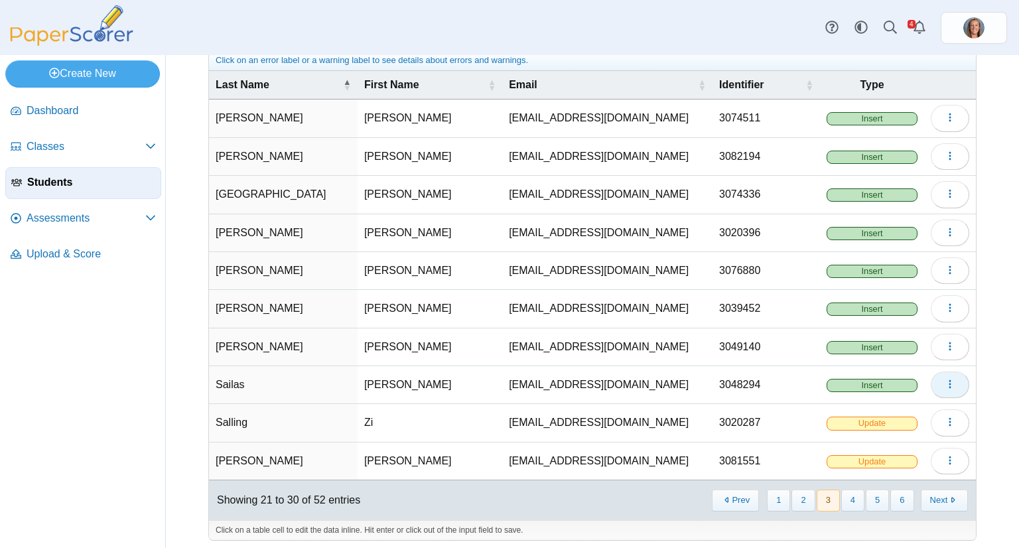
click at [947, 384] on button "button" at bounding box center [950, 385] width 38 height 27
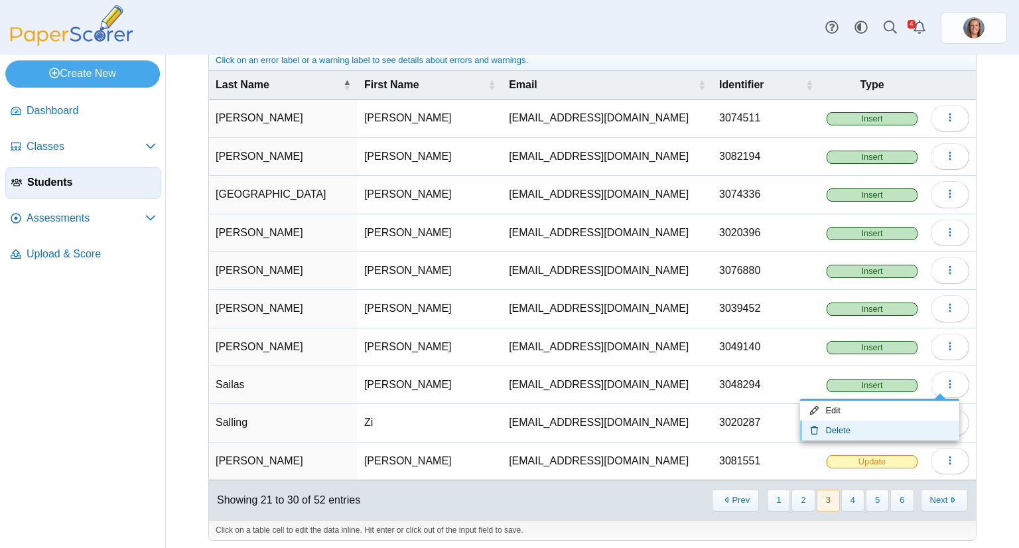
click at [870, 431] on link "Delete" at bounding box center [879, 431] width 159 height 20
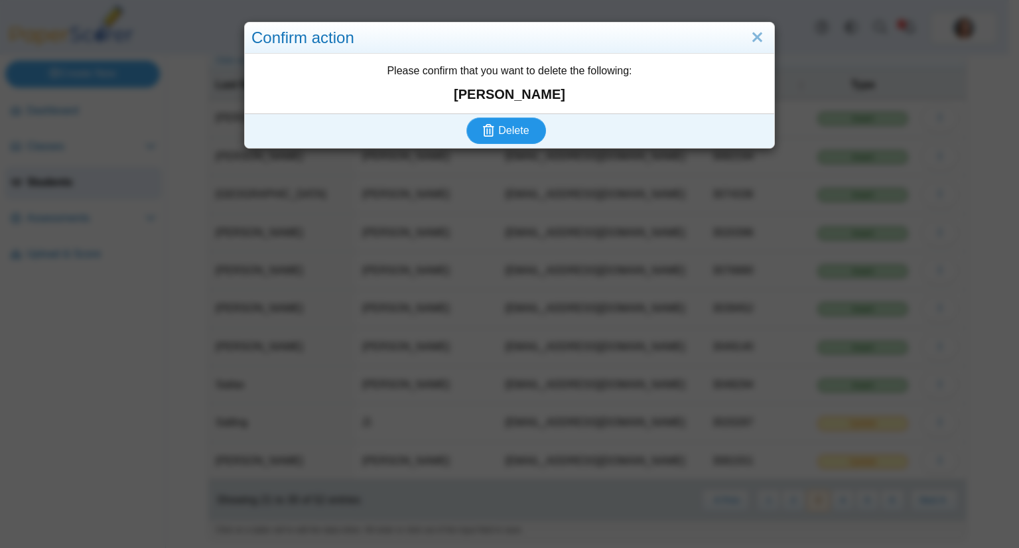
click at [466, 117] on button "Delete" at bounding box center [506, 130] width 80 height 27
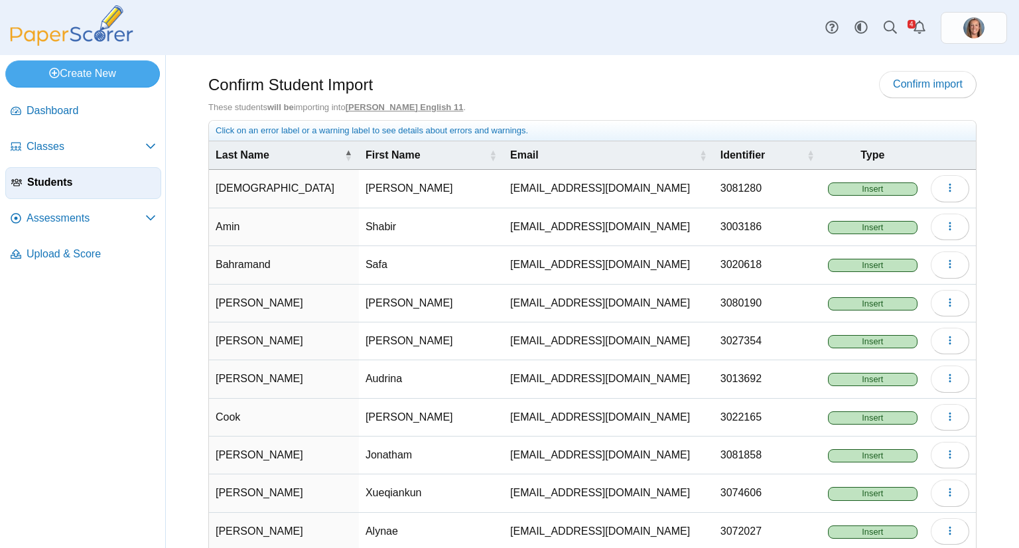
scroll to position [70, 0]
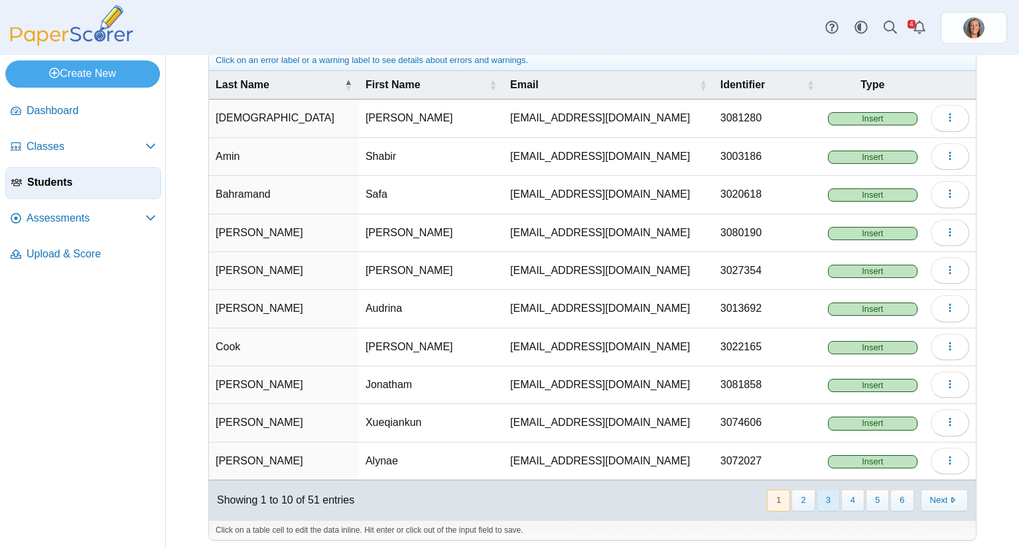
click at [819, 491] on button "3" at bounding box center [828, 501] width 23 height 22
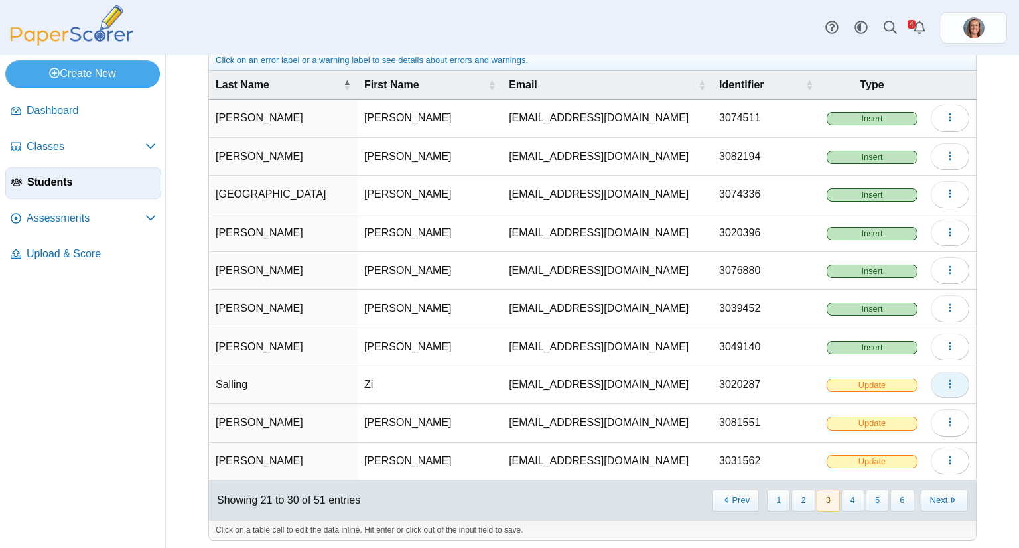
click at [940, 387] on button "button" at bounding box center [950, 385] width 38 height 27
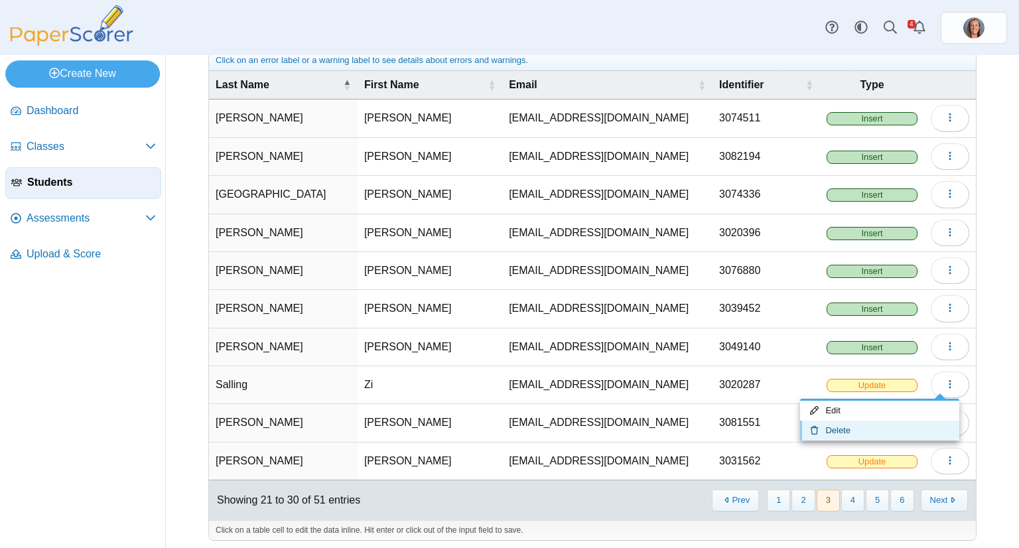
click at [905, 421] on link "Delete" at bounding box center [879, 431] width 159 height 20
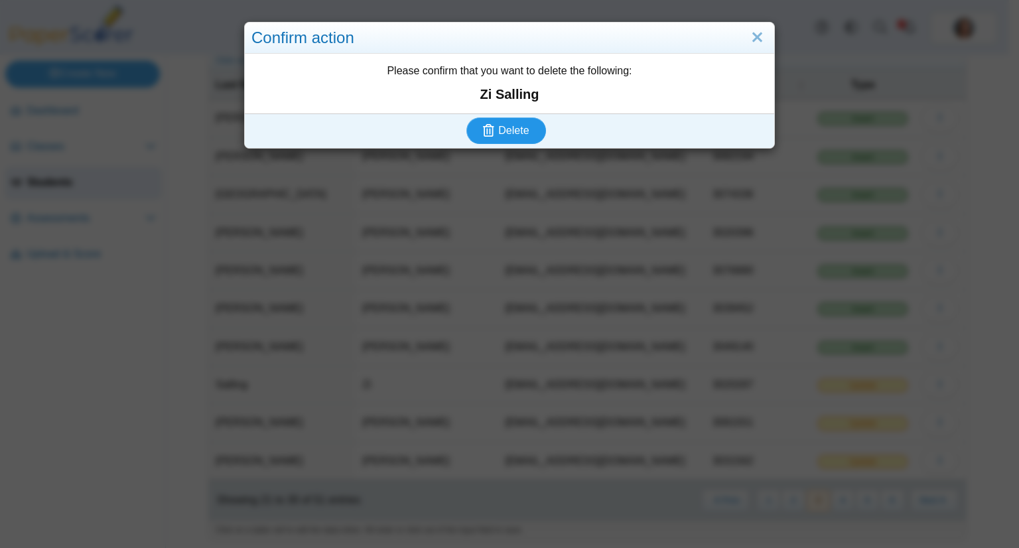
click at [466, 117] on button "Delete" at bounding box center [506, 130] width 80 height 27
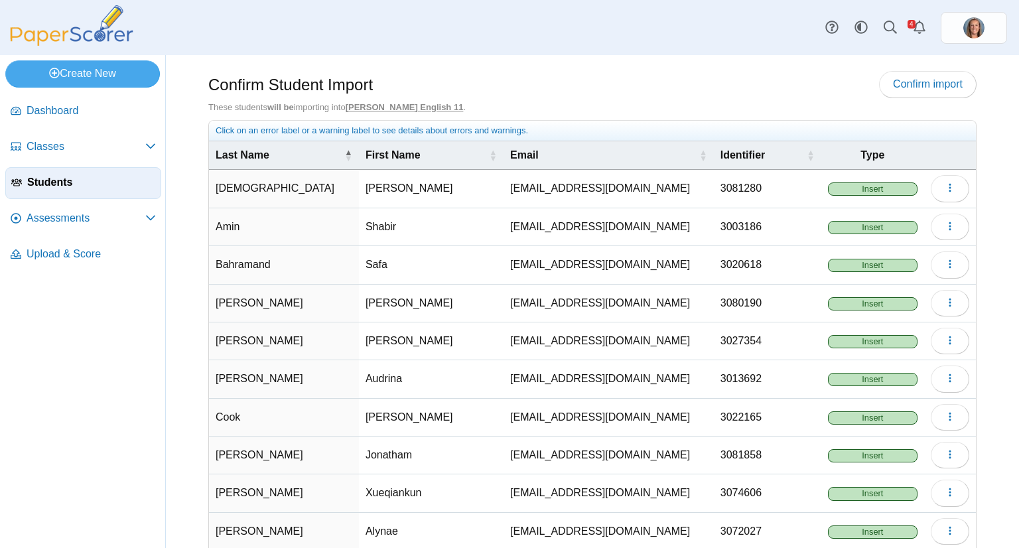
scroll to position [70, 0]
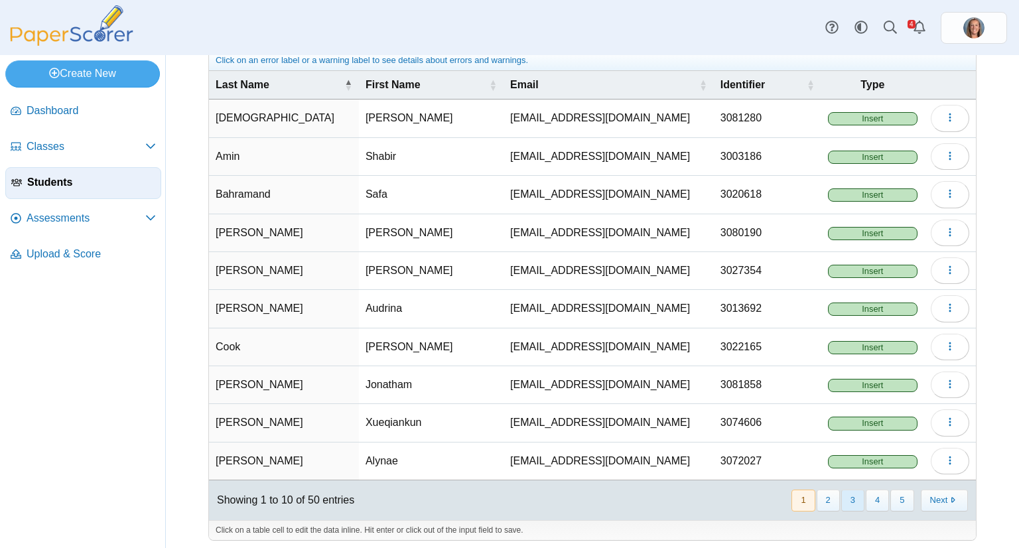
click at [847, 498] on button "3" at bounding box center [852, 501] width 23 height 22
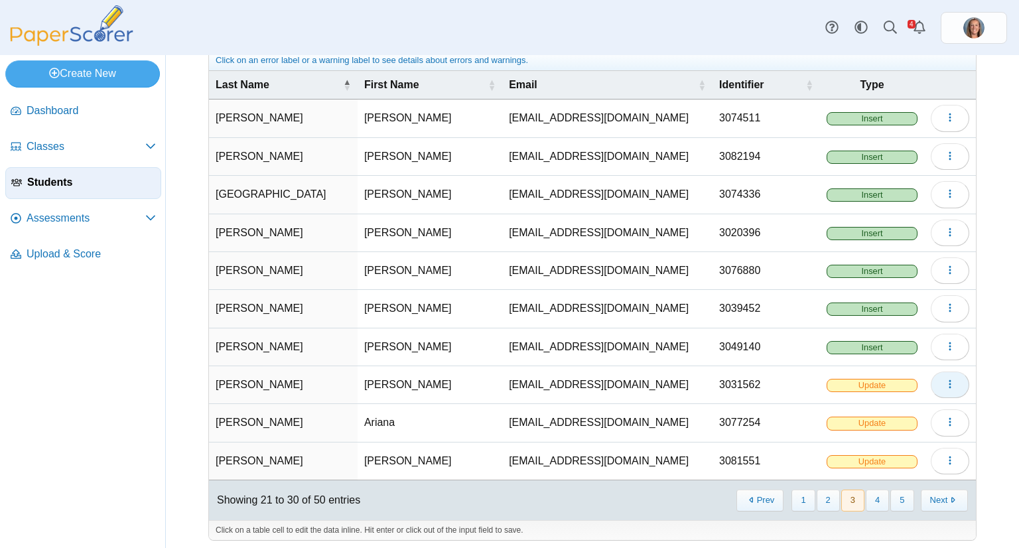
click at [945, 380] on button "button" at bounding box center [950, 385] width 38 height 27
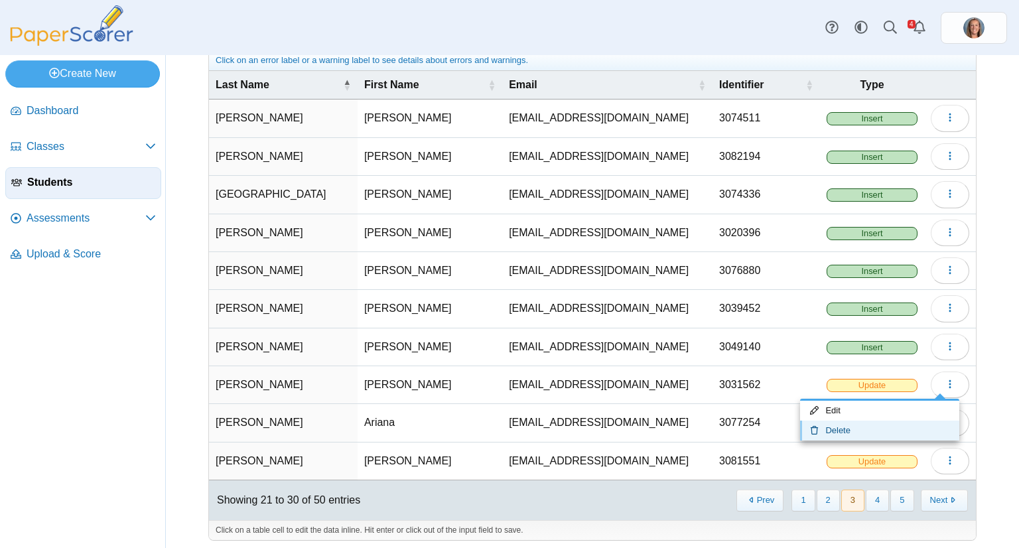
click at [892, 427] on link "Delete" at bounding box center [879, 431] width 159 height 20
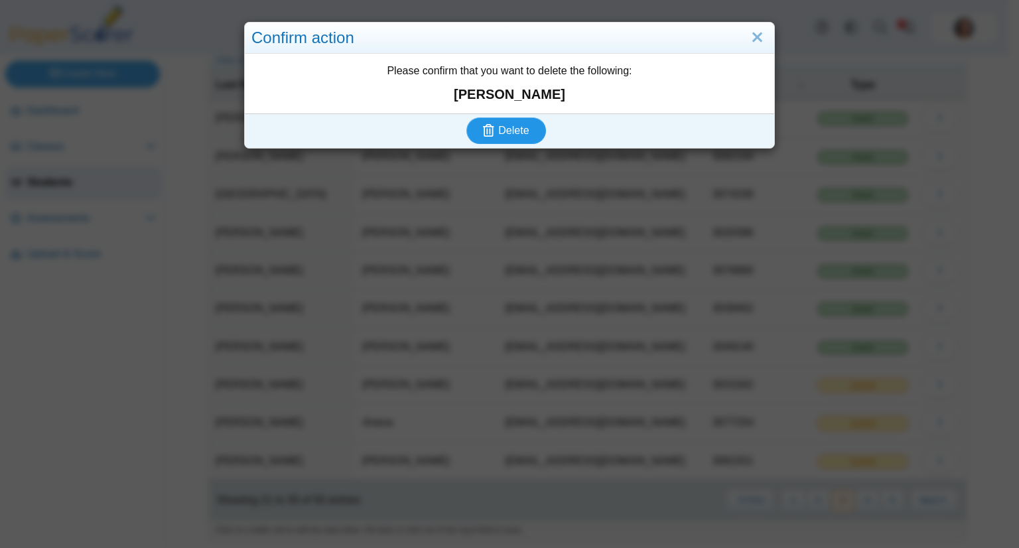
click at [466, 117] on button "Delete" at bounding box center [506, 130] width 80 height 27
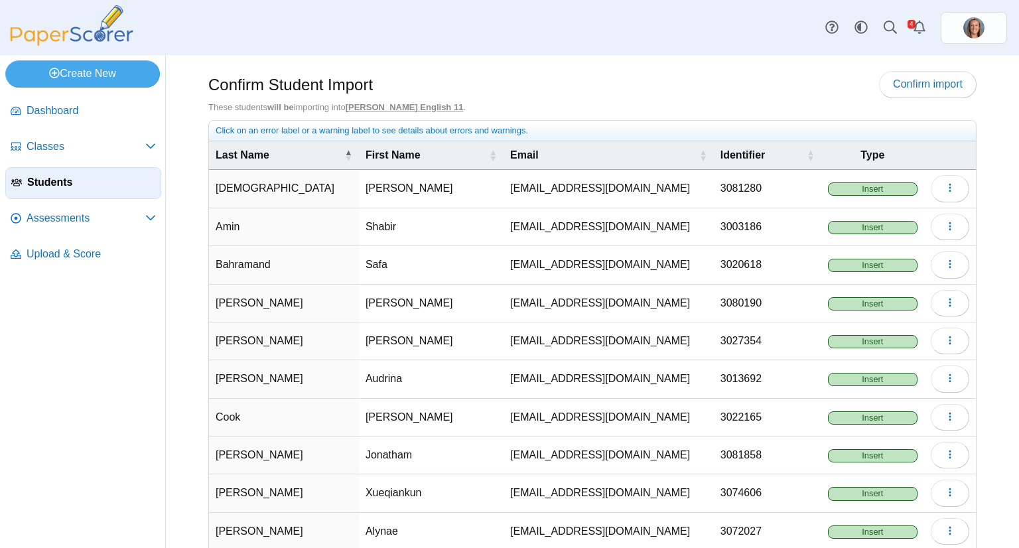
scroll to position [70, 0]
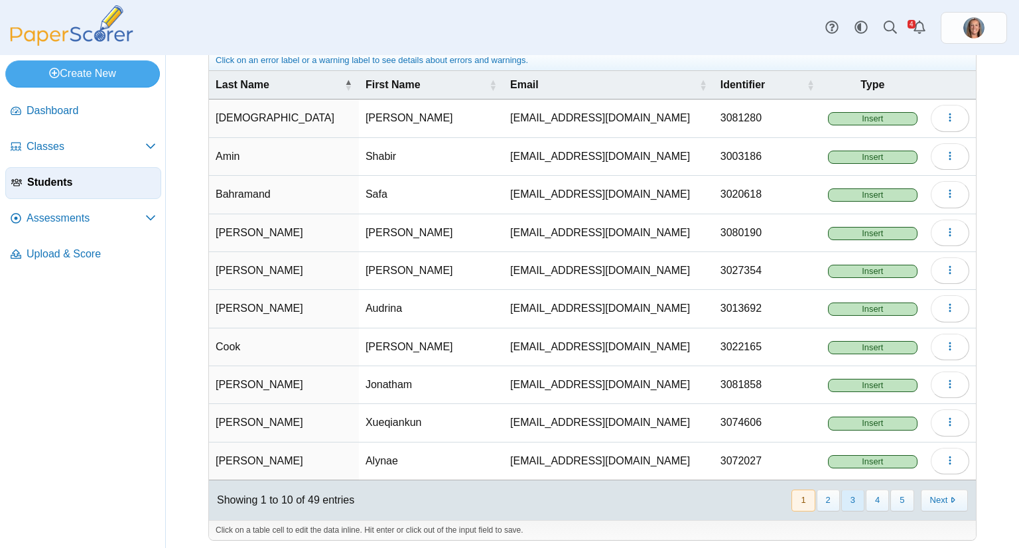
click at [845, 499] on button "3" at bounding box center [852, 501] width 23 height 22
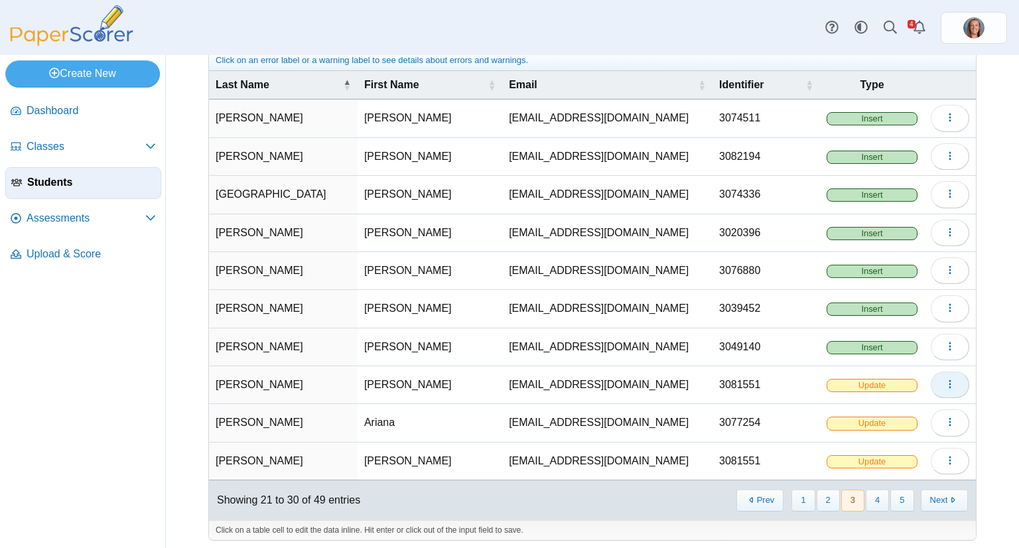
click at [945, 386] on span "button" at bounding box center [950, 384] width 11 height 11
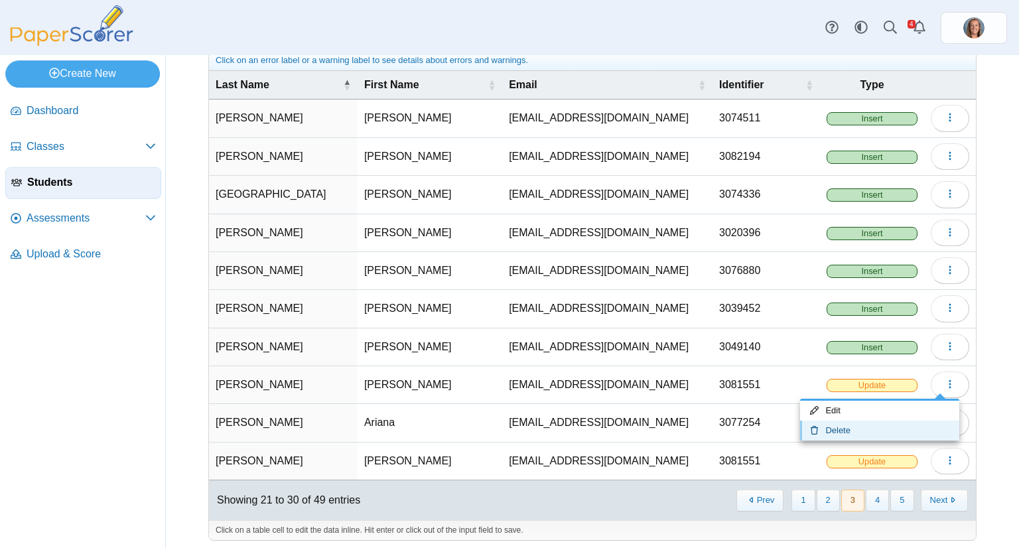
click at [902, 425] on link "Delete" at bounding box center [879, 431] width 159 height 20
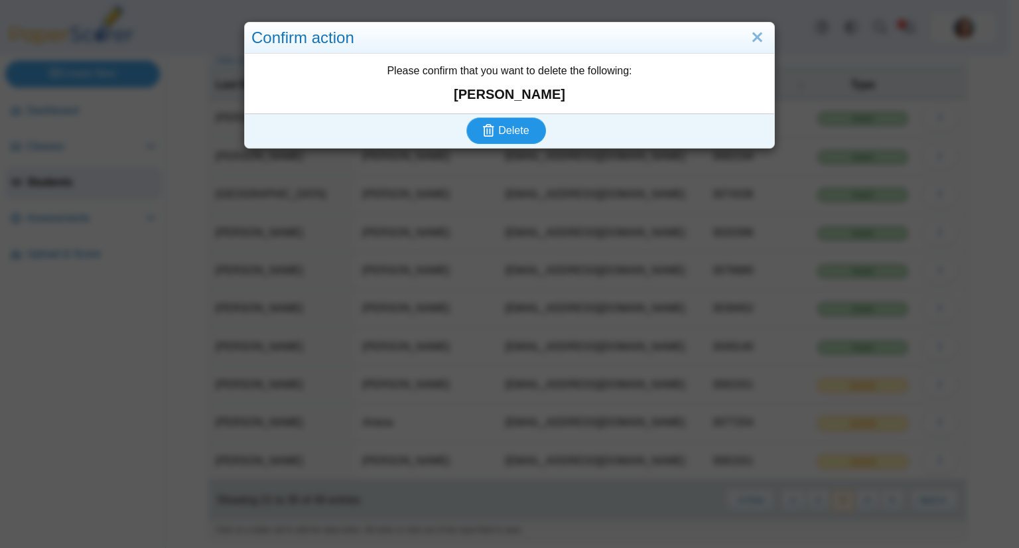
click at [466, 117] on button "Delete" at bounding box center [506, 130] width 80 height 27
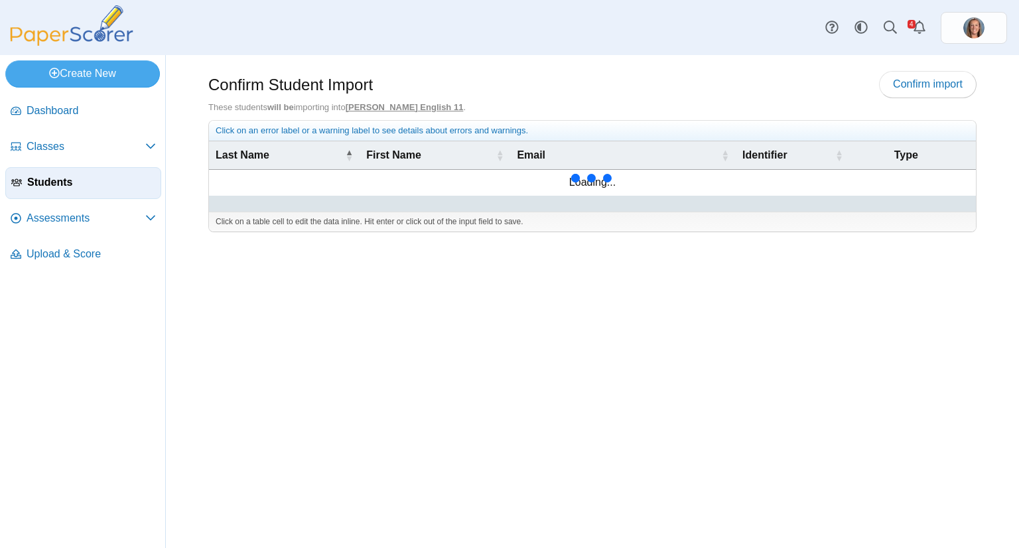
scroll to position [70, 0]
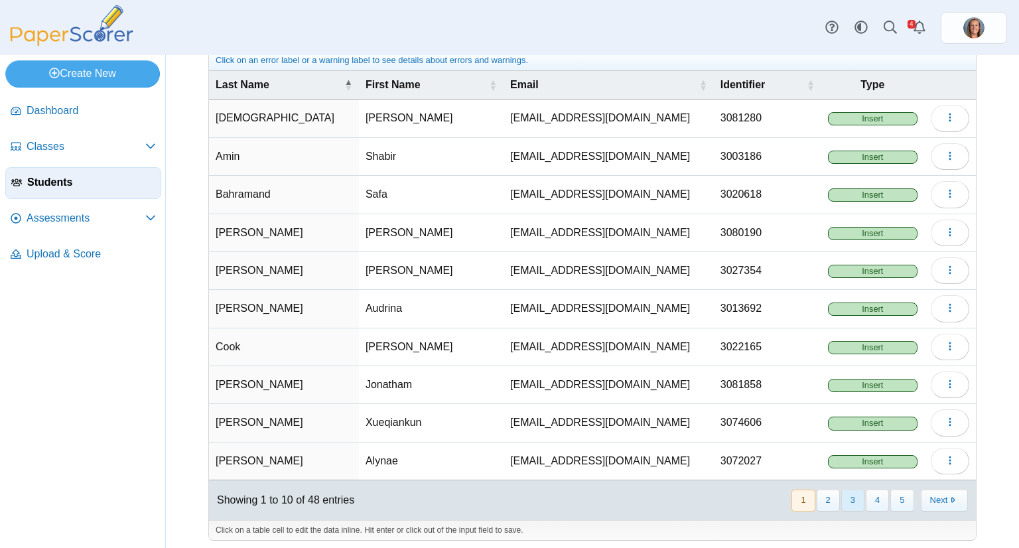
click at [841, 492] on button "3" at bounding box center [852, 501] width 23 height 22
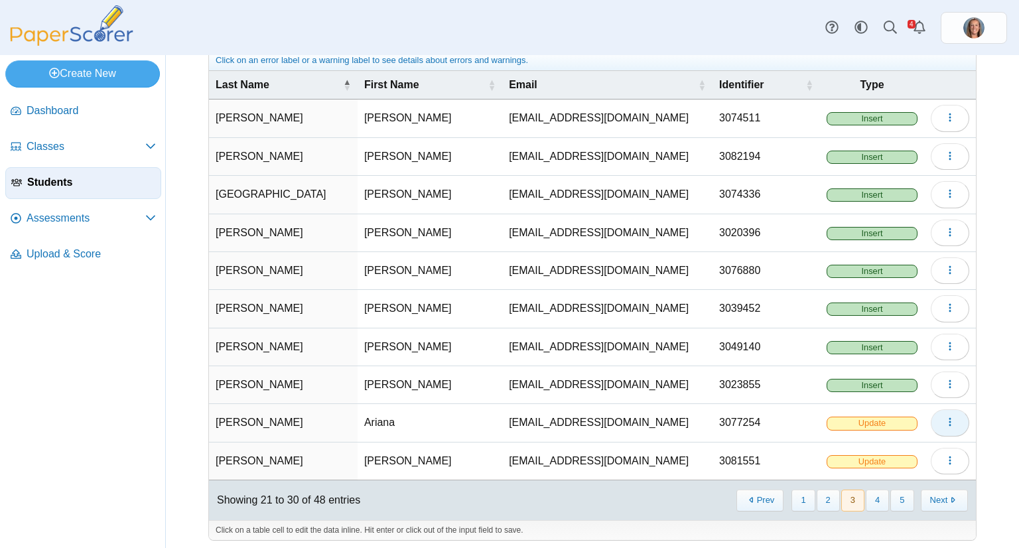
click at [934, 421] on button "button" at bounding box center [950, 422] width 38 height 27
click at [912, 461] on link "Delete" at bounding box center [879, 468] width 159 height 20
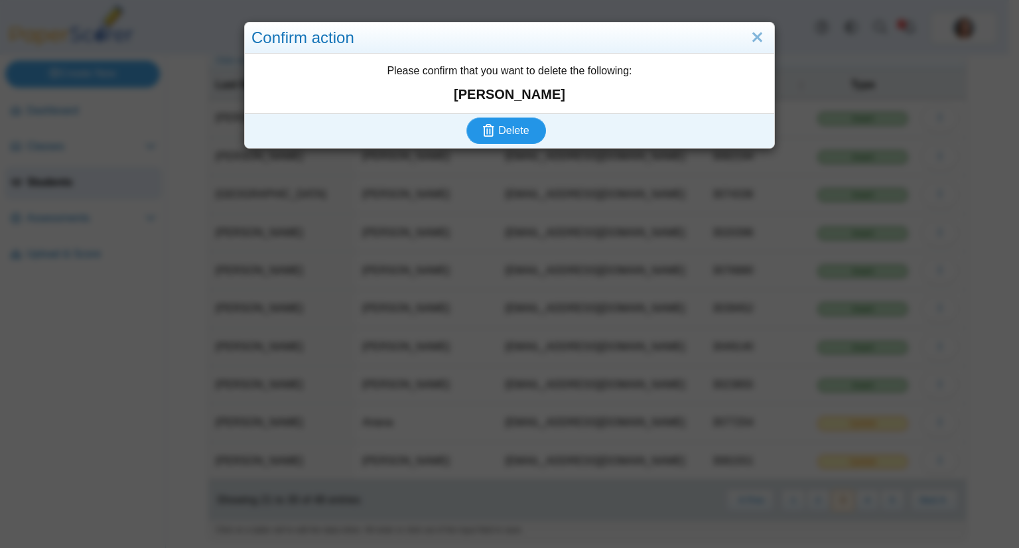
click at [466, 117] on button "Delete" at bounding box center [506, 130] width 80 height 27
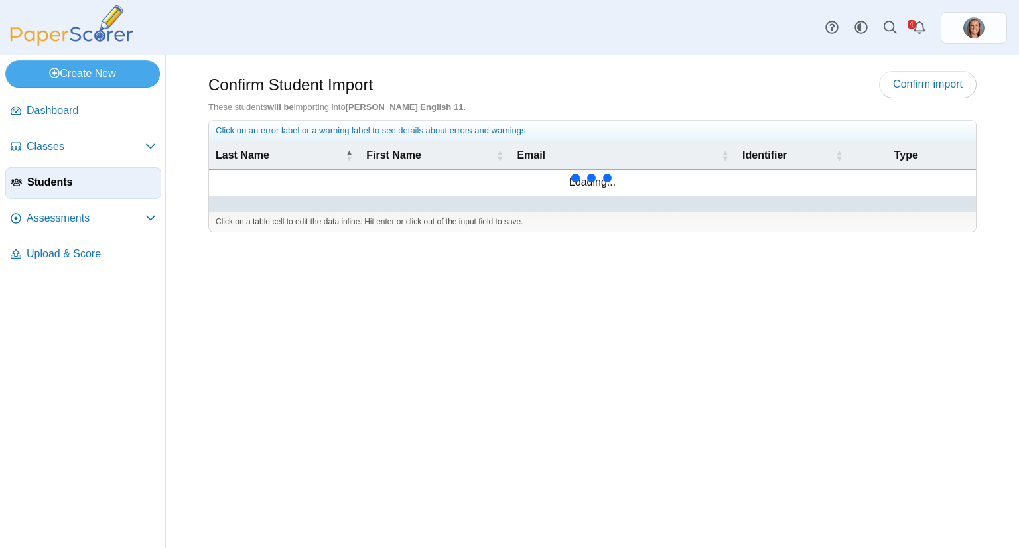
scroll to position [70, 0]
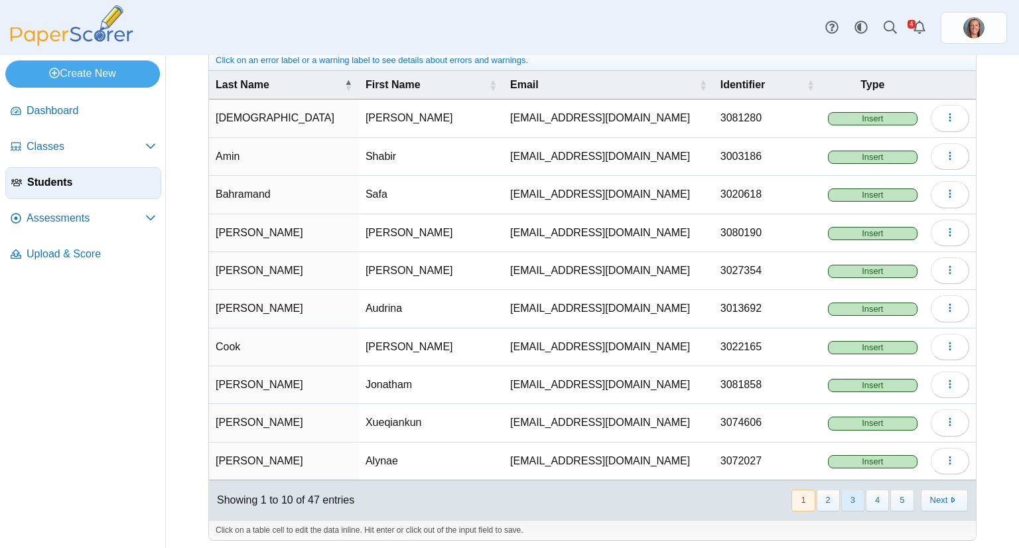
click at [851, 497] on button "3" at bounding box center [852, 501] width 23 height 22
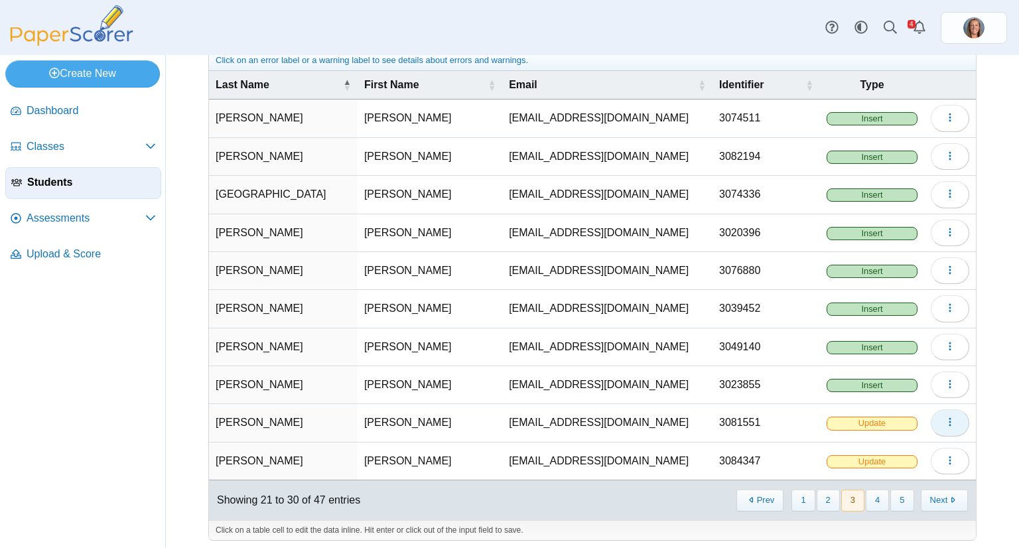
click at [945, 423] on icon "button" at bounding box center [950, 422] width 11 height 11
click at [900, 460] on link "Delete" at bounding box center [879, 468] width 159 height 20
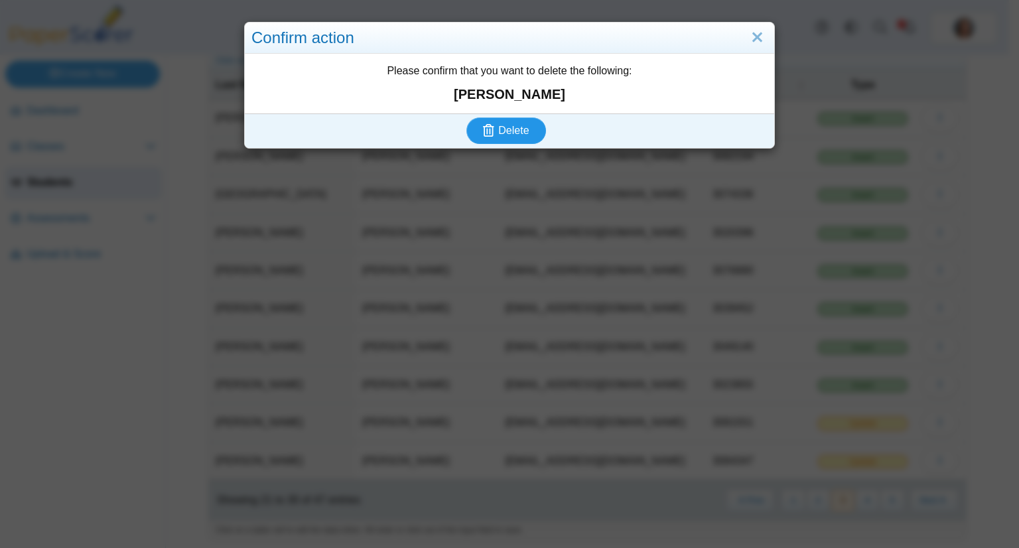
click at [466, 117] on button "Delete" at bounding box center [506, 130] width 80 height 27
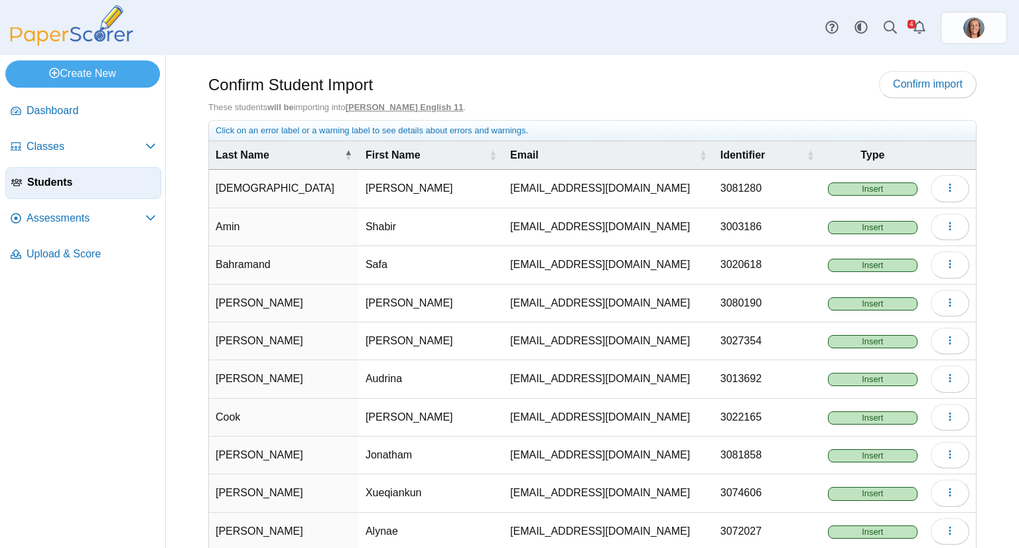
scroll to position [70, 0]
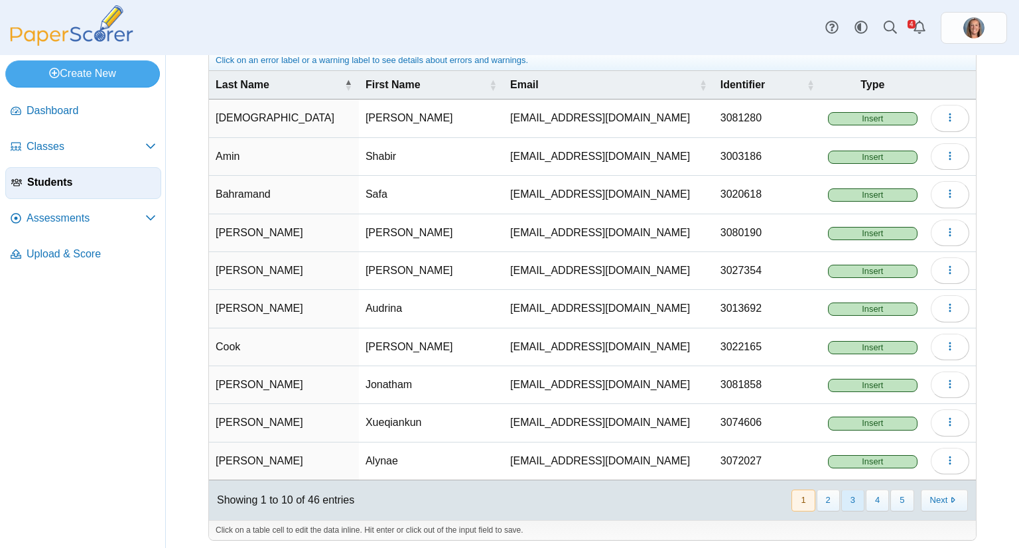
click at [845, 496] on button "3" at bounding box center [852, 501] width 23 height 22
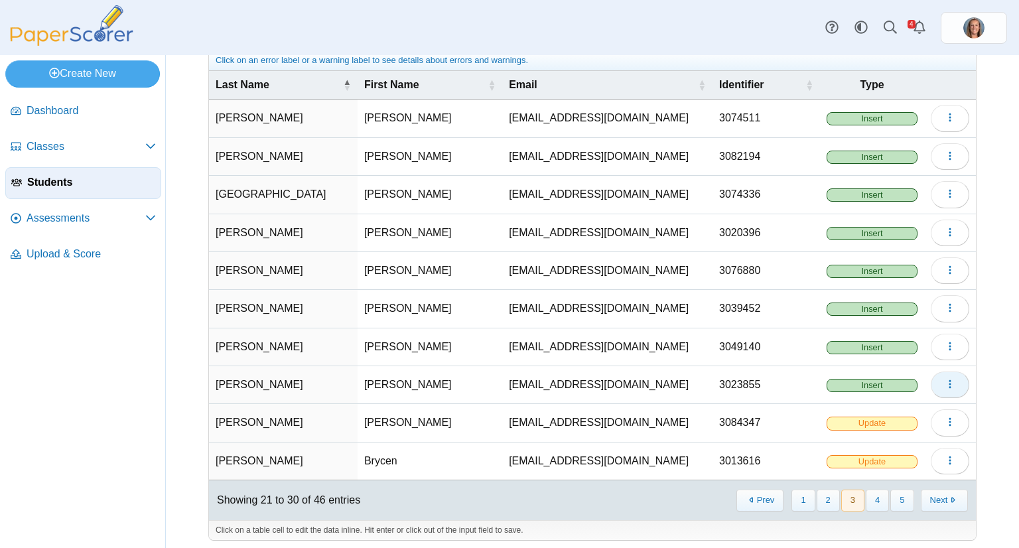
click at [934, 380] on button "button" at bounding box center [950, 385] width 38 height 27
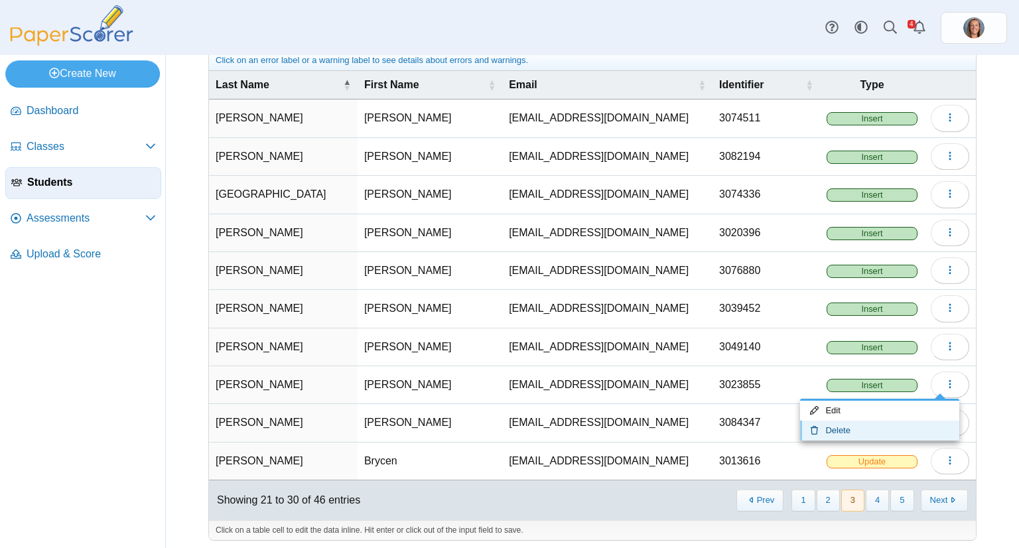
click at [907, 425] on link "Delete" at bounding box center [879, 431] width 159 height 20
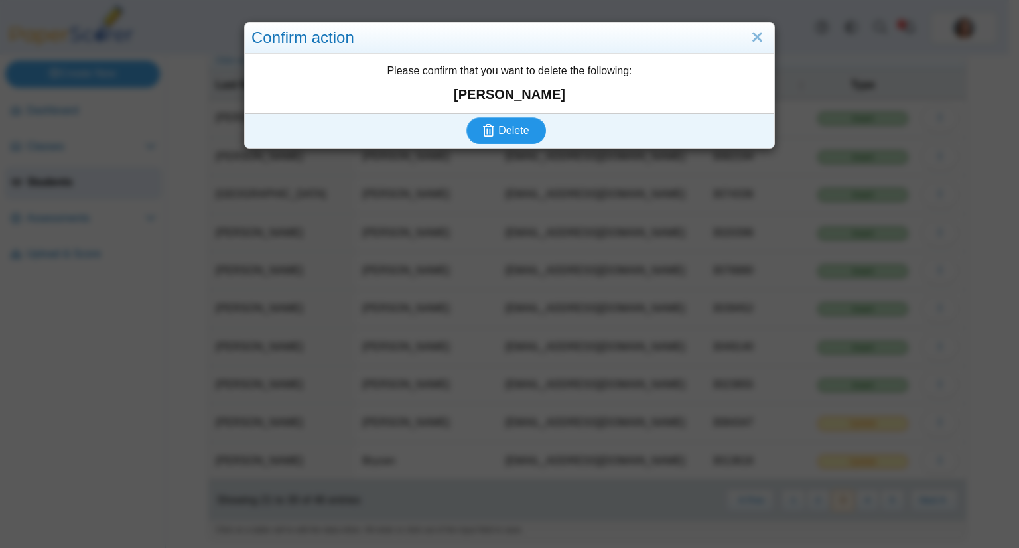
click at [466, 117] on button "Delete" at bounding box center [506, 130] width 80 height 27
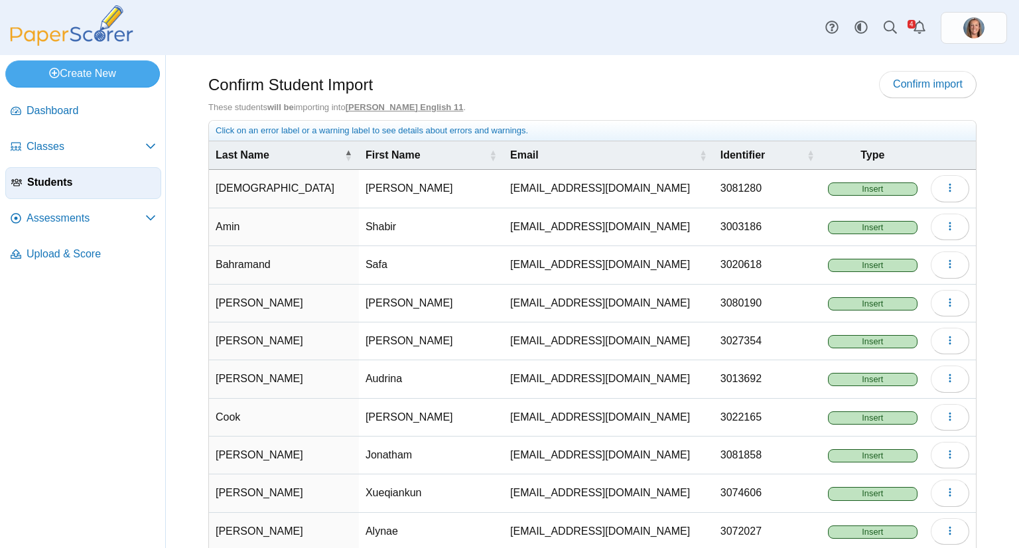
scroll to position [70, 0]
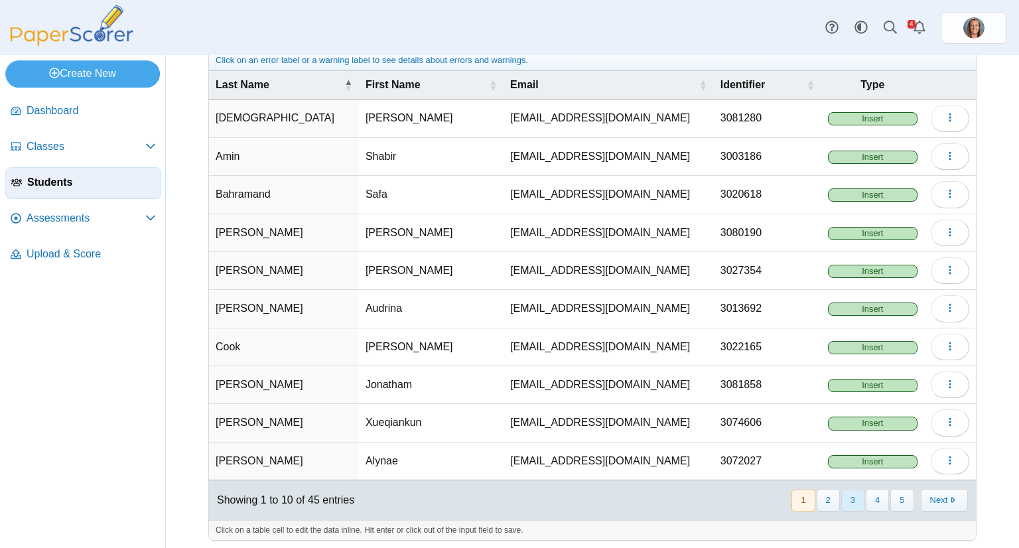
click at [846, 490] on button "3" at bounding box center [852, 501] width 23 height 22
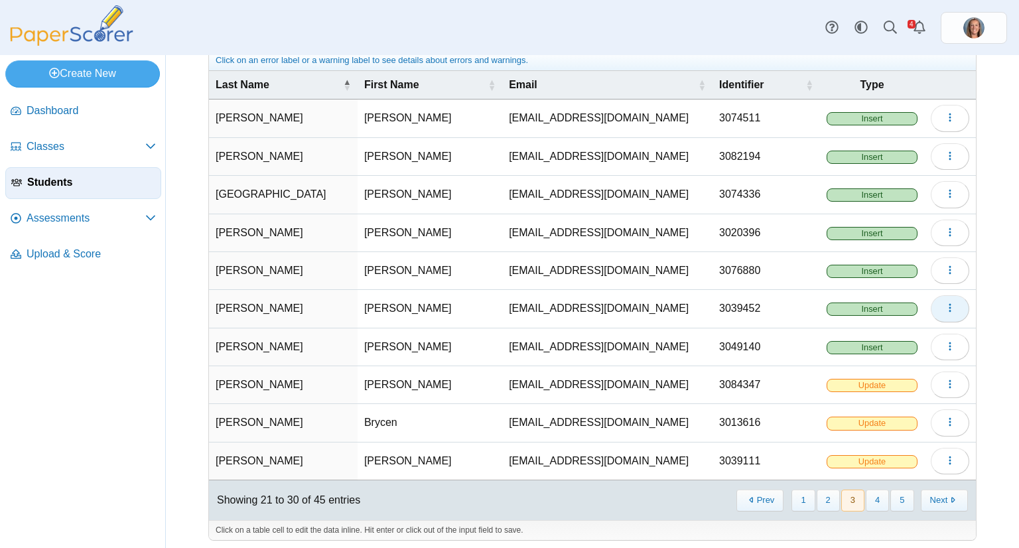
click at [945, 308] on icon "button" at bounding box center [950, 308] width 11 height 11
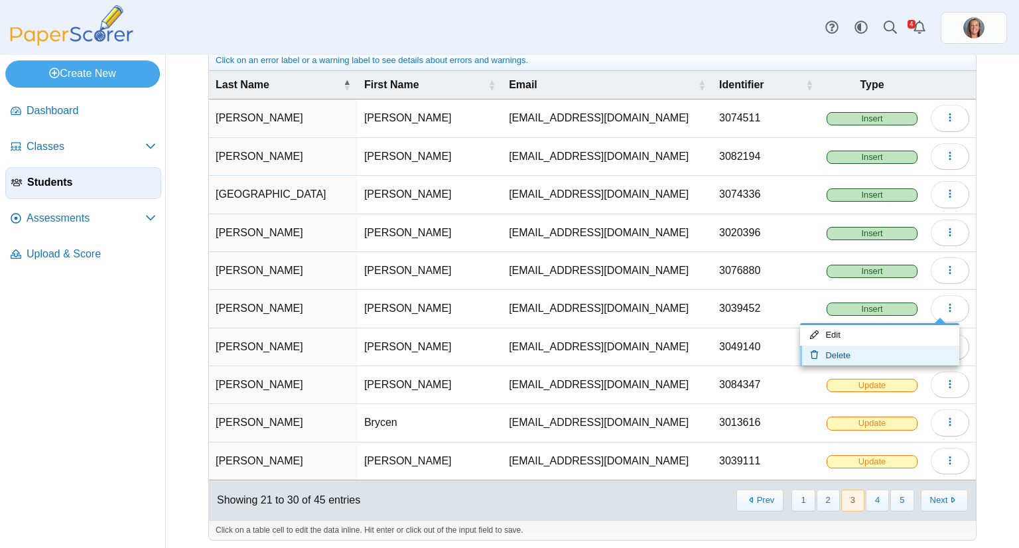
click at [908, 350] on link "Delete" at bounding box center [879, 356] width 159 height 20
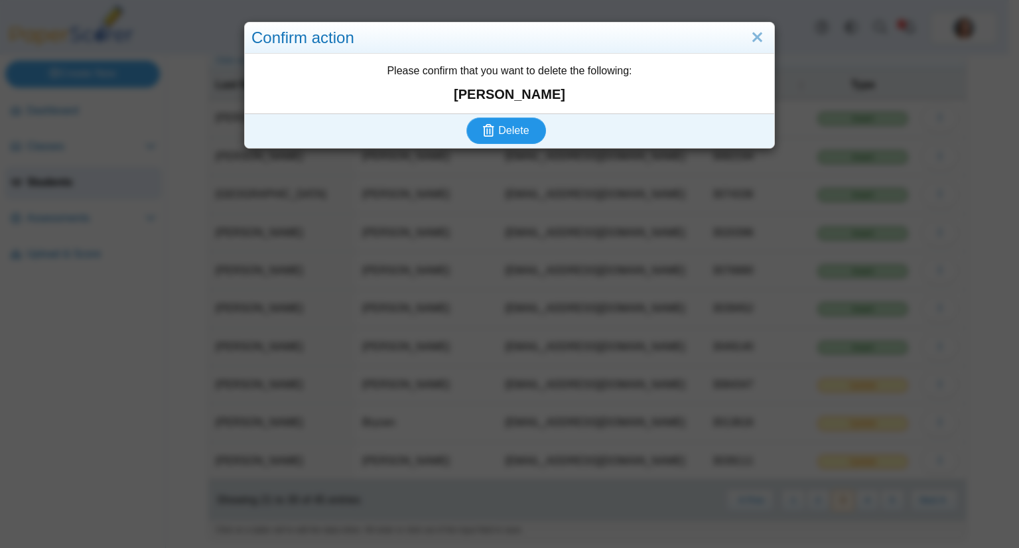
click at [466, 117] on button "Delete" at bounding box center [506, 130] width 80 height 27
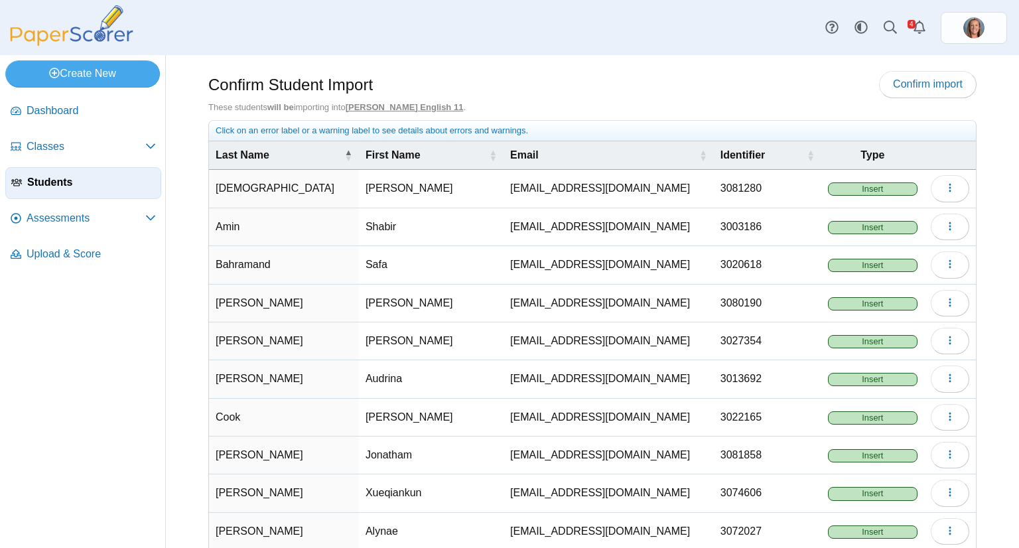
scroll to position [70, 0]
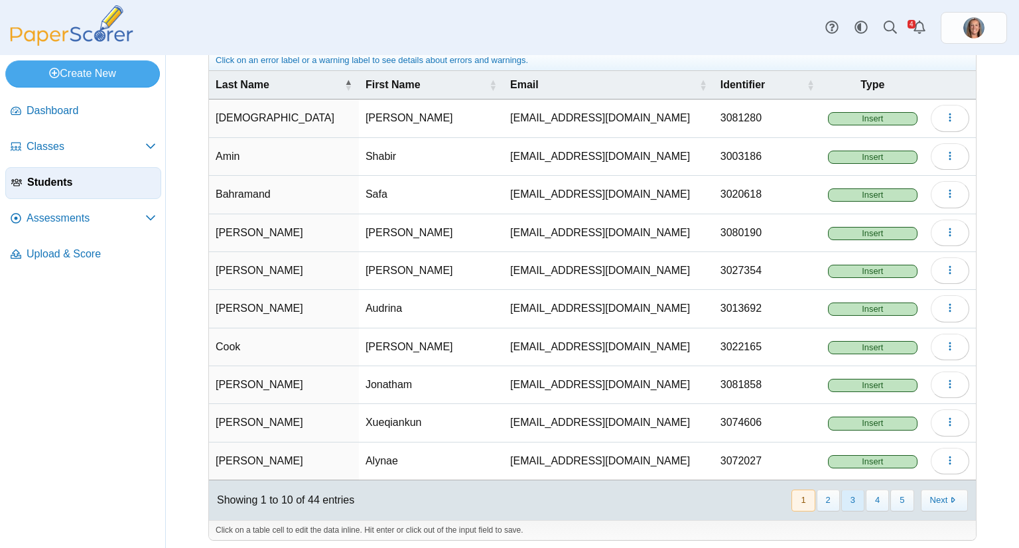
click at [841, 492] on button "3" at bounding box center [852, 501] width 23 height 22
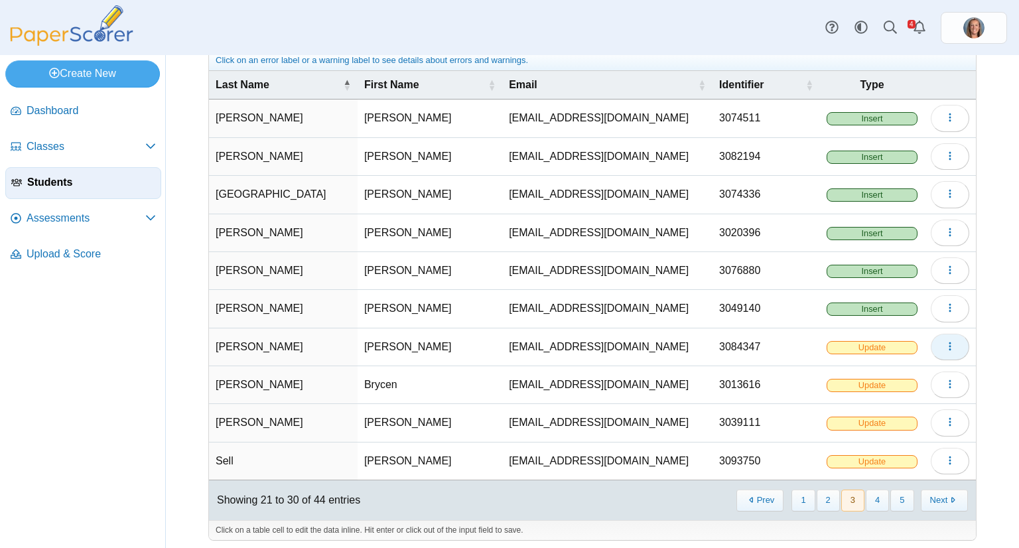
click at [931, 342] on button "button" at bounding box center [950, 347] width 38 height 27
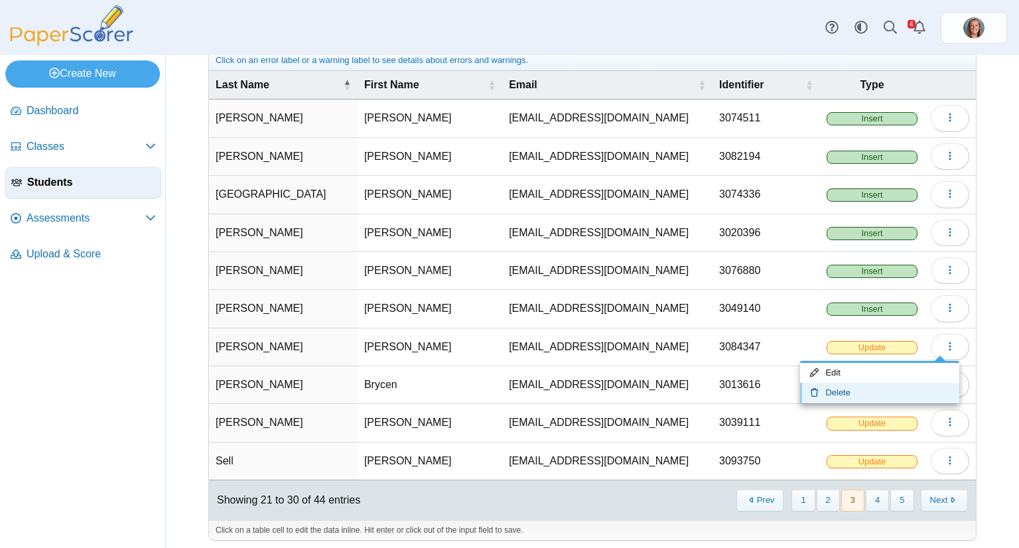
click at [904, 388] on link "Delete" at bounding box center [879, 393] width 159 height 20
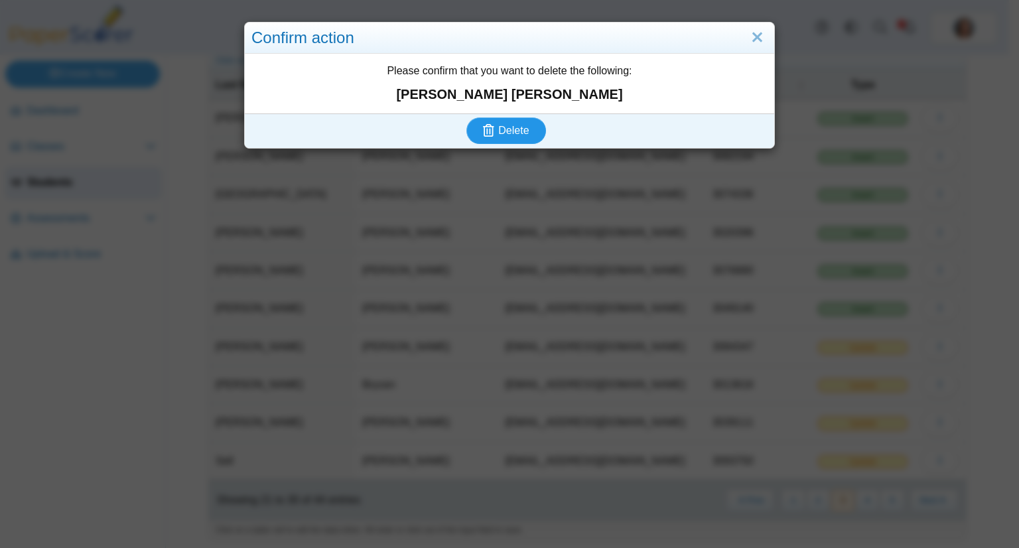
click at [466, 117] on button "Delete" at bounding box center [506, 130] width 80 height 27
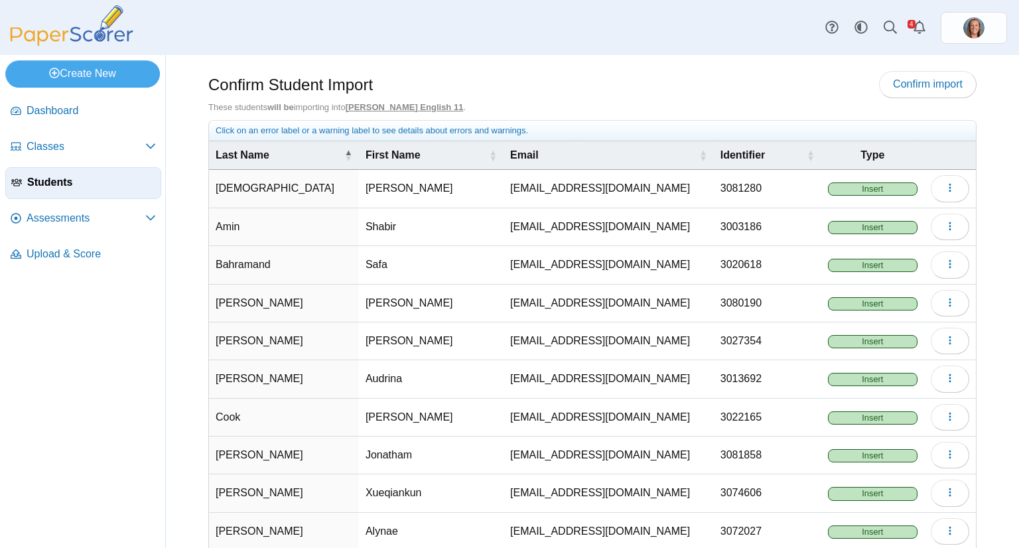
scroll to position [70, 0]
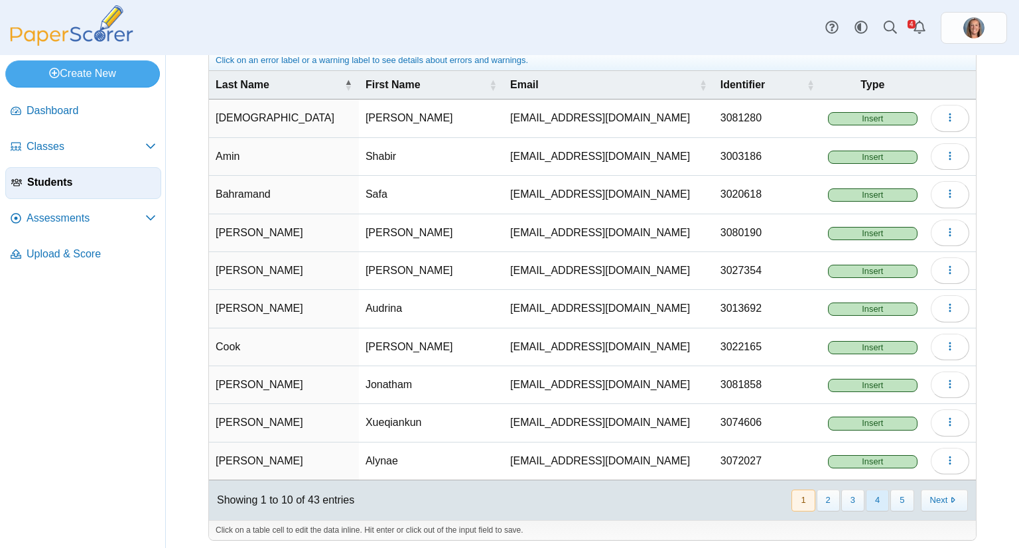
click at [866, 495] on button "4" at bounding box center [877, 501] width 23 height 22
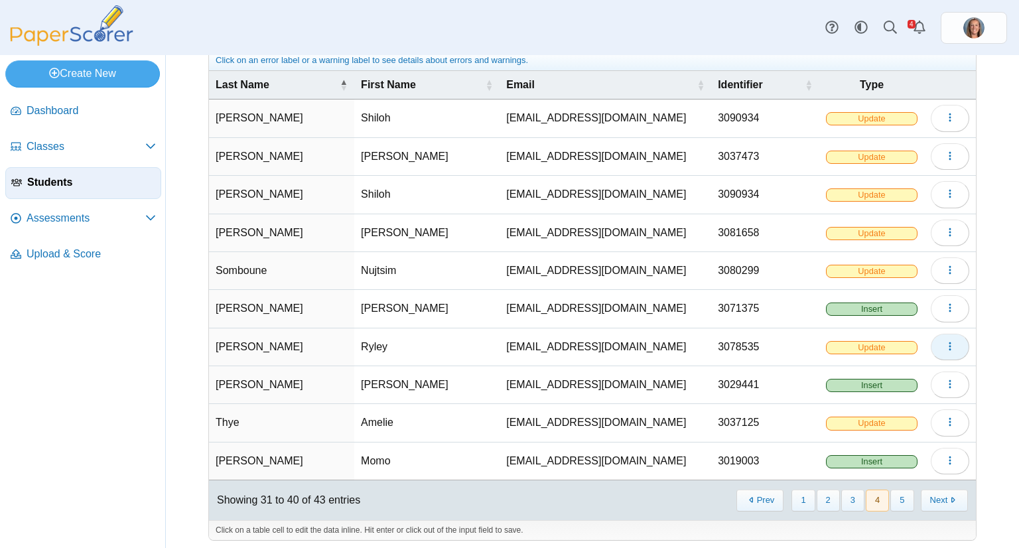
click at [945, 341] on icon "button" at bounding box center [950, 346] width 11 height 11
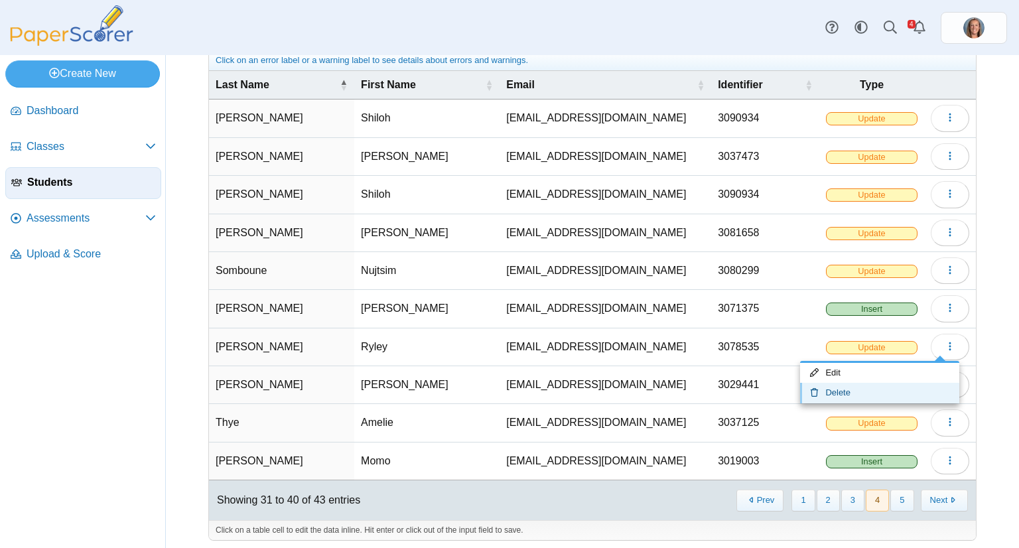
click at [902, 385] on link "Delete" at bounding box center [879, 393] width 159 height 20
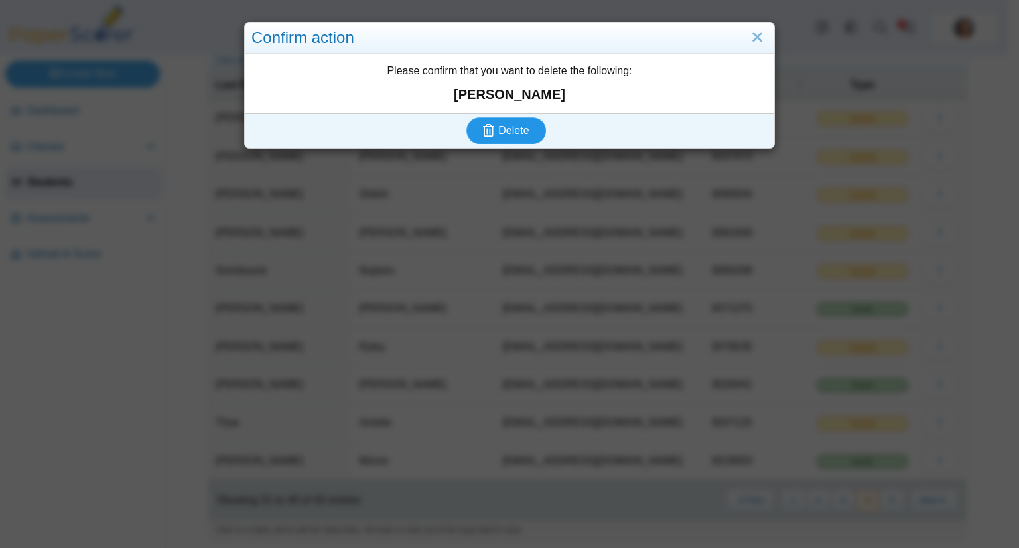
click at [466, 117] on button "Delete" at bounding box center [506, 130] width 80 height 27
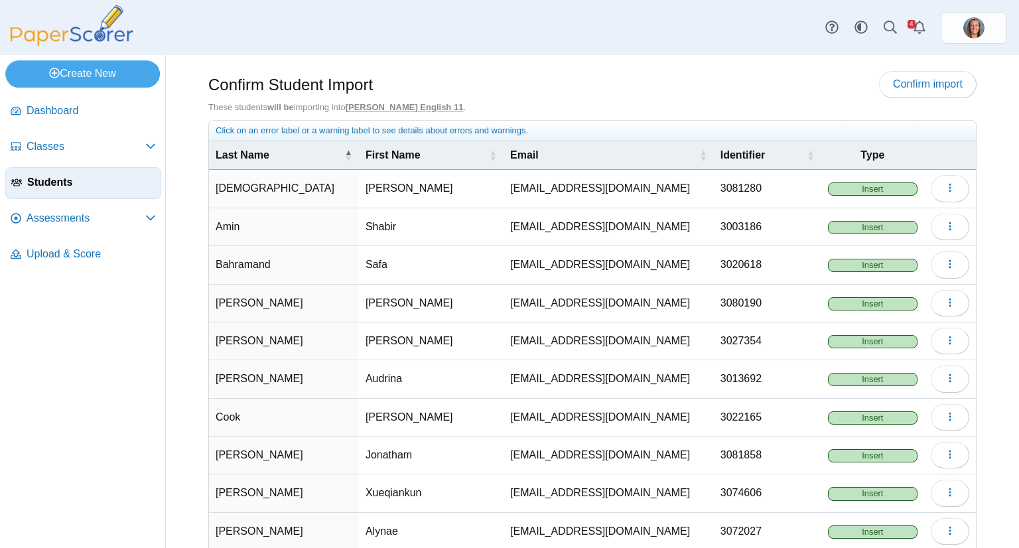
scroll to position [70, 0]
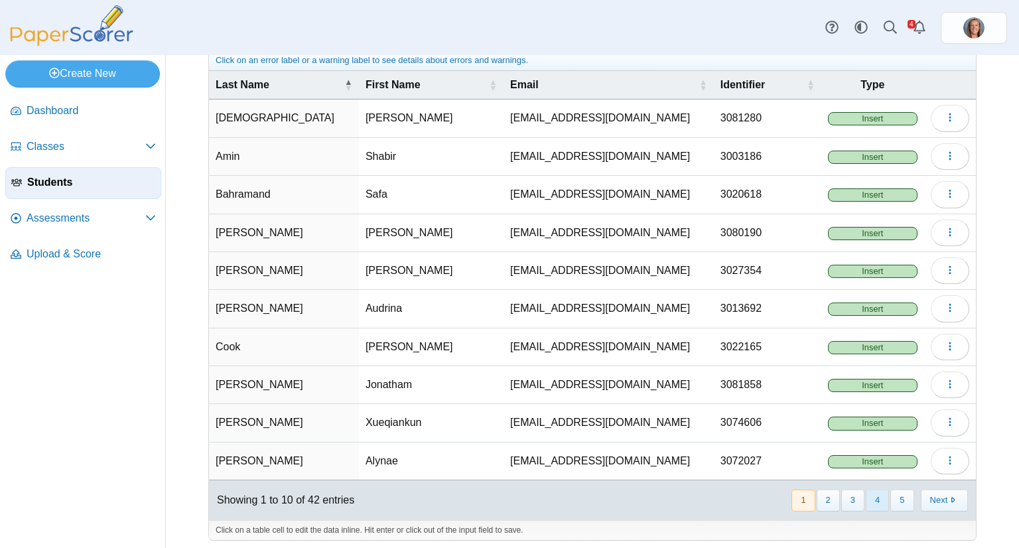
click at [866, 494] on button "4" at bounding box center [877, 501] width 23 height 22
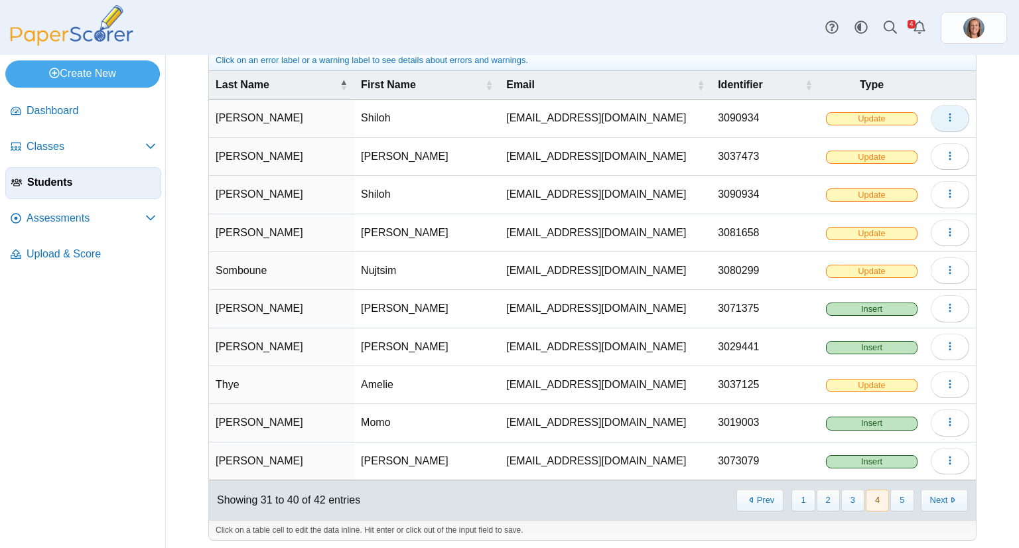
click at [934, 107] on button "button" at bounding box center [950, 118] width 38 height 27
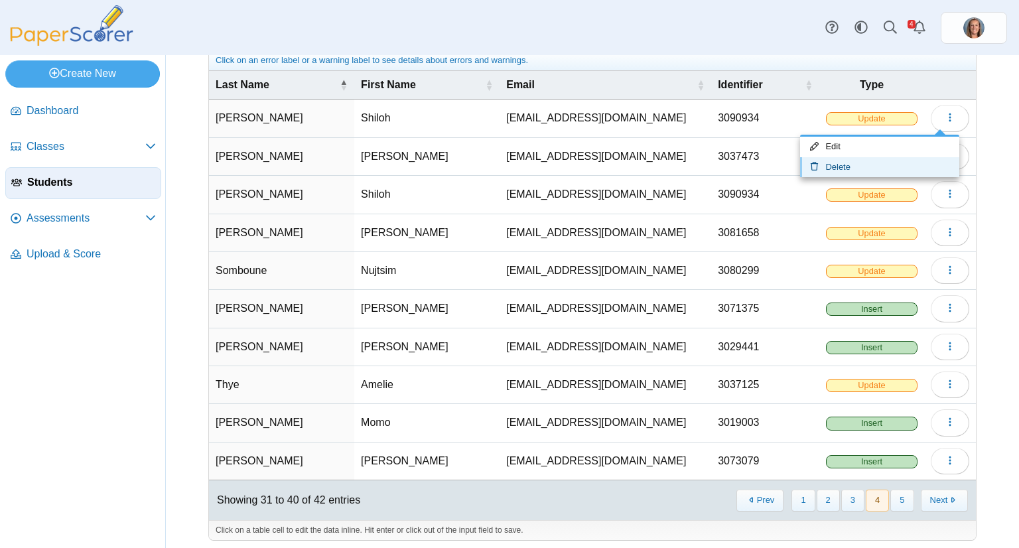
click at [882, 161] on link "Delete" at bounding box center [879, 167] width 159 height 20
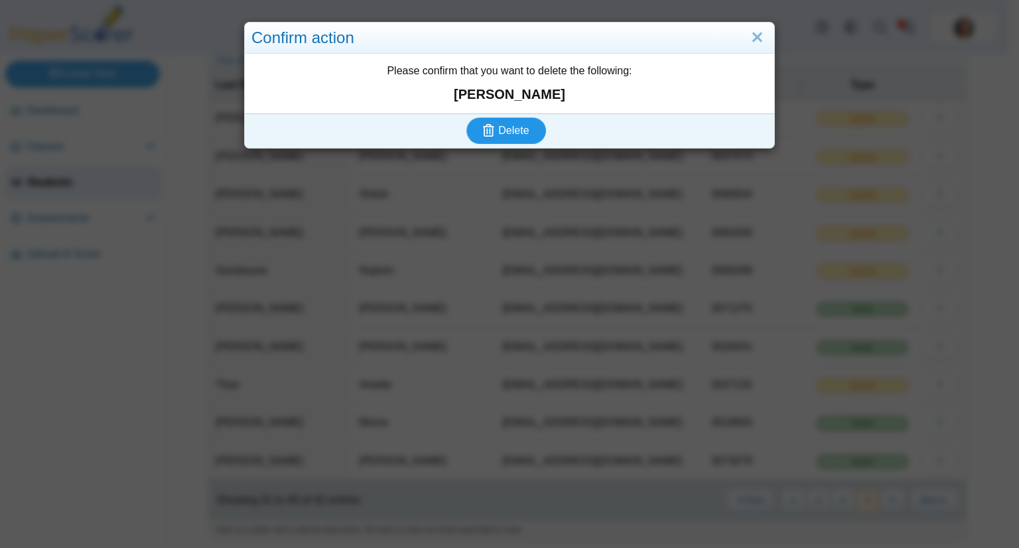
click at [466, 117] on button "Delete" at bounding box center [506, 130] width 80 height 27
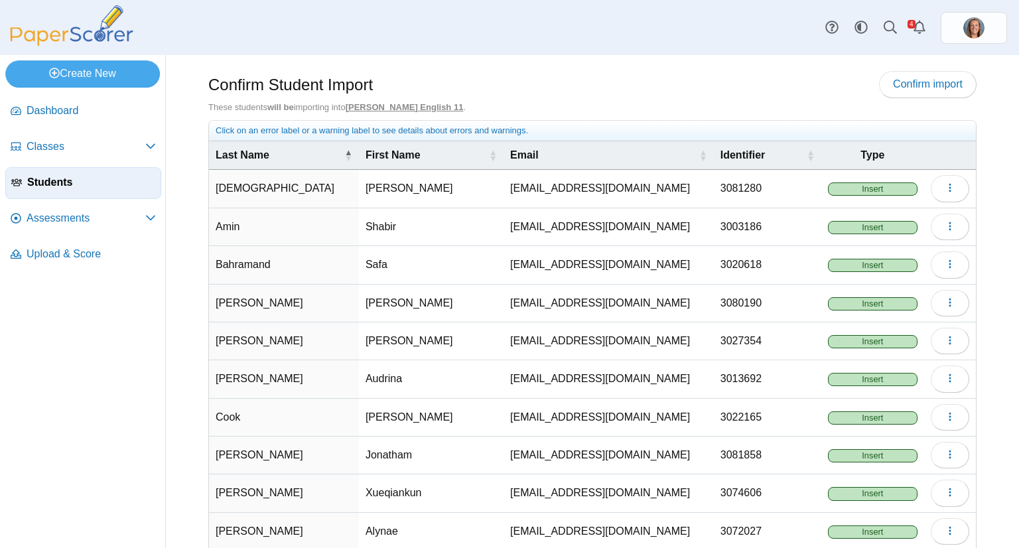
scroll to position [70, 0]
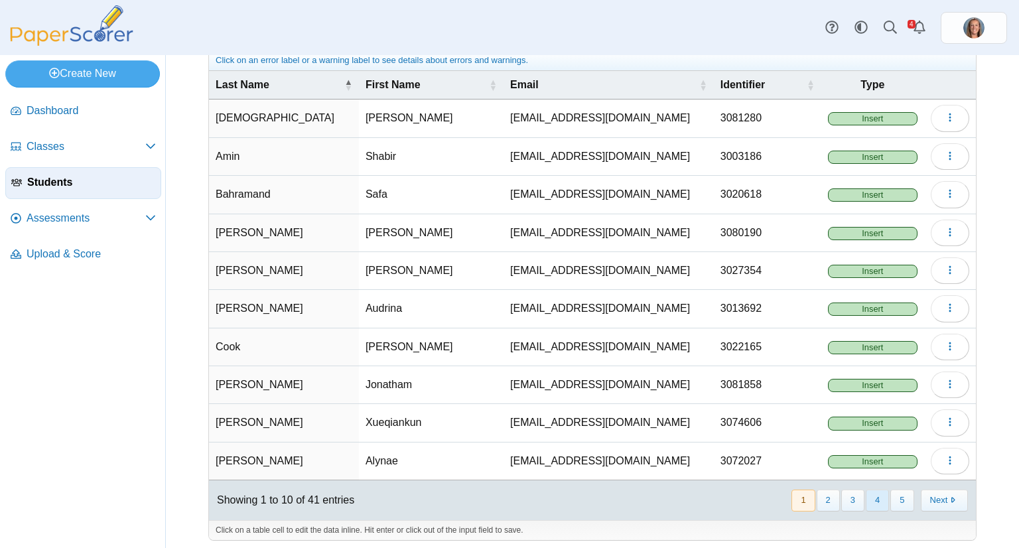
click at [866, 490] on button "4" at bounding box center [877, 501] width 23 height 22
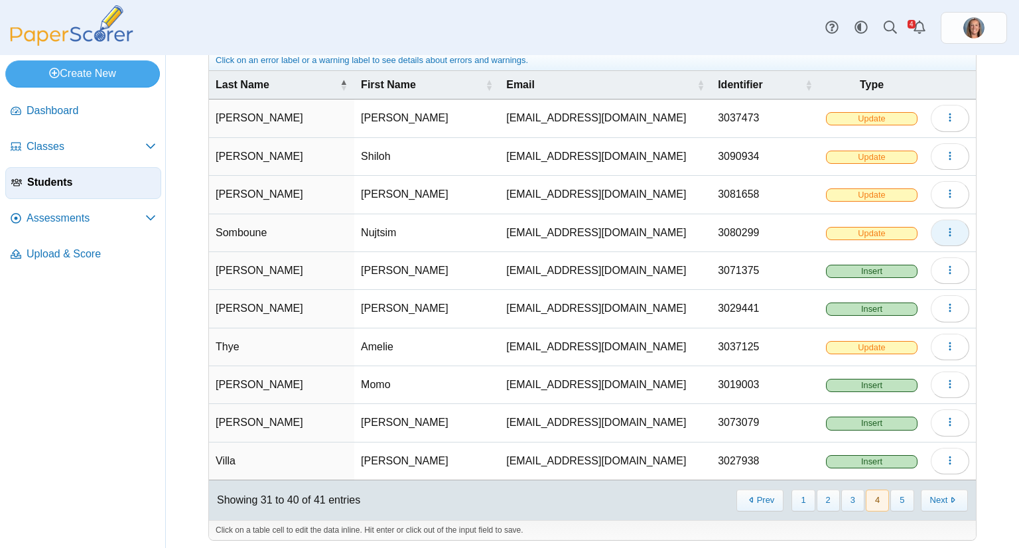
click at [934, 229] on button "button" at bounding box center [950, 233] width 38 height 27
click at [880, 273] on link "Delete" at bounding box center [879, 280] width 159 height 20
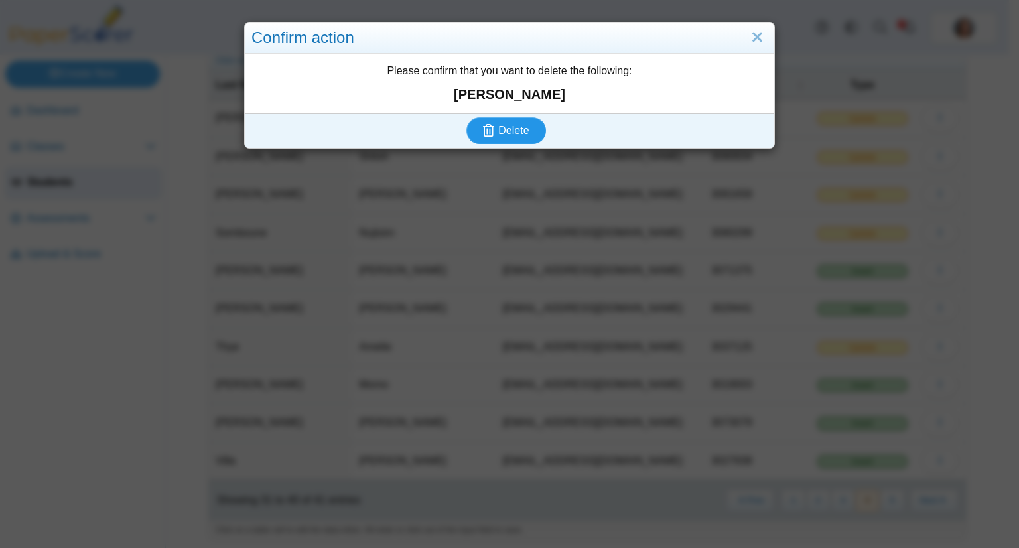
click at [466, 117] on button "Delete" at bounding box center [506, 130] width 80 height 27
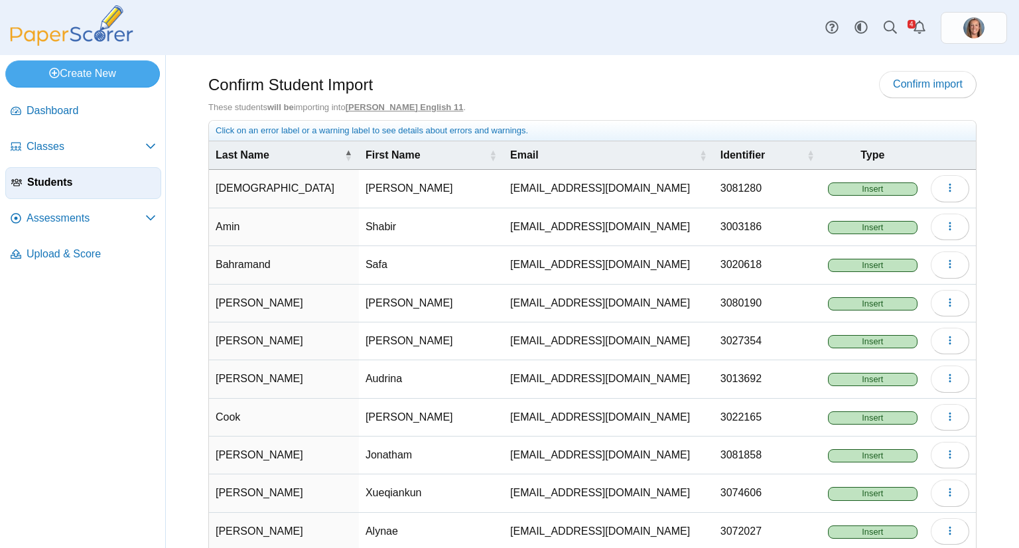
scroll to position [70, 0]
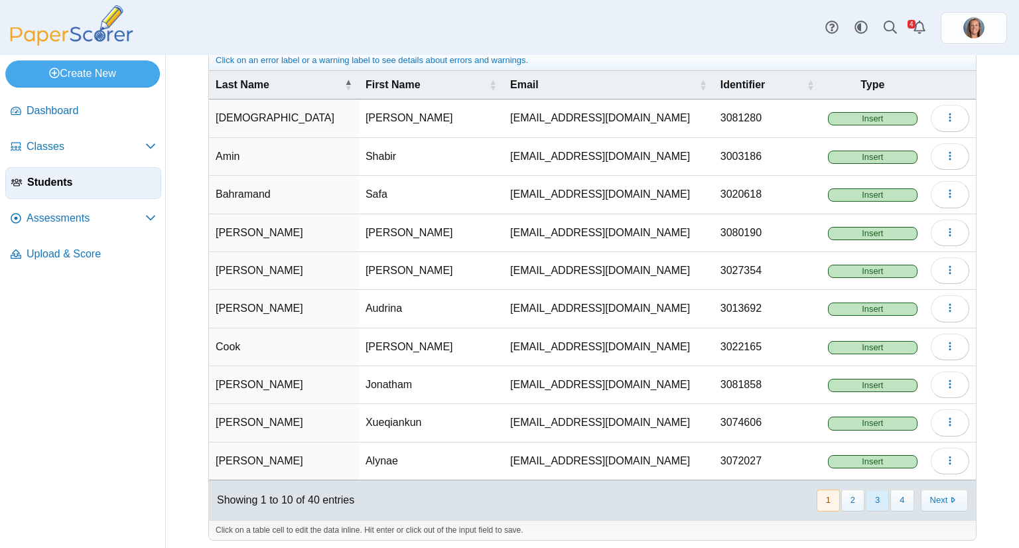
click at [866, 490] on button "3" at bounding box center [877, 501] width 23 height 22
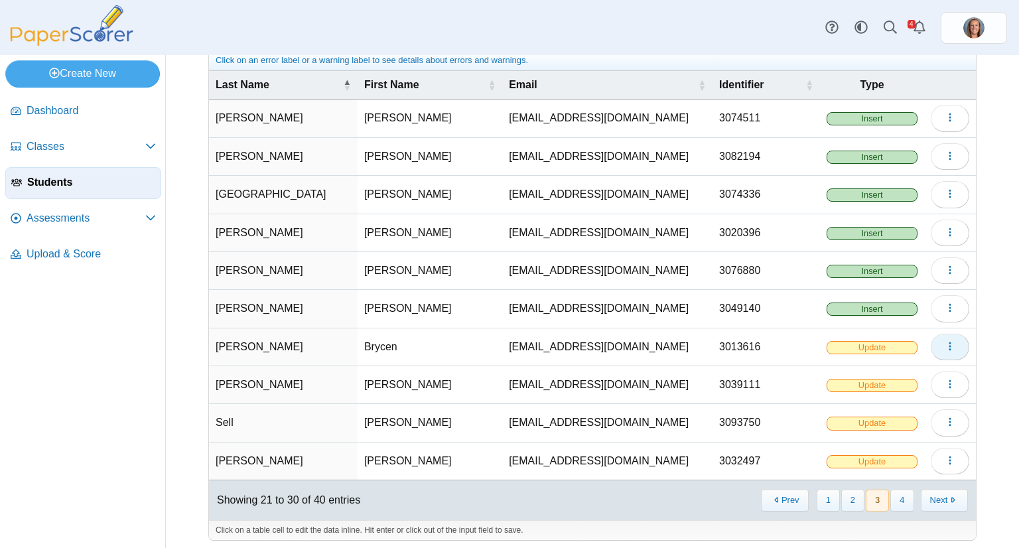
click at [945, 343] on icon "button" at bounding box center [950, 346] width 11 height 11
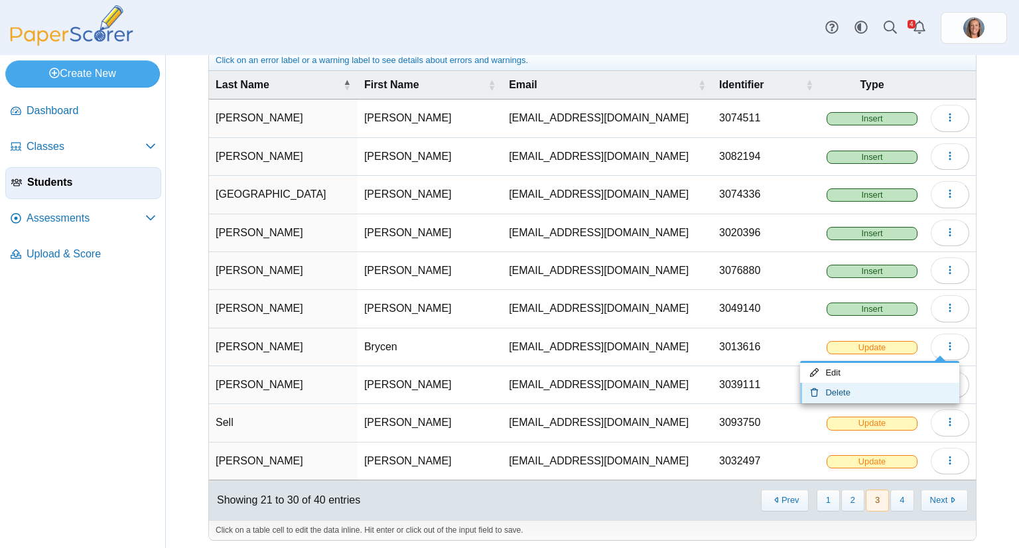
click at [901, 384] on link "Delete" at bounding box center [879, 393] width 159 height 20
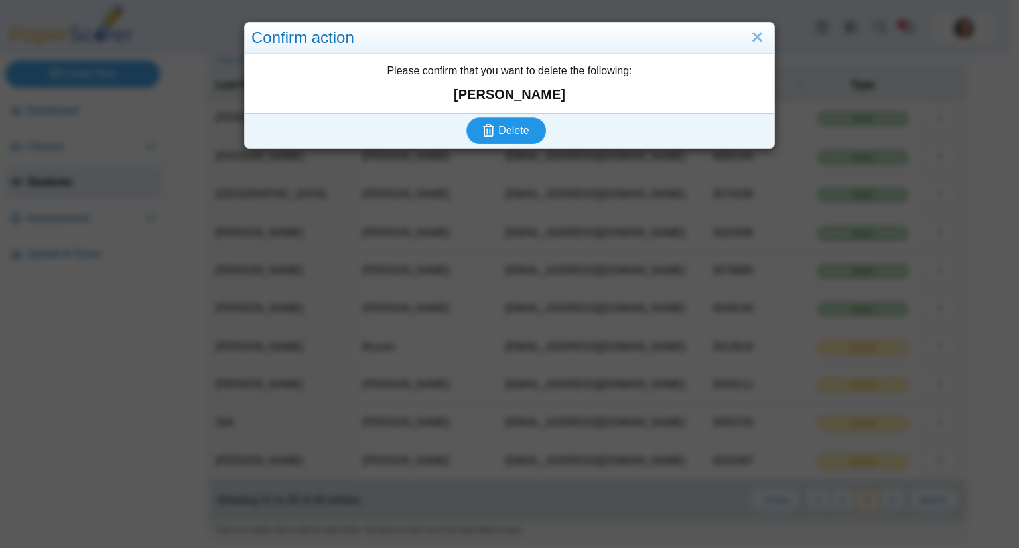
click at [466, 117] on button "Delete" at bounding box center [506, 130] width 80 height 27
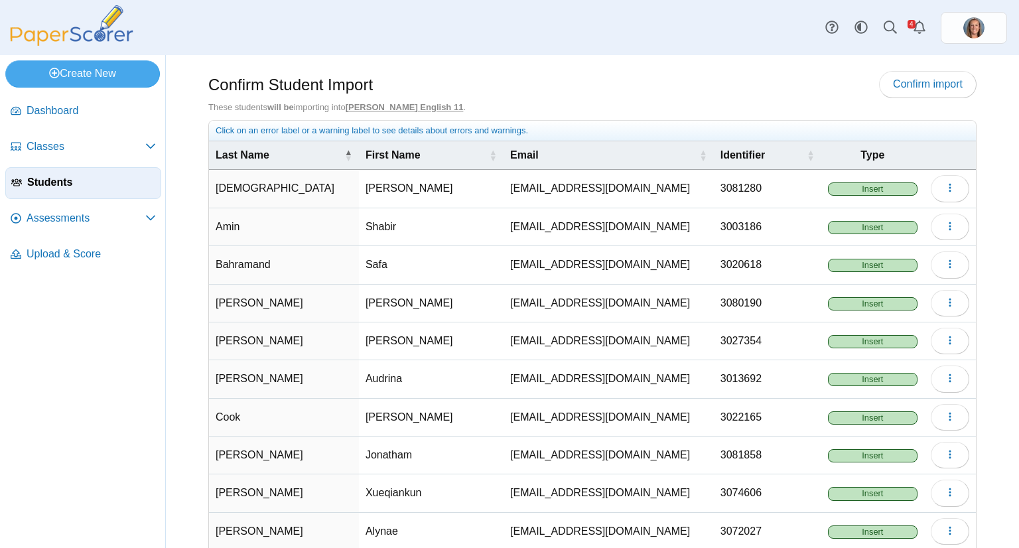
scroll to position [70, 0]
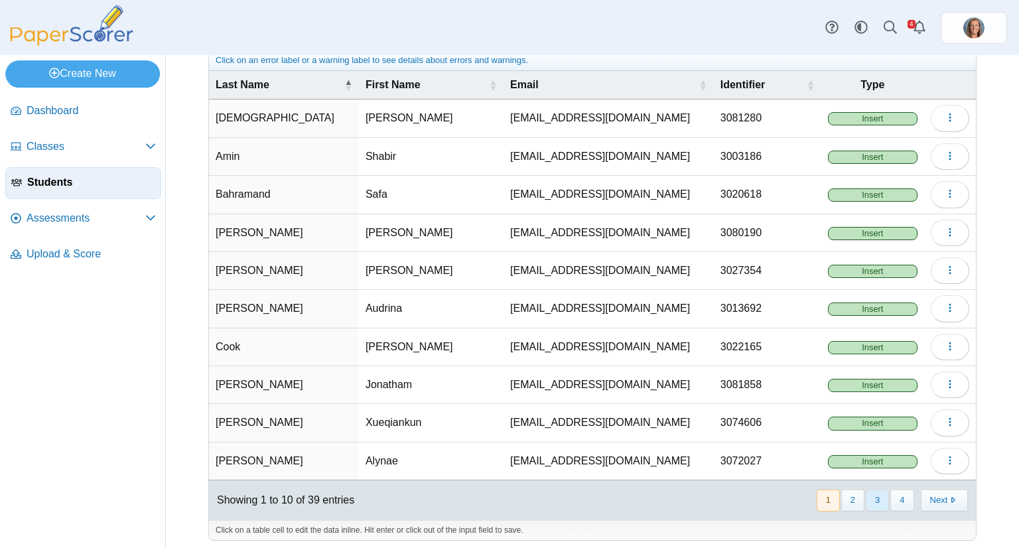
click at [867, 494] on button "3" at bounding box center [877, 501] width 23 height 22
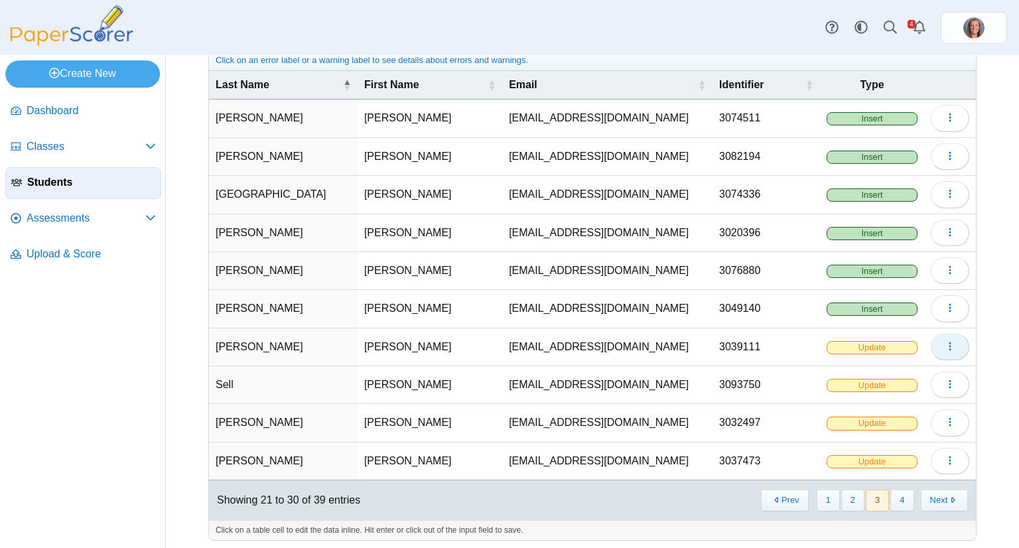
click at [945, 342] on icon "button" at bounding box center [950, 346] width 11 height 11
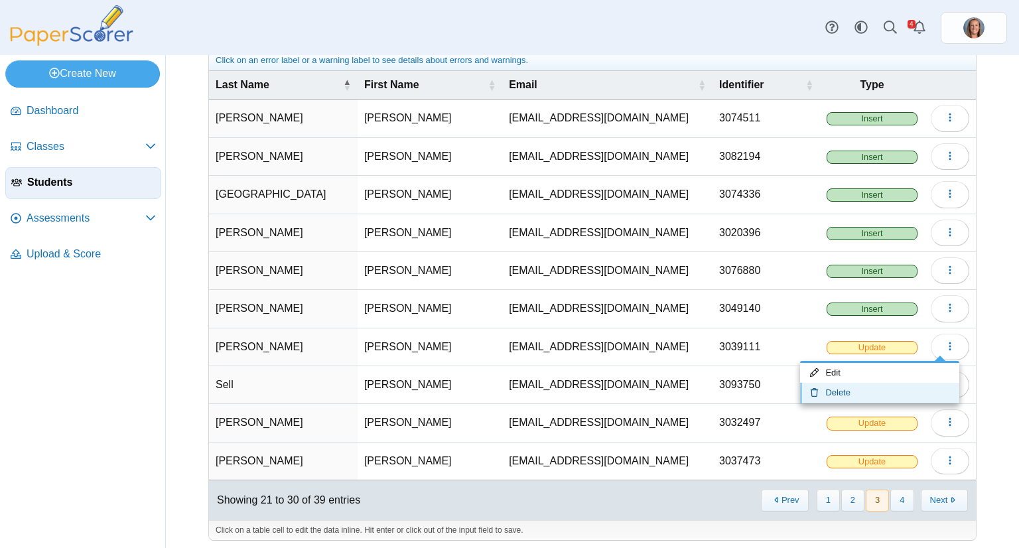
click at [899, 385] on link "Delete" at bounding box center [879, 393] width 159 height 20
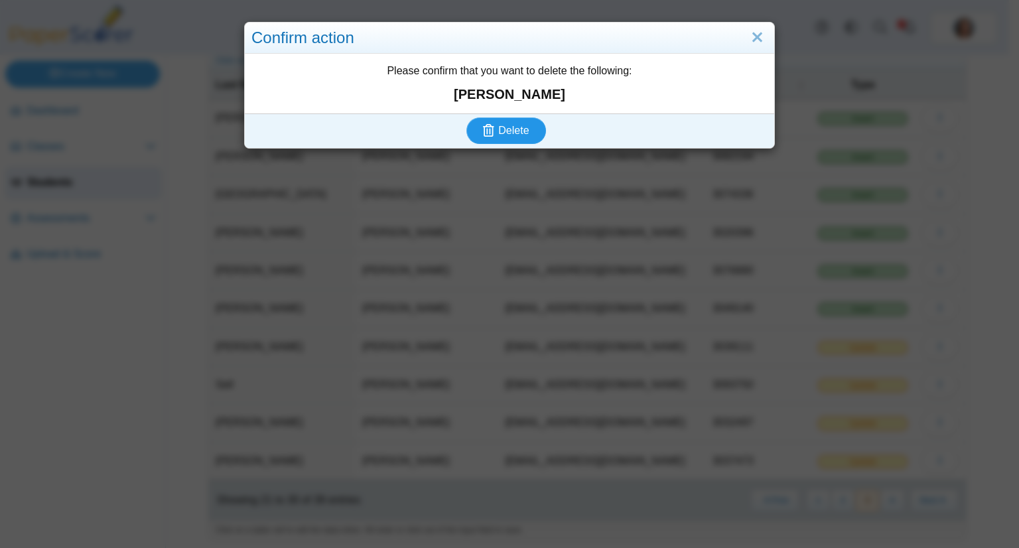
click at [466, 117] on button "Delete" at bounding box center [506, 130] width 80 height 27
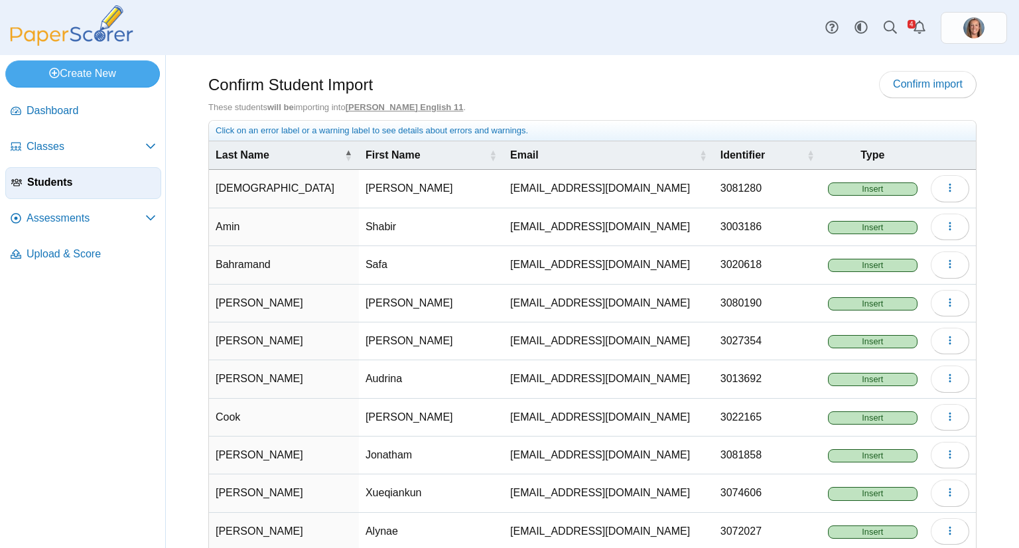
scroll to position [70, 0]
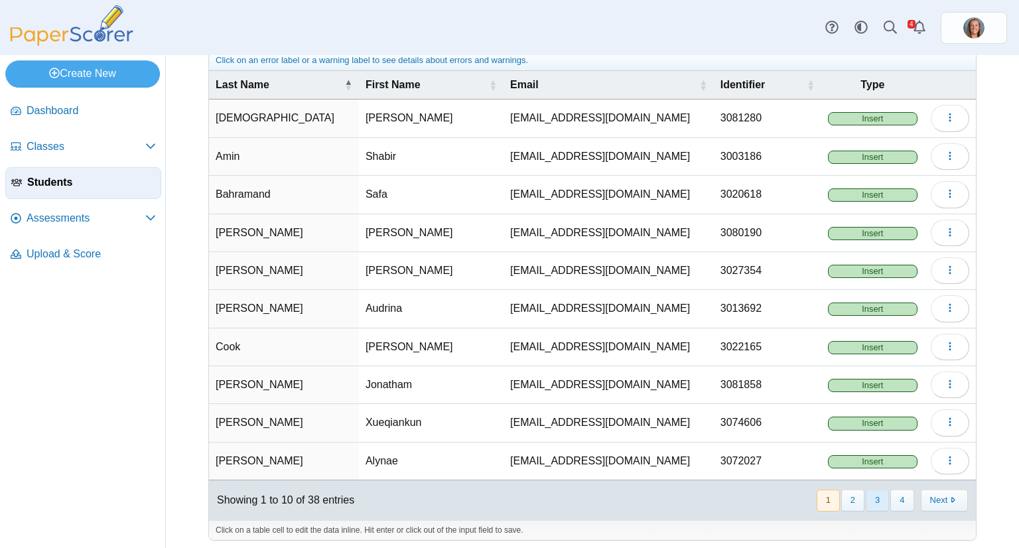
click at [870, 490] on button "3" at bounding box center [877, 501] width 23 height 22
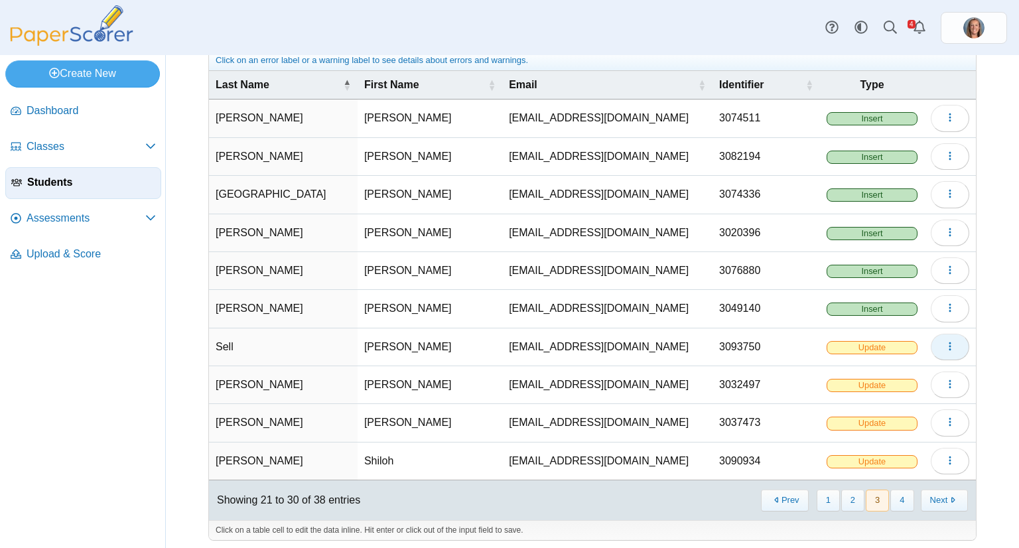
click at [945, 346] on icon "button" at bounding box center [950, 346] width 11 height 11
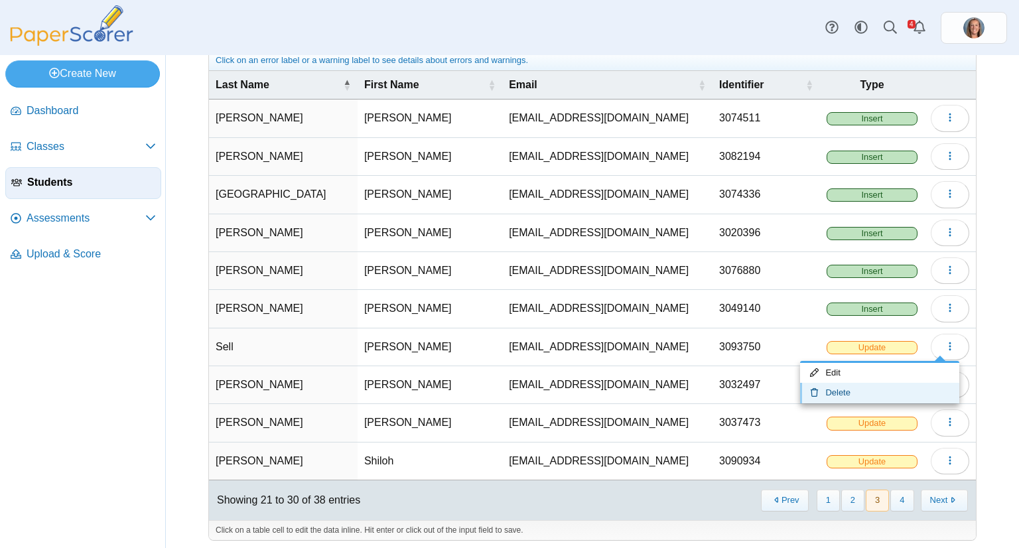
click at [892, 389] on link "Delete" at bounding box center [879, 393] width 159 height 20
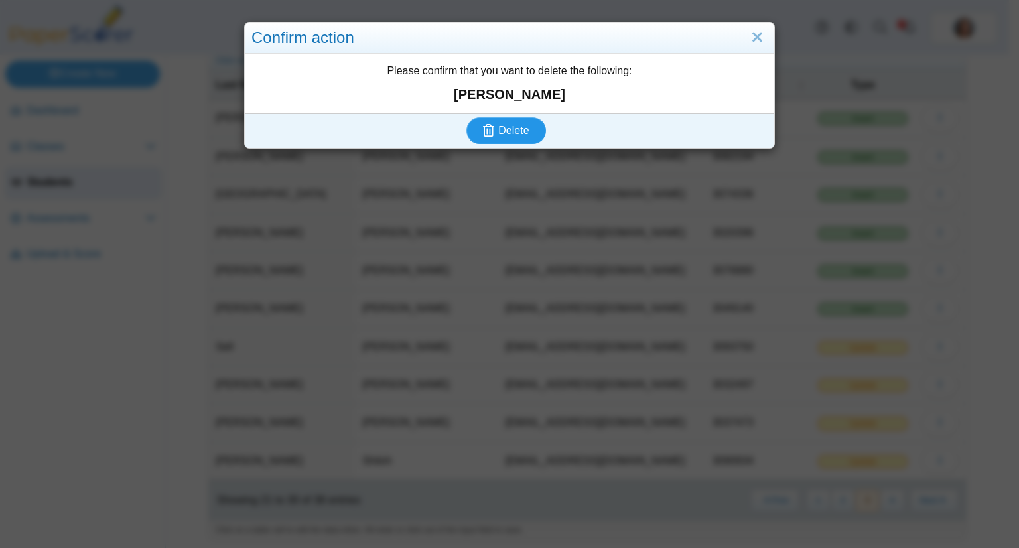
click at [466, 117] on button "Delete" at bounding box center [506, 130] width 80 height 27
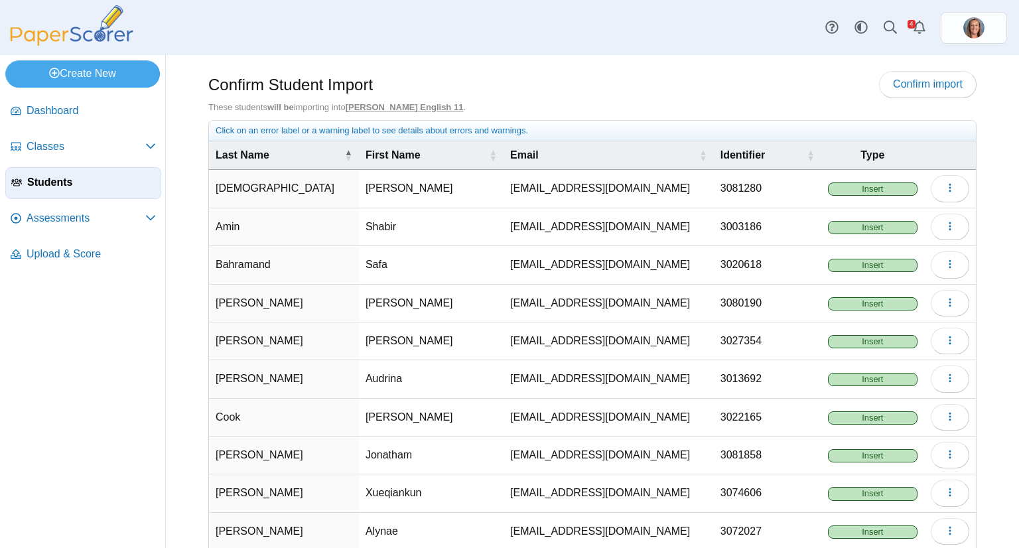
scroll to position [70, 0]
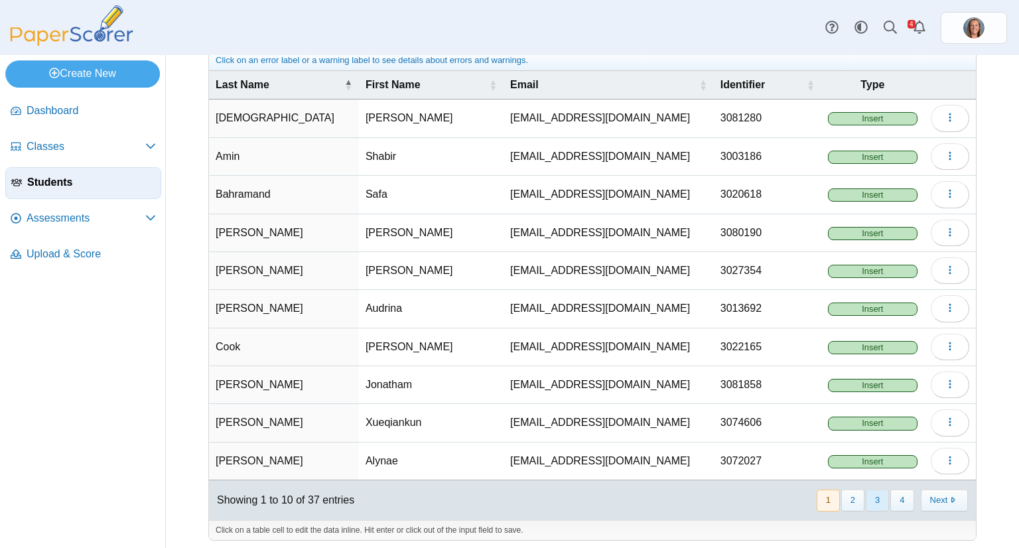
click at [866, 500] on button "3" at bounding box center [877, 501] width 23 height 22
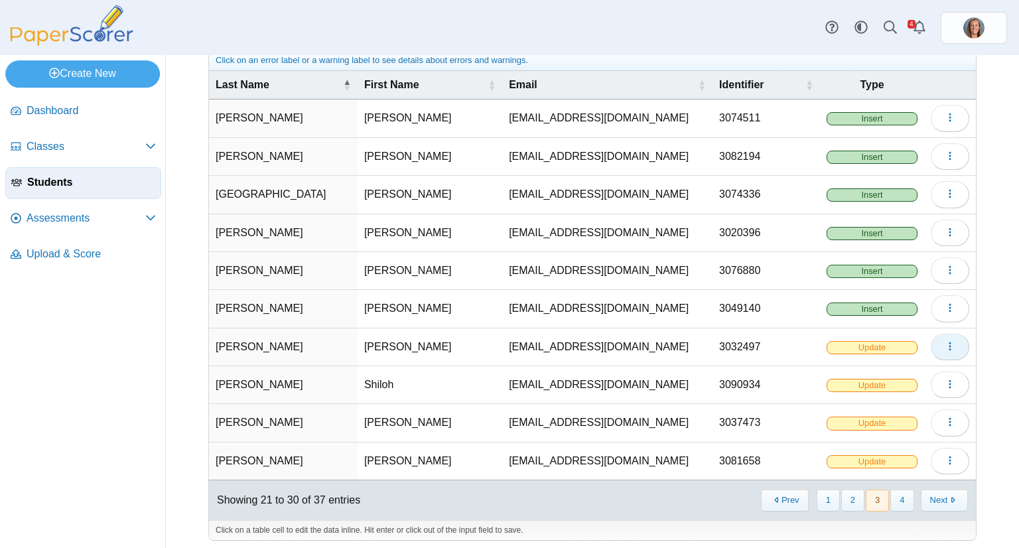
click at [931, 347] on button "button" at bounding box center [950, 347] width 38 height 27
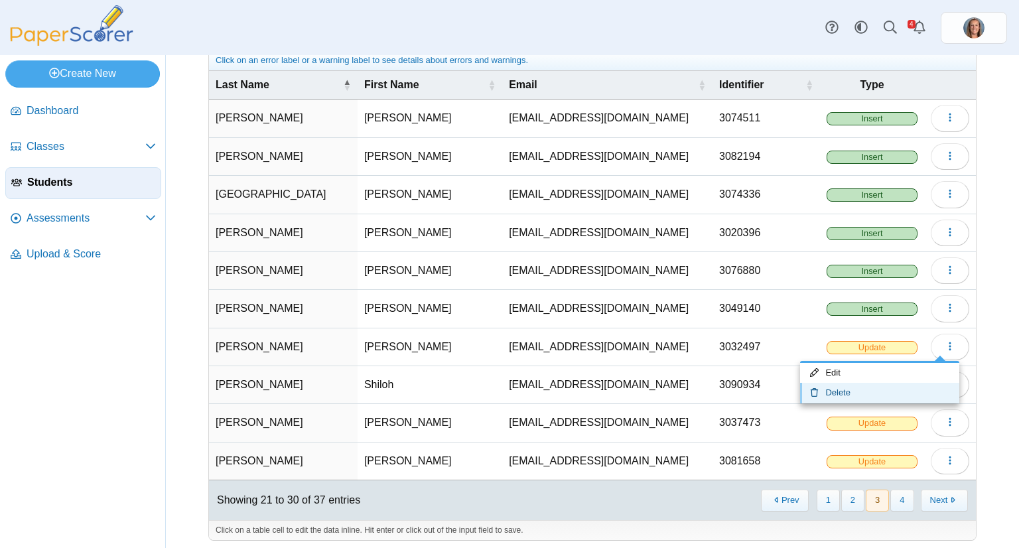
click at [894, 391] on link "Delete" at bounding box center [879, 393] width 159 height 20
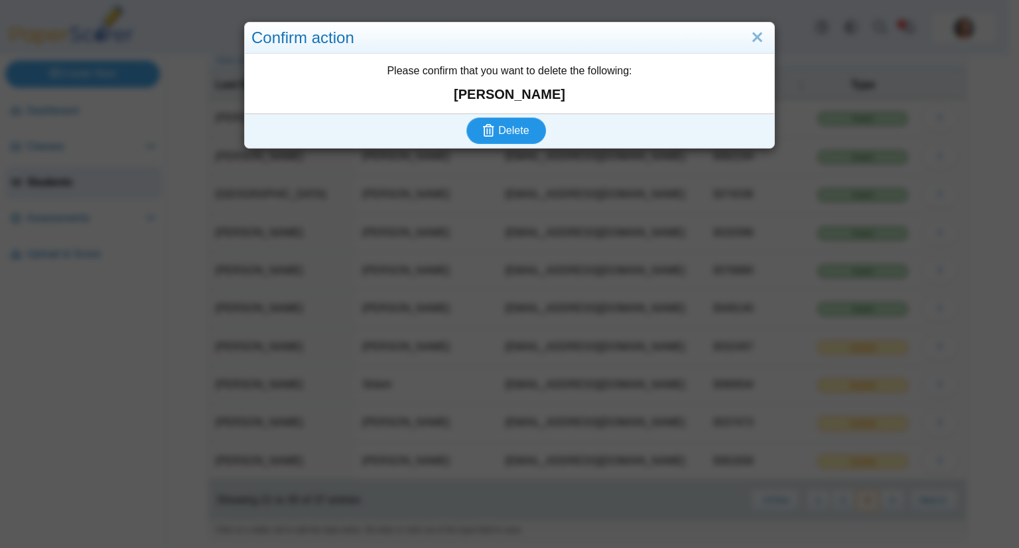
click at [466, 117] on button "Delete" at bounding box center [506, 130] width 80 height 27
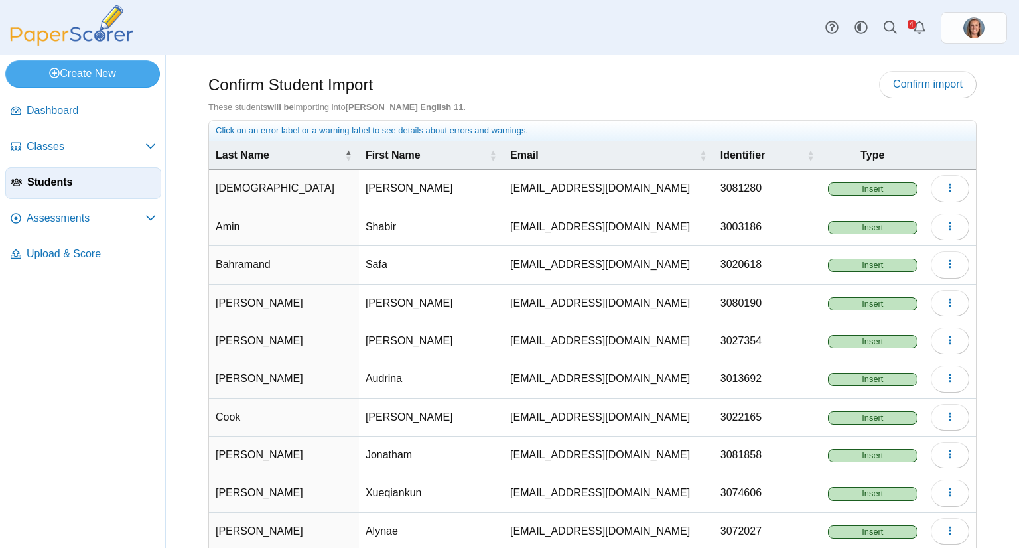
scroll to position [70, 0]
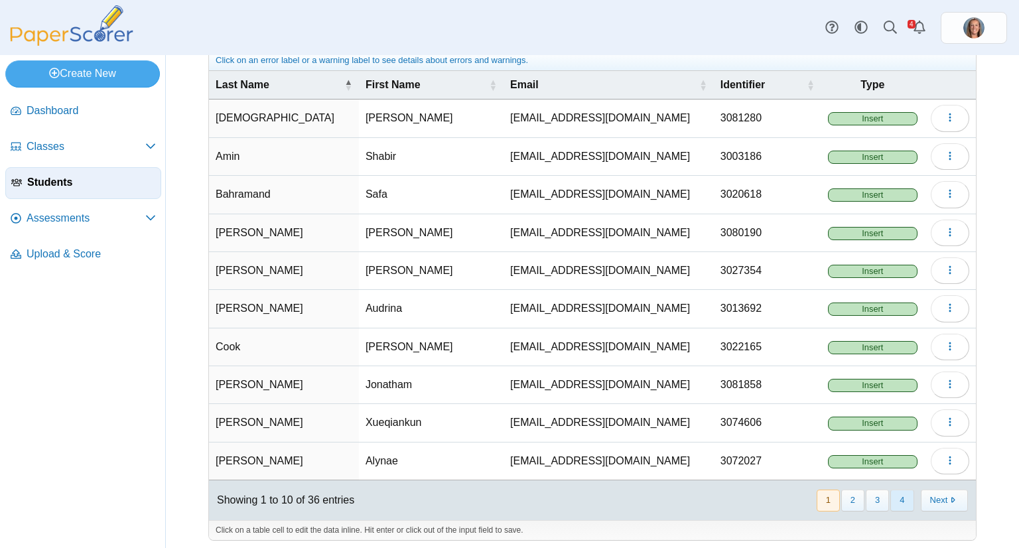
click at [890, 492] on button "4" at bounding box center [901, 501] width 23 height 22
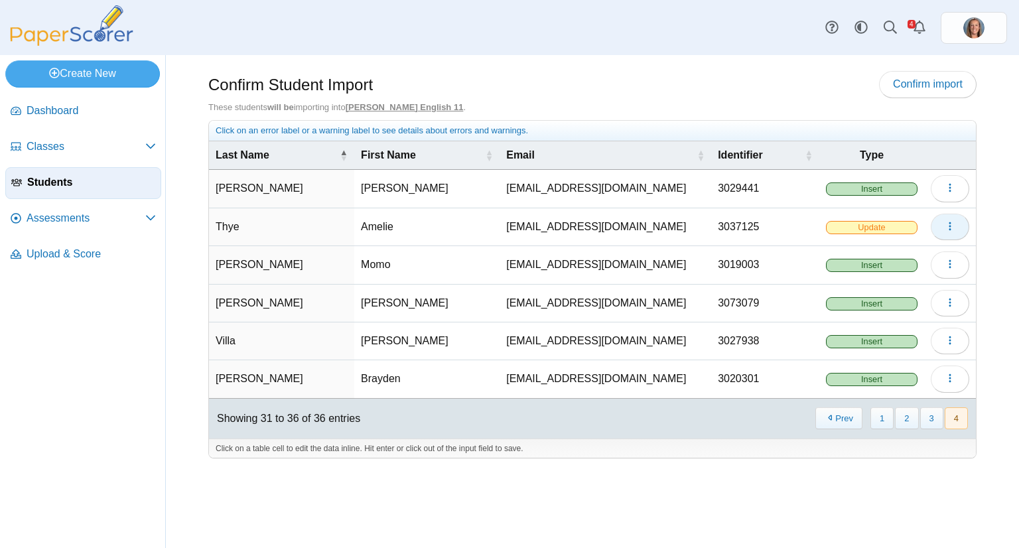
click at [951, 226] on icon "button" at bounding box center [950, 226] width 11 height 11
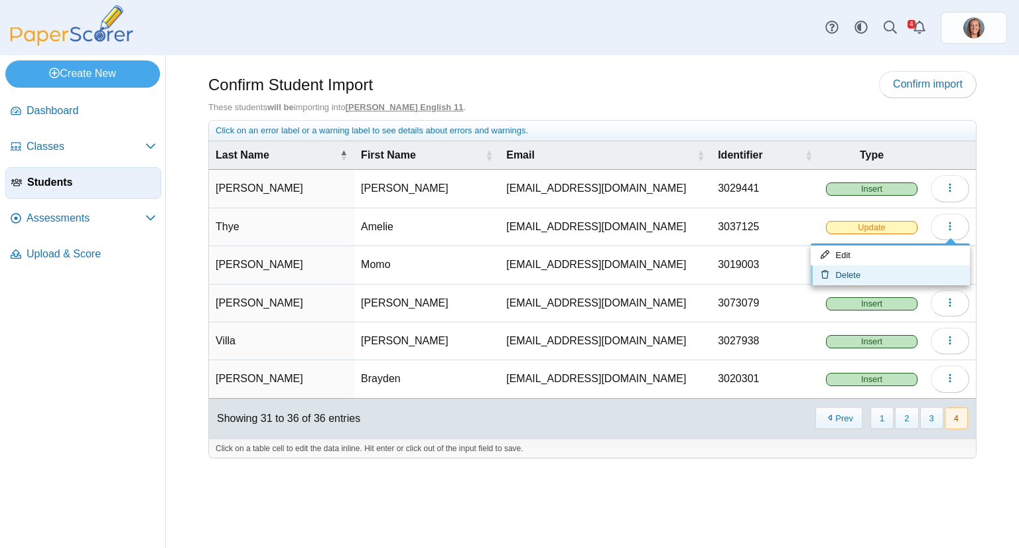
click at [908, 268] on link "Delete" at bounding box center [890, 275] width 159 height 20
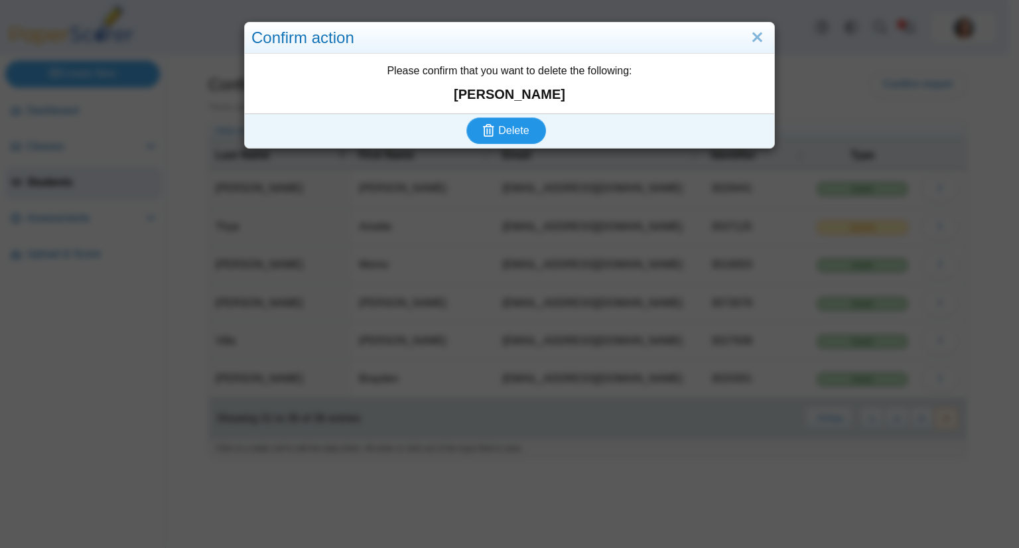
click at [466, 117] on button "Delete" at bounding box center [506, 130] width 80 height 27
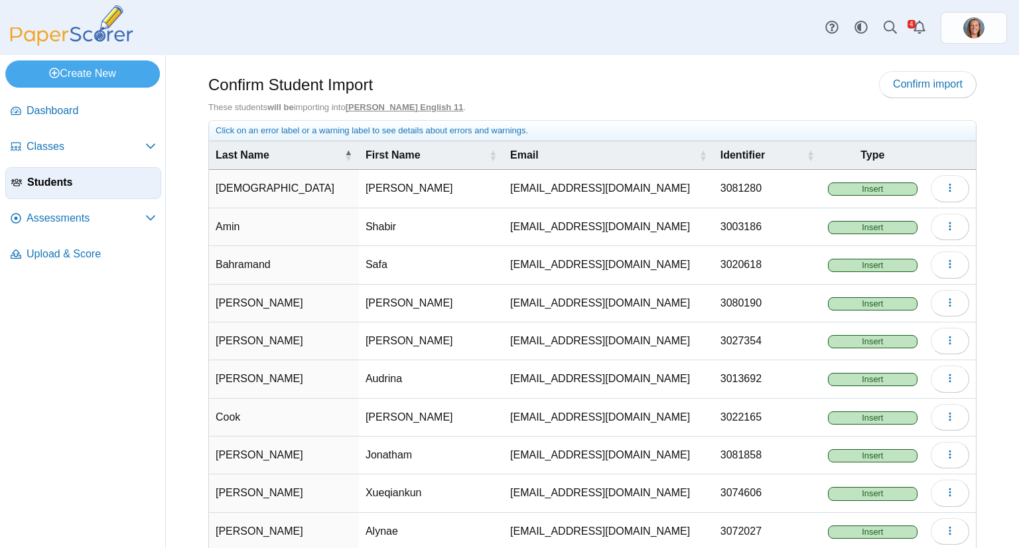
scroll to position [70, 0]
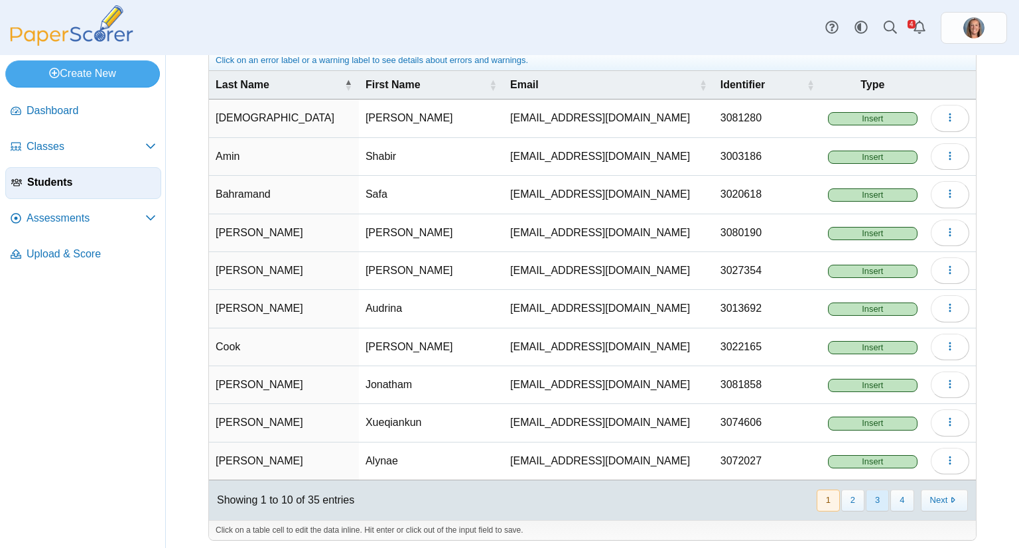
click at [867, 493] on button "3" at bounding box center [877, 501] width 23 height 22
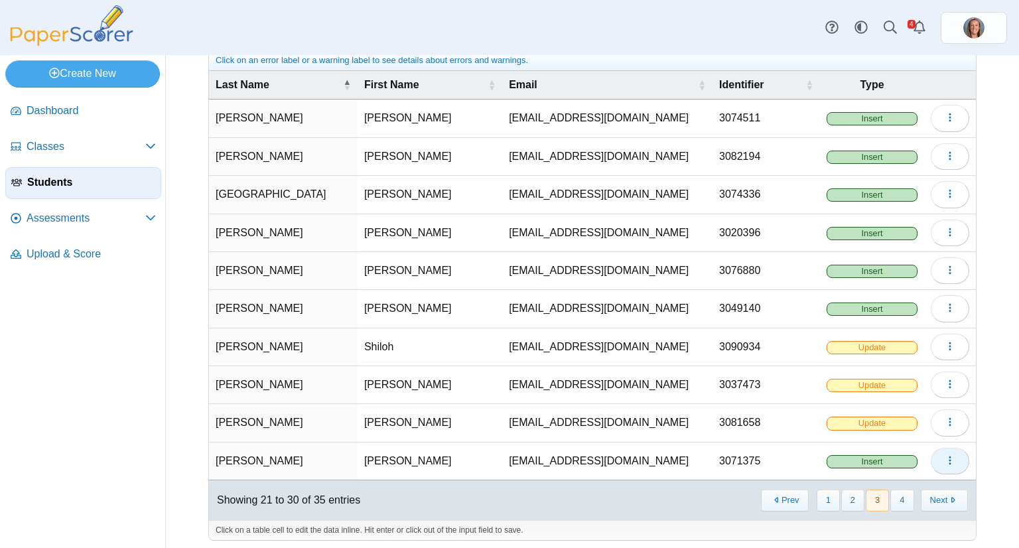
click at [945, 455] on icon "button" at bounding box center [950, 460] width 11 height 11
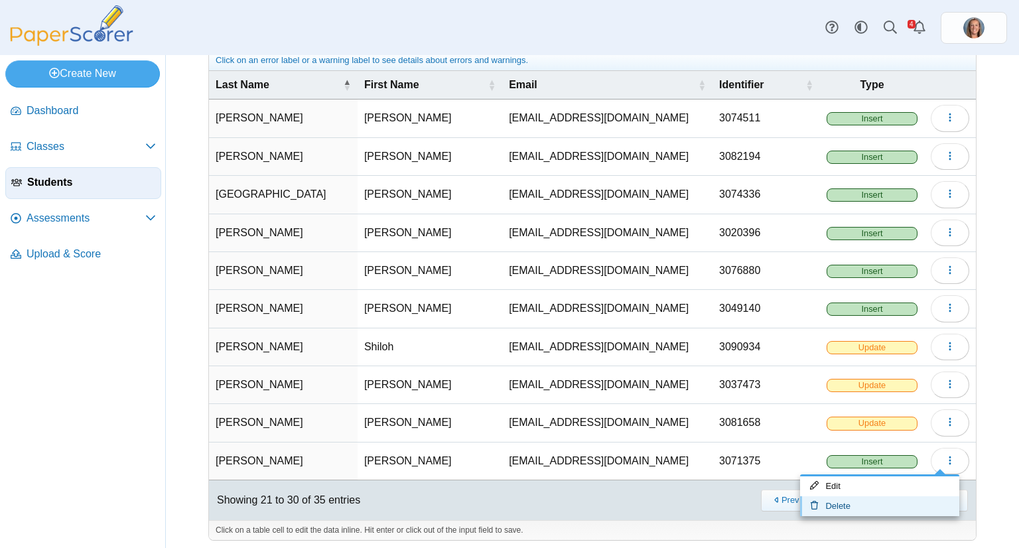
click at [883, 500] on link "Delete" at bounding box center [879, 506] width 159 height 20
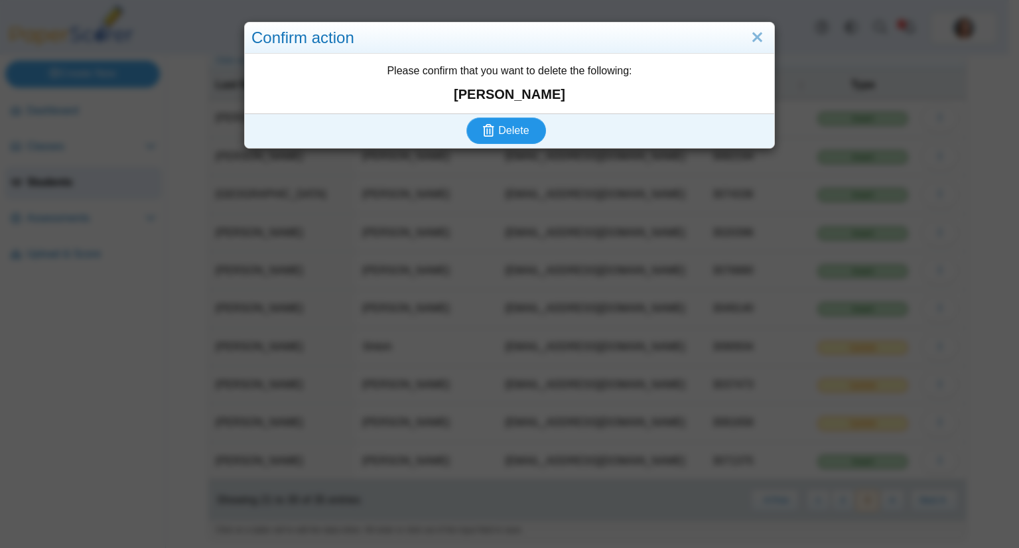
click at [466, 117] on button "Delete" at bounding box center [506, 130] width 80 height 27
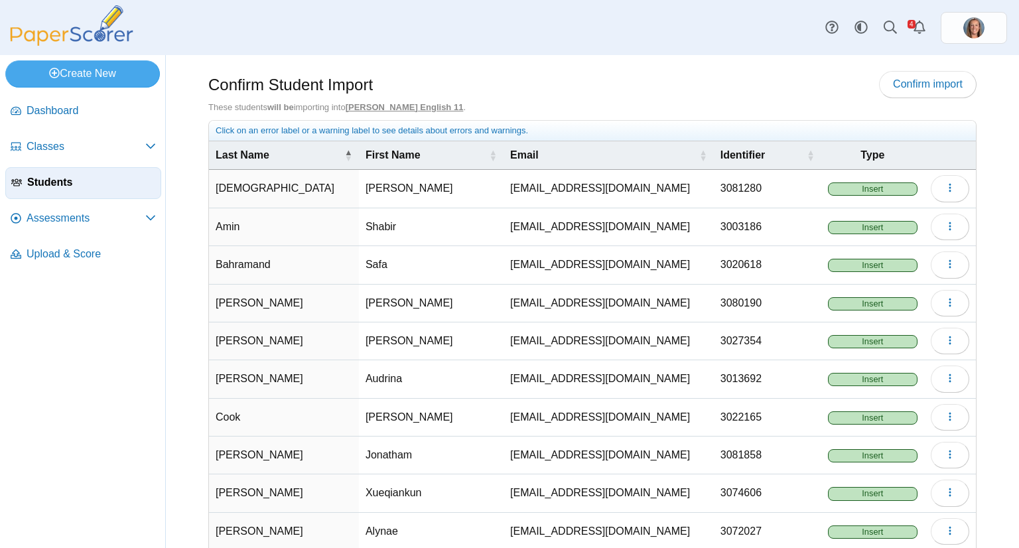
scroll to position [70, 0]
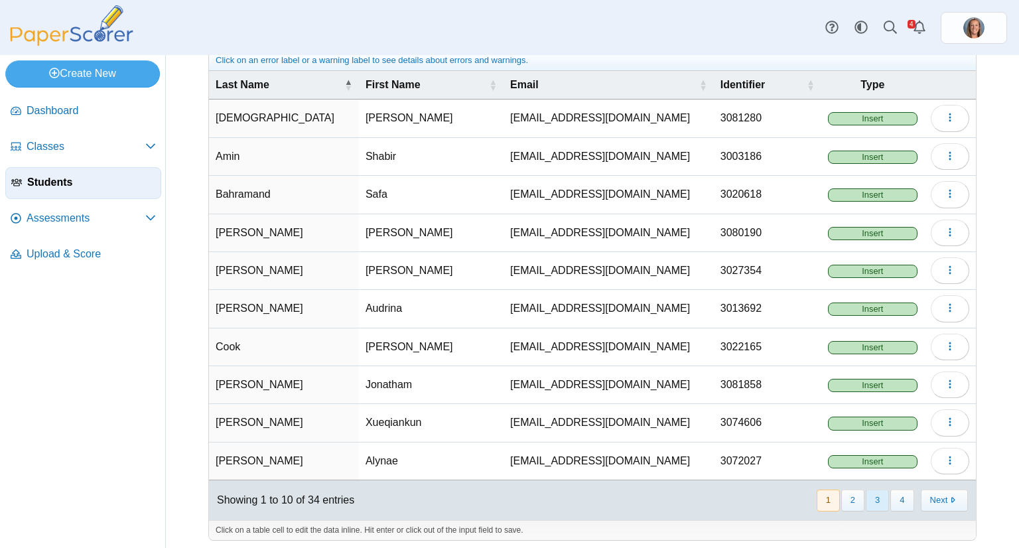
click at [866, 490] on button "3" at bounding box center [877, 501] width 23 height 22
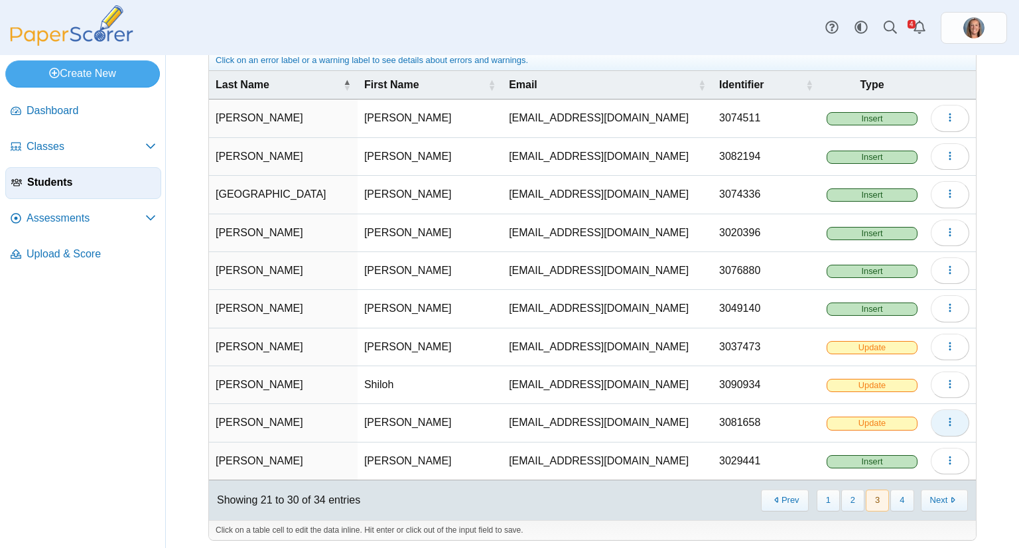
click at [945, 419] on icon "button" at bounding box center [950, 422] width 11 height 11
click at [896, 466] on link "Delete" at bounding box center [879, 468] width 159 height 20
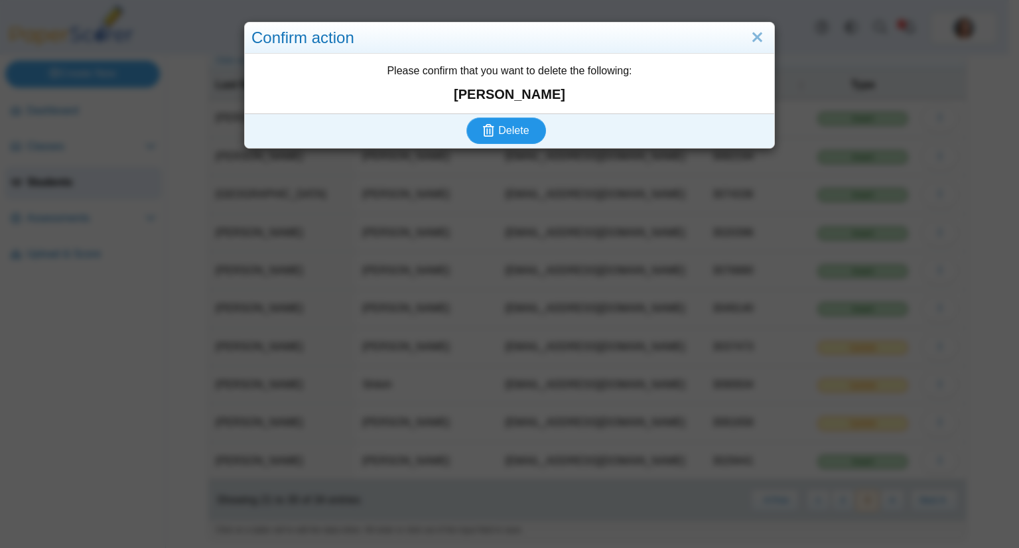
click at [466, 117] on button "Delete" at bounding box center [506, 130] width 80 height 27
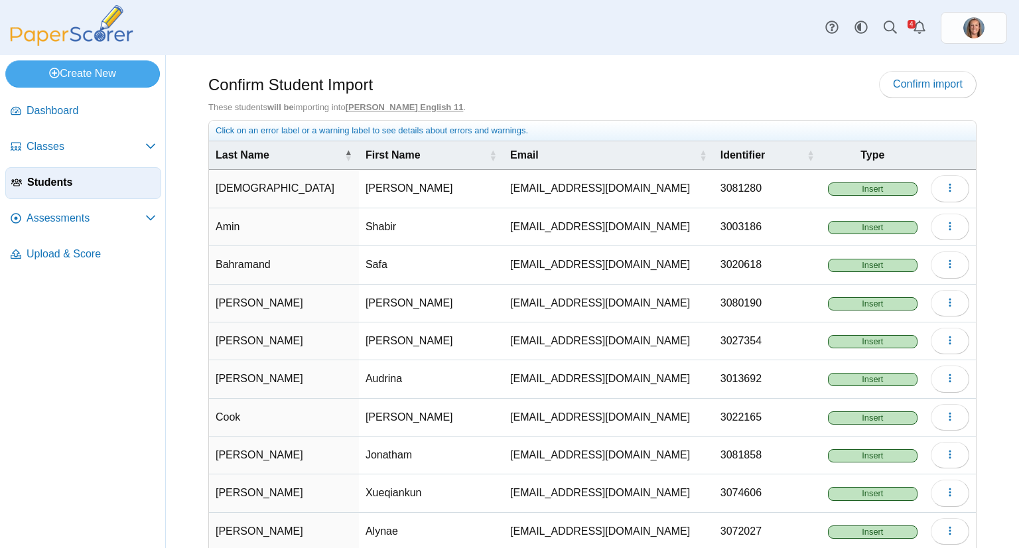
scroll to position [70, 0]
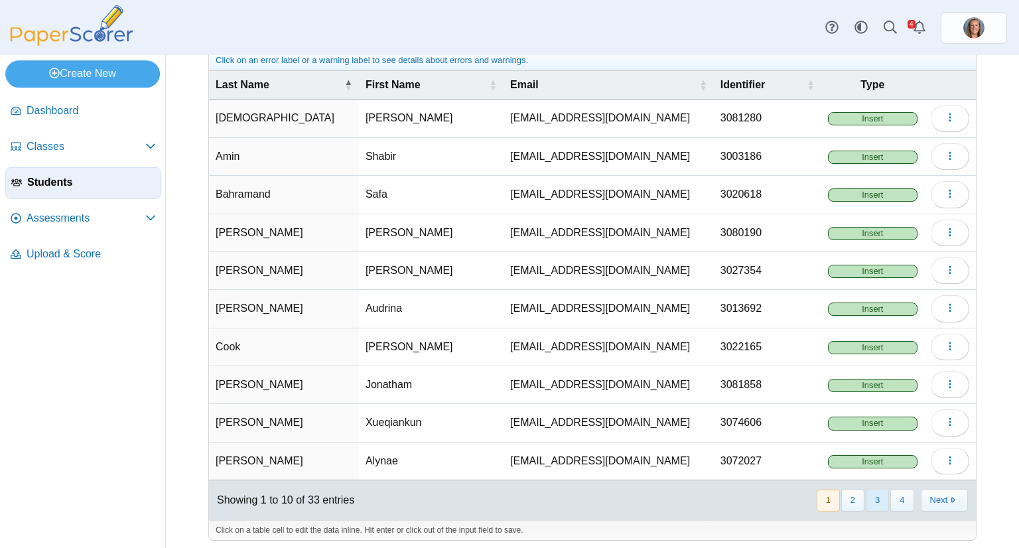
click at [876, 500] on button "3" at bounding box center [877, 501] width 23 height 22
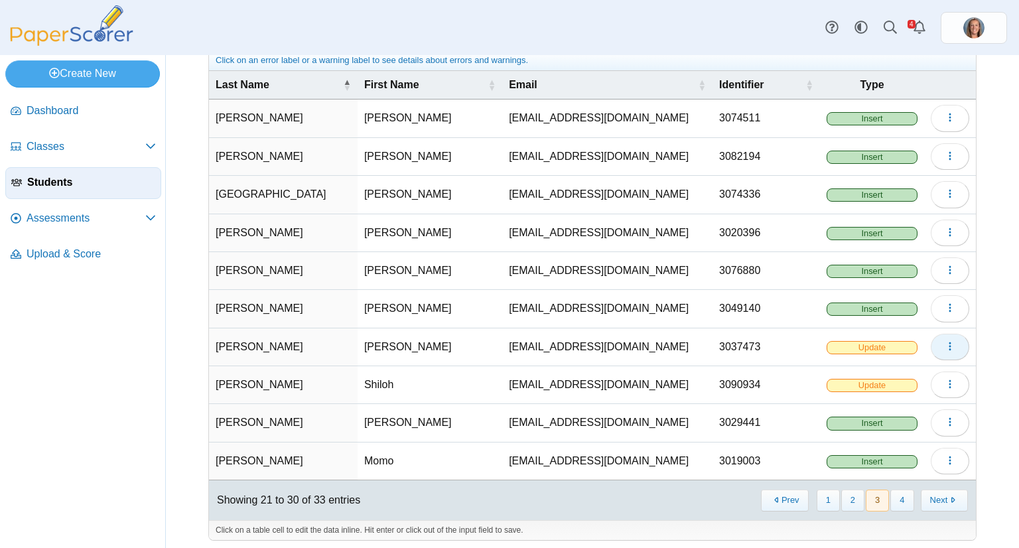
click at [945, 341] on icon "button" at bounding box center [950, 346] width 11 height 11
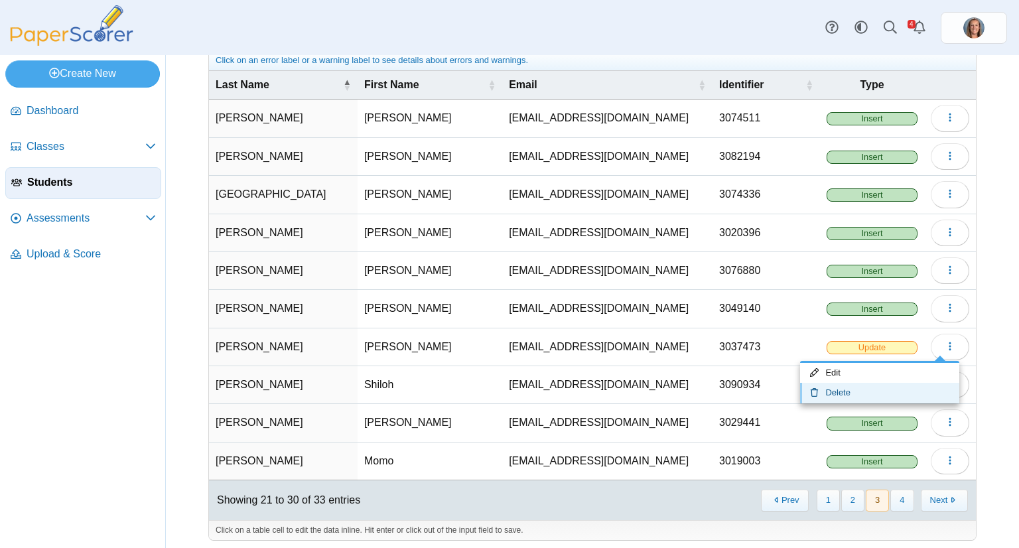
click at [874, 388] on link "Delete" at bounding box center [879, 393] width 159 height 20
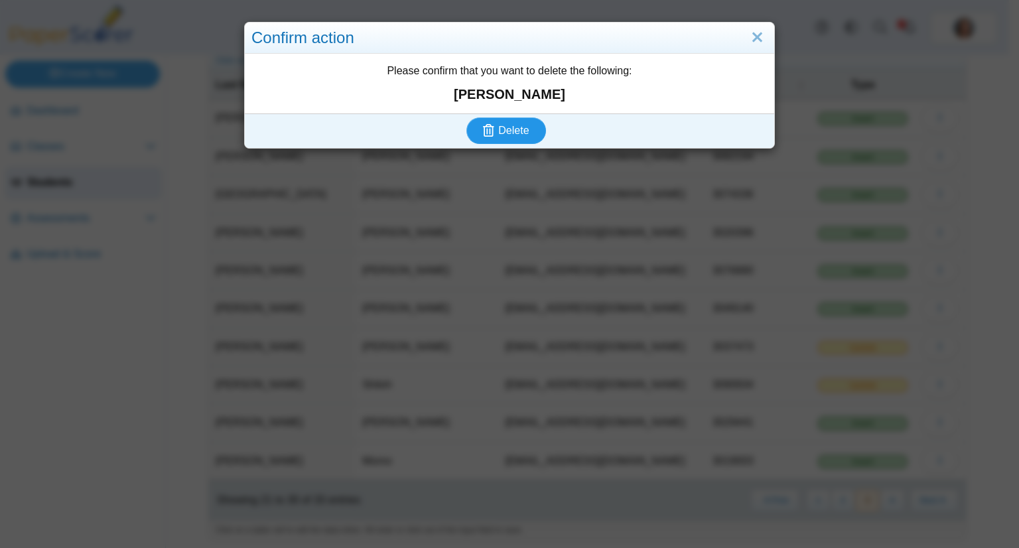
click at [466, 117] on button "Delete" at bounding box center [506, 130] width 80 height 27
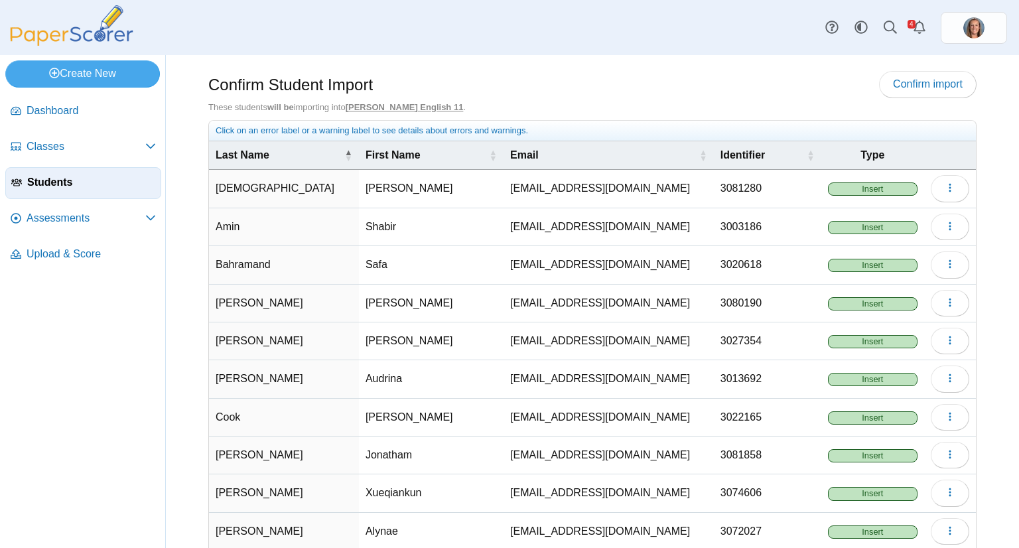
scroll to position [70, 0]
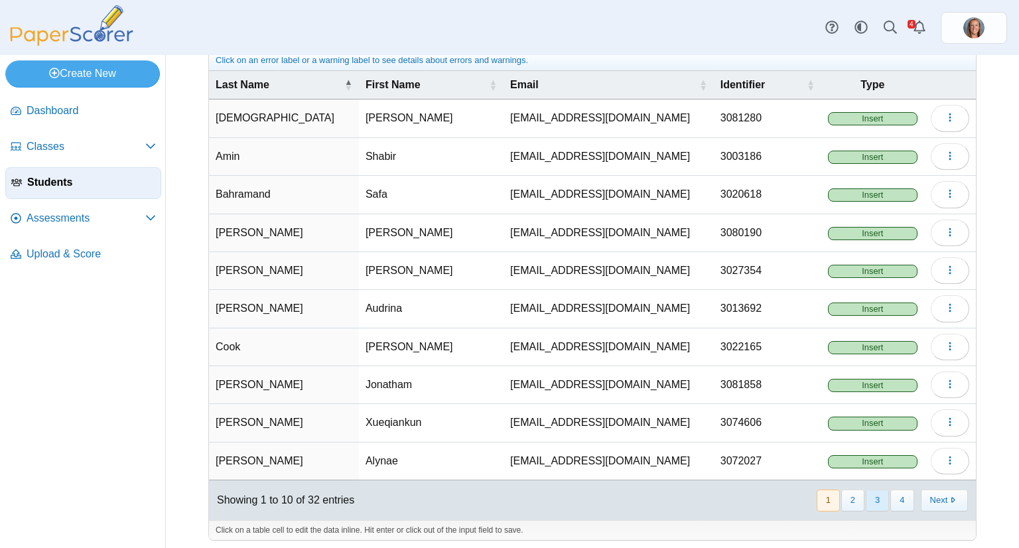
click at [866, 494] on button "3" at bounding box center [877, 501] width 23 height 22
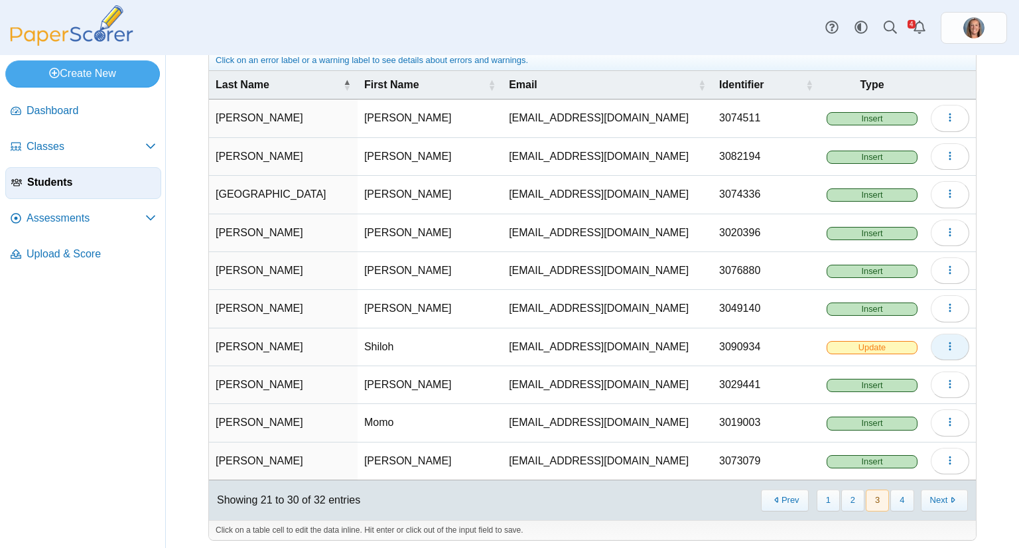
drag, startPoint x: 940, startPoint y: 341, endPoint x: 930, endPoint y: 349, distance: 12.7
click at [945, 341] on icon "button" at bounding box center [950, 346] width 11 height 11
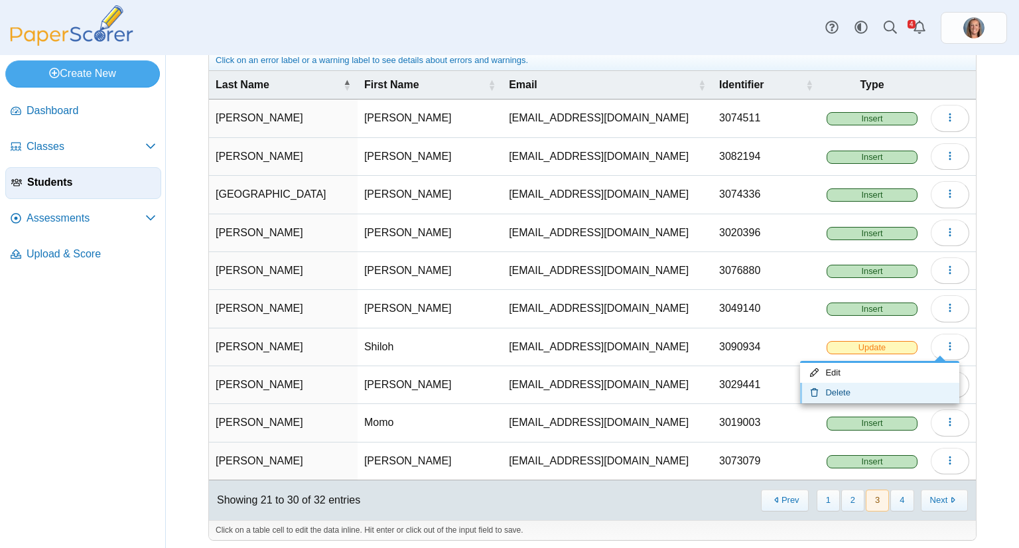
click at [885, 386] on link "Delete" at bounding box center [879, 393] width 159 height 20
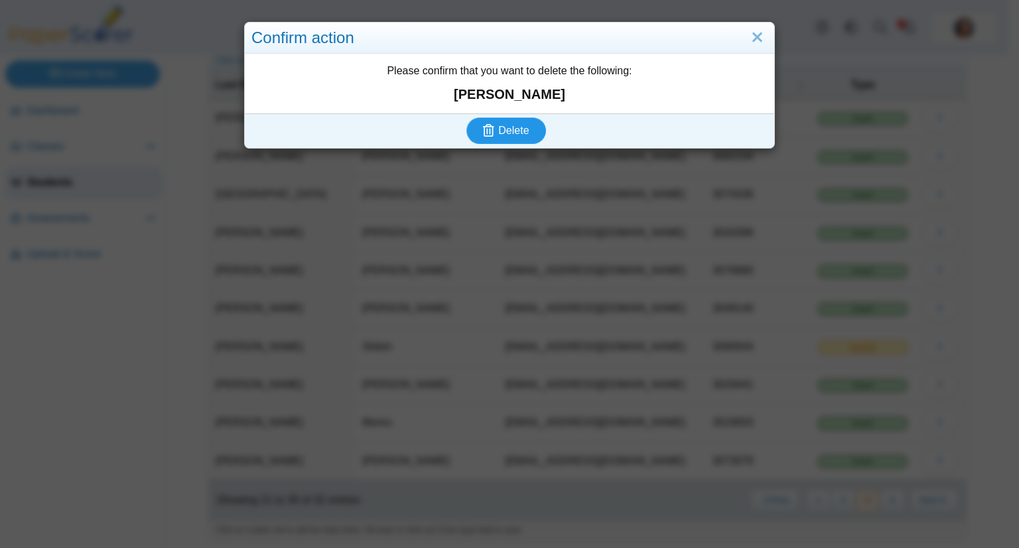
click at [466, 117] on button "Delete" at bounding box center [506, 130] width 80 height 27
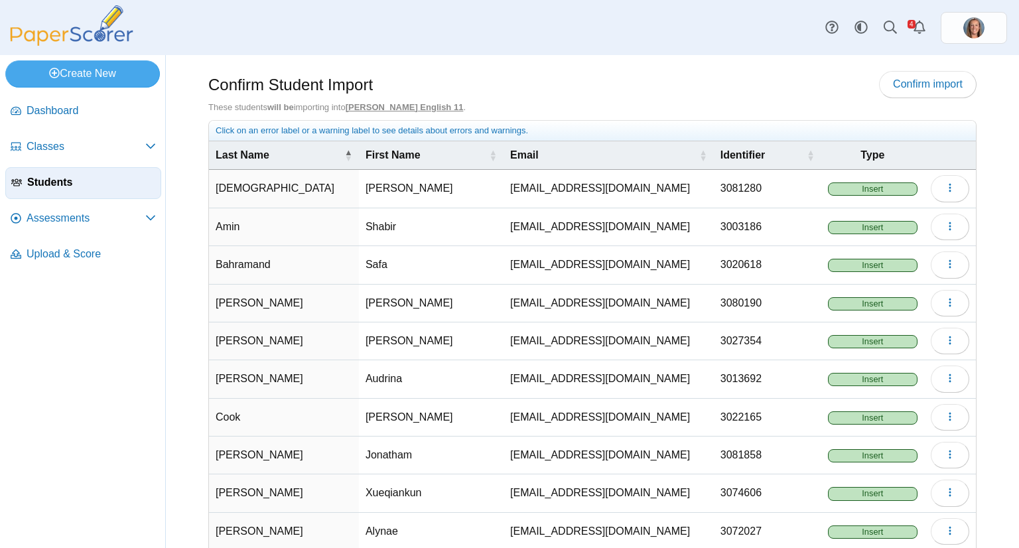
scroll to position [70, 0]
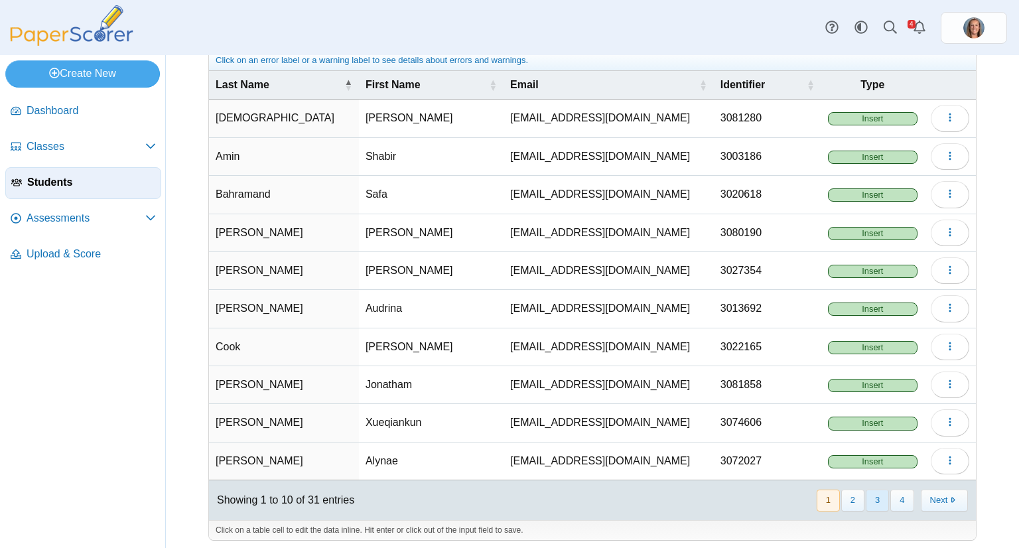
click at [866, 490] on button "3" at bounding box center [877, 501] width 23 height 22
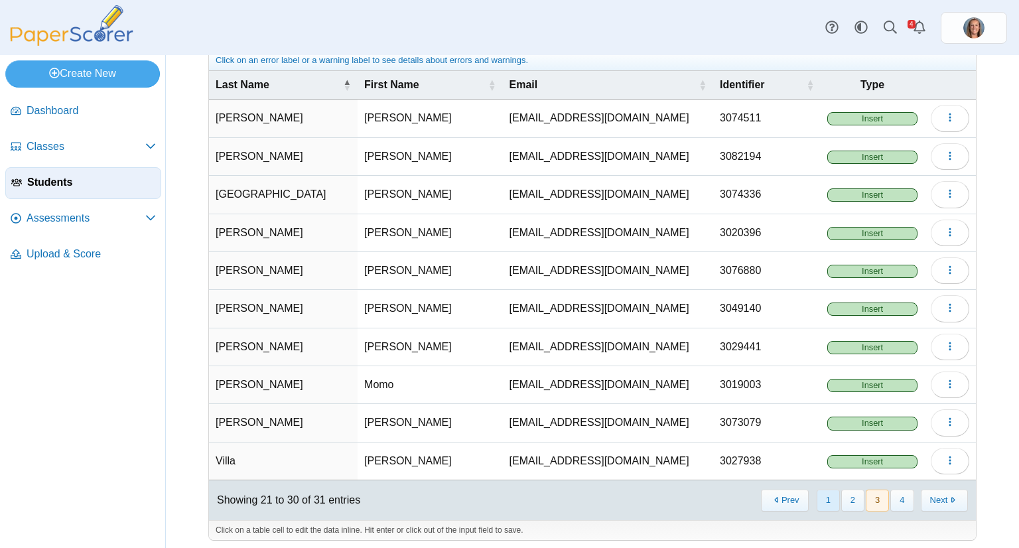
click at [817, 496] on button "1" at bounding box center [828, 501] width 23 height 22
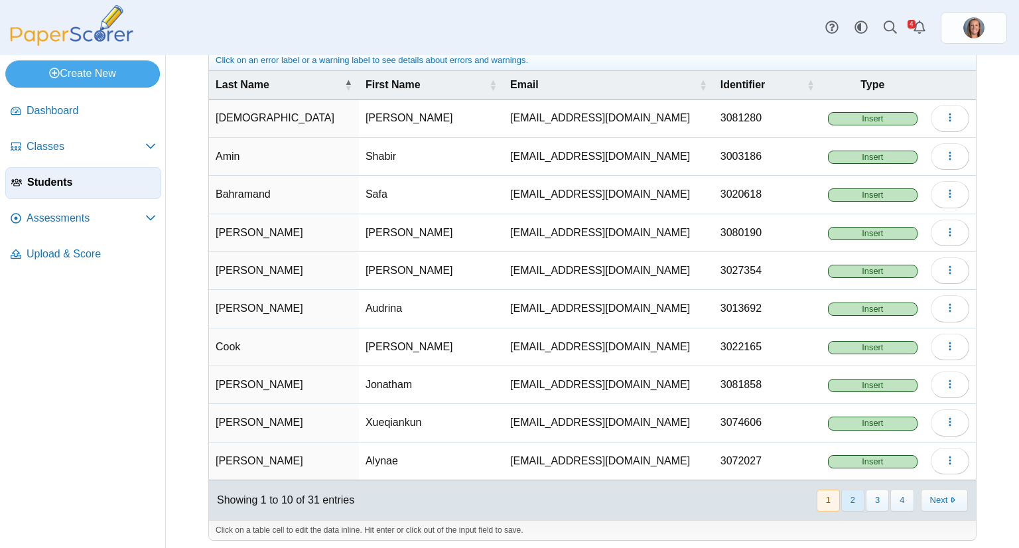
click at [847, 501] on button "2" at bounding box center [852, 501] width 23 height 22
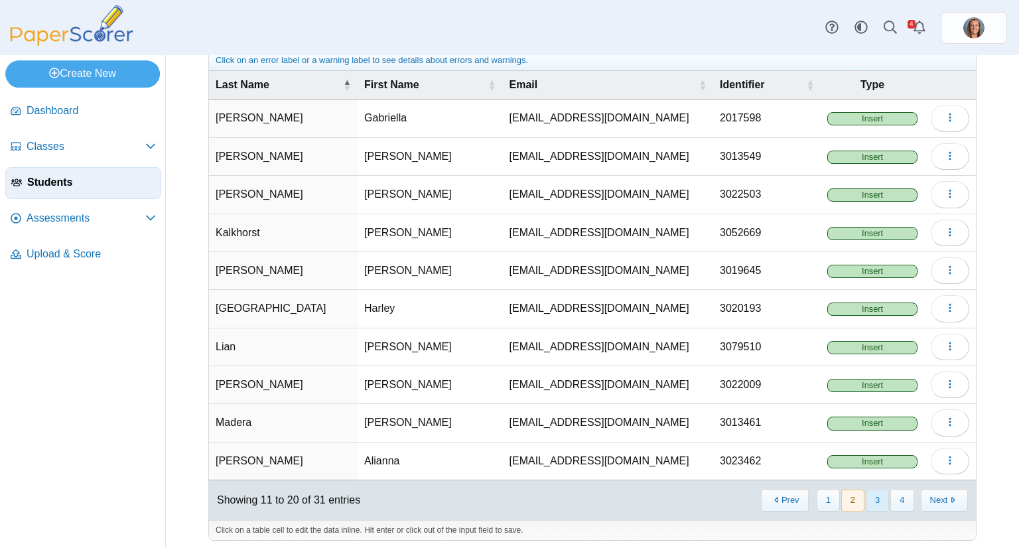
click at [869, 500] on button "3" at bounding box center [877, 501] width 23 height 22
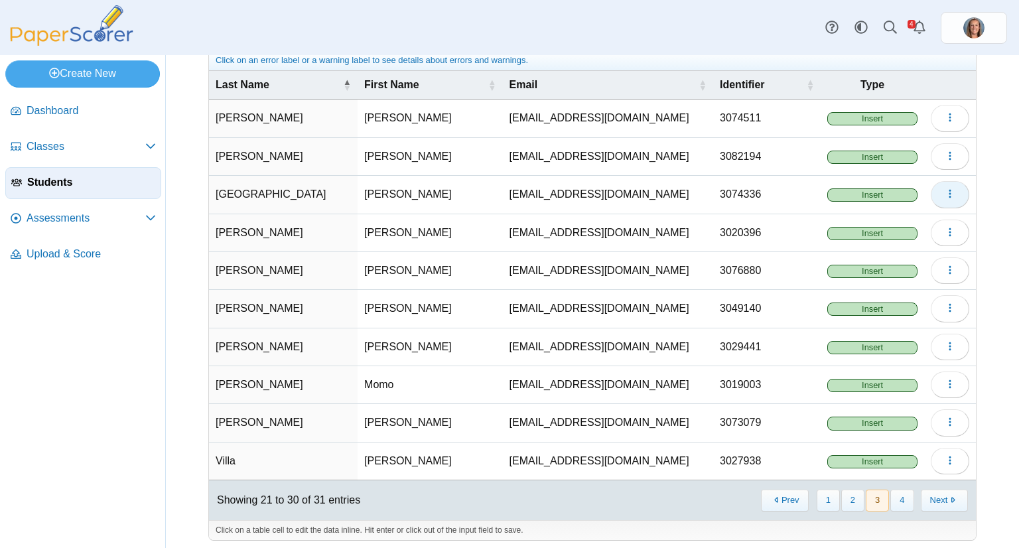
click at [945, 188] on icon "button" at bounding box center [950, 193] width 11 height 11
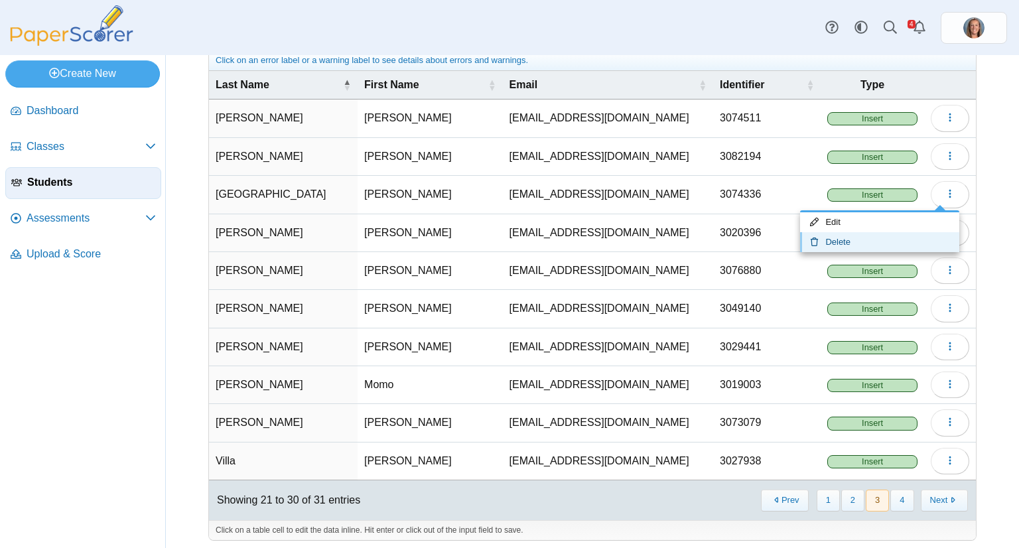
click at [908, 241] on link "Delete" at bounding box center [879, 242] width 159 height 20
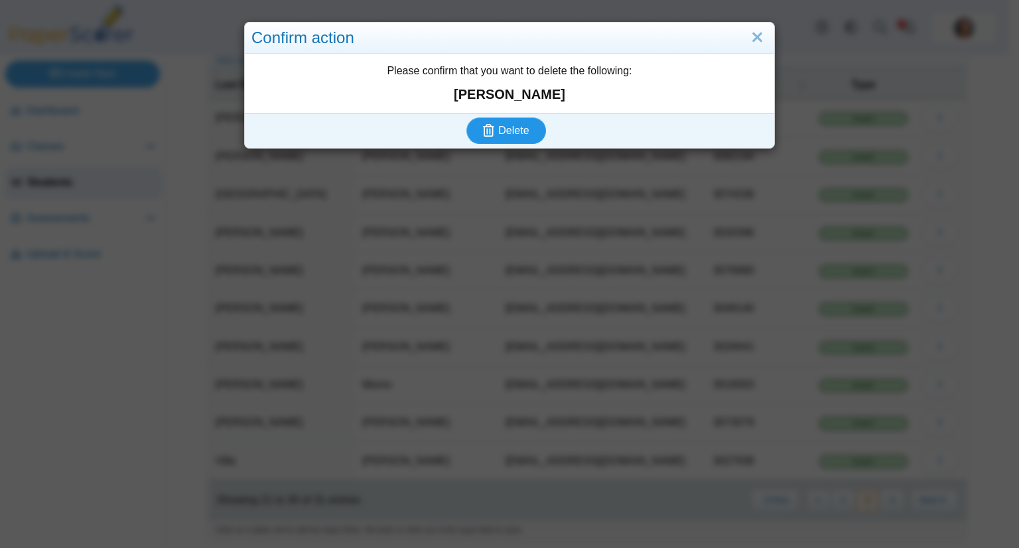
click at [518, 125] on span "Delete" at bounding box center [513, 130] width 31 height 11
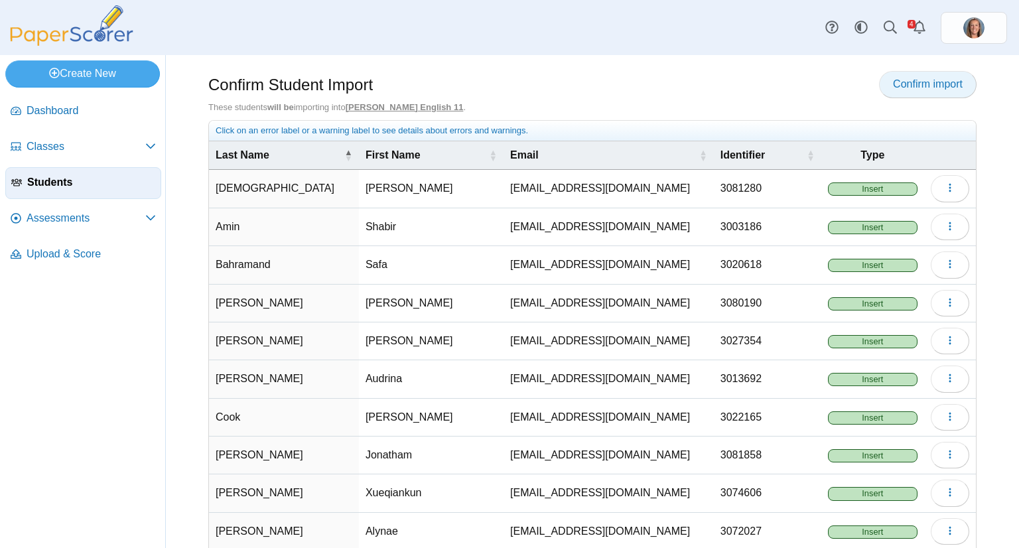
click at [908, 86] on span "Confirm import" at bounding box center [928, 83] width 70 height 11
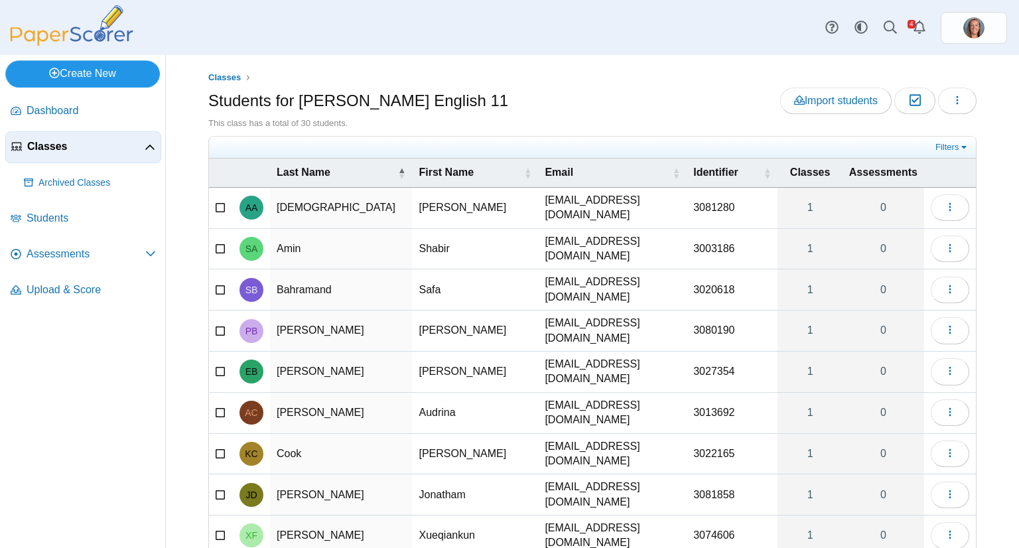
click at [80, 78] on link "Create New" at bounding box center [82, 73] width 155 height 27
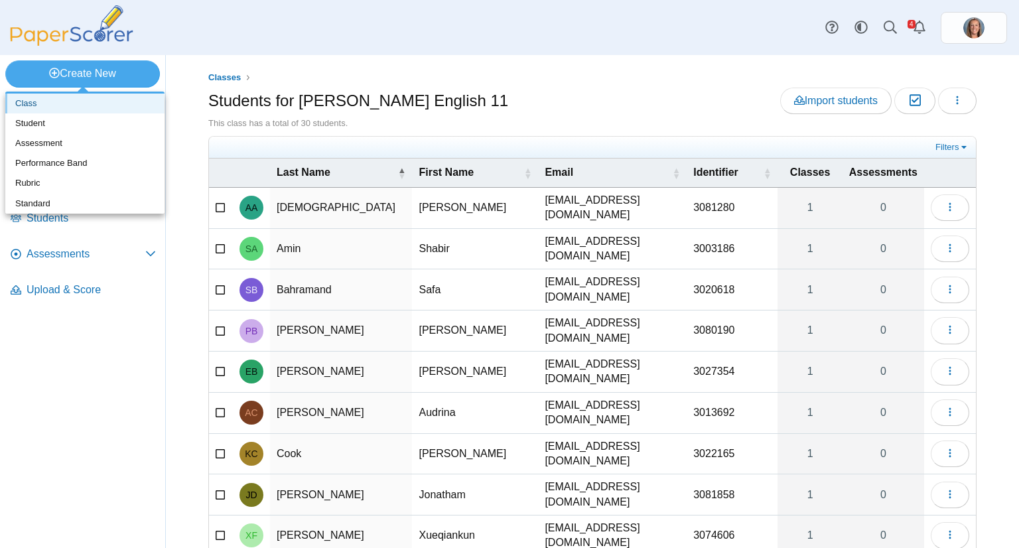
click at [69, 98] on link "Class" at bounding box center [84, 104] width 159 height 20
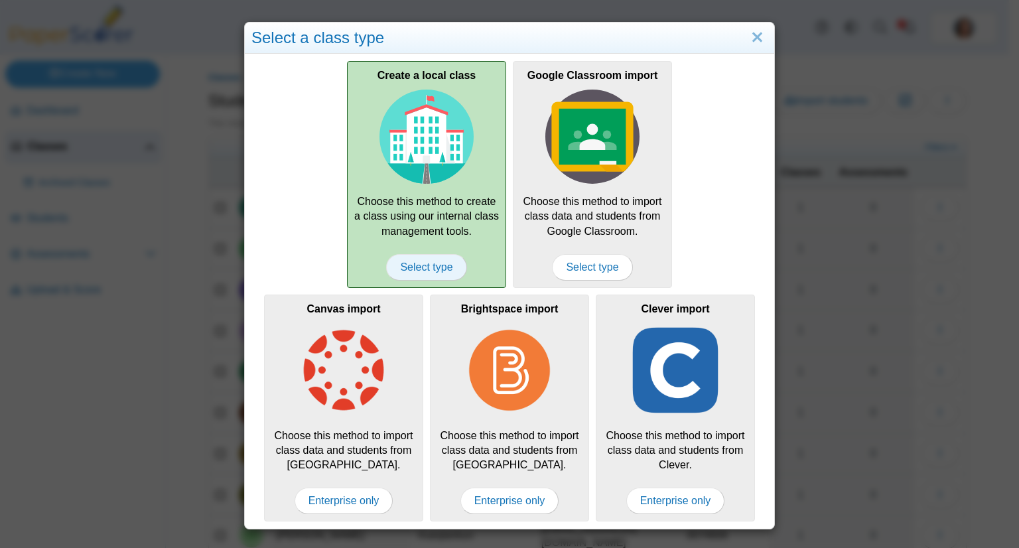
click at [421, 254] on span "Select type" at bounding box center [426, 267] width 80 height 27
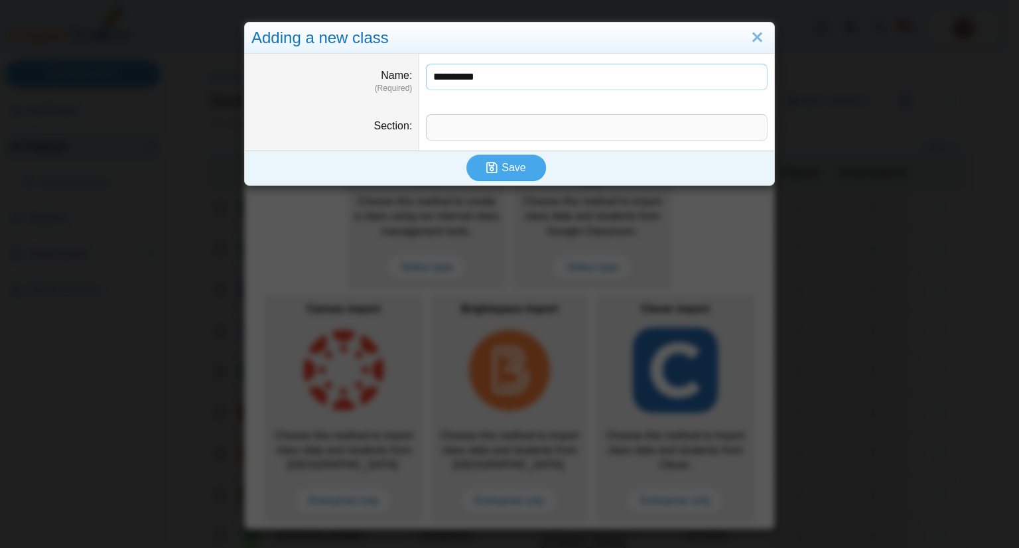
type input "**********"
type input "*"
click at [426, 74] on input "**********" at bounding box center [597, 77] width 342 height 27
type input "**********"
click at [449, 131] on input "*" at bounding box center [597, 127] width 342 height 27
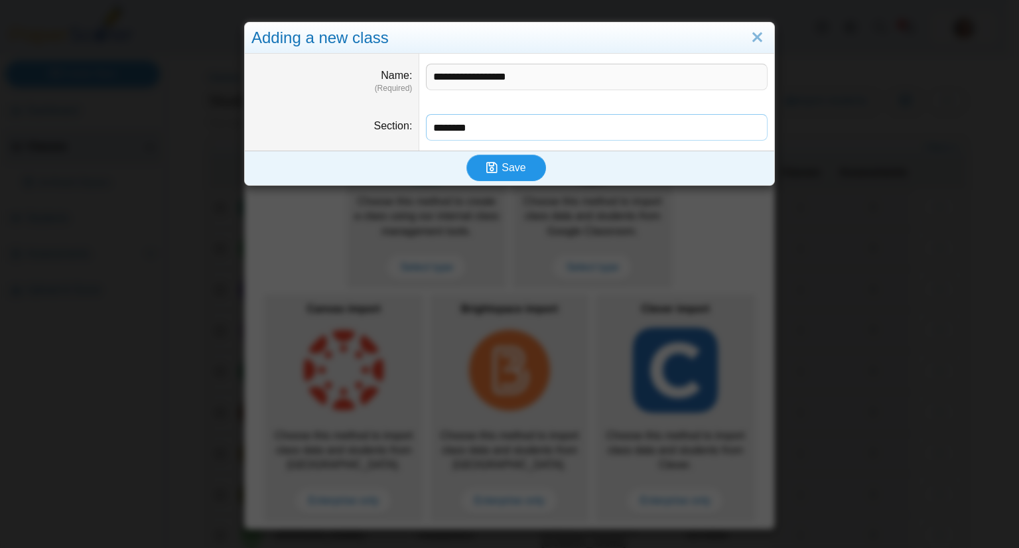
type input "********"
click at [496, 168] on icon "submit" at bounding box center [493, 168] width 15 height 15
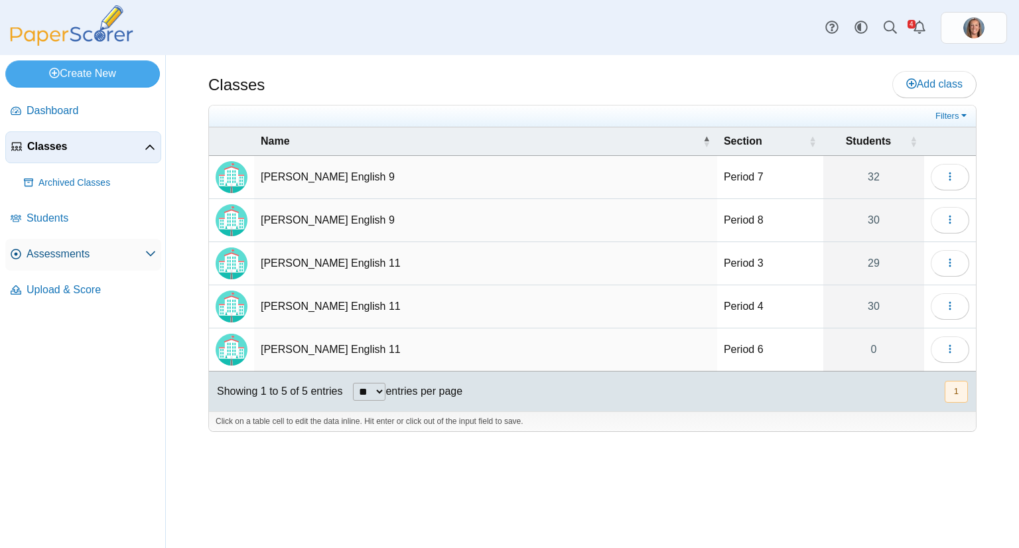
click at [80, 253] on span "Assessments" at bounding box center [86, 254] width 119 height 15
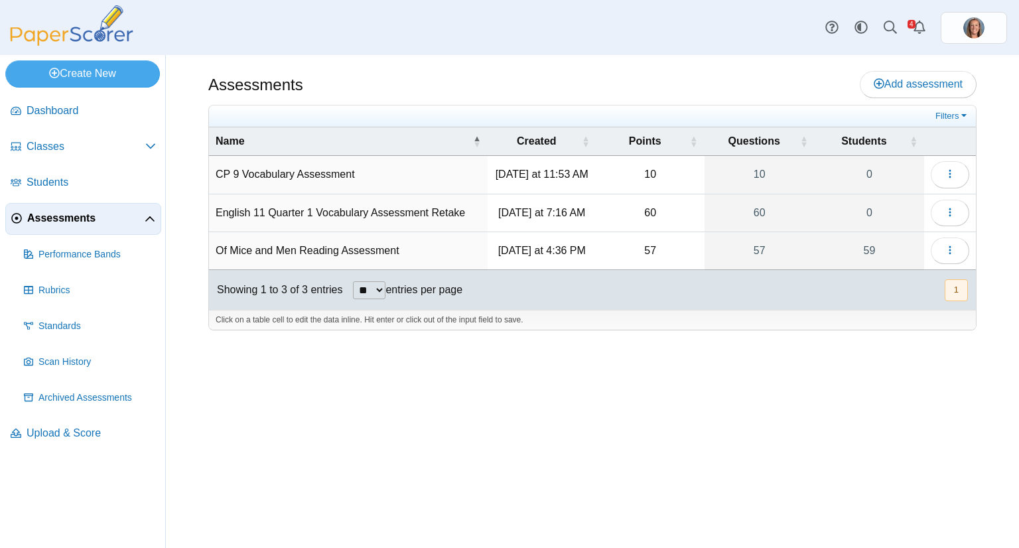
click at [311, 171] on td "CP 9 Vocabulary Assessment" at bounding box center [348, 175] width 279 height 38
click at [951, 178] on use "button" at bounding box center [950, 174] width 2 height 9
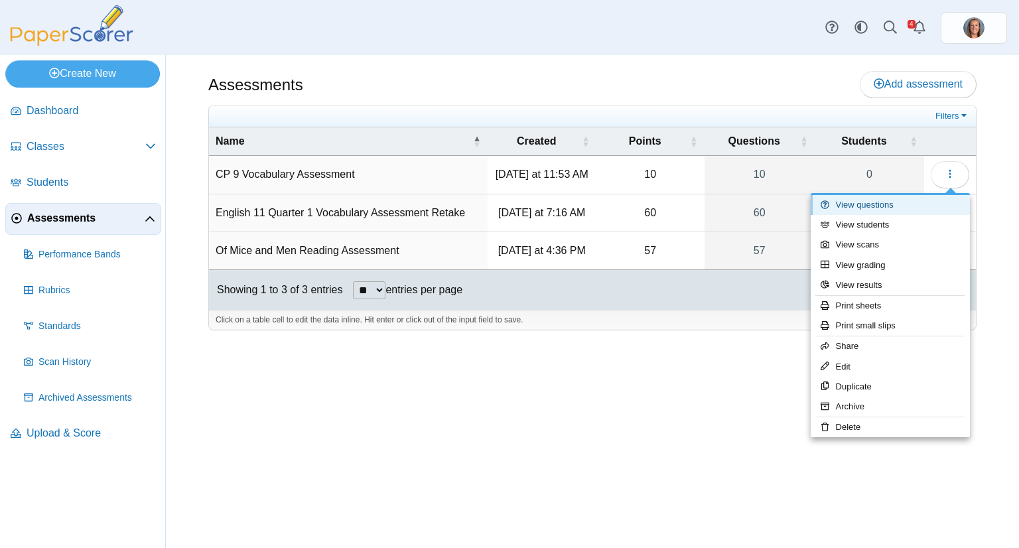
click at [894, 203] on link "View questions" at bounding box center [890, 205] width 159 height 20
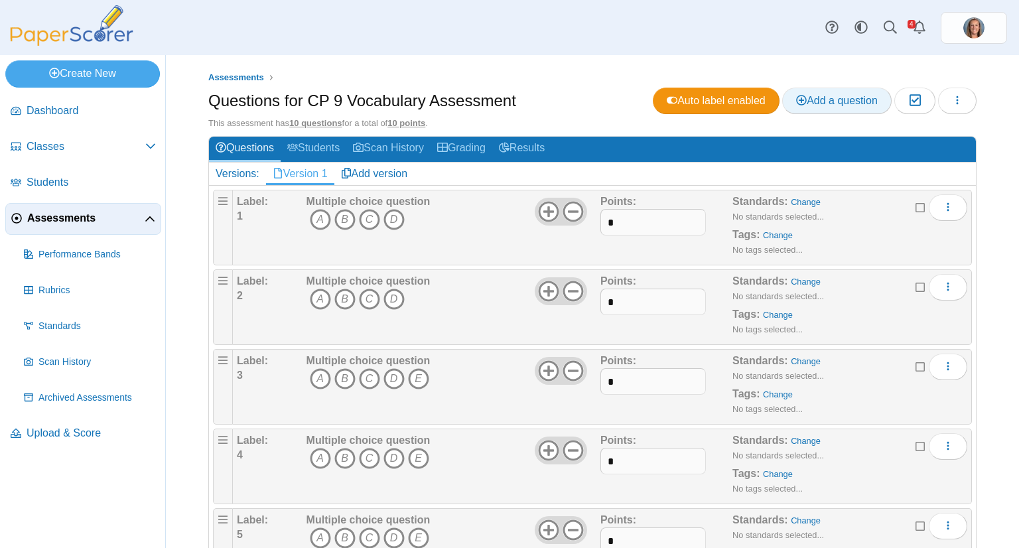
click at [796, 105] on span "Add a question" at bounding box center [837, 100] width 82 height 11
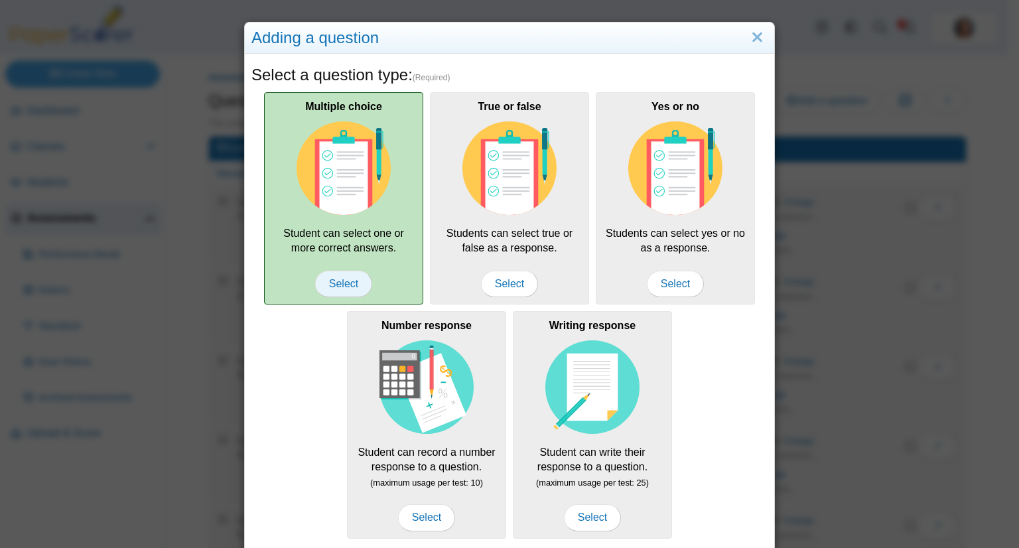
click at [346, 277] on span "Select" at bounding box center [343, 284] width 57 height 27
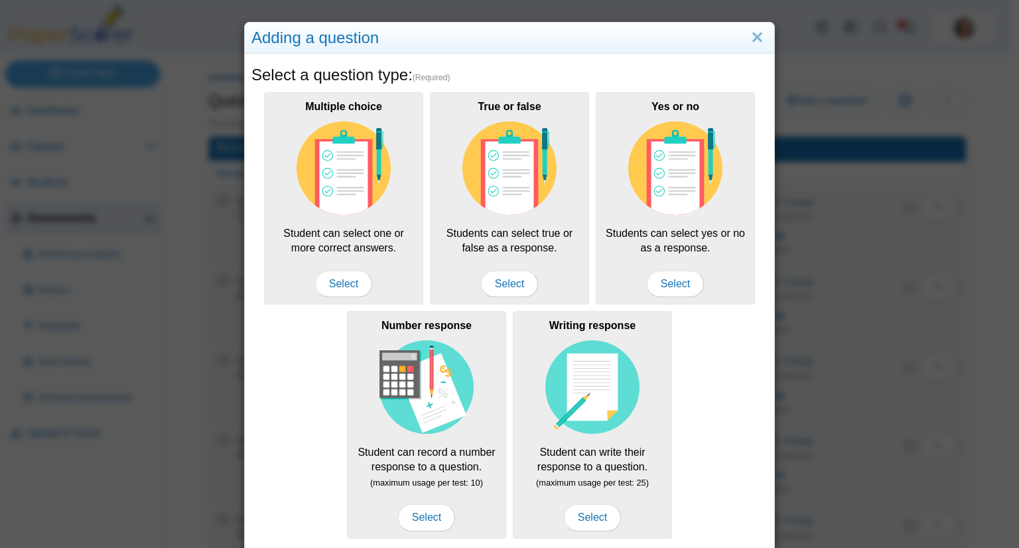
scroll to position [117, 0]
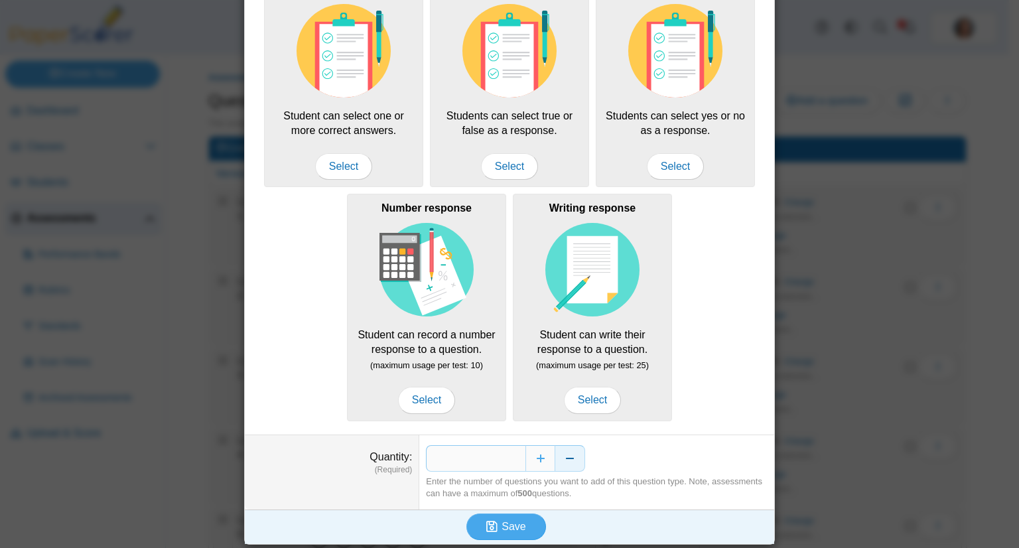
click at [567, 450] on button "Decrease" at bounding box center [570, 458] width 30 height 27
click at [536, 454] on button "Increase" at bounding box center [540, 458] width 30 height 27
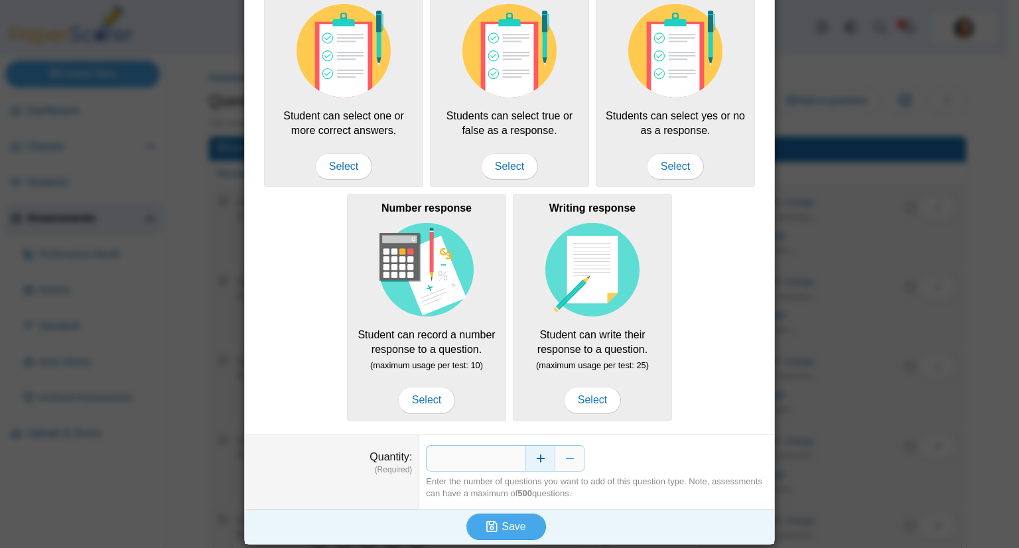
click at [536, 454] on button "Increase" at bounding box center [540, 458] width 30 height 27
click at [559, 454] on button "Decrease" at bounding box center [570, 458] width 30 height 27
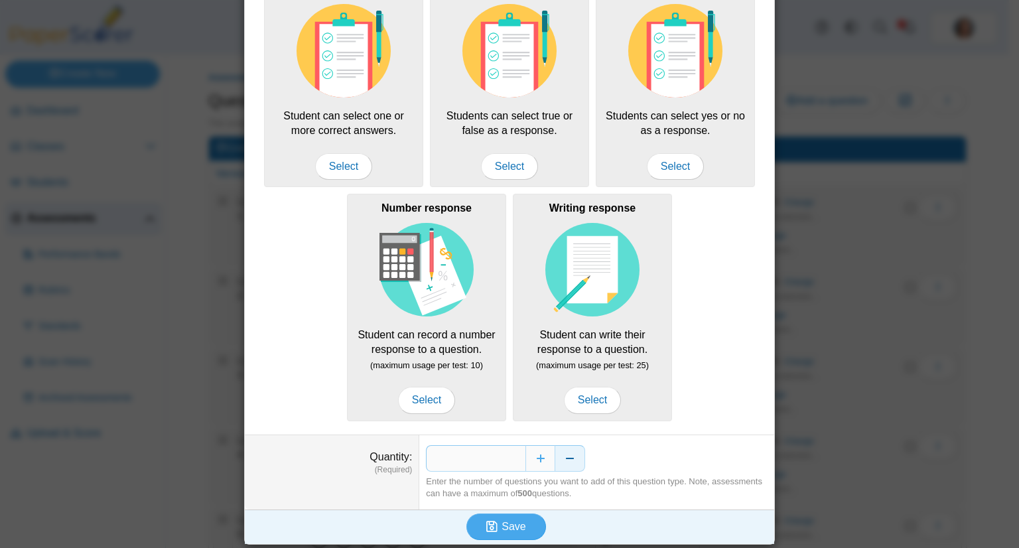
type input "**"
click at [503, 526] on span "Save" at bounding box center [514, 526] width 24 height 11
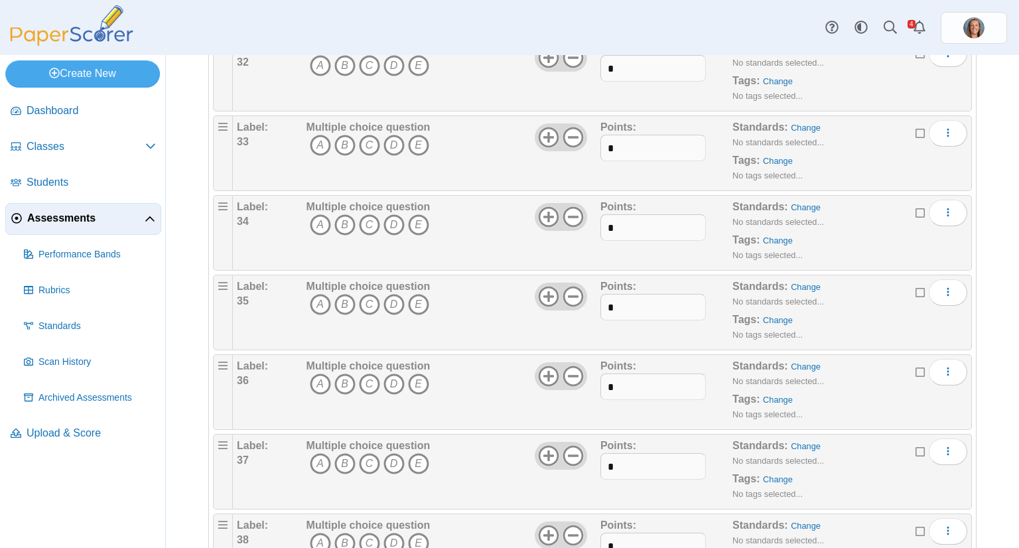
scroll to position [2840, 0]
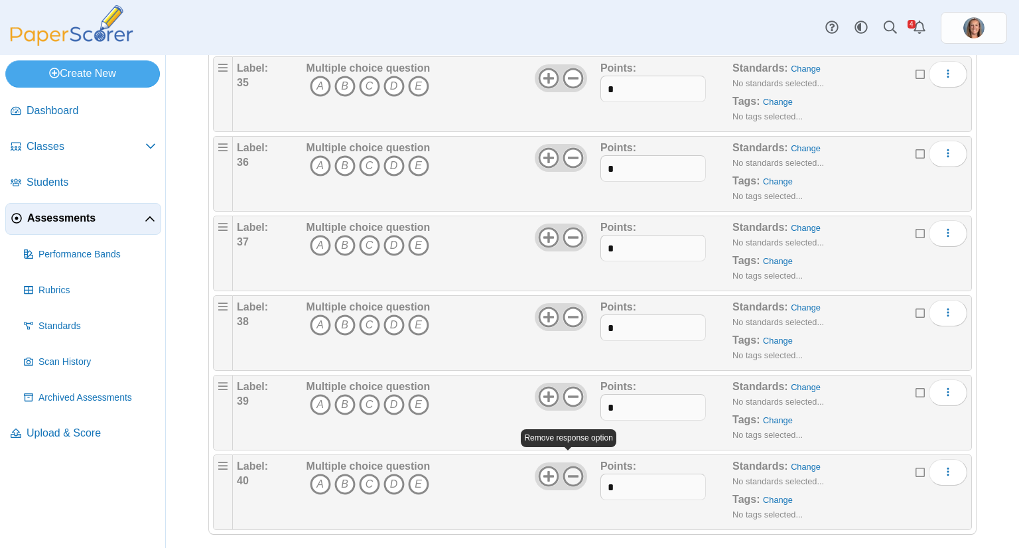
click at [571, 466] on use at bounding box center [573, 476] width 21 height 21
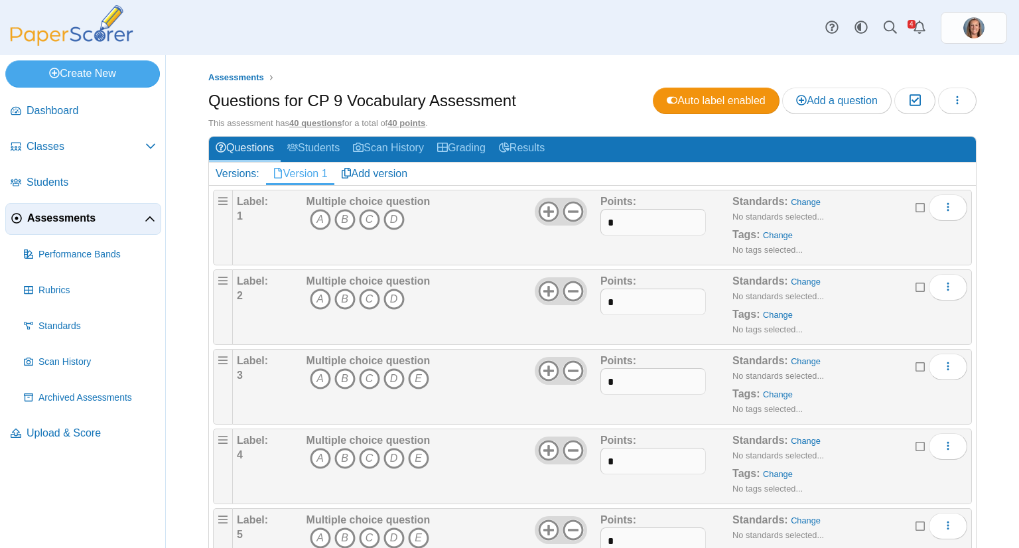
scroll to position [0, 0]
click at [571, 368] on use at bounding box center [573, 371] width 21 height 21
click at [377, 210] on icon "C" at bounding box center [369, 219] width 21 height 21
click at [320, 299] on icon "A" at bounding box center [320, 299] width 21 height 21
click at [395, 370] on icon "D" at bounding box center [393, 378] width 21 height 21
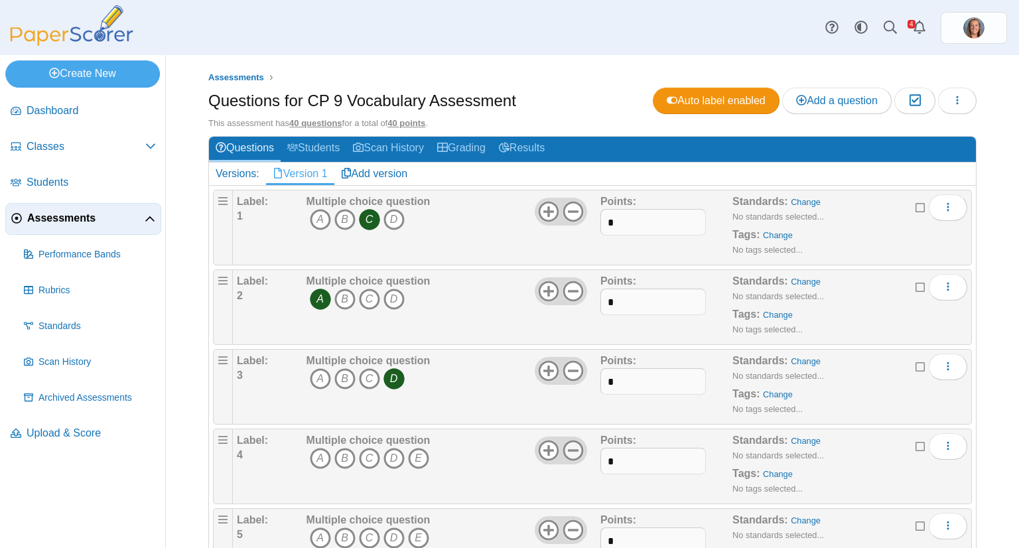
click at [576, 447] on icon at bounding box center [573, 450] width 21 height 21
click at [388, 454] on icon "D" at bounding box center [393, 458] width 21 height 21
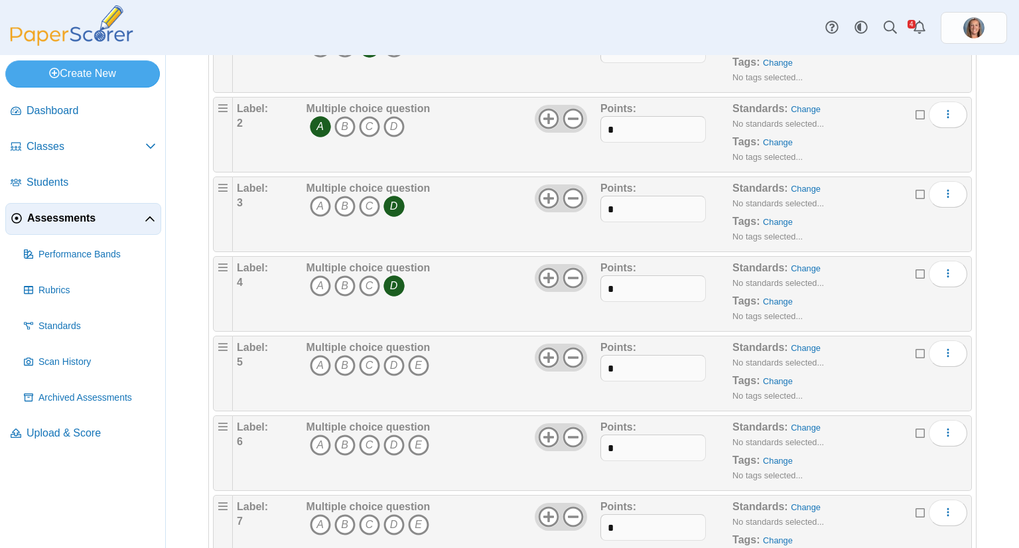
scroll to position [175, 0]
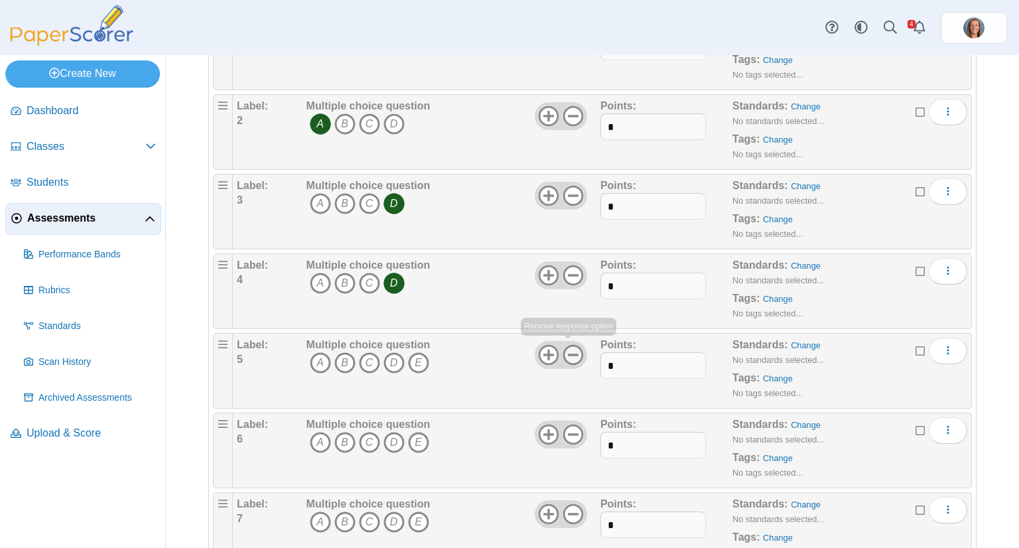
click at [573, 348] on icon at bounding box center [573, 354] width 21 height 21
click at [566, 427] on icon at bounding box center [573, 434] width 21 height 21
click at [342, 354] on icon "B" at bounding box center [344, 362] width 21 height 21
click at [341, 441] on icon "B" at bounding box center [344, 442] width 21 height 21
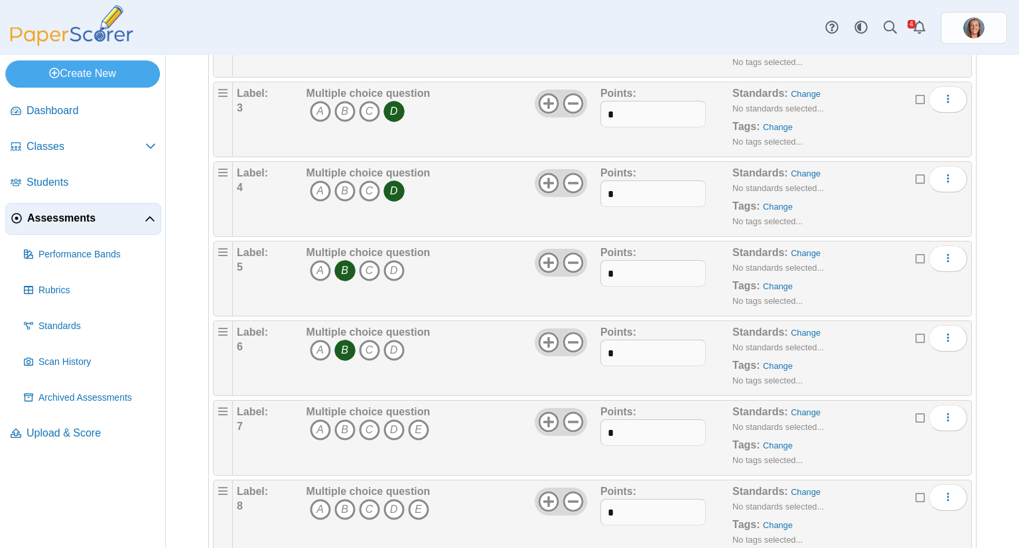
scroll to position [268, 0]
drag, startPoint x: 575, startPoint y: 415, endPoint x: 565, endPoint y: 417, distance: 9.7
click at [565, 417] on use at bounding box center [573, 421] width 21 height 21
click at [317, 426] on icon "A" at bounding box center [320, 429] width 21 height 21
click at [393, 507] on icon "D" at bounding box center [393, 508] width 21 height 21
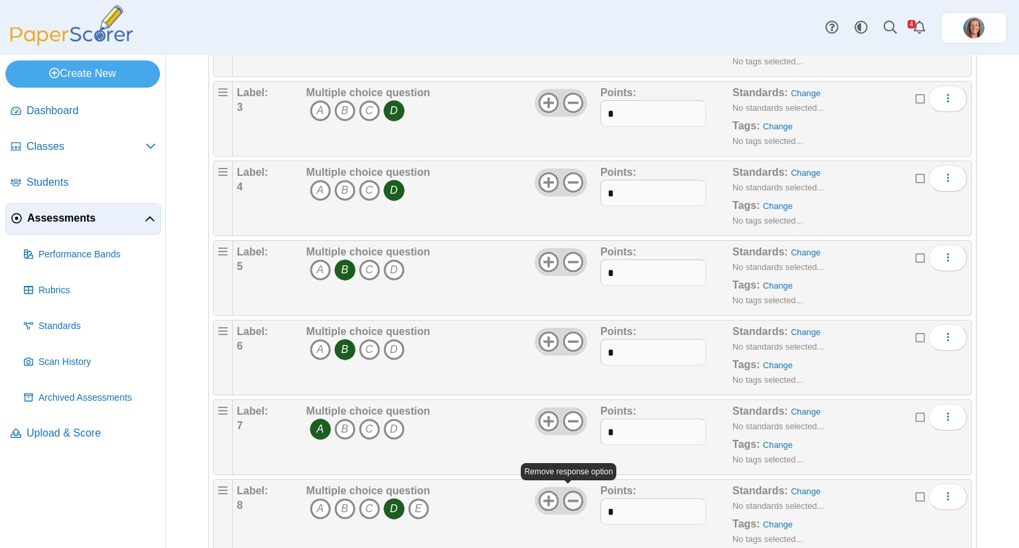
click at [572, 490] on icon at bounding box center [573, 500] width 21 height 21
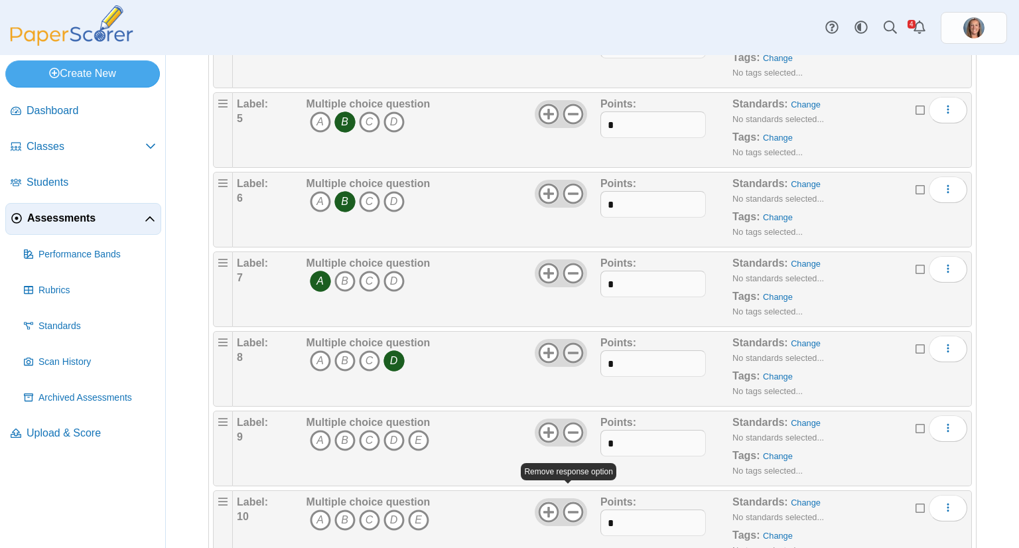
scroll to position [417, 0]
click at [571, 429] on icon at bounding box center [573, 431] width 21 height 21
click at [567, 510] on icon at bounding box center [573, 511] width 21 height 21
click at [342, 441] on icon "B" at bounding box center [344, 439] width 21 height 21
click at [366, 521] on icon "C" at bounding box center [369, 519] width 21 height 21
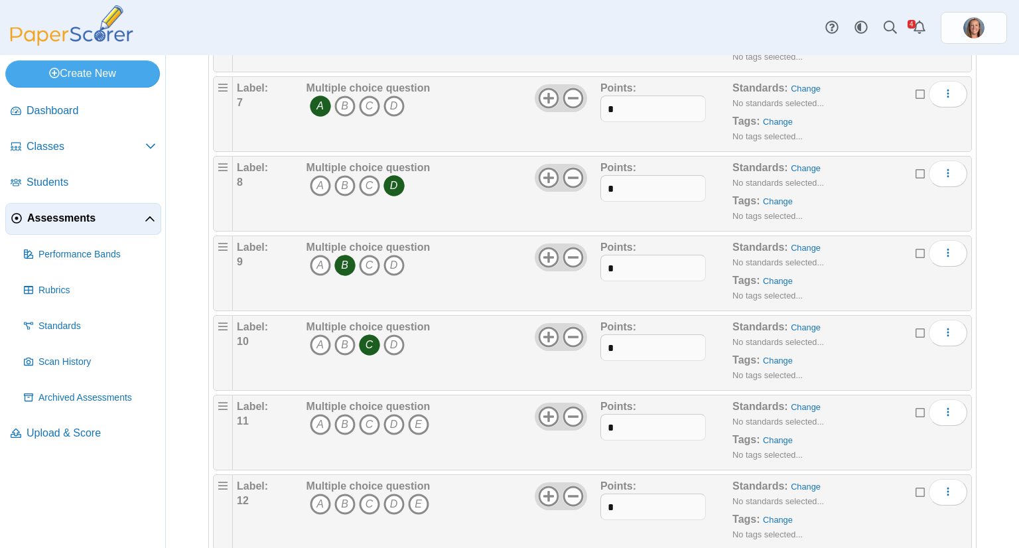
scroll to position [592, 0]
click at [567, 418] on icon at bounding box center [573, 415] width 21 height 21
click at [569, 494] on icon at bounding box center [573, 495] width 21 height 21
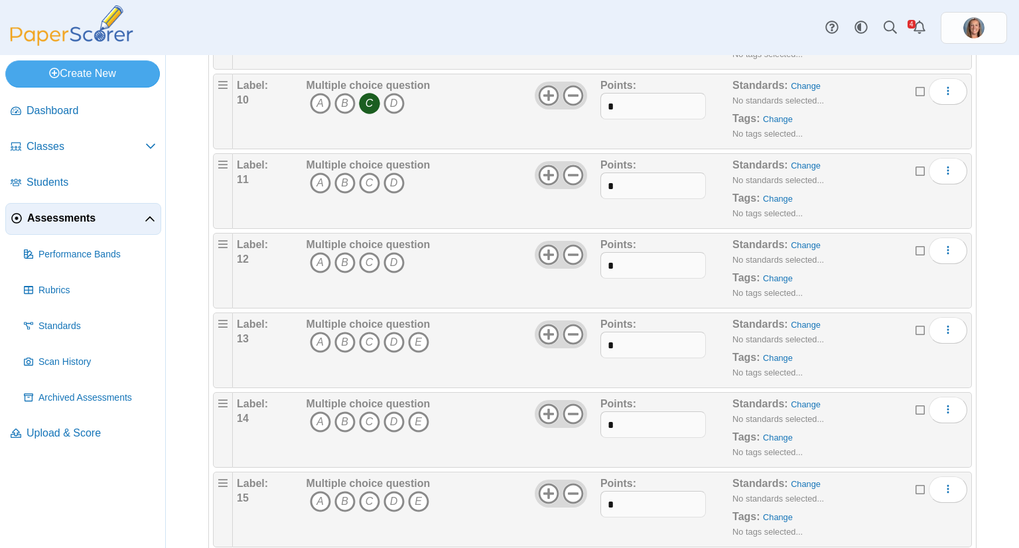
scroll to position [833, 0]
click at [572, 327] on use at bounding box center [573, 334] width 21 height 21
click at [567, 407] on use at bounding box center [573, 413] width 21 height 21
click at [313, 181] on icon "A" at bounding box center [320, 182] width 21 height 21
click at [362, 261] on icon "C" at bounding box center [369, 261] width 21 height 21
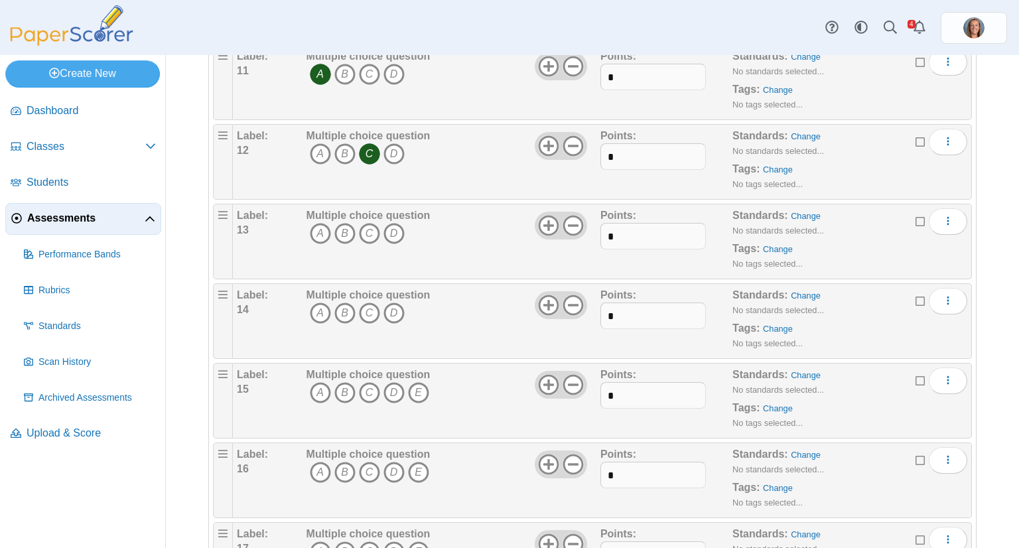
scroll to position [953, 0]
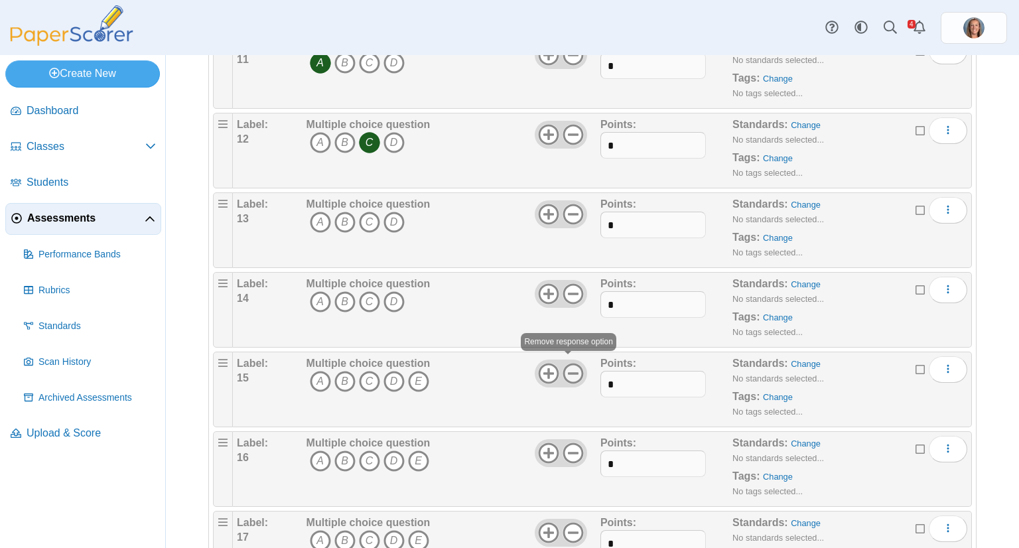
click at [573, 365] on icon at bounding box center [573, 373] width 21 height 21
click at [566, 443] on icon at bounding box center [573, 453] width 21 height 21
click at [342, 220] on icon "B" at bounding box center [344, 222] width 21 height 21
click at [320, 293] on icon "A" at bounding box center [320, 301] width 21 height 21
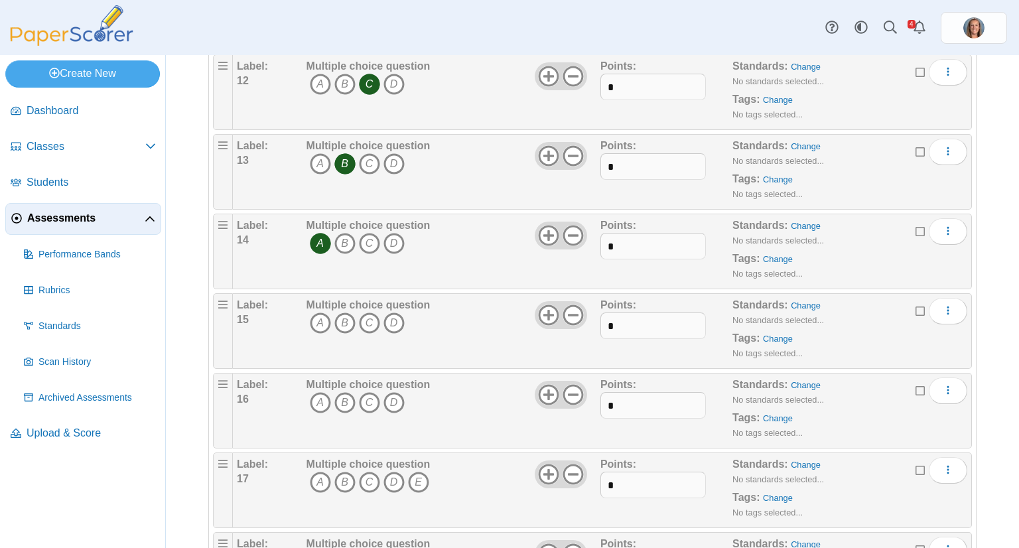
scroll to position [1015, 0]
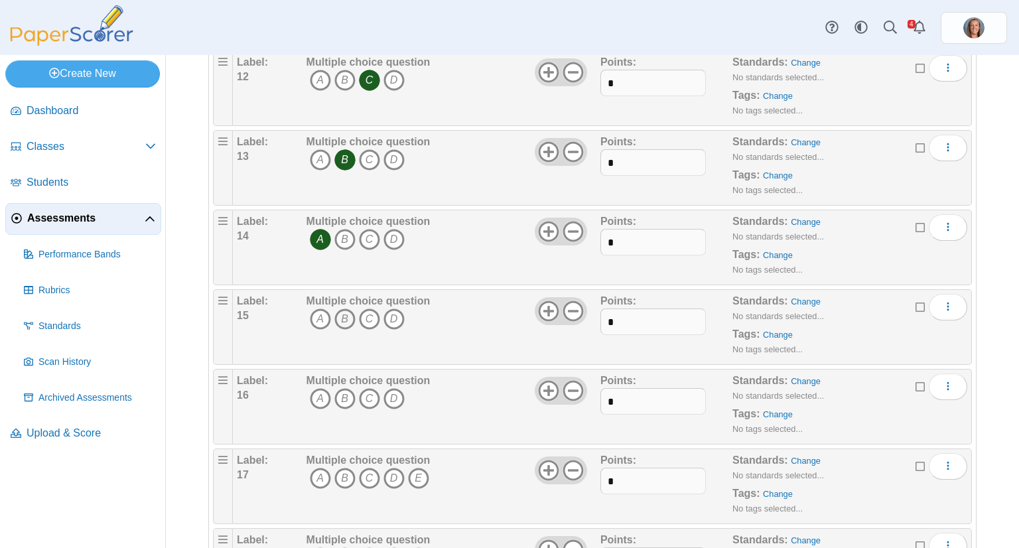
click at [339, 311] on icon "B" at bounding box center [344, 319] width 21 height 21
click at [393, 396] on icon "D" at bounding box center [393, 398] width 21 height 21
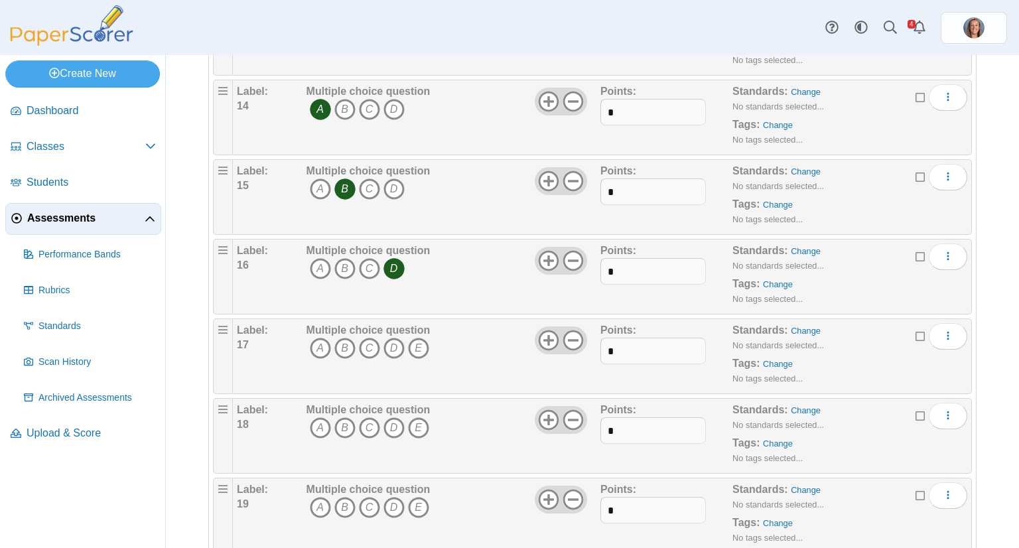
scroll to position [1149, 0]
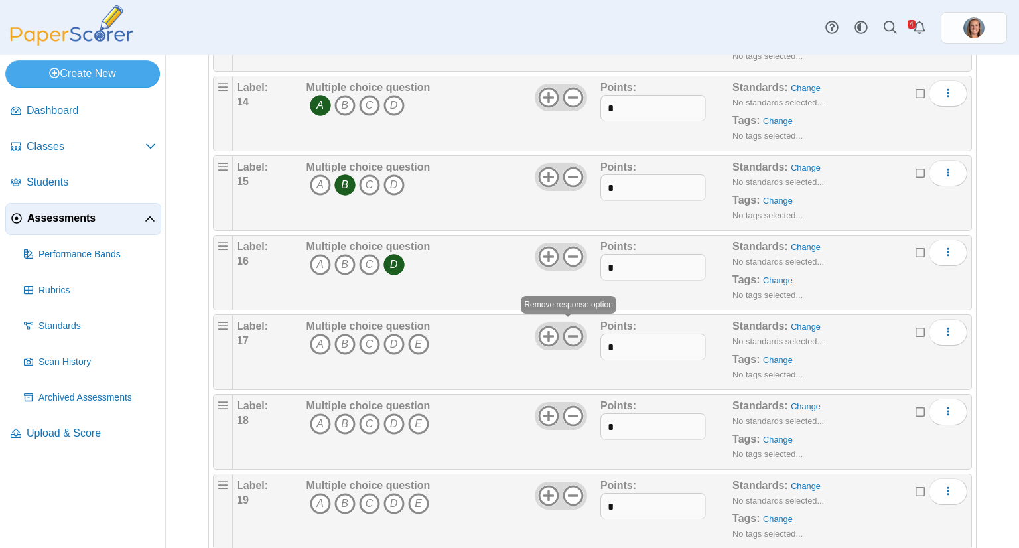
click at [567, 334] on icon at bounding box center [573, 336] width 21 height 21
click at [571, 405] on icon at bounding box center [573, 415] width 21 height 21
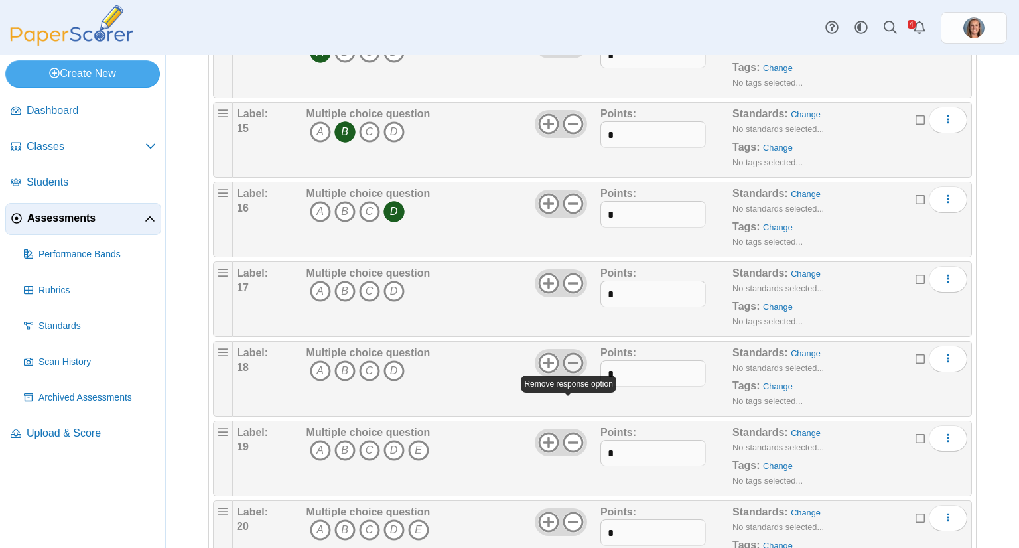
scroll to position [1205, 0]
click at [569, 433] on use at bounding box center [573, 440] width 21 height 21
click at [368, 279] on icon "C" at bounding box center [369, 288] width 21 height 21
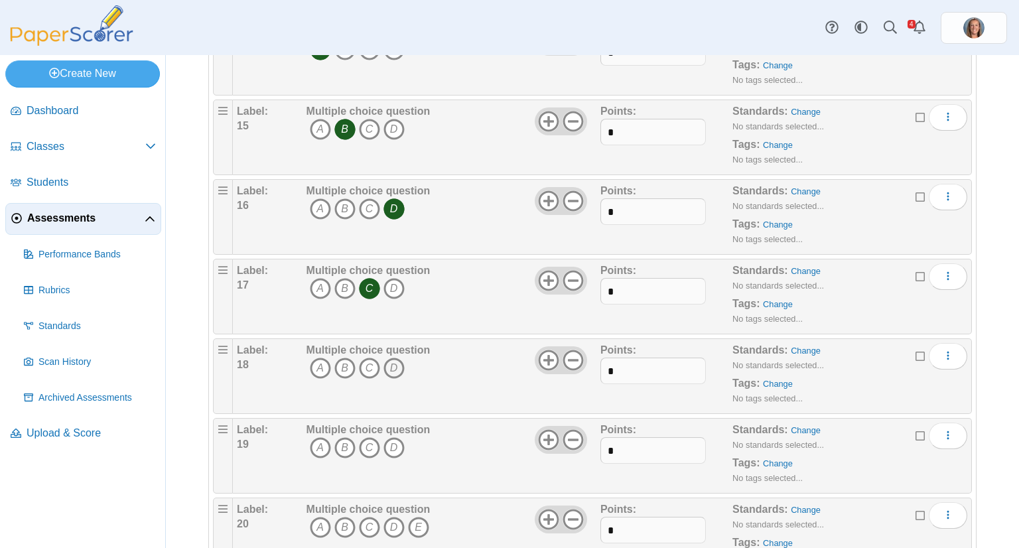
click at [393, 369] on icon "D" at bounding box center [393, 368] width 21 height 21
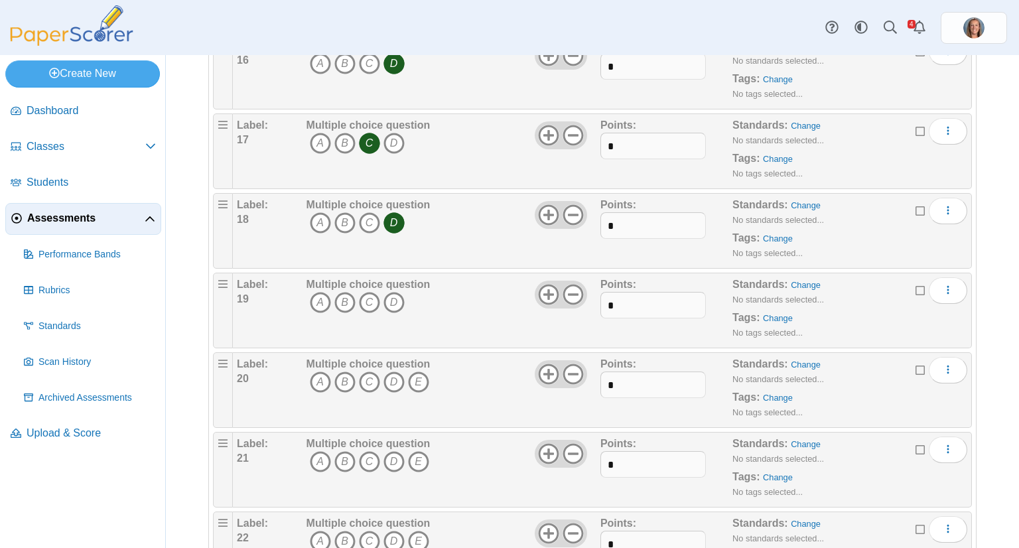
scroll to position [1351, 0]
click at [567, 364] on icon at bounding box center [573, 373] width 21 height 21
click at [570, 443] on icon at bounding box center [573, 453] width 21 height 21
click at [343, 291] on icon "B" at bounding box center [344, 301] width 21 height 21
click at [318, 382] on icon "A" at bounding box center [320, 381] width 21 height 21
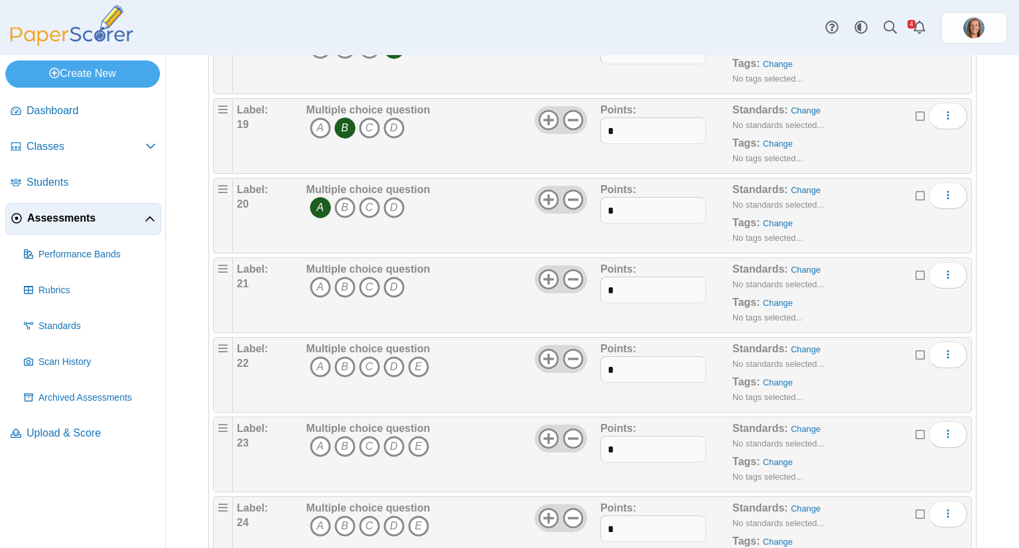
scroll to position [1526, 0]
click at [567, 348] on use at bounding box center [573, 358] width 21 height 21
click at [568, 427] on icon at bounding box center [573, 437] width 21 height 21
click at [341, 275] on icon "B" at bounding box center [344, 285] width 21 height 21
click at [393, 364] on icon "D" at bounding box center [393, 365] width 21 height 21
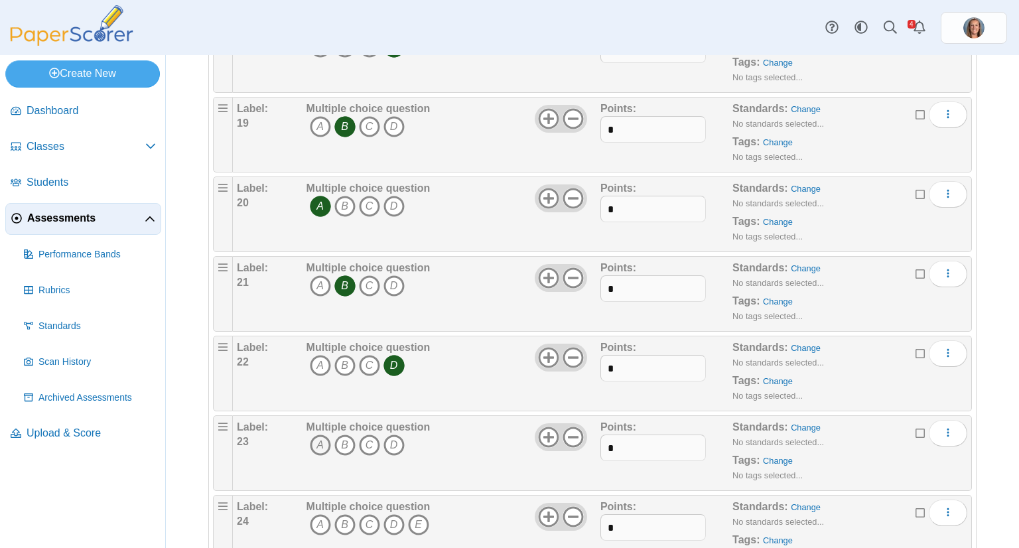
click at [316, 435] on icon "A" at bounding box center [320, 445] width 21 height 21
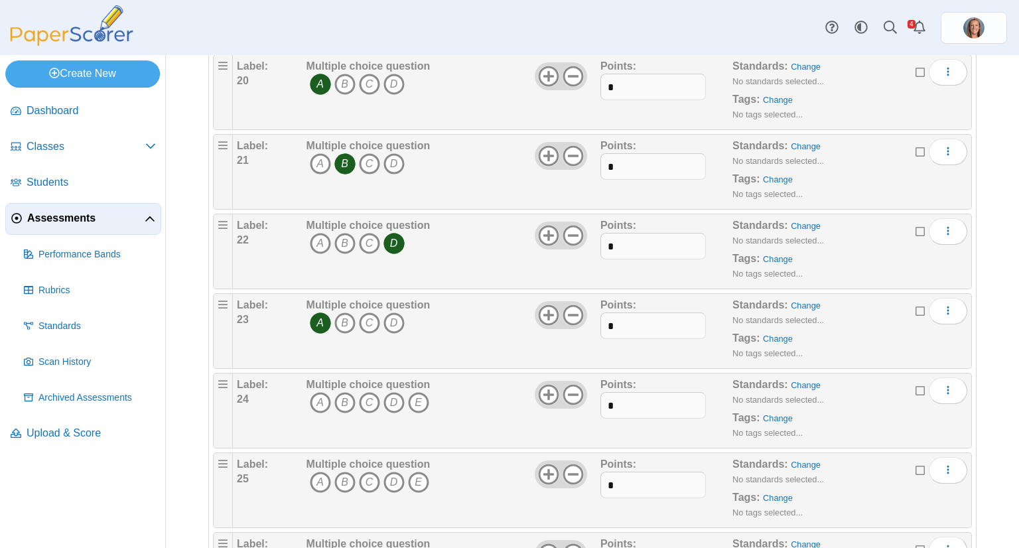
scroll to position [1651, 0]
click at [371, 391] on icon "C" at bounding box center [369, 399] width 21 height 21
click at [571, 382] on icon at bounding box center [573, 392] width 21 height 21
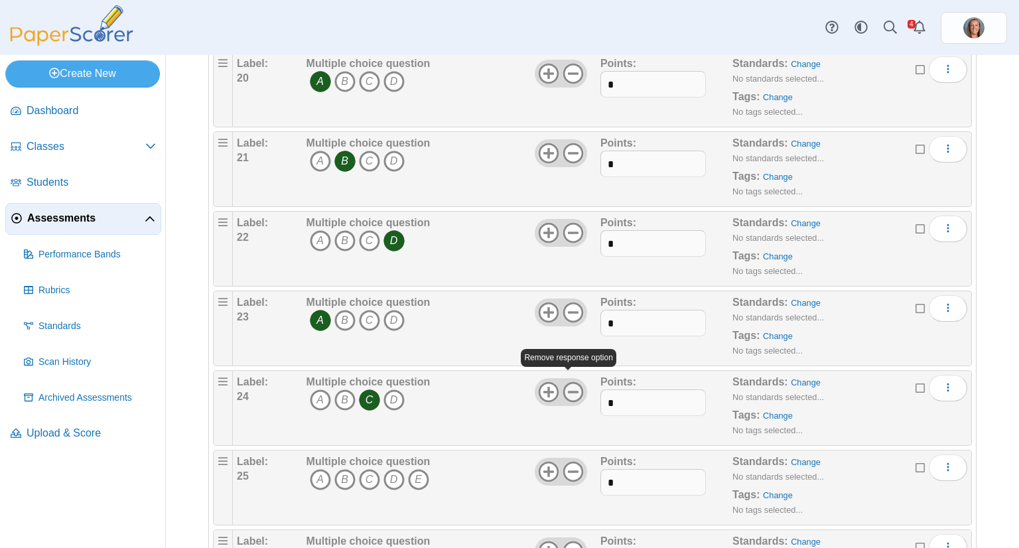
scroll to position [1727, 0]
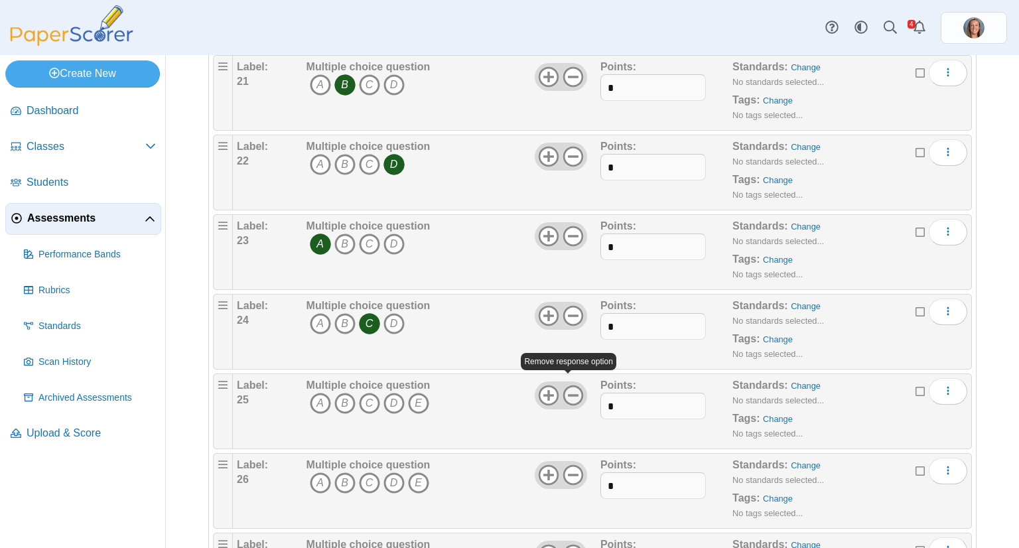
click at [573, 393] on use at bounding box center [573, 395] width 21 height 21
click at [569, 464] on icon at bounding box center [573, 474] width 21 height 21
click at [389, 399] on icon "D" at bounding box center [393, 403] width 21 height 21
click at [368, 473] on icon "C" at bounding box center [369, 482] width 21 height 21
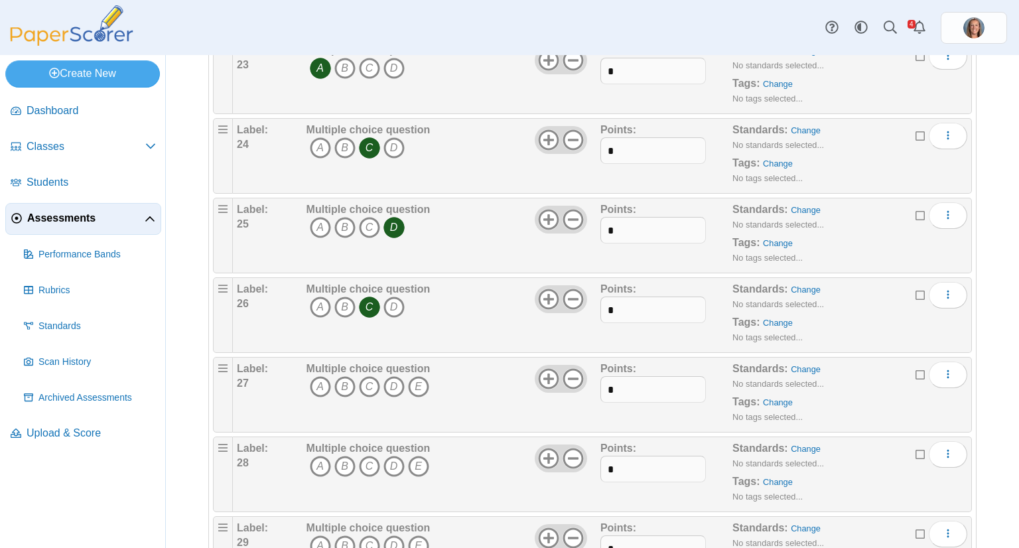
scroll to position [1905, 0]
click at [340, 376] on icon "B" at bounding box center [344, 384] width 21 height 21
click at [320, 454] on icon "A" at bounding box center [320, 464] width 21 height 21
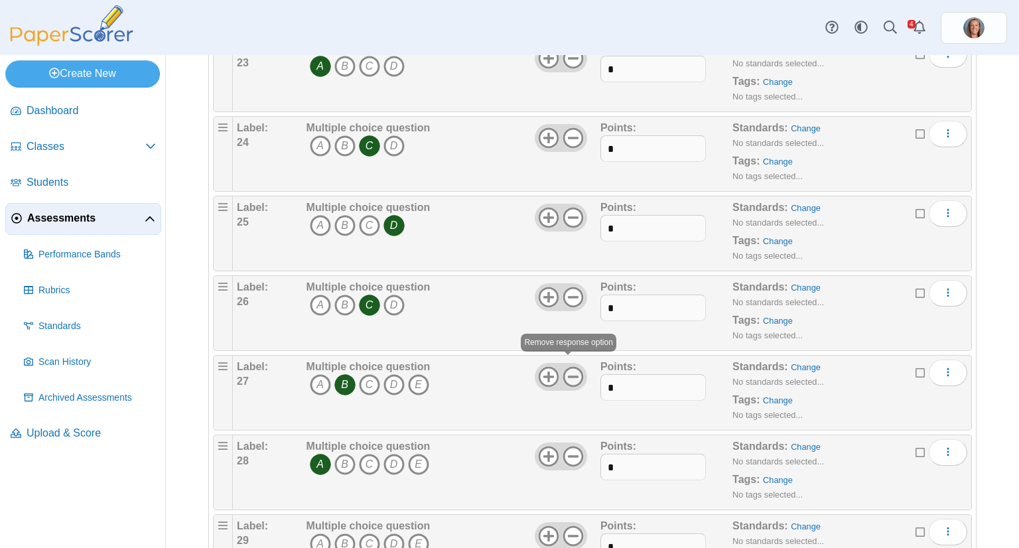
click at [569, 370] on icon at bounding box center [573, 376] width 21 height 21
click at [571, 446] on icon at bounding box center [573, 456] width 21 height 21
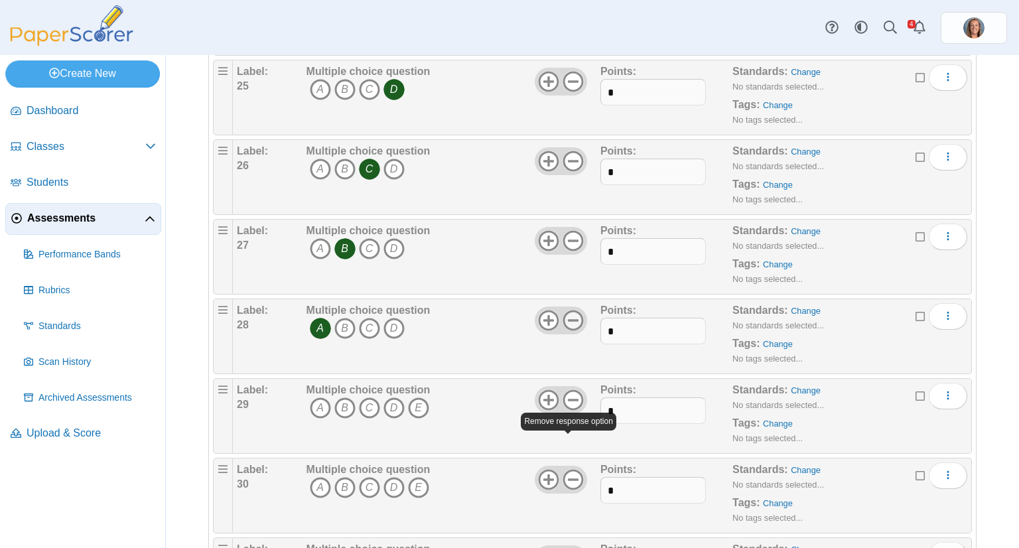
scroll to position [2046, 0]
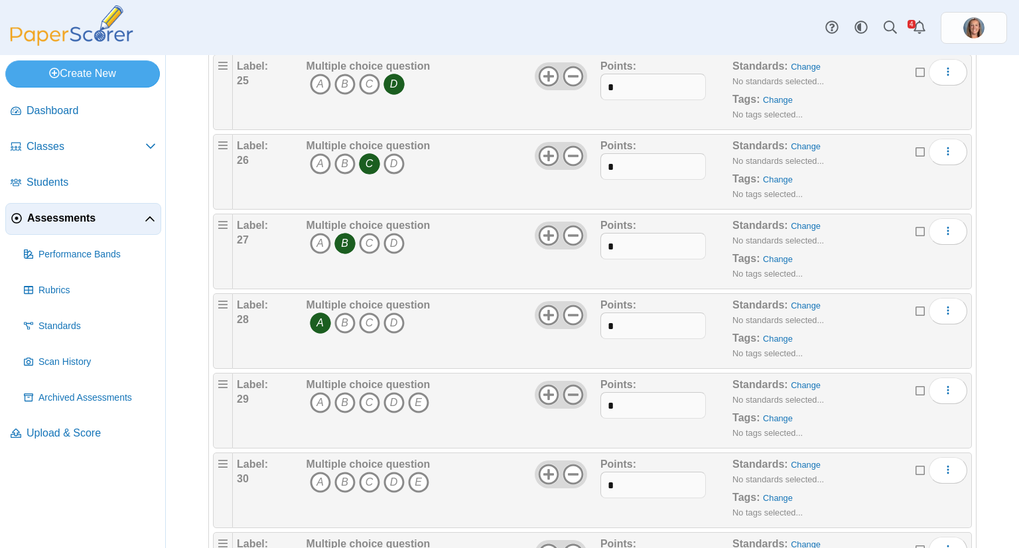
click at [567, 386] on icon at bounding box center [573, 394] width 21 height 21
click at [569, 464] on use at bounding box center [573, 474] width 21 height 21
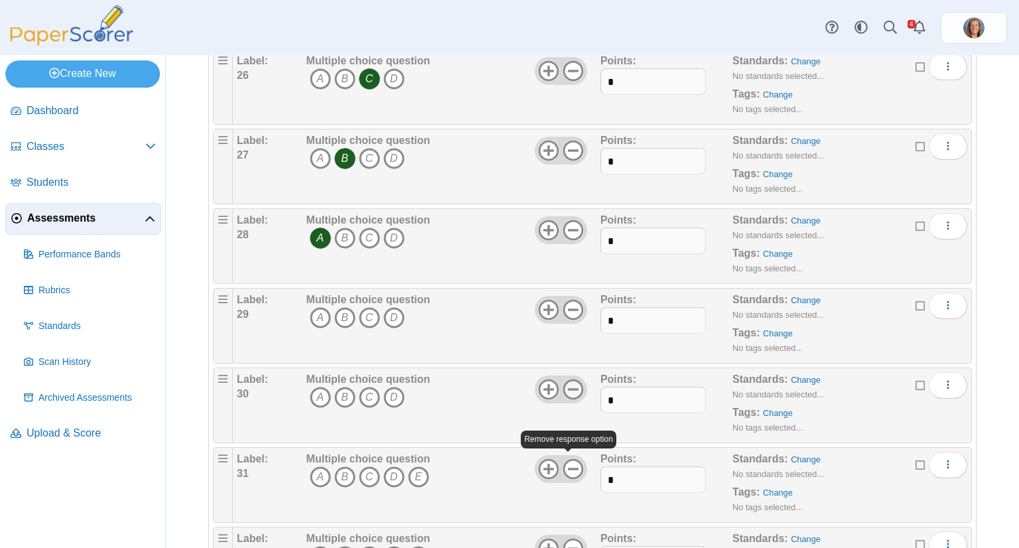
scroll to position [2132, 0]
click at [371, 309] on icon "C" at bounding box center [369, 316] width 21 height 21
click at [393, 393] on icon "D" at bounding box center [393, 395] width 21 height 21
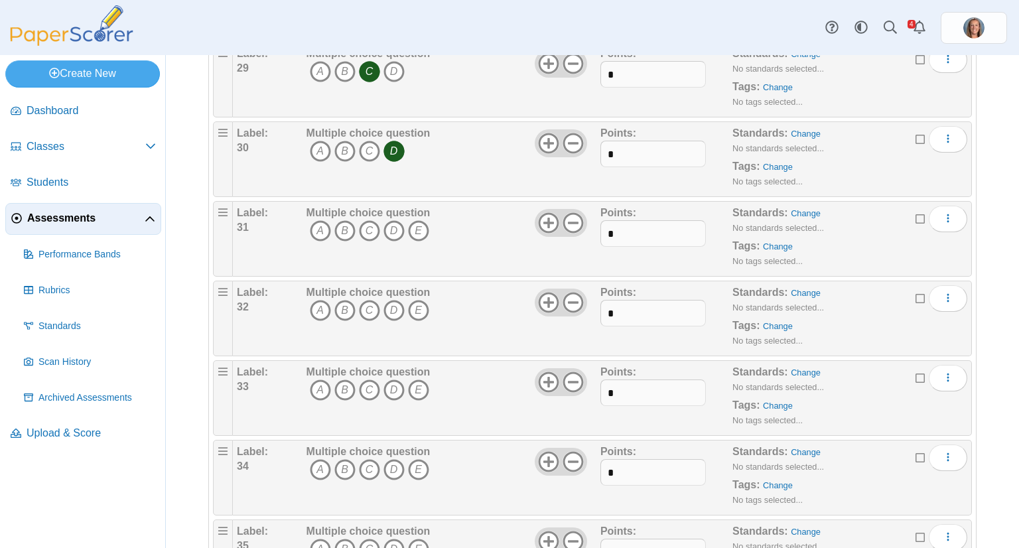
scroll to position [2378, 0]
click at [577, 212] on use at bounding box center [573, 222] width 21 height 21
click at [573, 291] on icon at bounding box center [573, 301] width 21 height 21
click at [568, 372] on use at bounding box center [573, 382] width 21 height 21
click at [310, 220] on icon "A" at bounding box center [320, 230] width 21 height 21
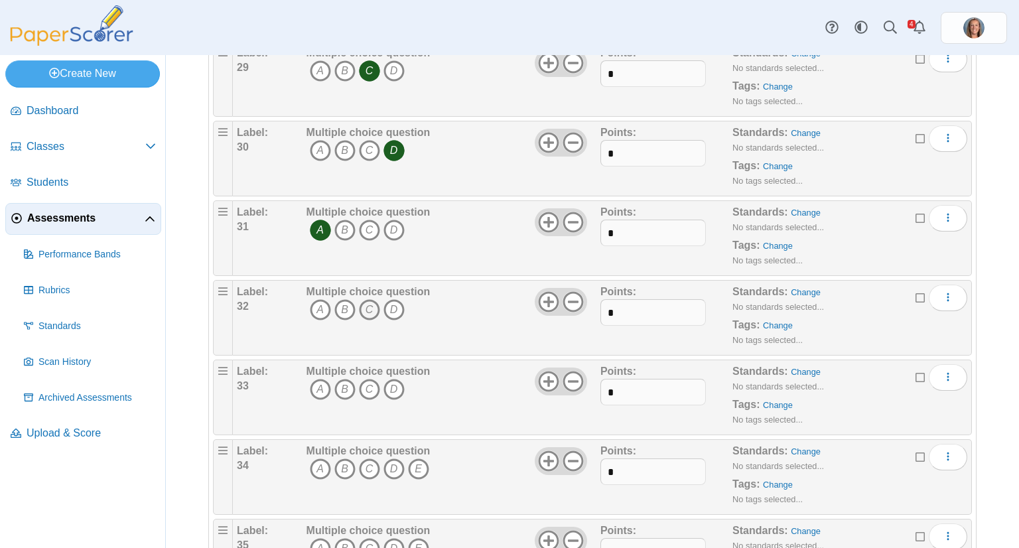
click at [368, 303] on icon "C" at bounding box center [369, 309] width 21 height 21
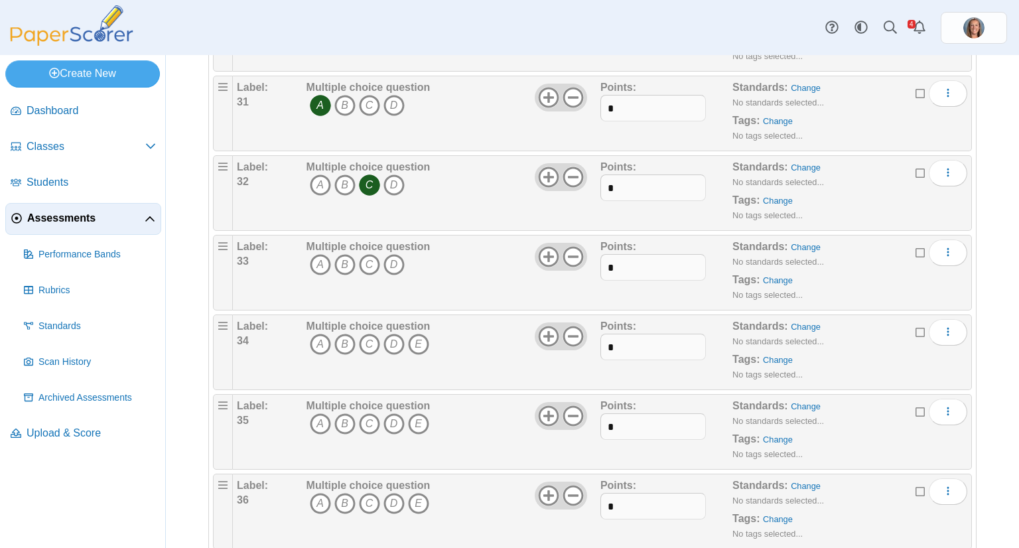
scroll to position [2510, 0]
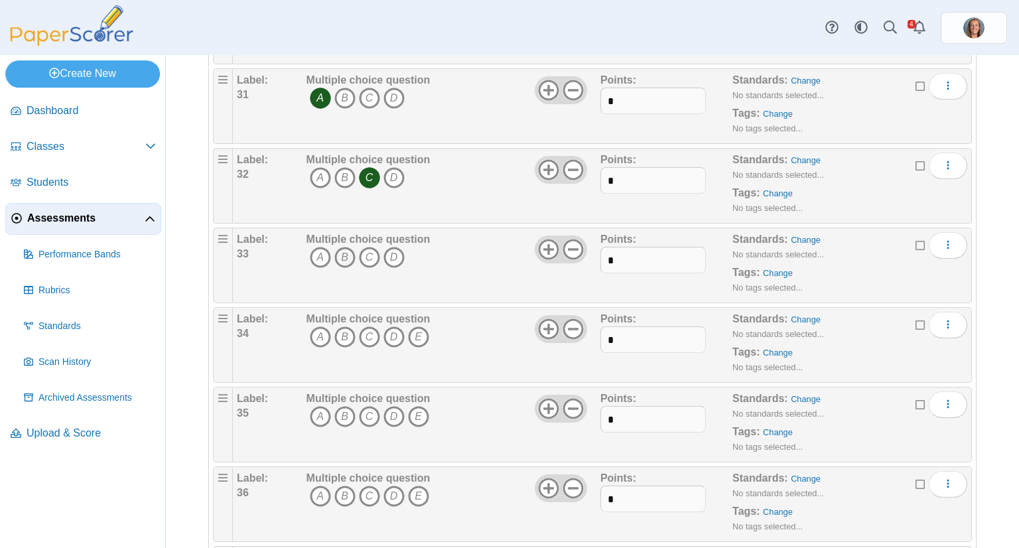
click at [348, 247] on icon "B" at bounding box center [344, 257] width 21 height 21
click at [370, 326] on icon "C" at bounding box center [369, 336] width 21 height 21
click at [563, 319] on use at bounding box center [573, 329] width 21 height 21
click at [571, 399] on use at bounding box center [573, 409] width 21 height 21
click at [368, 406] on icon "C" at bounding box center [369, 416] width 21 height 21
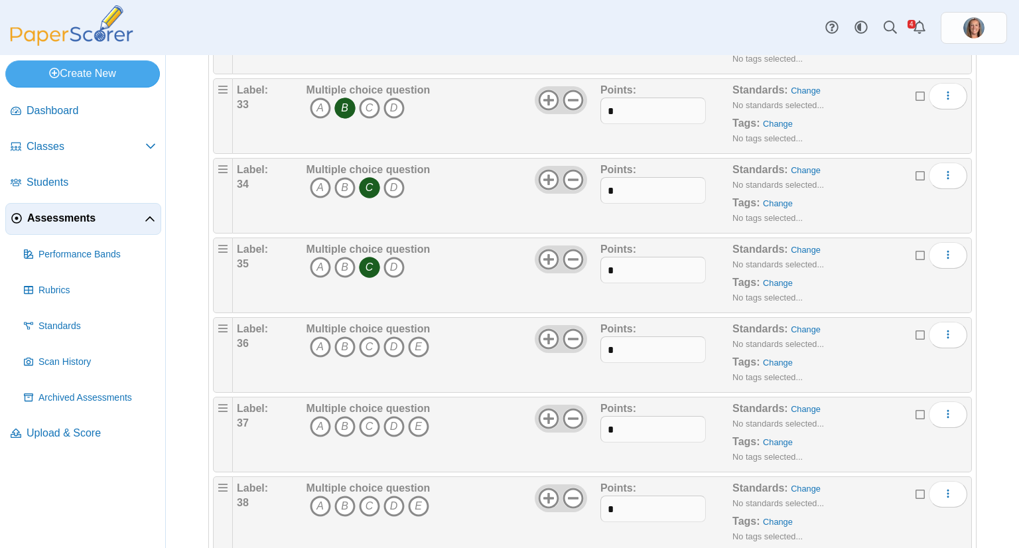
scroll to position [2663, 0]
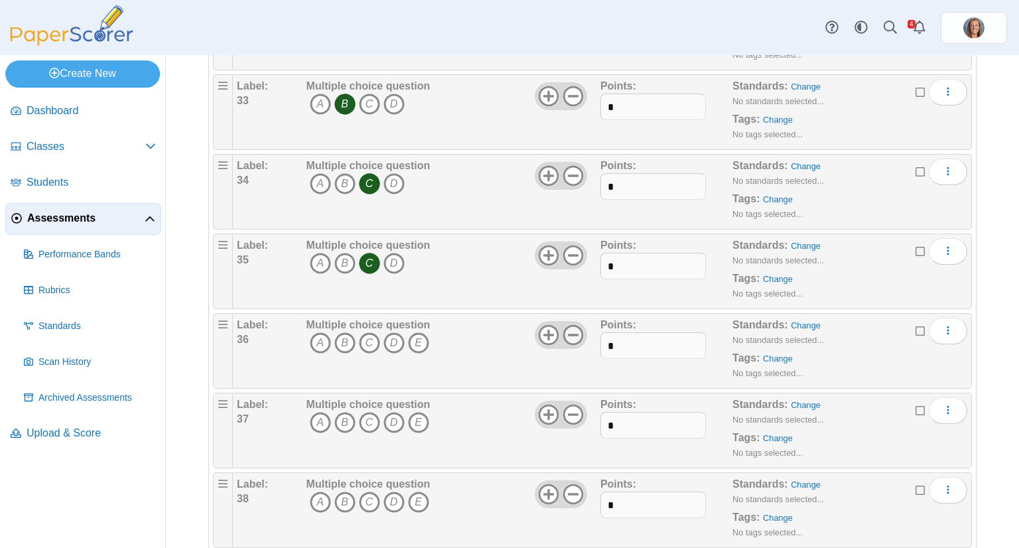
click at [570, 324] on icon at bounding box center [573, 334] width 21 height 21
click at [400, 332] on icon "D" at bounding box center [393, 342] width 21 height 21
click at [320, 412] on icon "A" at bounding box center [320, 422] width 21 height 21
click at [571, 404] on icon at bounding box center [573, 414] width 21 height 21
click at [572, 484] on use at bounding box center [573, 494] width 21 height 21
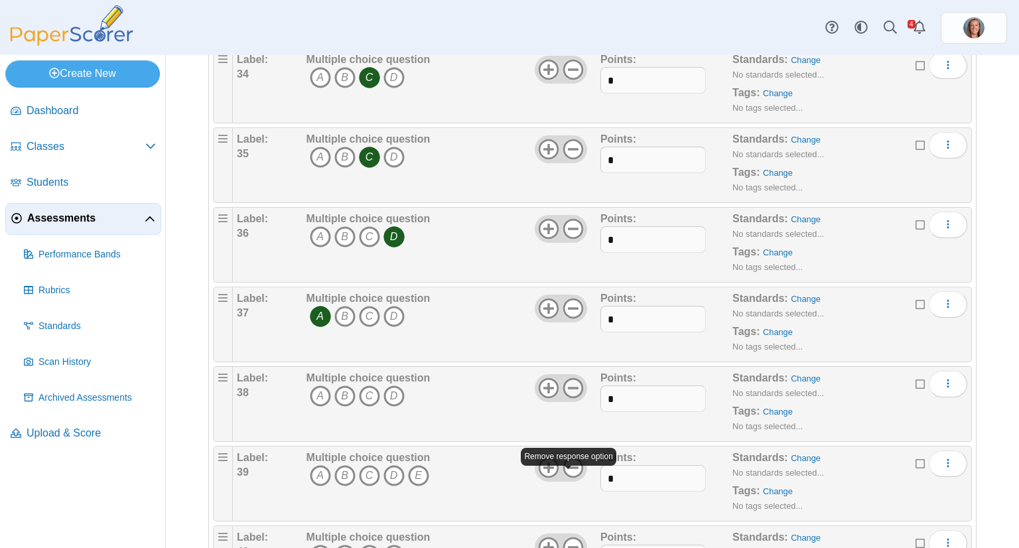
scroll to position [2824, 0]
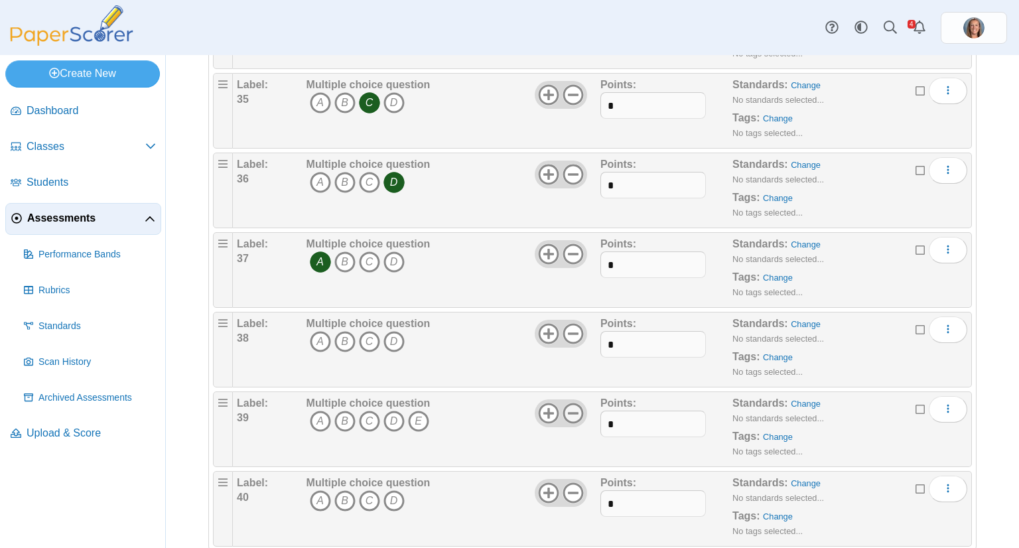
click at [573, 403] on icon at bounding box center [573, 413] width 21 height 21
click at [569, 482] on icon at bounding box center [573, 492] width 21 height 21
click at [342, 331] on icon "B" at bounding box center [344, 341] width 21 height 21
click at [369, 411] on icon "C" at bounding box center [369, 421] width 21 height 21
click at [546, 482] on icon at bounding box center [548, 492] width 21 height 21
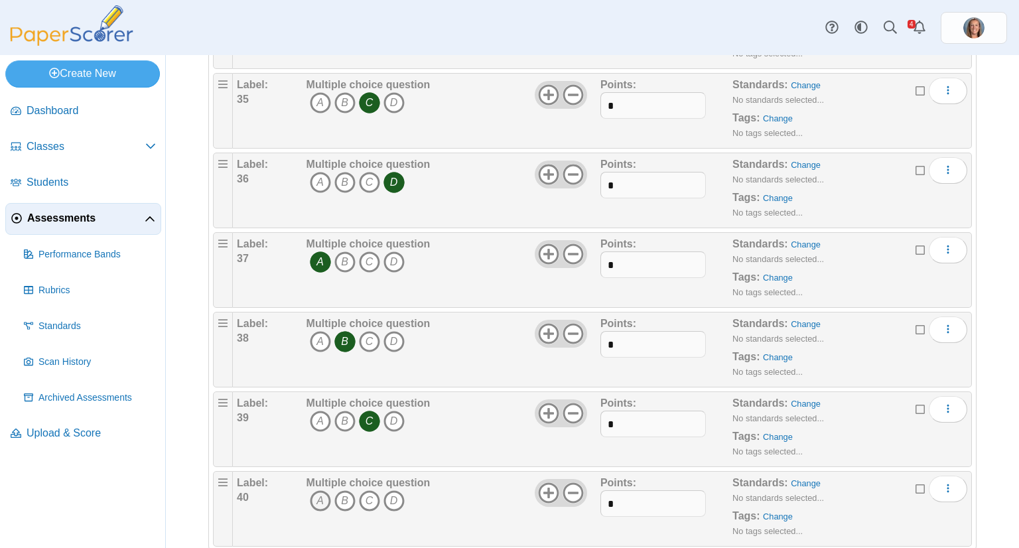
click at [322, 490] on icon "A" at bounding box center [320, 500] width 21 height 21
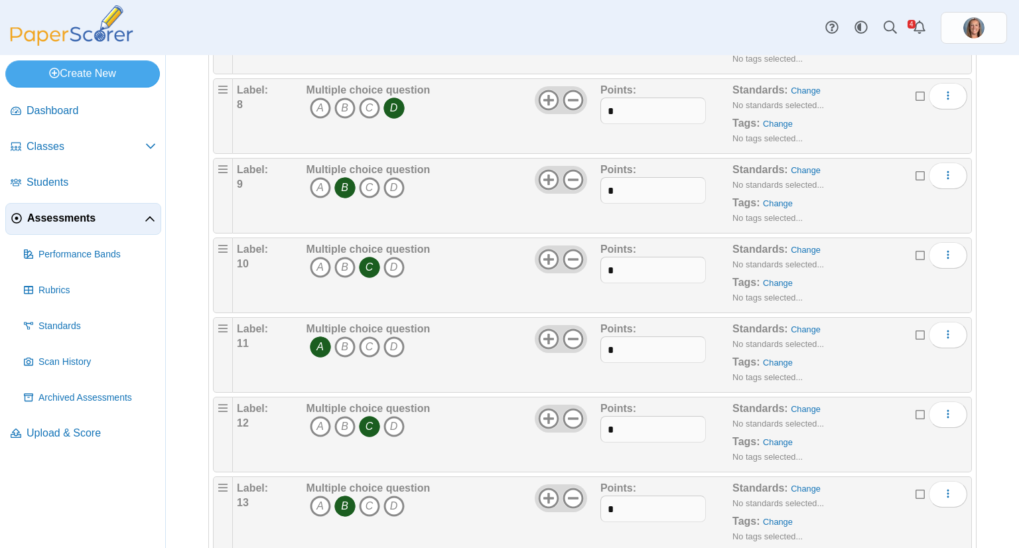
scroll to position [0, 0]
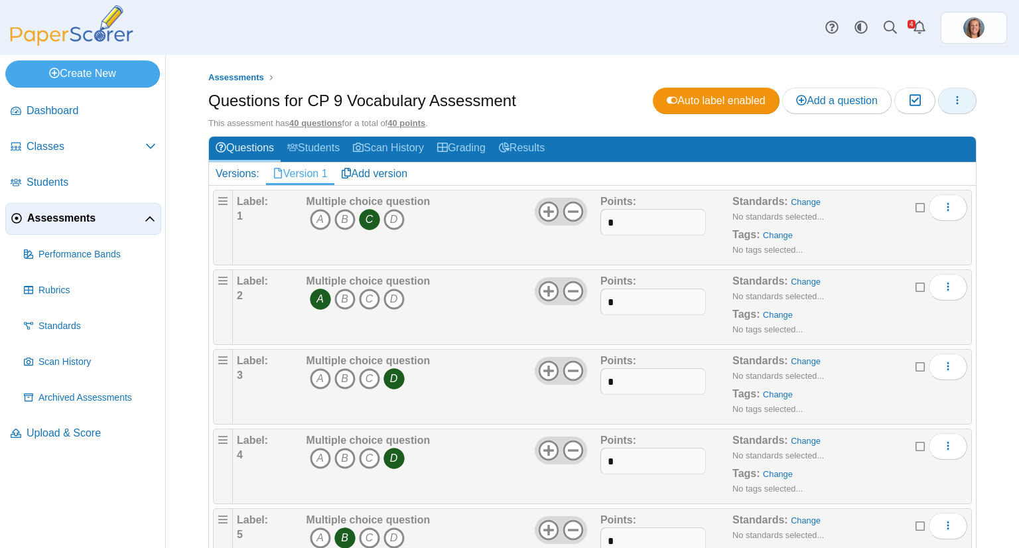
click at [952, 101] on icon "button" at bounding box center [957, 100] width 11 height 11
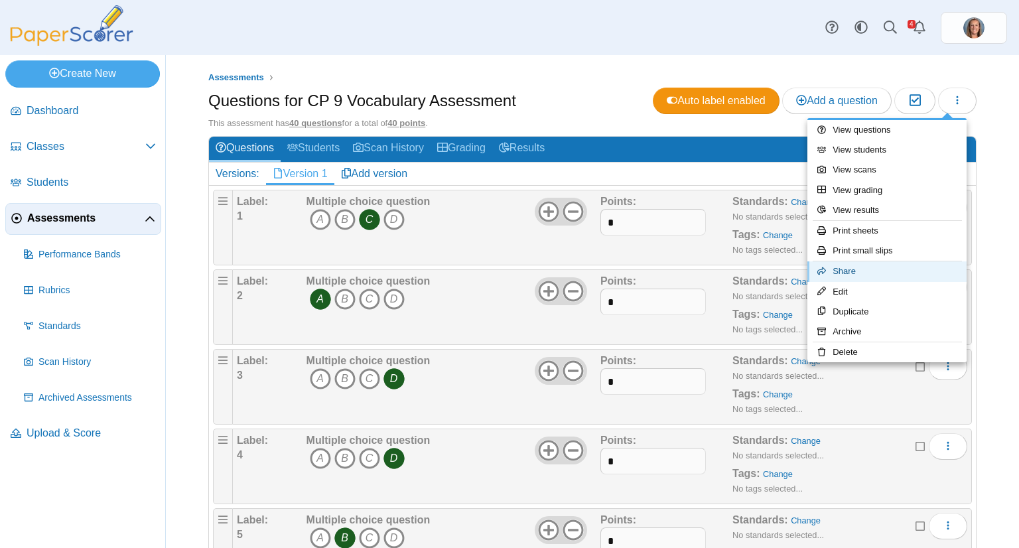
click at [865, 267] on link "Share" at bounding box center [886, 271] width 159 height 20
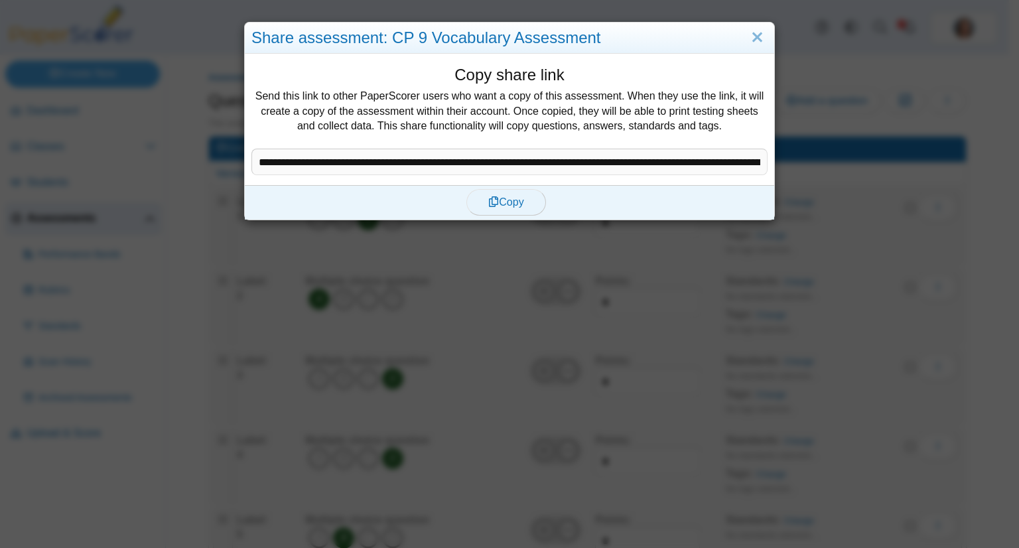
click at [510, 209] on button "Copy" at bounding box center [506, 202] width 80 height 27
type textarea "**********"
